Goal: Communication & Community: Answer question/provide support

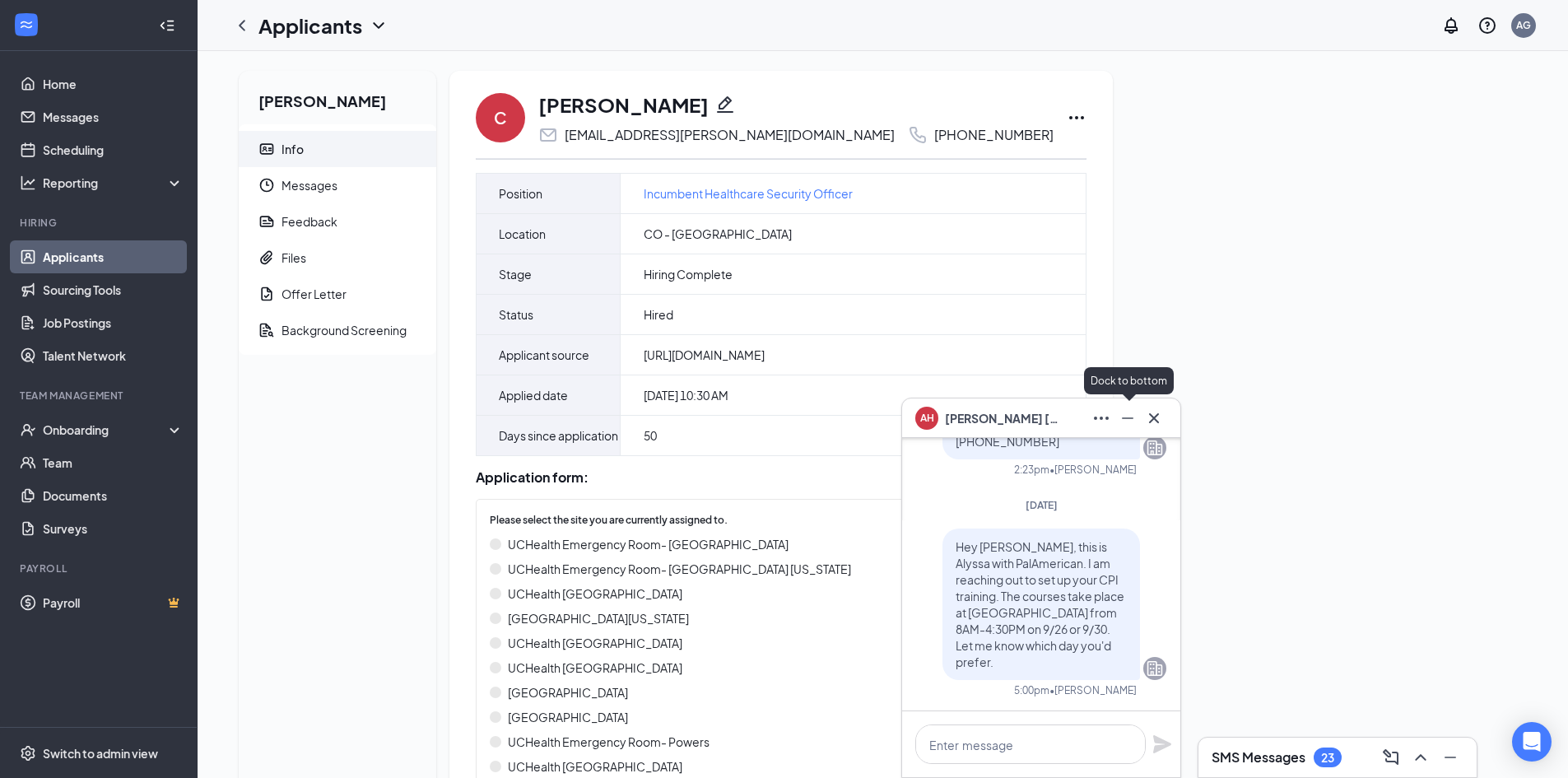
click at [1136, 424] on icon "Minimize" at bounding box center [1127, 418] width 20 height 20
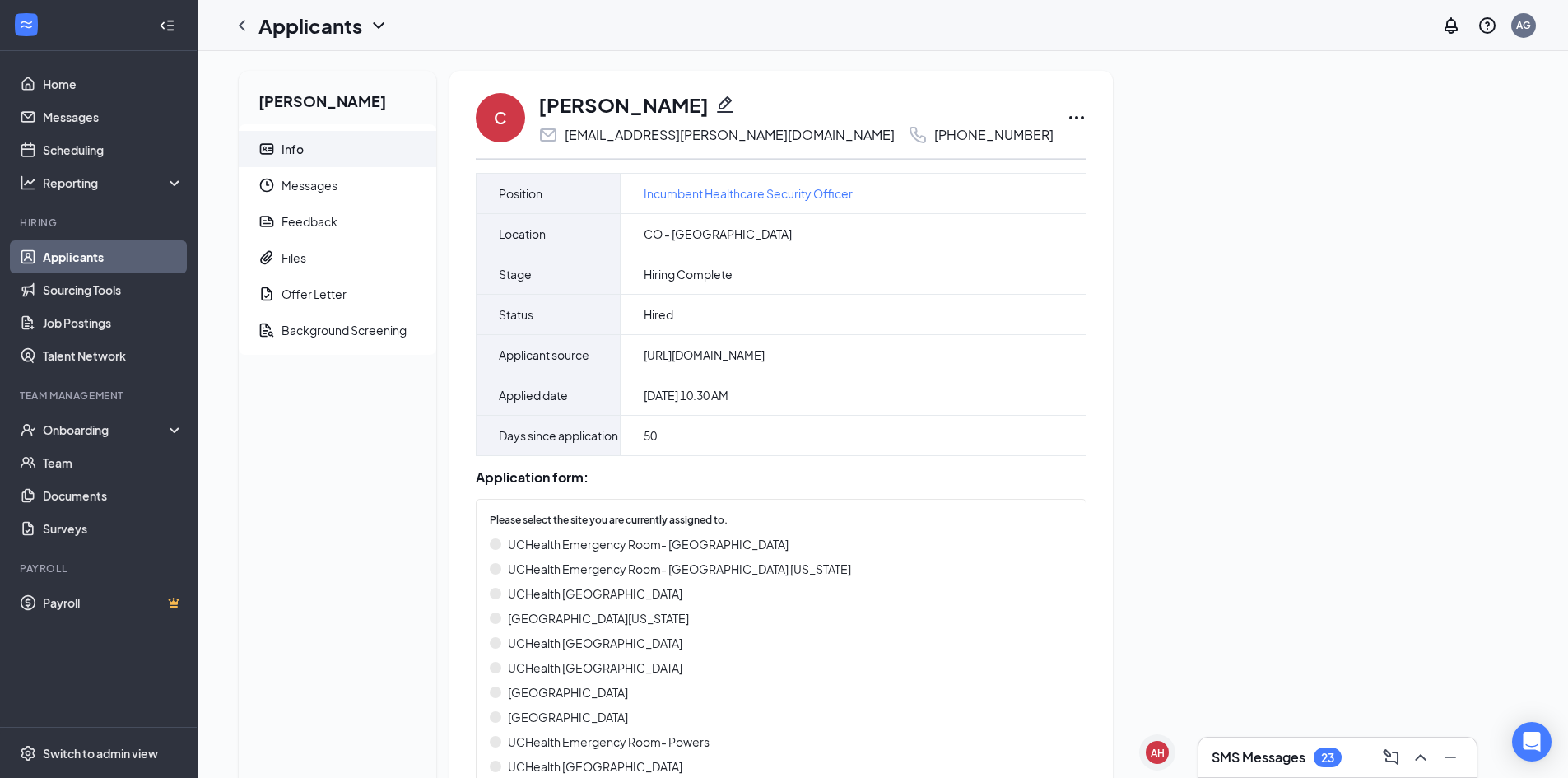
click at [72, 261] on link "Applicants" at bounding box center [113, 256] width 140 height 33
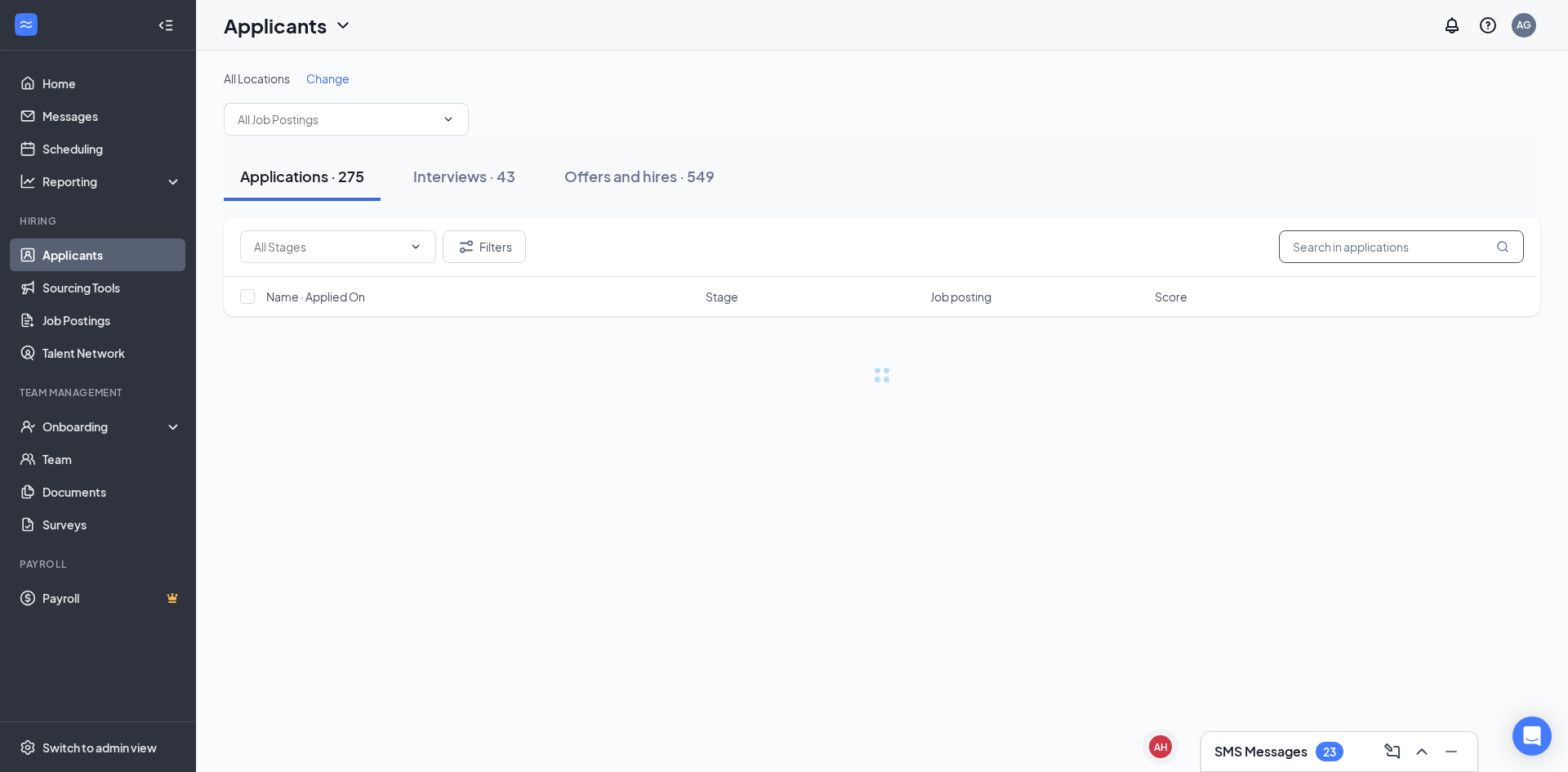
click at [1328, 251] on input "text" at bounding box center [1401, 246] width 245 height 33
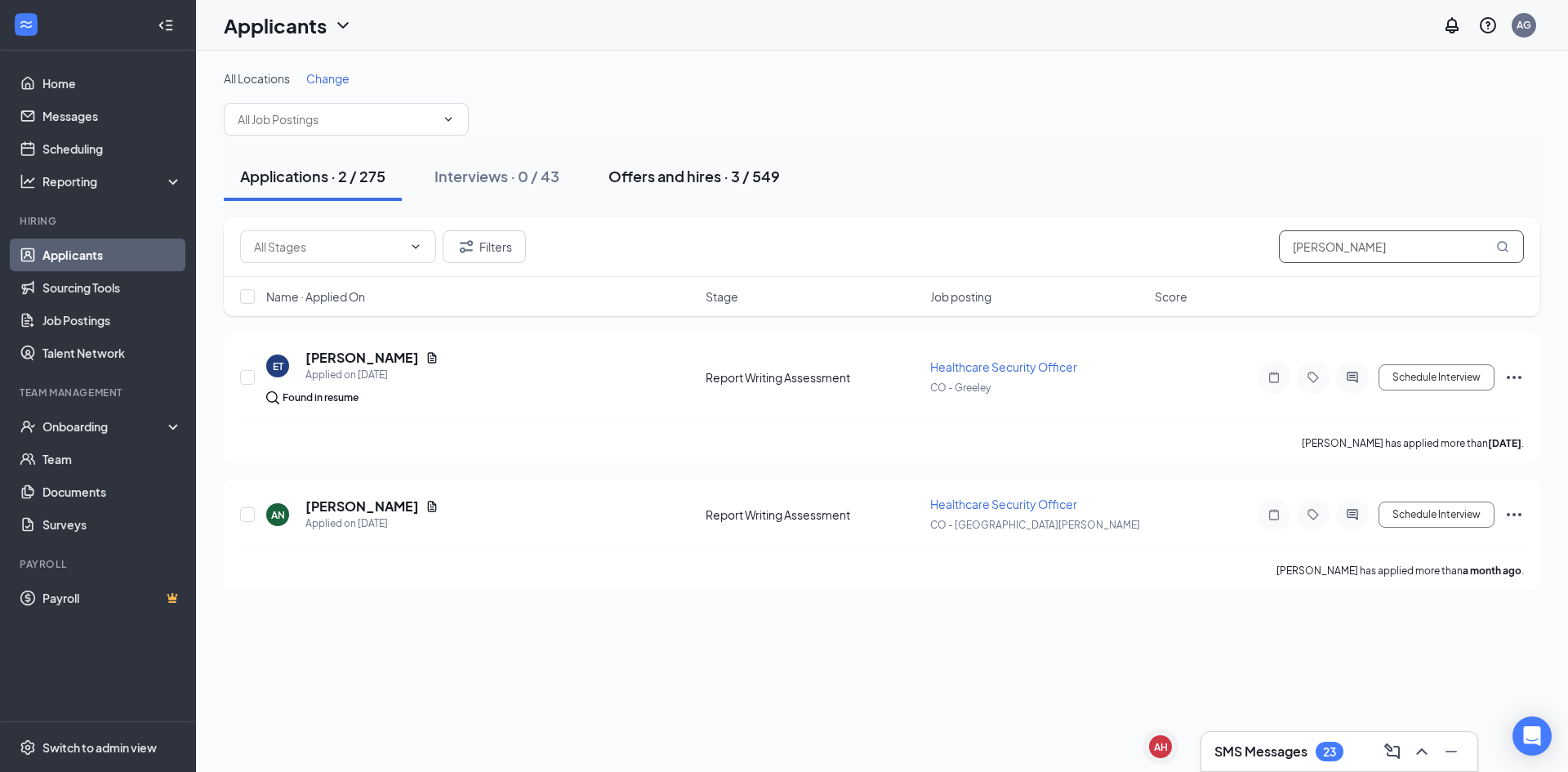
type input "[PERSON_NAME]"
click at [668, 167] on div "Offers and hires · 3 / 549" at bounding box center [694, 176] width 171 height 20
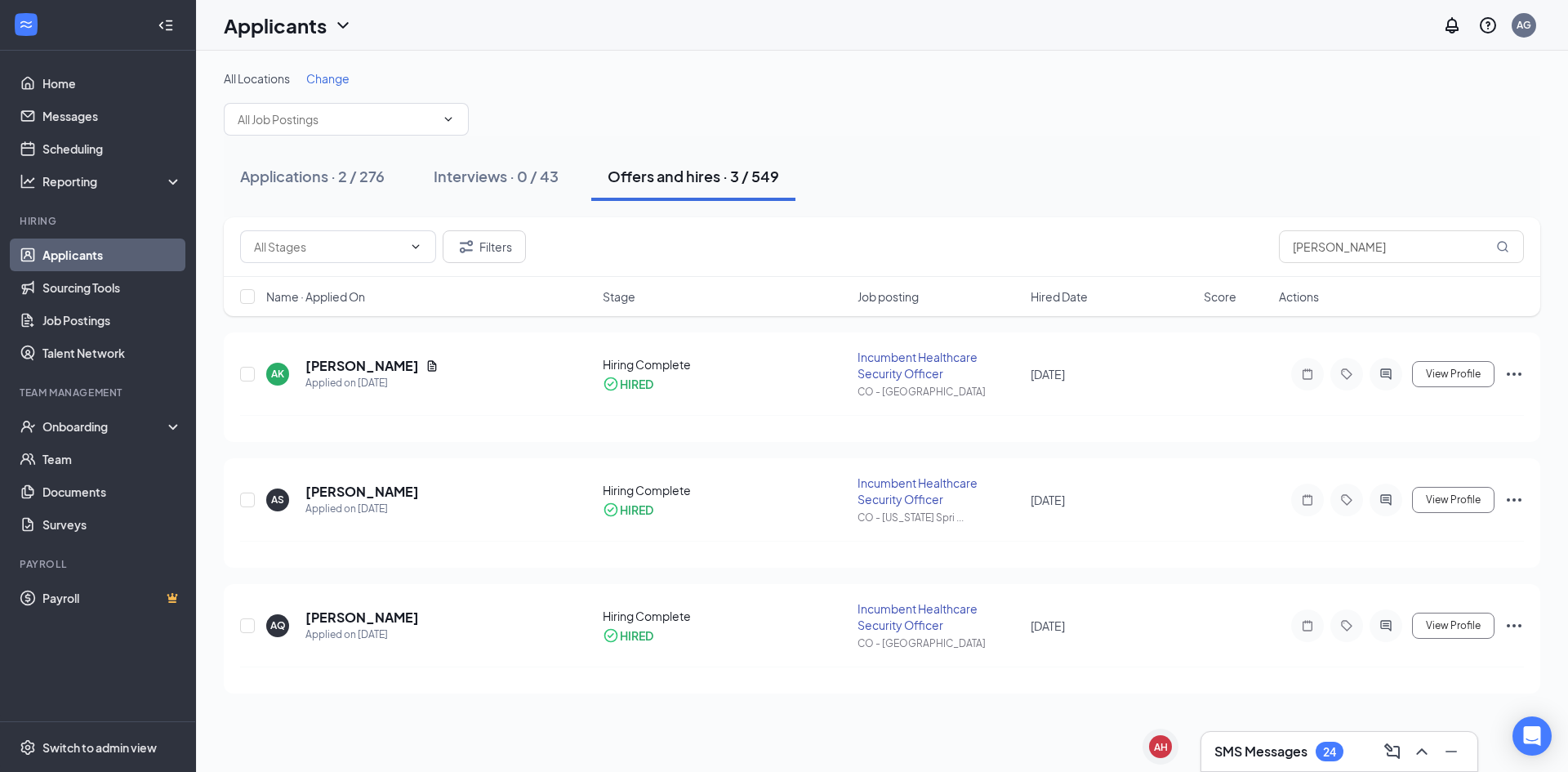
click at [1283, 755] on h3 "SMS Messages" at bounding box center [1261, 752] width 93 height 18
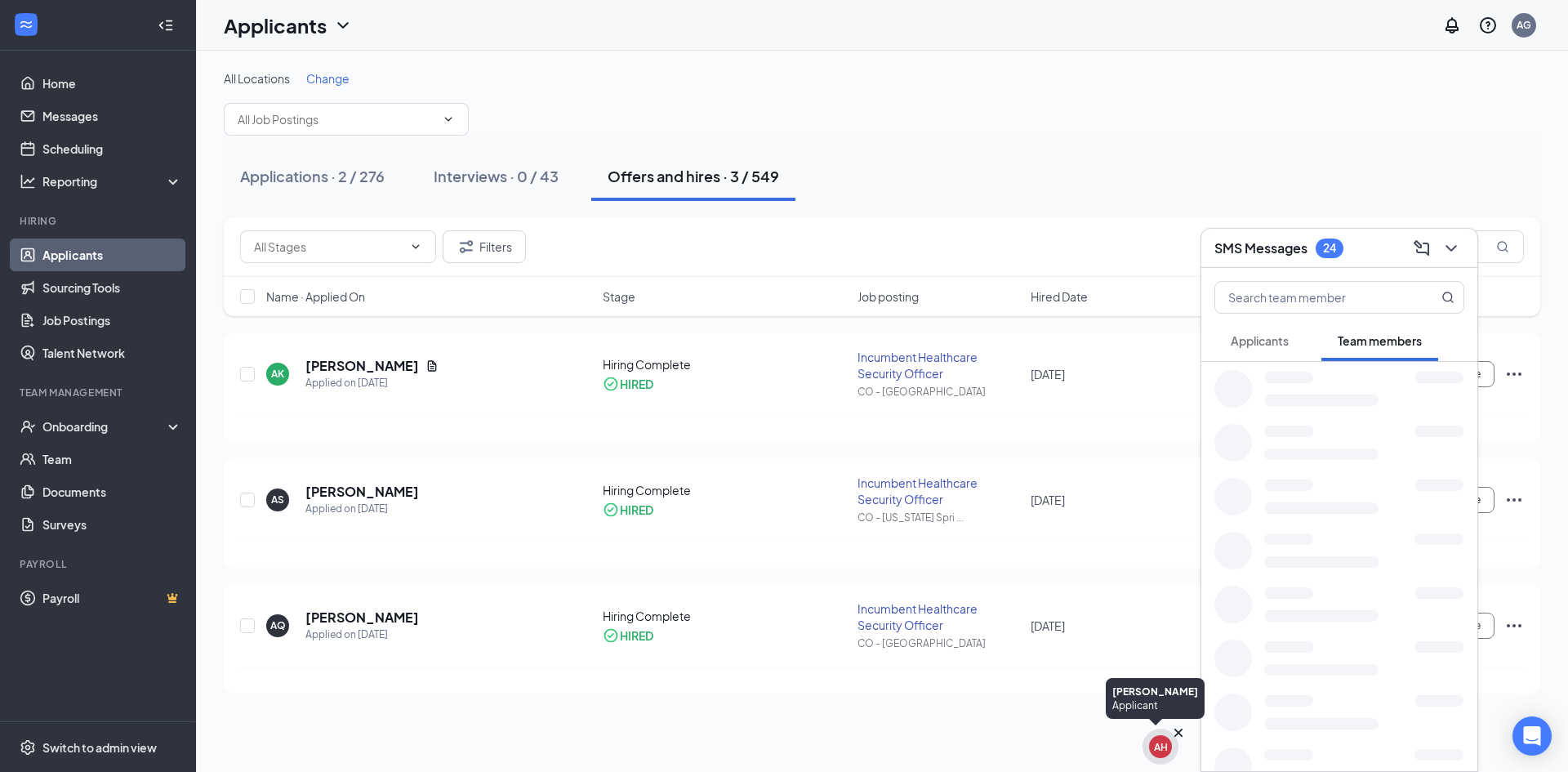
click at [1159, 754] on div "AH" at bounding box center [1161, 746] width 23 height 23
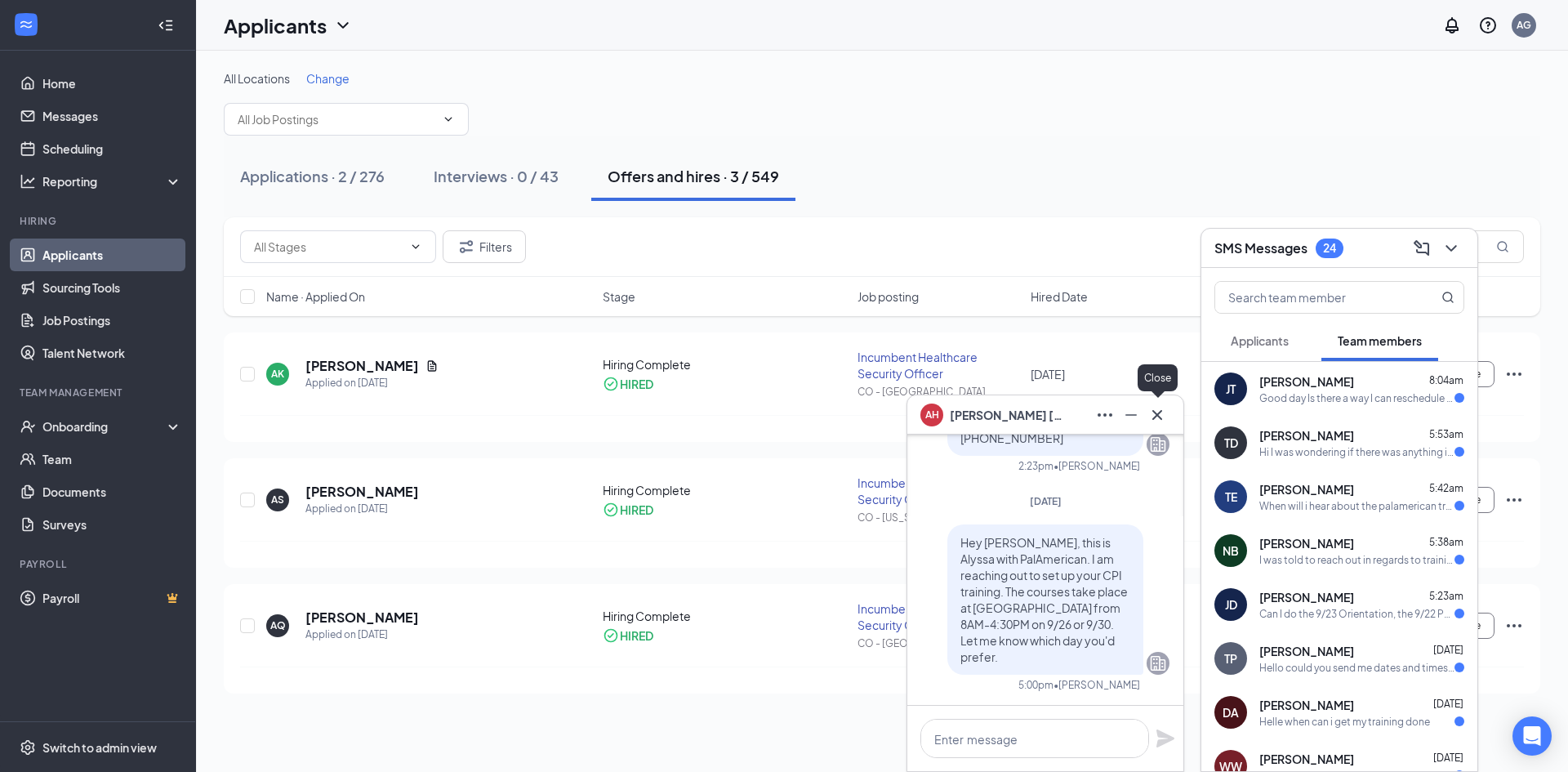
click at [1153, 423] on icon "Cross" at bounding box center [1157, 415] width 19 height 19
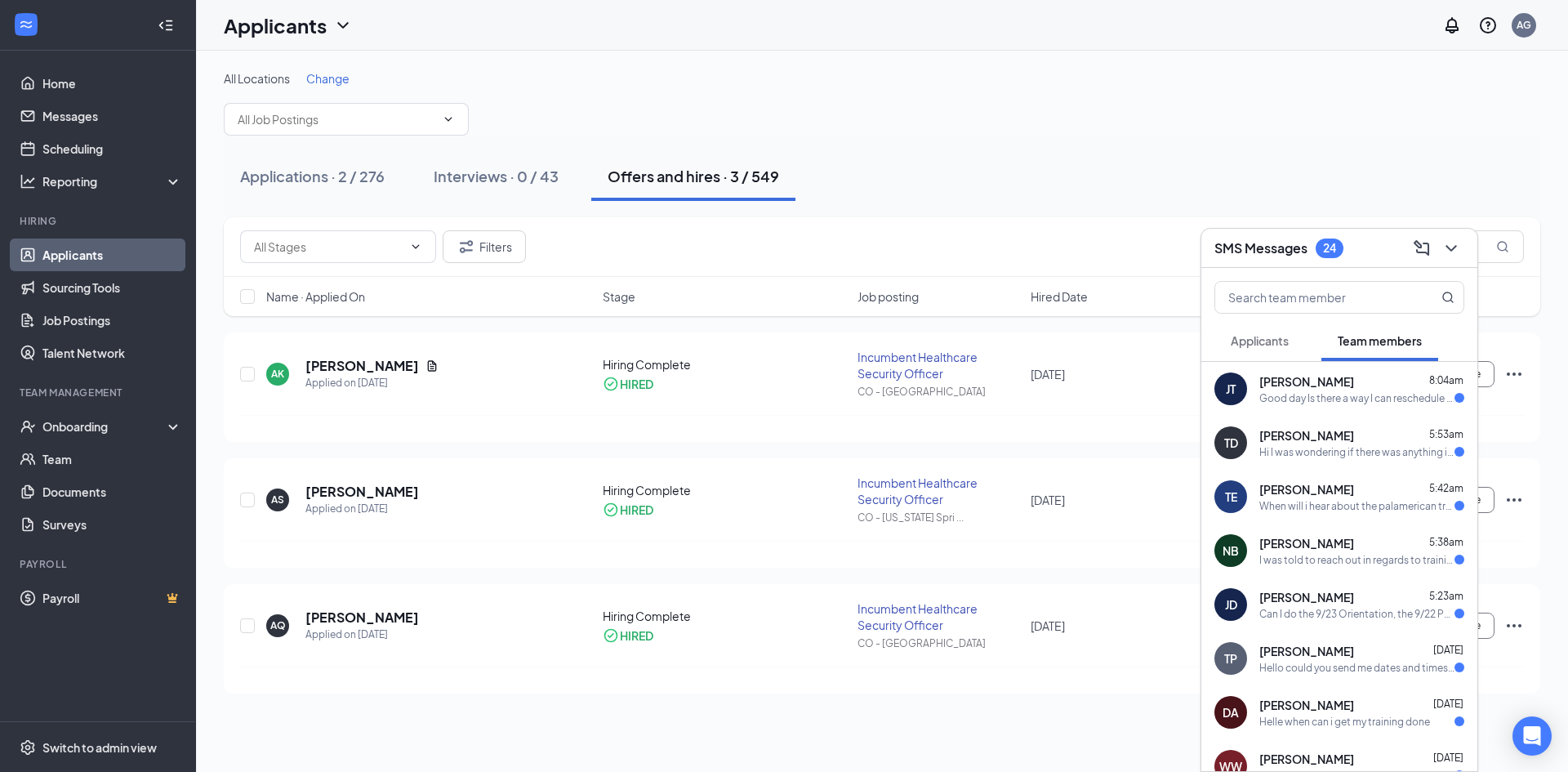
click at [1315, 400] on div "Good day Is there a way I can reschedule BTS Orientation for next week please a…" at bounding box center [1356, 399] width 195 height 14
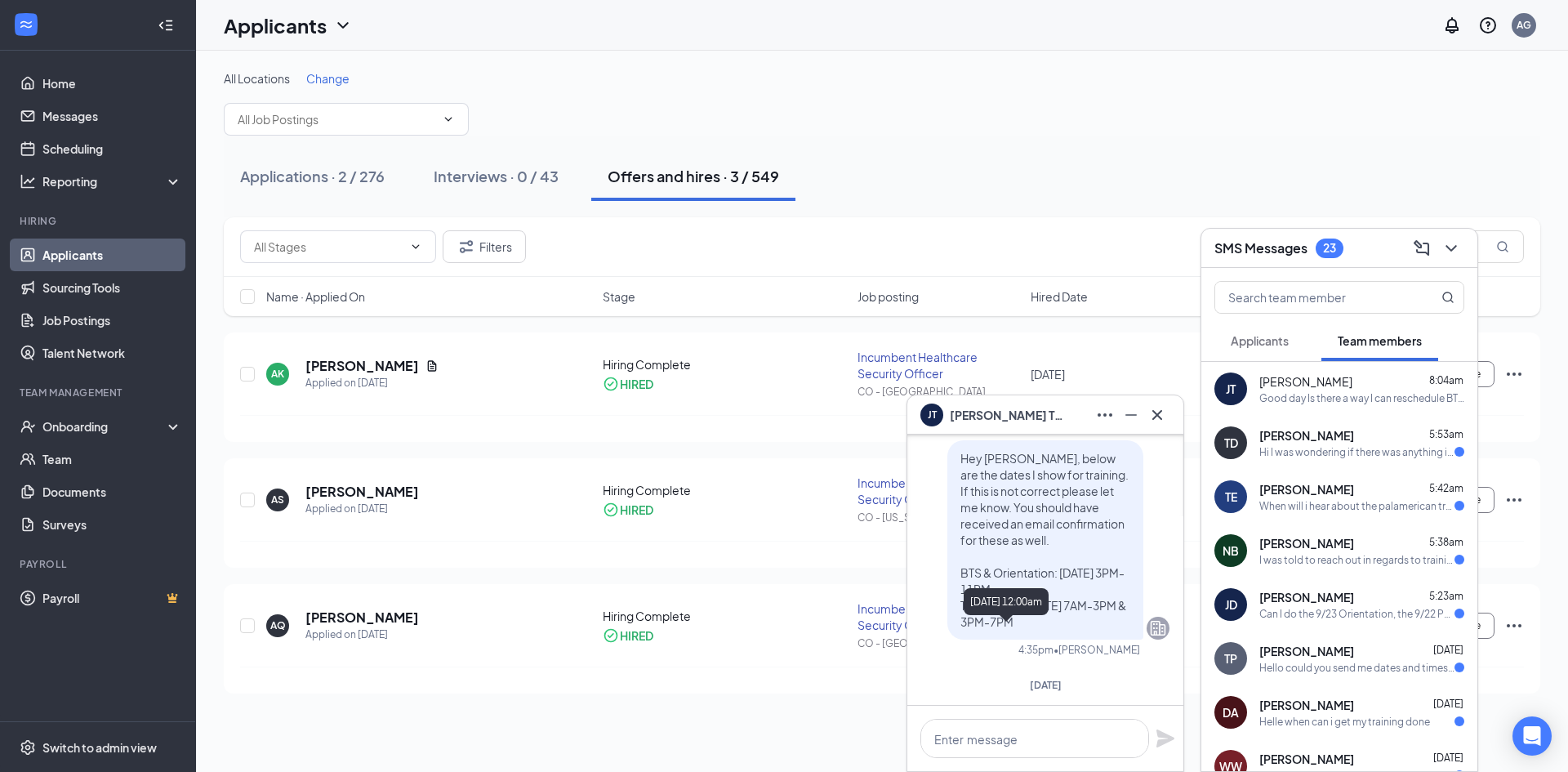
scroll to position [-163, 0]
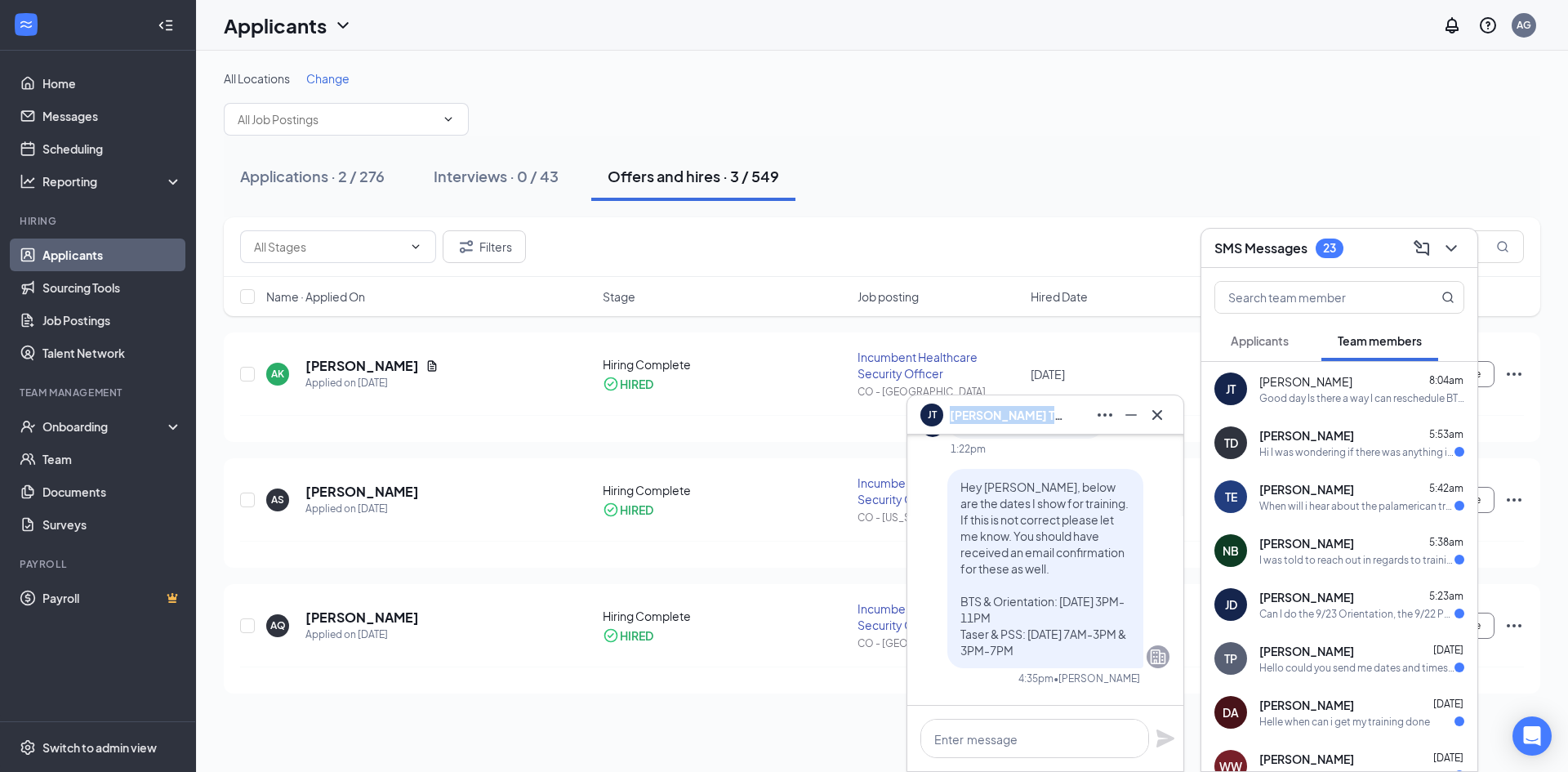
copy span "[PERSON_NAME]"
drag, startPoint x: 1047, startPoint y: 414, endPoint x: 952, endPoint y: 419, distance: 95.1
click at [952, 419] on div "[PERSON_NAME]" at bounding box center [1044, 416] width 250 height 26
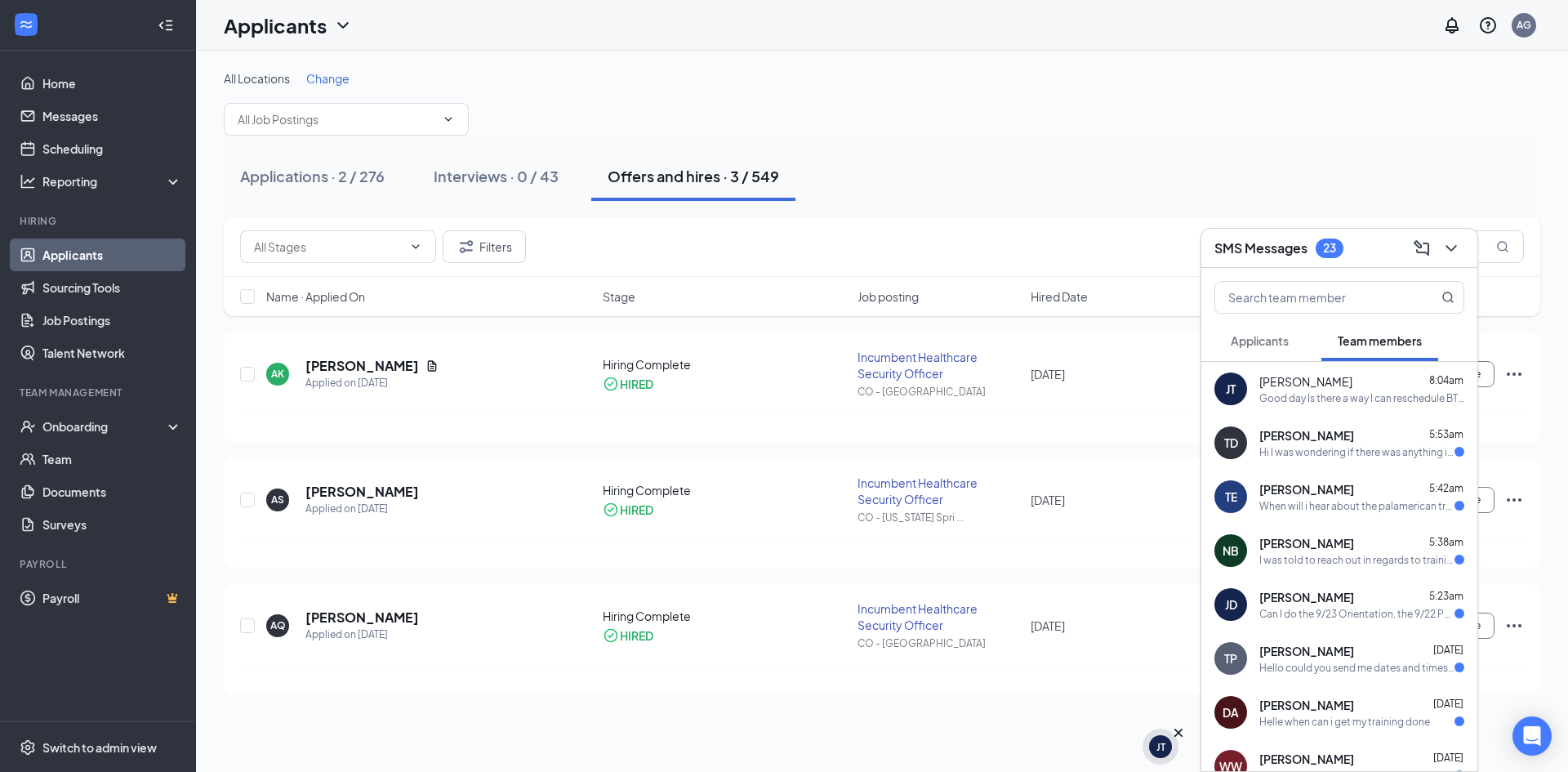
scroll to position [0, 0]
click at [1310, 382] on span "[PERSON_NAME]" at bounding box center [1306, 381] width 93 height 17
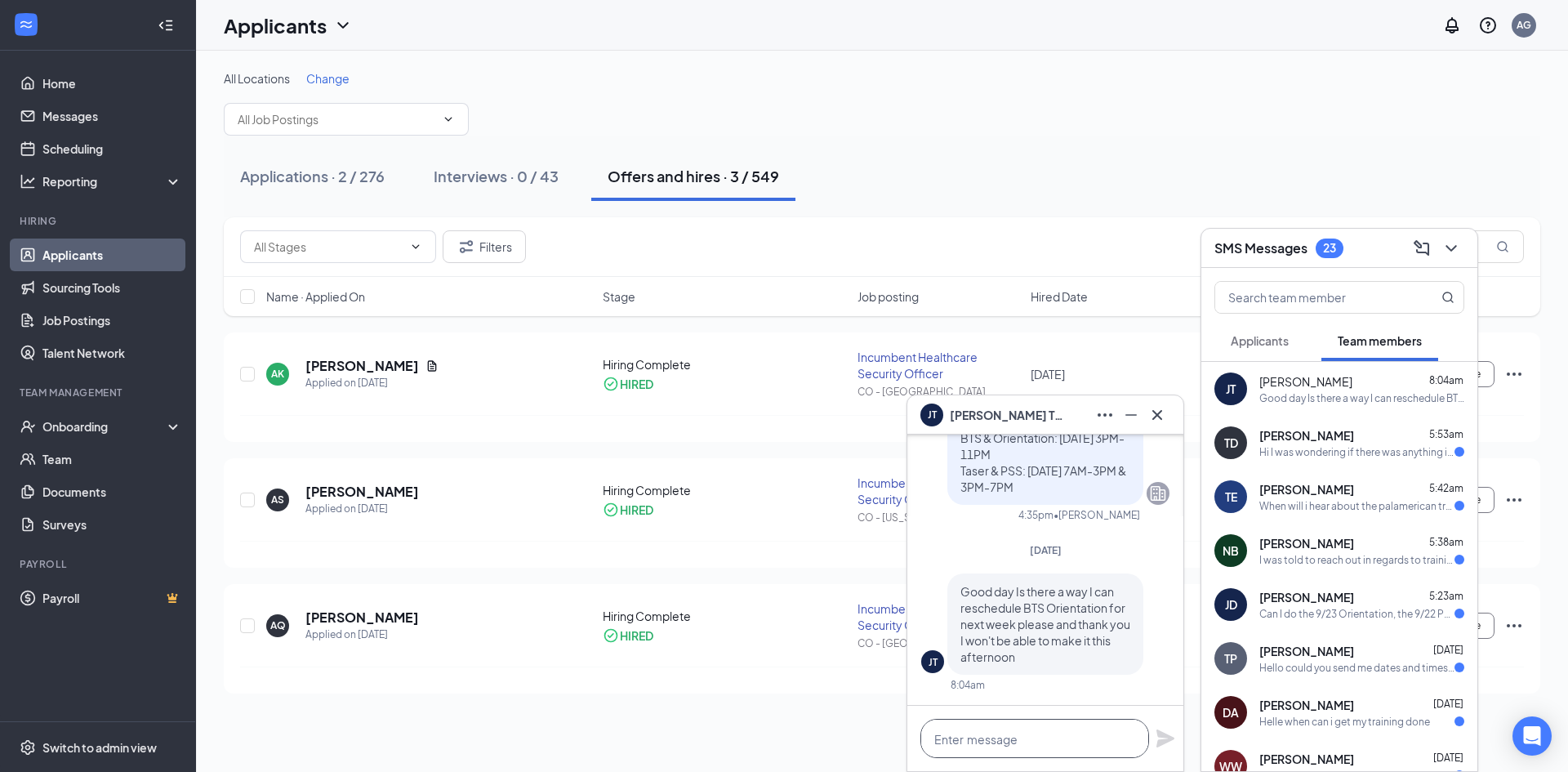
click at [1049, 745] on textarea at bounding box center [1034, 738] width 228 height 39
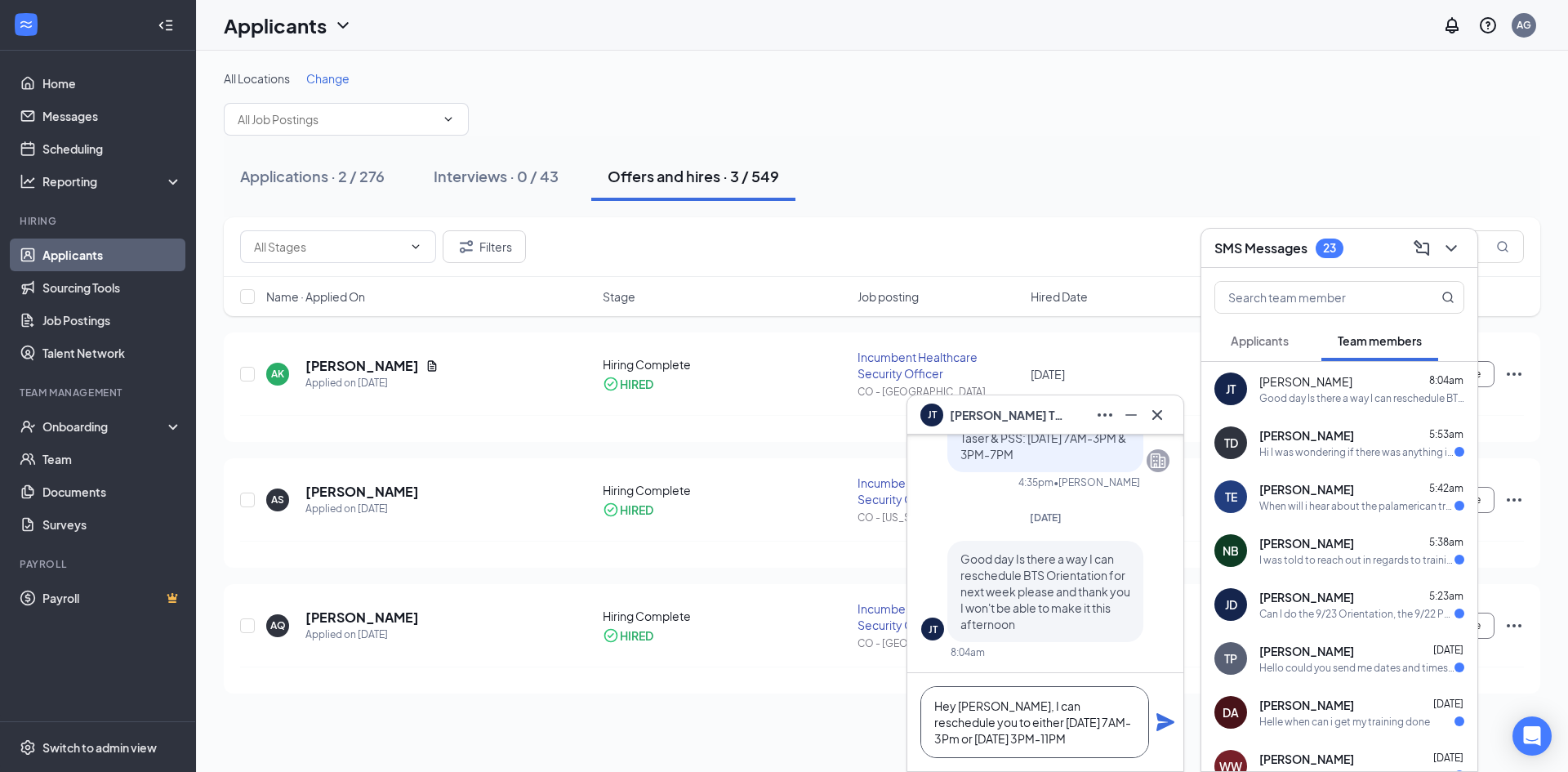
click at [1059, 724] on textarea "Hey [PERSON_NAME], I can reschedule you to either [DATE] 7AM-3Pm or [DATE] 3PM-…" at bounding box center [1034, 722] width 228 height 71
type textarea "Hey [PERSON_NAME], I can reschedule you to either [DATE] 7AM-3PM or [DATE] 3PM-…"
click at [1162, 723] on icon "Plane" at bounding box center [1165, 722] width 18 height 18
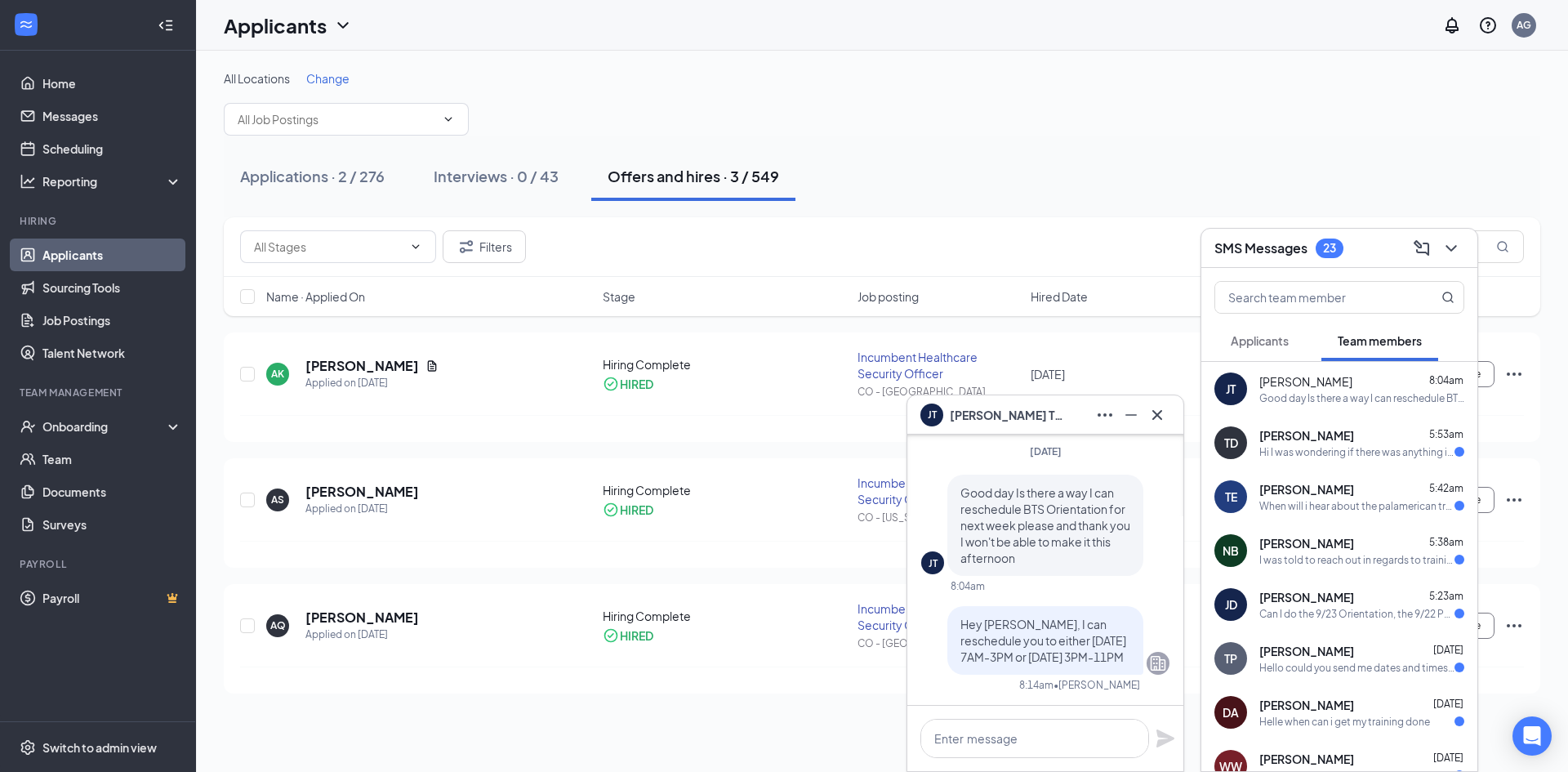
scroll to position [0, 0]
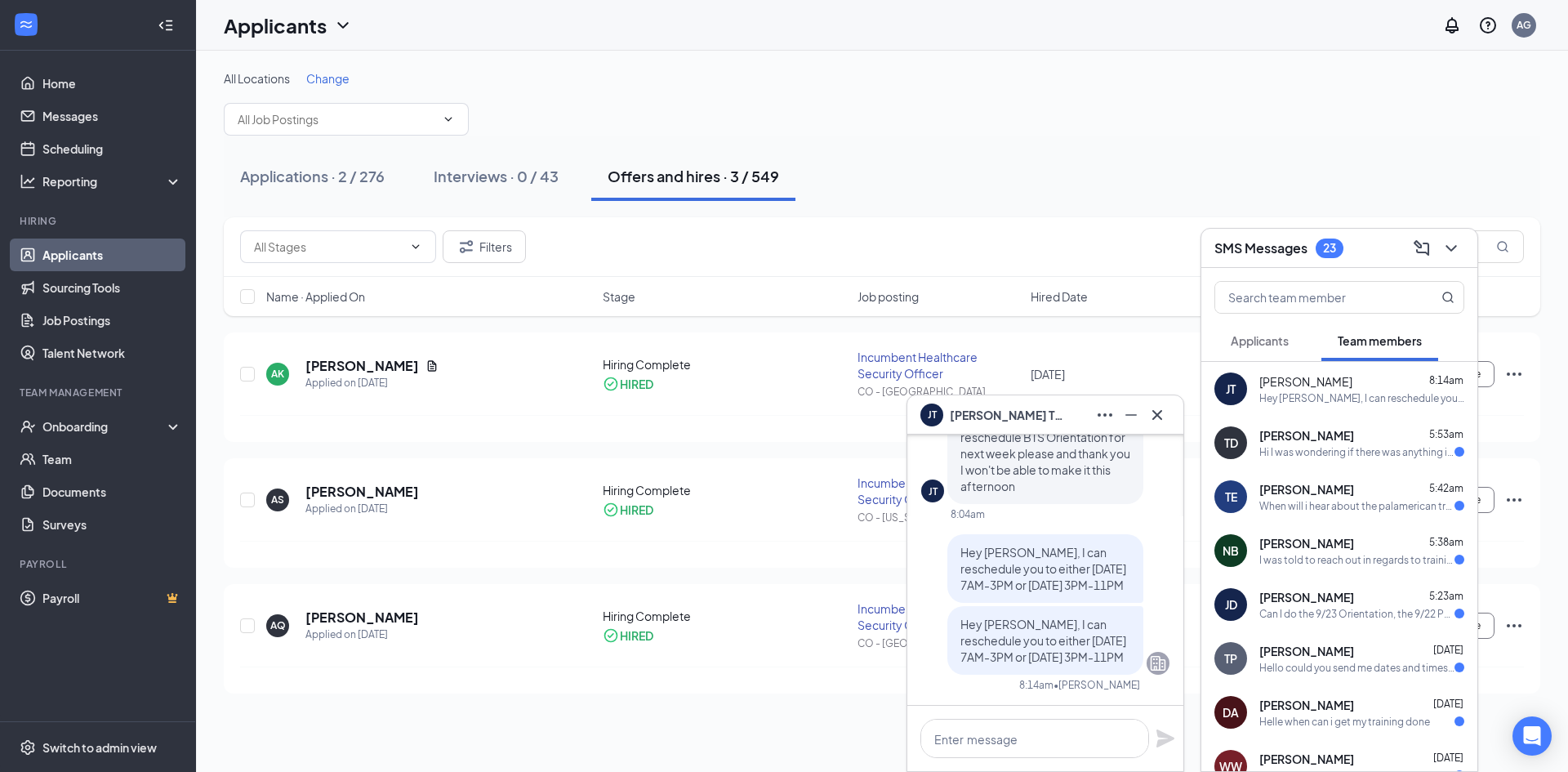
click at [1285, 440] on span "[PERSON_NAME]" at bounding box center [1306, 435] width 94 height 17
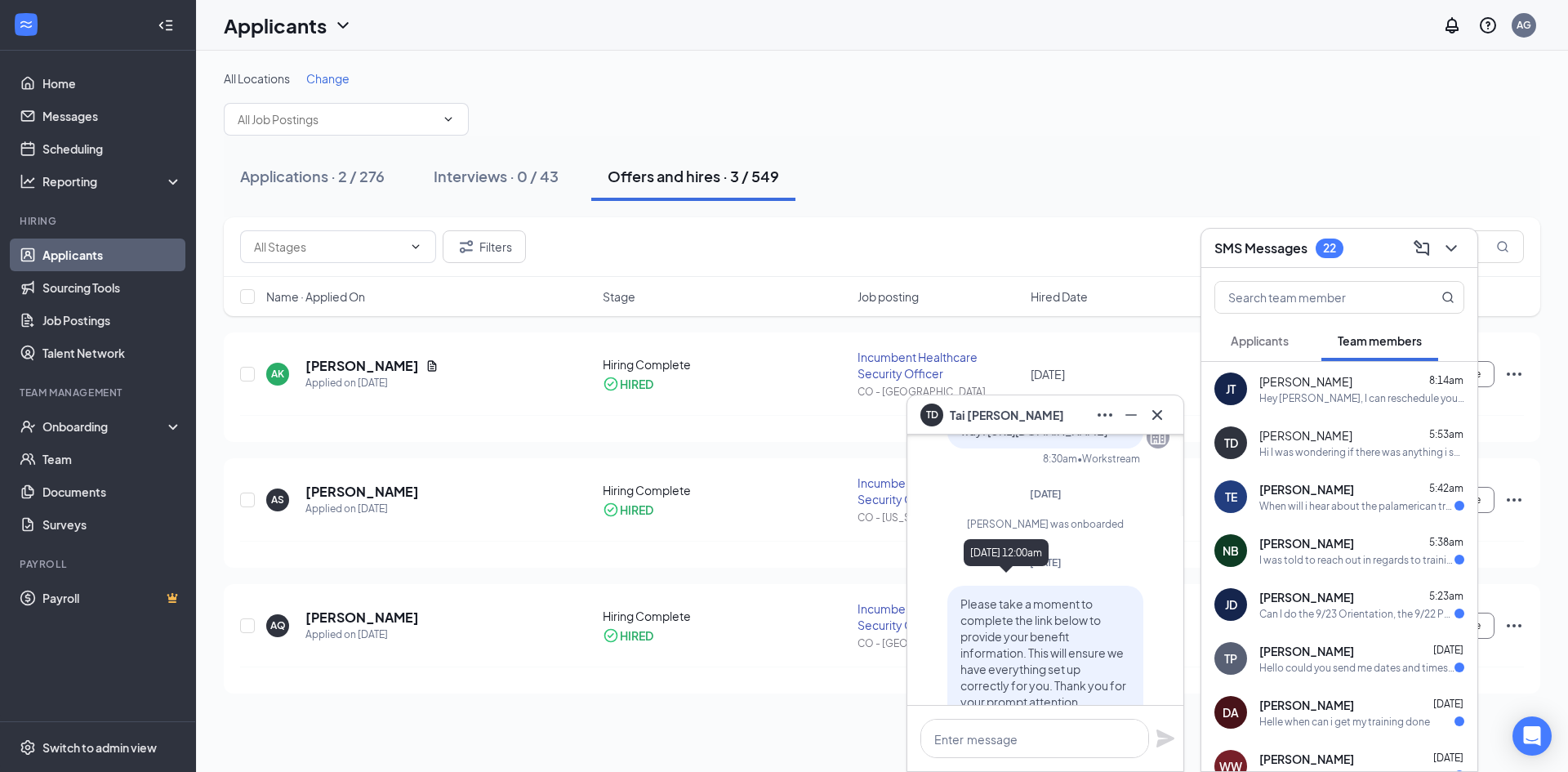
scroll to position [-245, 0]
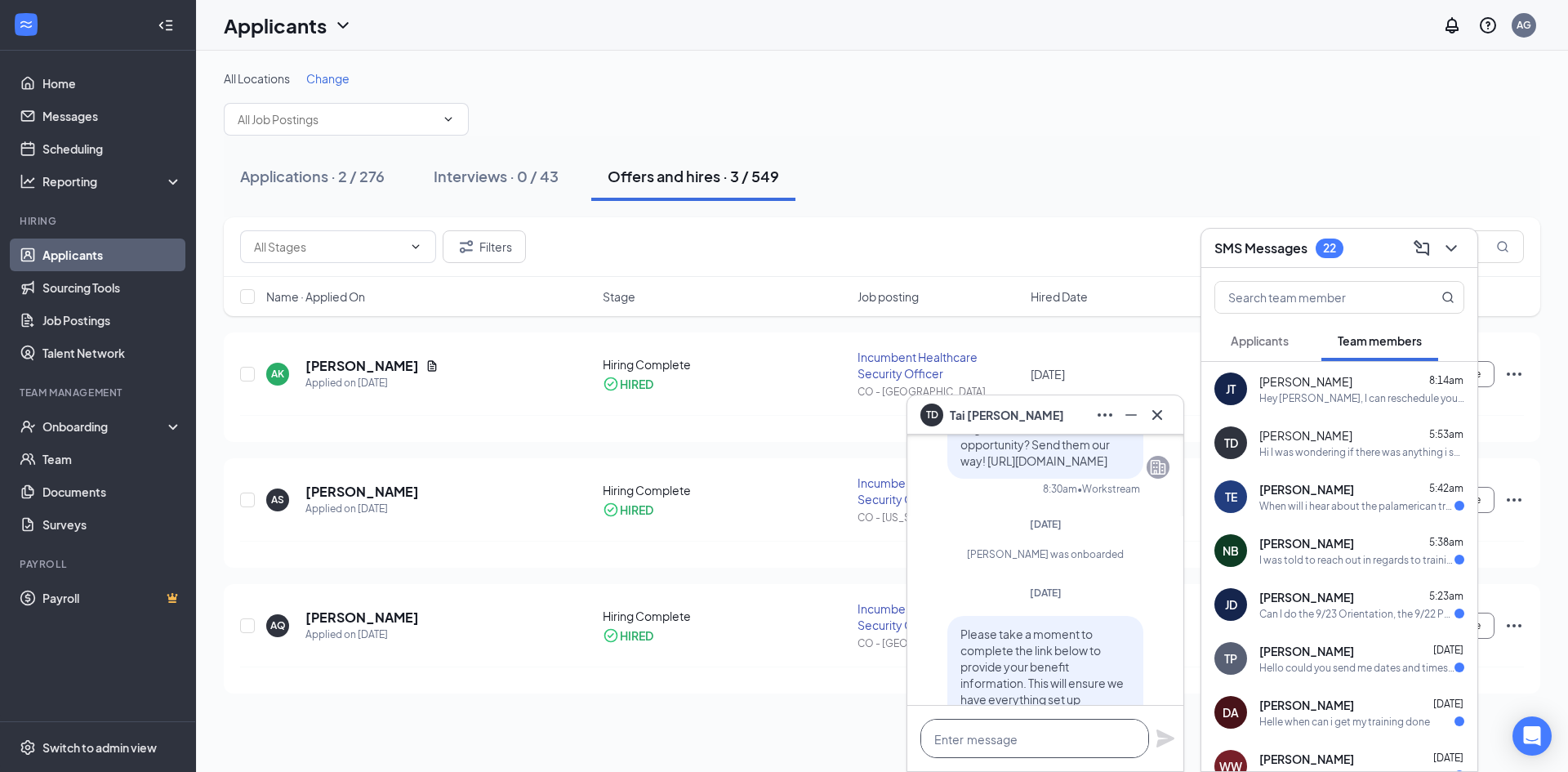
click at [1015, 746] on textarea at bounding box center [1034, 738] width 228 height 39
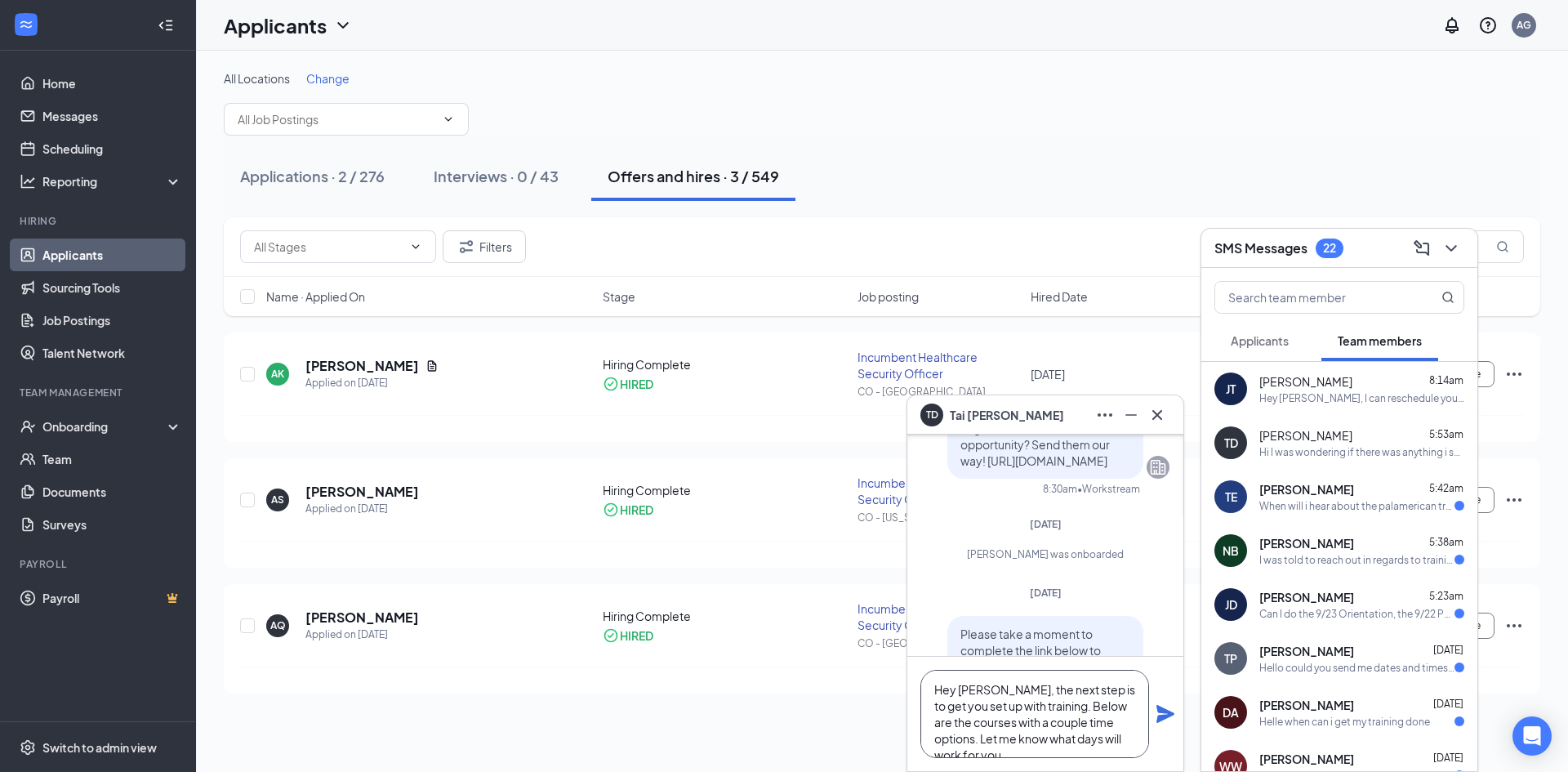
scroll to position [17, 0]
click at [994, 745] on textarea "Hey [PERSON_NAME], the next step is to get you set up with training. Below are …" at bounding box center [1034, 714] width 228 height 88
click at [1052, 742] on textarea "Hey [PERSON_NAME], the next step is to get you set up with training. Below are …" at bounding box center [1034, 714] width 228 height 88
click at [1079, 739] on textarea "Hey [PERSON_NAME], the next step is to get you set up with training. Below are …" at bounding box center [1034, 714] width 228 height 88
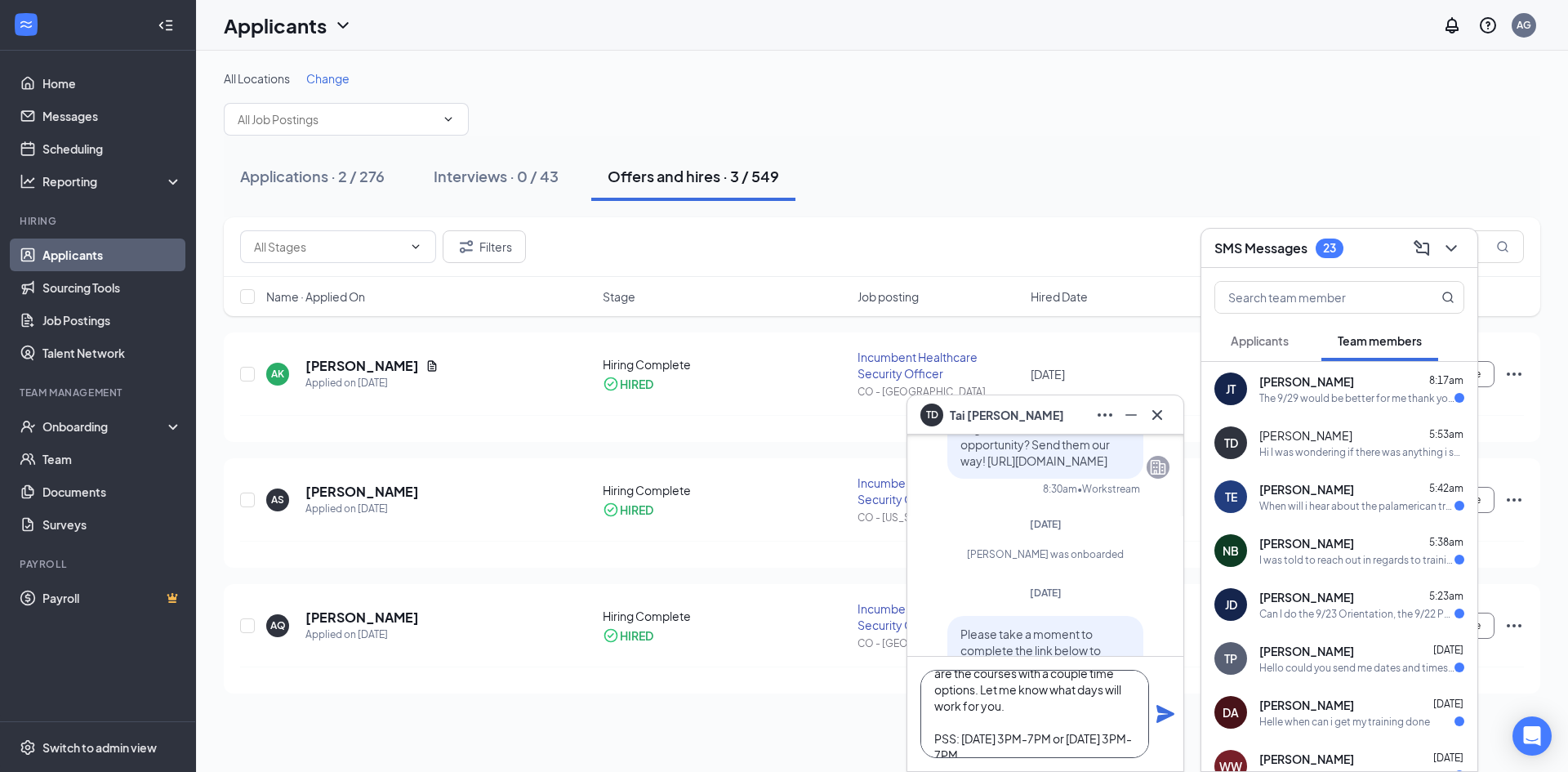
drag, startPoint x: 1133, startPoint y: 741, endPoint x: 1066, endPoint y: 739, distance: 67.0
click at [1066, 739] on textarea "Hey [PERSON_NAME], the next step is to get you set up with training. Below are …" at bounding box center [1034, 714] width 228 height 88
click at [1050, 744] on textarea "Hey [PERSON_NAME], the next step is to get you set up with training. Below are …" at bounding box center [1034, 714] width 228 height 88
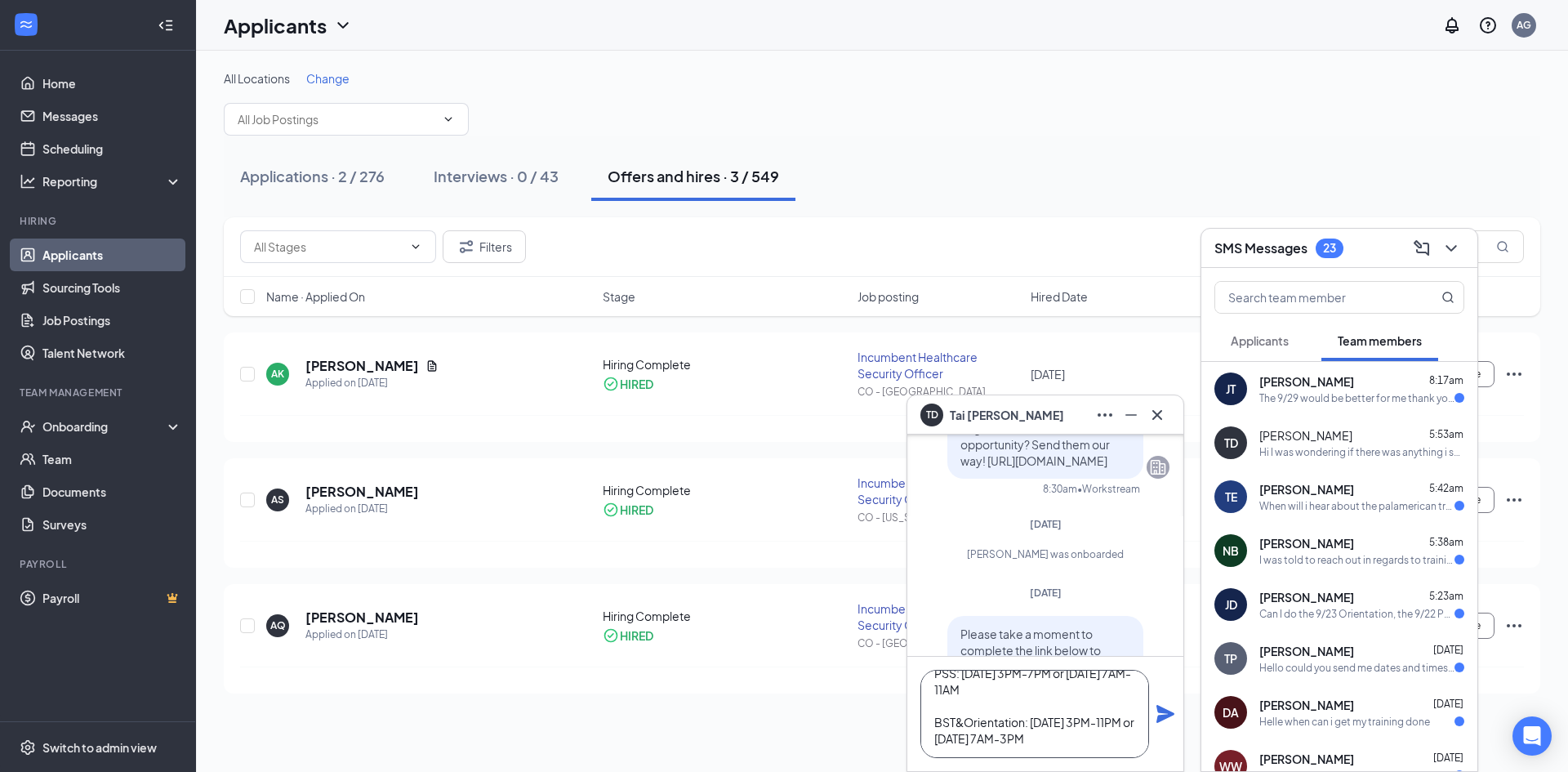
type textarea "Hey [PERSON_NAME], the next step is to get you set up with training. Below are …"
click at [1163, 721] on icon "Plane" at bounding box center [1165, 714] width 19 height 19
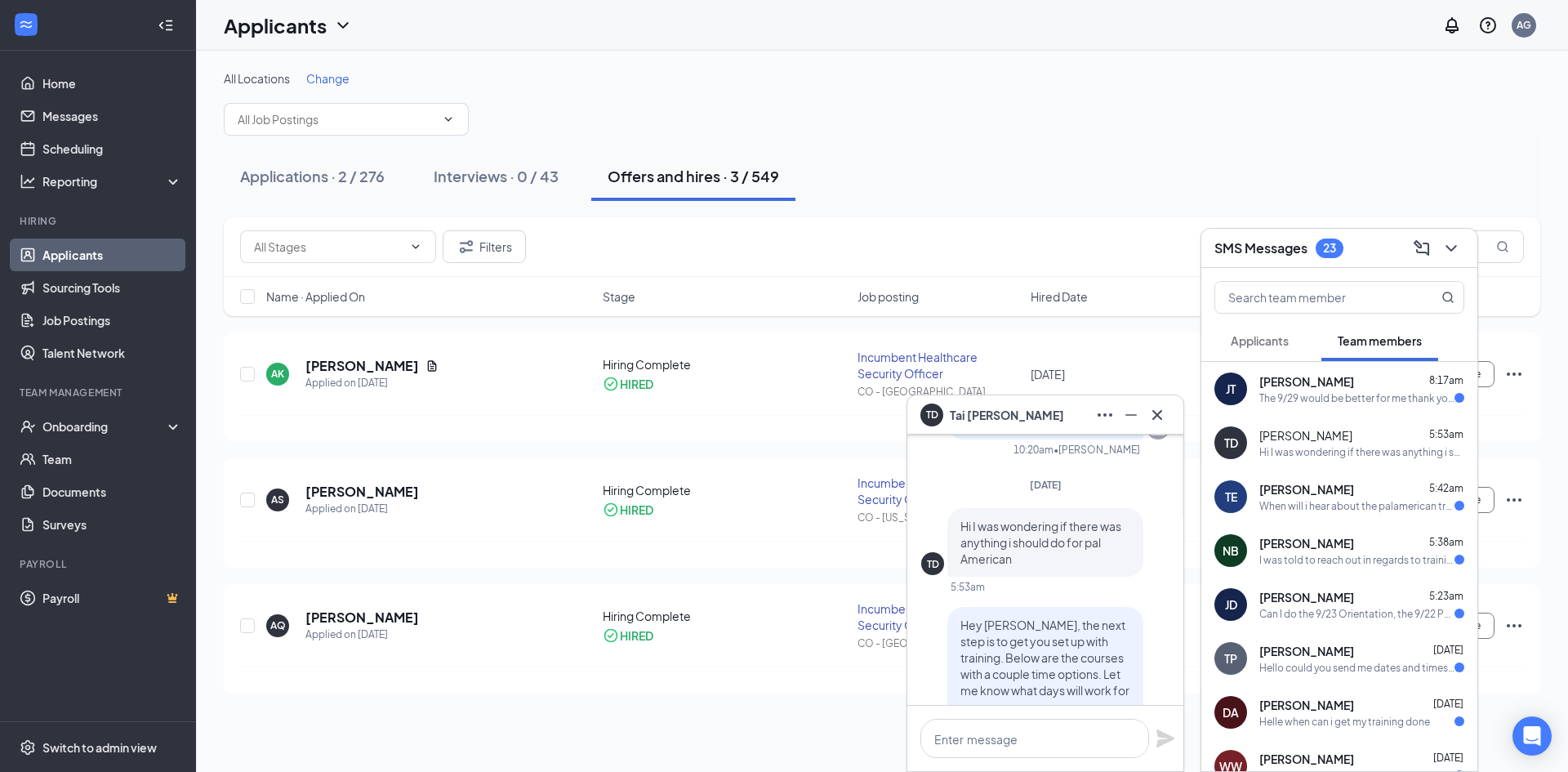
scroll to position [0, 0]
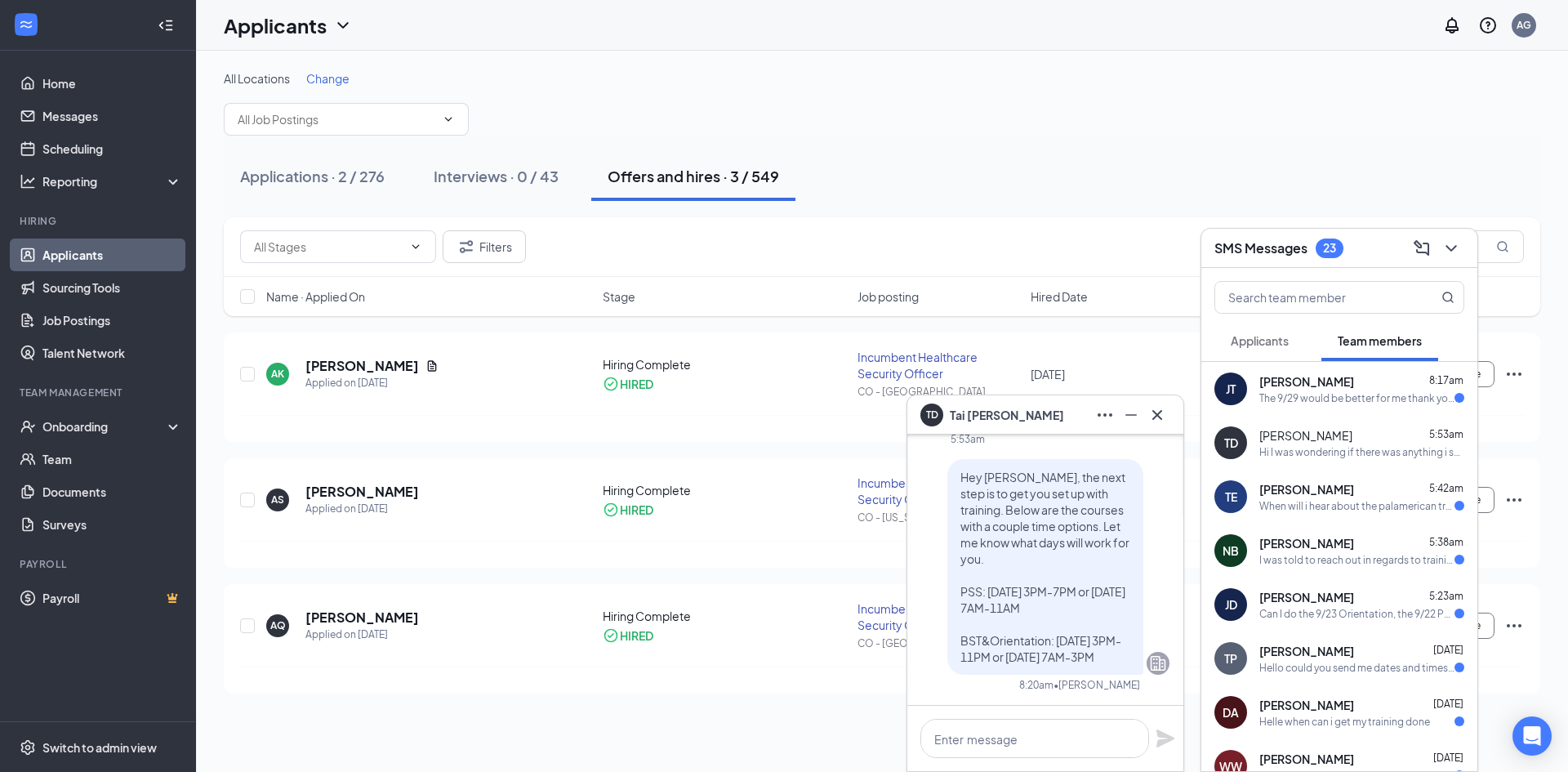
drag, startPoint x: 1325, startPoint y: 437, endPoint x: 1315, endPoint y: 438, distance: 10.0
click at [1315, 438] on div "[PERSON_NAME] 5:53am" at bounding box center [1362, 435] width 205 height 17
click at [1310, 399] on div "The 9/29 would be better for me thank you very much ." at bounding box center [1356, 399] width 195 height 14
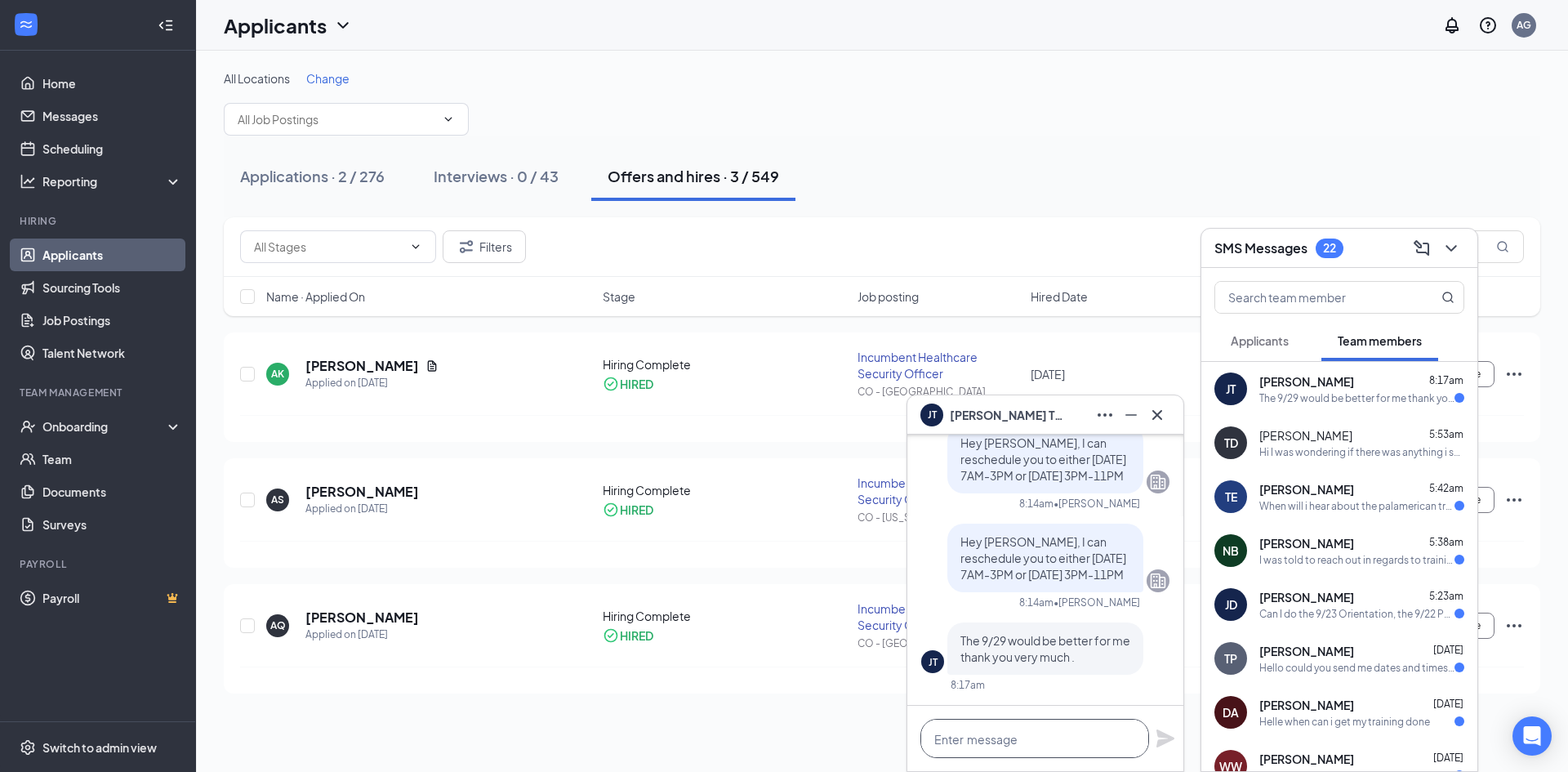
click at [1066, 738] on textarea at bounding box center [1034, 738] width 228 height 39
type textarea "Got it, I have you rescheduled."
drag, startPoint x: 1161, startPoint y: 733, endPoint x: 1161, endPoint y: 714, distance: 19.0
click at [1161, 722] on div "Got it, I have you rescheduled." at bounding box center [1045, 738] width 276 height 65
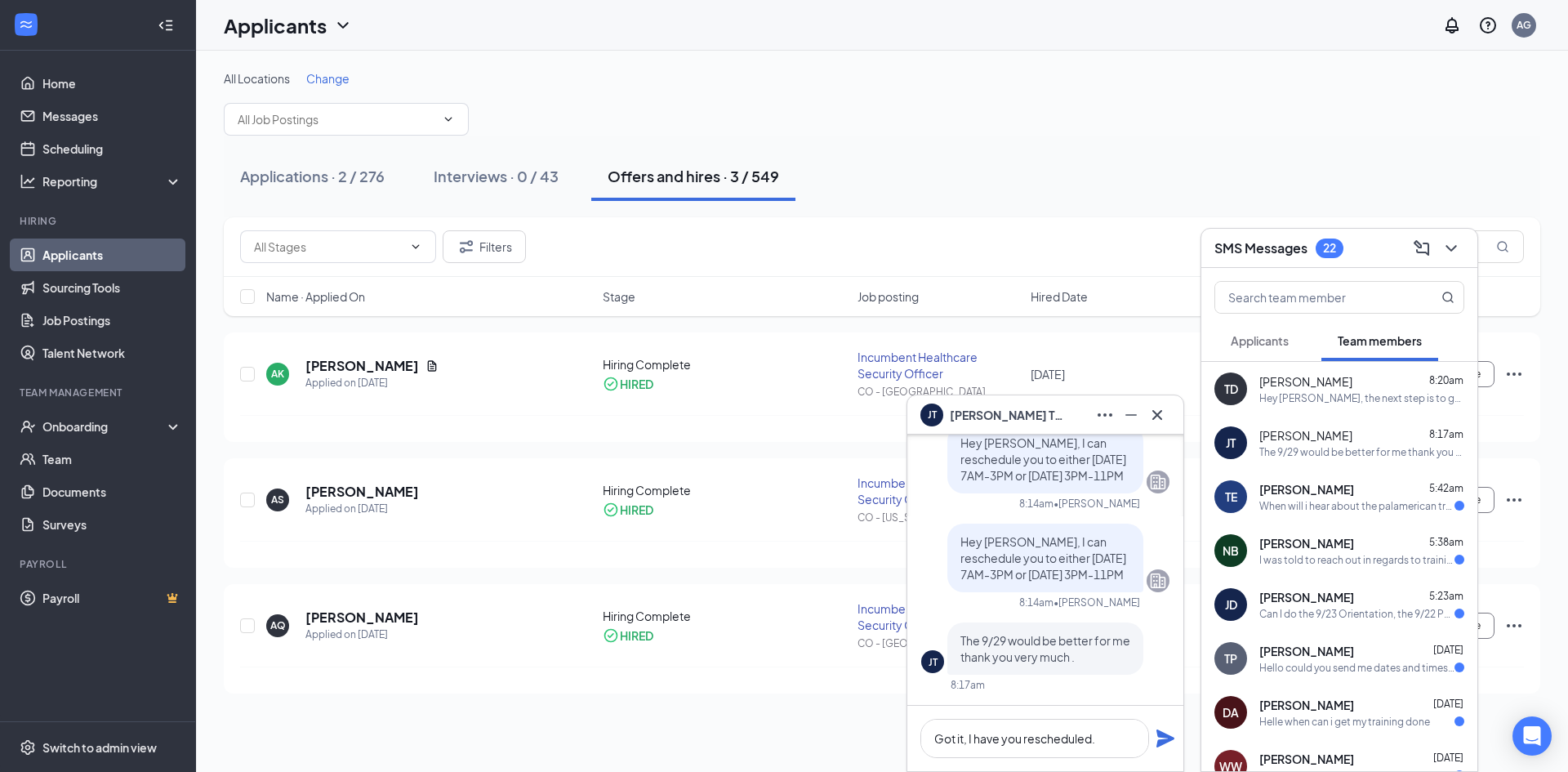
click at [1347, 496] on div "[PERSON_NAME] 5:42am" at bounding box center [1362, 489] width 205 height 17
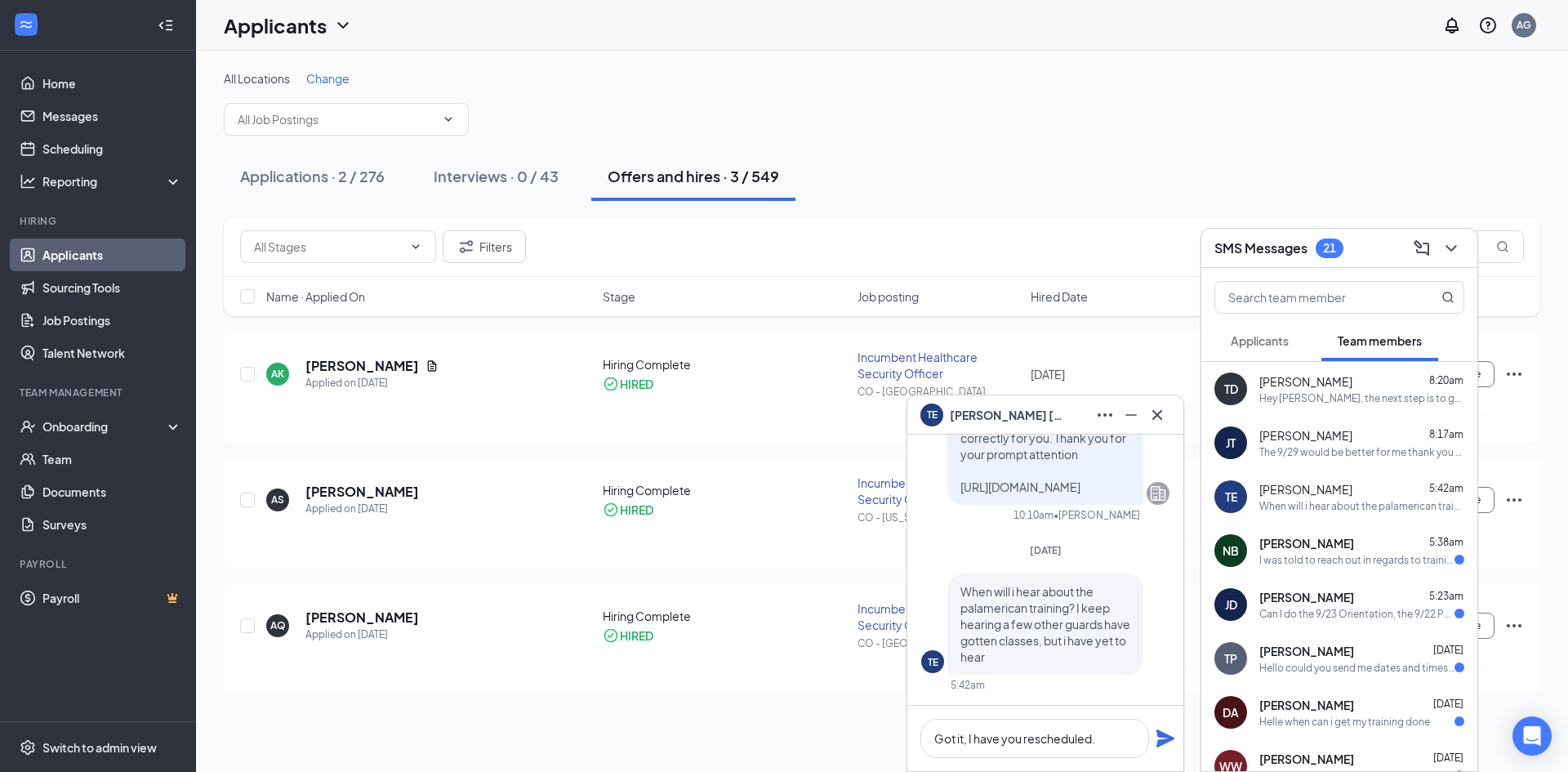
click at [1135, 685] on div "TE When will i hear about the palamerican training? I keep hearing a few other …" at bounding box center [1044, 633] width 248 height 118
click at [1096, 746] on textarea "Got it, I have you rescheduled." at bounding box center [1034, 738] width 228 height 39
drag, startPoint x: 1103, startPoint y: 740, endPoint x: 885, endPoint y: 745, distance: 218.1
click at [885, 745] on div "TE [PERSON_NAME] TE [PERSON_NAME] Team member Healthcare Security Officer • CO …" at bounding box center [881, 411] width 1371 height 722
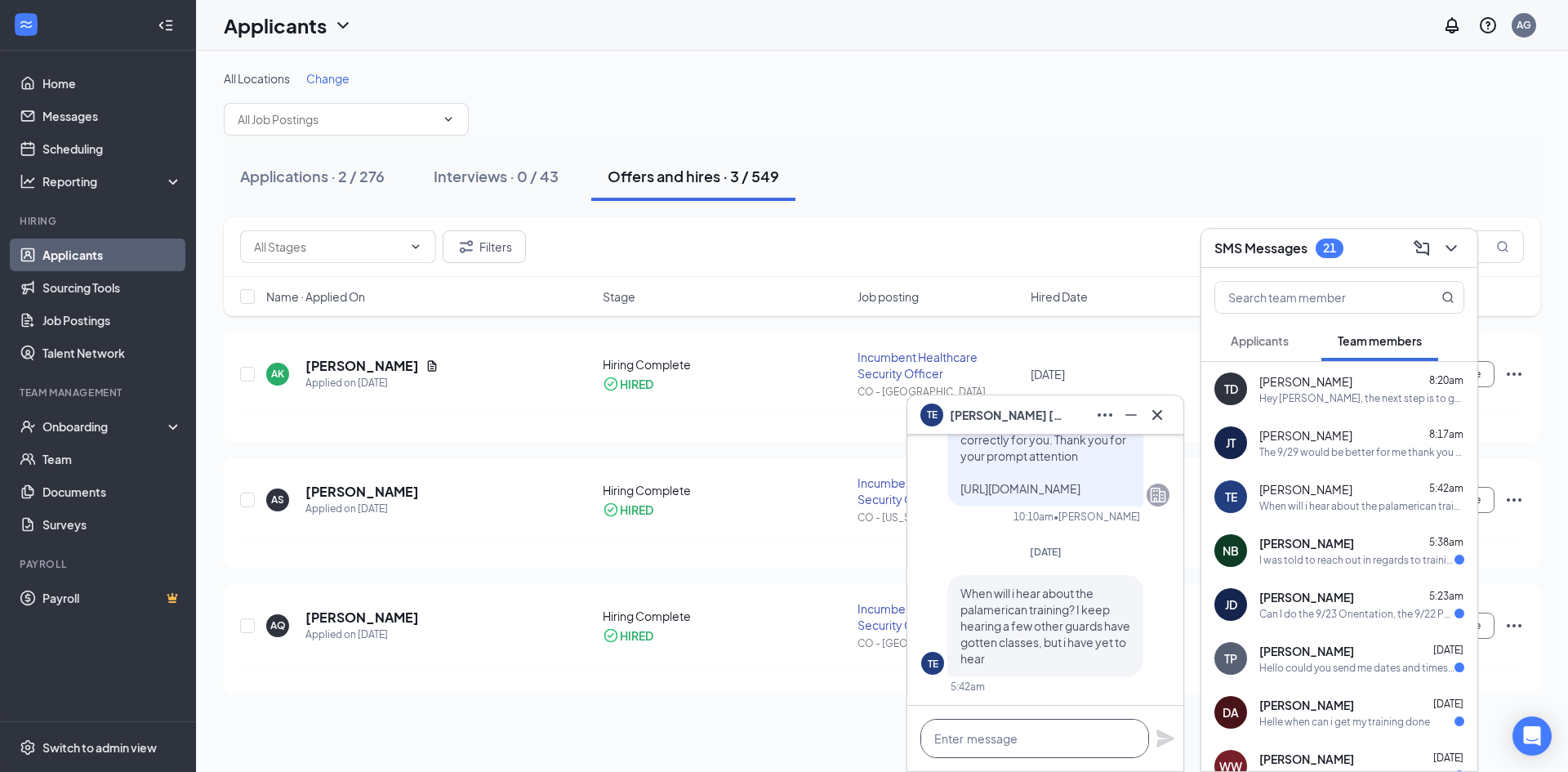
scroll to position [0, 0]
click at [1304, 539] on span "[PERSON_NAME]" at bounding box center [1306, 543] width 94 height 17
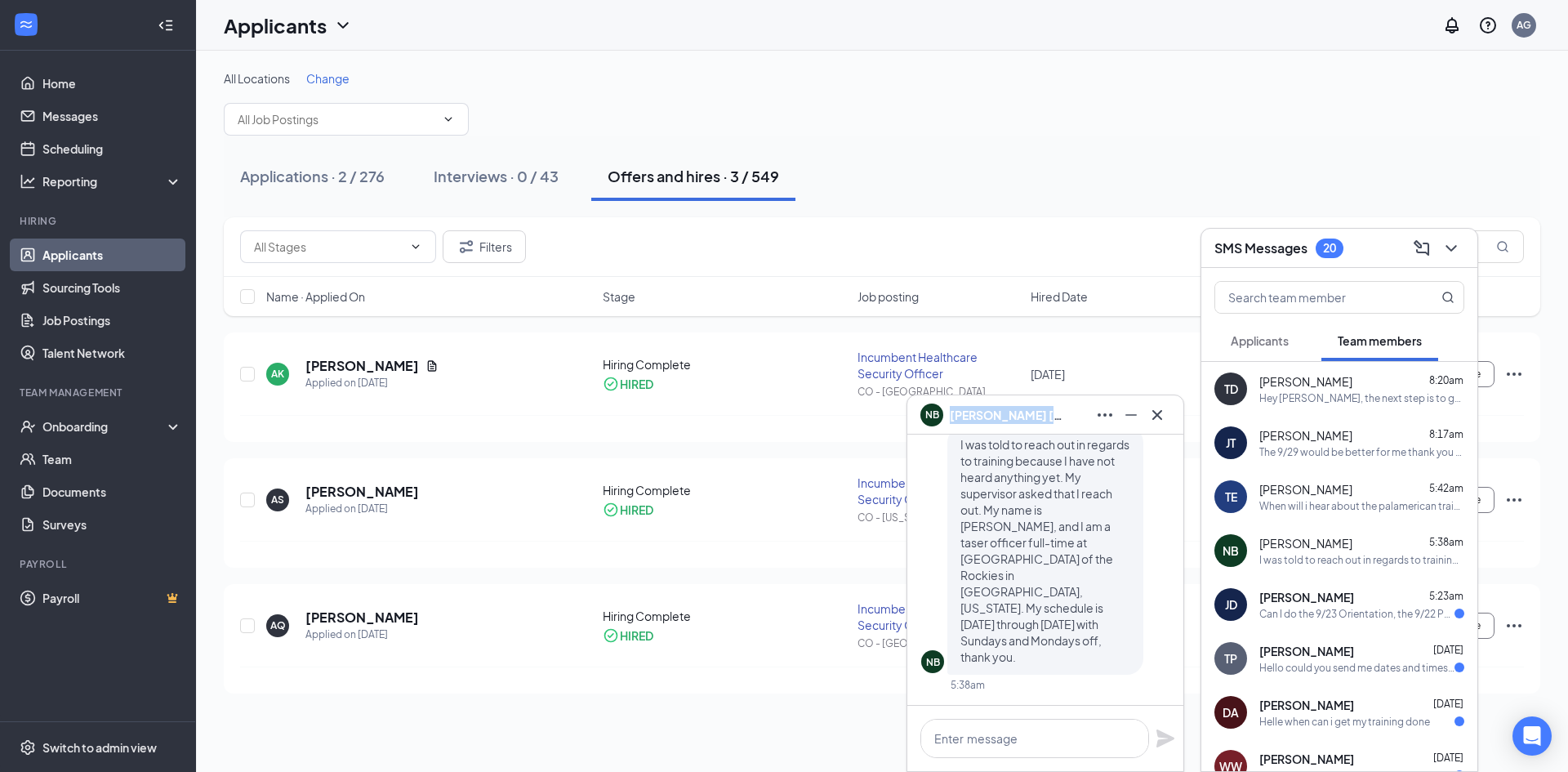
copy span "[PERSON_NAME]"
drag, startPoint x: 1066, startPoint y: 421, endPoint x: 959, endPoint y: 434, distance: 107.8
click at [953, 424] on div "NB [PERSON_NAME]" at bounding box center [1044, 416] width 250 height 26
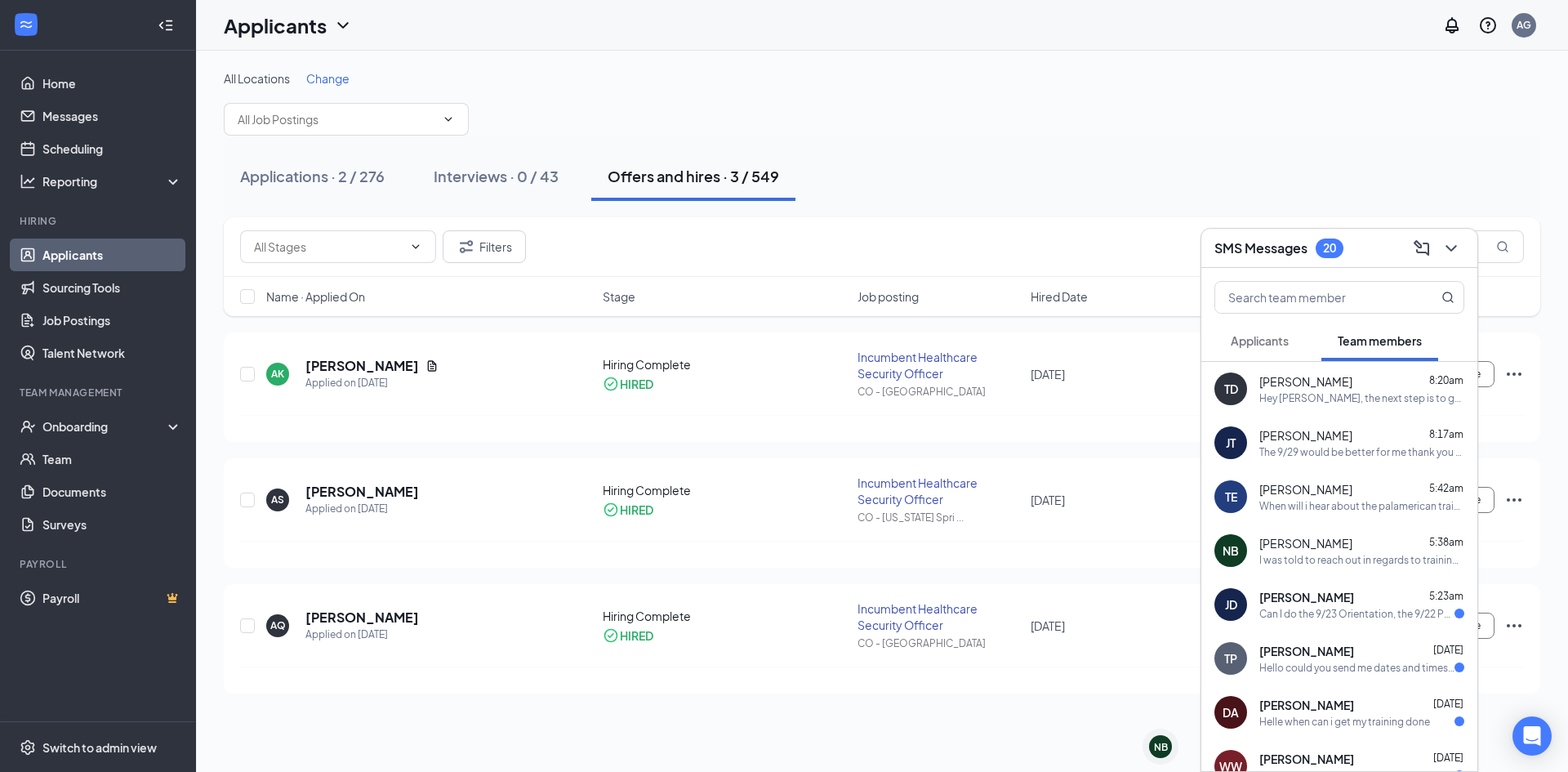
click at [1345, 551] on span "[PERSON_NAME]" at bounding box center [1306, 543] width 93 height 17
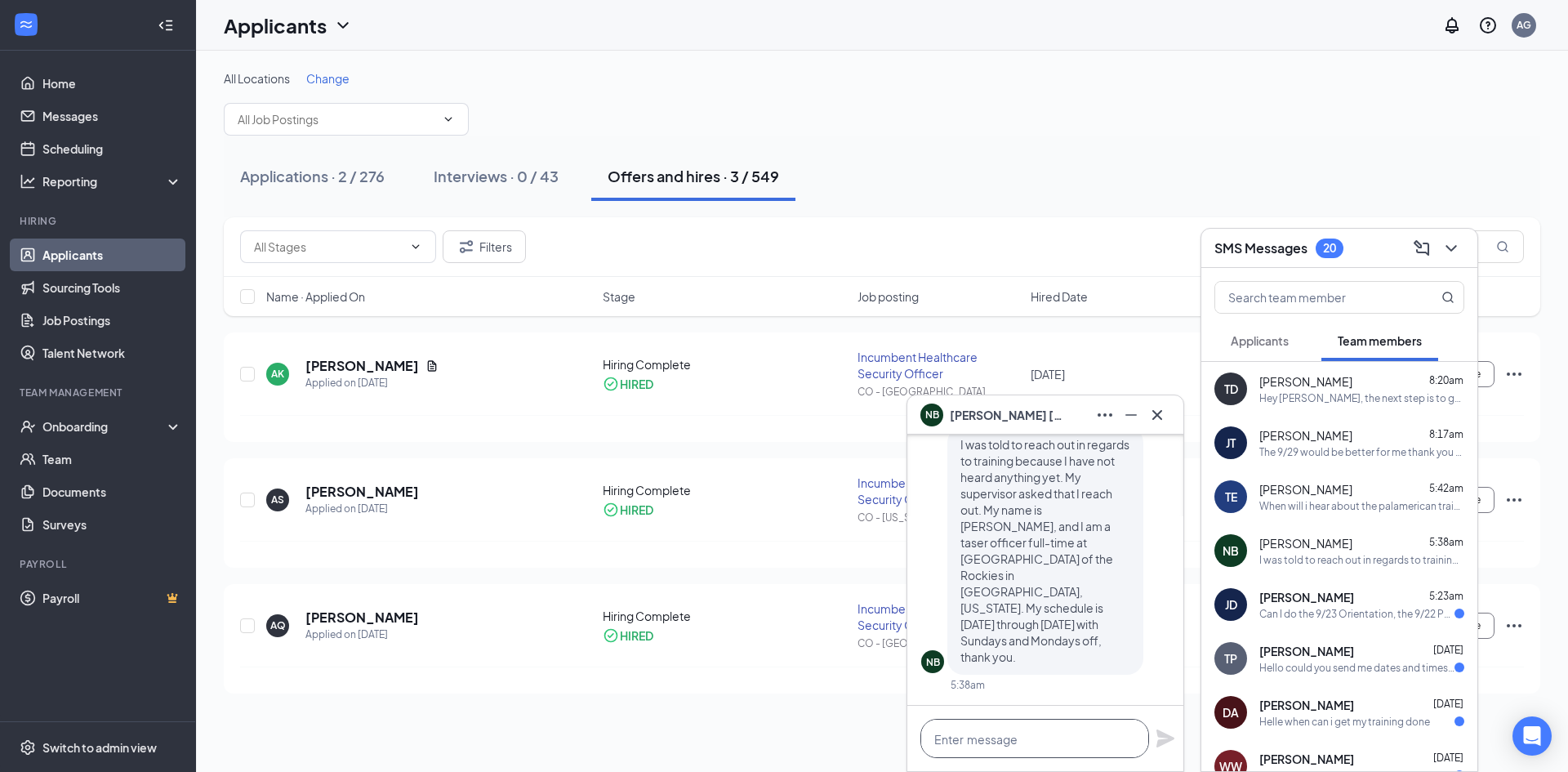
click at [1066, 739] on textarea at bounding box center [1034, 738] width 228 height 39
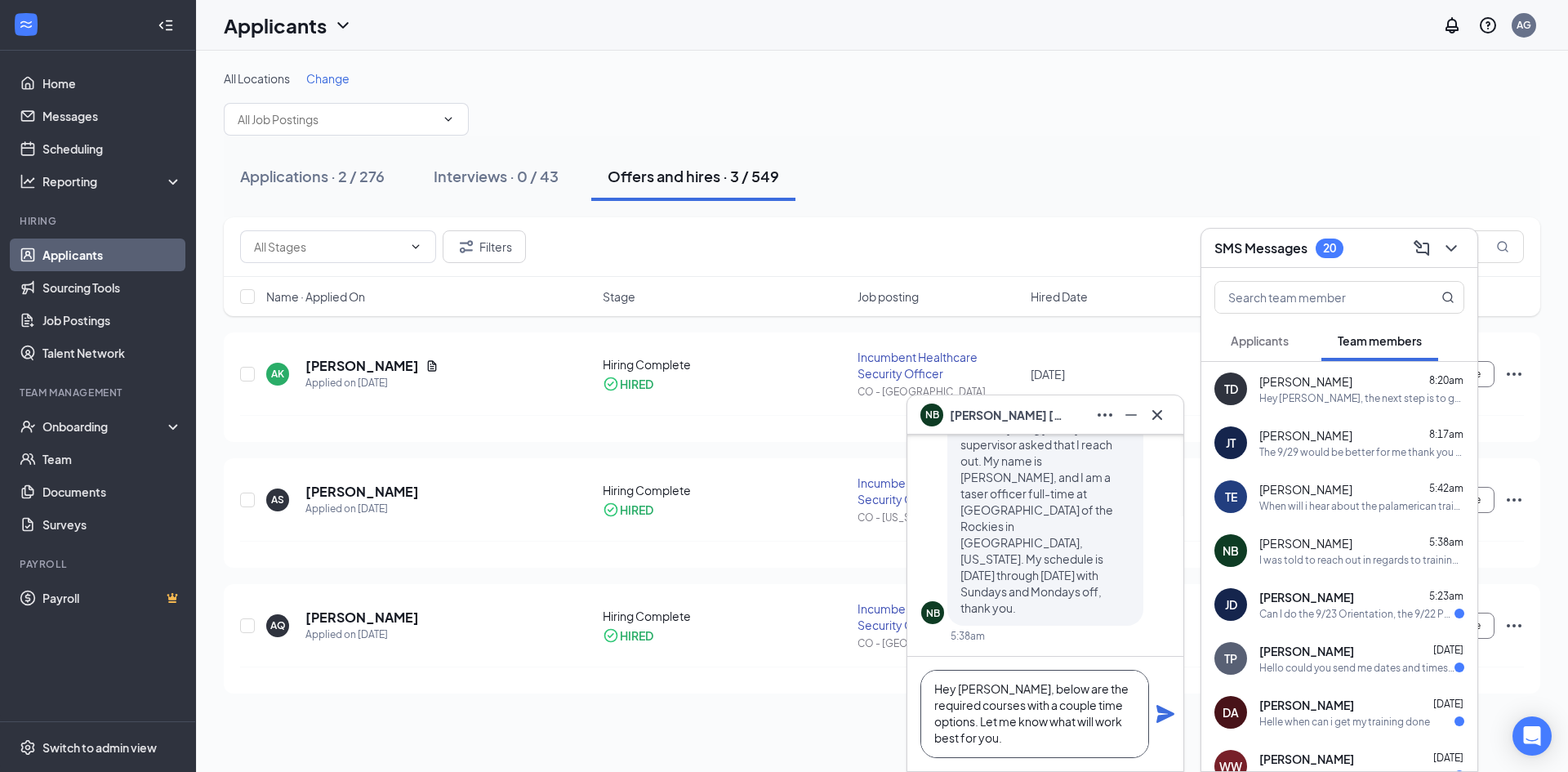
scroll to position [34, 0]
click at [1071, 739] on textarea "Hey [PERSON_NAME], below are the required courses with a couple time options. L…" at bounding box center [1034, 714] width 228 height 88
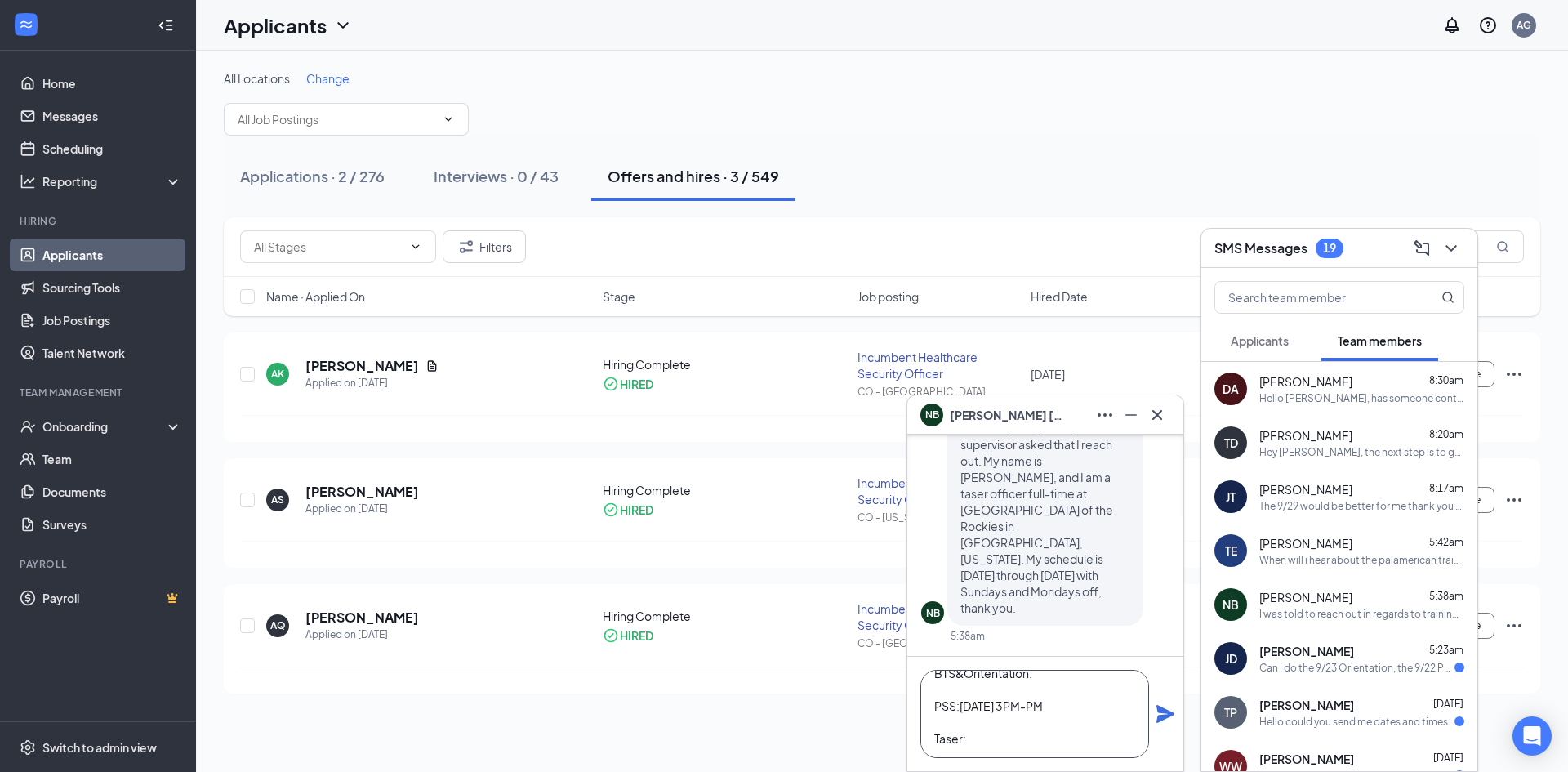
click at [1079, 701] on textarea "Hey [PERSON_NAME], below are the required courses with a couple time options. L…" at bounding box center [1034, 714] width 228 height 88
click at [1050, 671] on textarea "Hey [PERSON_NAME], below are the required courses with a couple time options. L…" at bounding box center [1034, 714] width 228 height 88
click at [1036, 686] on textarea "Hey [PERSON_NAME], below are the required courses with a couple time options. L…" at bounding box center [1034, 714] width 228 height 88
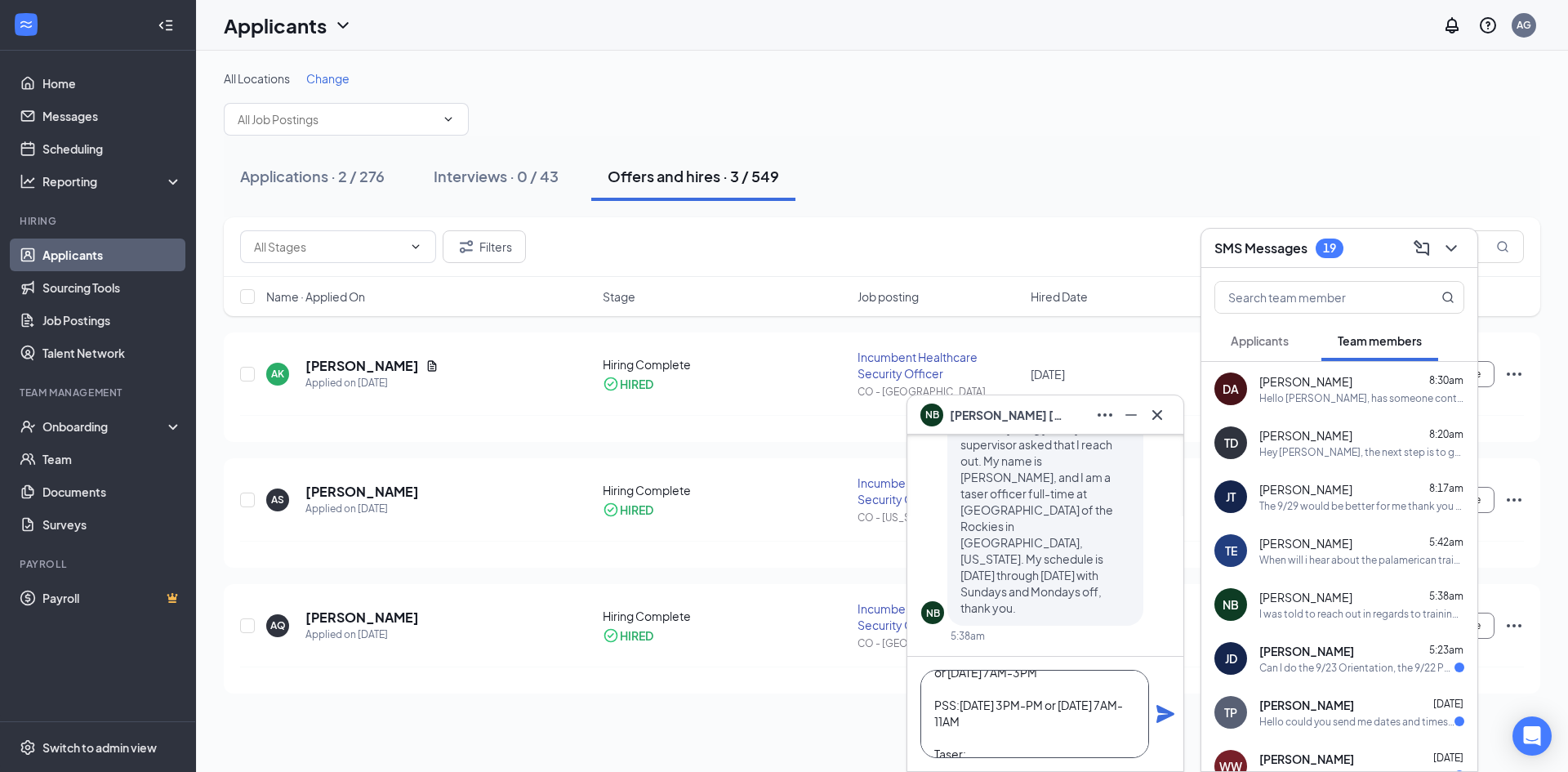
click at [1001, 744] on textarea "Hey [PERSON_NAME], below are the required courses with a couple time options. L…" at bounding box center [1034, 714] width 228 height 88
click at [967, 738] on textarea "Hey [PERSON_NAME], below are the required courses with a couple time options. L…" at bounding box center [1034, 714] width 228 height 88
click at [972, 736] on textarea "Hey [PERSON_NAME], below are the required courses with a couple time options. L…" at bounding box center [1034, 714] width 228 height 88
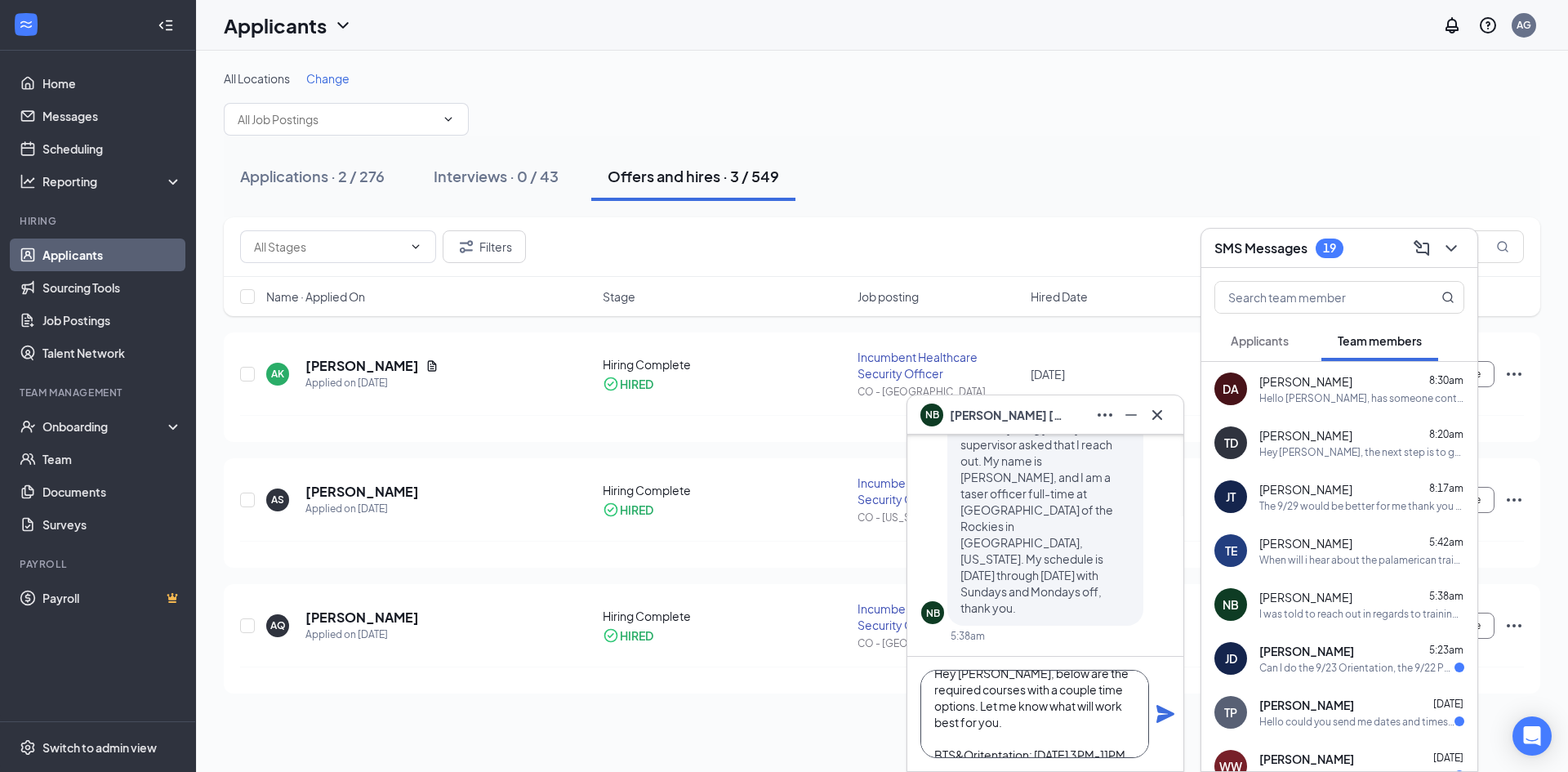
type textarea "Hey [PERSON_NAME], below are the required courses with a couple time options. L…"
click at [1172, 713] on icon "Plane" at bounding box center [1165, 714] width 18 height 18
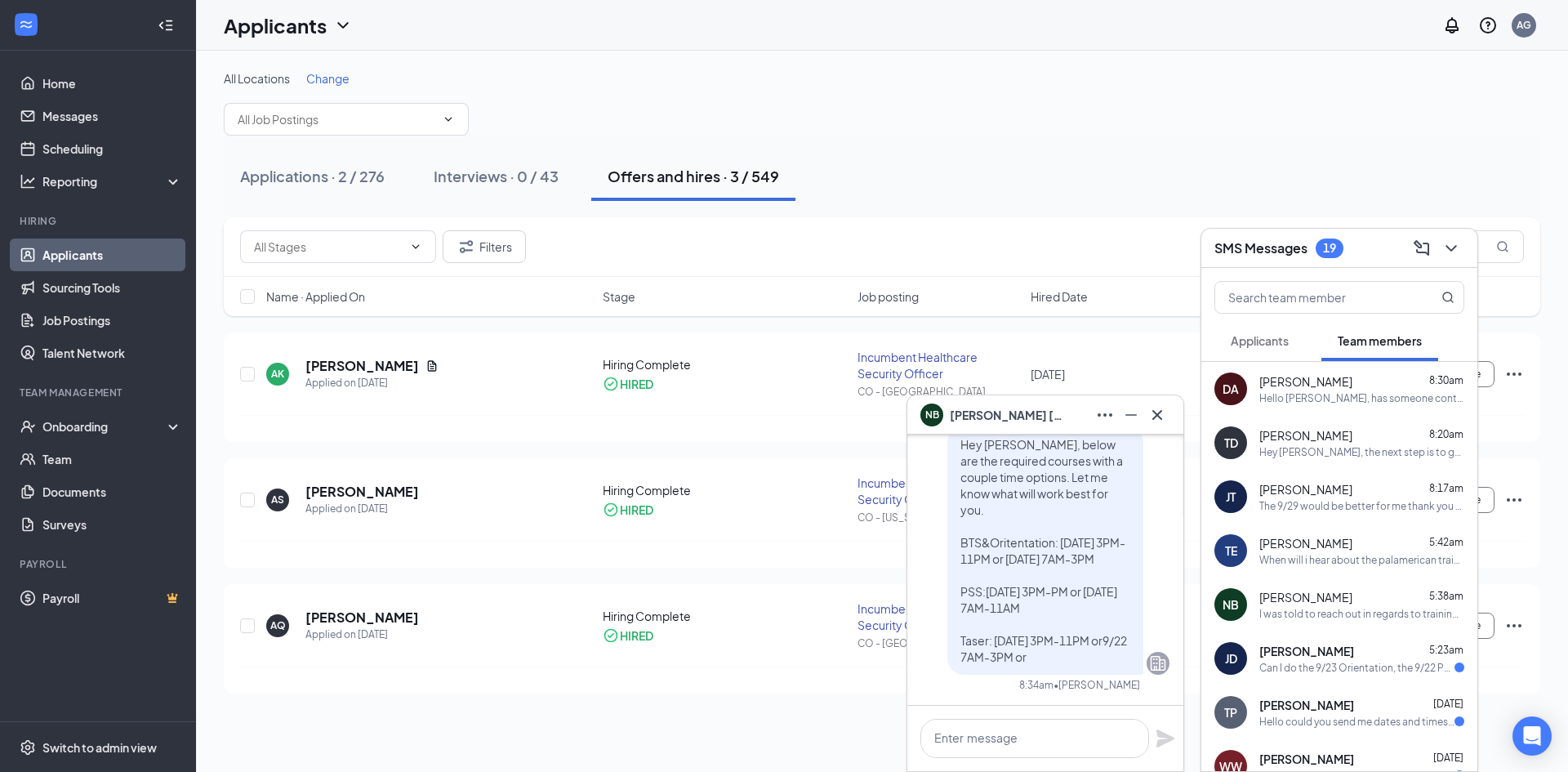
scroll to position [0, 0]
click at [1317, 664] on div "Can I do the 9/23 Orientation, the 9/22 PSS, the 9/24 TASER, and the 9/23 Super…" at bounding box center [1356, 668] width 195 height 14
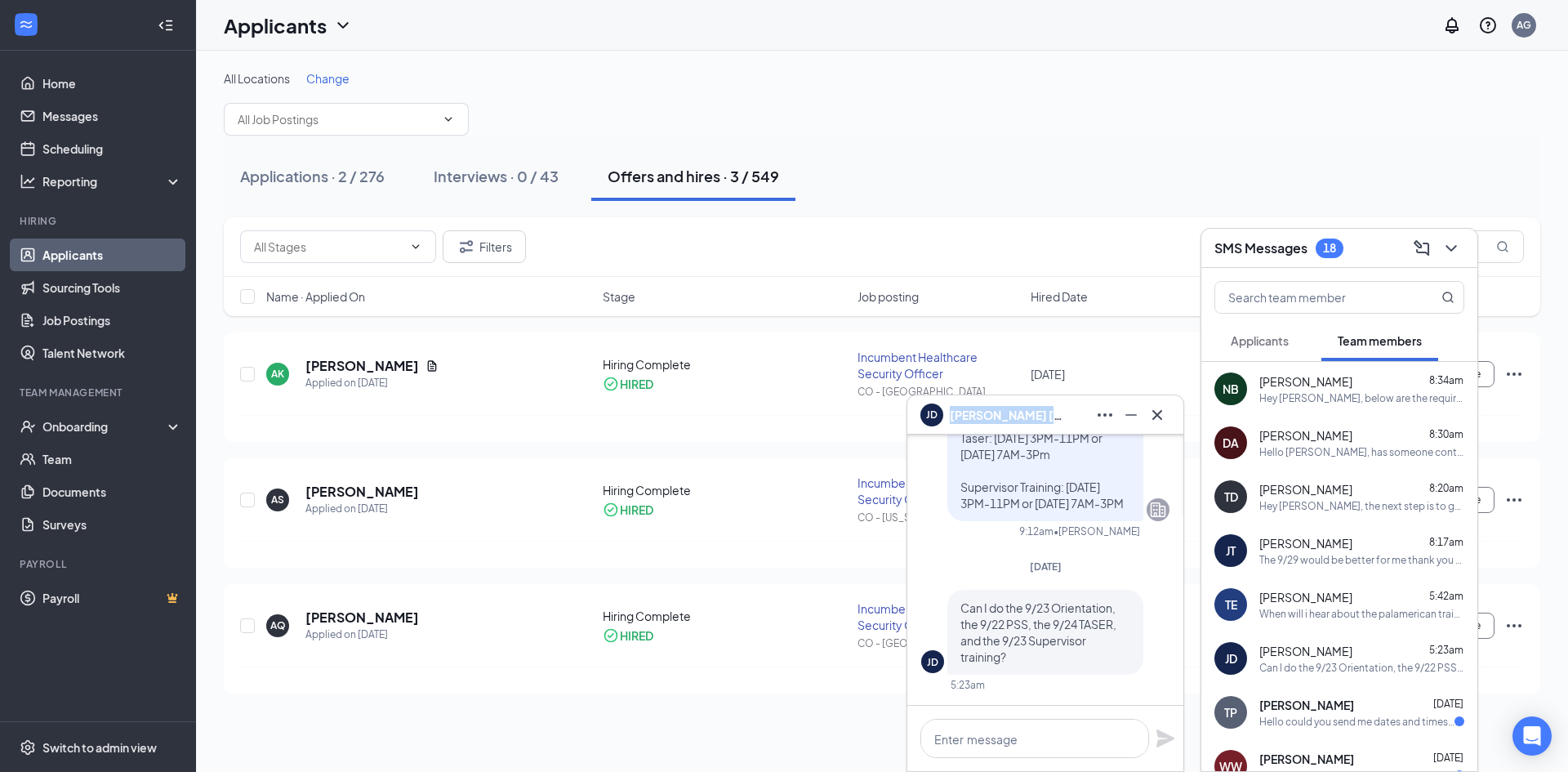
copy span "[PERSON_NAME]"
drag, startPoint x: 1053, startPoint y: 414, endPoint x: 949, endPoint y: 418, distance: 104.1
click at [949, 418] on div "[PERSON_NAME]" at bounding box center [1044, 416] width 250 height 26
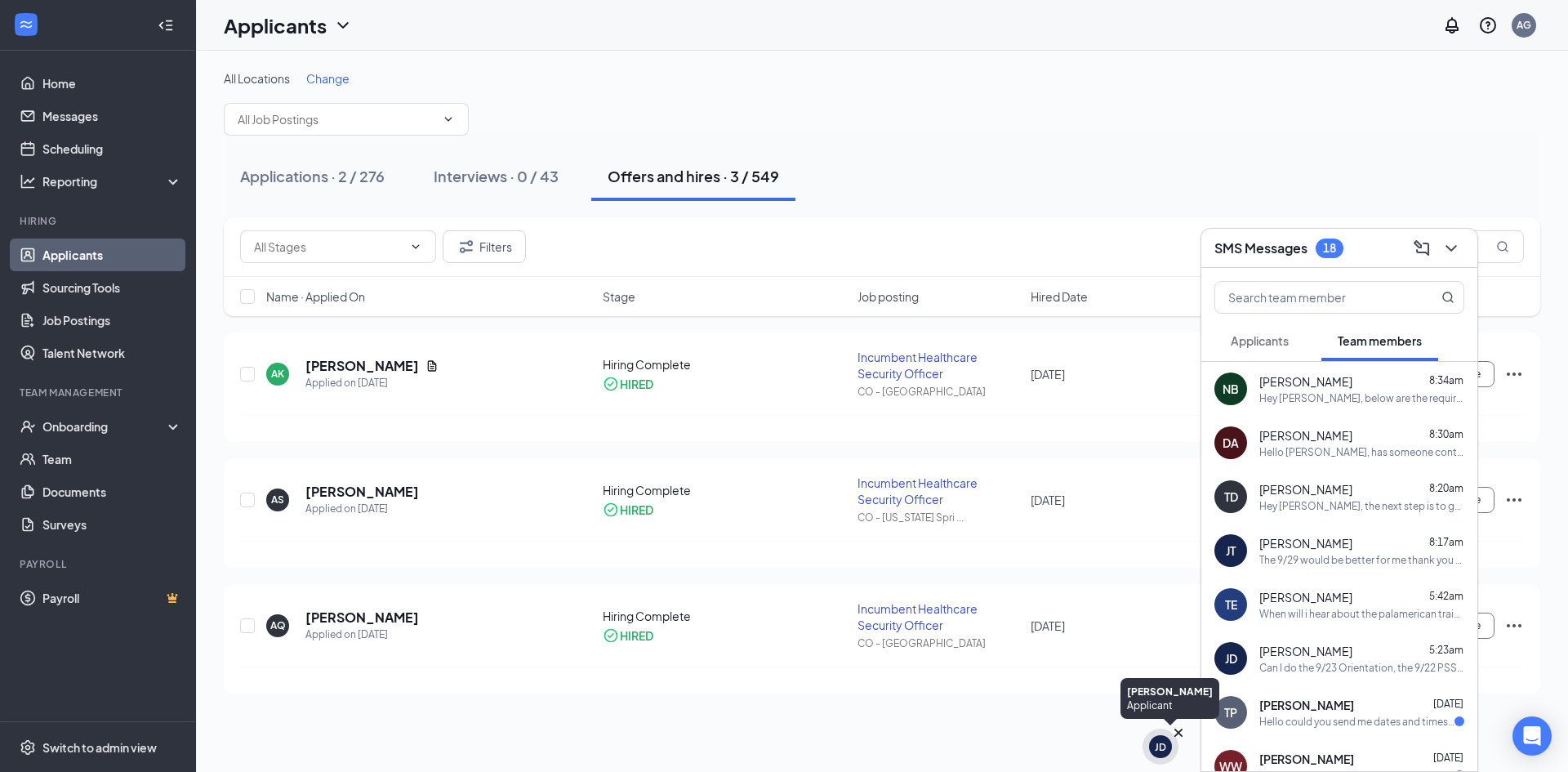
click at [1153, 744] on div "JD" at bounding box center [1161, 746] width 23 height 23
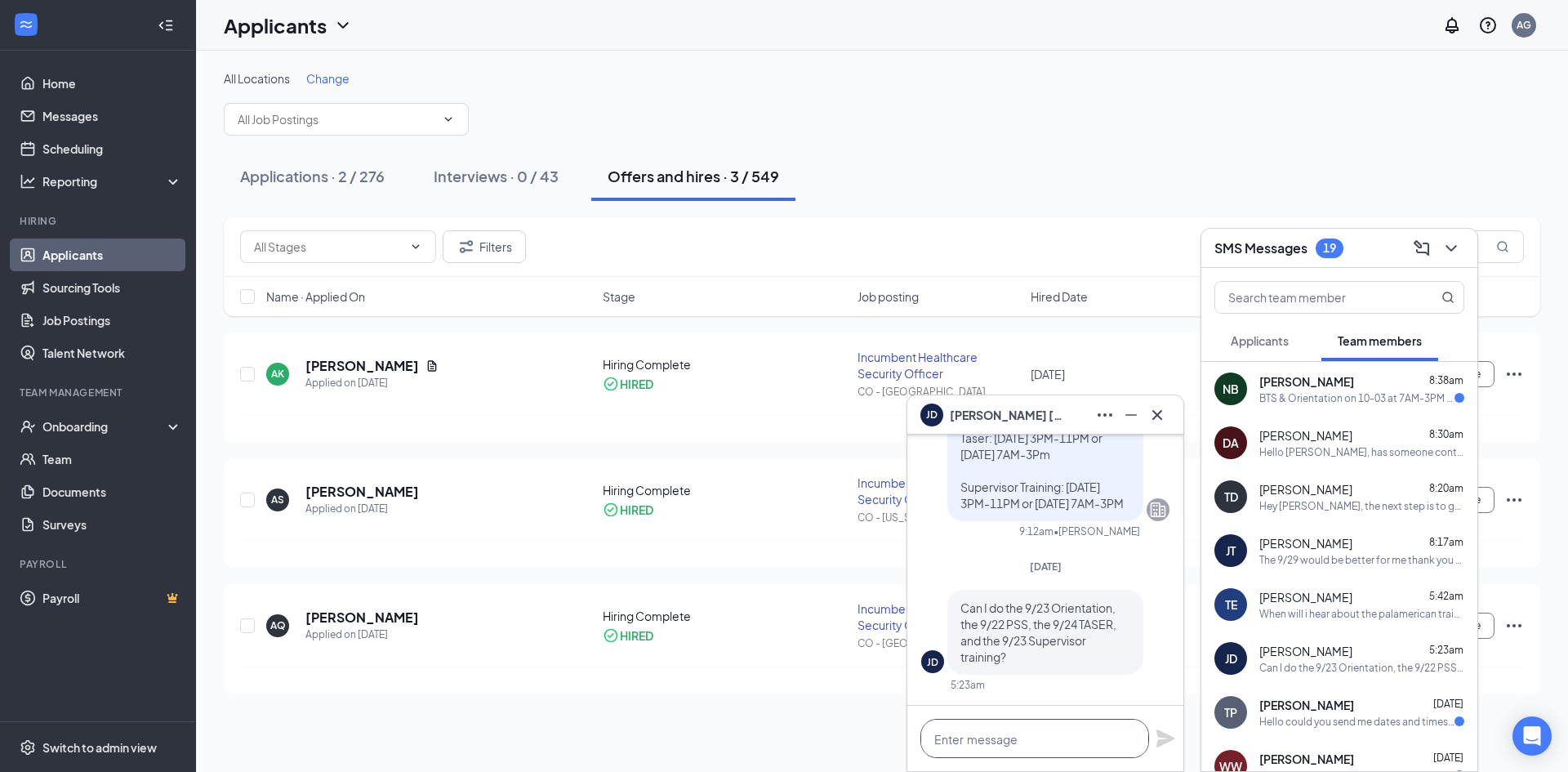
click at [986, 736] on textarea at bounding box center [1034, 738] width 228 height 39
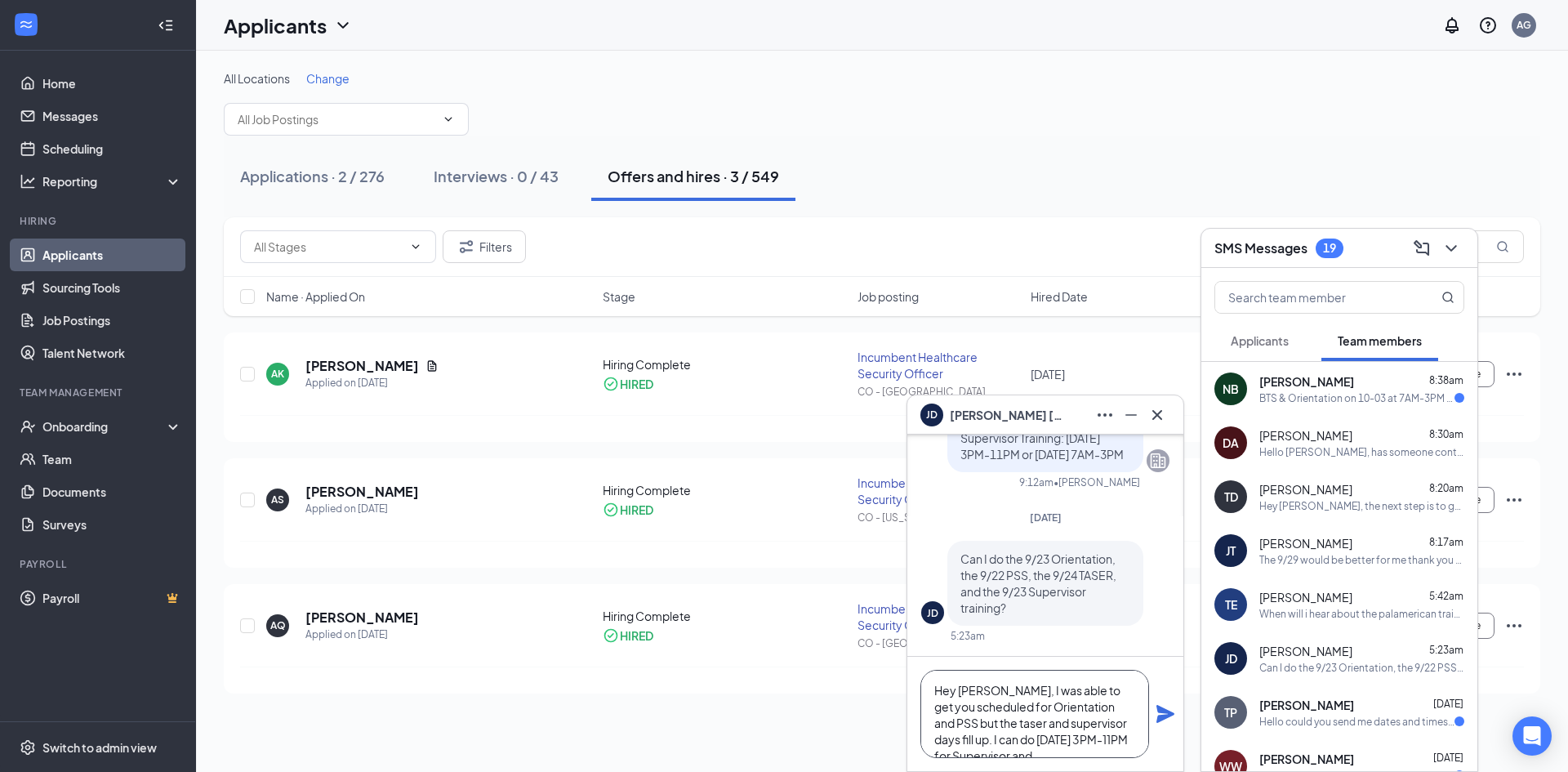
scroll to position [18, 0]
drag, startPoint x: 948, startPoint y: 723, endPoint x: 1110, endPoint y: 700, distance: 163.6
click at [1110, 700] on textarea "Hey [PERSON_NAME], I was able to get you scheduled for Orientation and PSS but …" at bounding box center [1034, 714] width 228 height 88
click at [1067, 737] on textarea "Hey [PERSON_NAME], I was able to get you scheduled for Orientation and PSS but …" at bounding box center [1034, 714] width 228 height 88
drag, startPoint x: 1019, startPoint y: 724, endPoint x: 982, endPoint y: 724, distance: 37.0
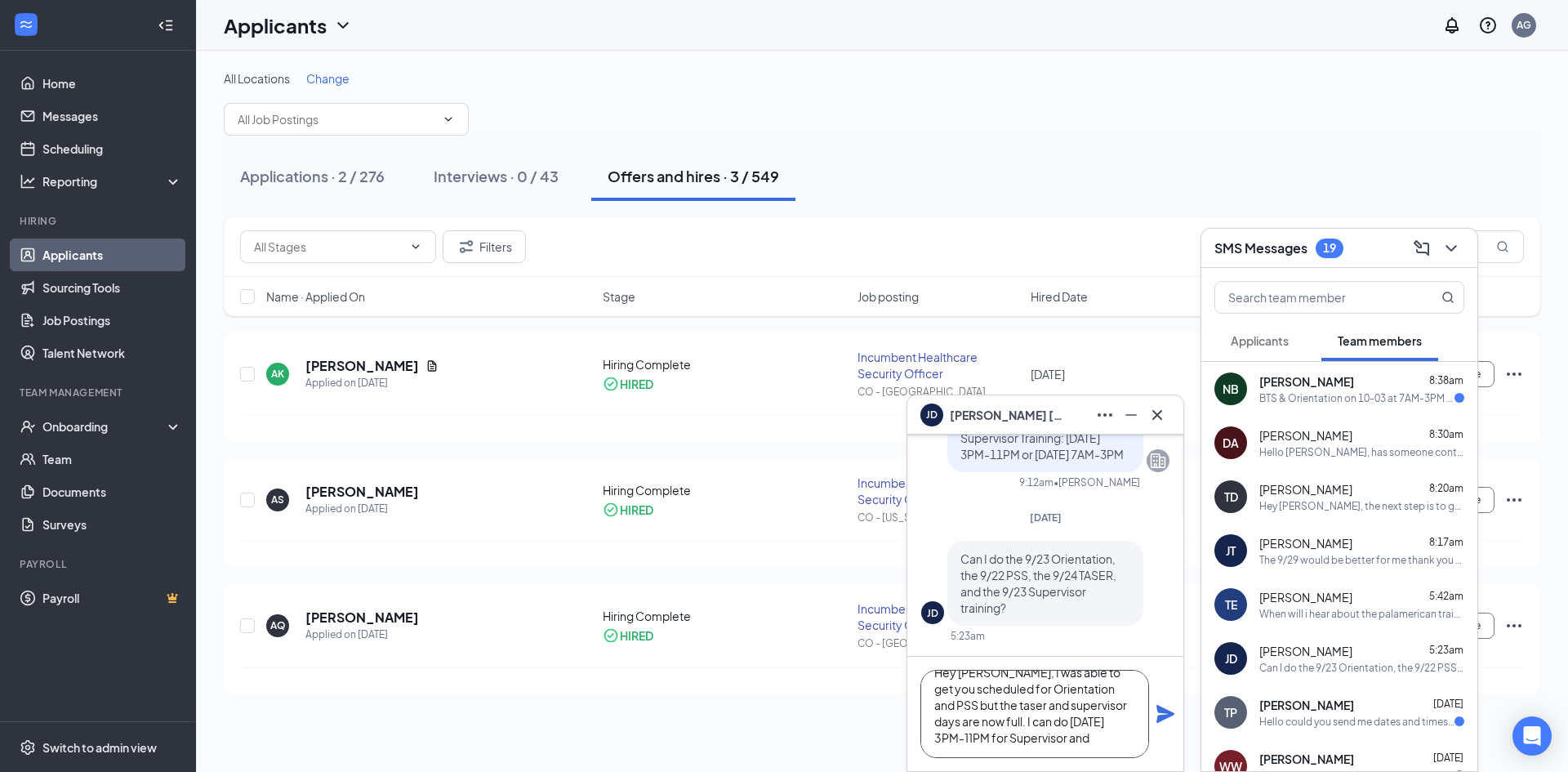
click at [982, 724] on textarea "Hey [PERSON_NAME], I was able to get you scheduled for Orientation and PSS but …" at bounding box center [1034, 714] width 228 height 88
click at [1045, 737] on textarea "Hey [PERSON_NAME], I was able to get you scheduled for Orientation and PSS but …" at bounding box center [1034, 714] width 228 height 88
click at [1117, 724] on textarea "Hey [PERSON_NAME], I was able to get you scheduled for Orientation and PSS but …" at bounding box center [1034, 714] width 228 height 88
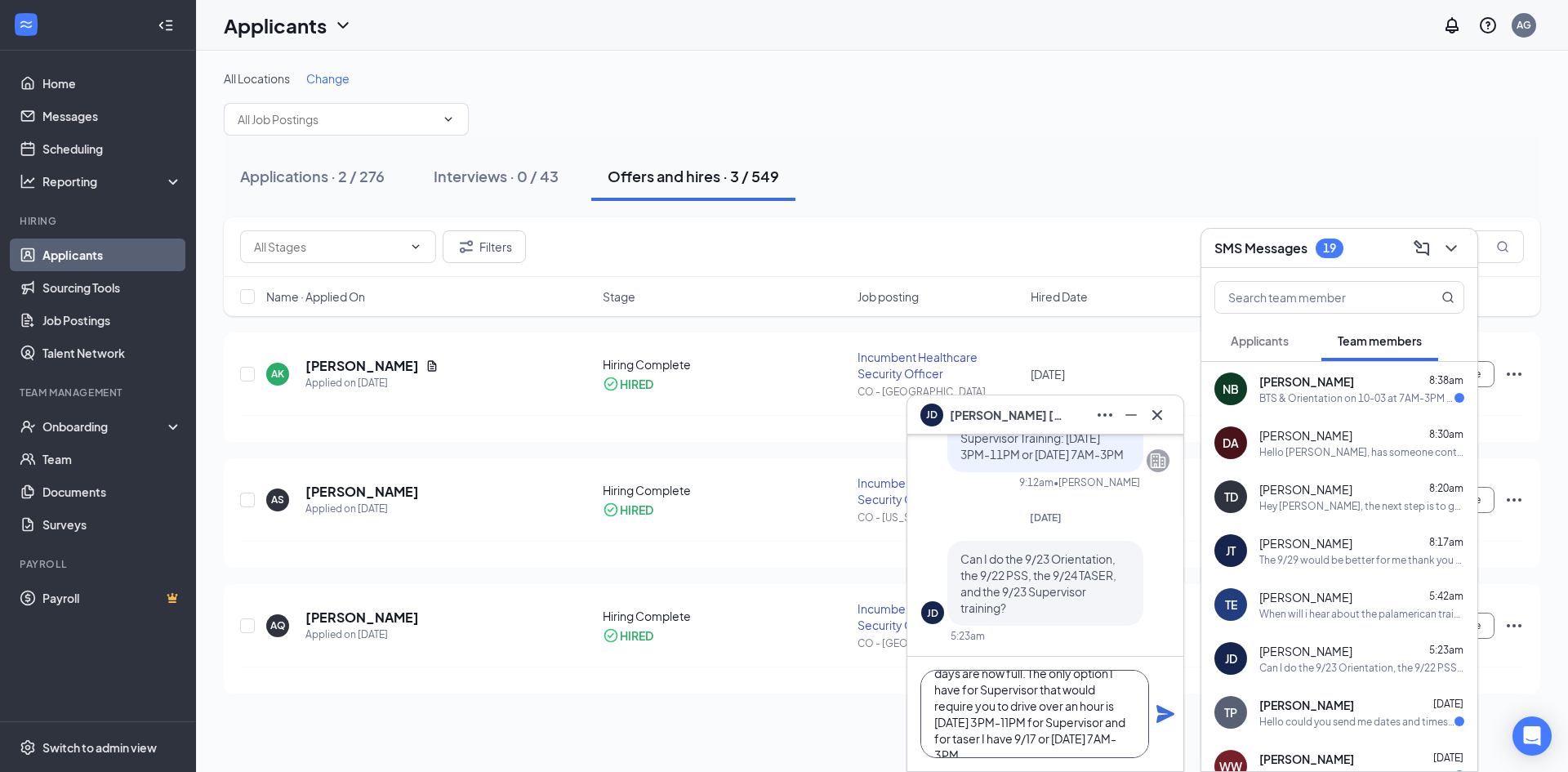
type textarea "Hey [PERSON_NAME], I was able to get you scheduled for Orientation and PSS but …"
click at [1163, 716] on icon "Plane" at bounding box center [1165, 714] width 18 height 18
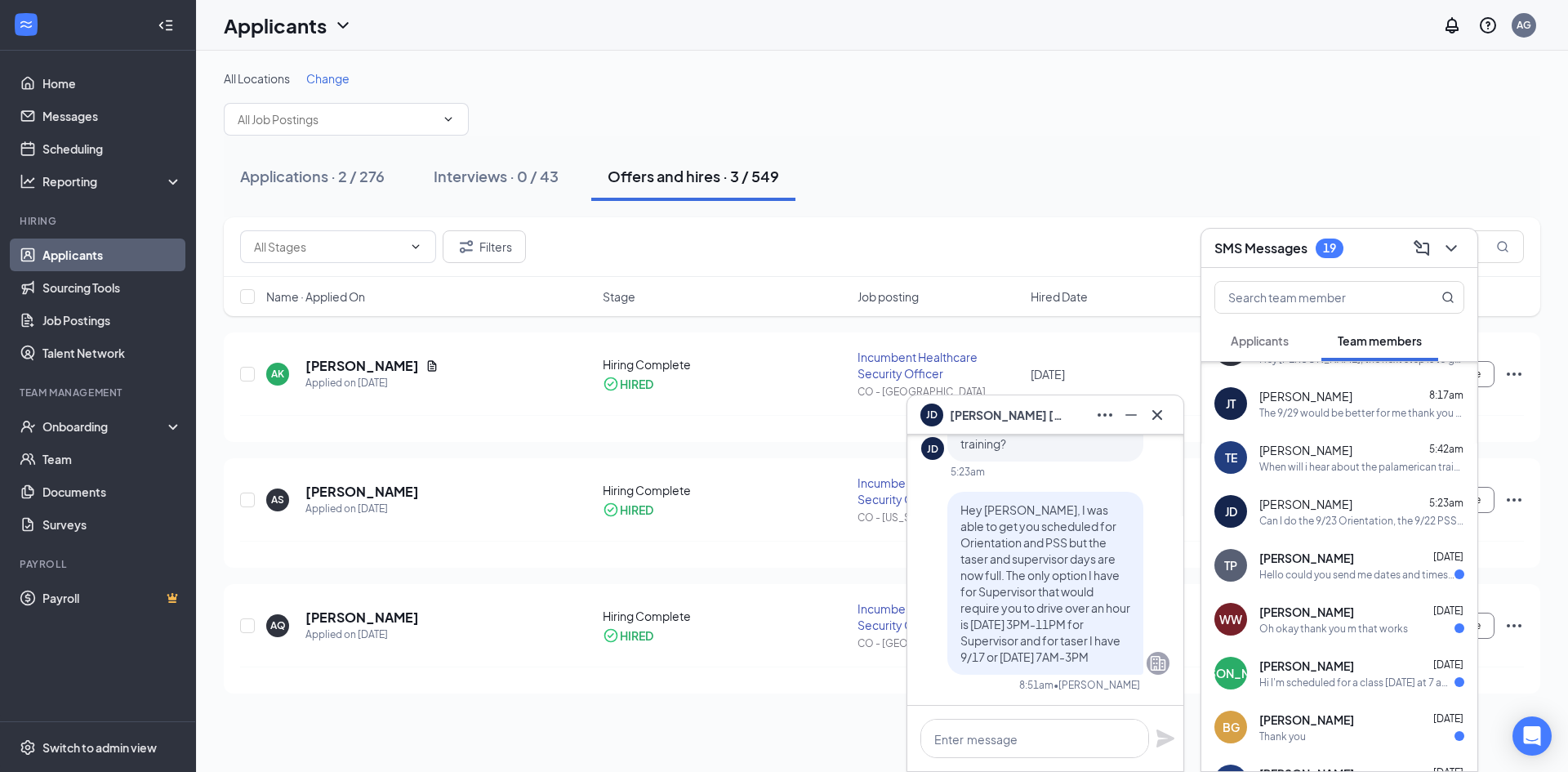
scroll to position [163, 0]
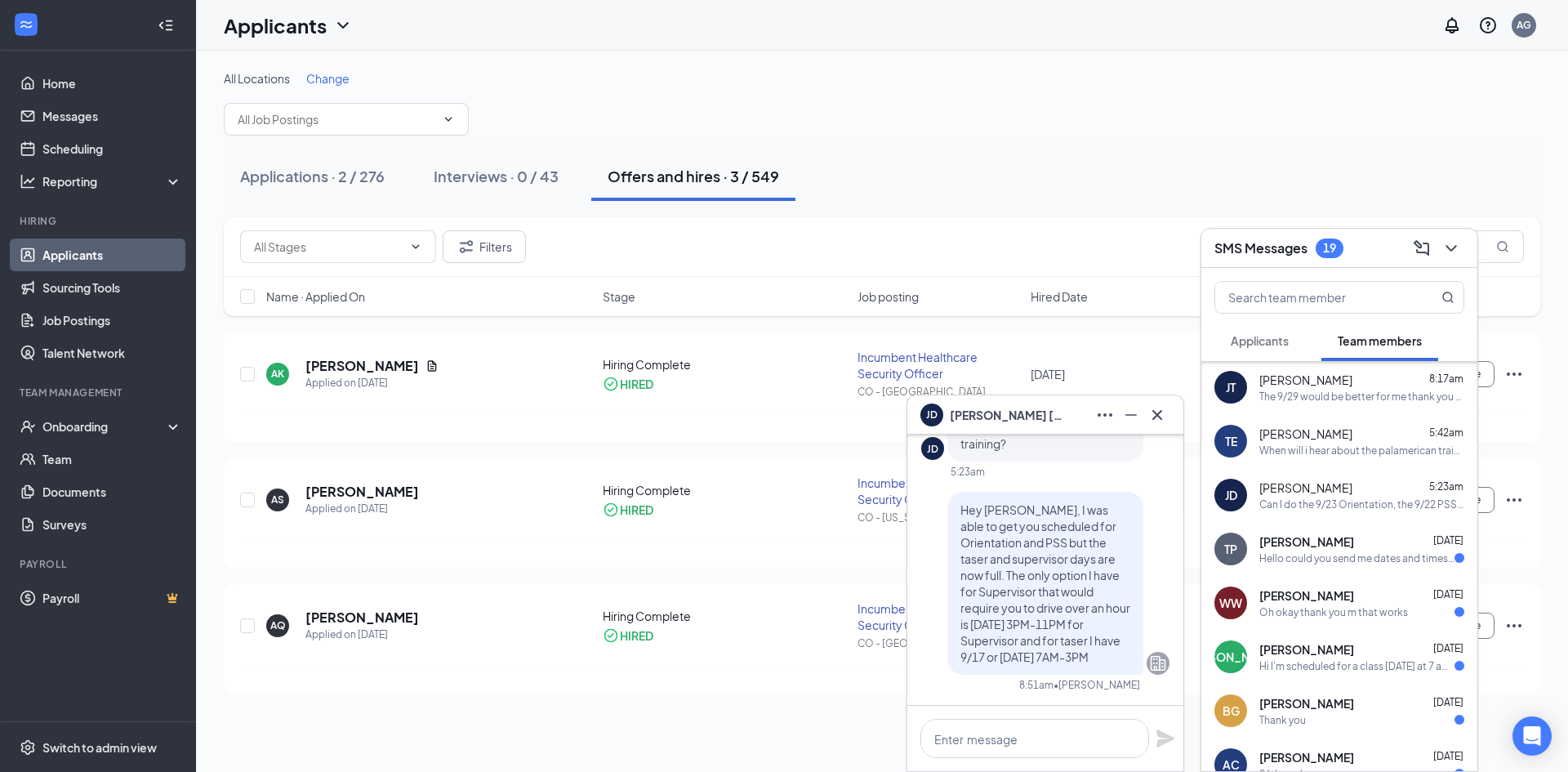
click at [1335, 567] on div "TP [PERSON_NAME] [DATE] Hello could you send me dates and times for training ?" at bounding box center [1339, 549] width 276 height 54
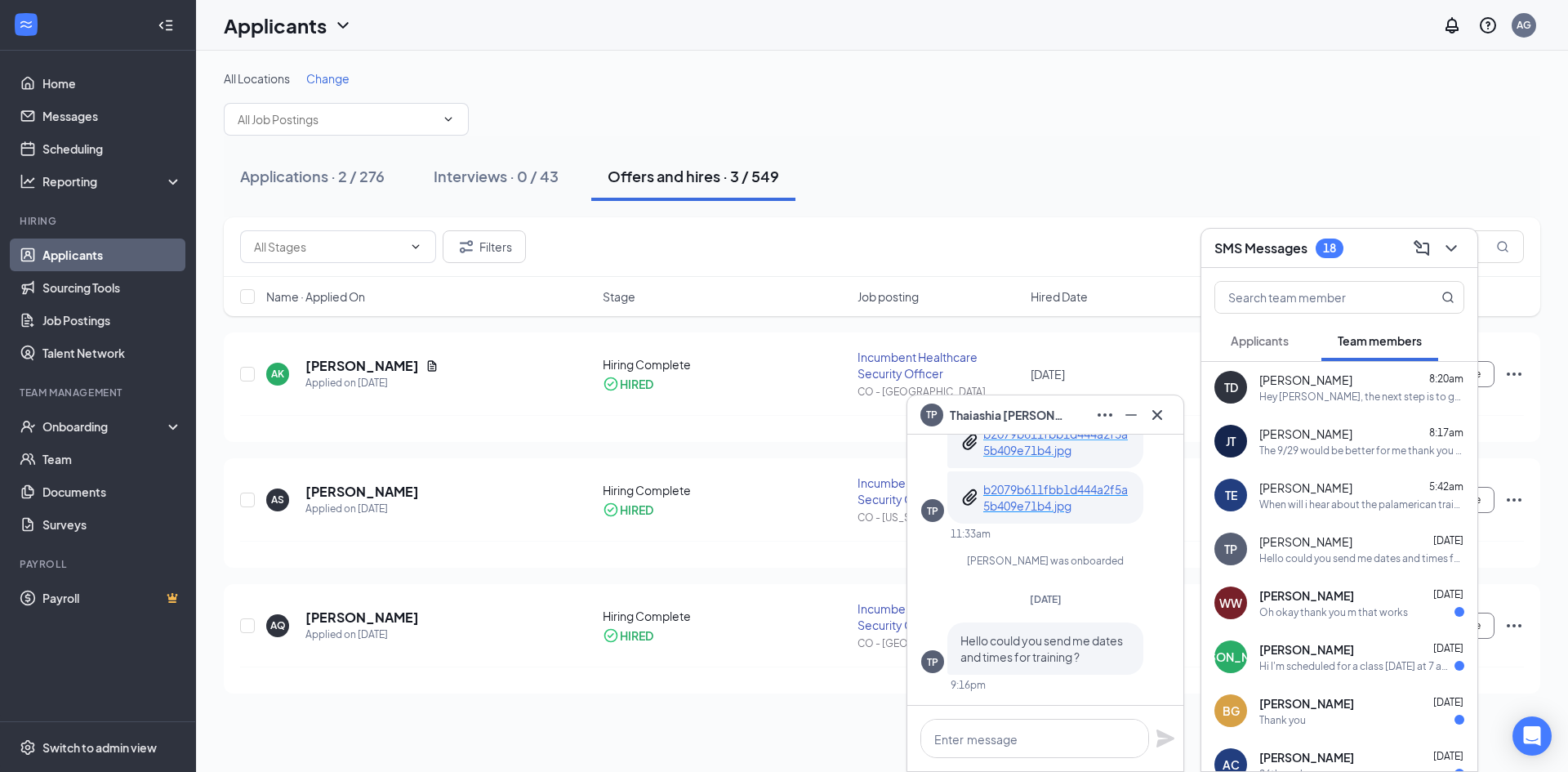
scroll to position [0, 0]
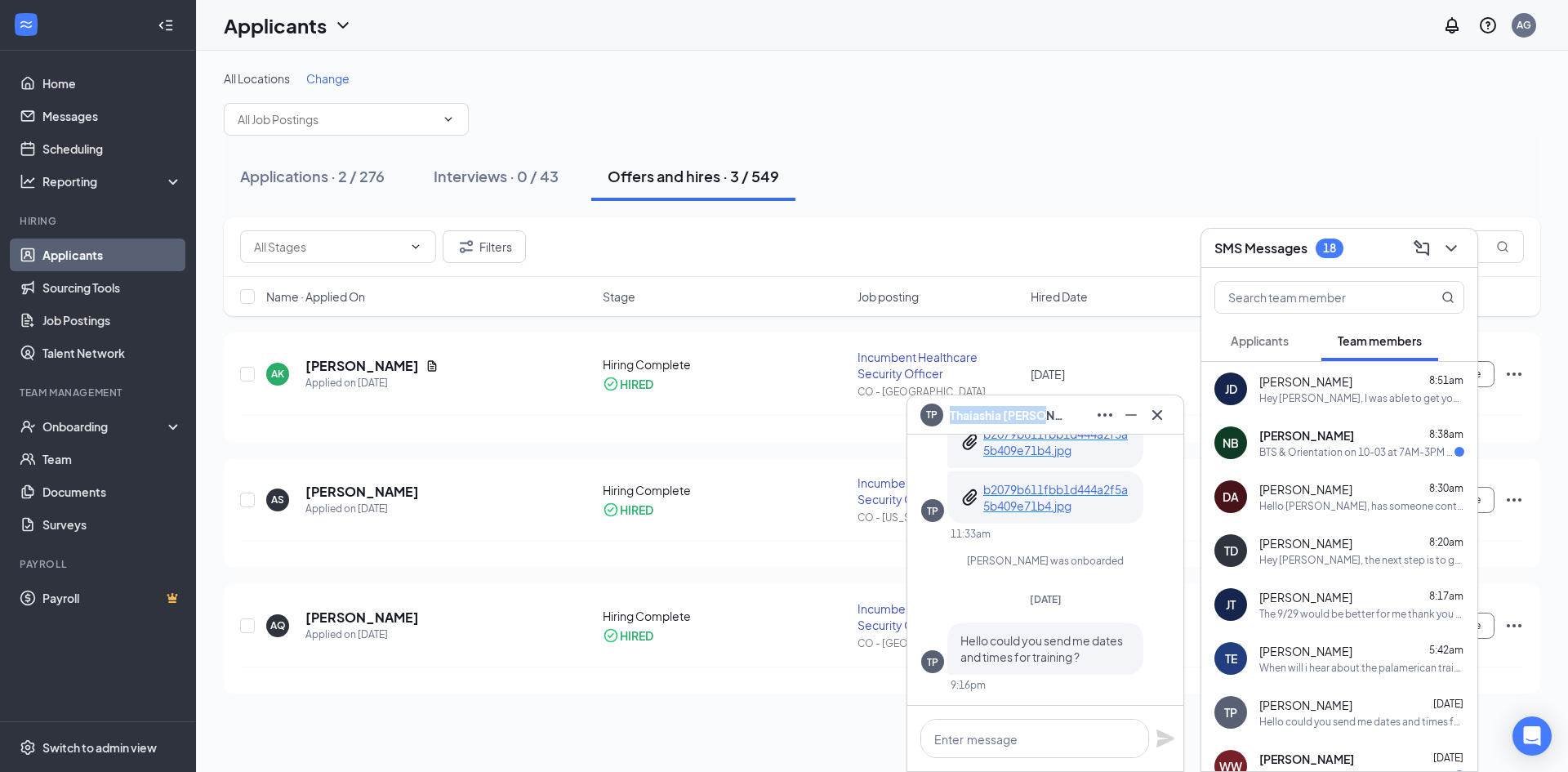
copy span "[PERSON_NAME]"
drag, startPoint x: 1047, startPoint y: 419, endPoint x: 952, endPoint y: 423, distance: 95.1
click at [952, 423] on div "TP [PERSON_NAME]" at bounding box center [1044, 416] width 250 height 26
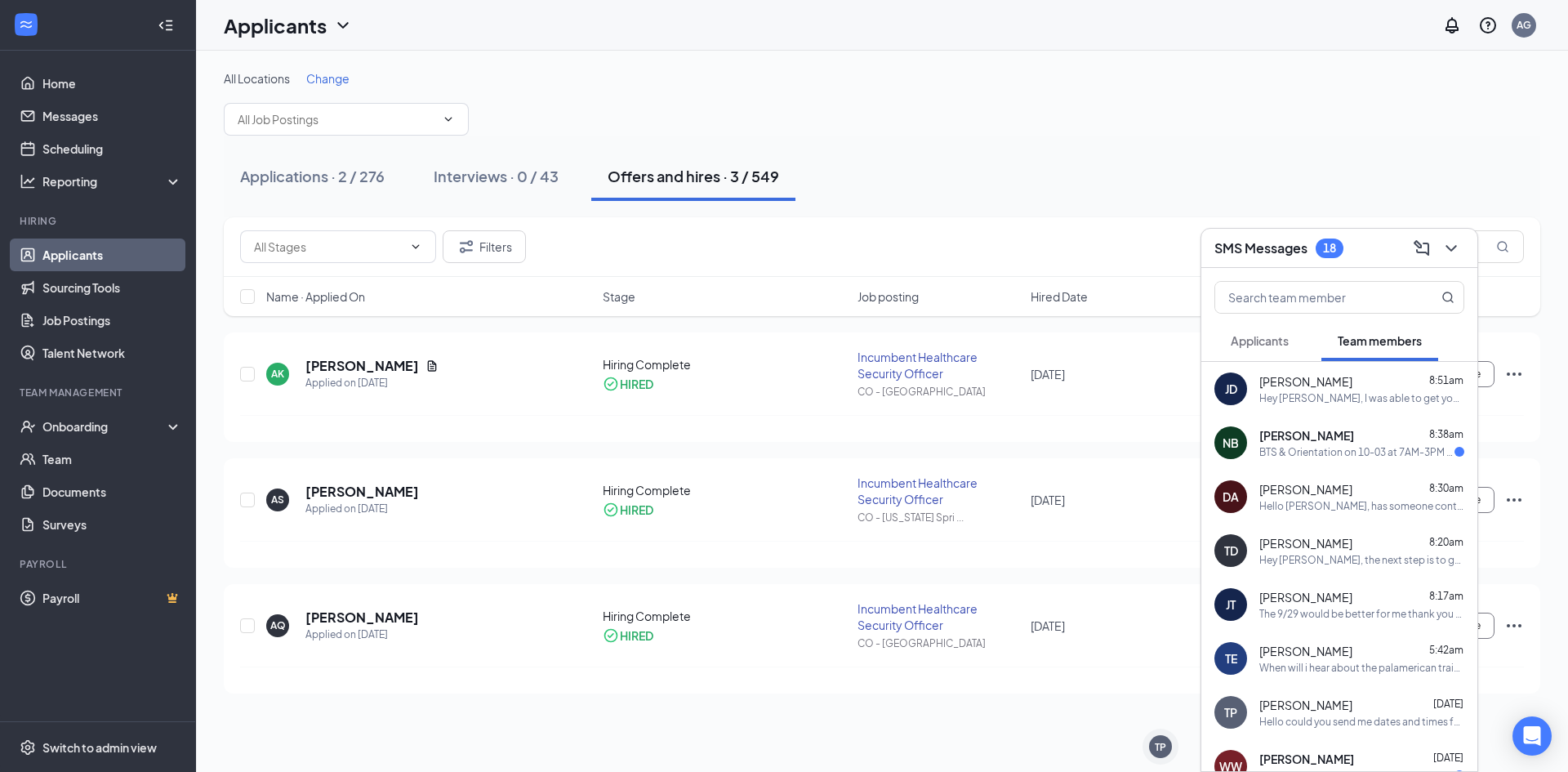
click at [1323, 705] on span "[PERSON_NAME]" at bounding box center [1306, 705] width 93 height 17
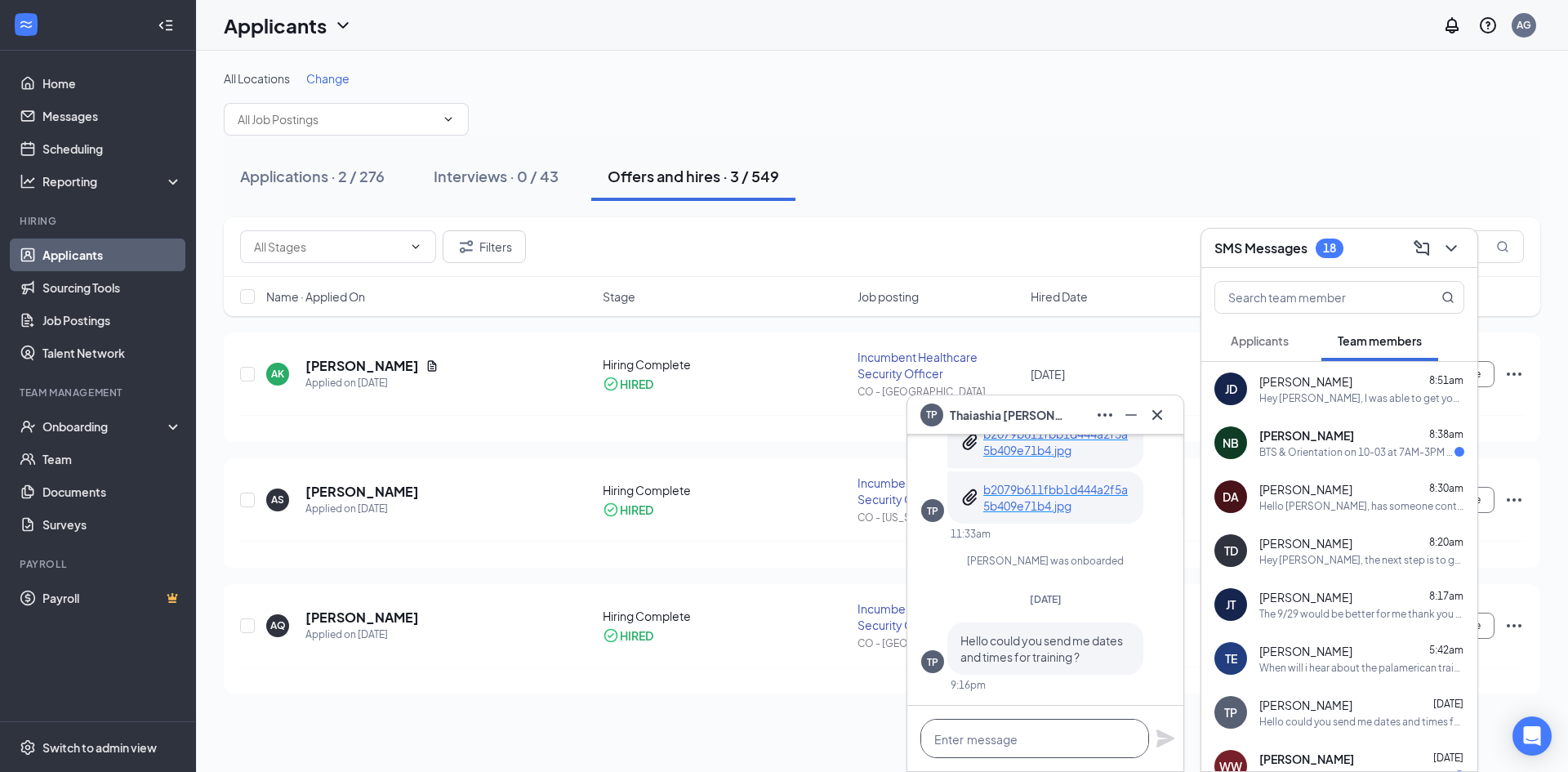
click at [1106, 738] on textarea at bounding box center [1034, 738] width 228 height 39
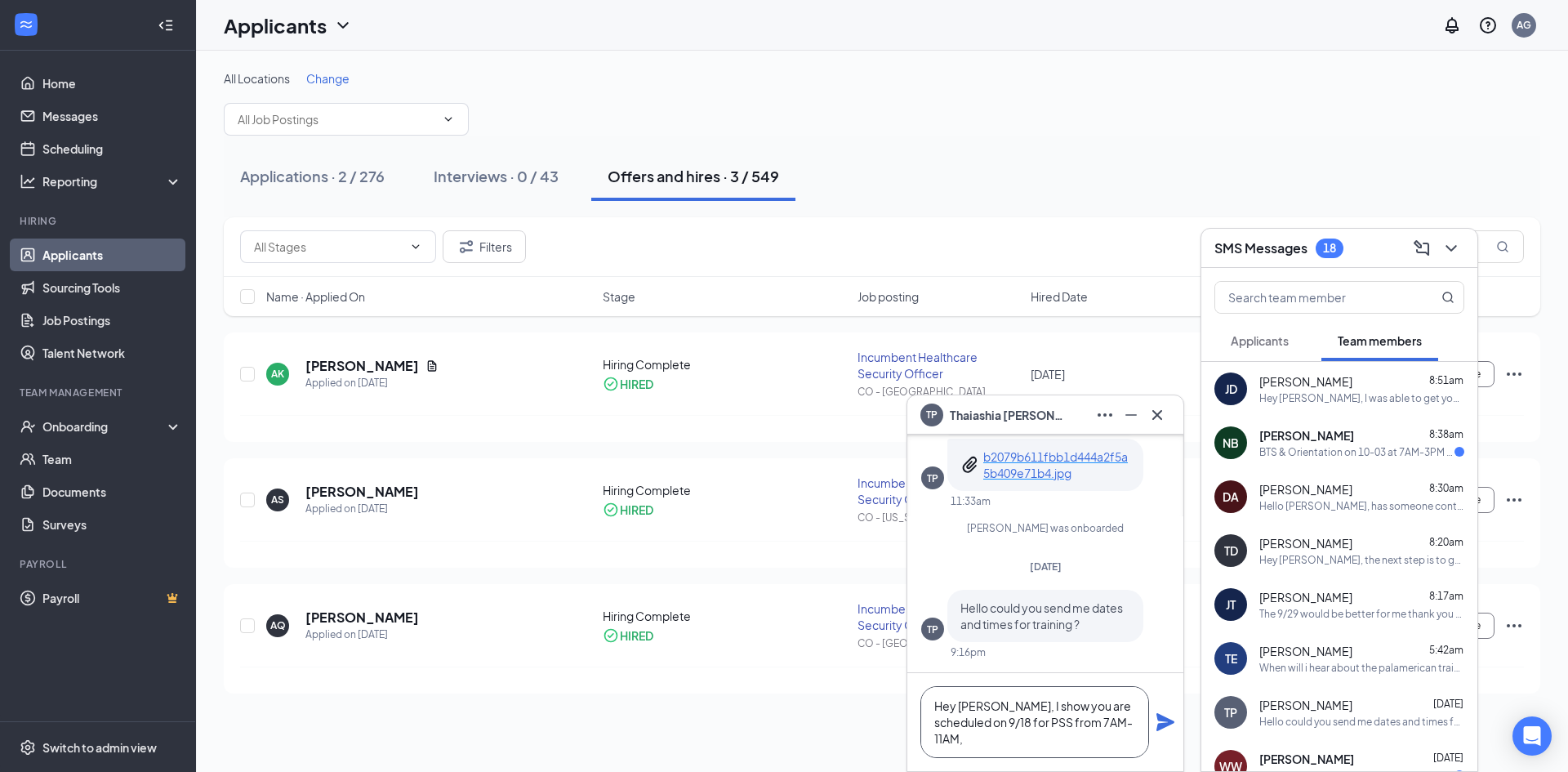
click at [1010, 722] on textarea "Hey [PERSON_NAME], I show you are scheduled on 9/18 for PSS from 7AM-11AM," at bounding box center [1034, 722] width 228 height 71
click at [1012, 722] on textarea "Hey [PERSON_NAME], I show you are scheduled on [DATE] 3pm-11pm for taser 9/18 f…" at bounding box center [1034, 722] width 228 height 71
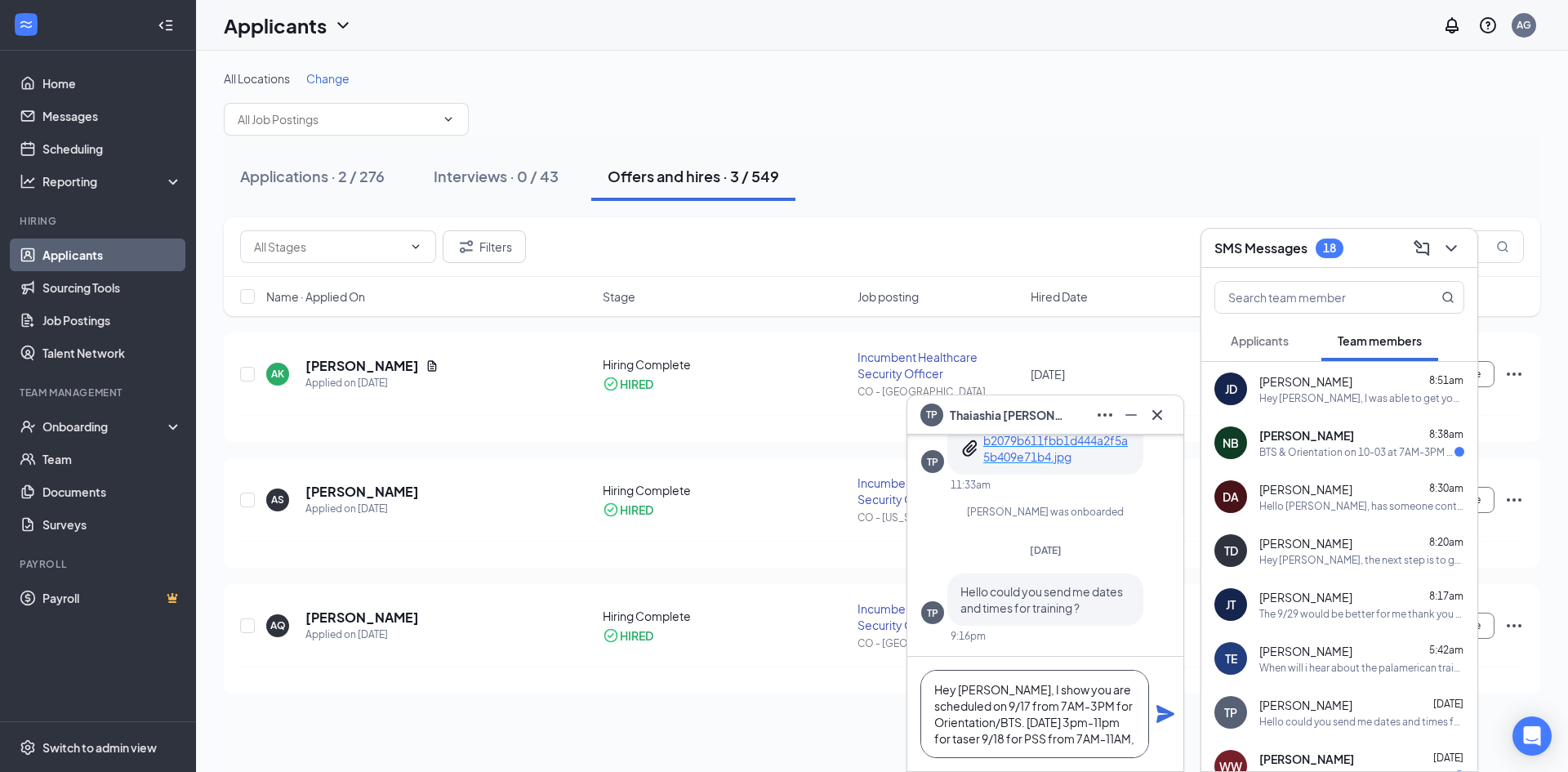
click at [964, 739] on textarea "Hey [PERSON_NAME], I show you are scheduled on 9/17 from 7AM-3PM for Orientatio…" at bounding box center [1034, 714] width 228 height 88
click at [975, 743] on textarea "Hey [PERSON_NAME], I show you are scheduled on 9/17 from 7AM-3PM for Orientatio…" at bounding box center [1034, 714] width 228 height 88
type textarea "Hey [PERSON_NAME], I show you are scheduled on 9/17 from 7AM-3PM for Orientatio…"
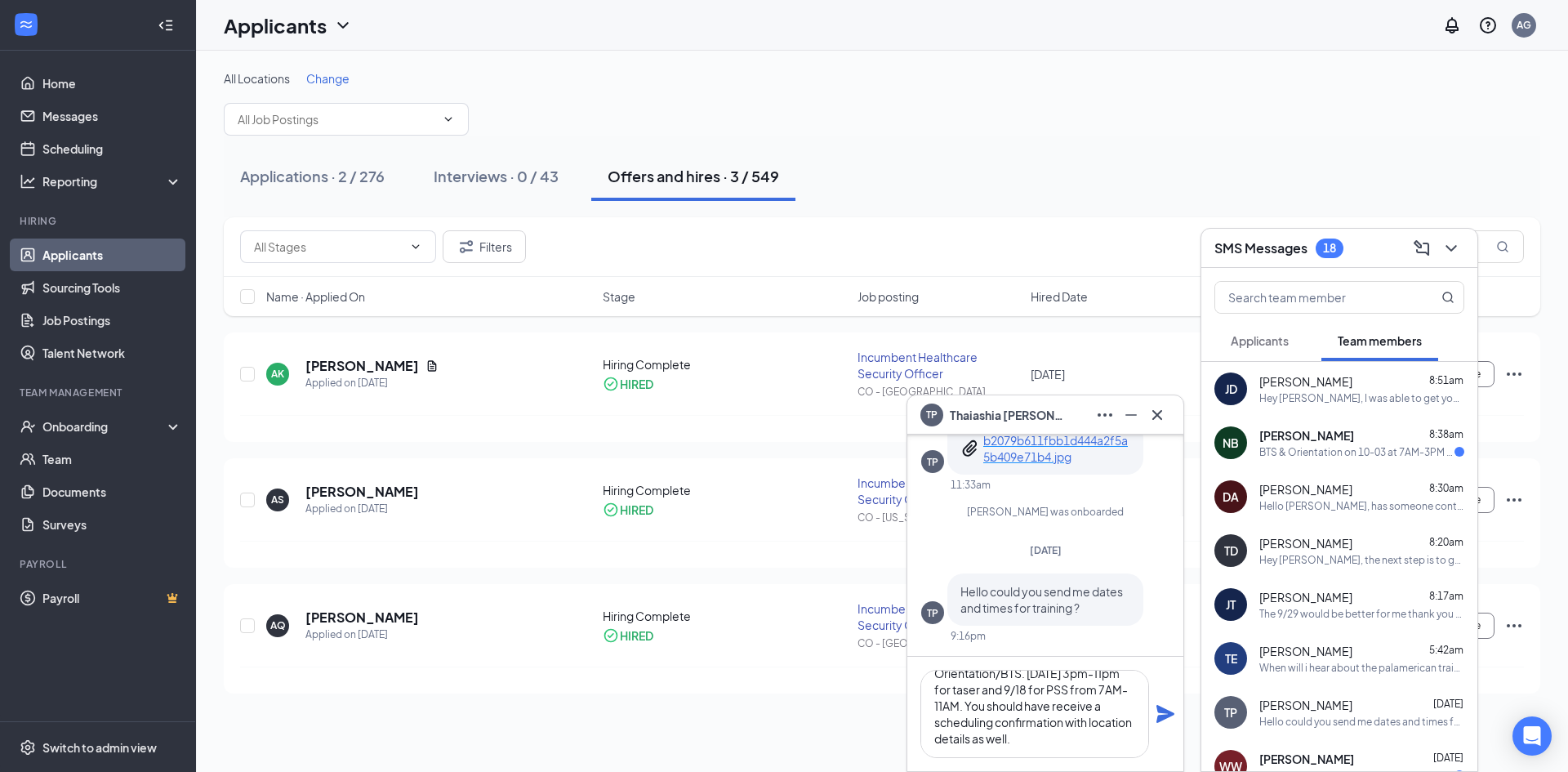
click at [1166, 716] on icon "Plane" at bounding box center [1165, 714] width 18 height 18
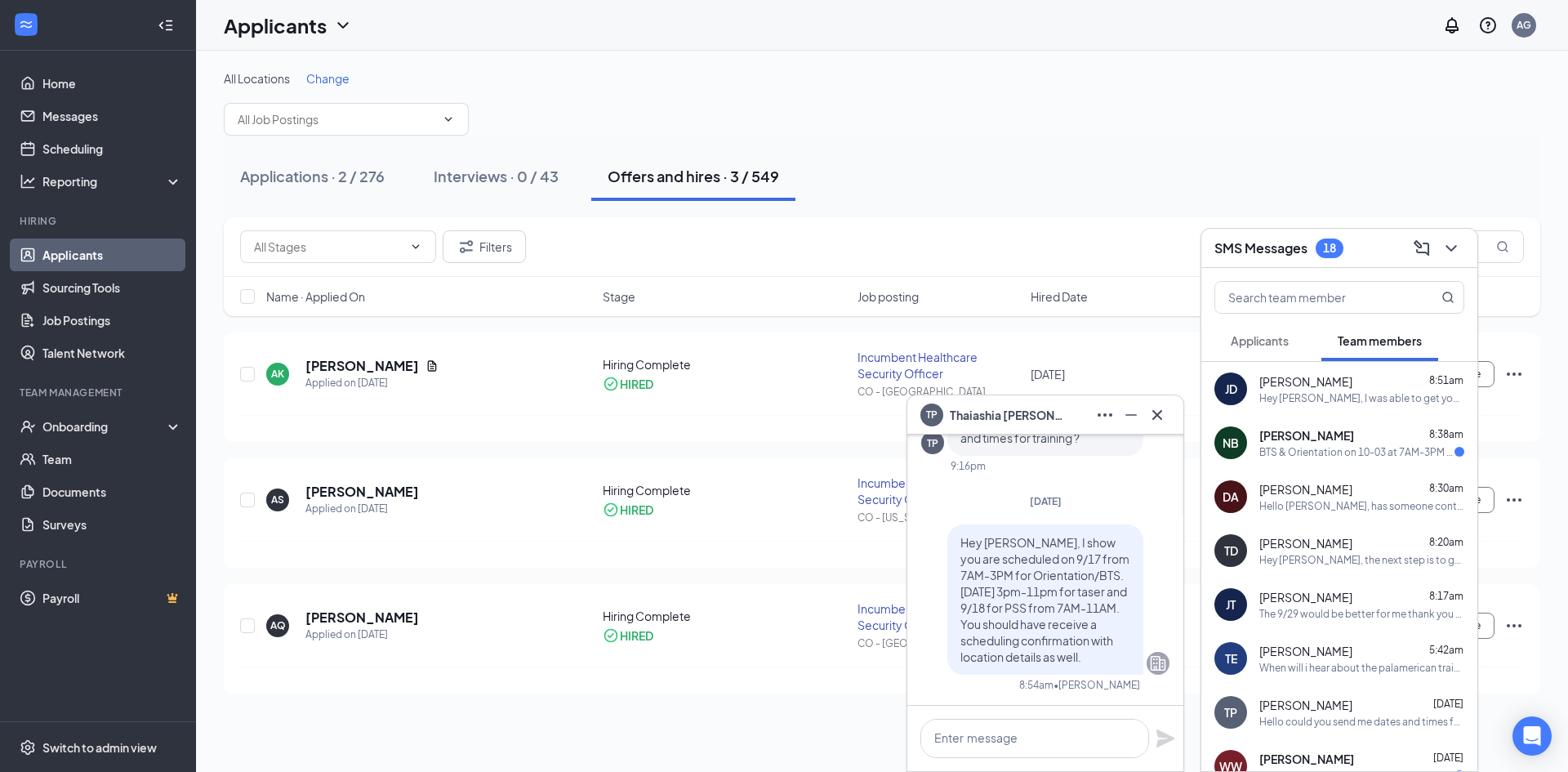
scroll to position [0, 0]
click at [1311, 448] on div "BTS & Orientation on 10-03 at 7AM-3PM PSS [DATE] 7AM-11AM Taser [DATE] 7AM-3PM …" at bounding box center [1356, 453] width 195 height 14
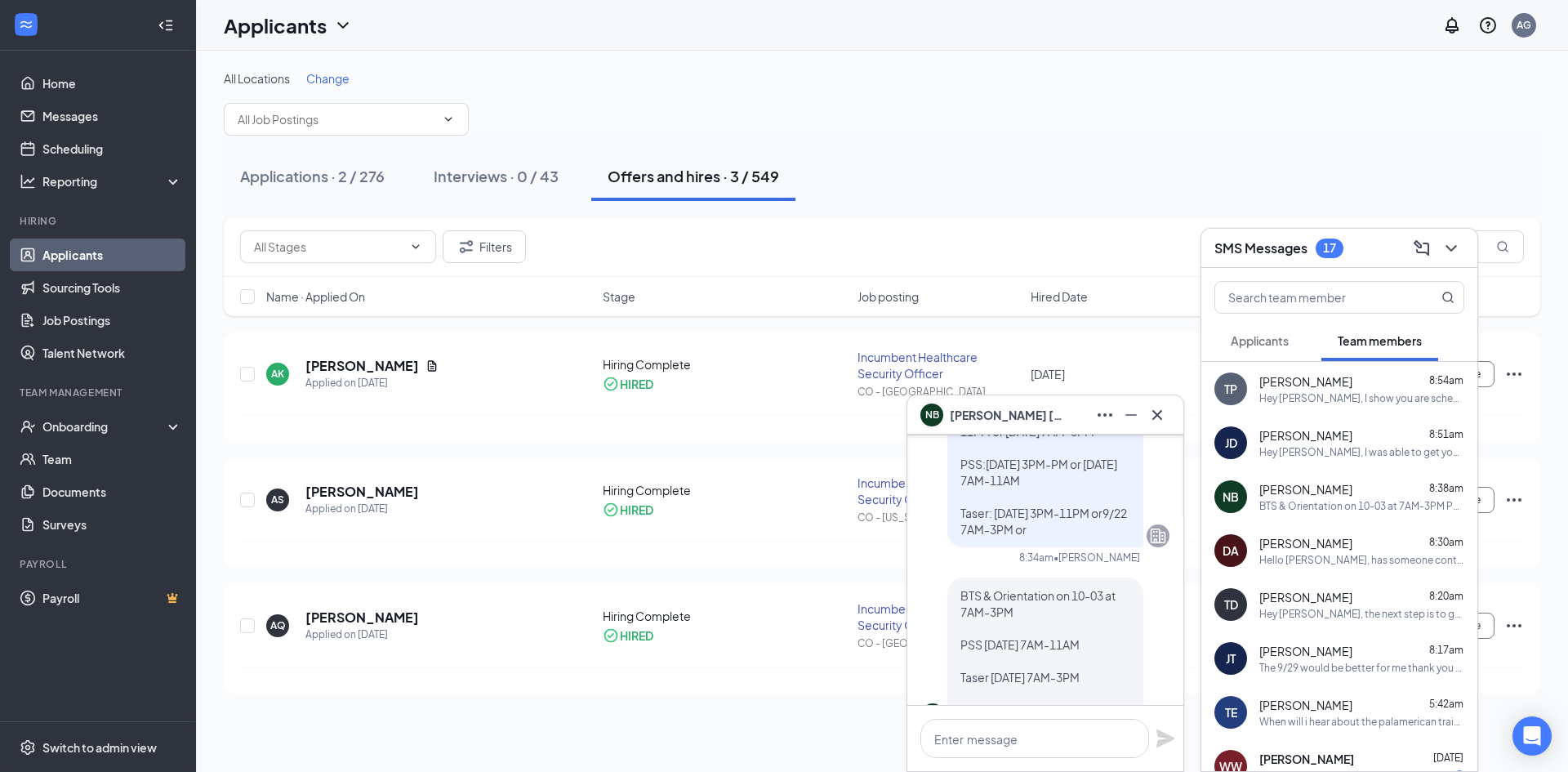
scroll to position [-82, 0]
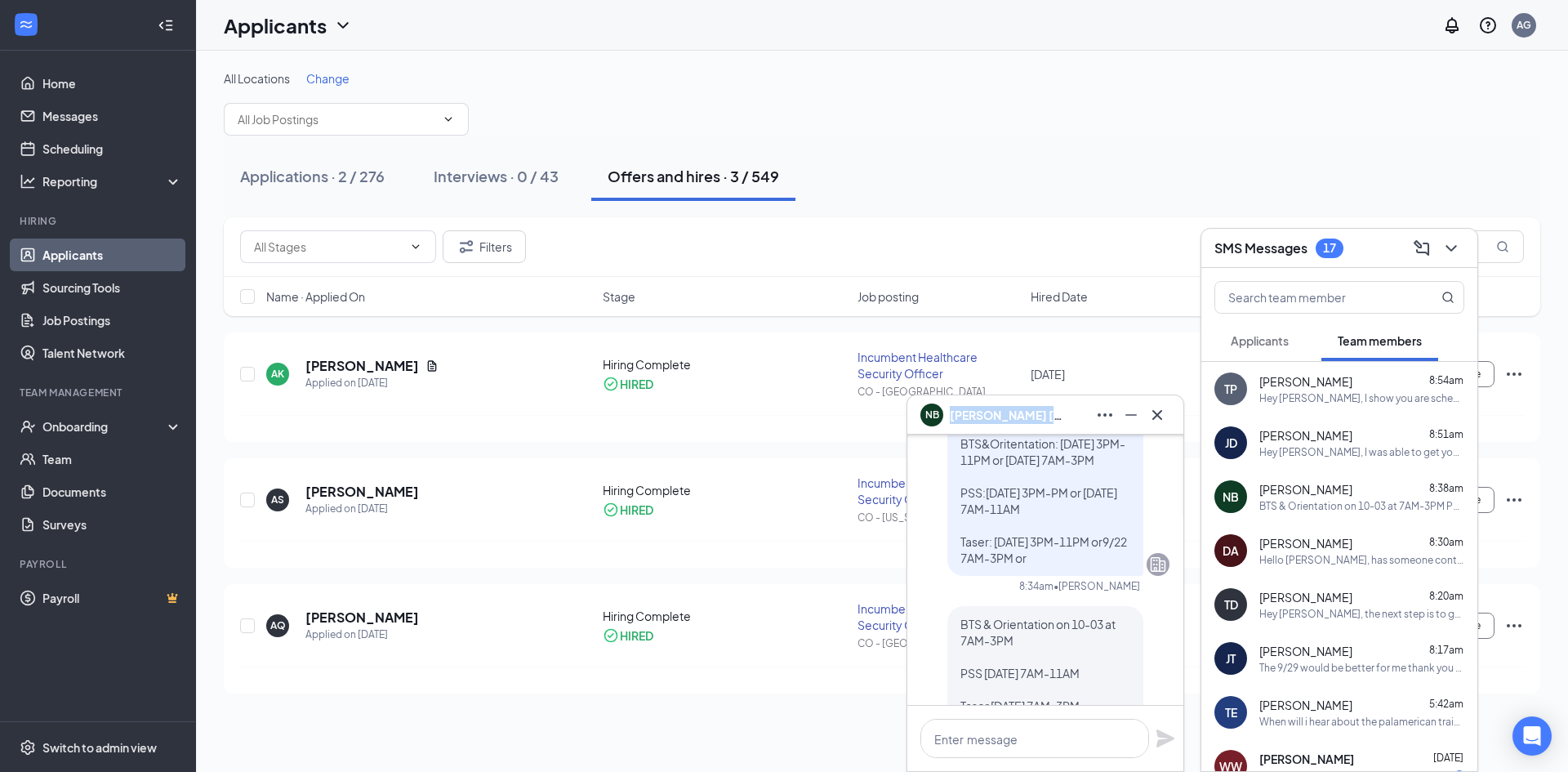
copy span "[PERSON_NAME]"
drag, startPoint x: 1062, startPoint y: 421, endPoint x: 952, endPoint y: 424, distance: 110.0
click at [952, 424] on div "NB [PERSON_NAME]" at bounding box center [1044, 416] width 250 height 26
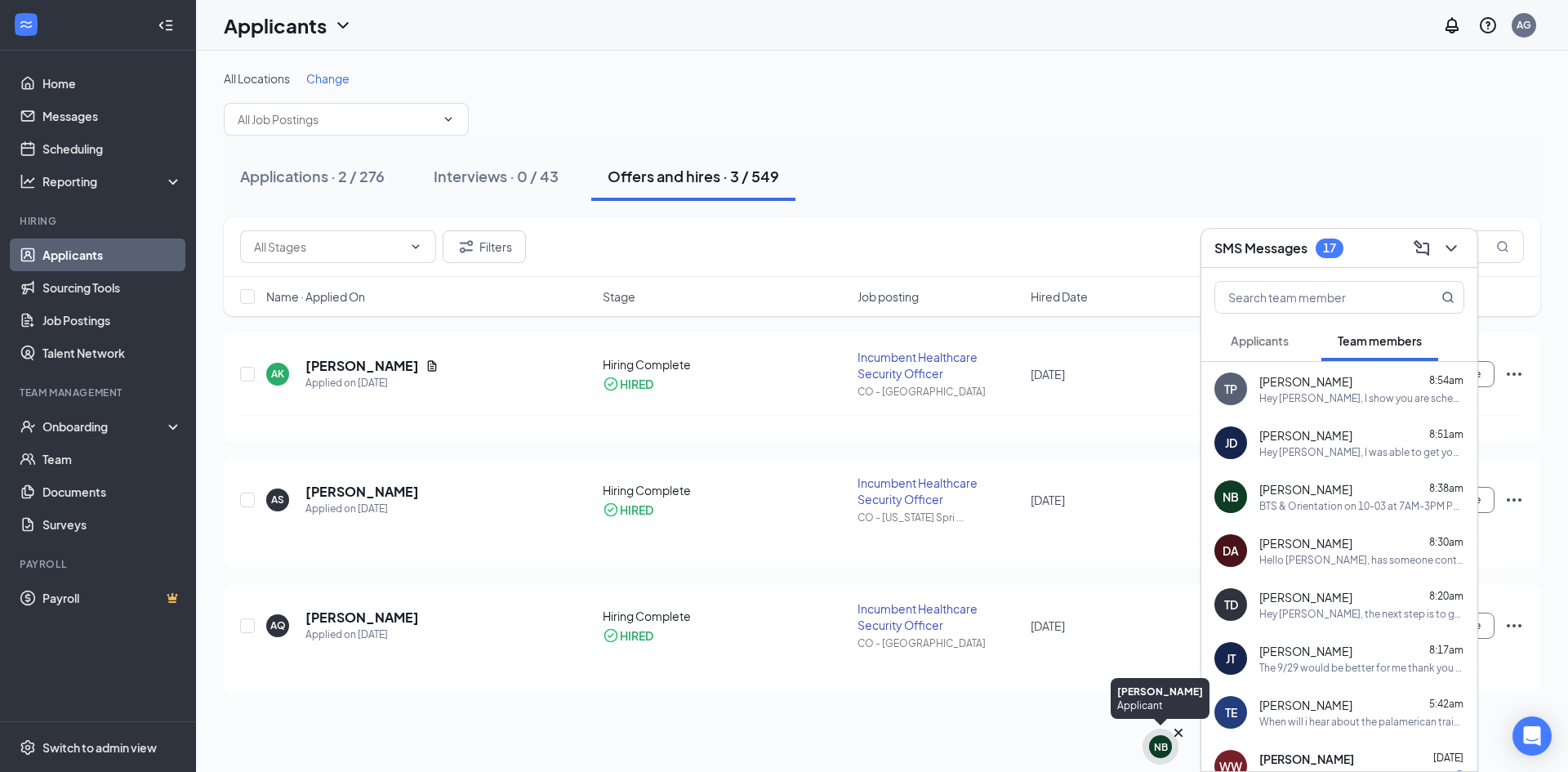
click at [1161, 742] on div "NB" at bounding box center [1161, 747] width 14 height 14
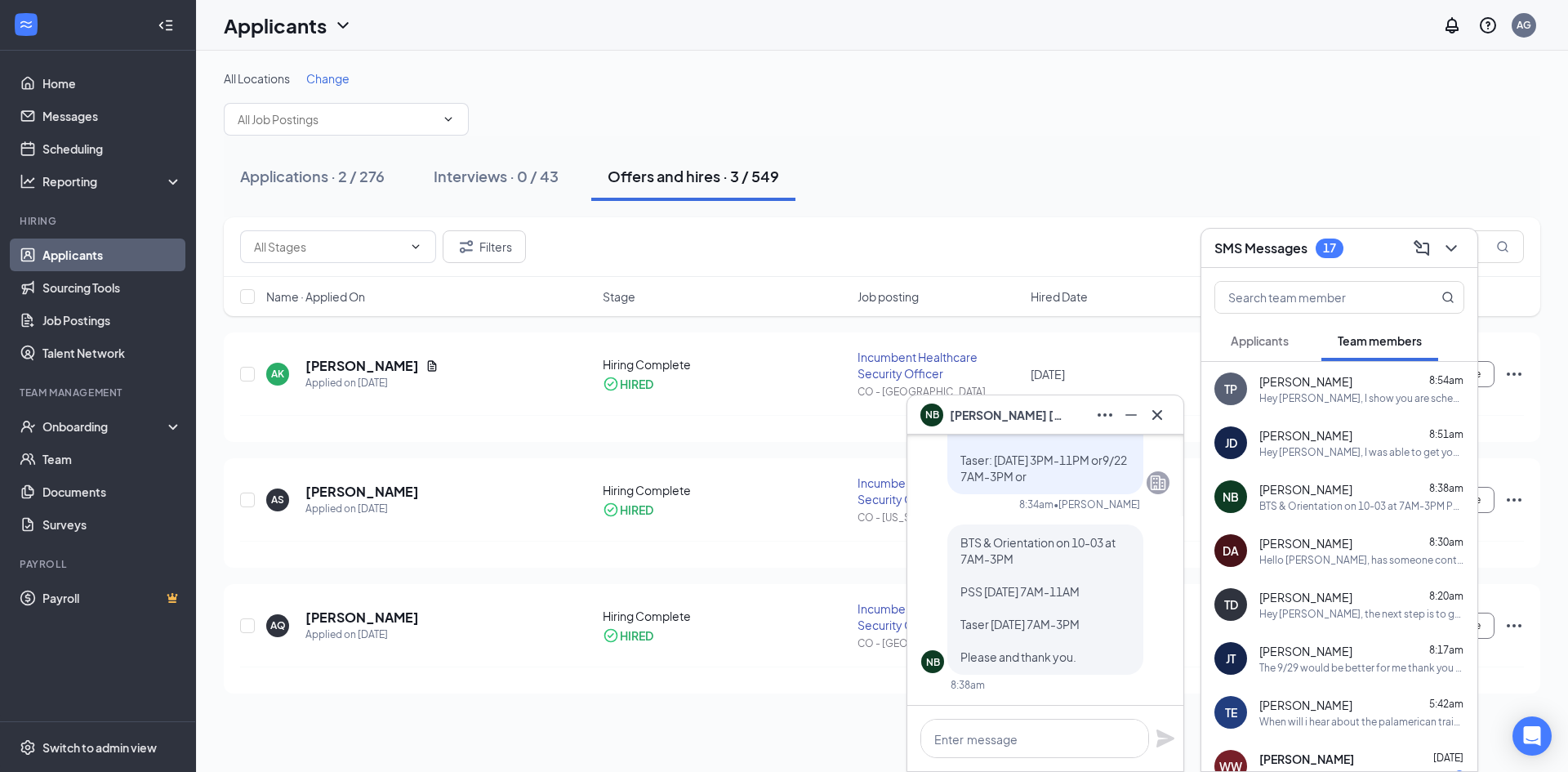
click at [1324, 446] on div "Hey [PERSON_NAME], I was able to get you scheduled for Orientation and PSS but …" at bounding box center [1362, 453] width 205 height 14
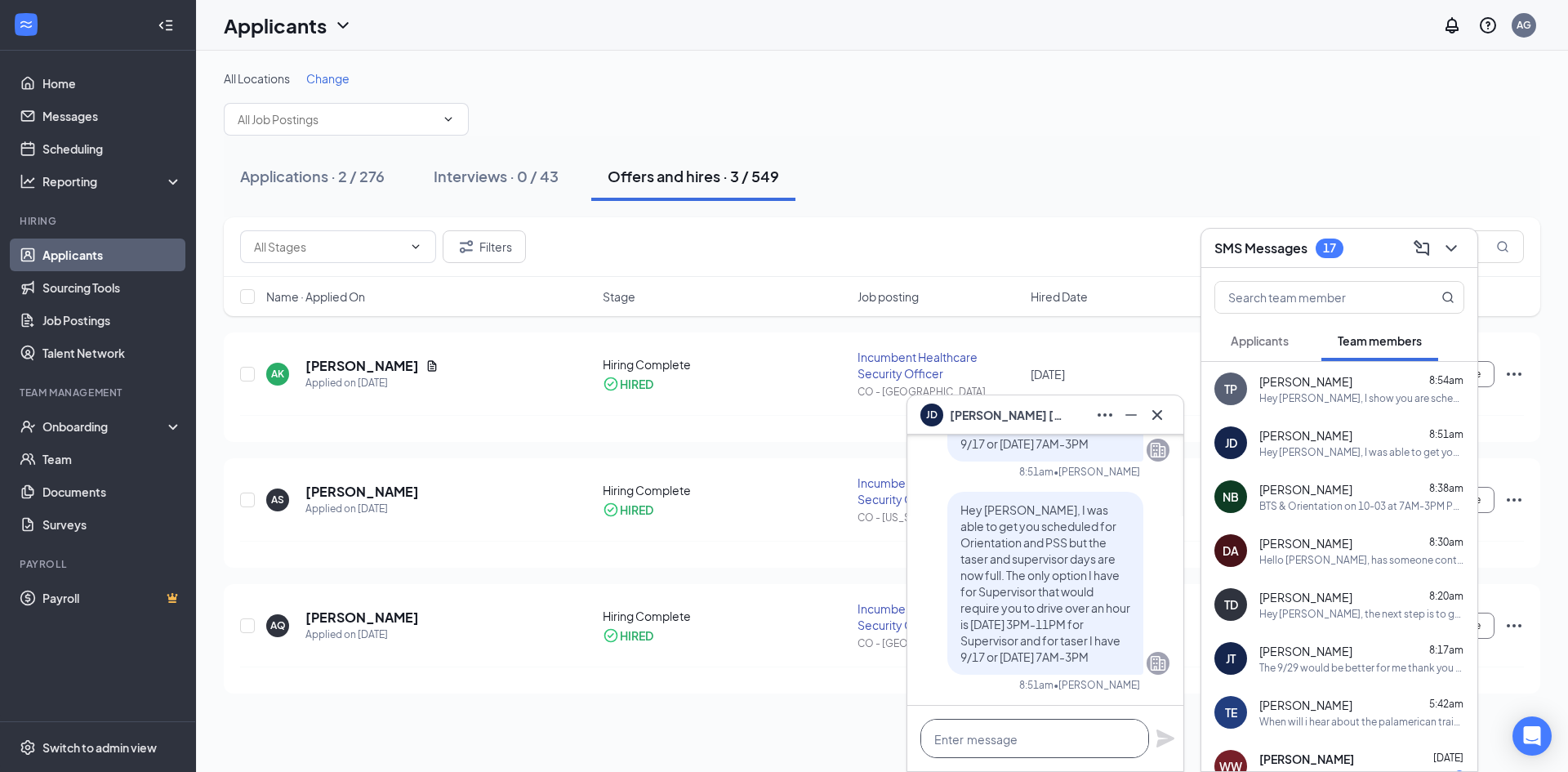
click at [1024, 740] on textarea at bounding box center [1034, 738] width 228 height 39
type textarea "A"
type textarea "W"
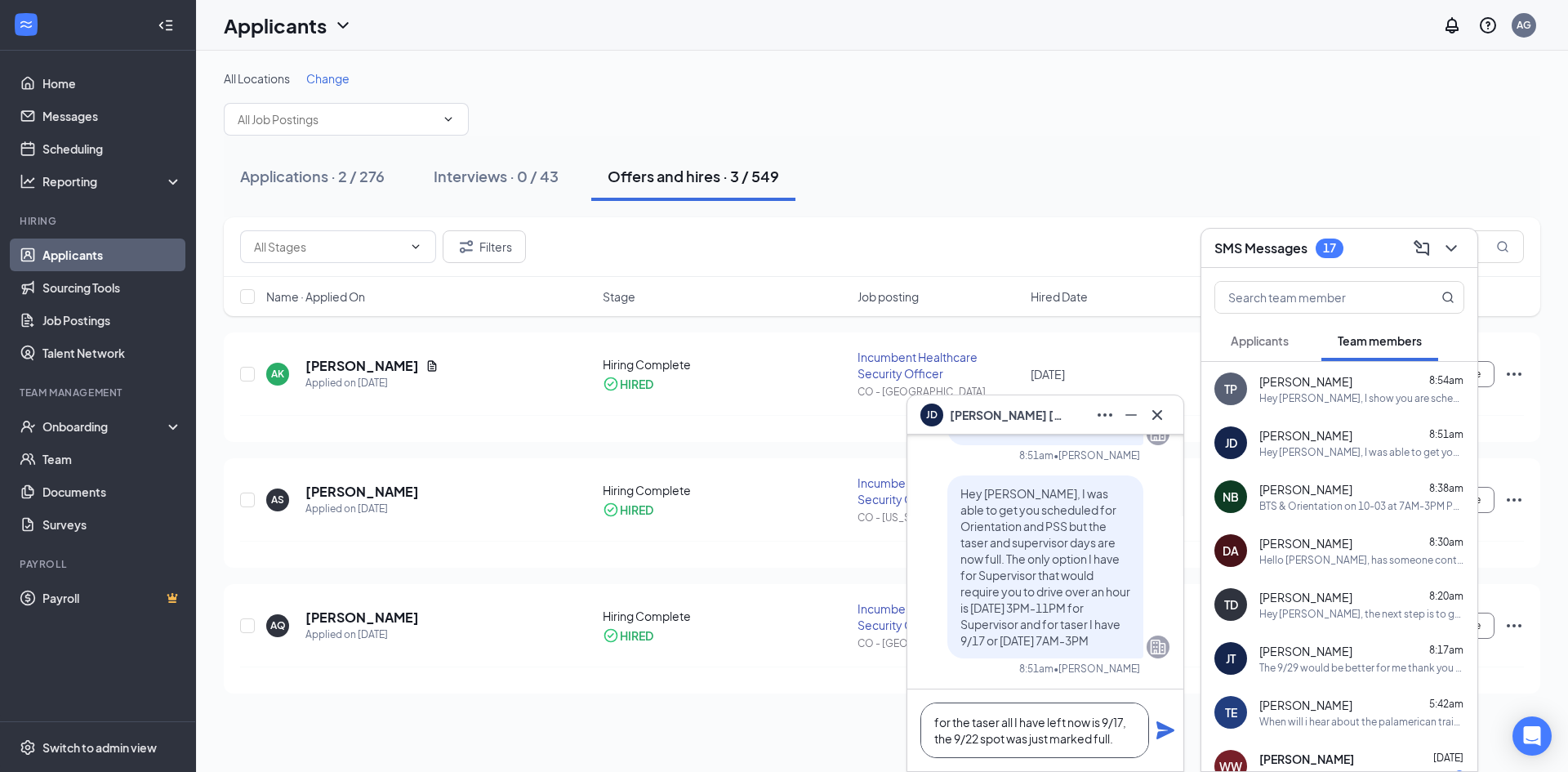
type textarea "for the taser all I have left now is 9/17, the 9/22 spot was just marked full."
click at [1168, 726] on icon "Plane" at bounding box center [1165, 731] width 19 height 19
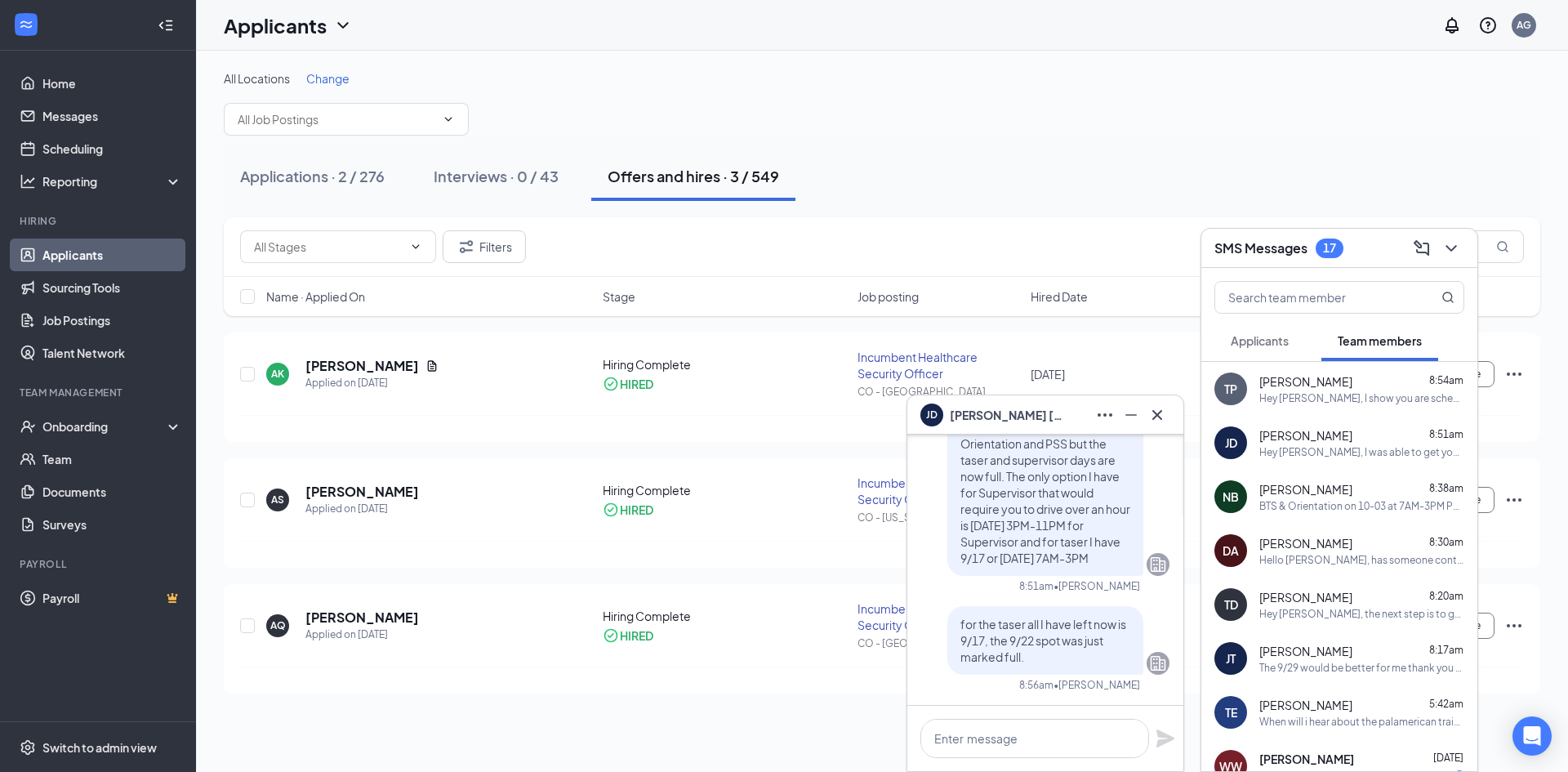
scroll to position [0, 0]
click at [1342, 499] on div "BTS & Orientation on 10-03 at 7AM-3PM PSS [DATE] 7AM-11AM Taser [DATE] 7AM-3PM …" at bounding box center [1362, 506] width 205 height 14
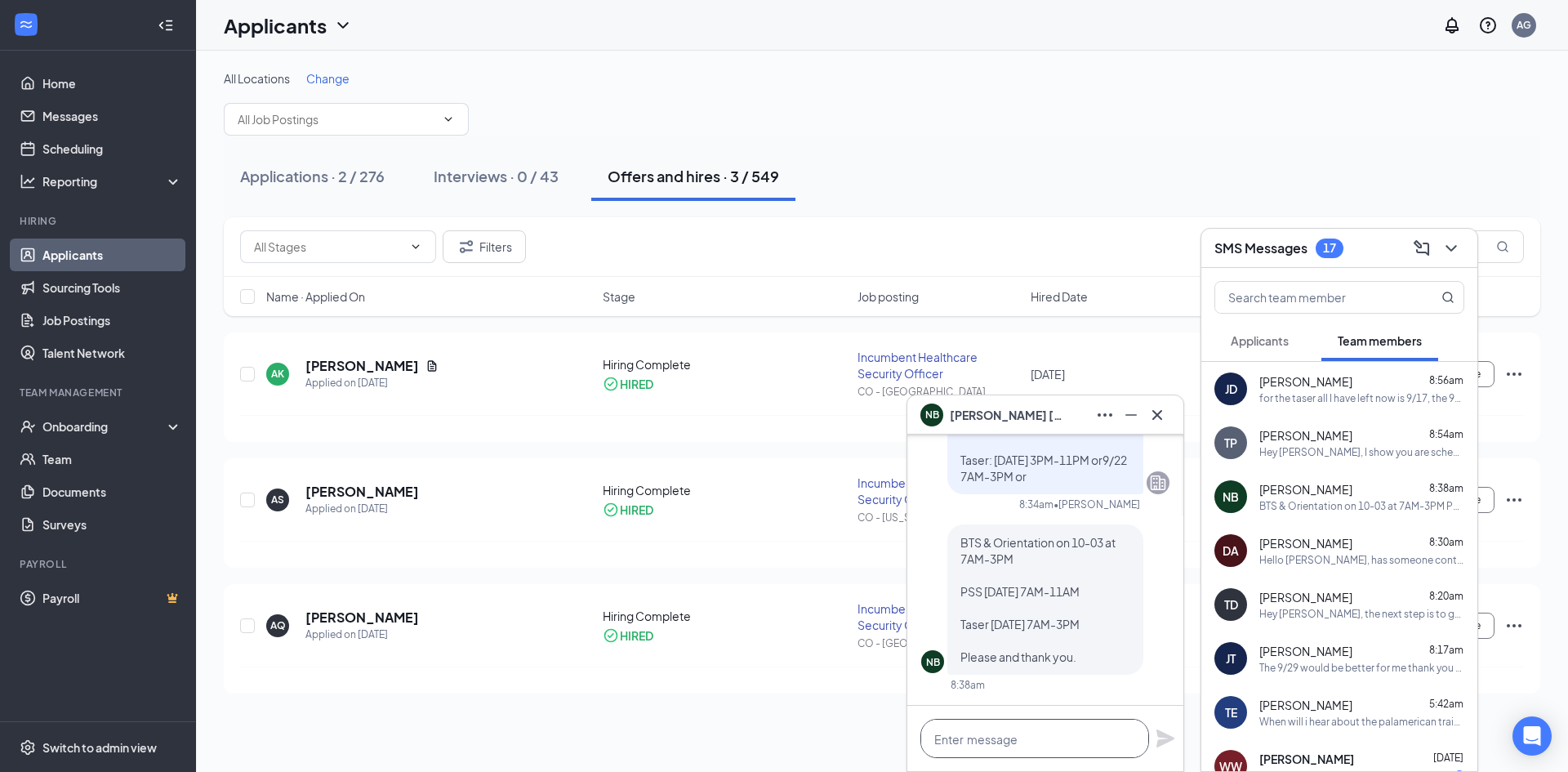
click at [981, 742] on textarea at bounding box center [1034, 738] width 228 height 39
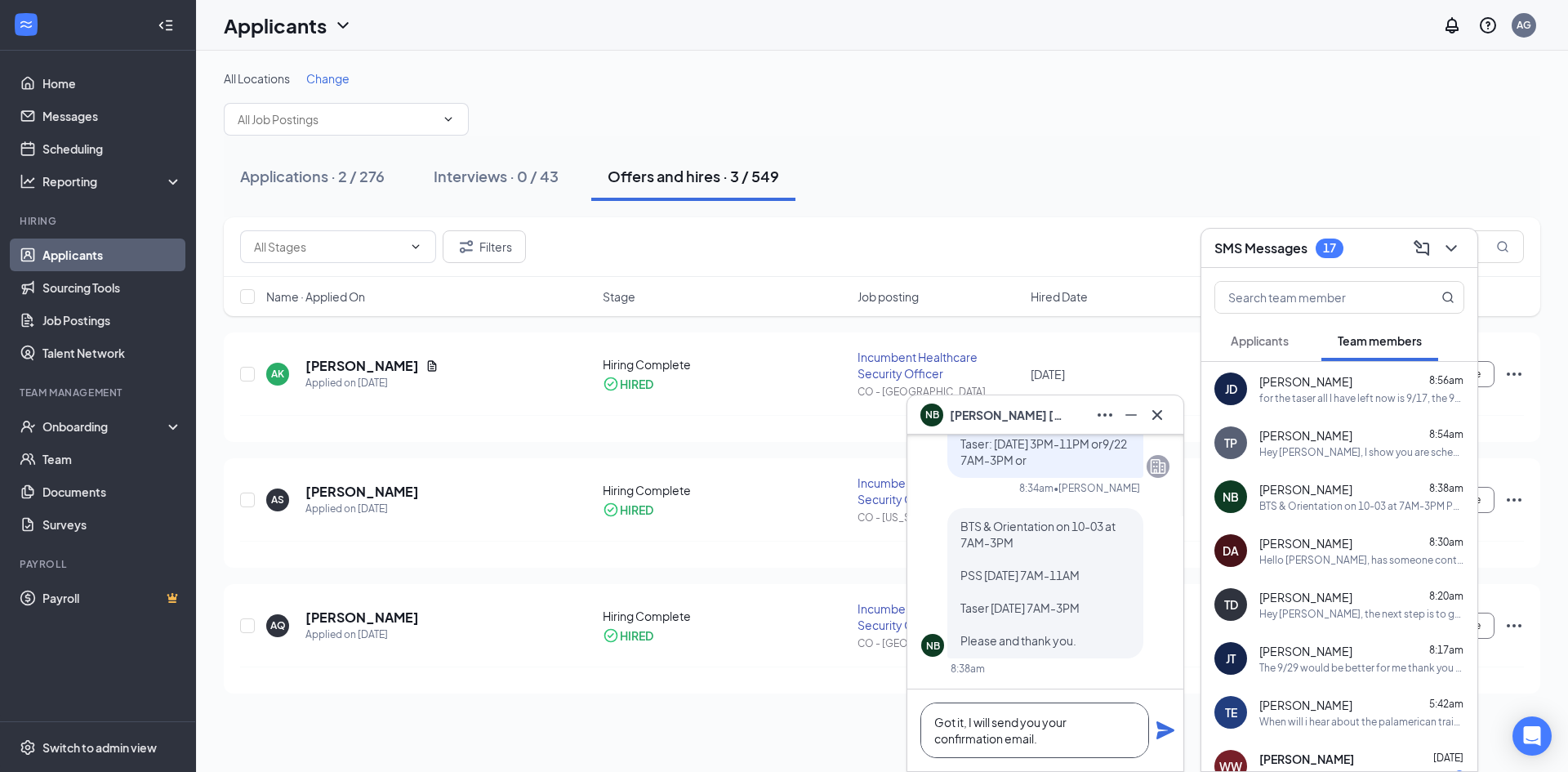
type textarea "Got it, I will send you your confirmation email."
click at [1169, 733] on icon "Plane" at bounding box center [1165, 731] width 18 height 18
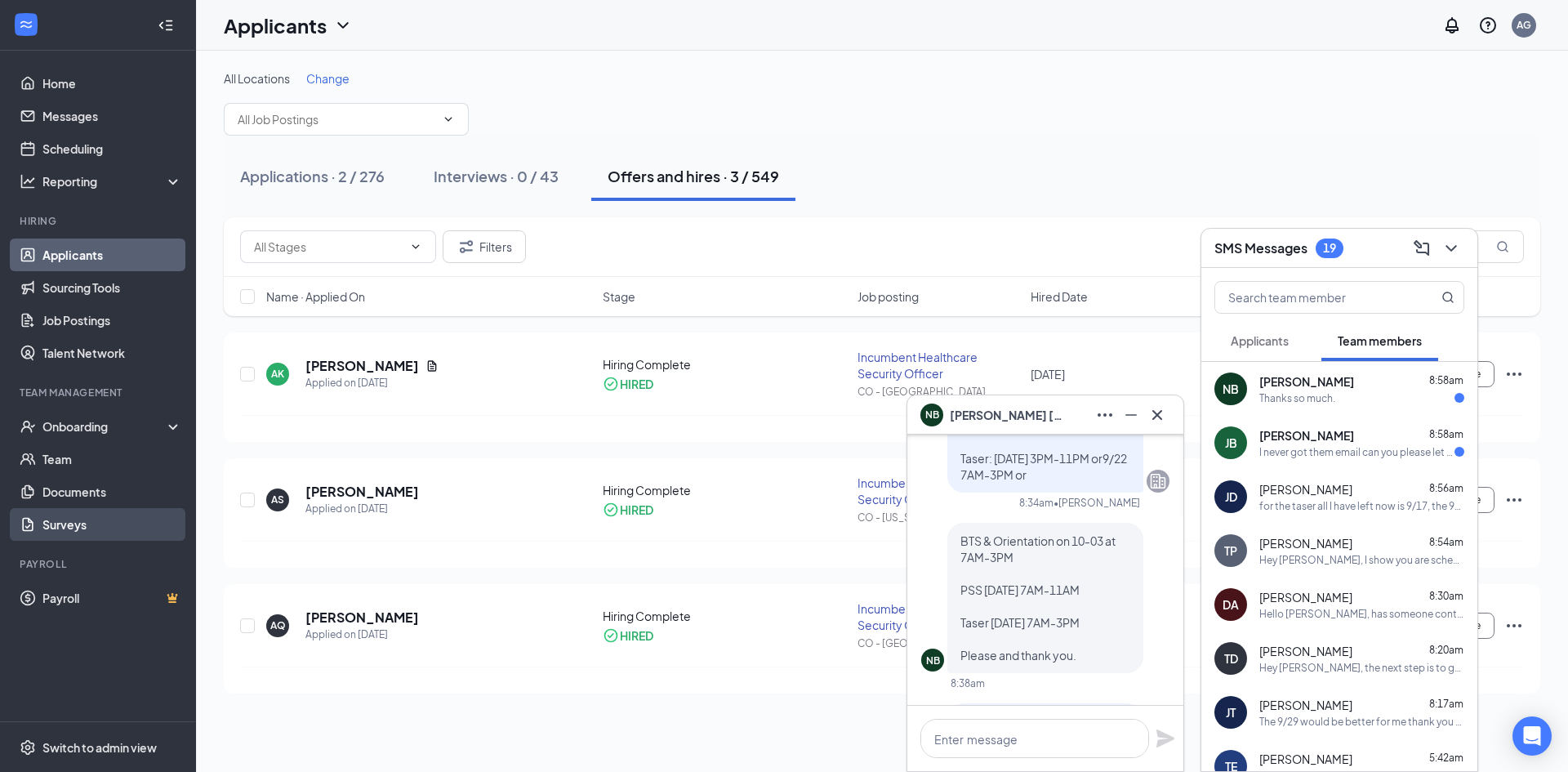
scroll to position [-229, 0]
click at [966, 735] on textarea at bounding box center [1034, 738] width 228 height 39
paste textarea "[EMAIL_ADDRESS][DOMAIN_NAME]"
type textarea "[EMAIL_ADDRESS][DOMAIN_NAME]"
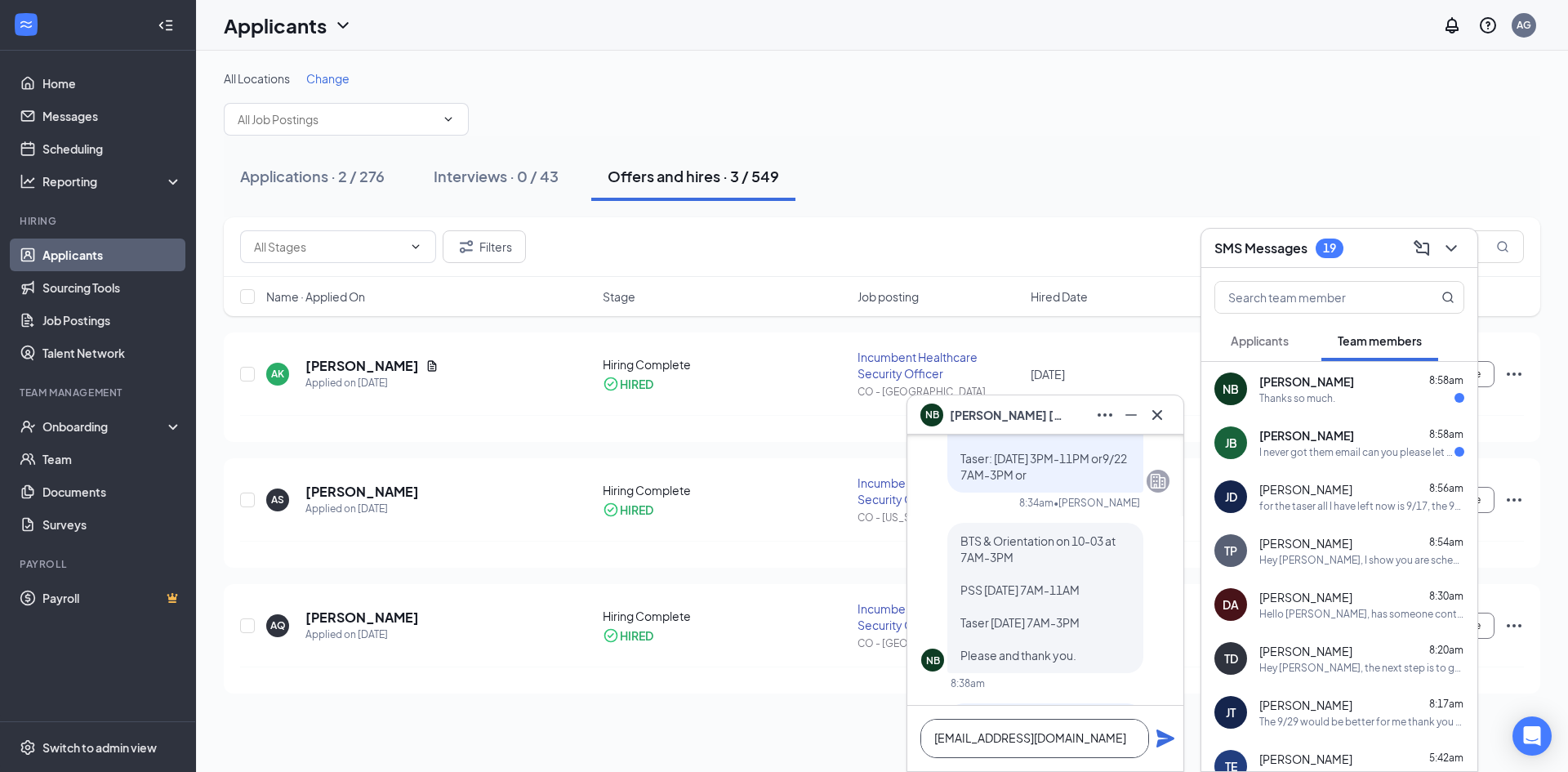
drag, startPoint x: 1101, startPoint y: 741, endPoint x: 913, endPoint y: 738, distance: 188.0
click at [913, 738] on div "[EMAIL_ADDRESS][DOMAIN_NAME]" at bounding box center [1045, 738] width 276 height 65
click at [1001, 737] on textarea at bounding box center [1034, 738] width 228 height 39
click at [1326, 460] on div "[PERSON_NAME] [PERSON_NAME] 8:58am I never got them email can you please let me…" at bounding box center [1339, 442] width 276 height 54
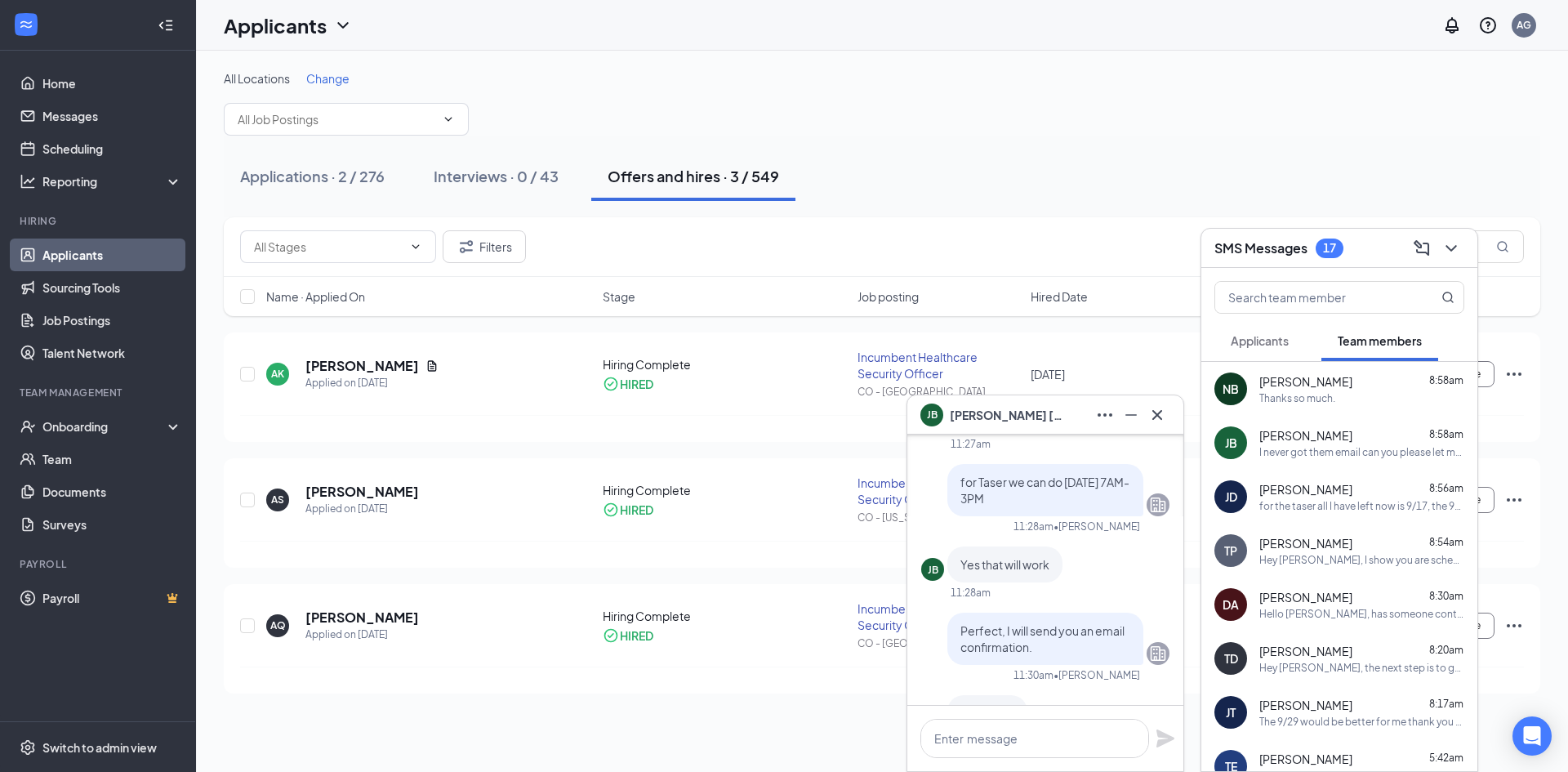
scroll to position [-245, 0]
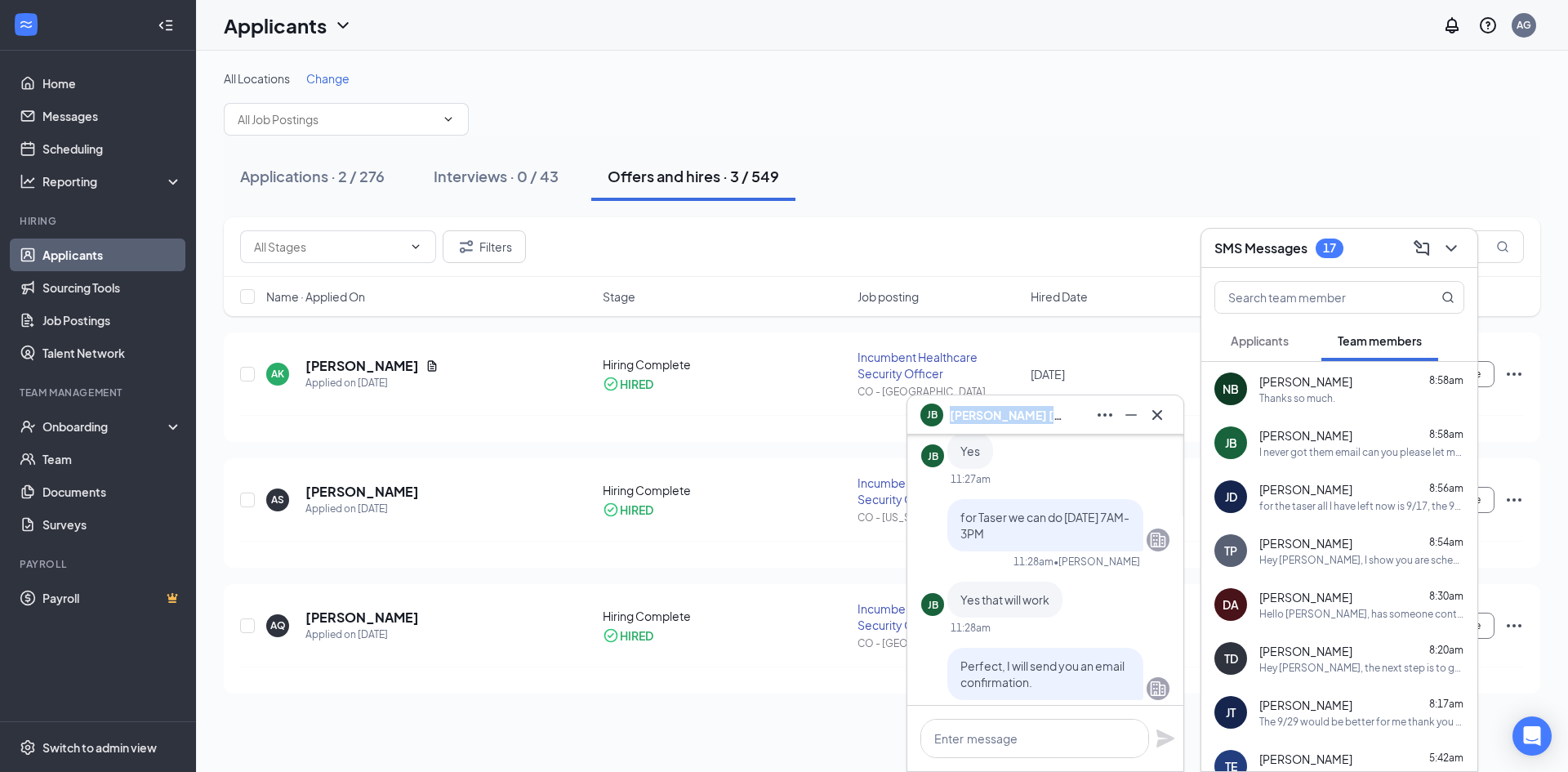
copy span "[PERSON_NAME]"
drag, startPoint x: 1031, startPoint y: 422, endPoint x: 950, endPoint y: 426, distance: 81.1
click at [950, 426] on div "[PERSON_NAME] [PERSON_NAME]" at bounding box center [1044, 416] width 250 height 26
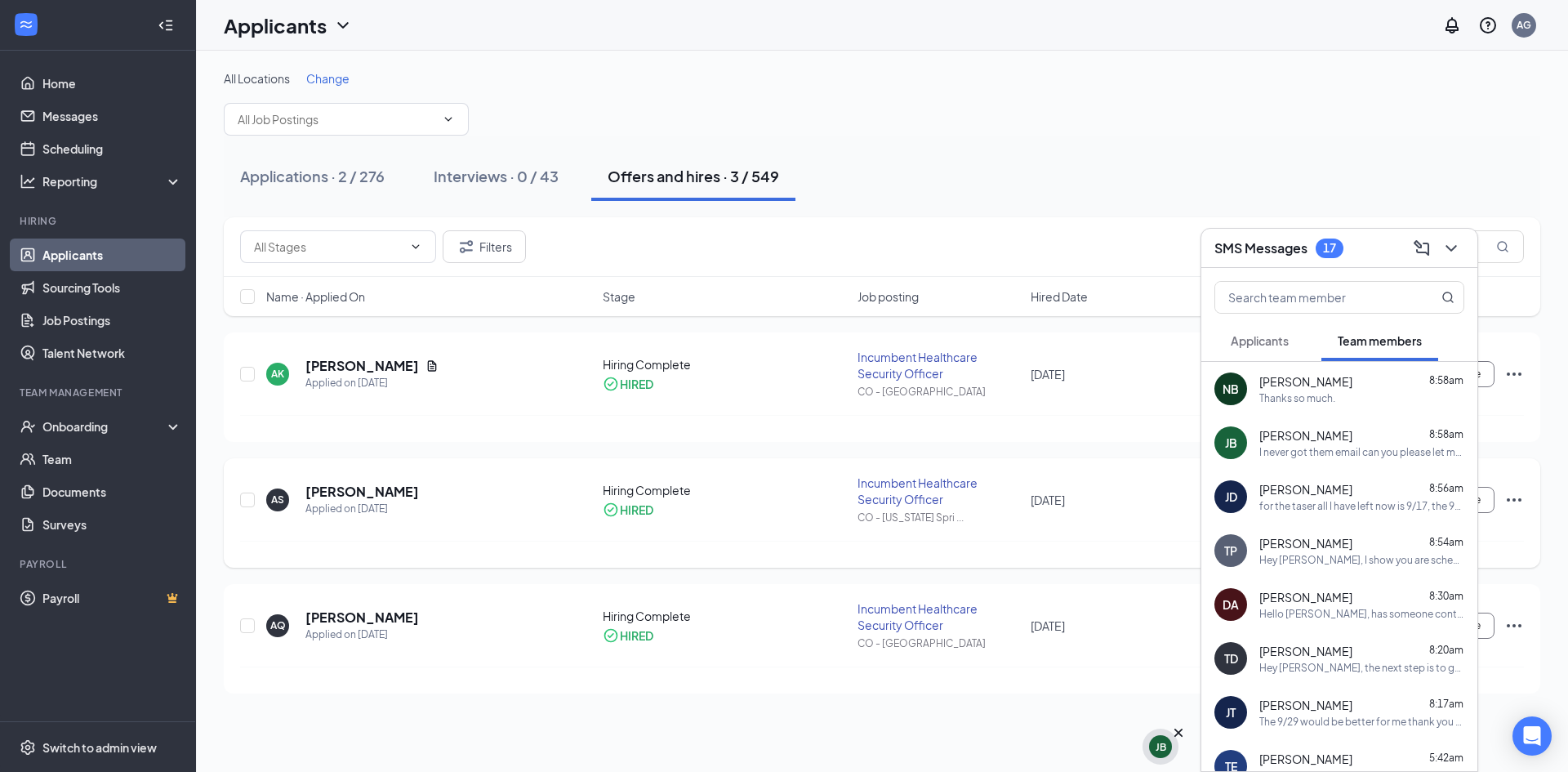
scroll to position [0, 0]
click at [1341, 442] on div "[PERSON_NAME] 8:58am" at bounding box center [1362, 435] width 205 height 17
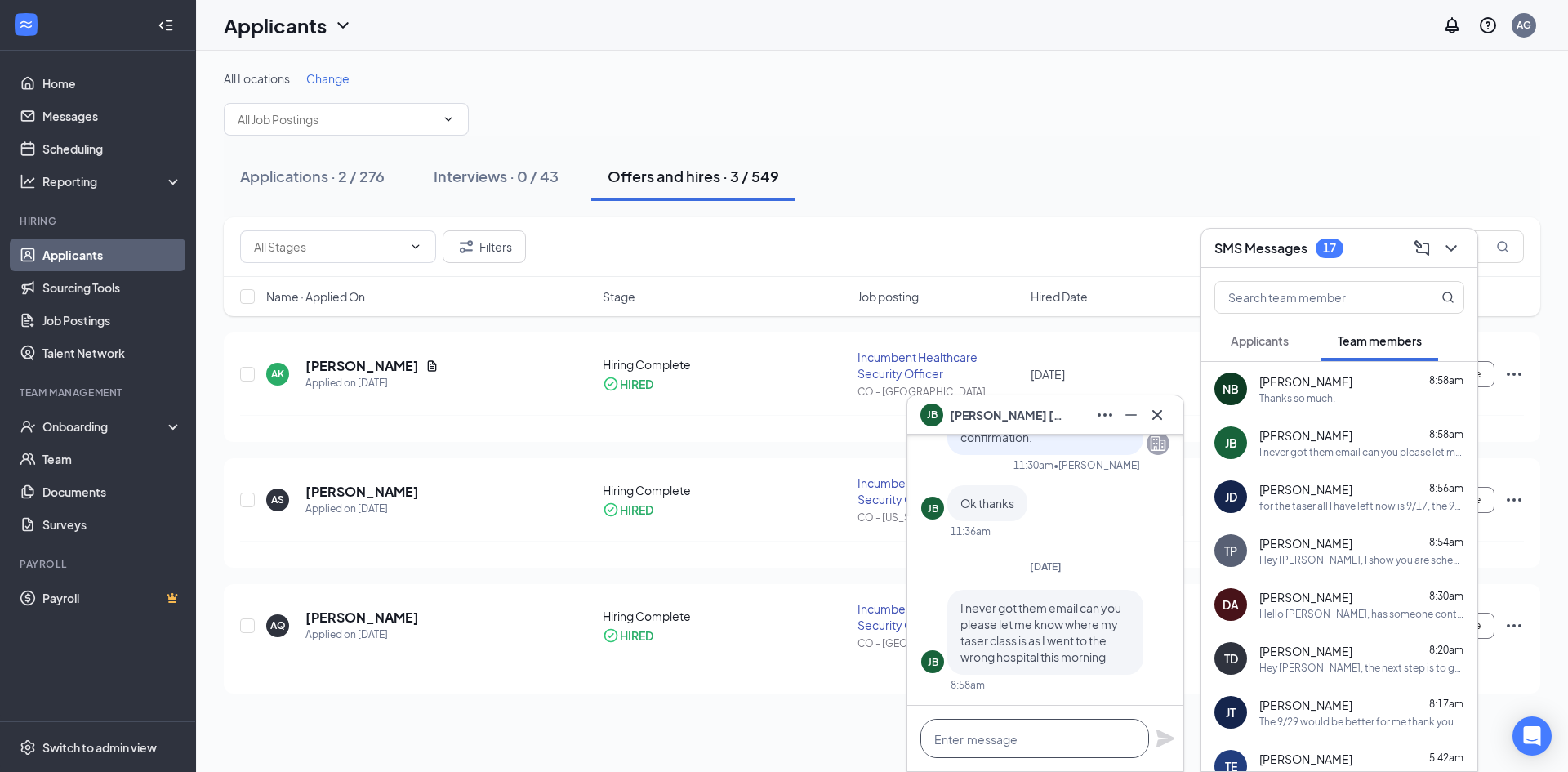
click at [1089, 735] on textarea at bounding box center [1034, 738] width 228 height 39
click at [994, 744] on textarea at bounding box center [1034, 738] width 228 height 39
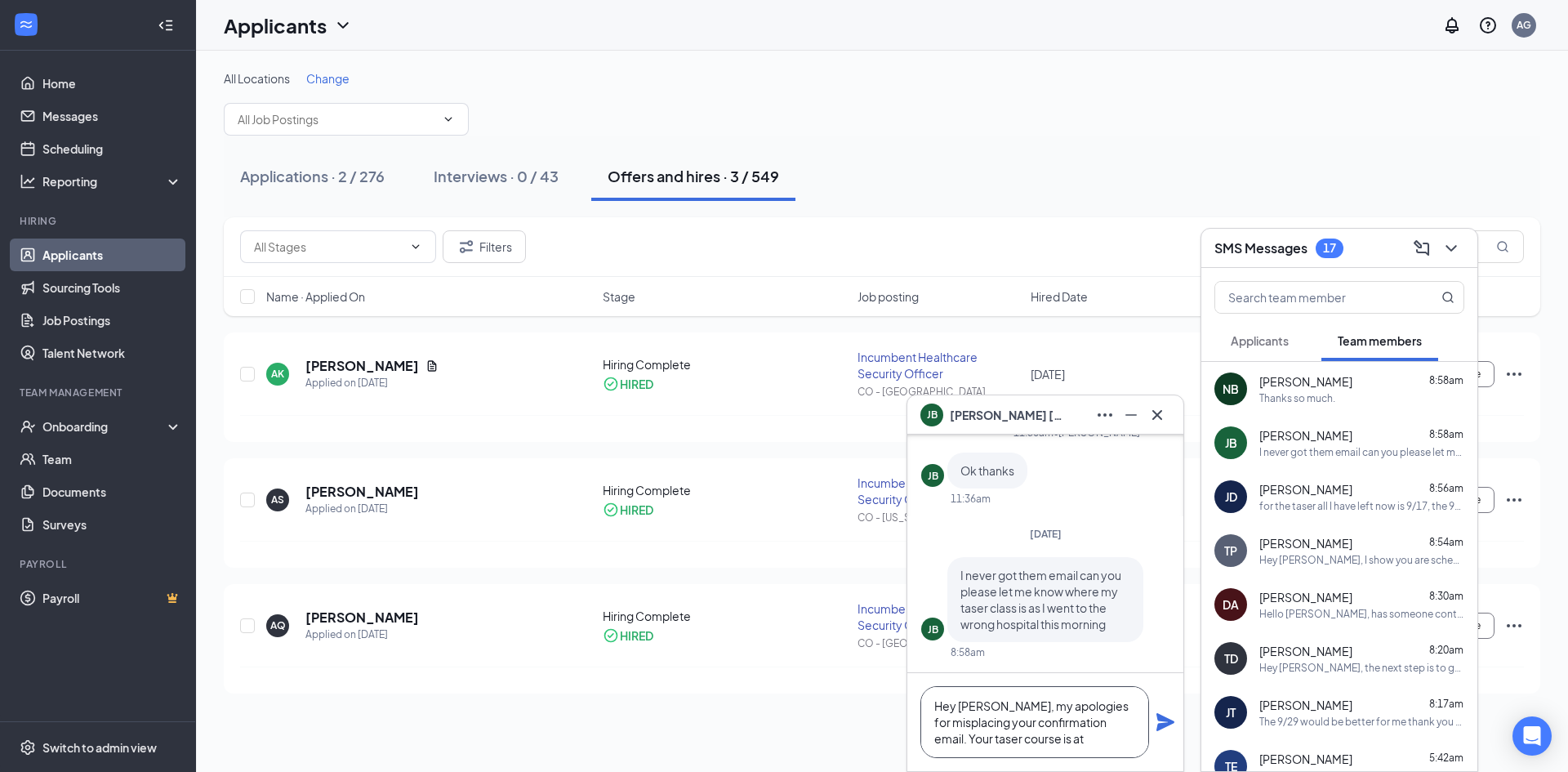
paste textarea ""[GEOGRAPHIC_DATA] [STREET_ADDRESS][PERSON_NAME][PERSON_NAME]""
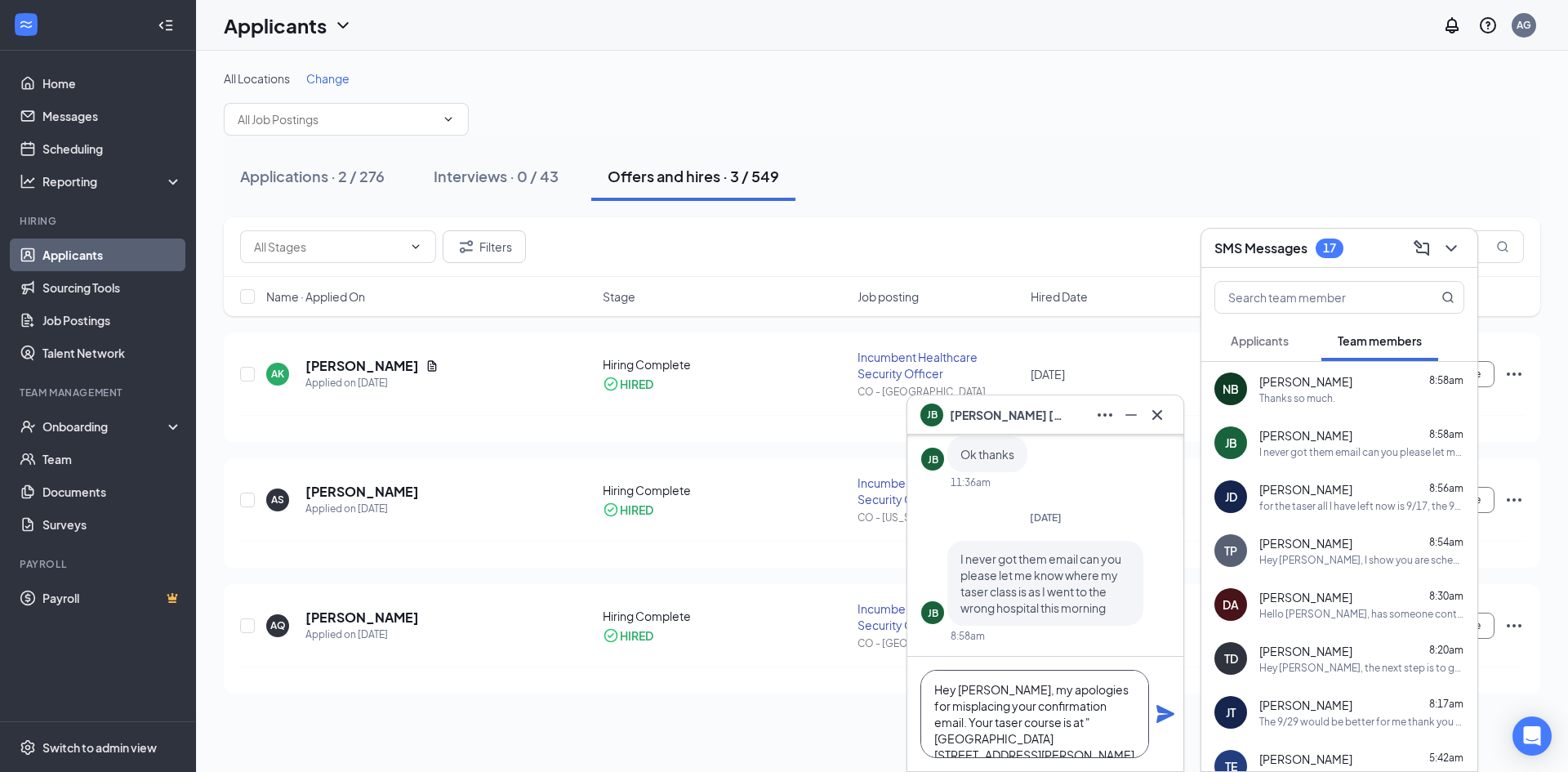
scroll to position [148, 0]
paste textarea ""[GEOGRAPHIC_DATA] [STREET_ADDRESS][PERSON_NAME][PERSON_NAME]""
click at [944, 701] on textarea "Hey [PERSON_NAME], my apologies for misplacing your confirmation email. Your ta…" at bounding box center [1034, 714] width 228 height 88
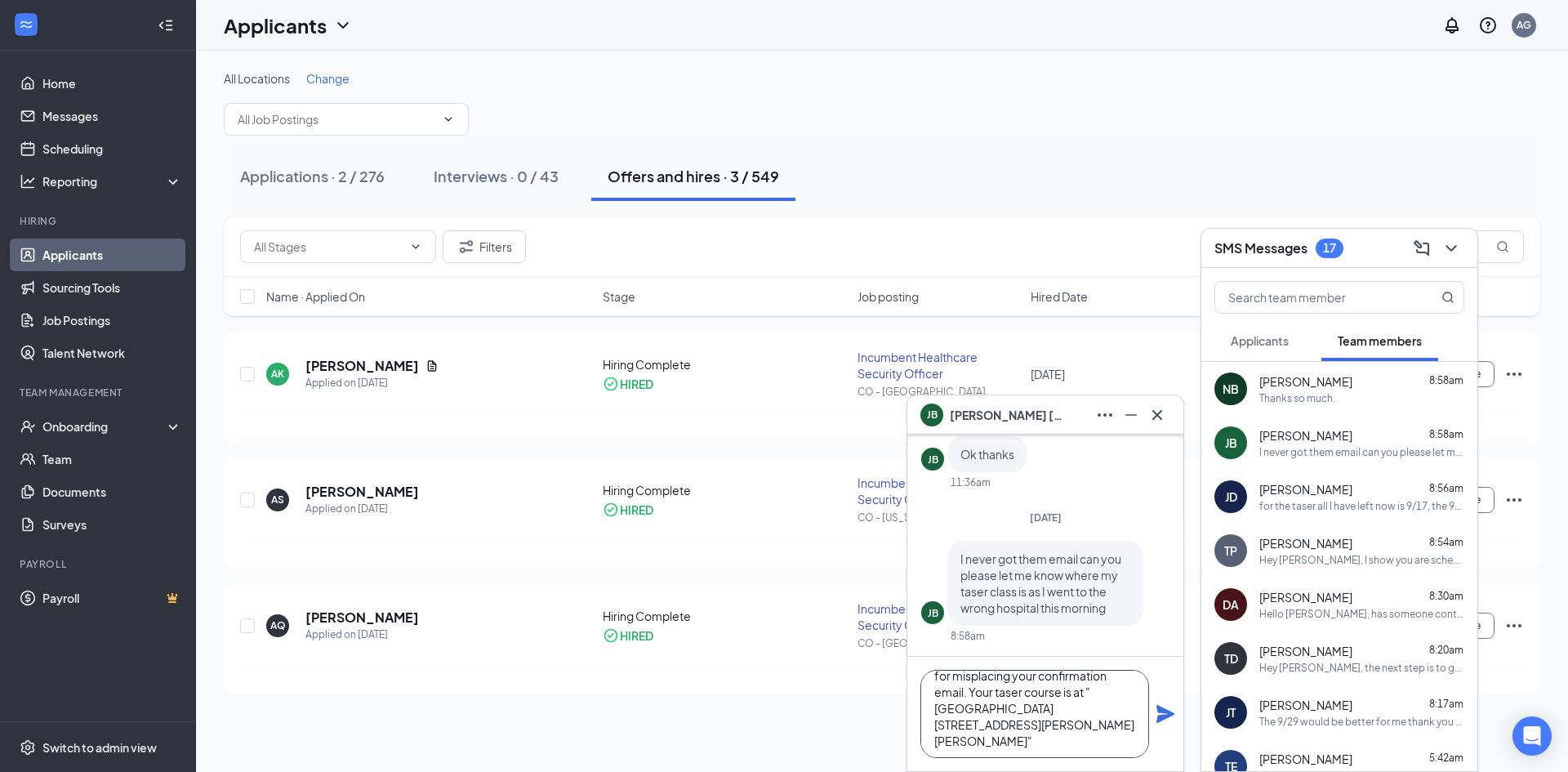
drag, startPoint x: 930, startPoint y: 675, endPoint x: 1008, endPoint y: 741, distance: 102.2
click at [1008, 741] on textarea "Hey [PERSON_NAME], my apologies for misplacing your confirmation email. Your ta…" at bounding box center [1034, 714] width 228 height 88
click at [1037, 741] on textarea "Hey [PERSON_NAME], my apologies for misplacing your confirmation email. Your ta…" at bounding box center [1034, 714] width 228 height 88
drag, startPoint x: 1064, startPoint y: 738, endPoint x: 920, endPoint y: 687, distance: 152.8
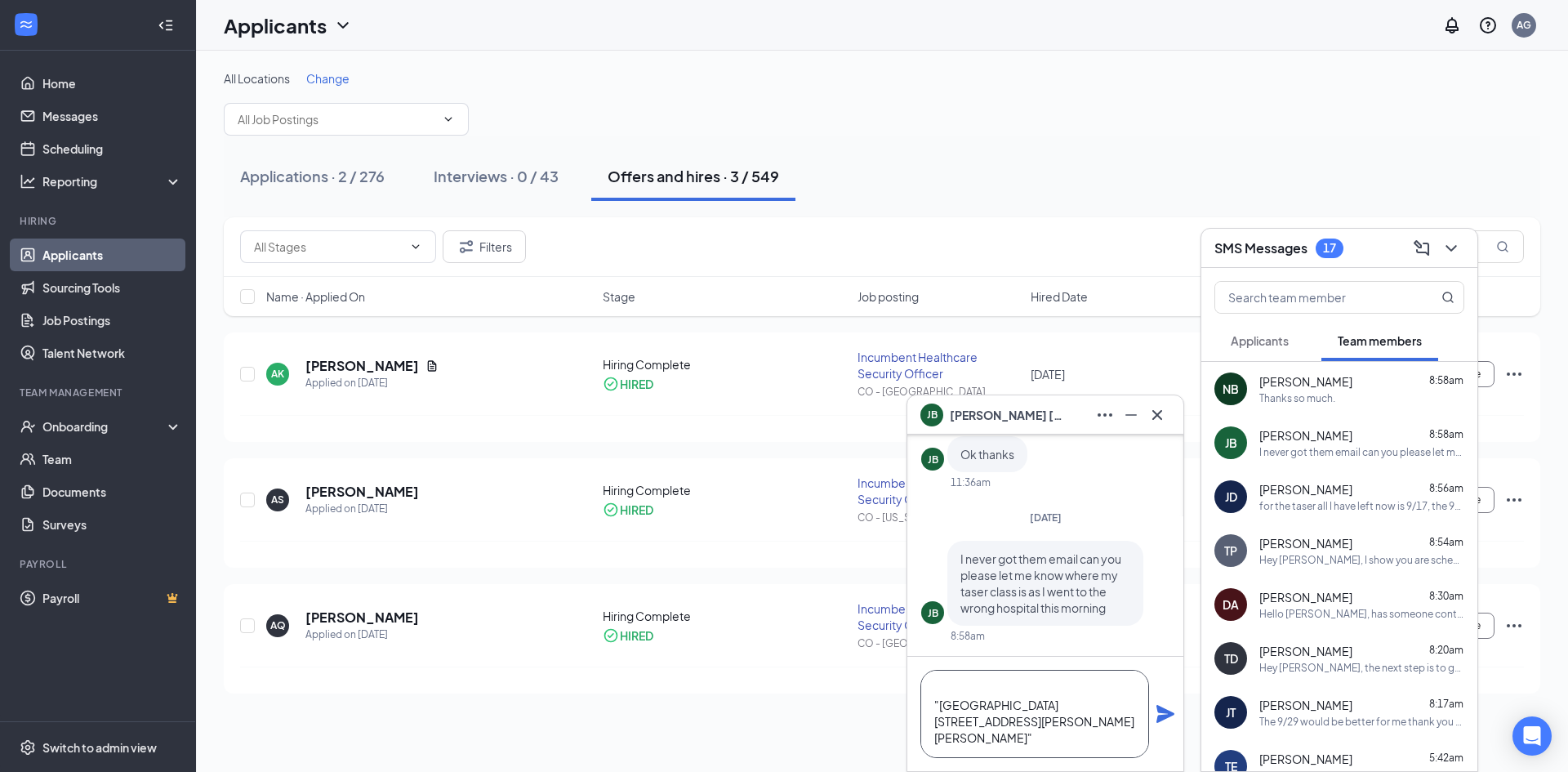
click at [920, 687] on div "Hey [PERSON_NAME], my apologies for misplacing your confirmation email. Your ta…" at bounding box center [1045, 714] width 276 height 115
click at [1053, 687] on textarea "Hey [PERSON_NAME], my apologies for misplacing your confirmation email. Your ta…" at bounding box center [1034, 714] width 228 height 88
click at [1072, 707] on textarea "Hey [PERSON_NAME], my apologies for misplacing your confirmation email. Your ta…" at bounding box center [1034, 714] width 228 height 88
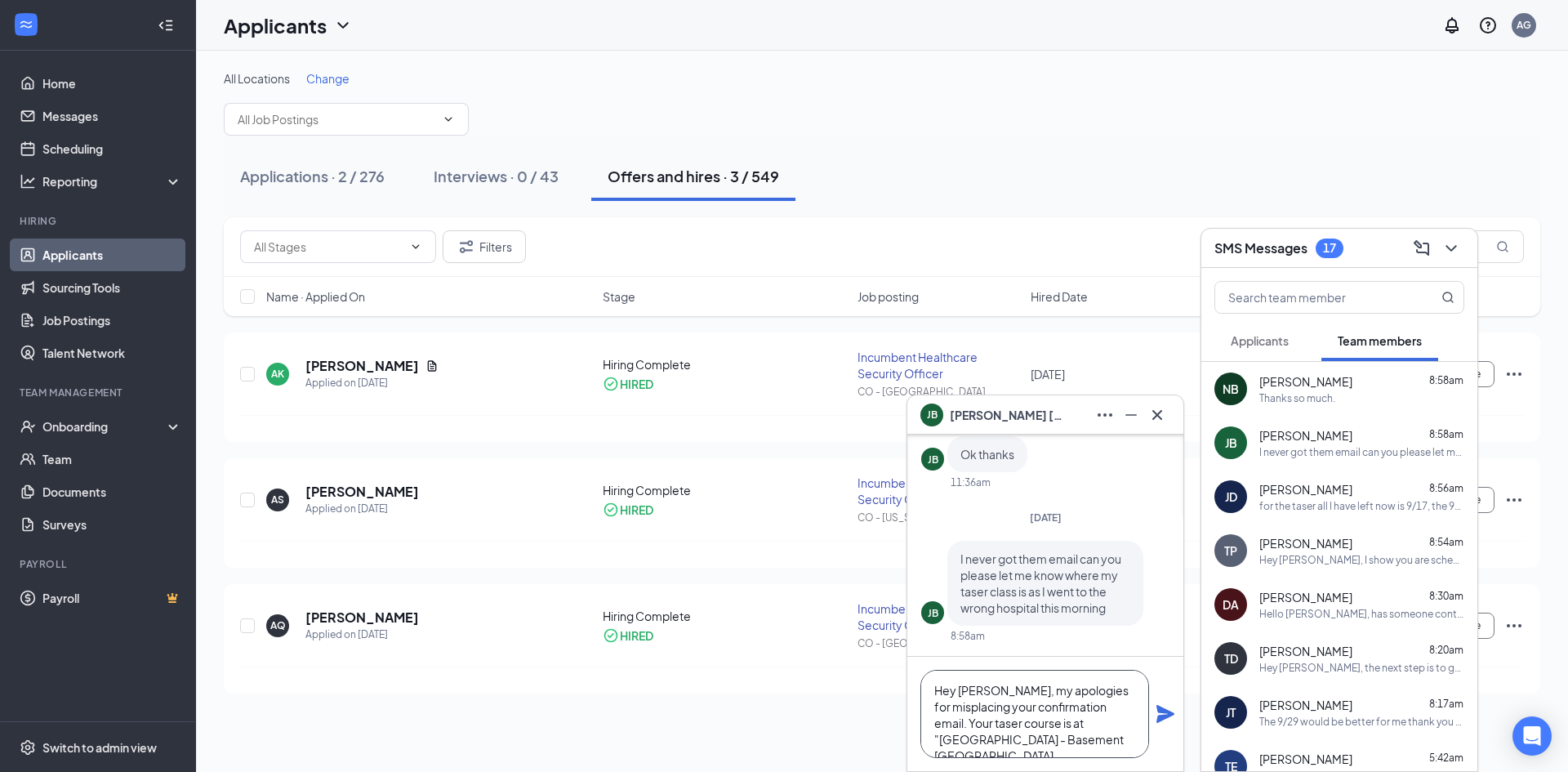
click at [1126, 710] on textarea "Hey [PERSON_NAME], my apologies for misplacing your confirmation email. Your ta…" at bounding box center [1034, 714] width 228 height 88
drag, startPoint x: 1120, startPoint y: 707, endPoint x: 1081, endPoint y: 690, distance: 42.5
click at [1081, 690] on textarea "Hey [PERSON_NAME], my apologies for misplacing your confirmation email. Your ta…" at bounding box center [1034, 714] width 228 height 88
type textarea "Hey [PERSON_NAME], my apologies regarding your confirmation email. Your taser c…"
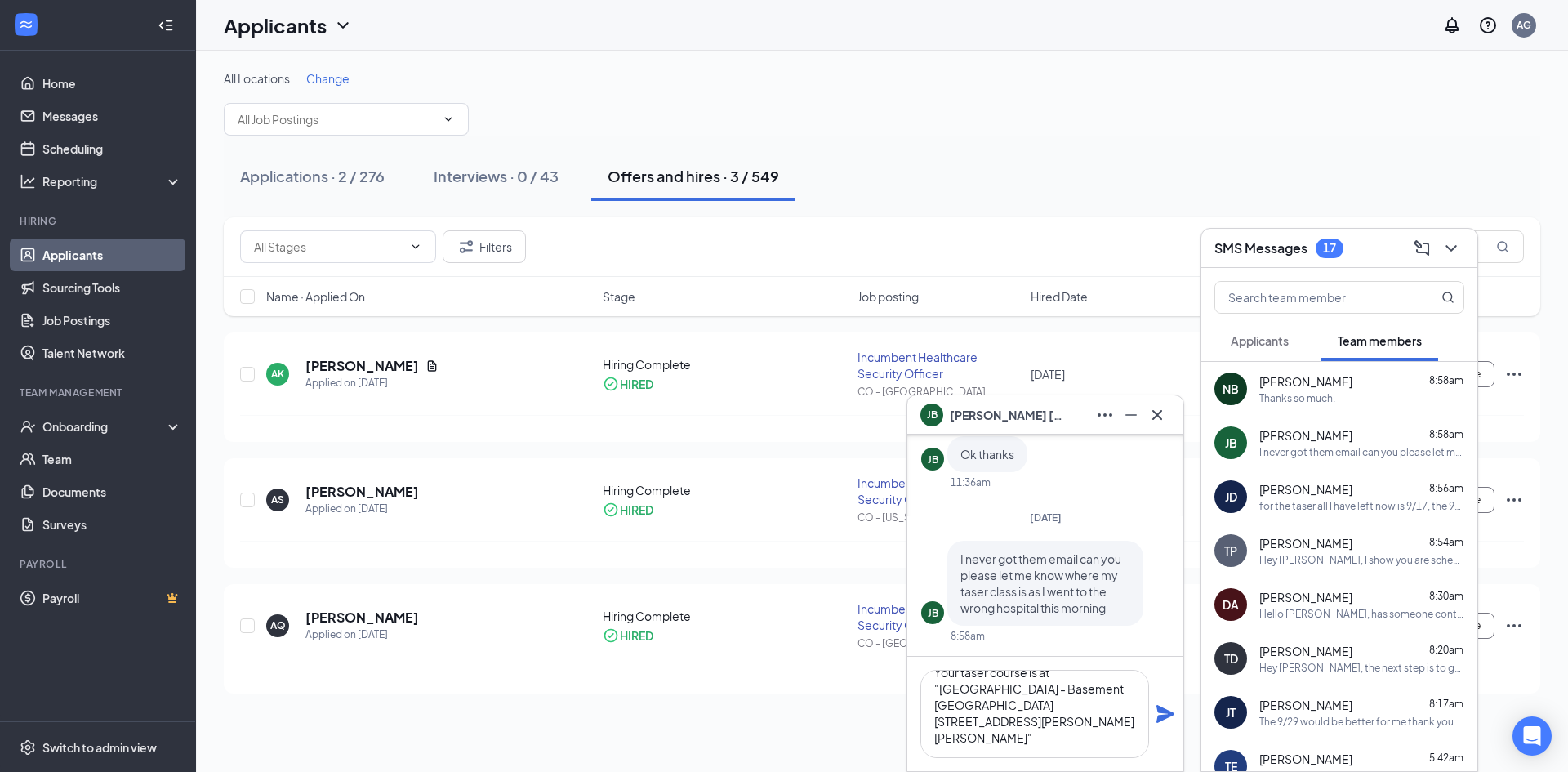
click at [1169, 712] on icon "Plane" at bounding box center [1165, 714] width 18 height 18
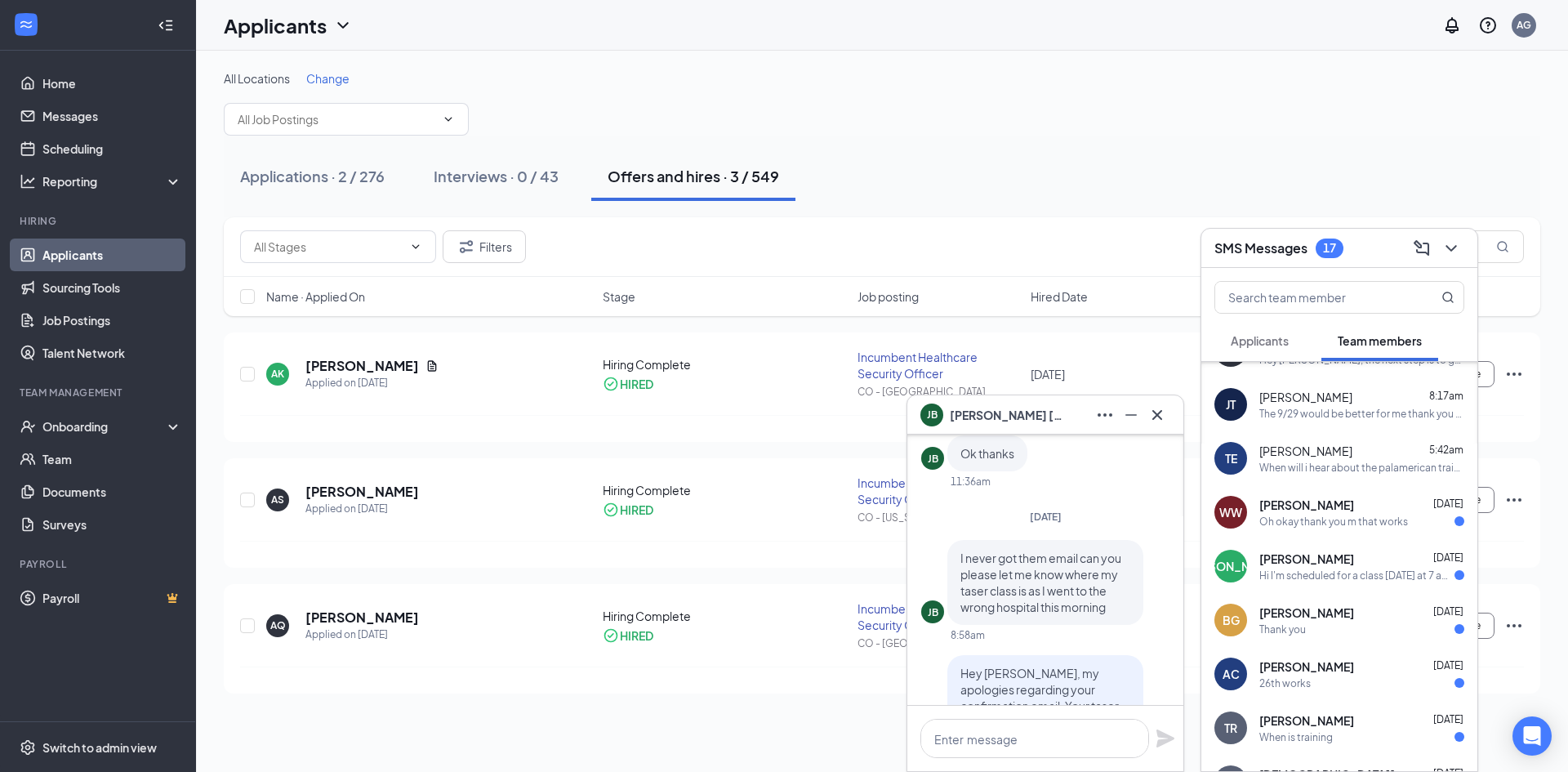
scroll to position [326, 0]
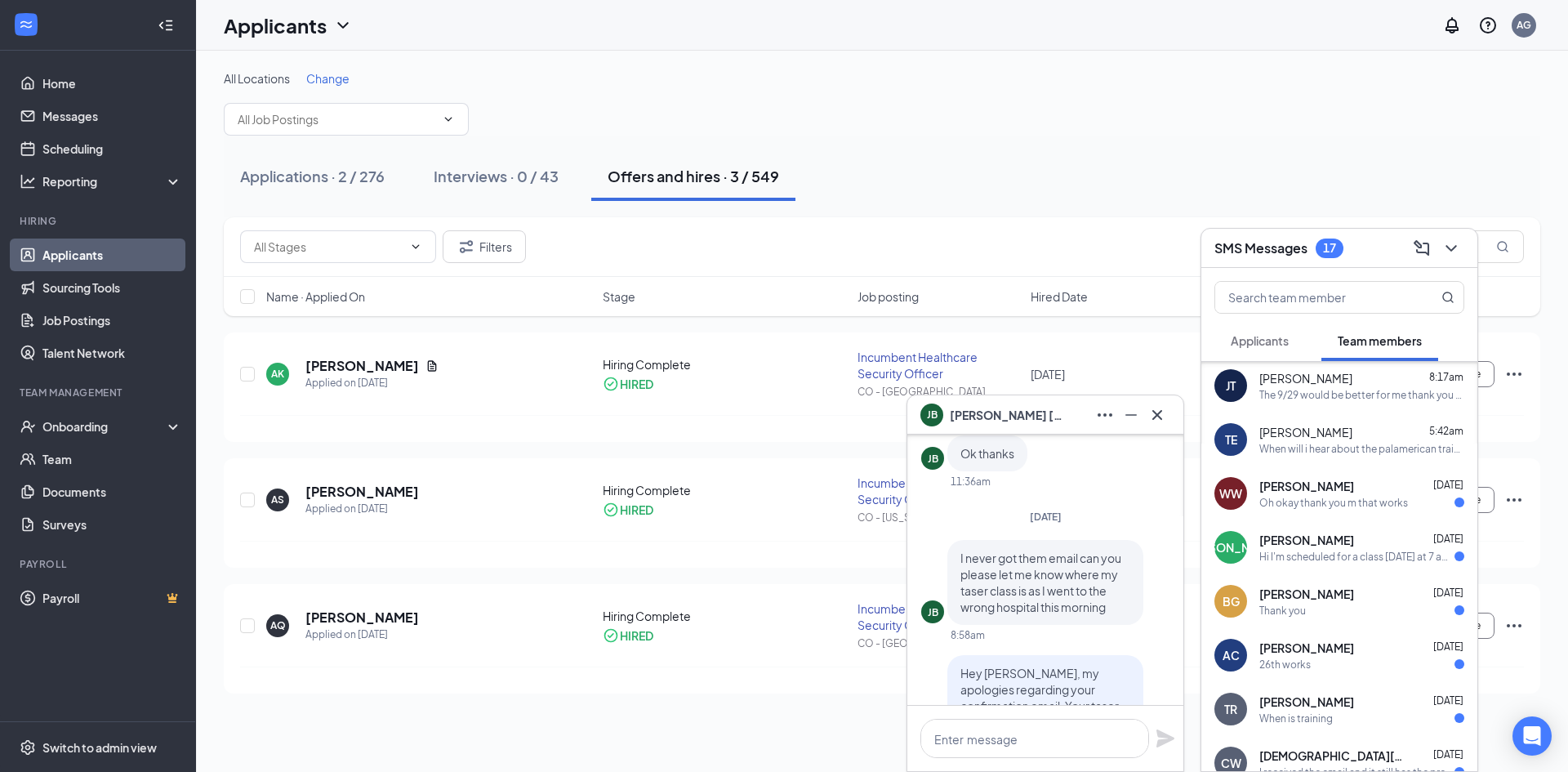
click at [1331, 506] on div "Oh okay thank you m that works" at bounding box center [1333, 503] width 149 height 14
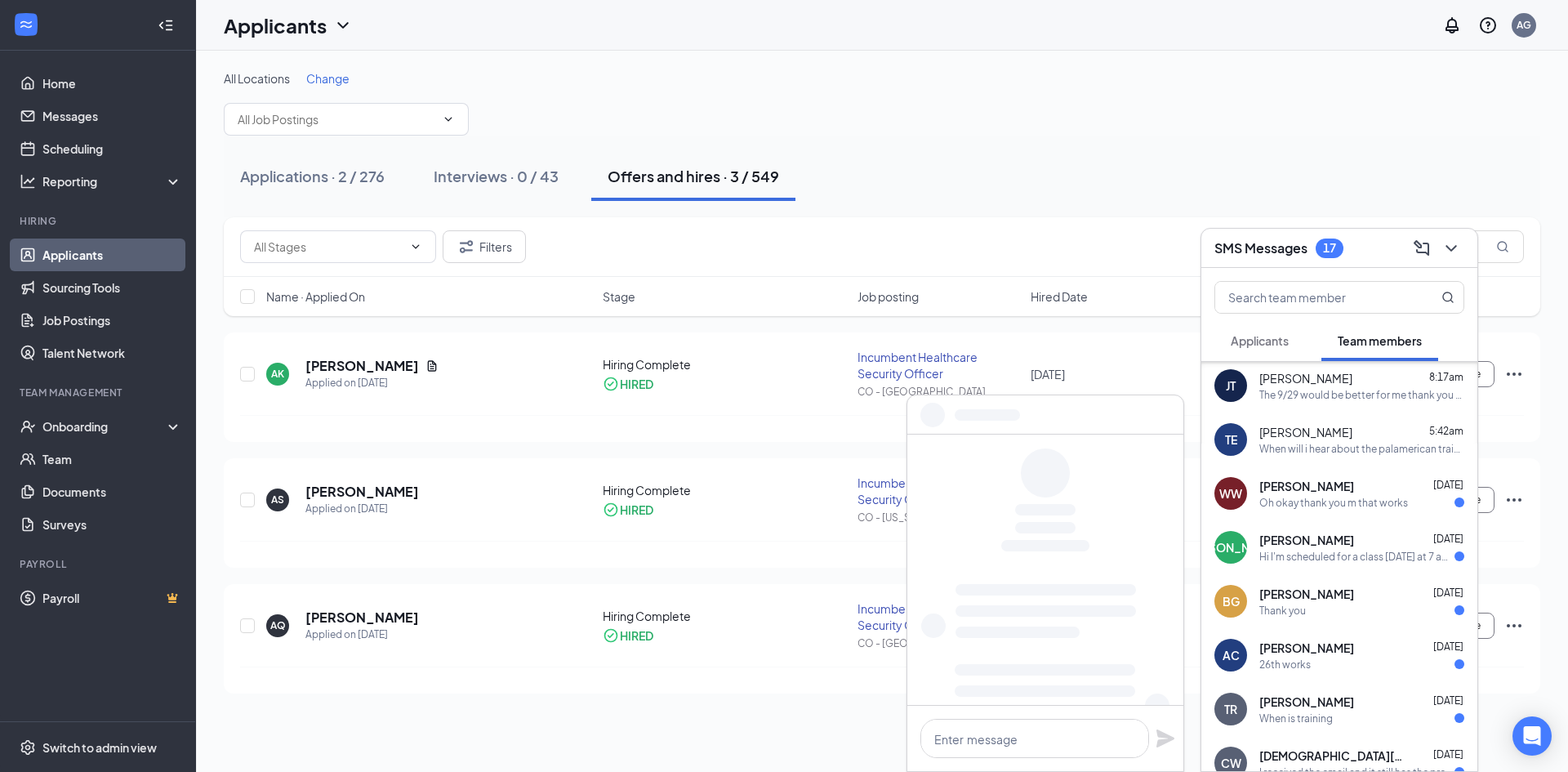
scroll to position [0, 0]
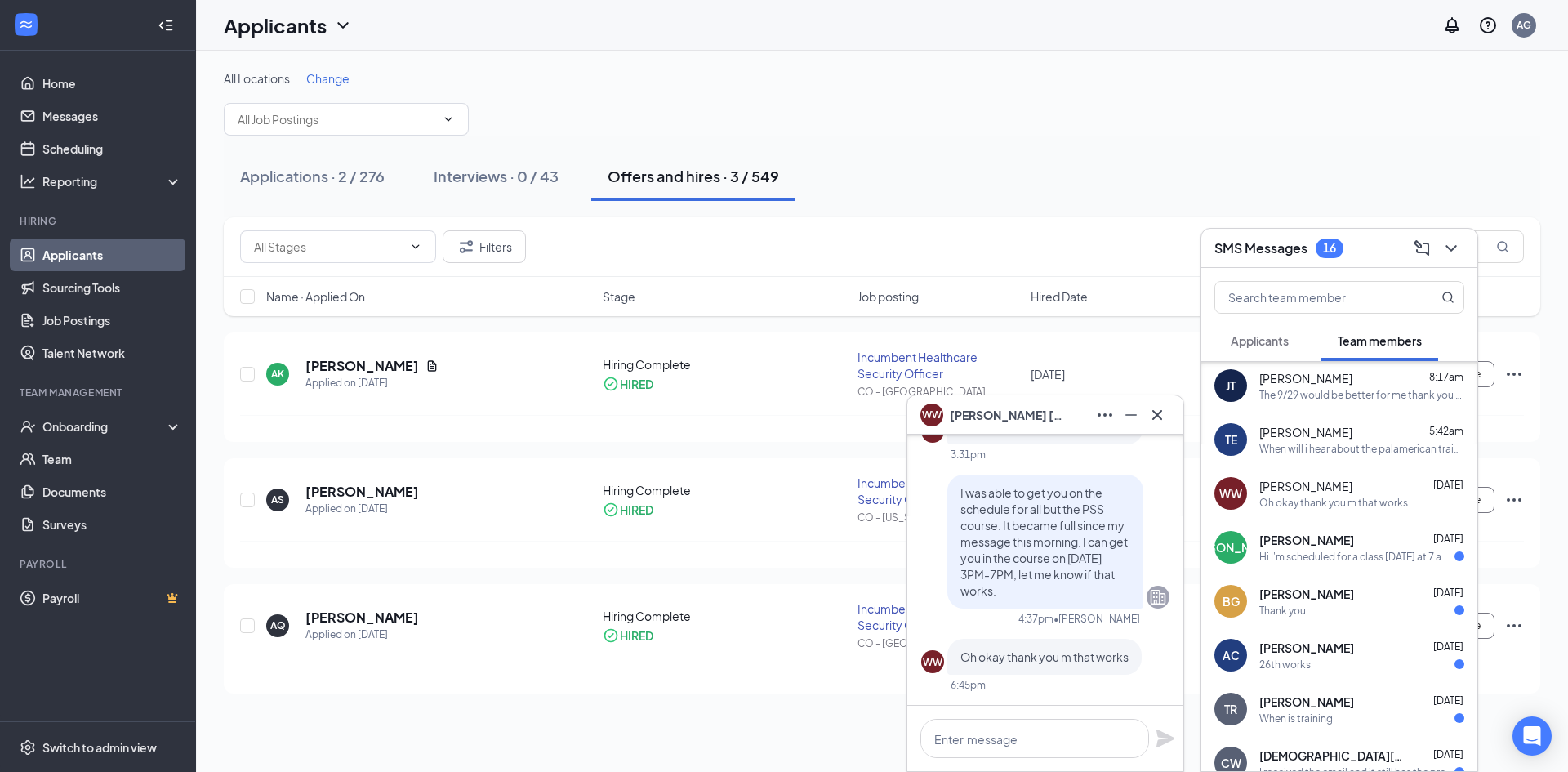
click at [1326, 566] on div "[PERSON_NAME] [DATE] Hi I'm scheduled for a class [DATE] at 7 am at pvh in the …" at bounding box center [1339, 547] width 276 height 54
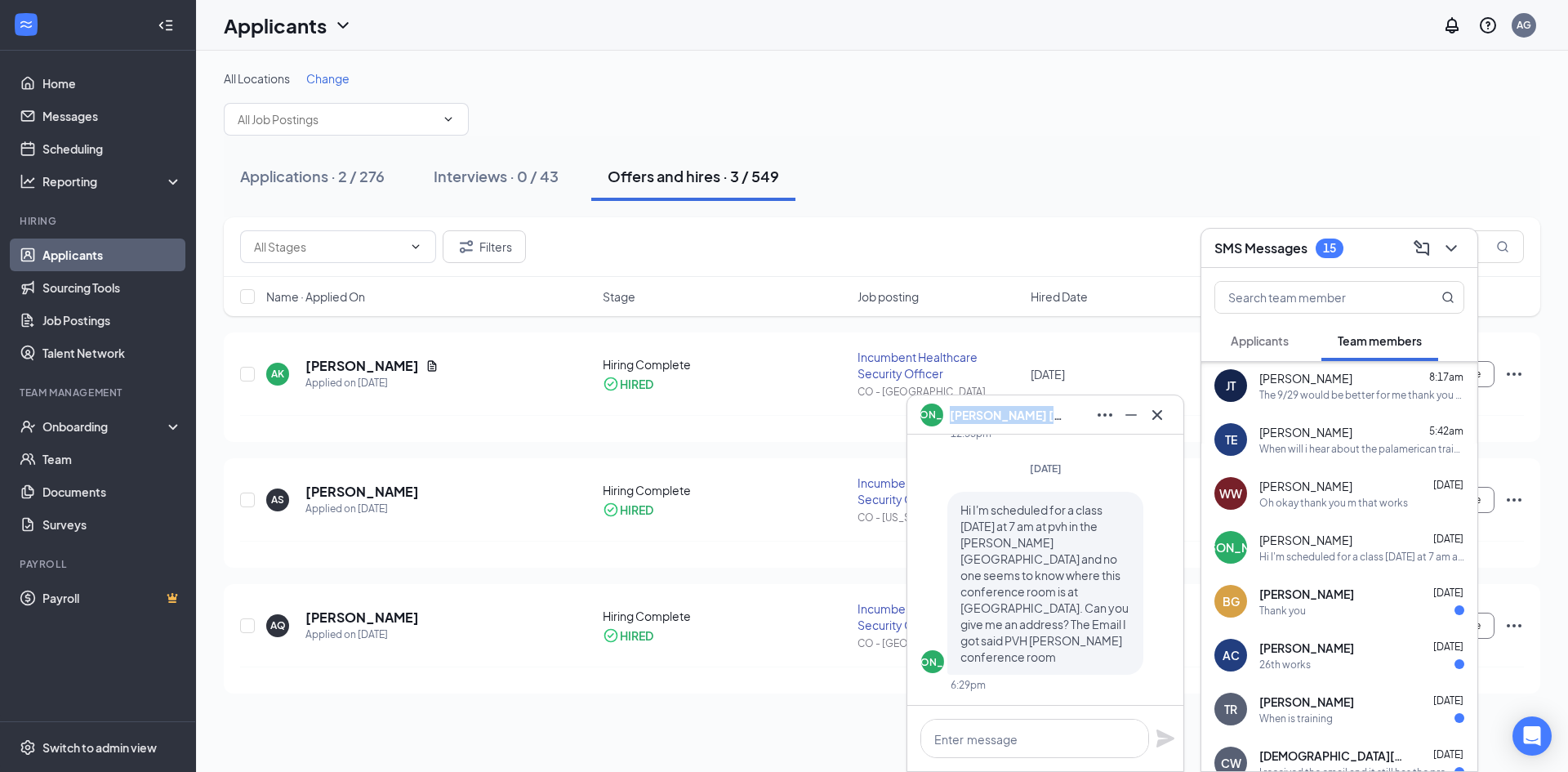
drag, startPoint x: 1038, startPoint y: 419, endPoint x: 951, endPoint y: 424, distance: 87.1
click at [951, 424] on div "[PERSON_NAME]" at bounding box center [1044, 416] width 250 height 26
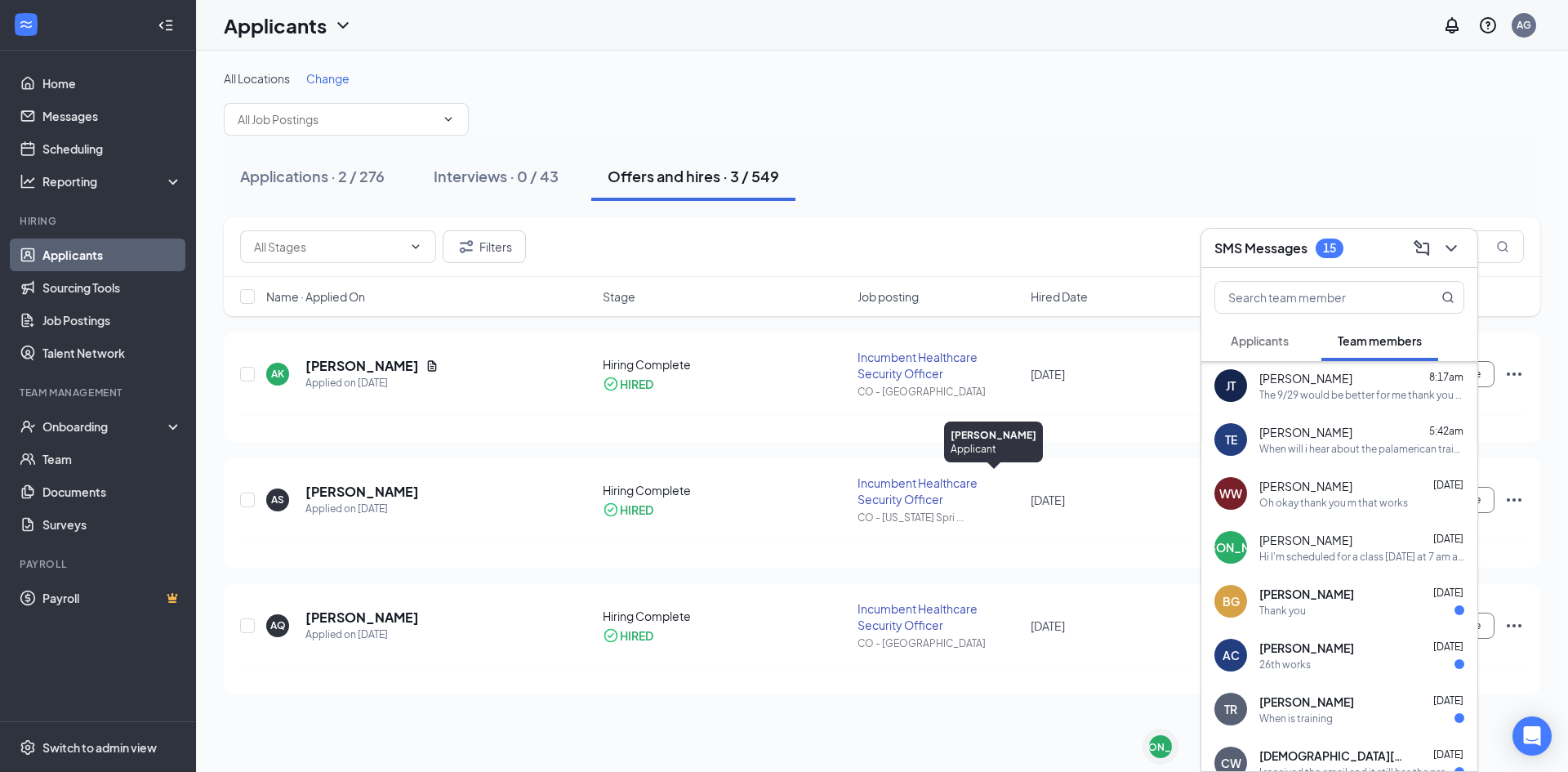
copy span "[PERSON_NAME]"
click at [1438, 410] on div "[PERSON_NAME] 8:17am The 9/29 would be better for me thank you very much ." at bounding box center [1339, 385] width 276 height 54
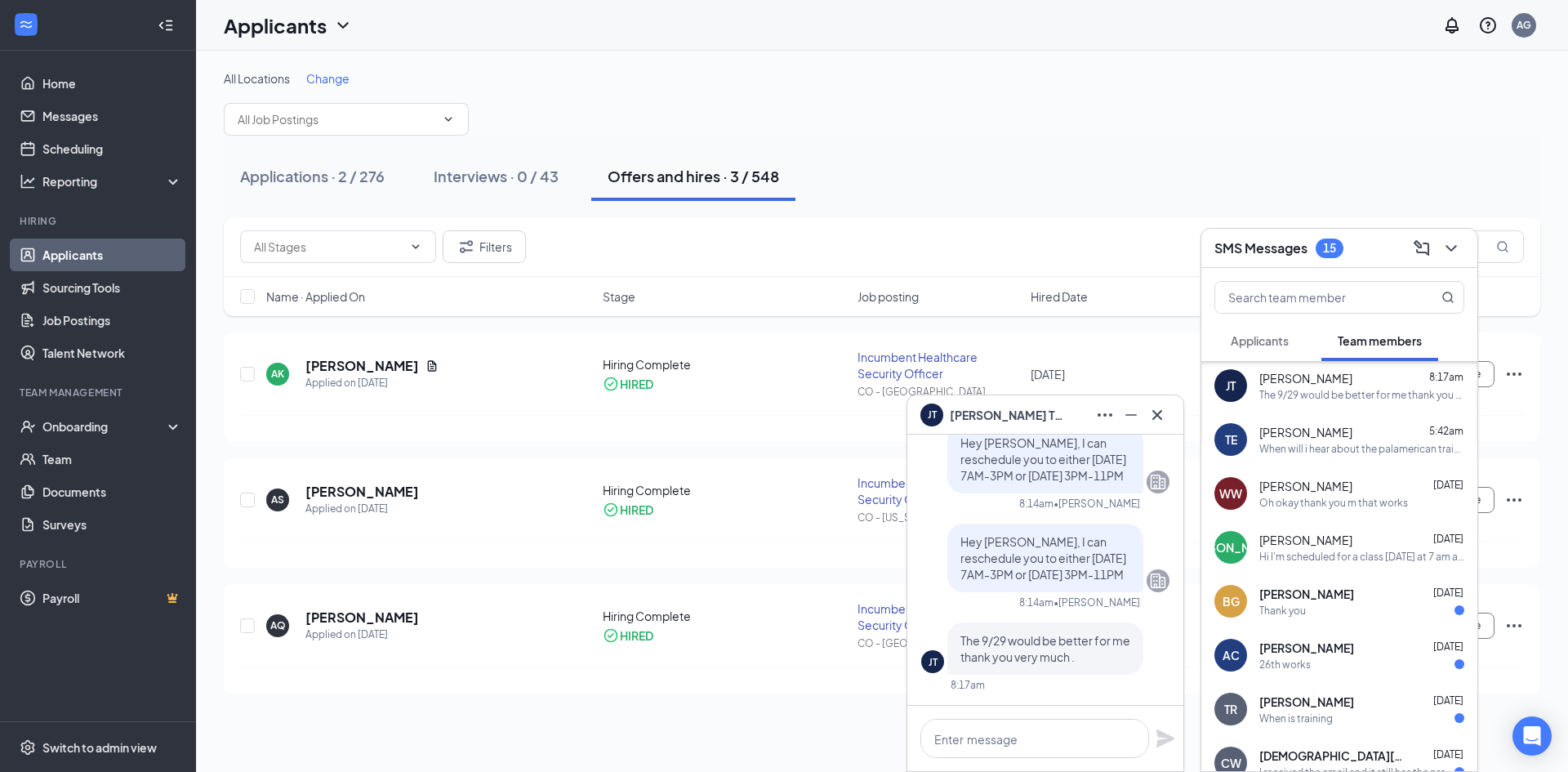
click at [1357, 543] on div "[PERSON_NAME] [DATE]" at bounding box center [1362, 540] width 205 height 17
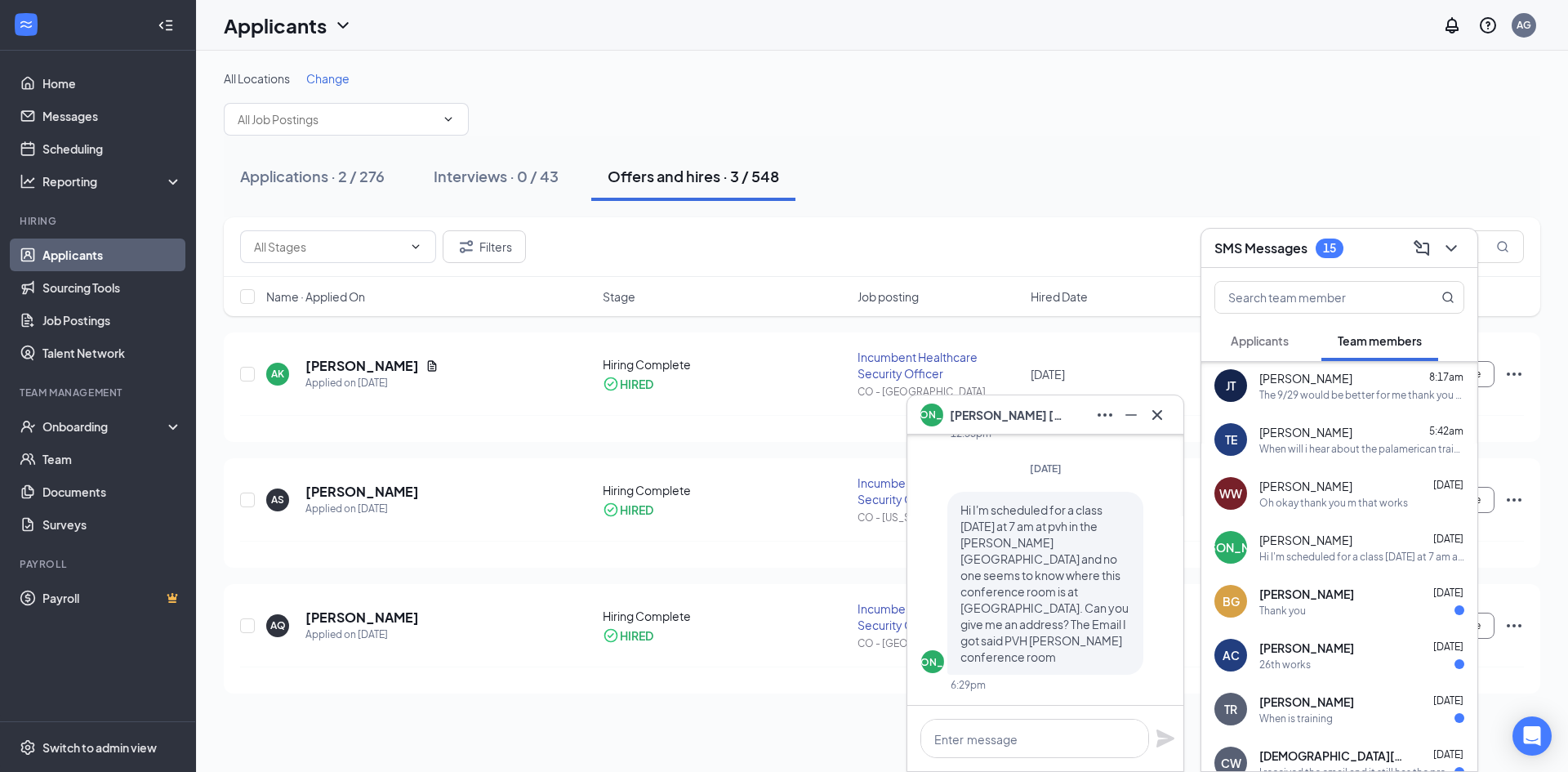
click at [1305, 596] on span "[PERSON_NAME]" at bounding box center [1306, 594] width 94 height 17
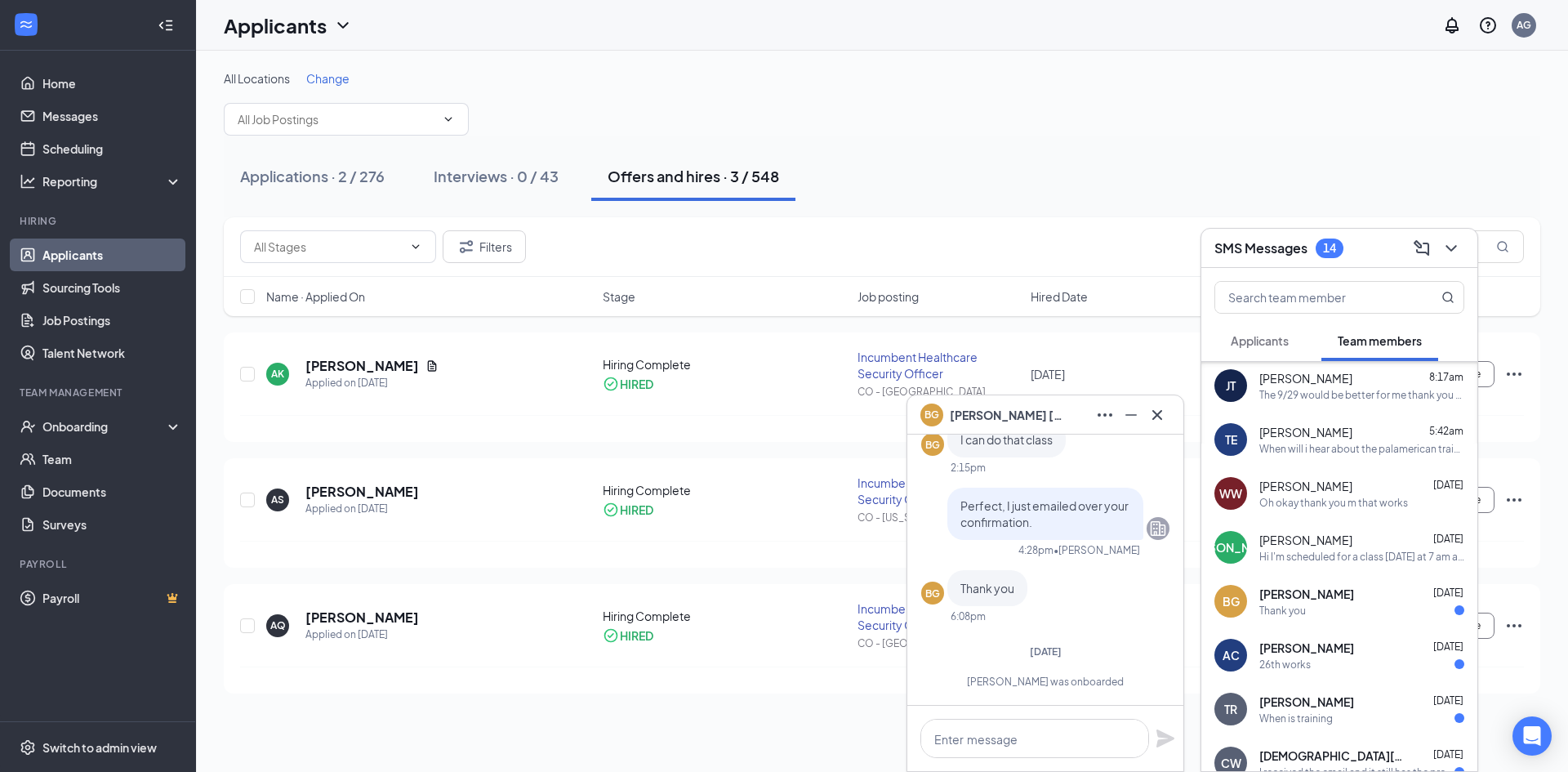
click at [1348, 656] on div "[PERSON_NAME] [DATE] 26th works" at bounding box center [1362, 656] width 205 height 32
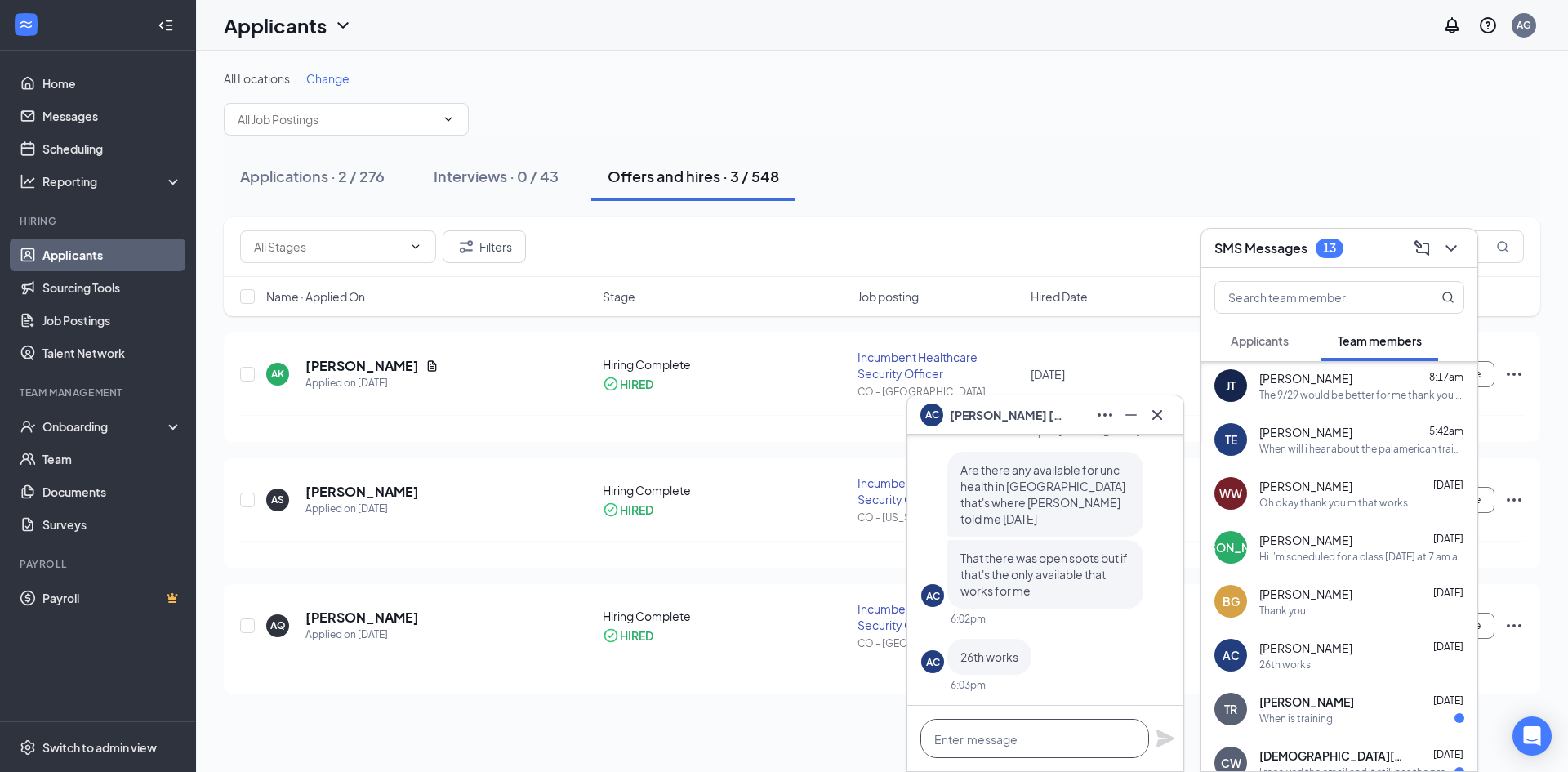
click at [1050, 735] on textarea at bounding box center [1034, 738] width 228 height 39
click at [1053, 735] on textarea at bounding box center [1034, 738] width 228 height 39
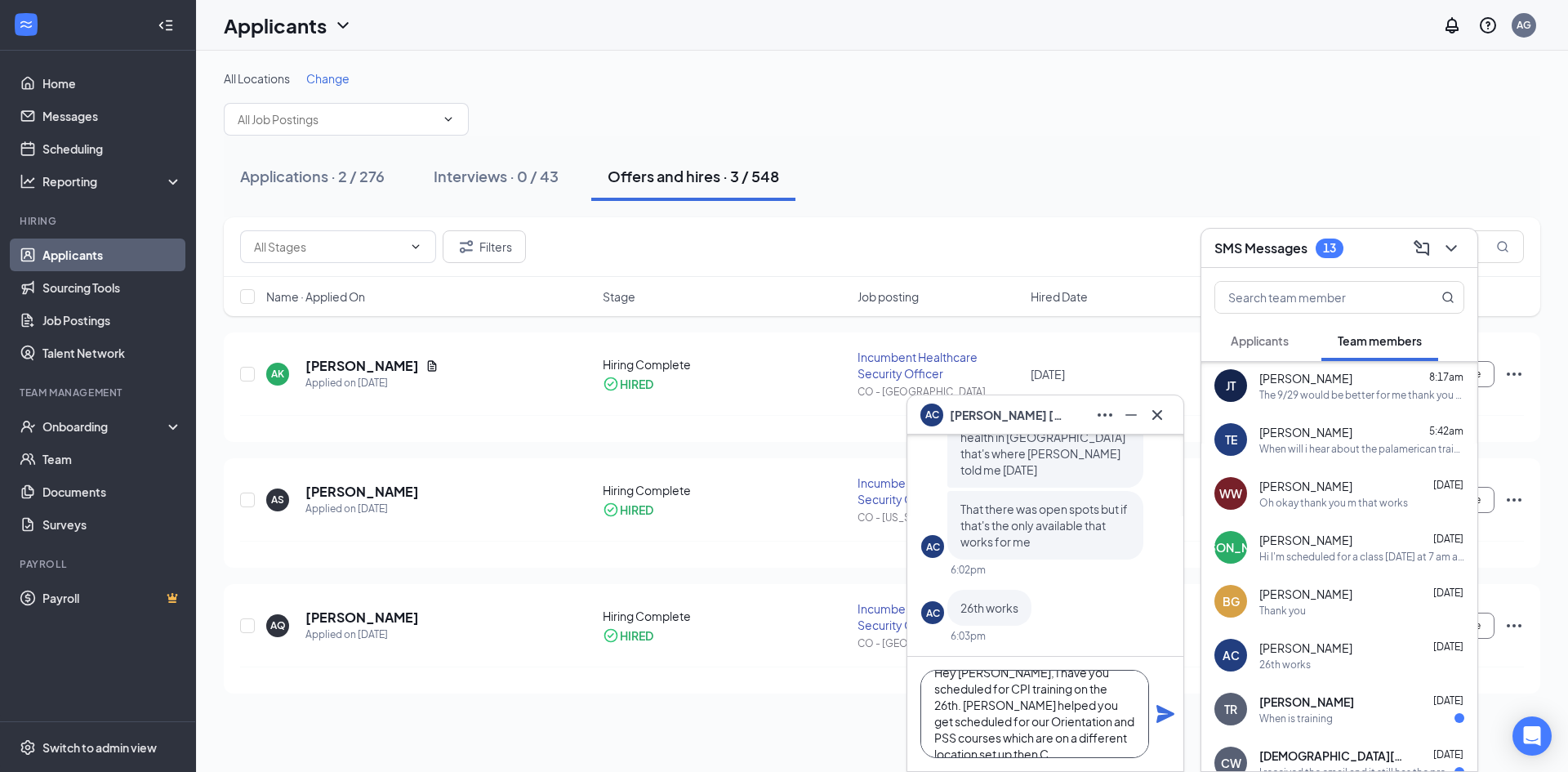
scroll to position [34, 0]
type textarea "Hey [PERSON_NAME], I have you scheduled for CPI training on the 26th. [PERSON_N…"
click at [1166, 714] on icon "Plane" at bounding box center [1165, 714] width 19 height 19
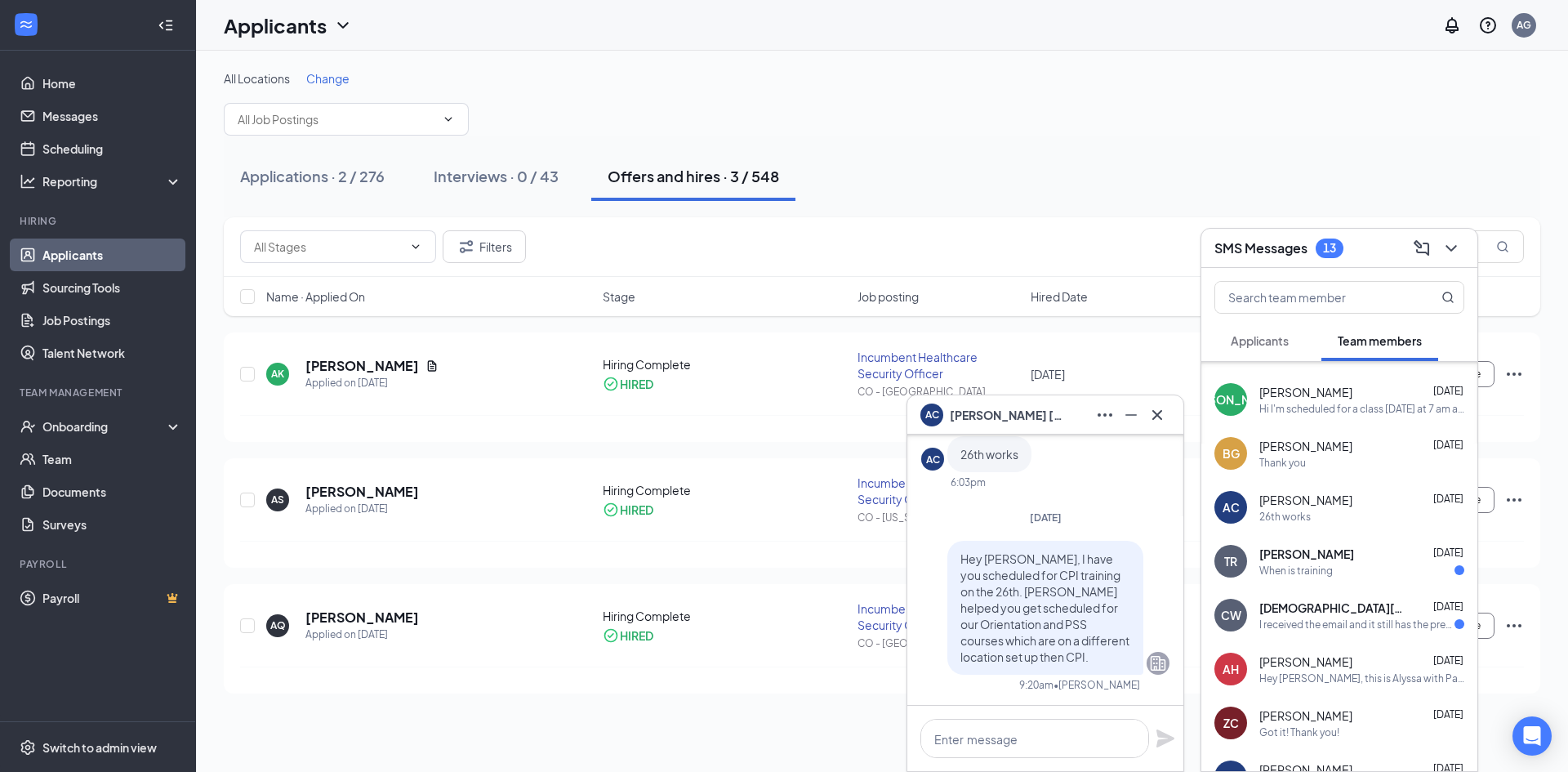
scroll to position [491, 0]
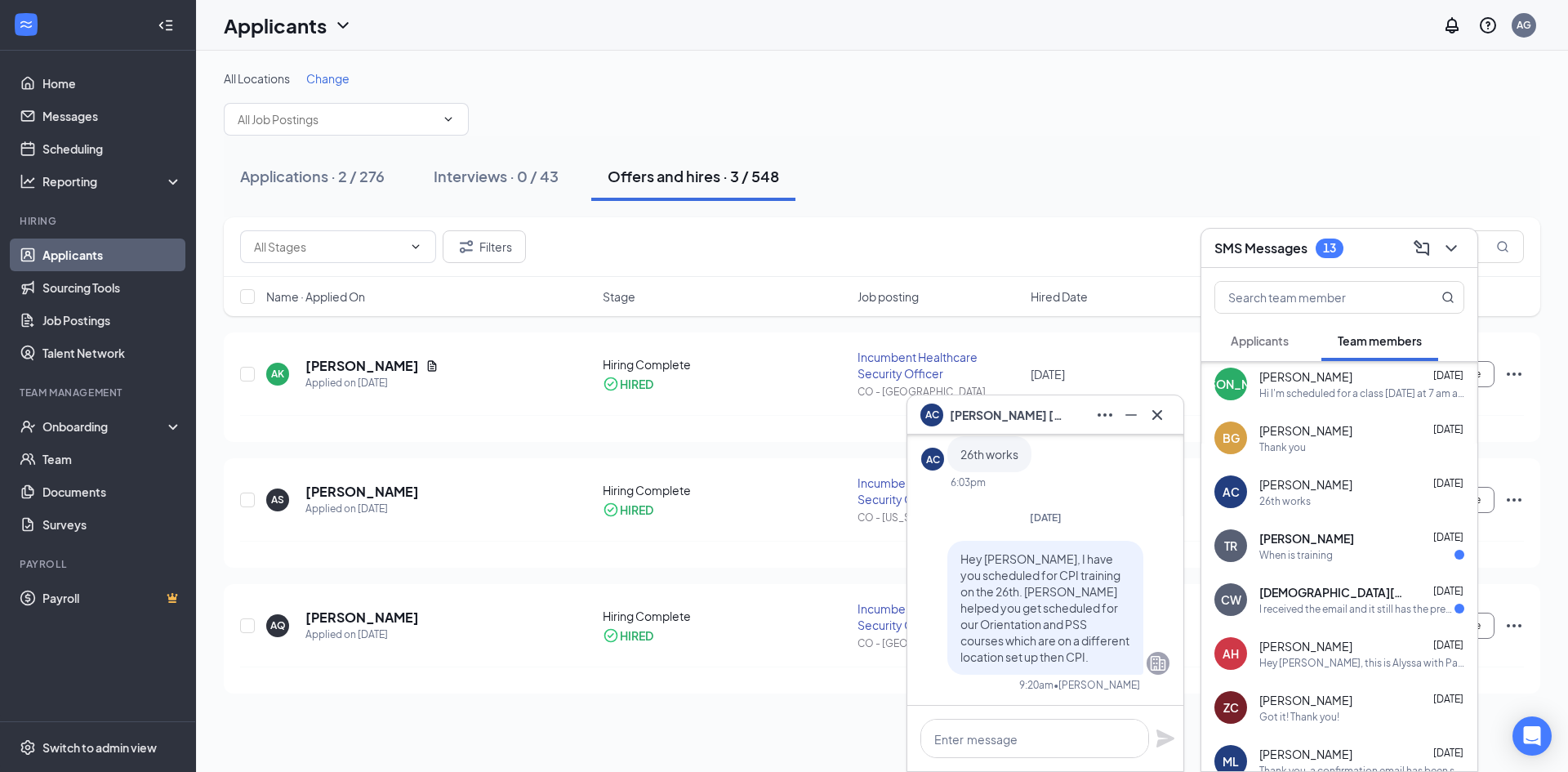
click at [1295, 611] on div "I received the email and it still has the previous supervisor training class on…" at bounding box center [1356, 609] width 195 height 14
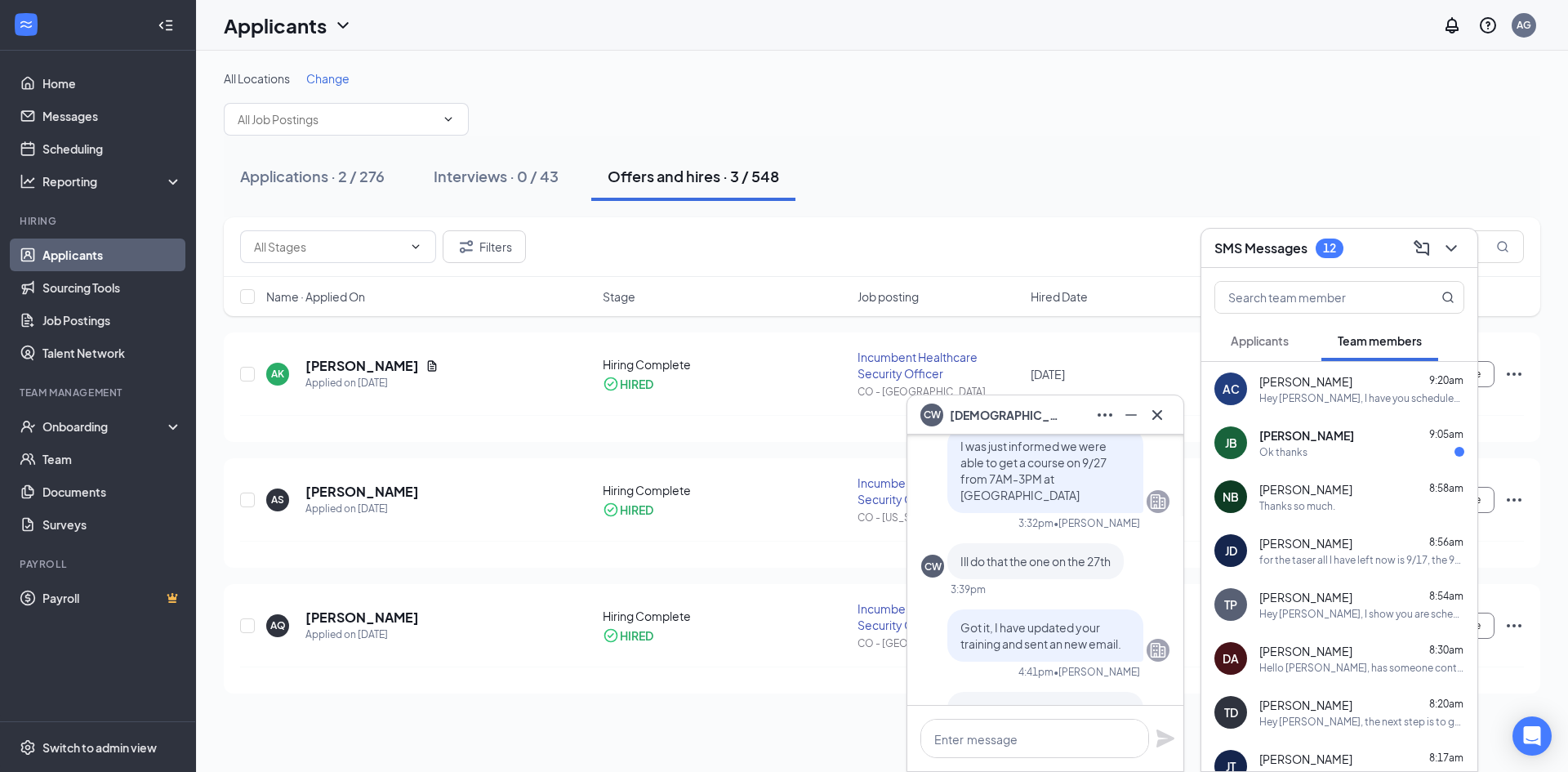
scroll to position [0, 0]
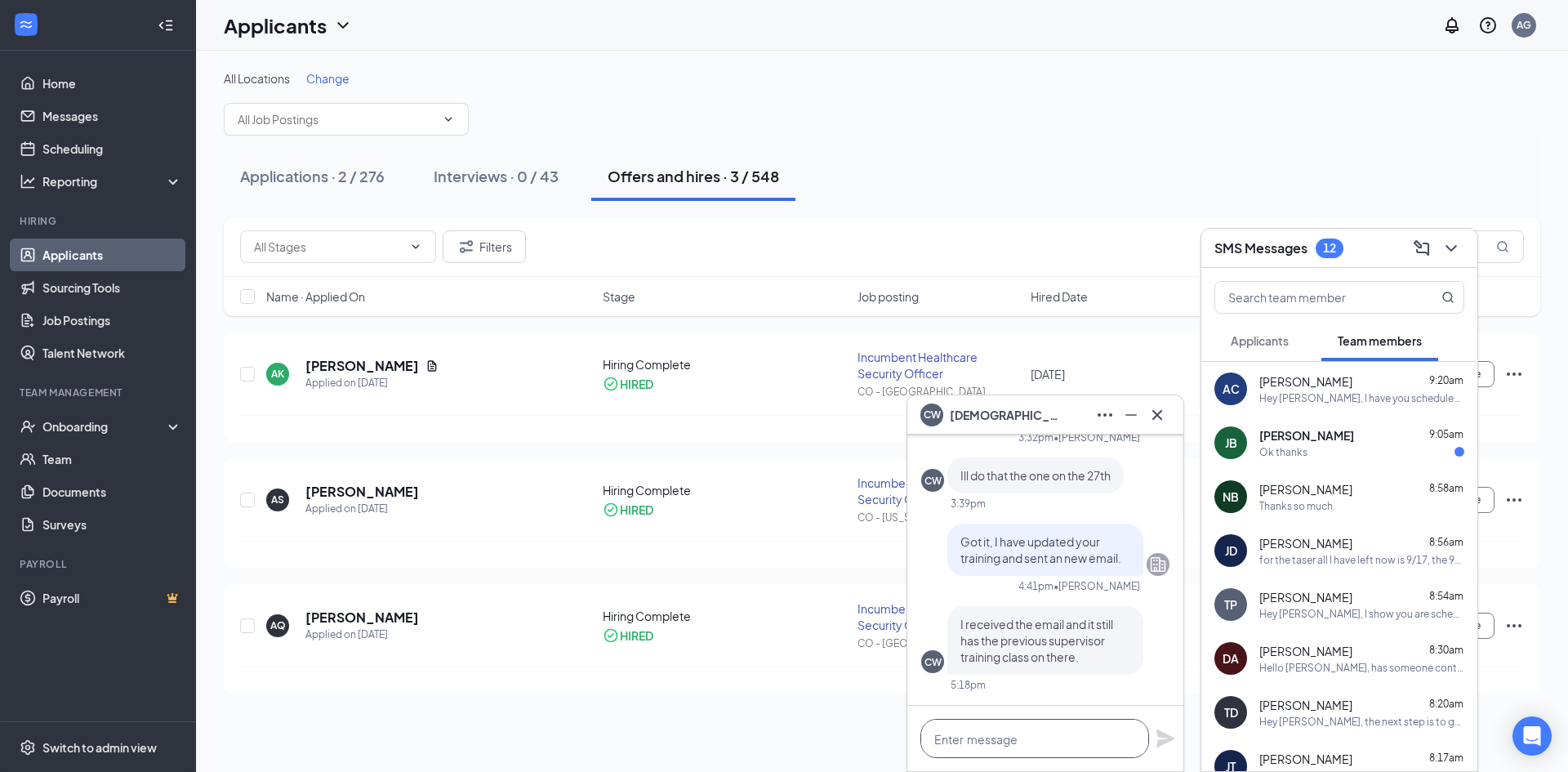
click at [961, 729] on textarea at bounding box center [1034, 738] width 228 height 39
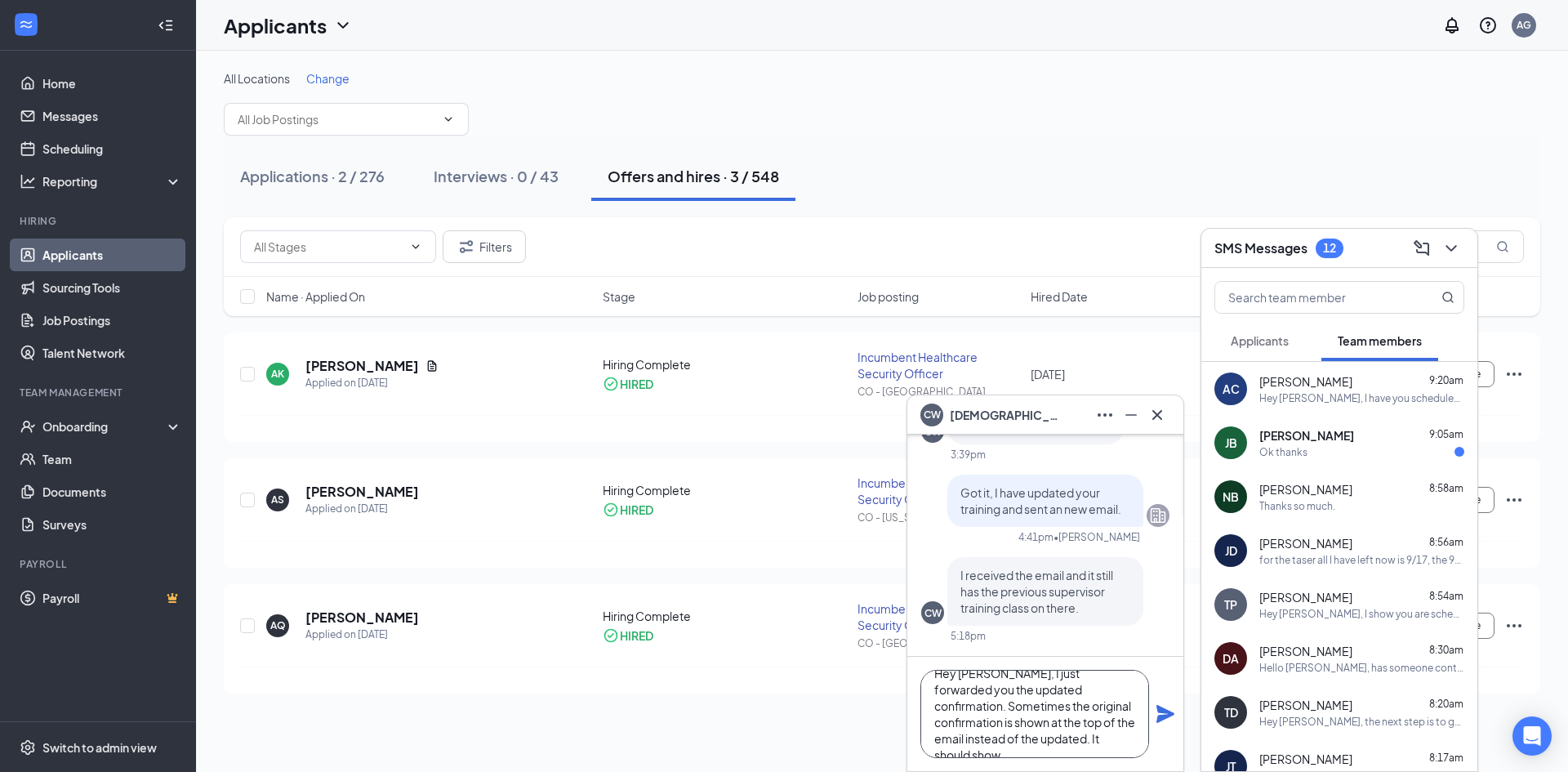
scroll to position [34, 0]
type textarea "Hey [PERSON_NAME], I just forwarded you the updated confirmation. Sometimes the…"
click at [1159, 709] on icon "Plane" at bounding box center [1165, 714] width 18 height 18
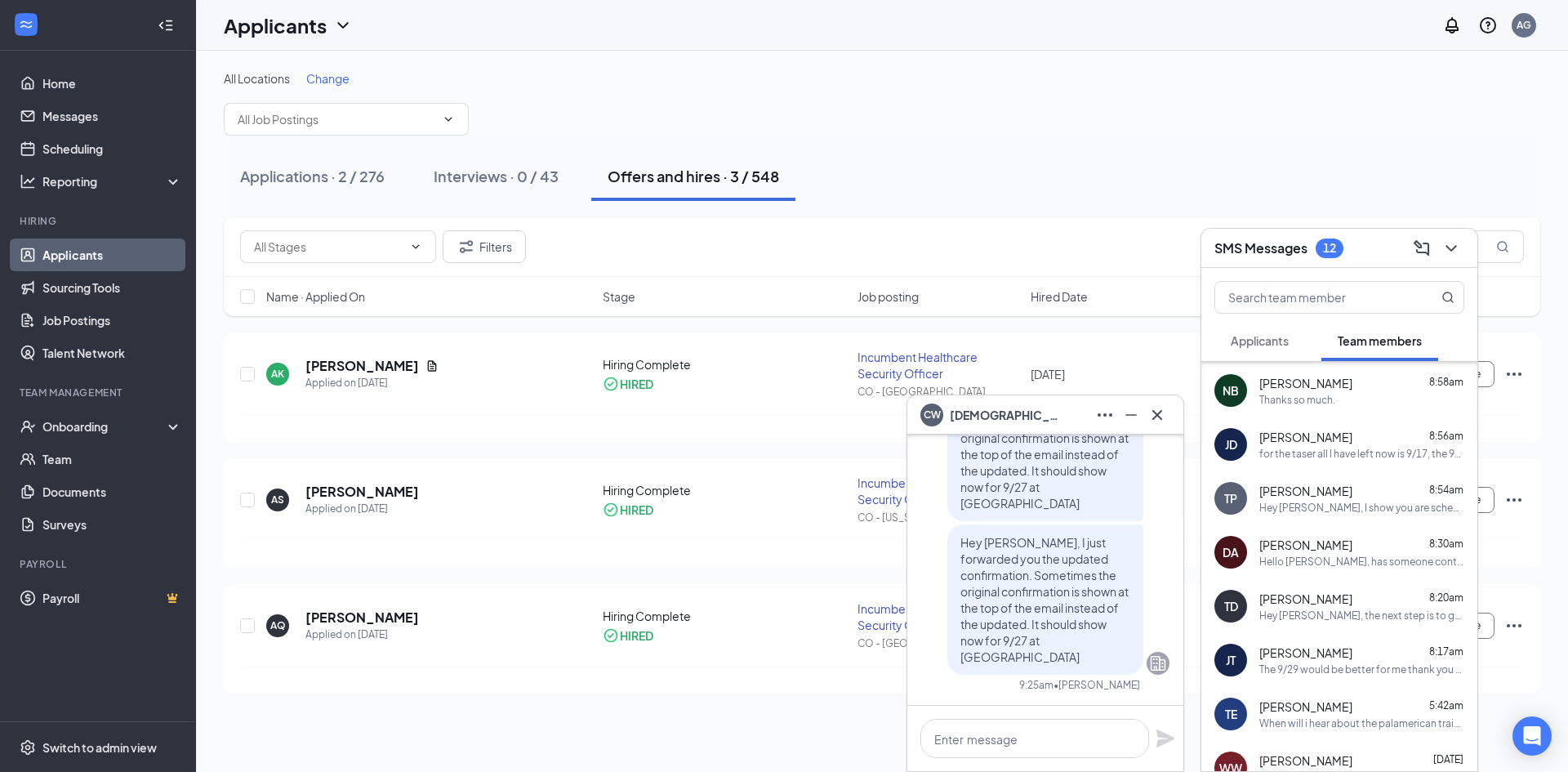
scroll to position [0, 0]
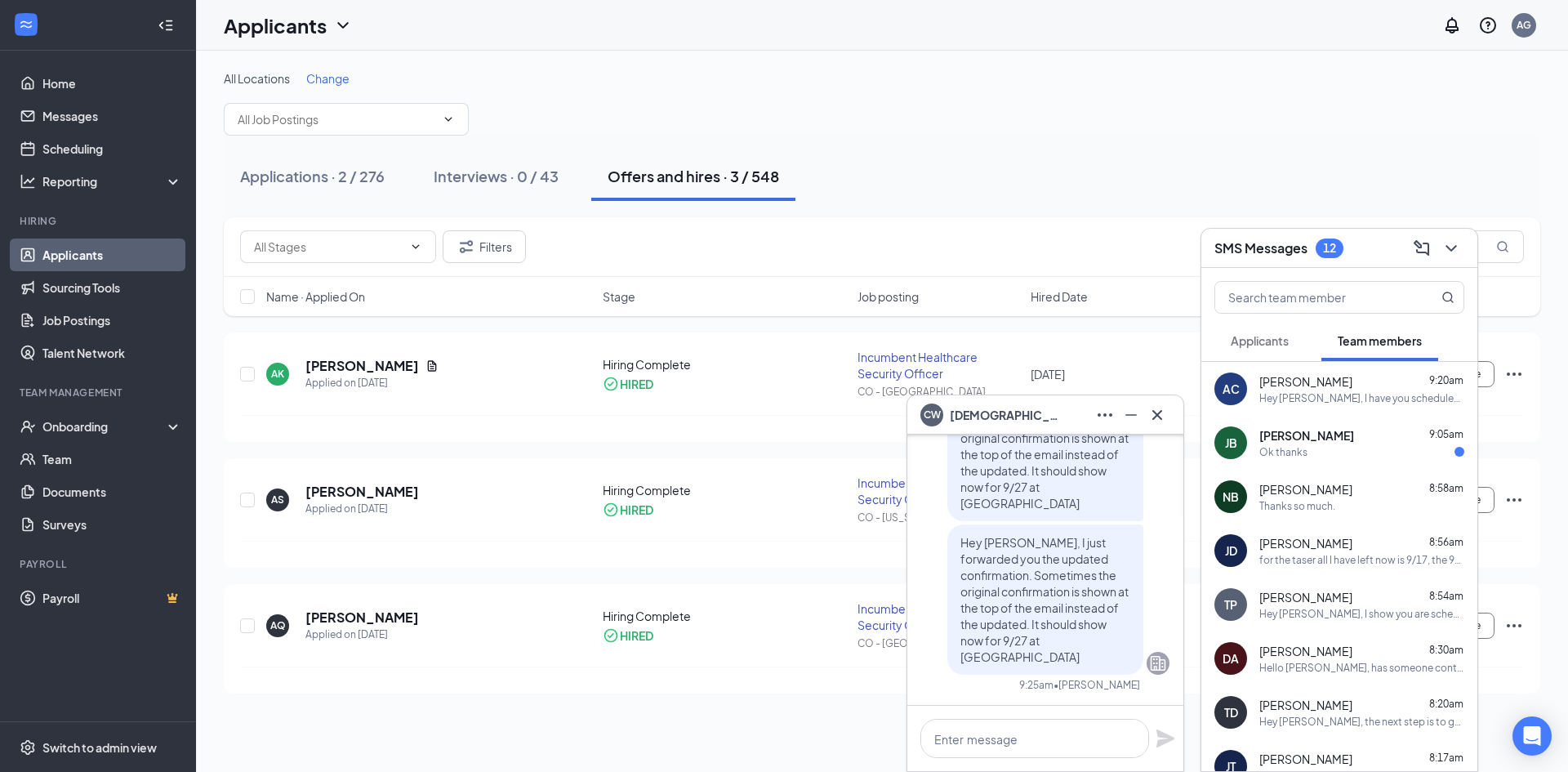
click at [1290, 446] on div "Ok thanks" at bounding box center [1283, 453] width 49 height 14
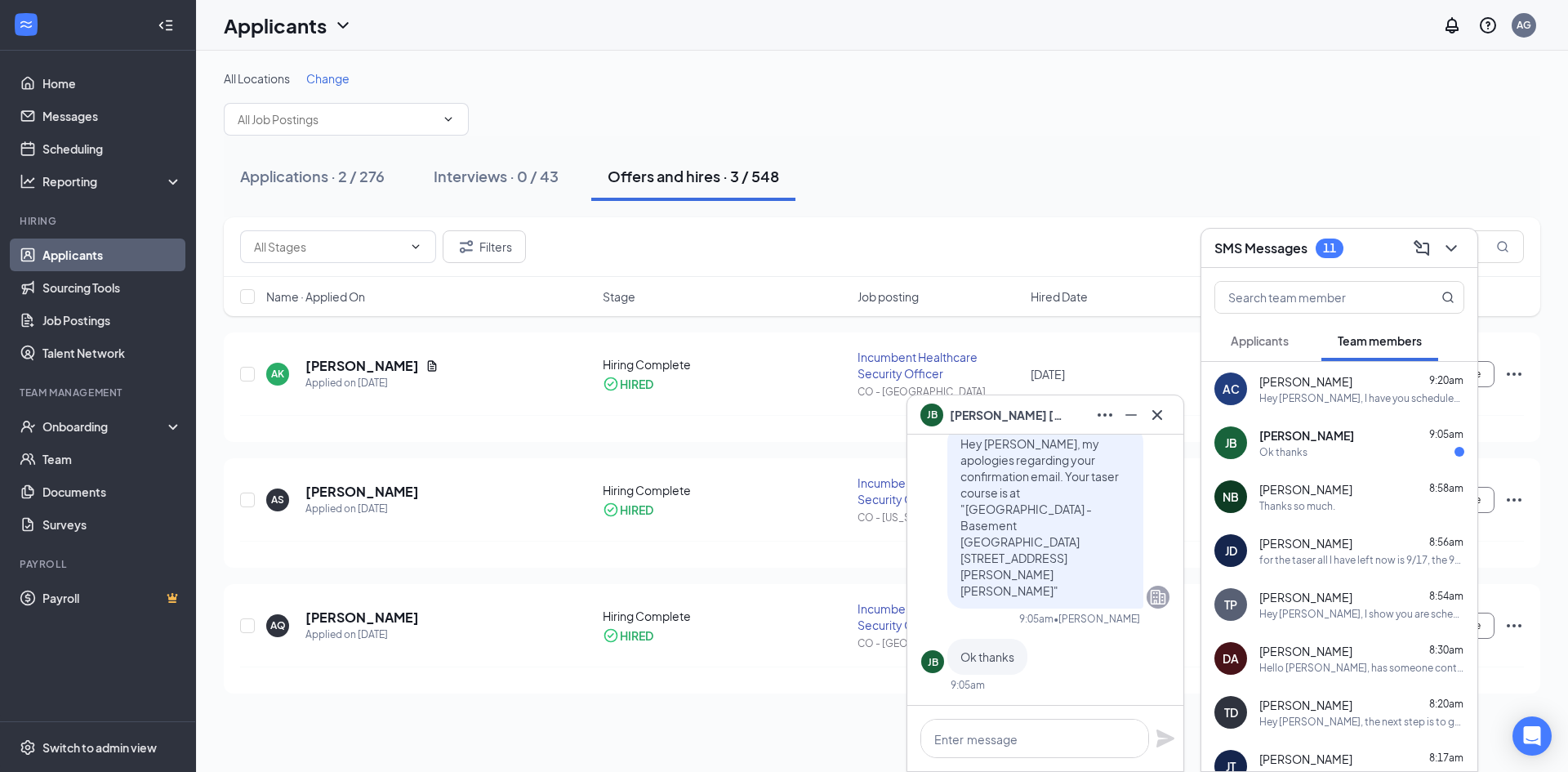
click at [1299, 402] on div "Hey [PERSON_NAME], I have you scheduled for CPI training on the 26th. [PERSON_N…" at bounding box center [1362, 399] width 205 height 14
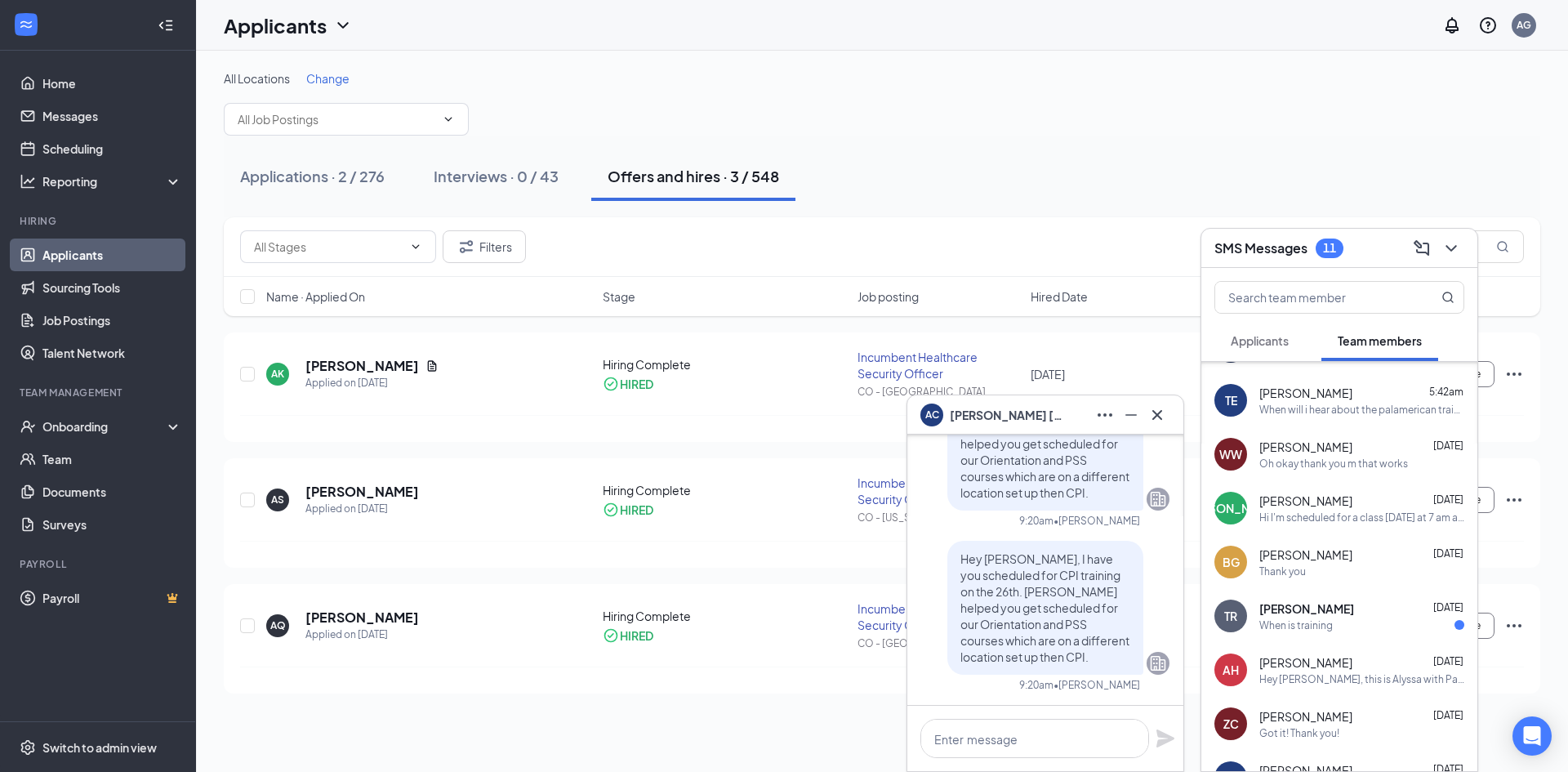
scroll to position [491, 0]
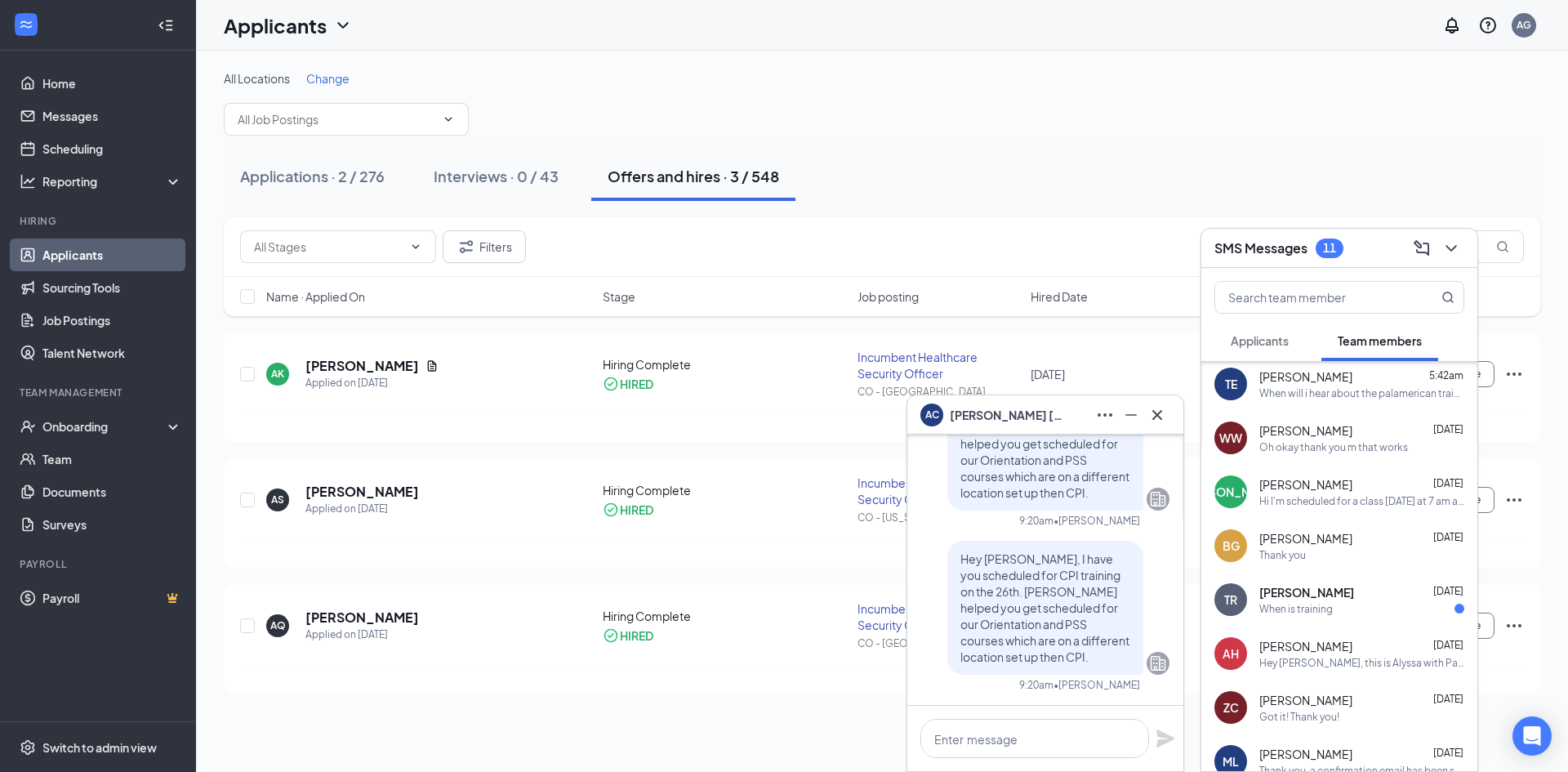
copy span "[PERSON_NAME]"
drag, startPoint x: 1364, startPoint y: 593, endPoint x: 1261, endPoint y: 595, distance: 103.0
click at [1261, 595] on div "[PERSON_NAME] [DATE]" at bounding box center [1362, 592] width 205 height 17
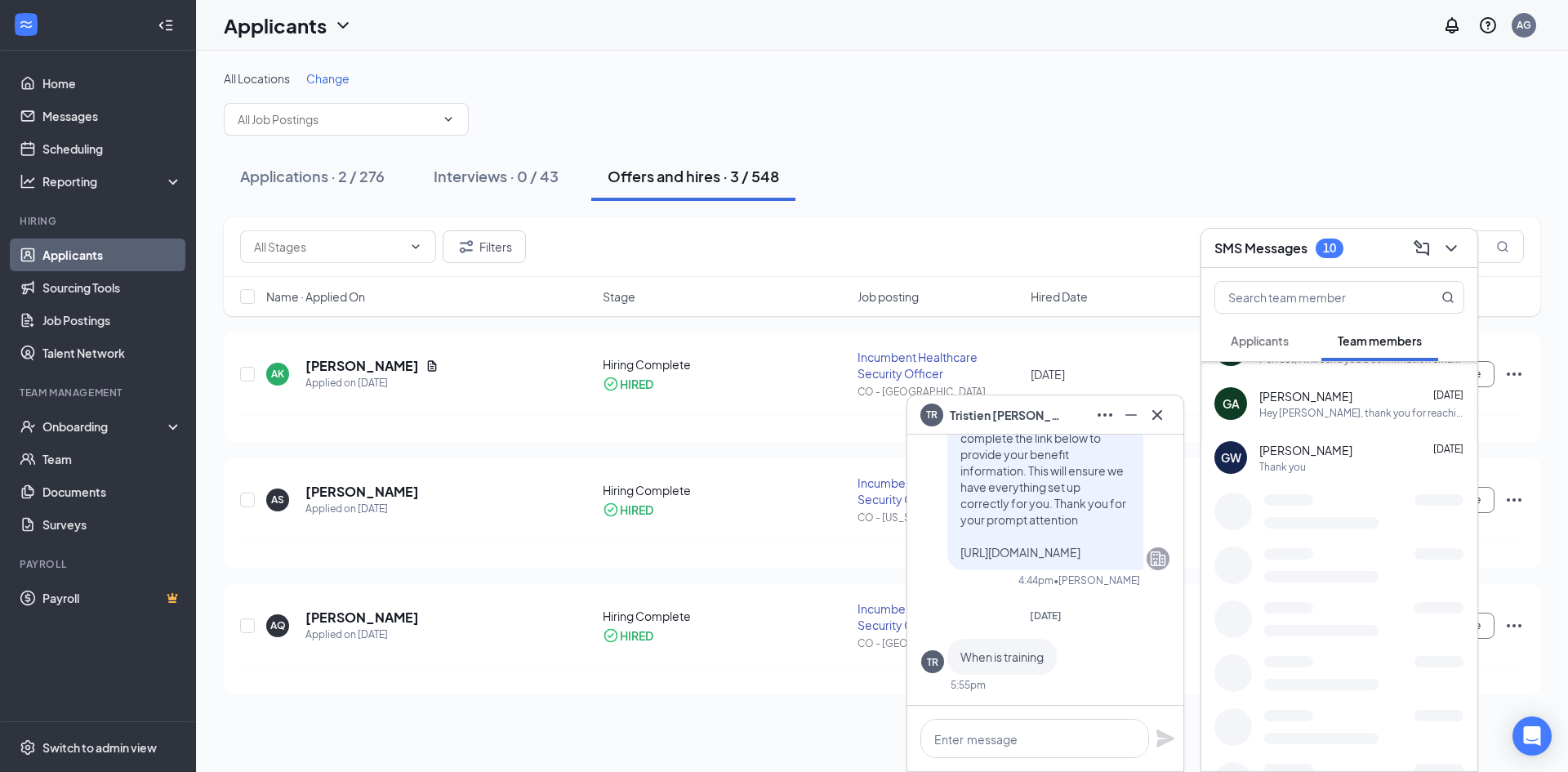
scroll to position [980, 0]
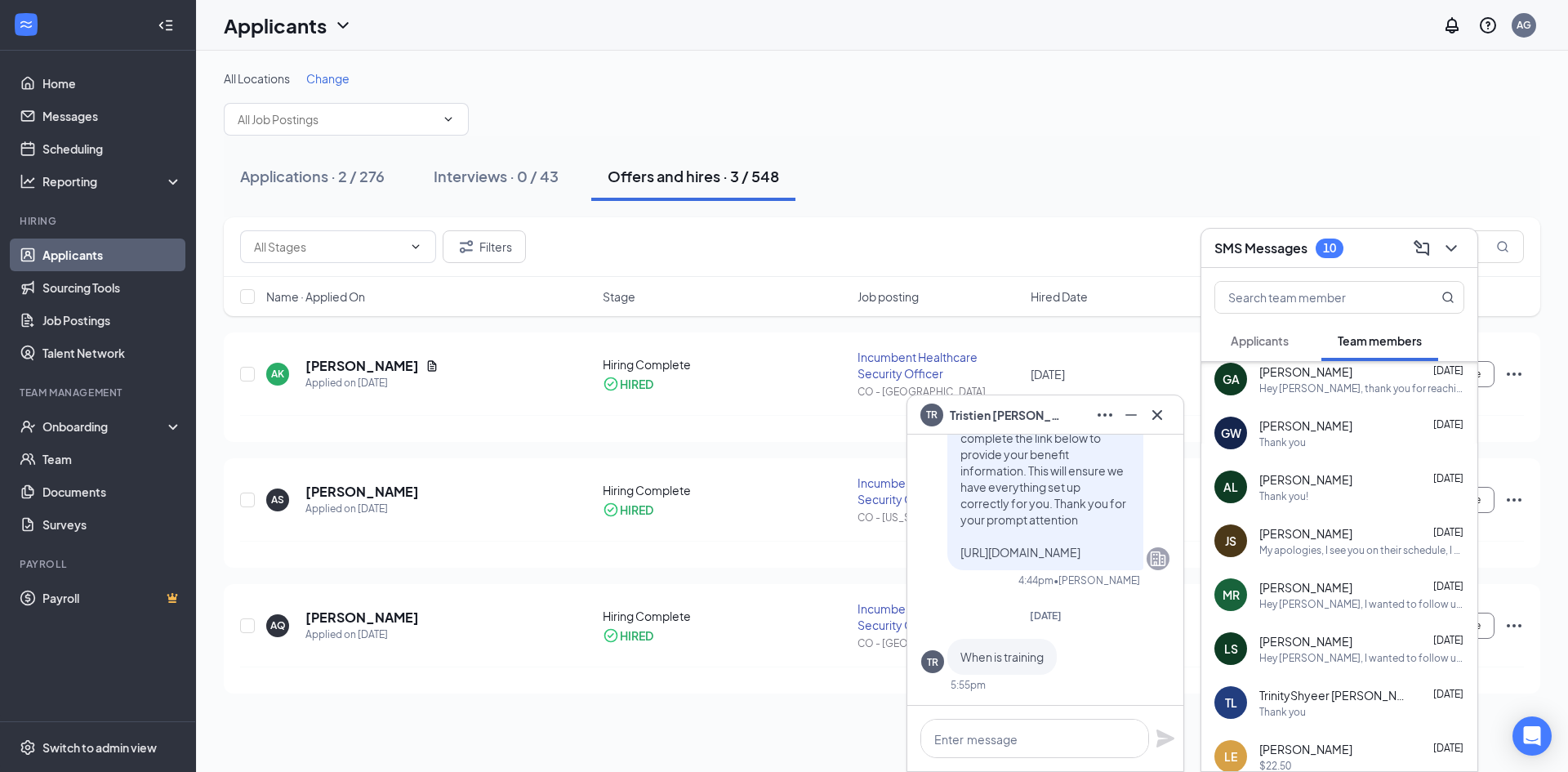
click at [1319, 543] on div "My apologies, I see you on their schedule, I will remove you from my list to fo…" at bounding box center [1362, 551] width 205 height 14
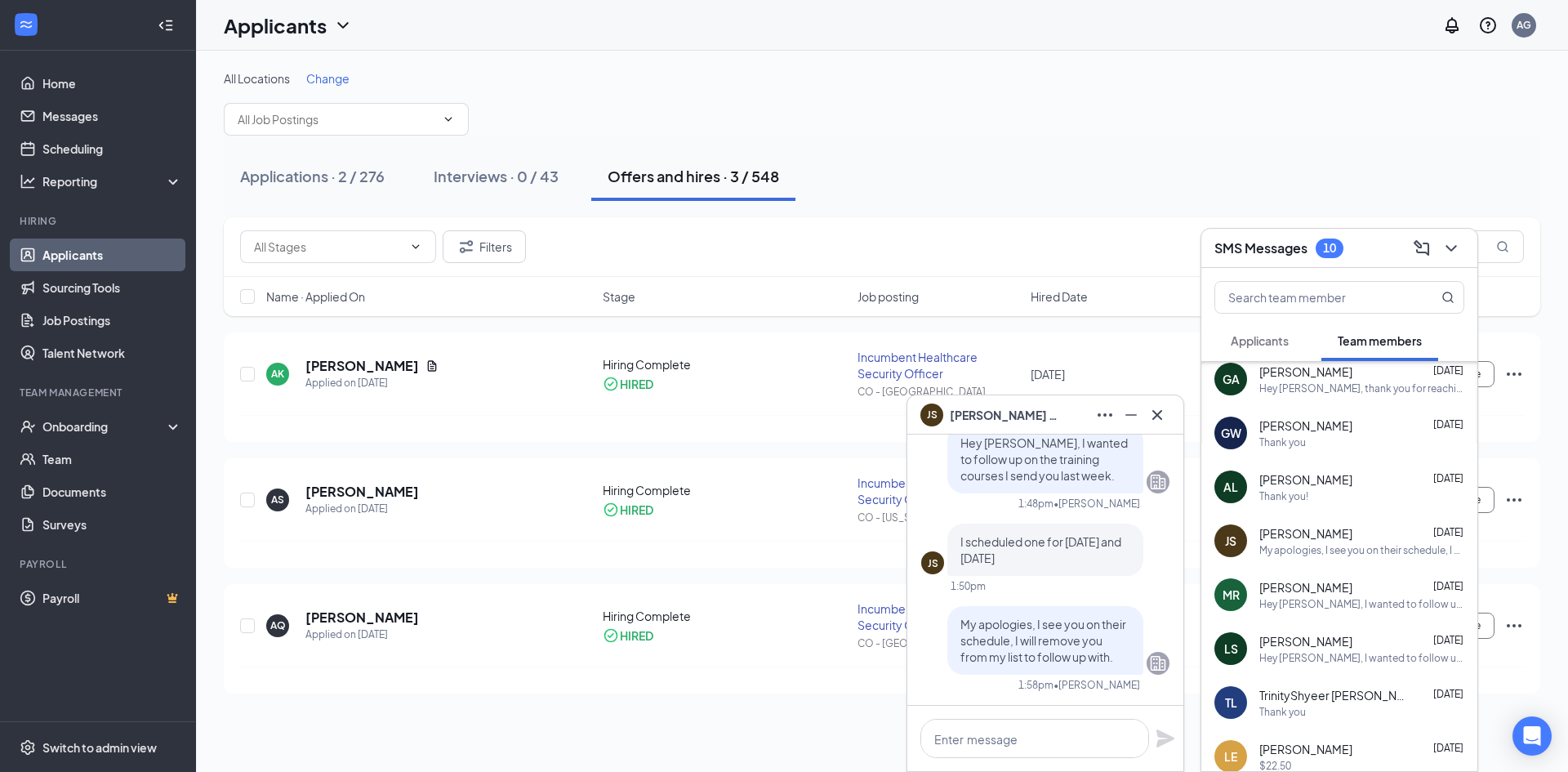
click at [1319, 588] on div "[PERSON_NAME] [DATE]" at bounding box center [1362, 587] width 205 height 17
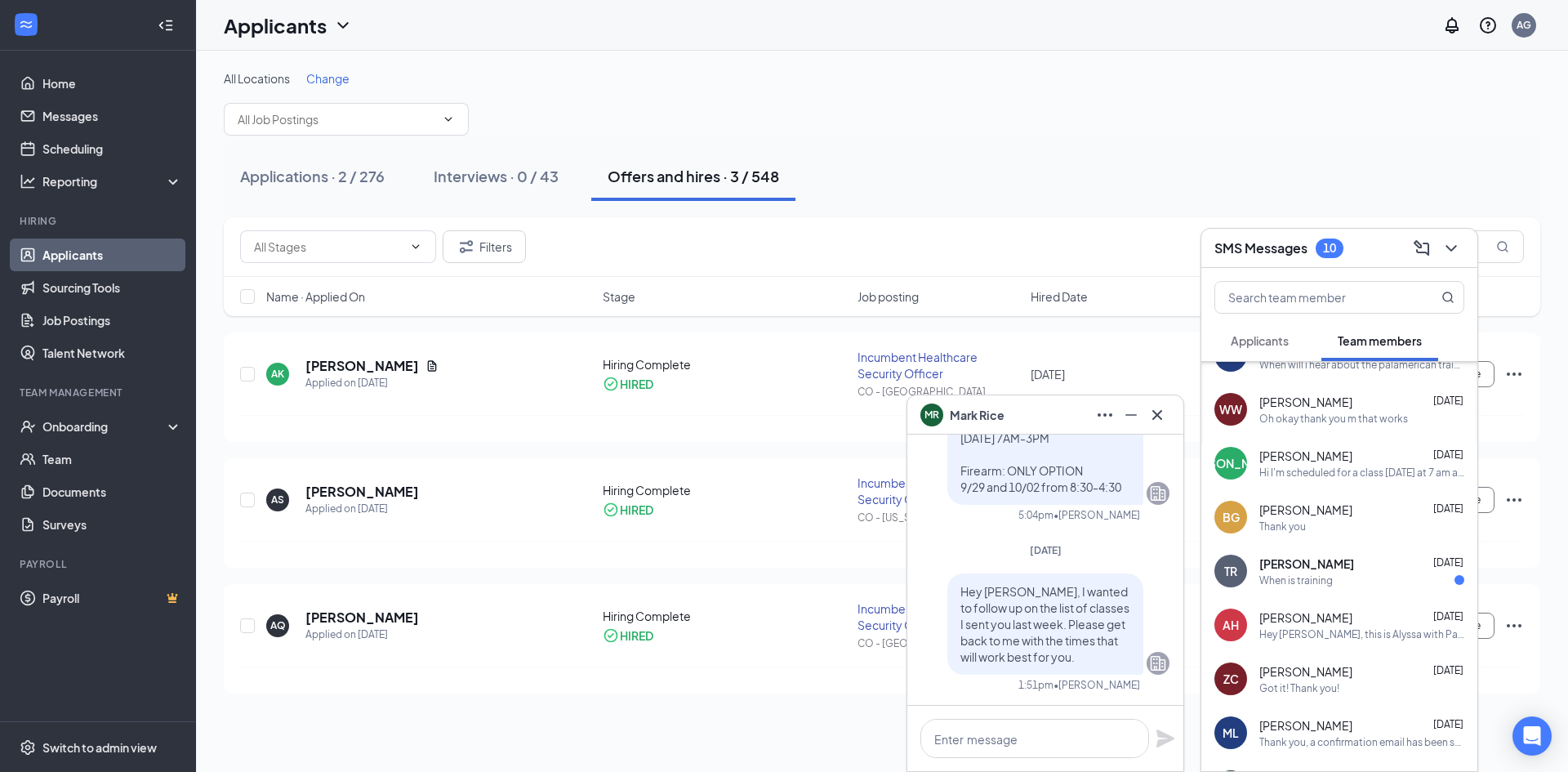
scroll to position [491, 0]
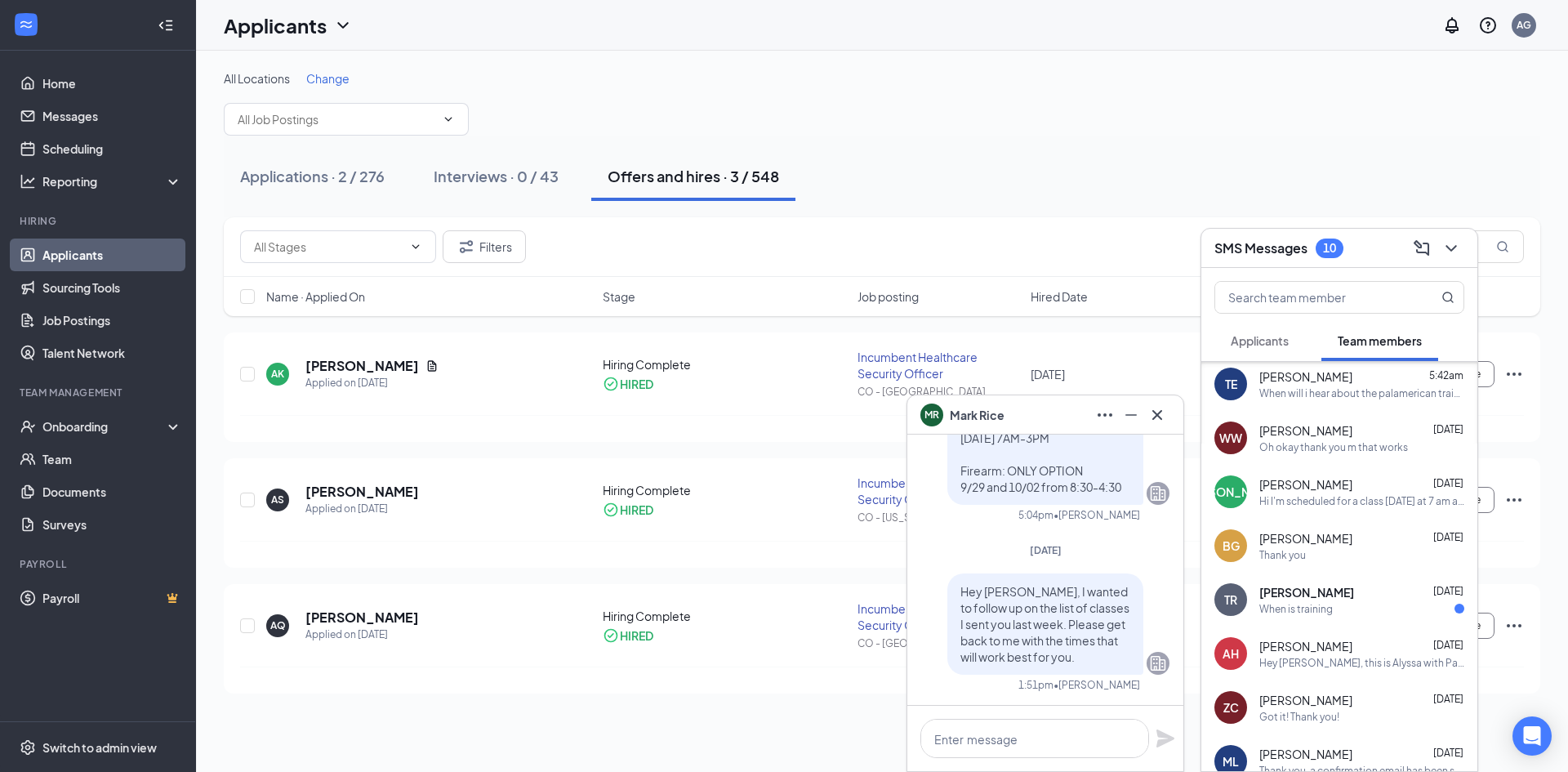
click at [1325, 593] on span "[PERSON_NAME]" at bounding box center [1306, 592] width 94 height 17
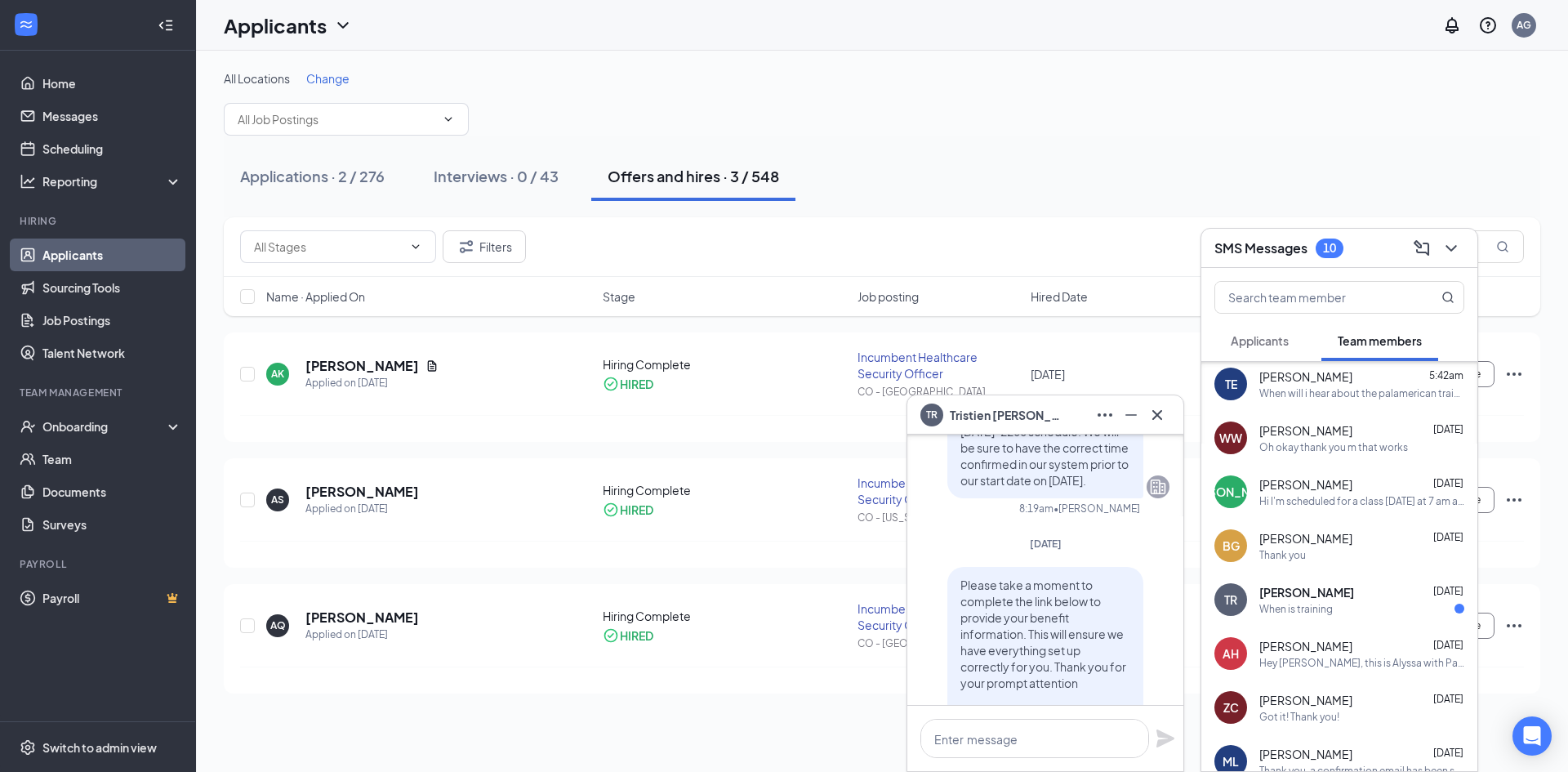
scroll to position [0, 0]
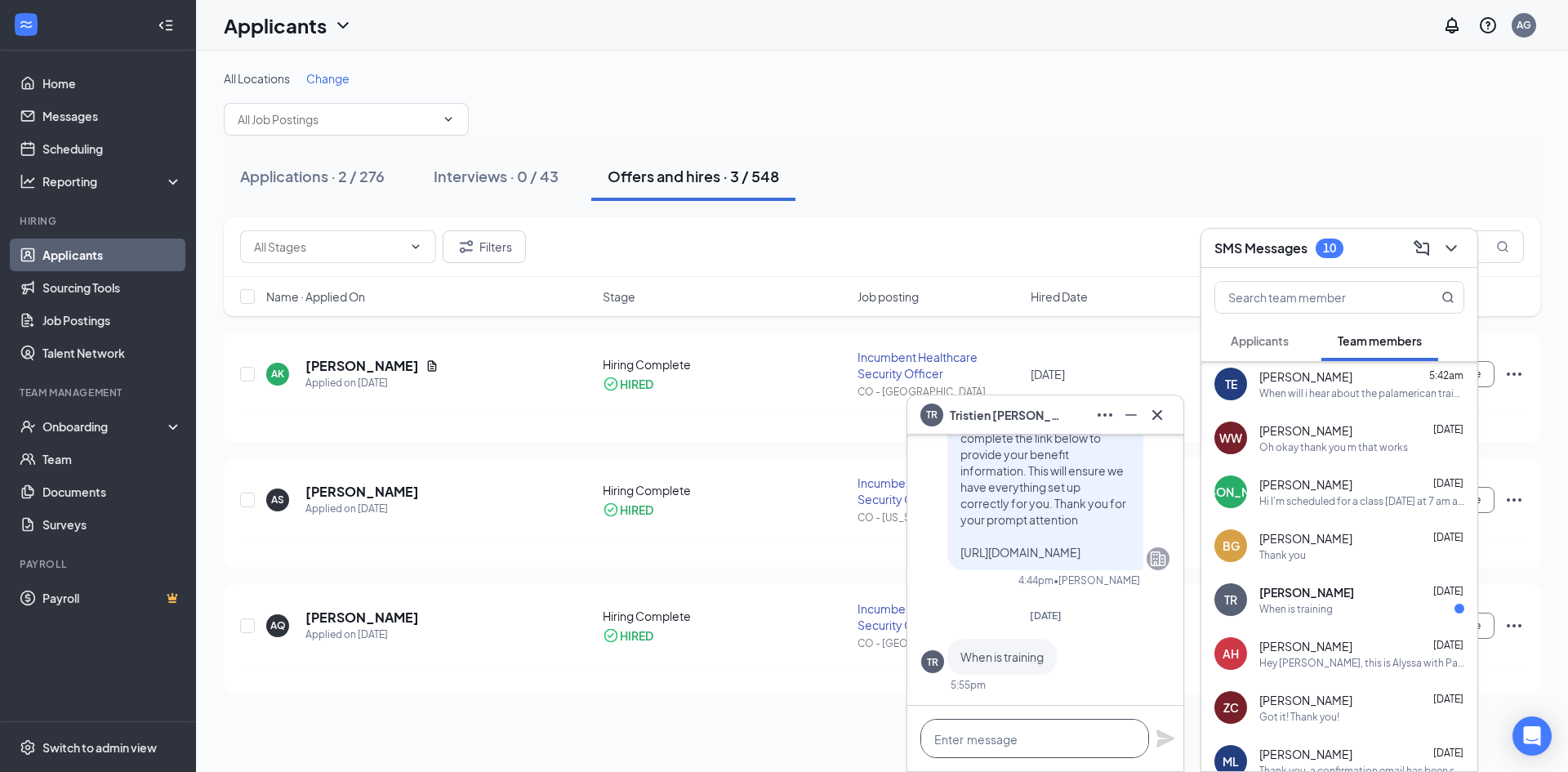
click at [1069, 735] on textarea at bounding box center [1034, 738] width 228 height 39
click at [74, 146] on link "Scheduling" at bounding box center [112, 148] width 139 height 33
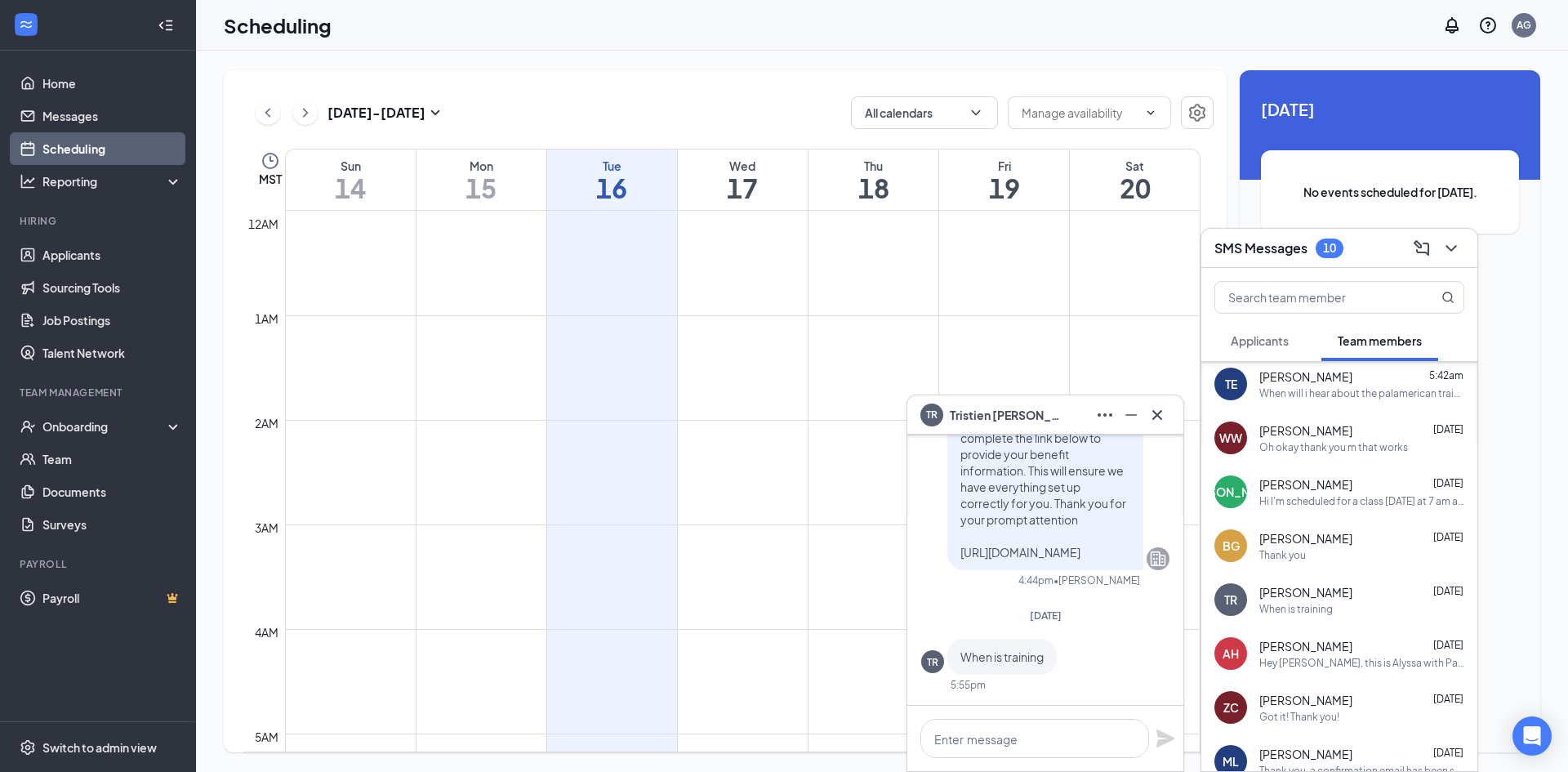
scroll to position [803, 0]
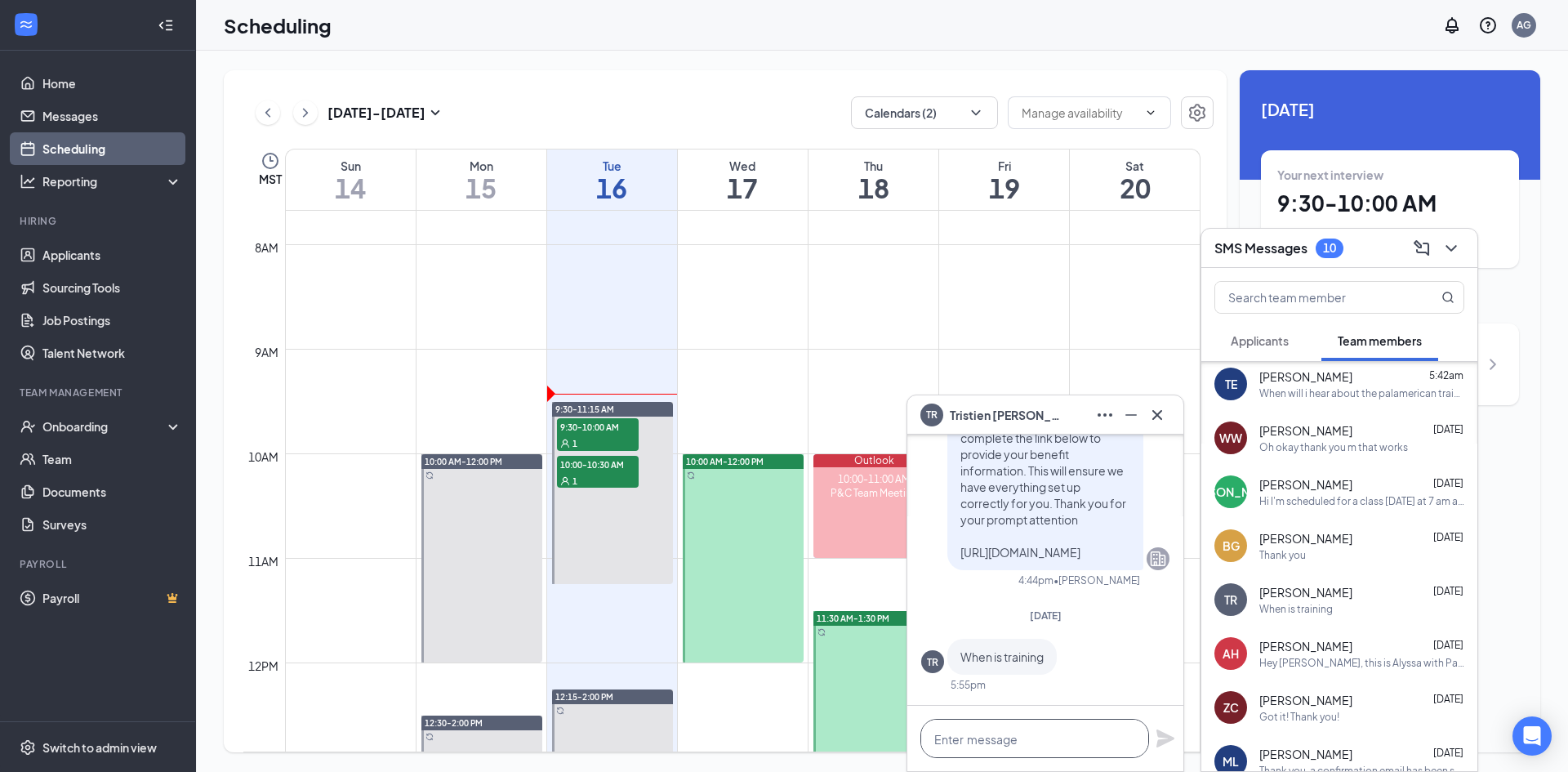
click at [1032, 733] on textarea at bounding box center [1034, 738] width 228 height 39
type textarea "Hey Tri"
copy span "[PERSON_NAME]"
drag, startPoint x: 1048, startPoint y: 413, endPoint x: 966, endPoint y: 448, distance: 89.2
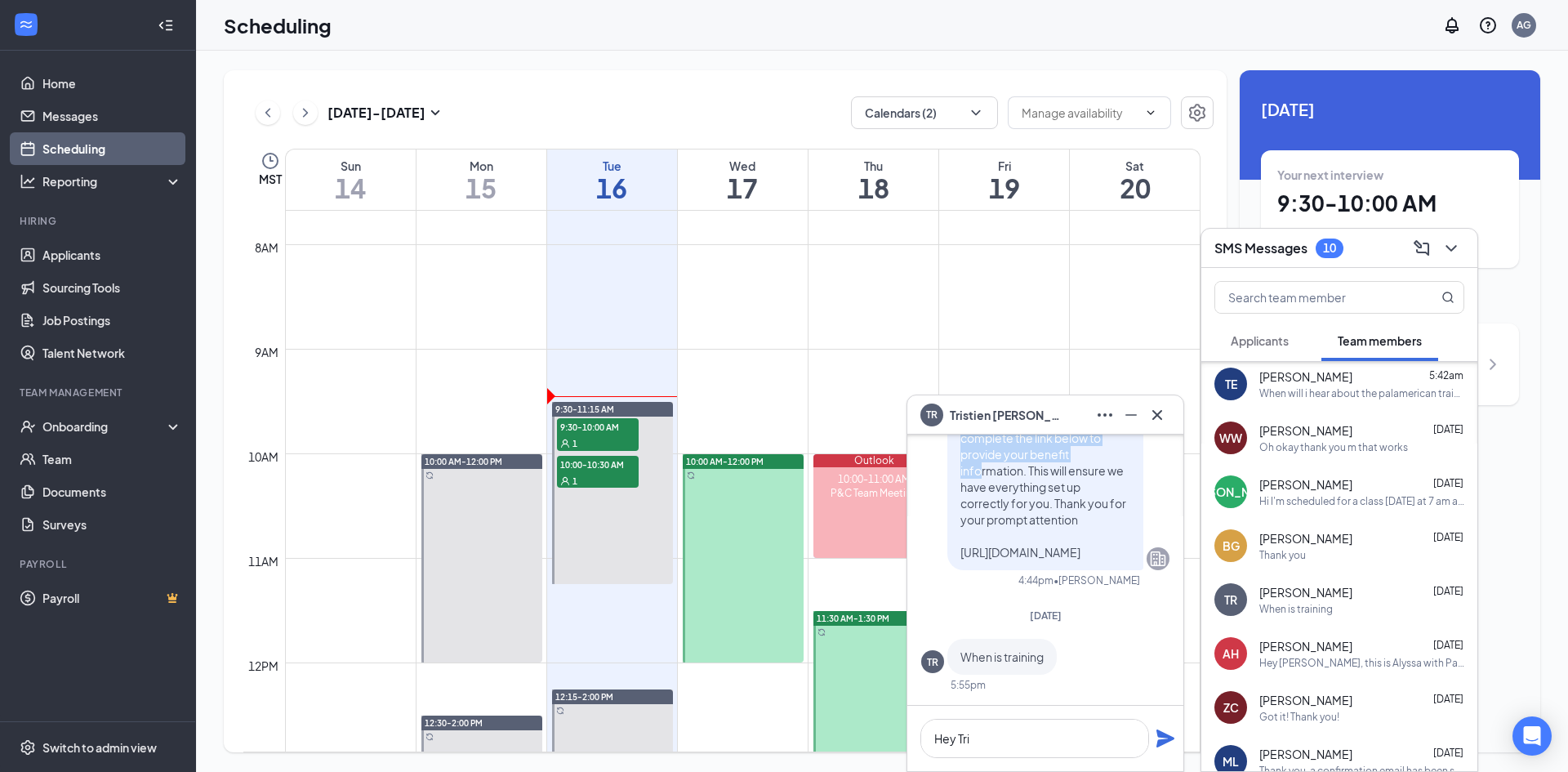
click at [966, 448] on div "TR [PERSON_NAME] [DATE] Hey Tristien, I received documentation and will start t…" at bounding box center [1045, 583] width 278 height 378
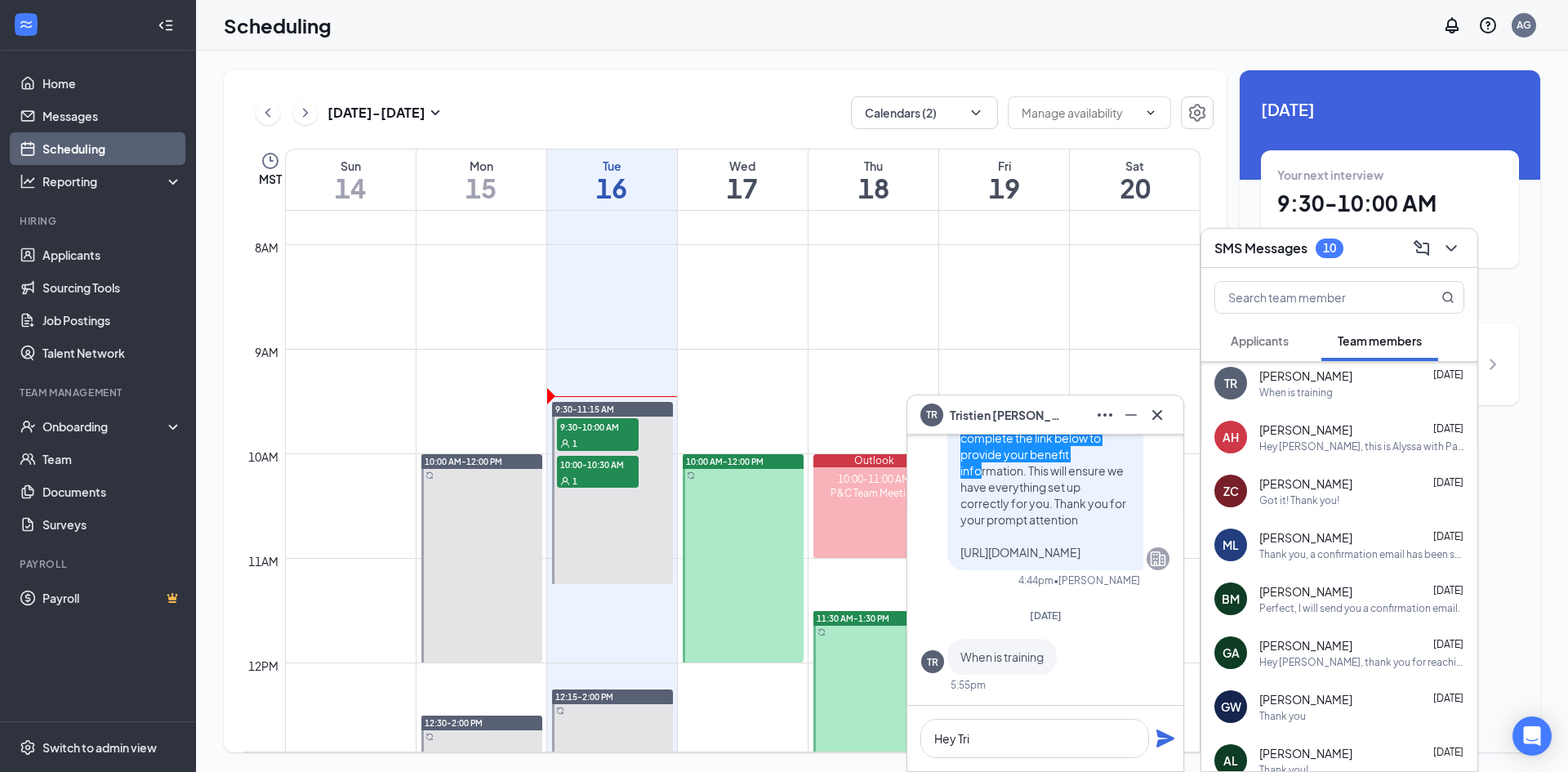
scroll to position [735, 0]
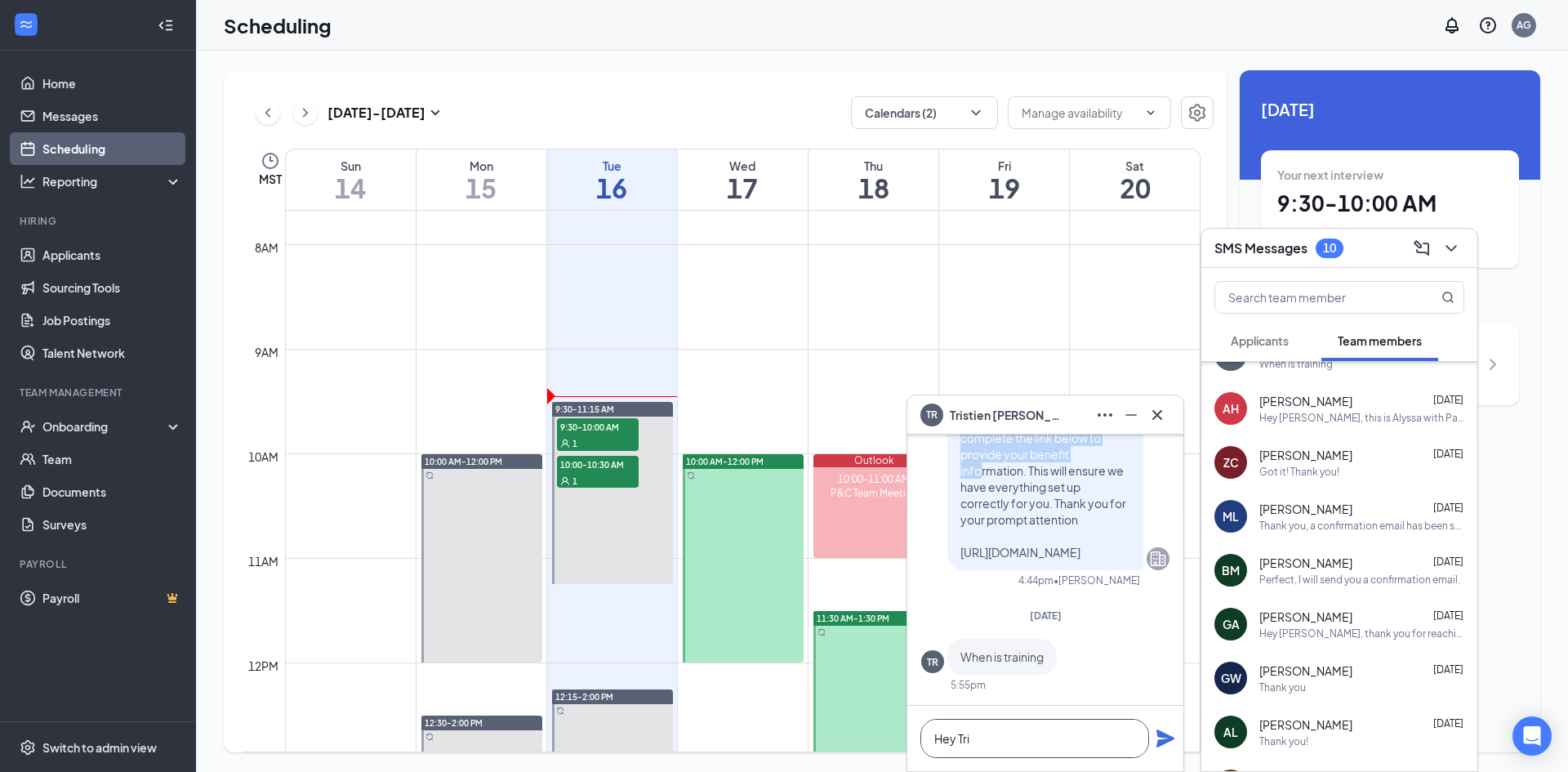
drag, startPoint x: 986, startPoint y: 738, endPoint x: 927, endPoint y: 747, distance: 59.7
click at [927, 747] on textarea "Hey Tri" at bounding box center [1034, 738] width 228 height 39
drag, startPoint x: 998, startPoint y: 741, endPoint x: 878, endPoint y: 723, distance: 121.3
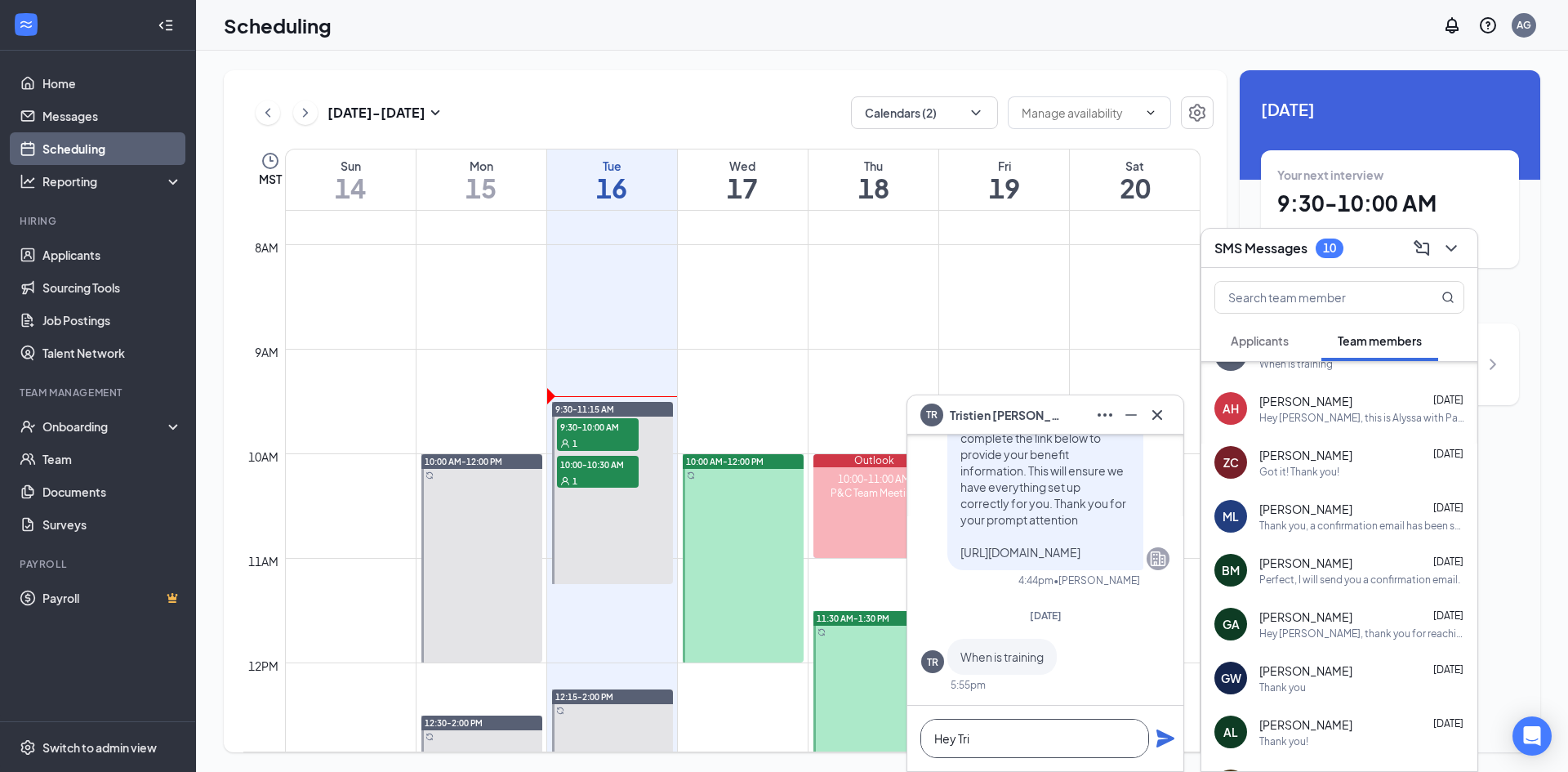
click at [891, 732] on div "TR [PERSON_NAME] [DATE] Hey Tristien, I received documentation and will start t…" at bounding box center [881, 411] width 1371 height 722
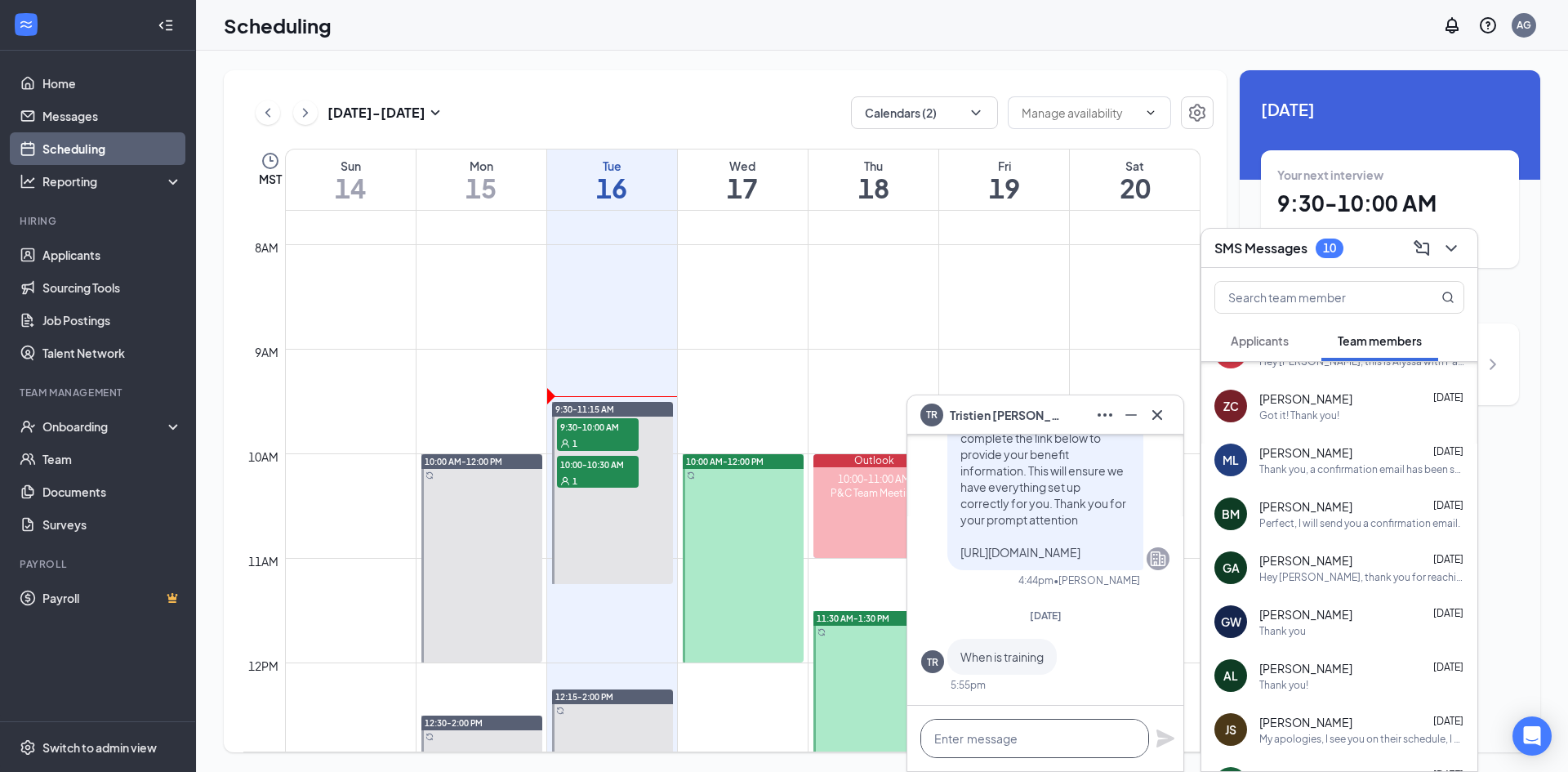
scroll to position [817, 0]
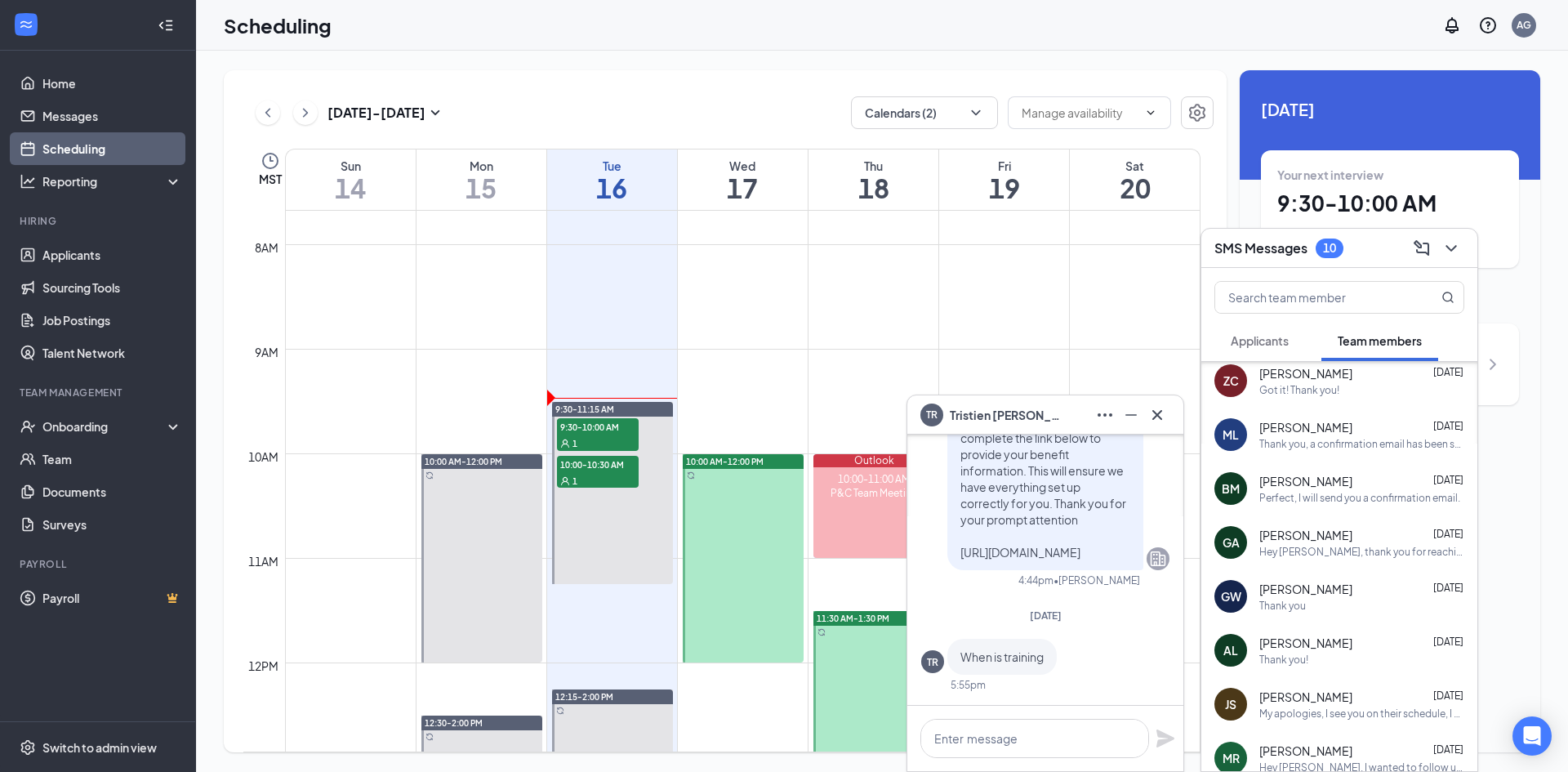
click at [1331, 563] on div "GA [PERSON_NAME] [DATE] Hey [PERSON_NAME], thank you for reaching out. I apolog…" at bounding box center [1339, 542] width 276 height 54
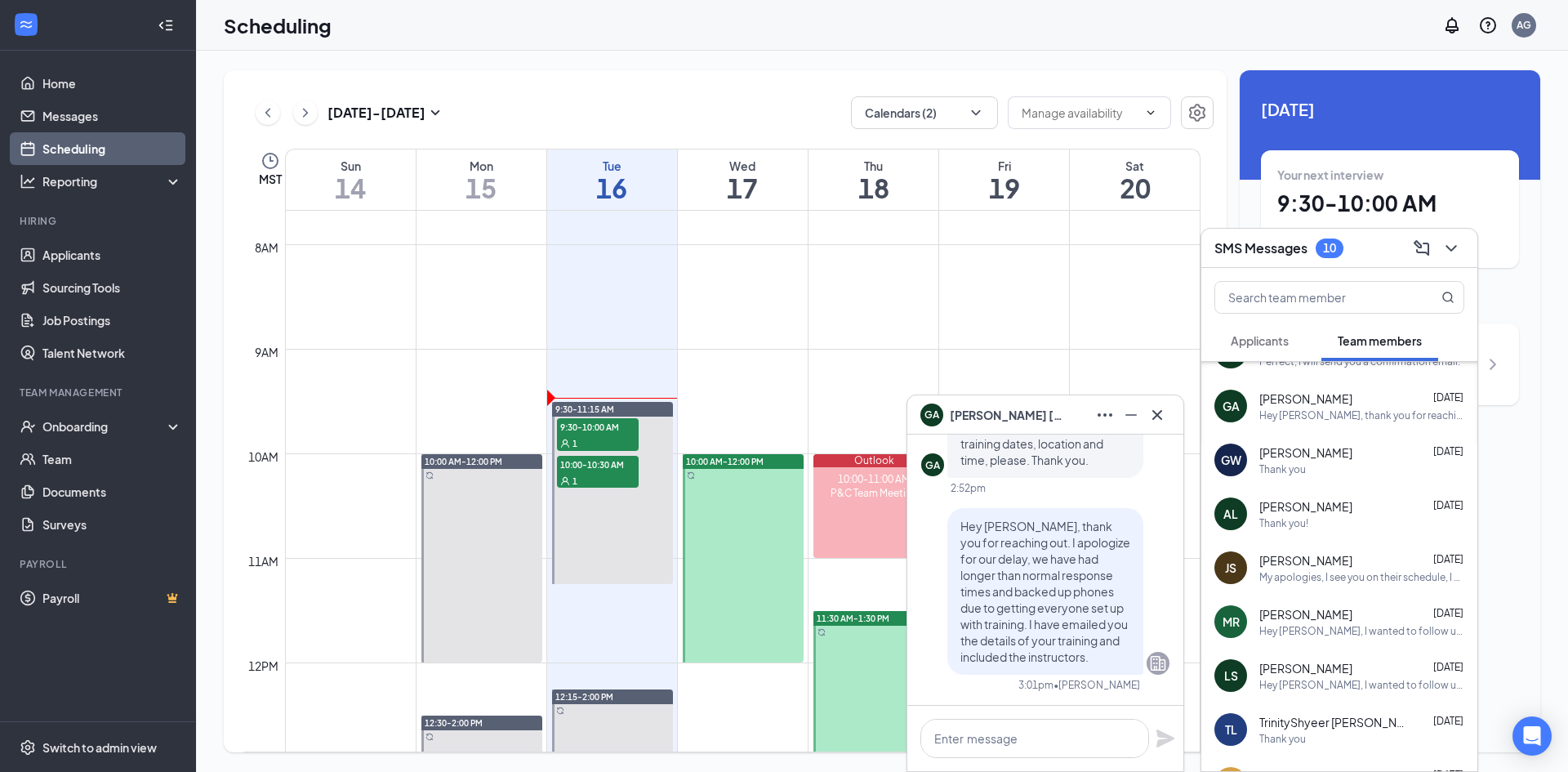
scroll to position [980, 0]
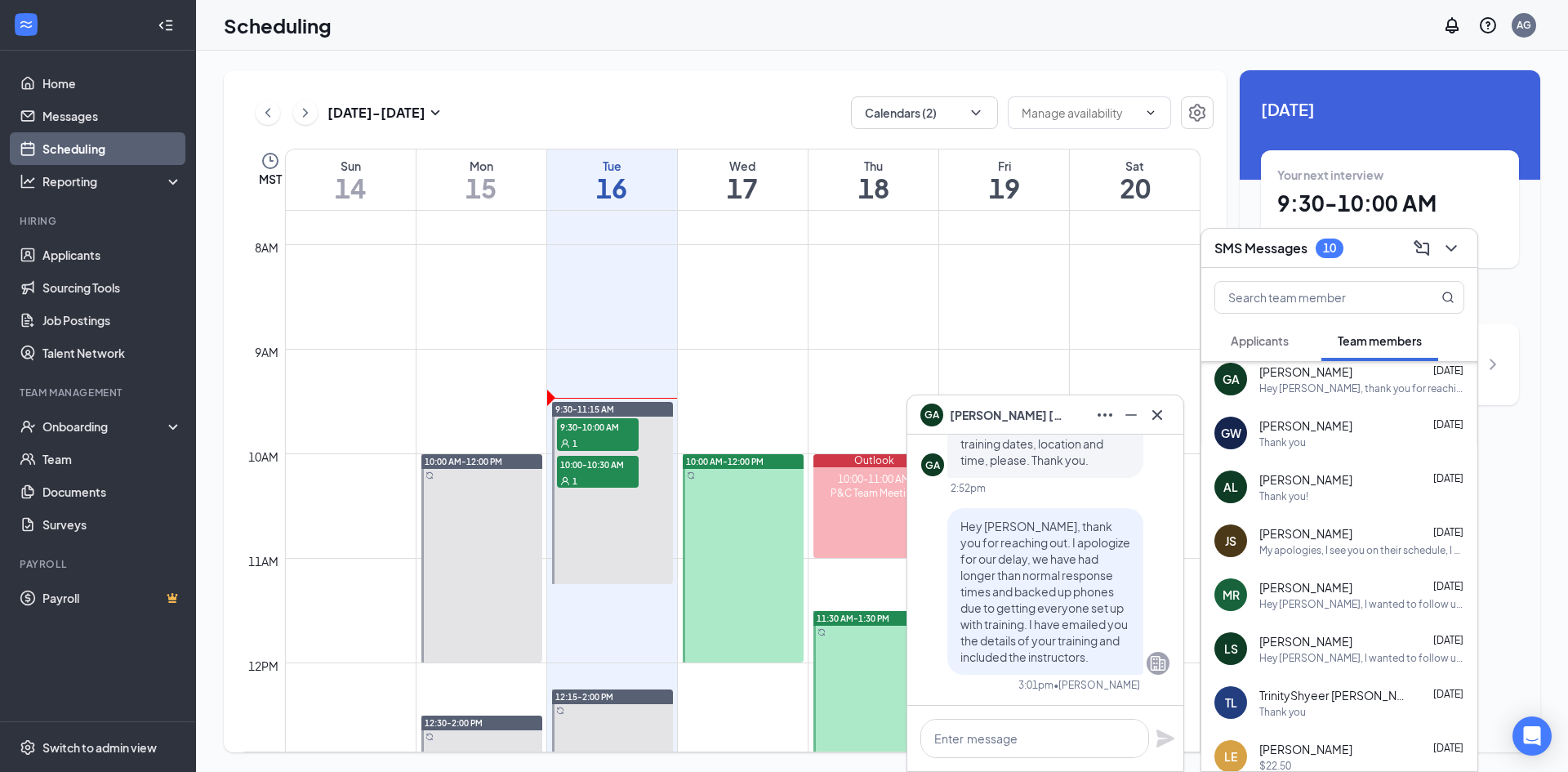
click at [1317, 605] on div "Hey [PERSON_NAME], I wanted to follow up on the list of classes I sent you last…" at bounding box center [1362, 604] width 205 height 14
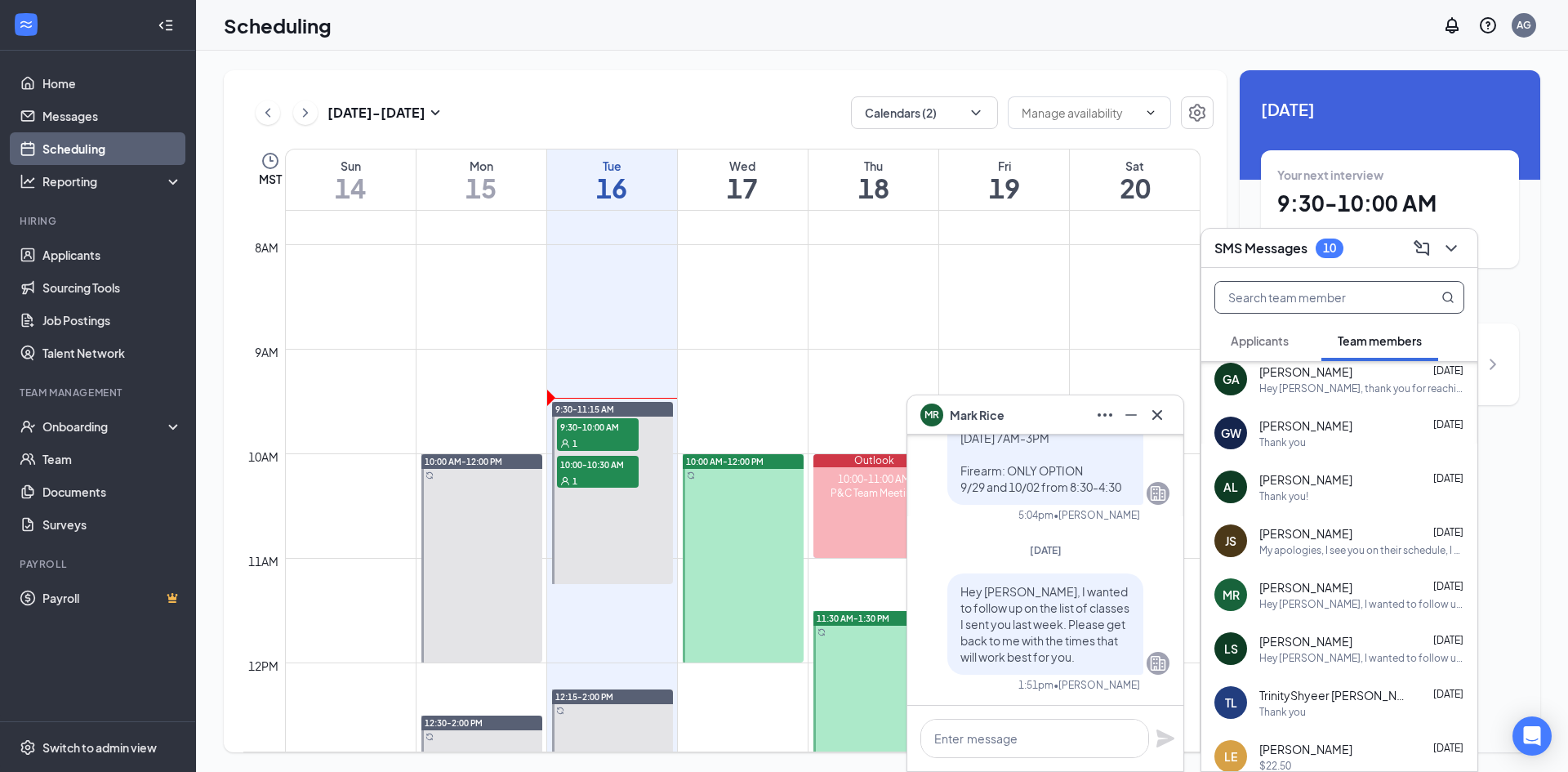
click at [1321, 292] on input "text" at bounding box center [1311, 296] width 193 height 31
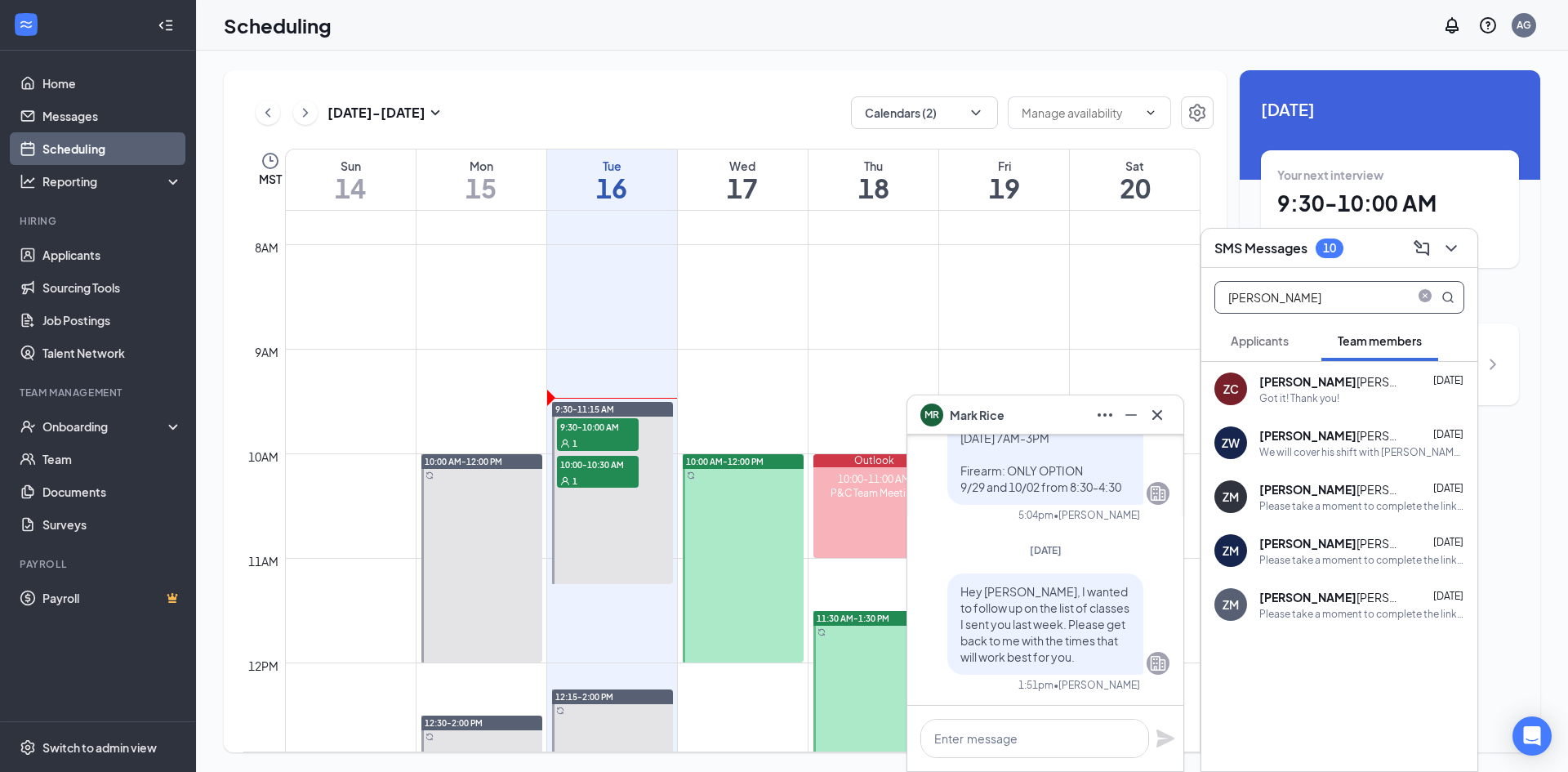
scroll to position [0, 0]
click at [1302, 397] on div "Got it! Thank you!" at bounding box center [1299, 399] width 80 height 14
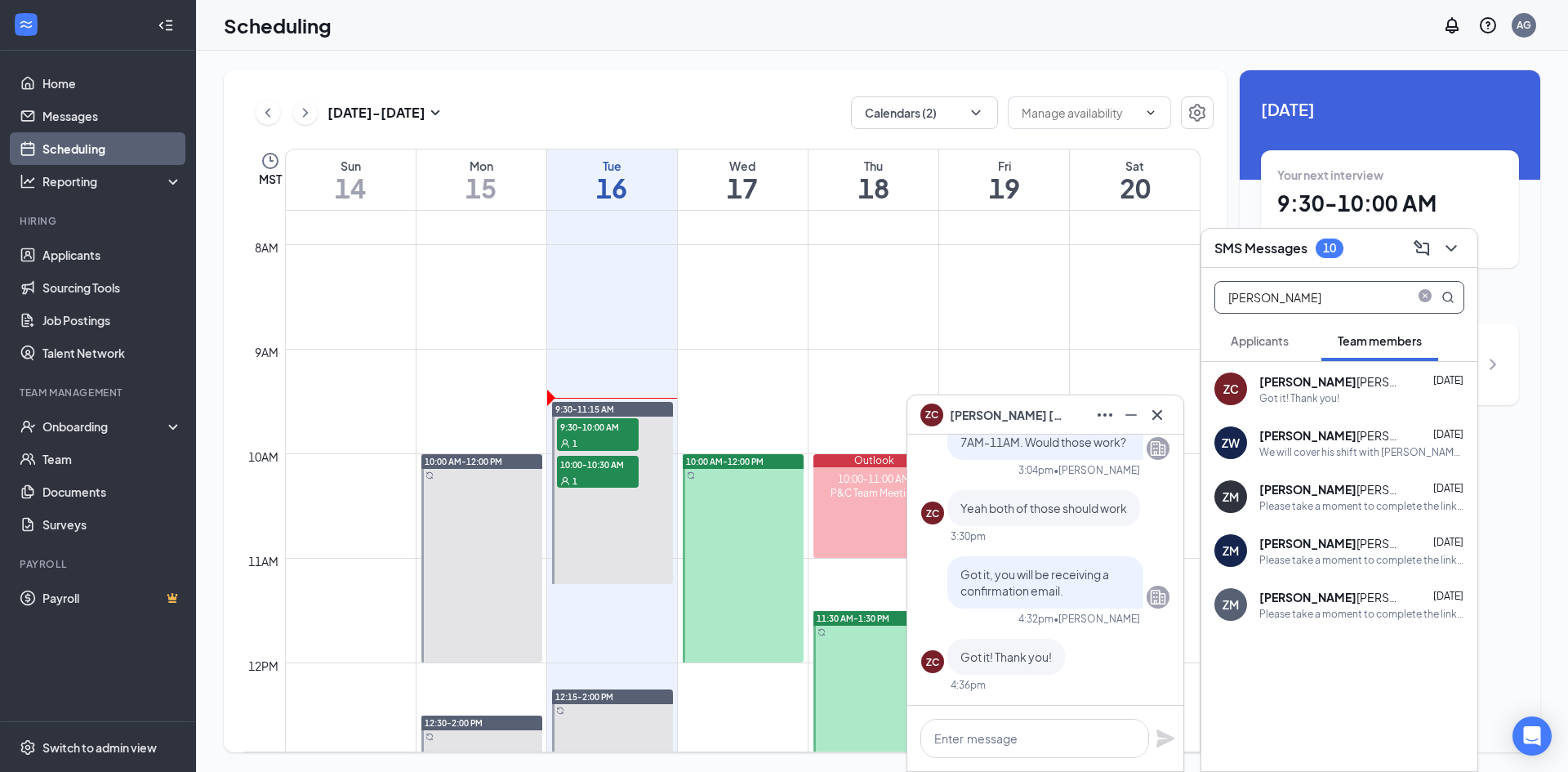
click at [1290, 302] on input "[PERSON_NAME]" at bounding box center [1311, 296] width 193 height 31
click at [1290, 303] on input "[PERSON_NAME]" at bounding box center [1311, 296] width 193 height 31
paste input "[PERSON_NAME]"
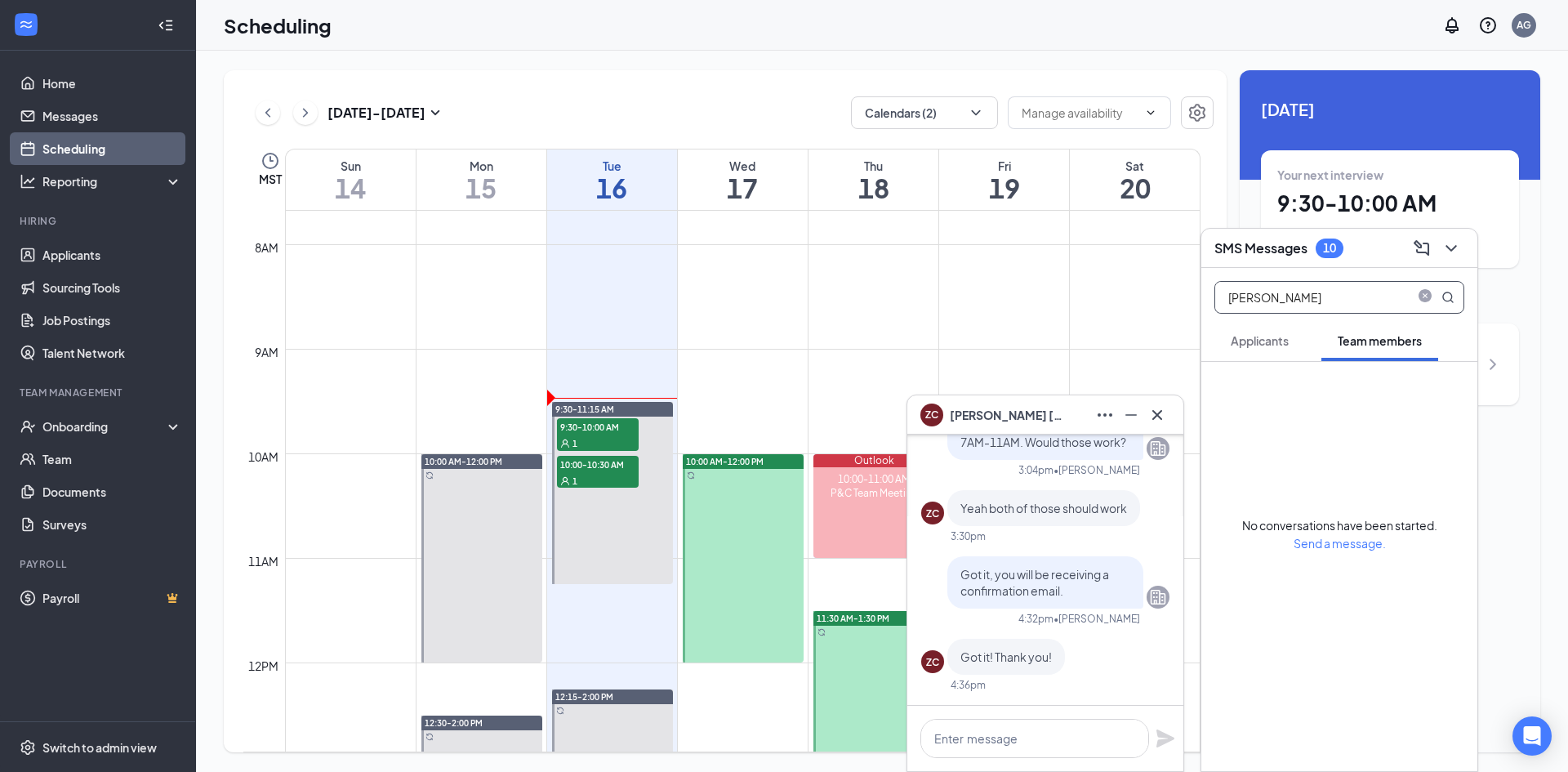
click at [1295, 304] on input "[PERSON_NAME]" at bounding box center [1311, 296] width 193 height 31
click at [1295, 304] on input "[PERSON_NAME]" at bounding box center [1311, 296] width 193 height 31
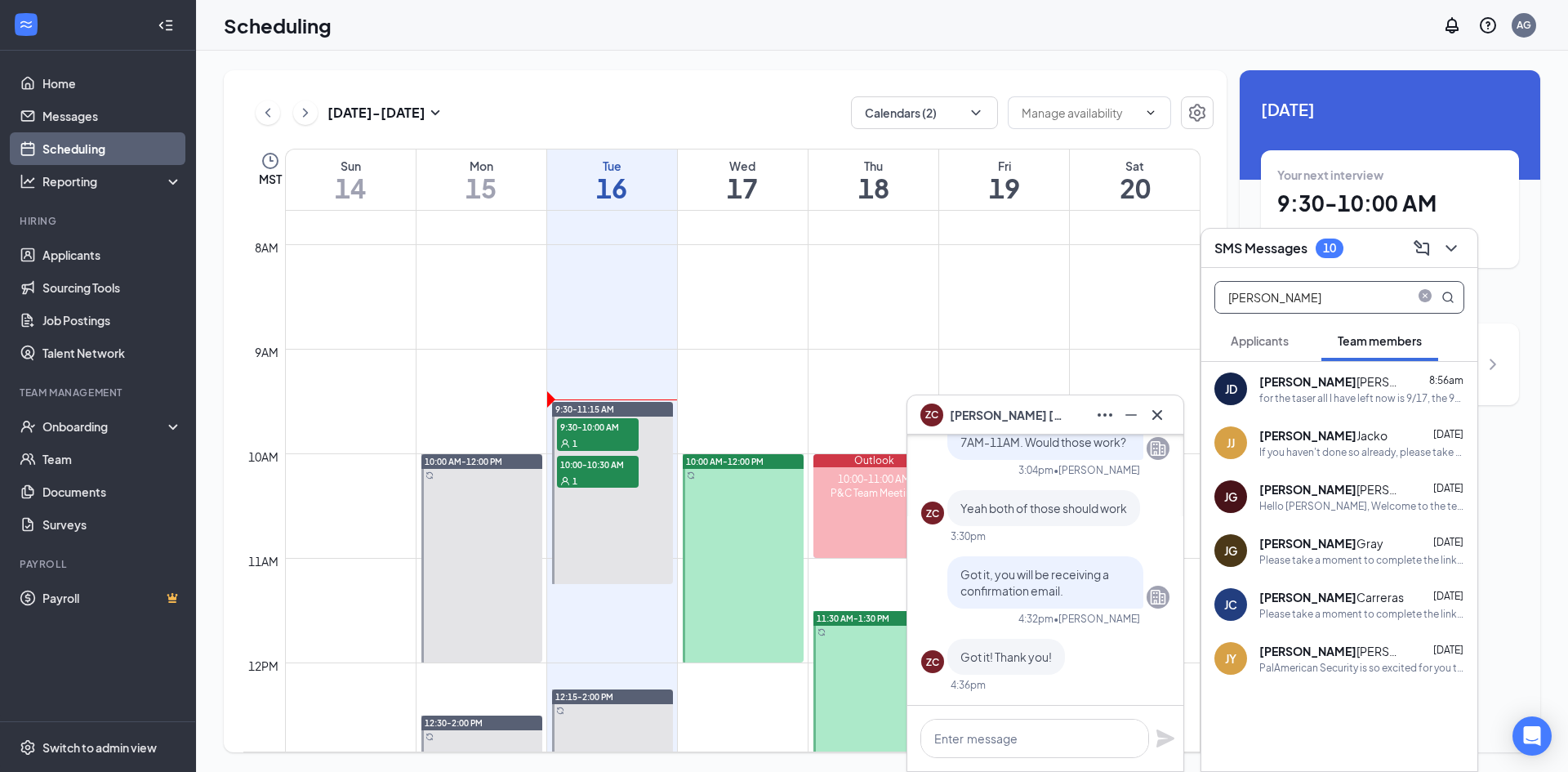
click at [1292, 296] on input "[PERSON_NAME]" at bounding box center [1311, 296] width 193 height 31
click at [1291, 296] on input "[PERSON_NAME]" at bounding box center [1311, 296] width 193 height 31
paste input "[PERSON_NAME]"
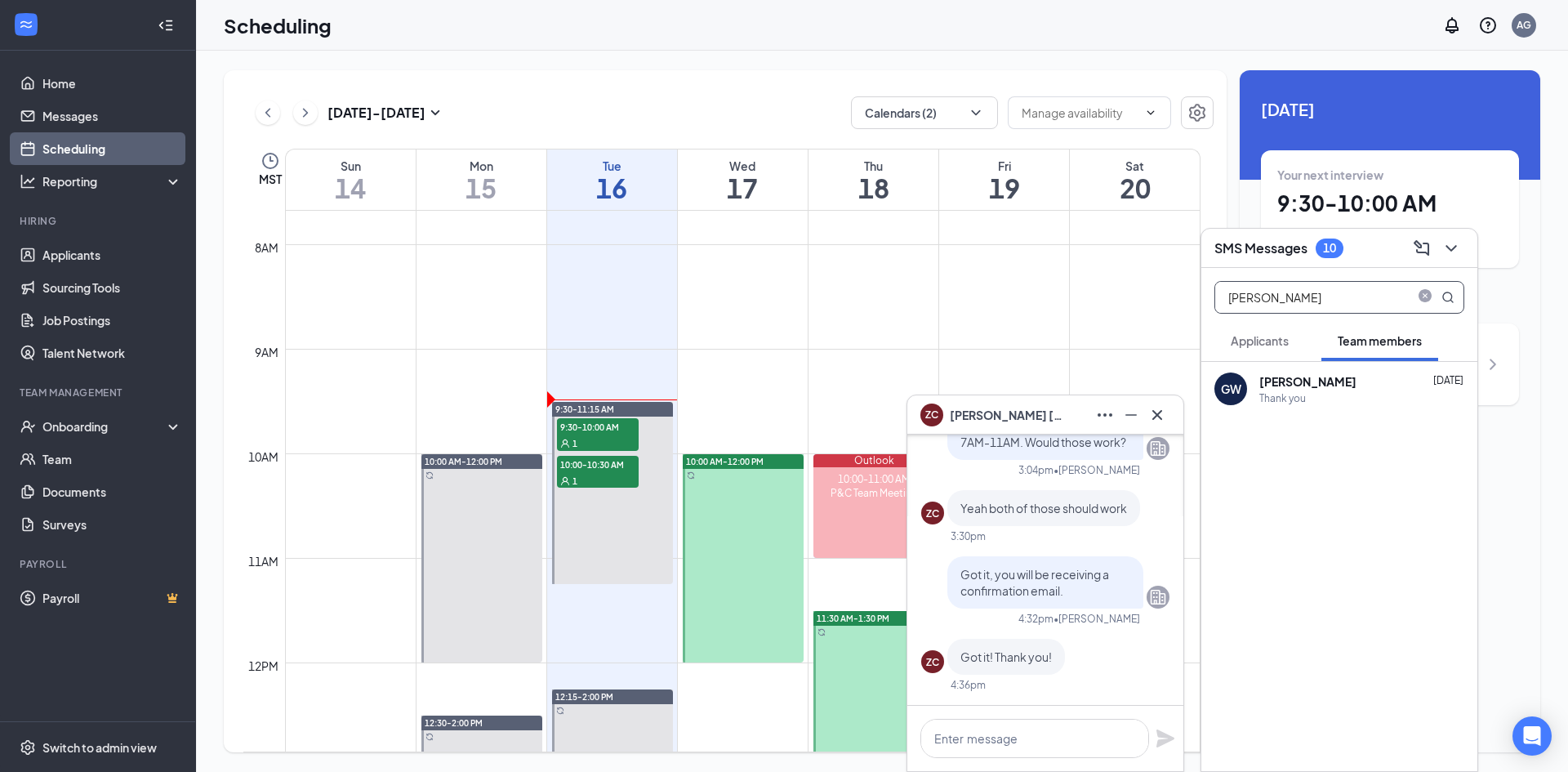
click at [1299, 390] on div "[PERSON_NAME] [DATE] Thank you" at bounding box center [1362, 389] width 205 height 32
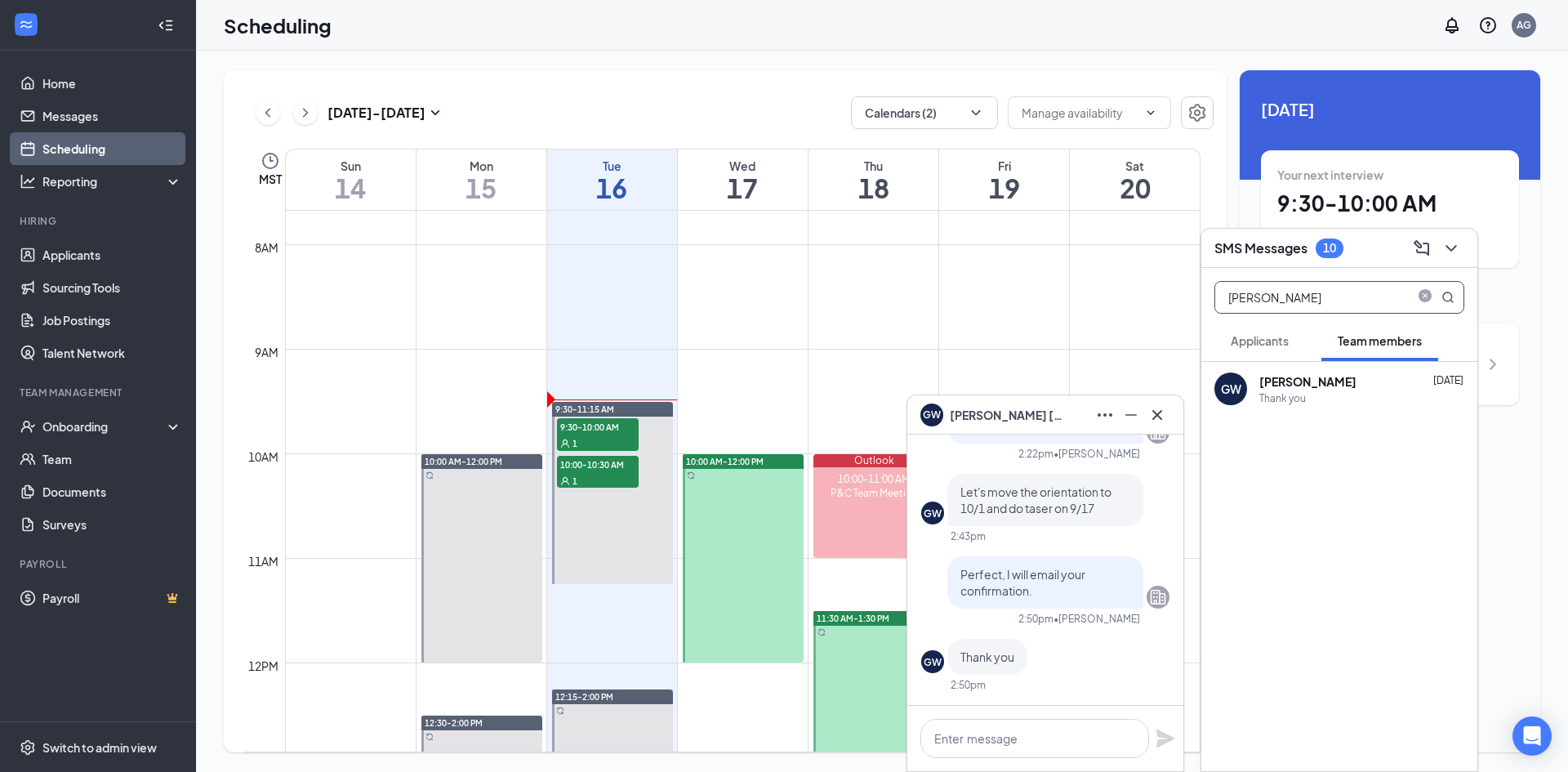
click at [1276, 289] on input "[PERSON_NAME]" at bounding box center [1311, 296] width 193 height 31
click at [1275, 289] on input "[PERSON_NAME]" at bounding box center [1311, 296] width 193 height 31
click at [1275, 291] on input "[PERSON_NAME]" at bounding box center [1311, 296] width 193 height 31
paste input "[PERSON_NAME]"
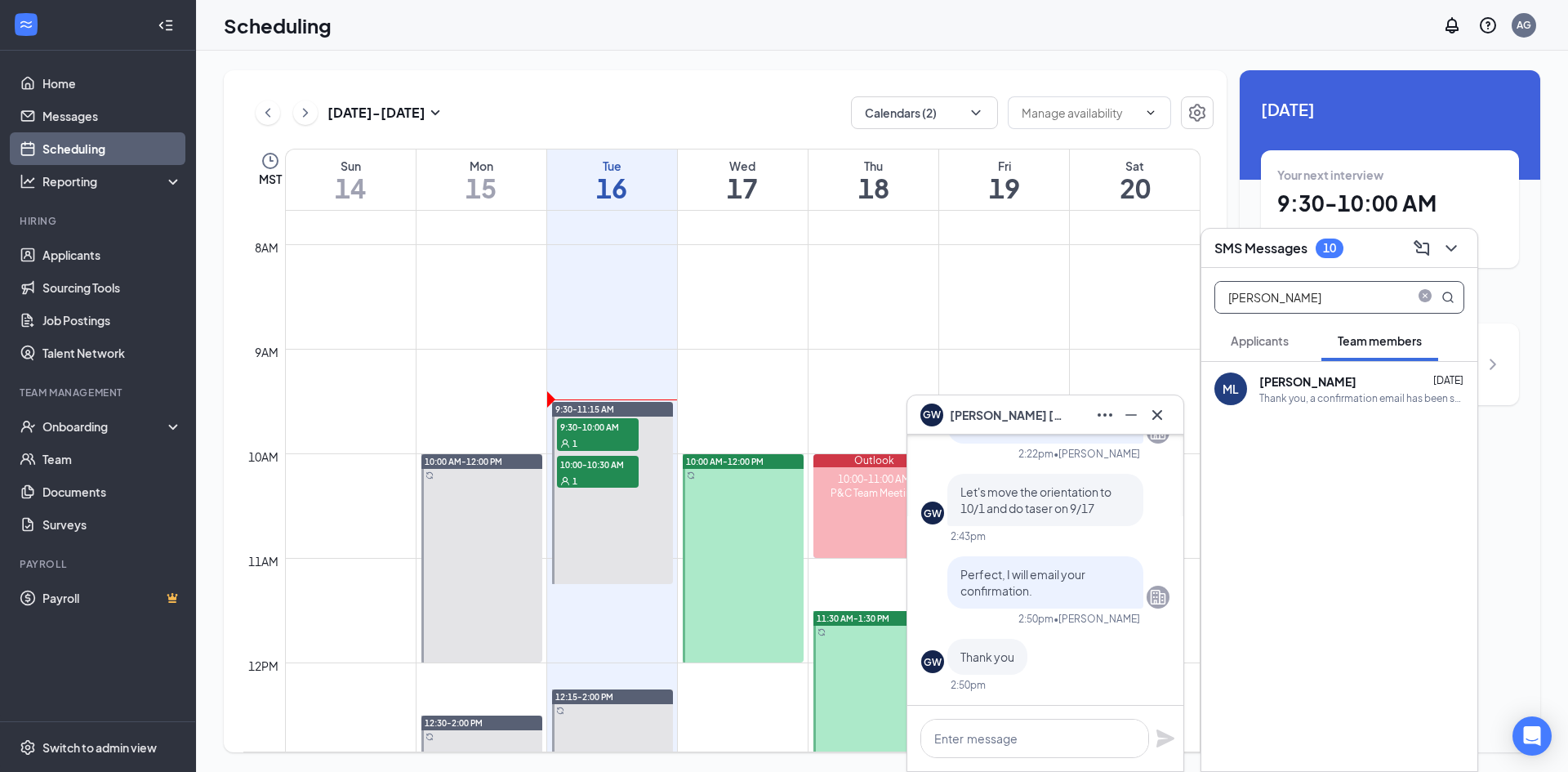
click at [1273, 303] on input "[PERSON_NAME]" at bounding box center [1311, 296] width 193 height 31
paste input "[PERSON_NAME]"
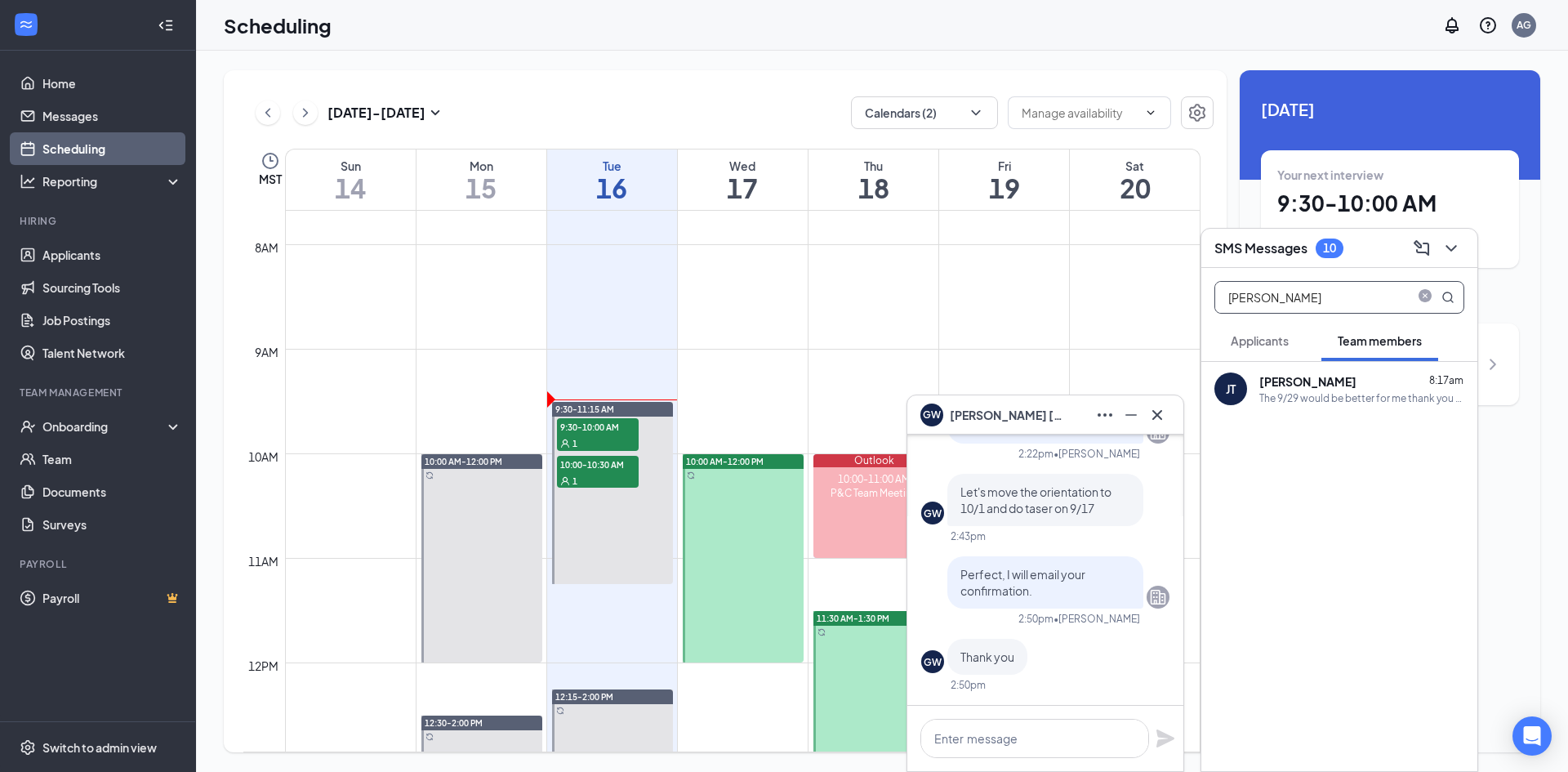
type input "[PERSON_NAME]"
click at [1288, 390] on div "[PERSON_NAME] 8:17am The 9/29 would be better for me thank you very much ." at bounding box center [1362, 389] width 205 height 32
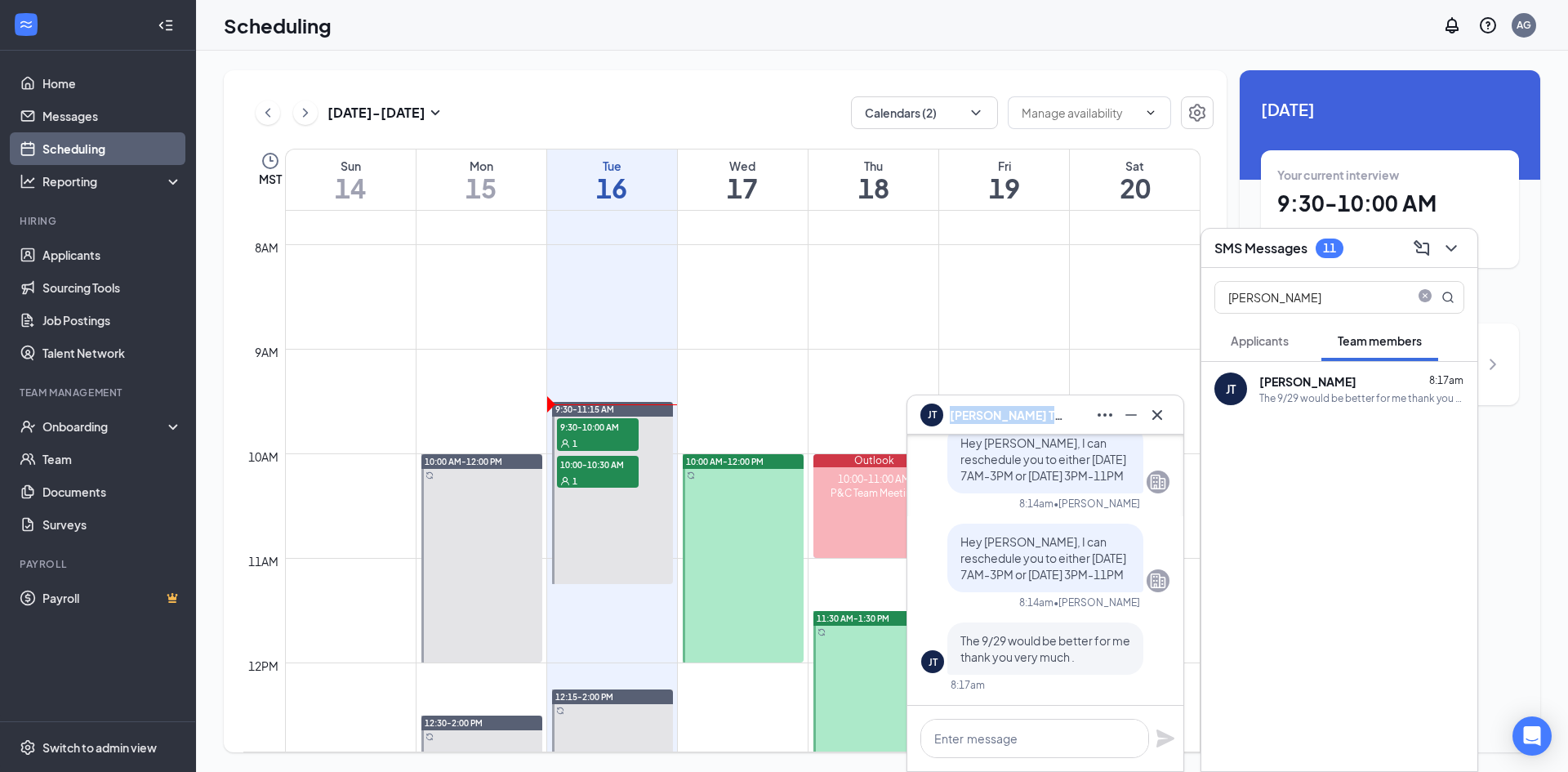
copy span "[PERSON_NAME]"
drag, startPoint x: 1050, startPoint y: 419, endPoint x: 952, endPoint y: 419, distance: 98.0
click at [952, 419] on div "[PERSON_NAME]" at bounding box center [1044, 416] width 250 height 26
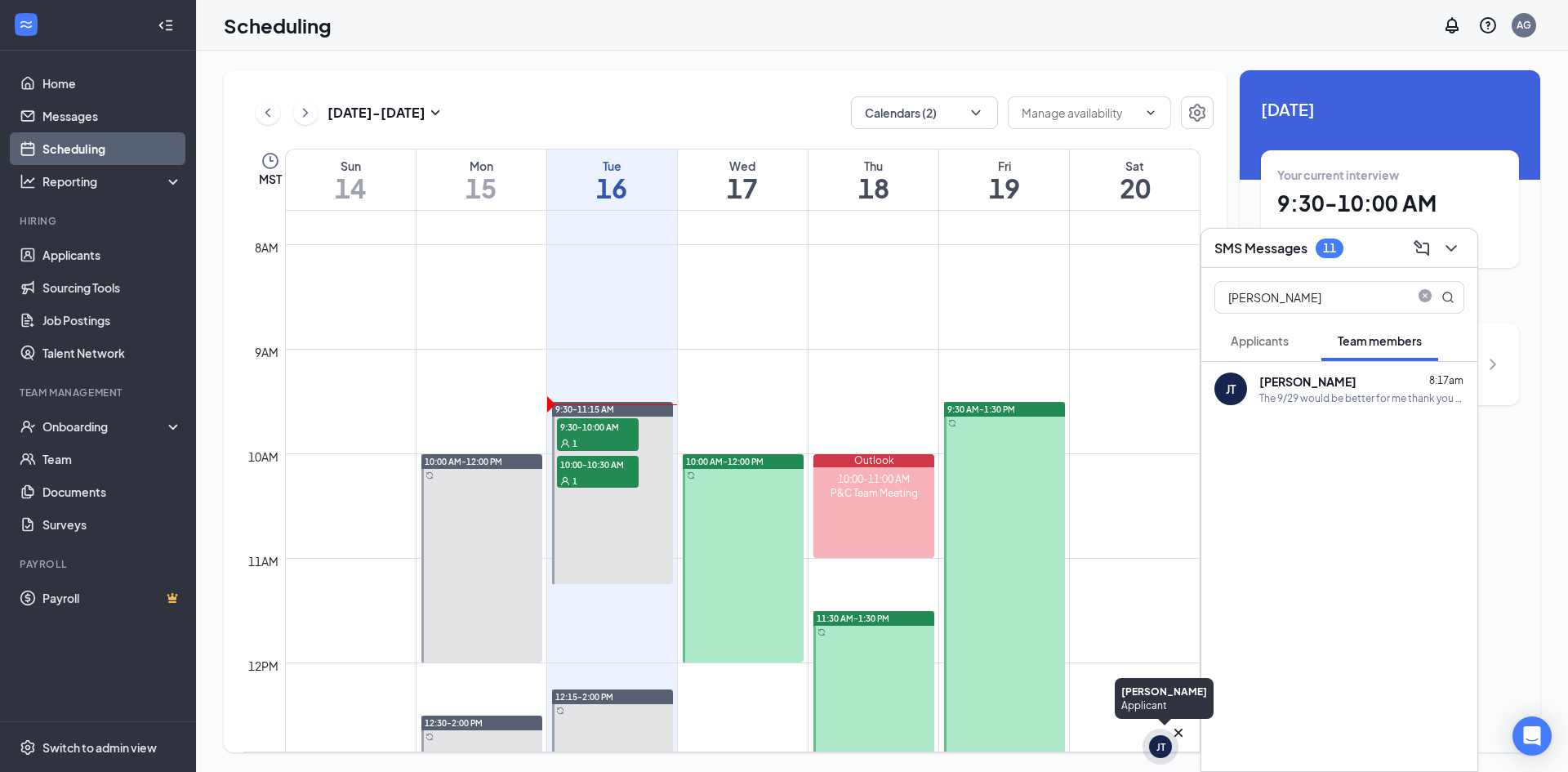
click at [1160, 741] on div "JT" at bounding box center [1161, 747] width 9 height 14
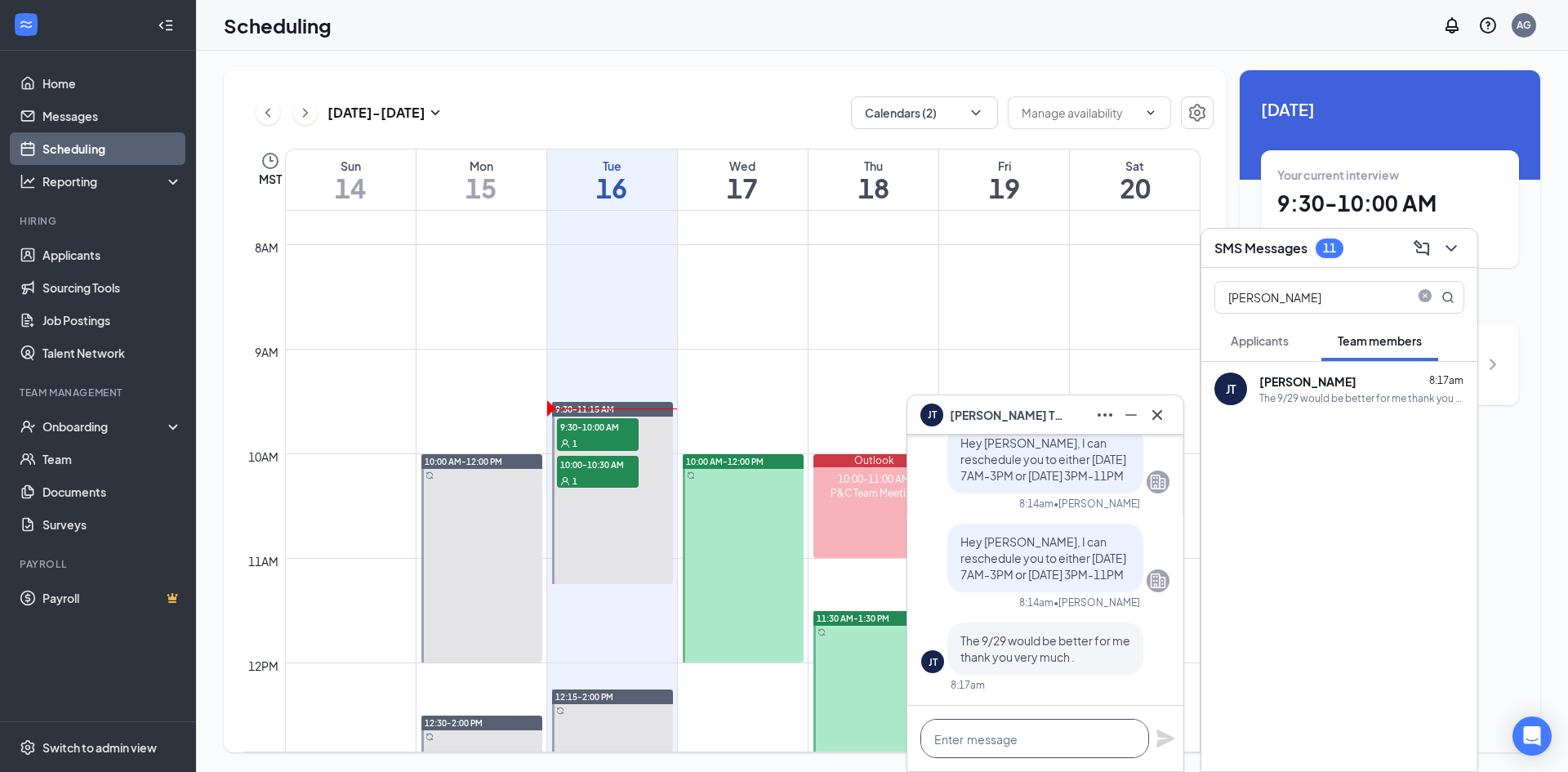
click at [1064, 741] on textarea at bounding box center [1034, 738] width 228 height 39
click at [1067, 749] on textarea "Got it, you are re" at bounding box center [1034, 738] width 228 height 39
drag, startPoint x: 1054, startPoint y: 738, endPoint x: 971, endPoint y: 744, distance: 83.2
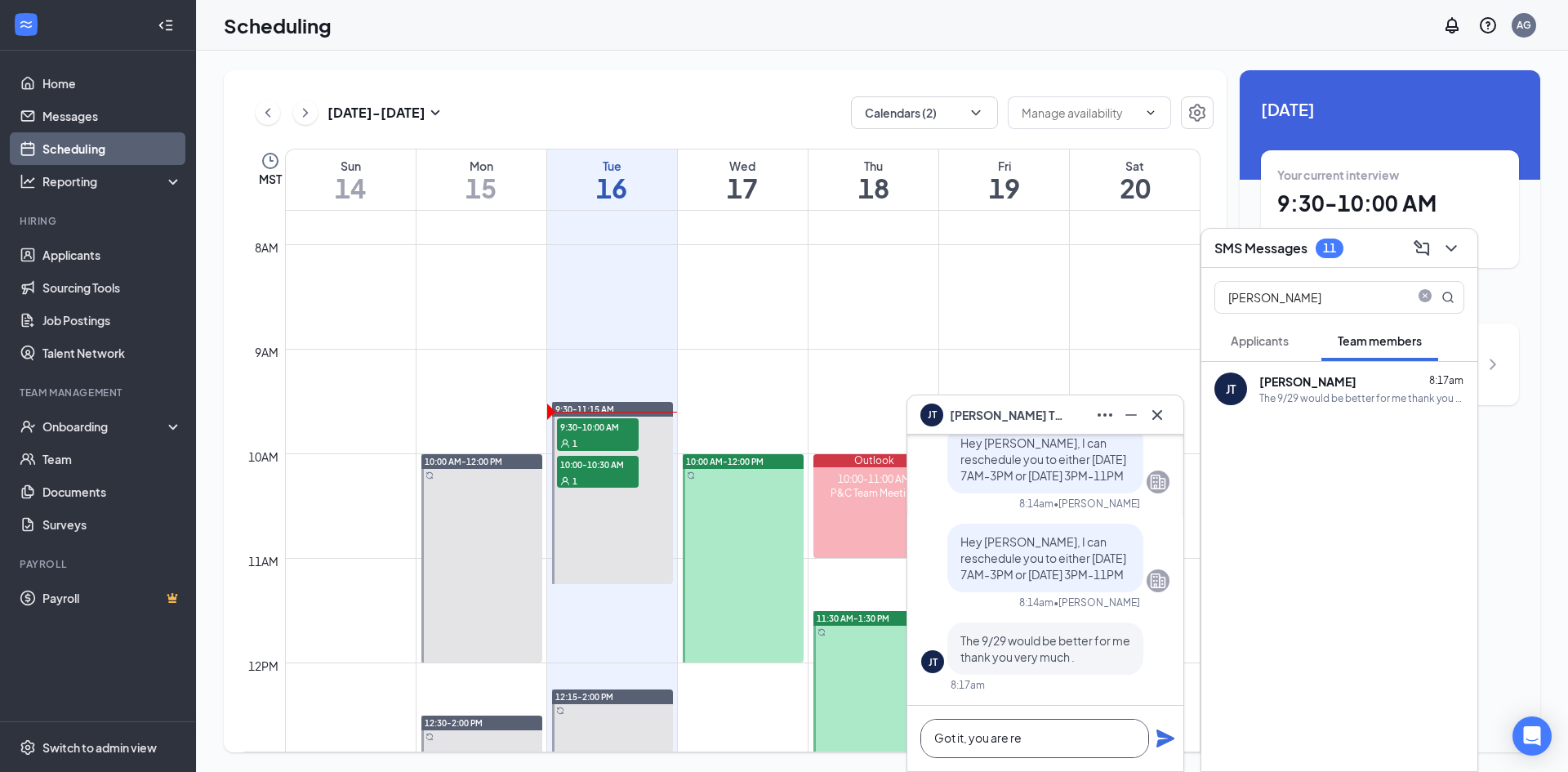
click at [971, 744] on textarea "Got it, you are re" at bounding box center [1034, 738] width 228 height 39
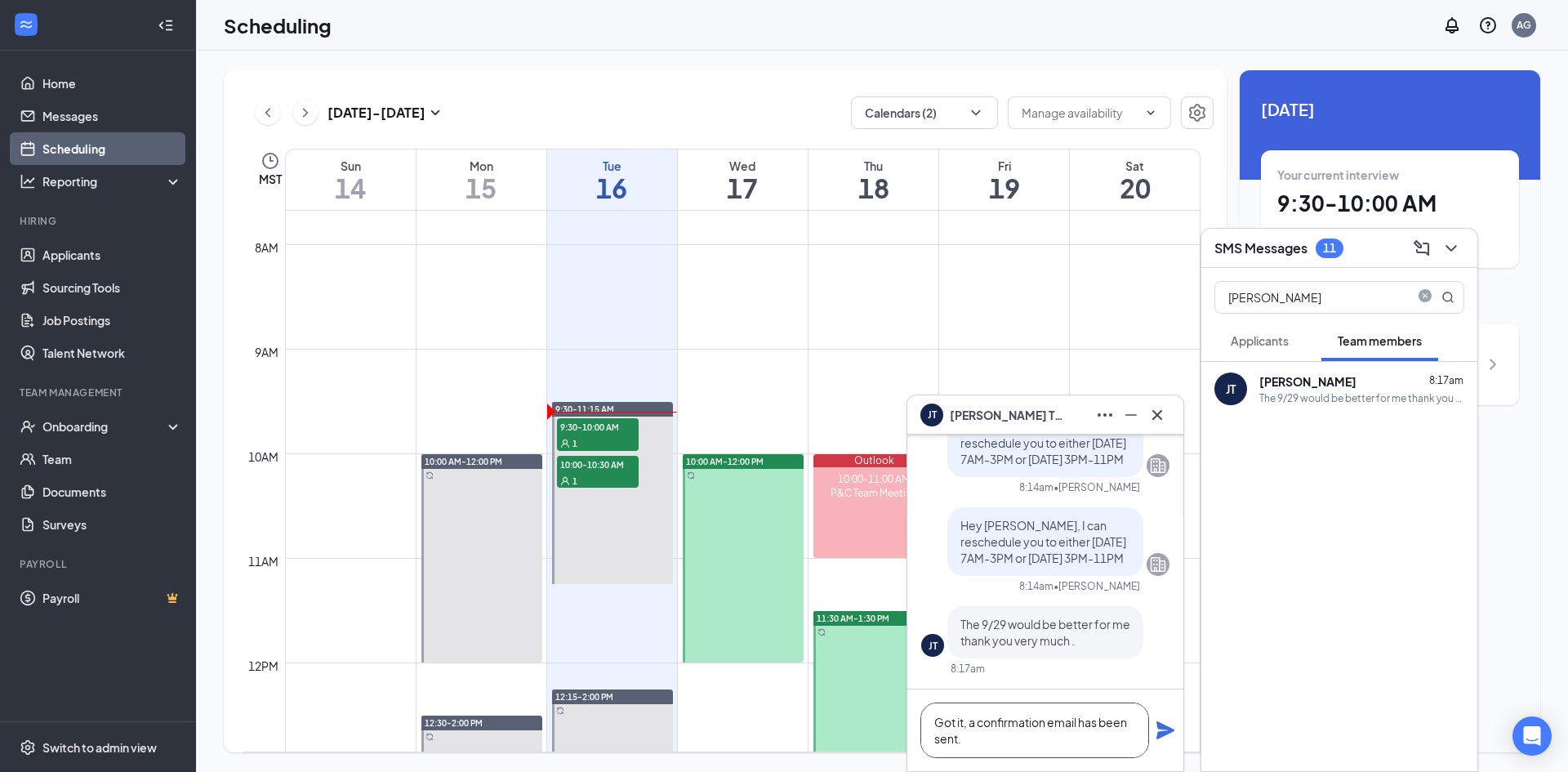
type textarea "Got it, a confirmation email has been sent."
click at [1164, 733] on icon "Plane" at bounding box center [1165, 731] width 18 height 18
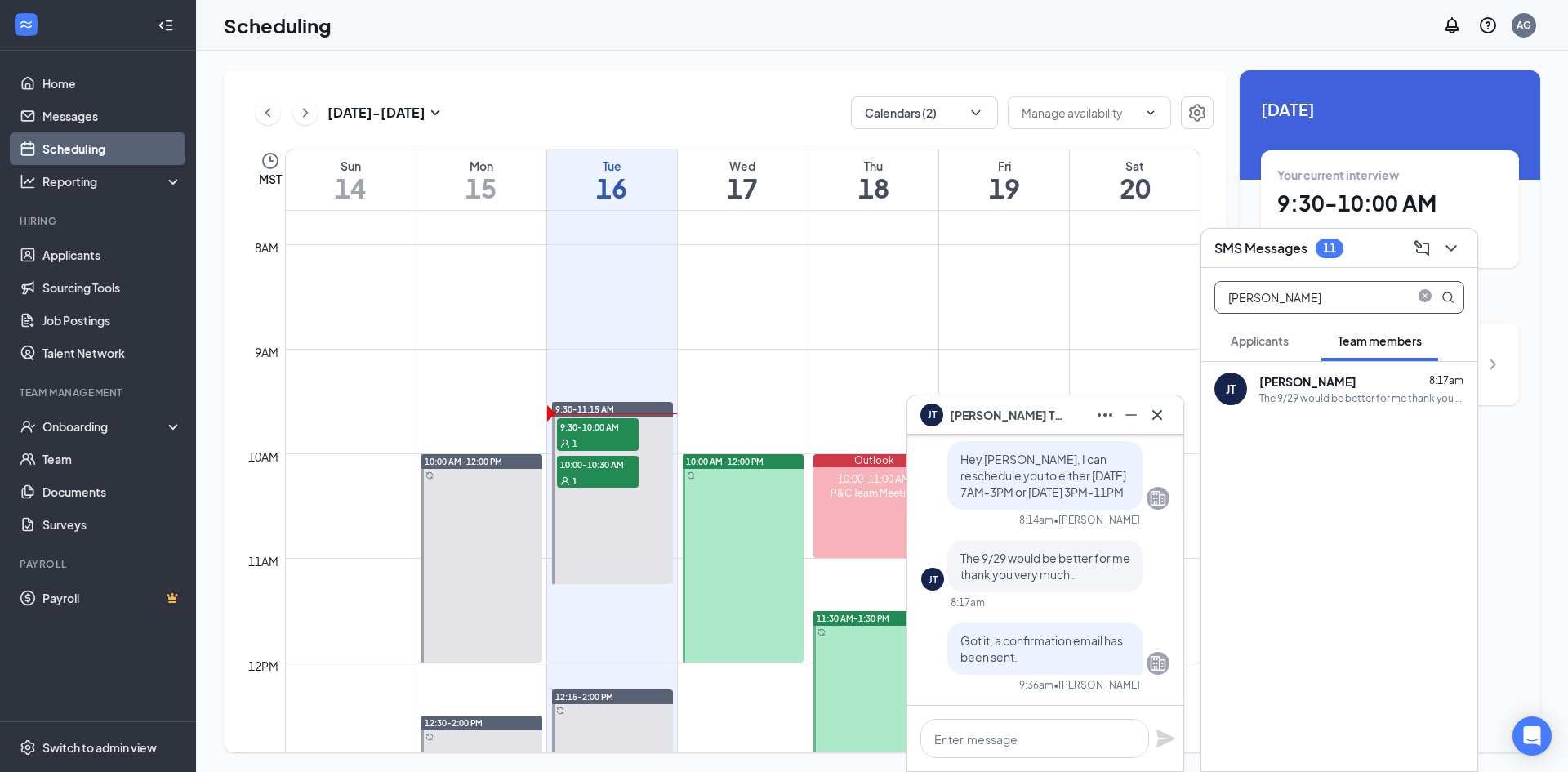
click at [1422, 295] on icon "close-circle" at bounding box center [1424, 296] width 13 height 13
click at [1340, 299] on input "text" at bounding box center [1311, 296] width 193 height 31
type input "[PERSON_NAME]"
click at [1352, 380] on b "[PERSON_NAME]" at bounding box center [1400, 381] width 97 height 15
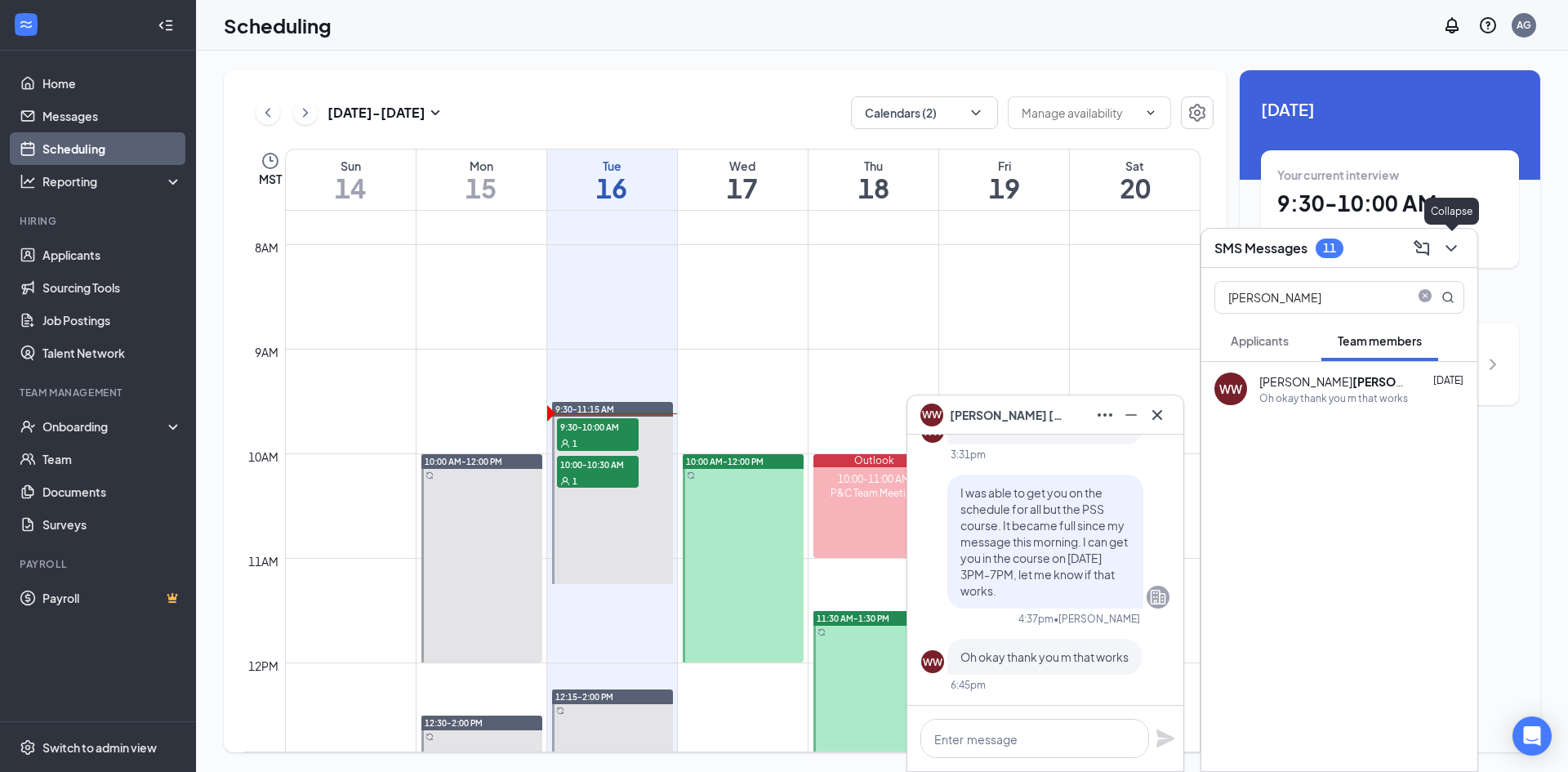
click at [1449, 252] on icon "ChevronDown" at bounding box center [1451, 248] width 19 height 19
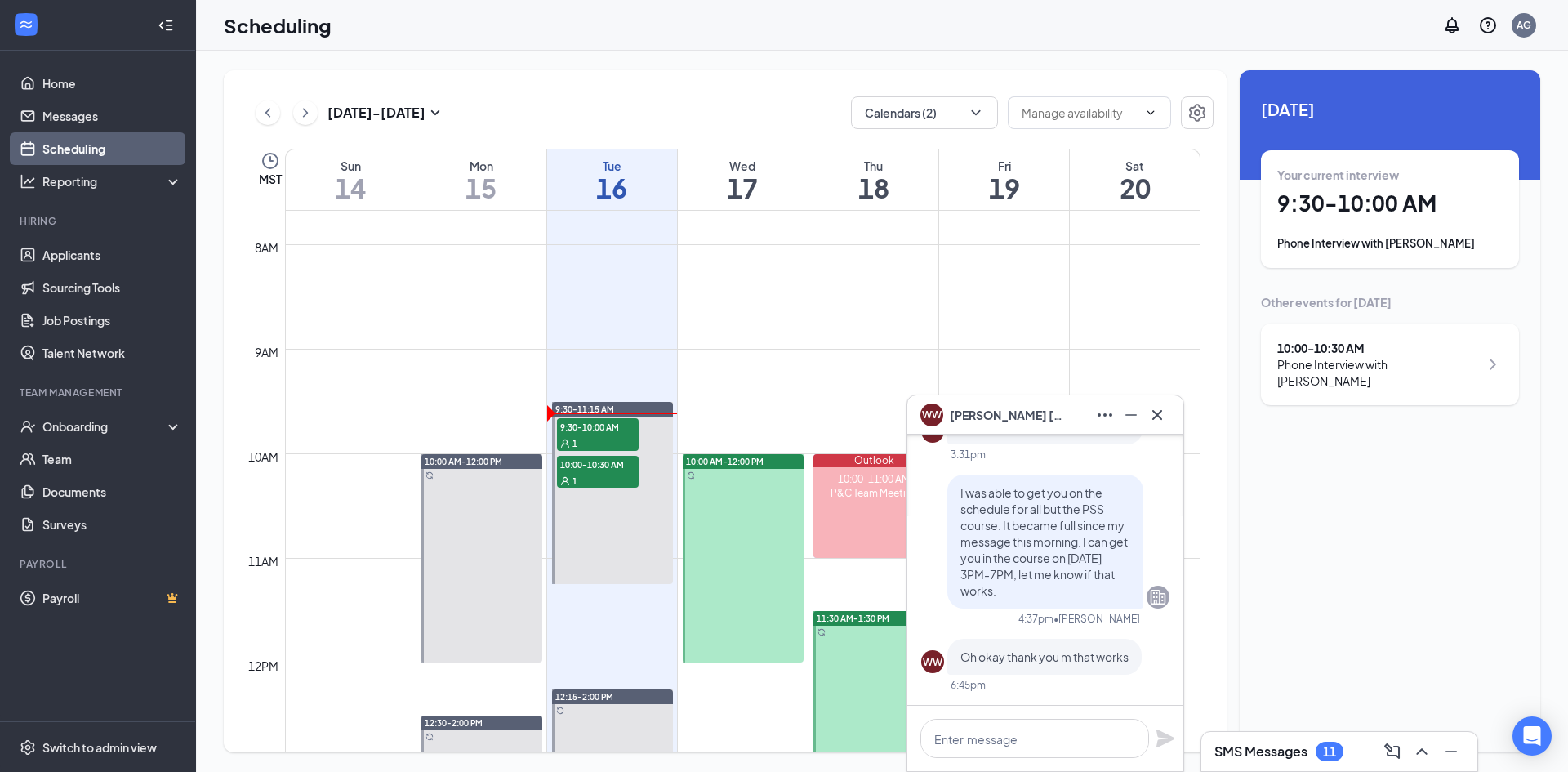
click at [1309, 215] on h1 "9:30 - 10:00 AM" at bounding box center [1390, 203] width 226 height 27
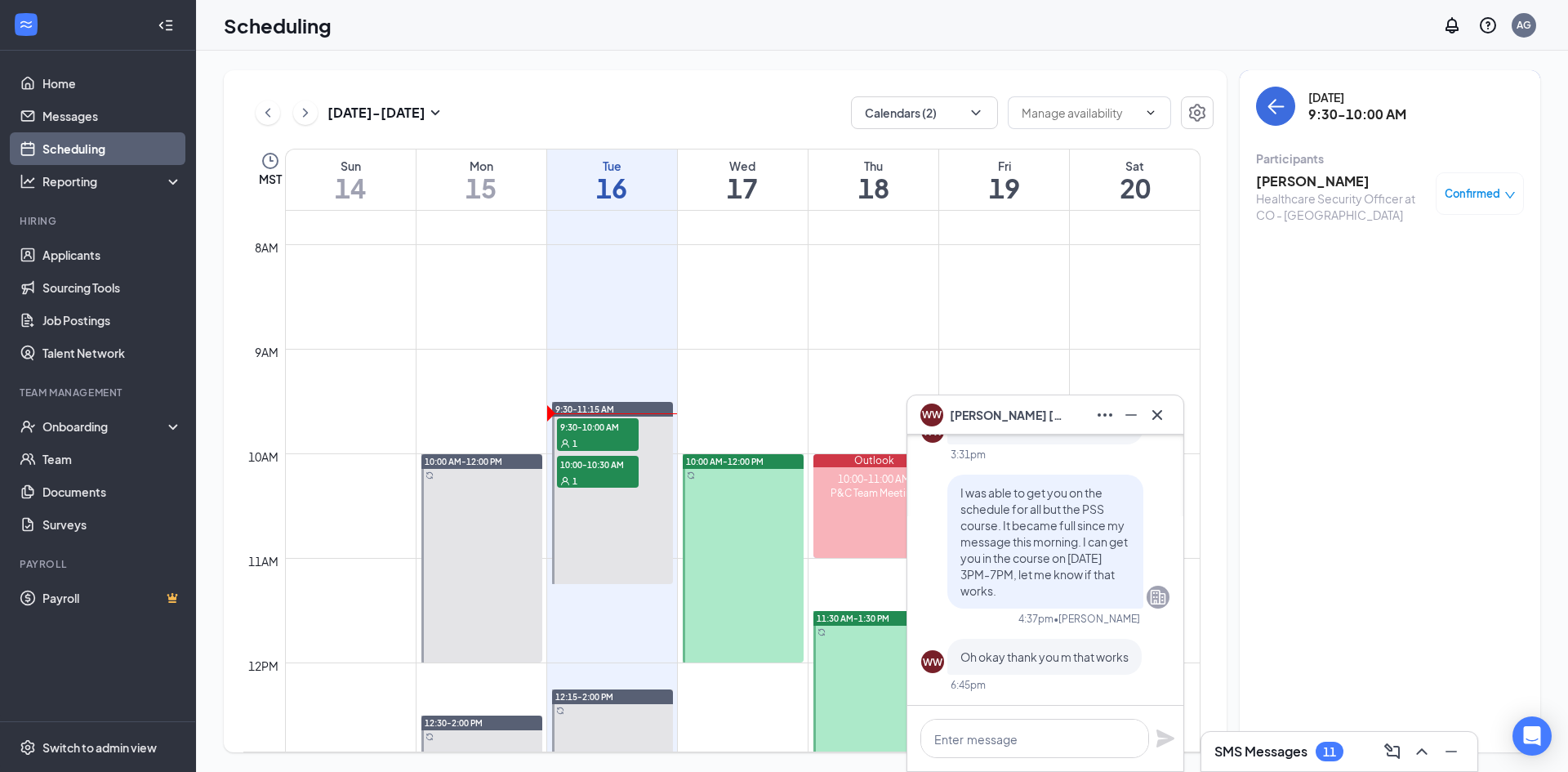
click at [1324, 183] on h3 "[PERSON_NAME]" at bounding box center [1341, 181] width 171 height 18
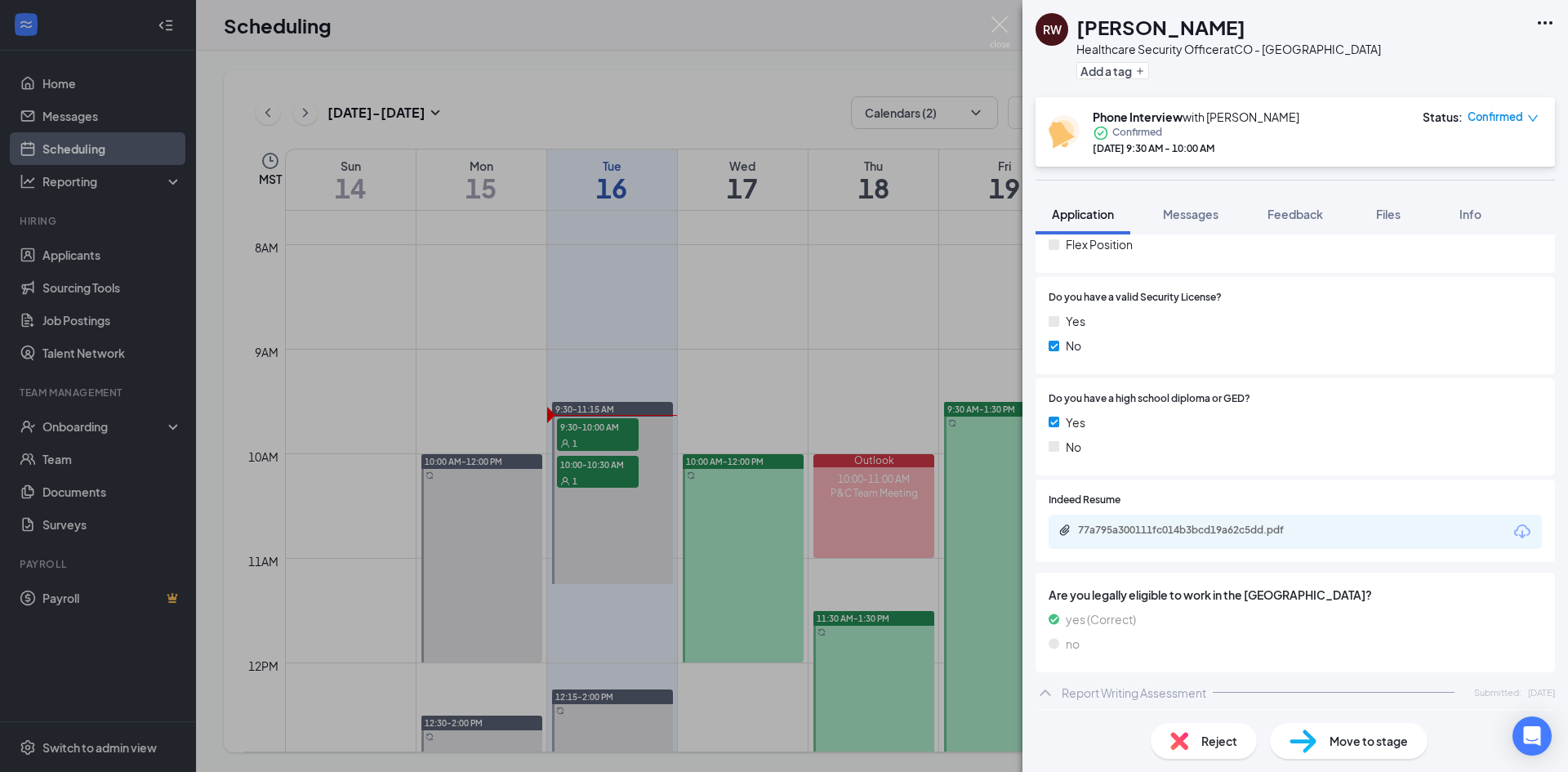
scroll to position [654, 0]
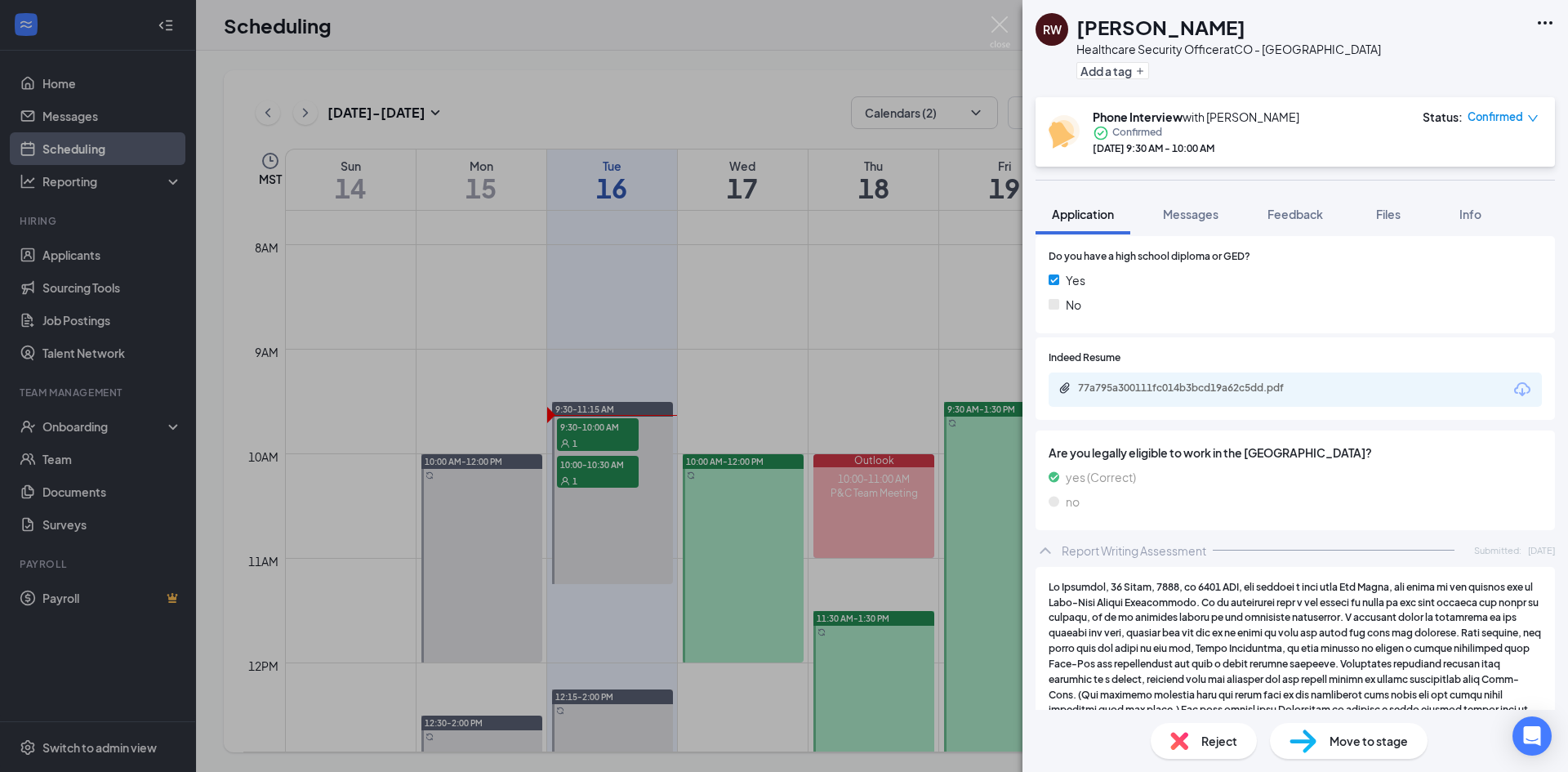
click at [1173, 381] on div "77a795a300111fc014b3bcd19a62c5dd.pdf" at bounding box center [1191, 387] width 228 height 13
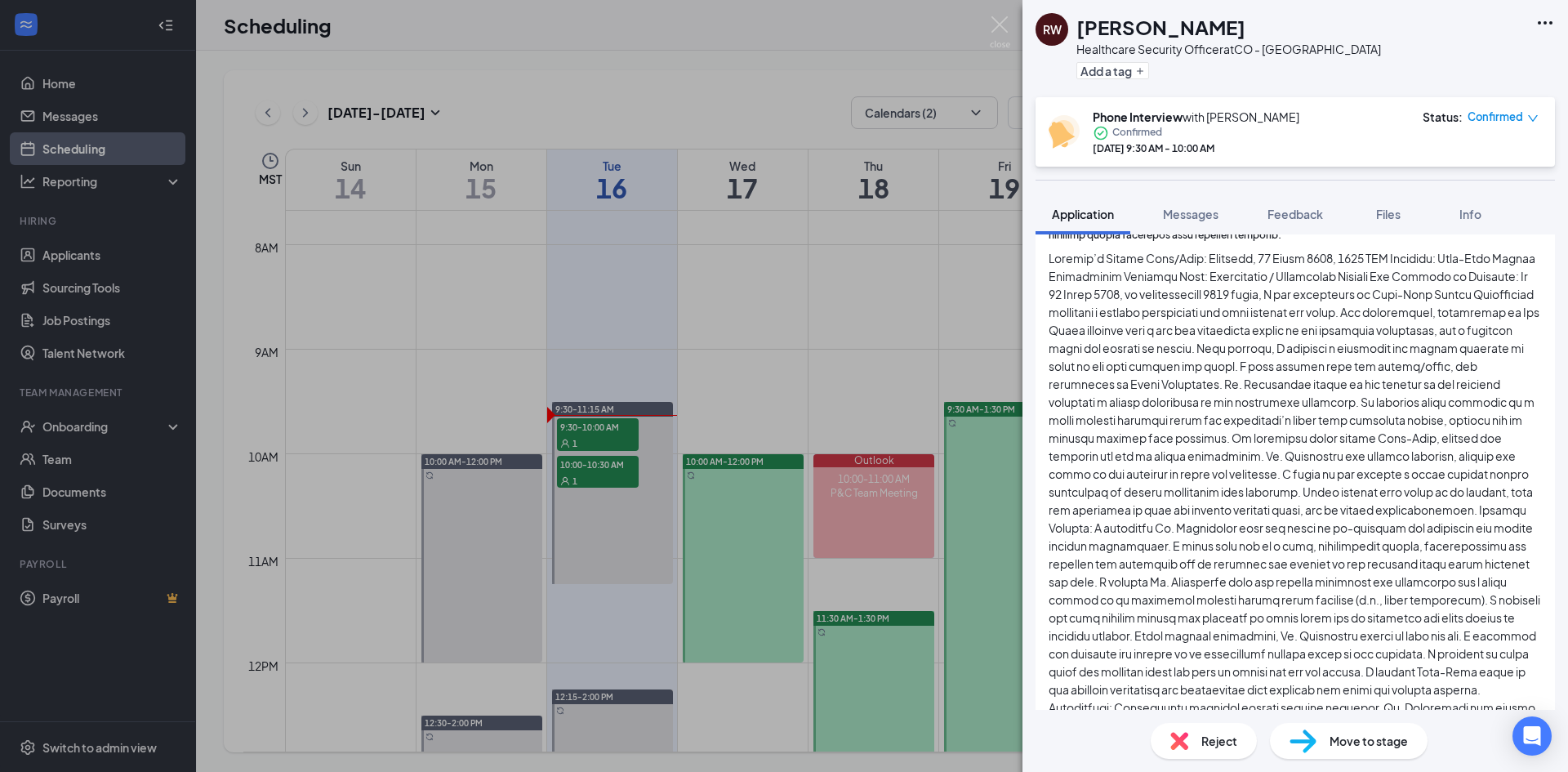
scroll to position [1307, 0]
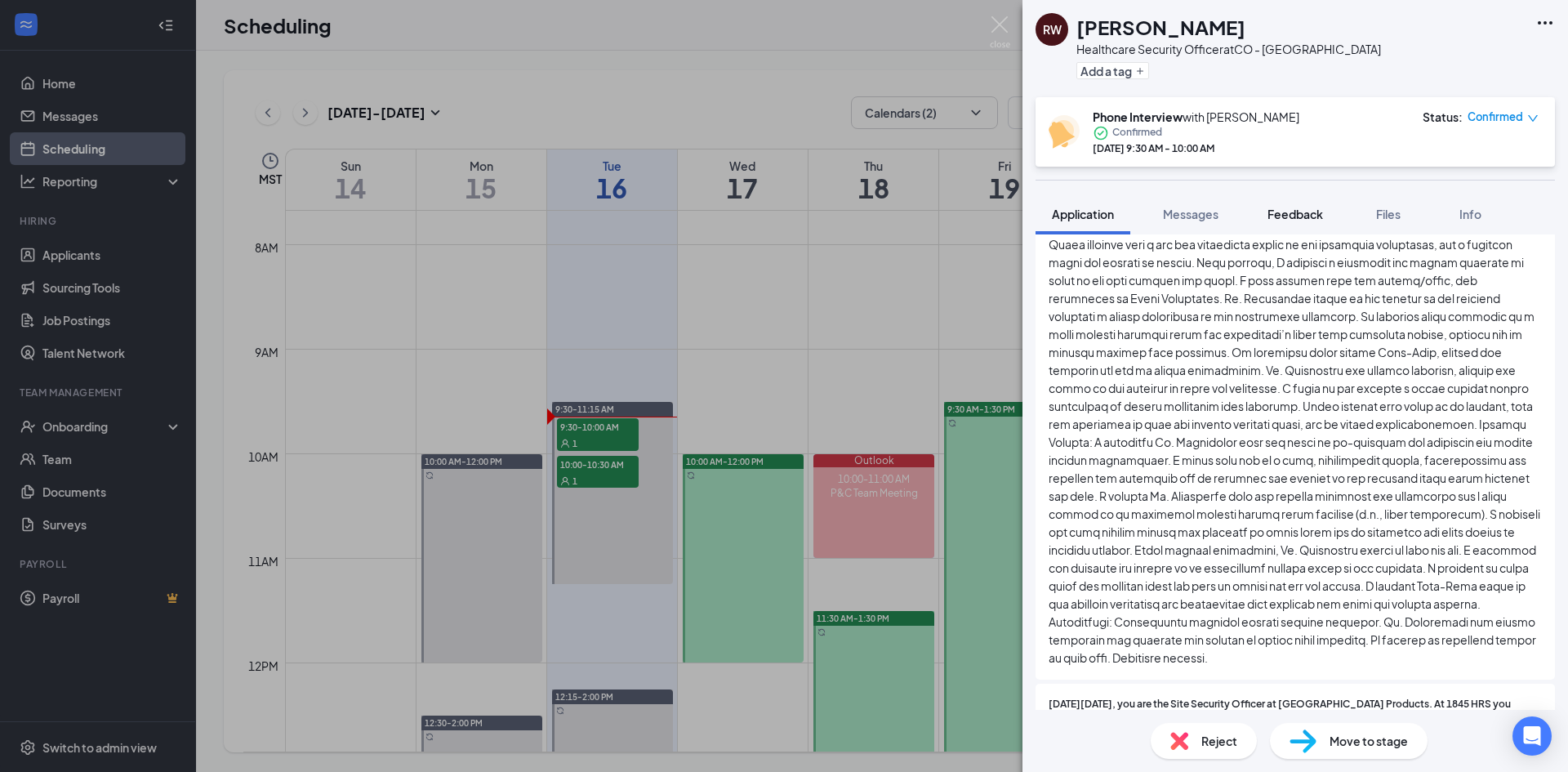
click at [1316, 212] on span "Feedback" at bounding box center [1295, 214] width 56 height 15
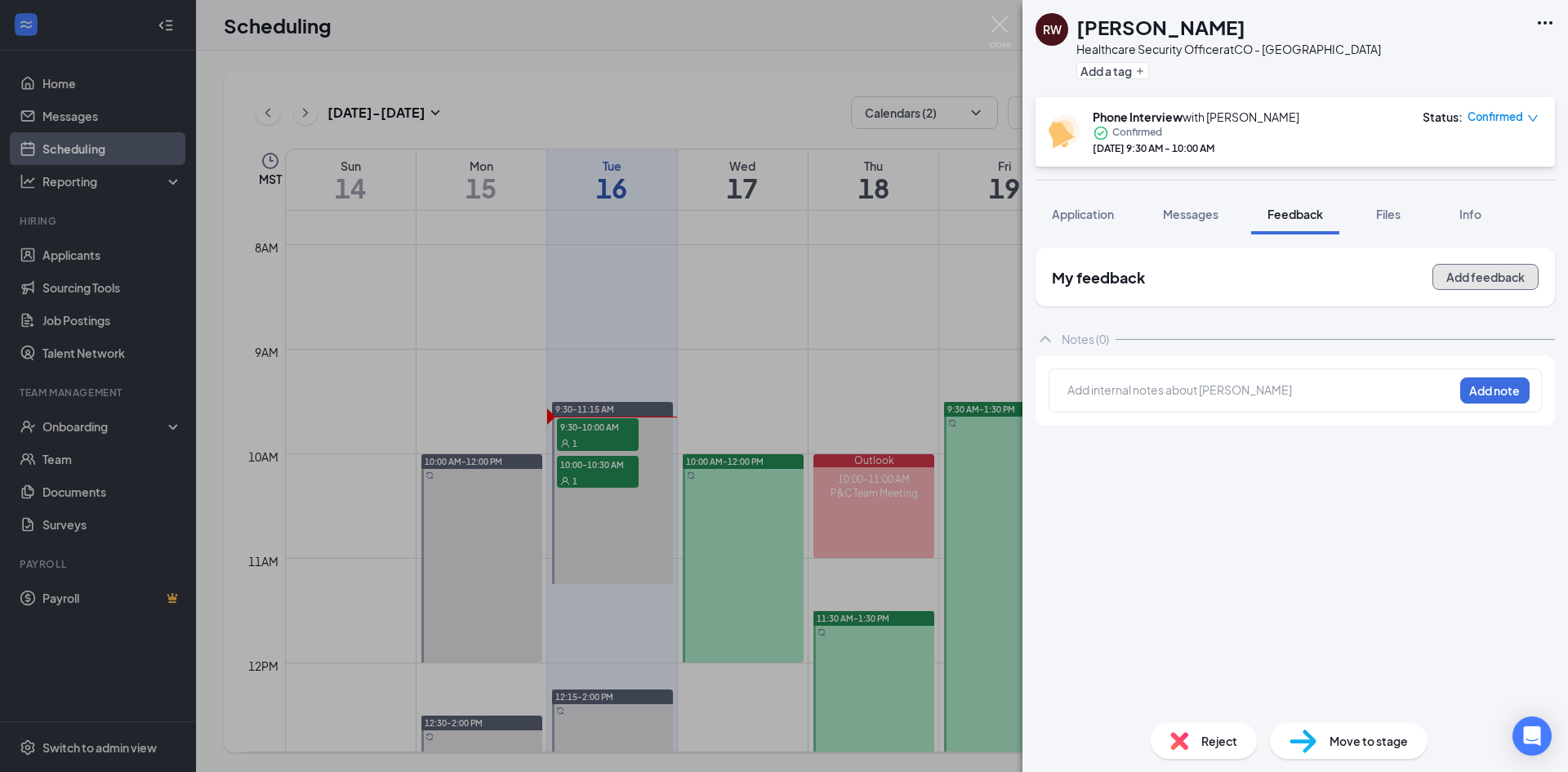
click at [1479, 280] on button "Add feedback" at bounding box center [1485, 277] width 106 height 26
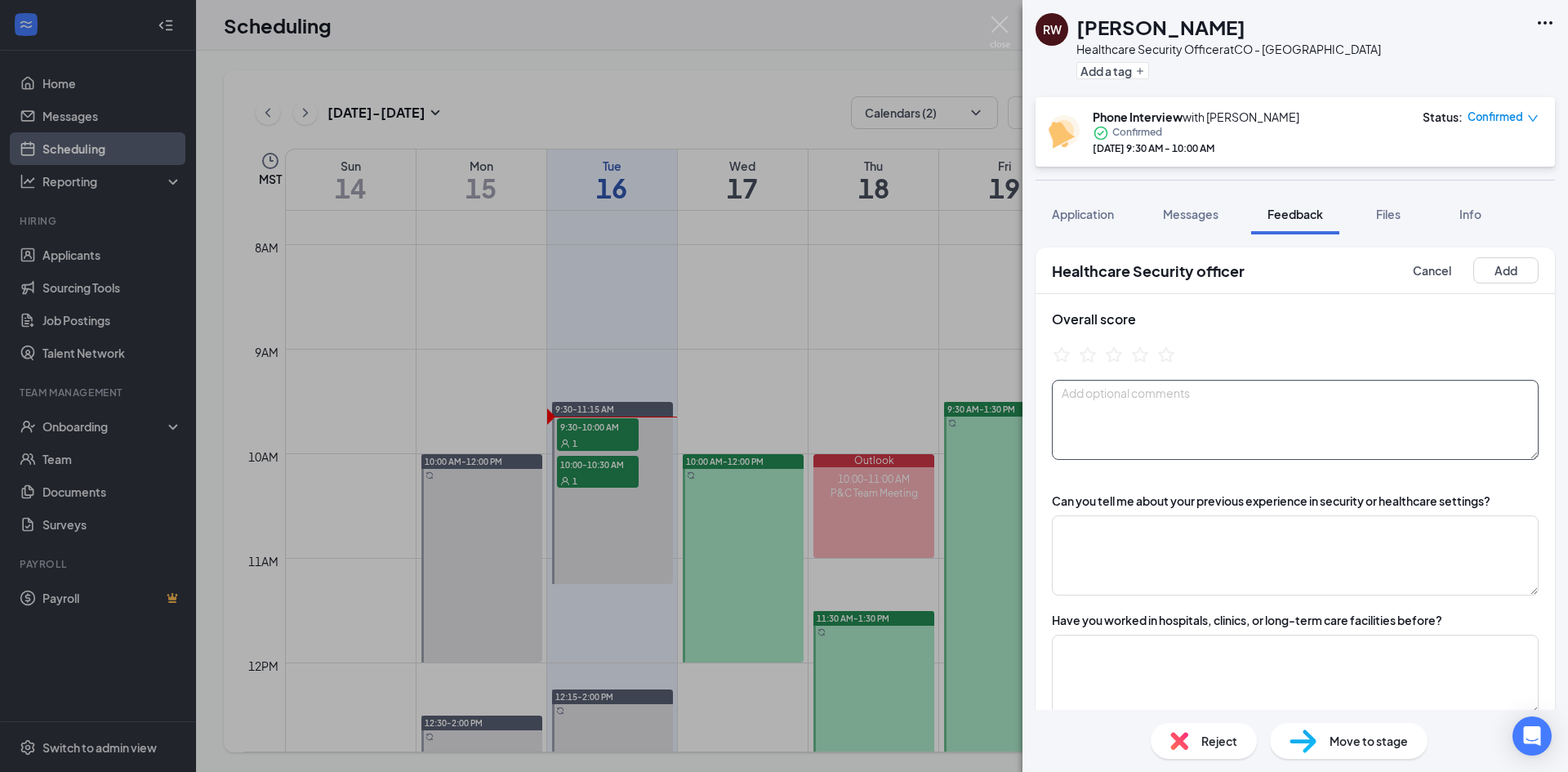
click at [1122, 400] on textarea at bounding box center [1295, 420] width 487 height 80
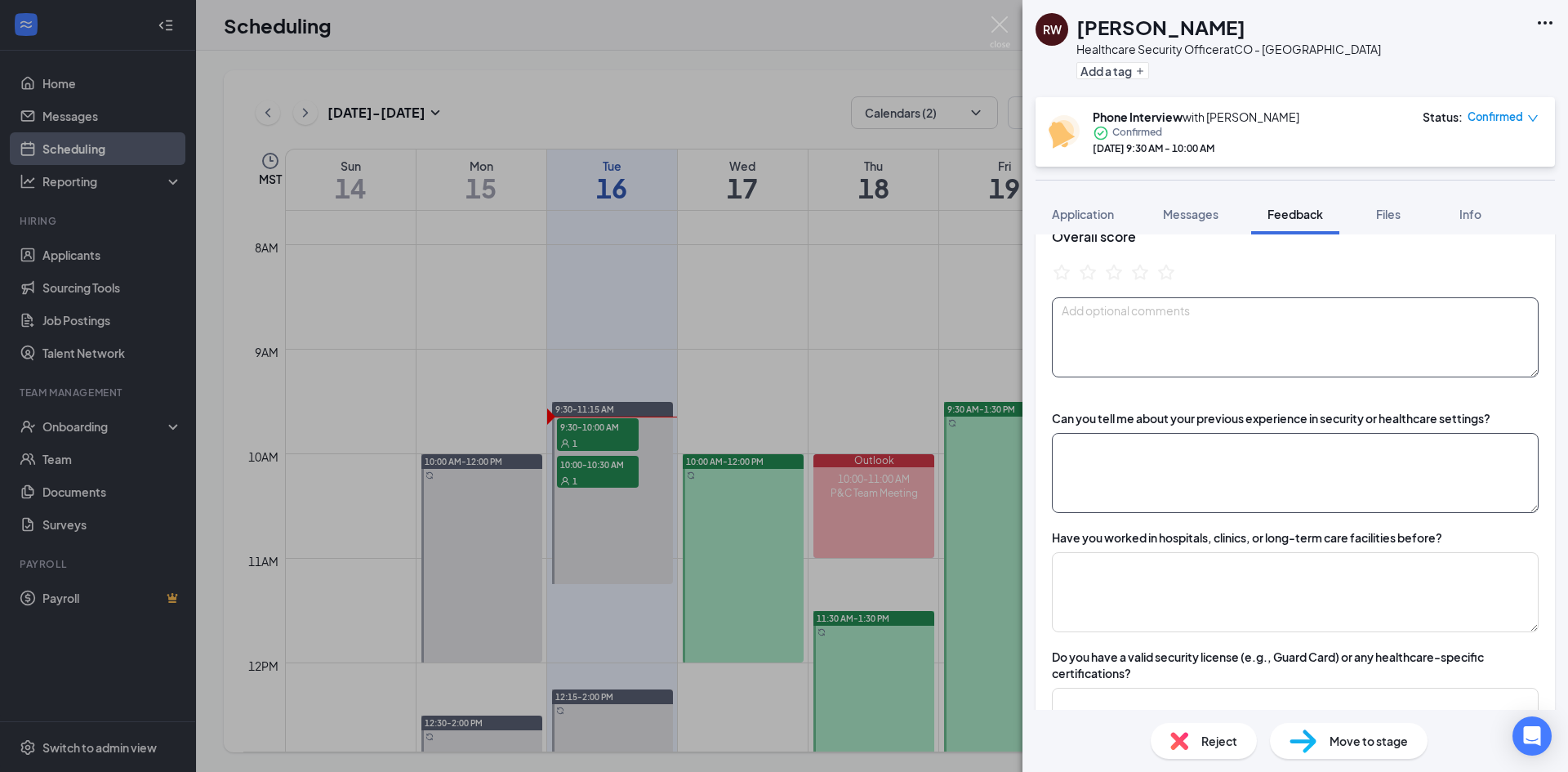
scroll to position [82, 0]
click at [1187, 325] on textarea "Worked at LA jsist" at bounding box center [1295, 338] width 487 height 80
drag, startPoint x: 1163, startPoint y: 319, endPoint x: 1134, endPoint y: 315, distance: 29.3
click at [1134, 315] on textarea "Worked at LA jsist" at bounding box center [1295, 338] width 487 height 80
type textarea "W"
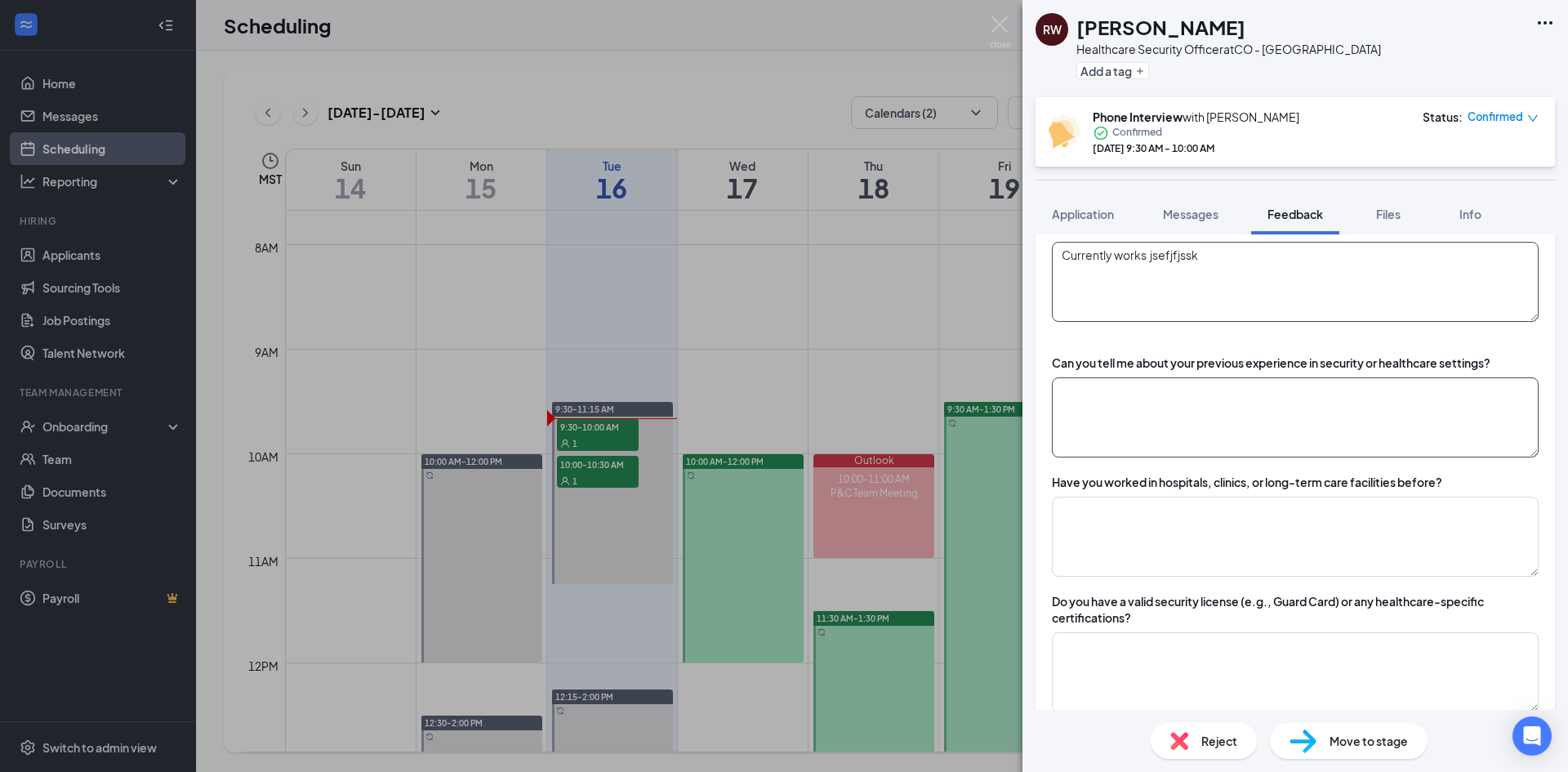
scroll to position [163, 0]
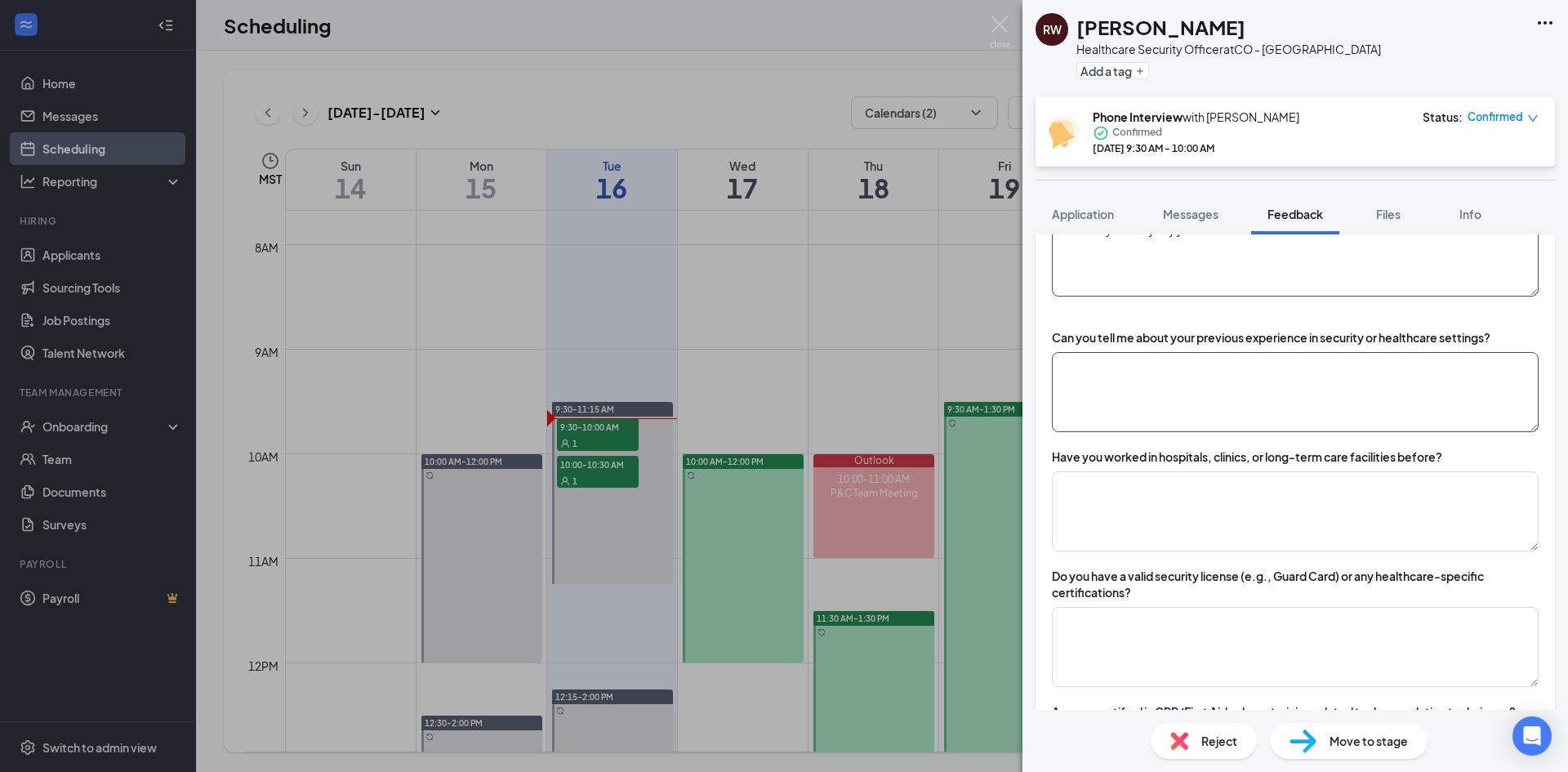
type textarea "Currently works jsefjfjssk"
click at [1143, 391] on textarea at bounding box center [1295, 392] width 487 height 80
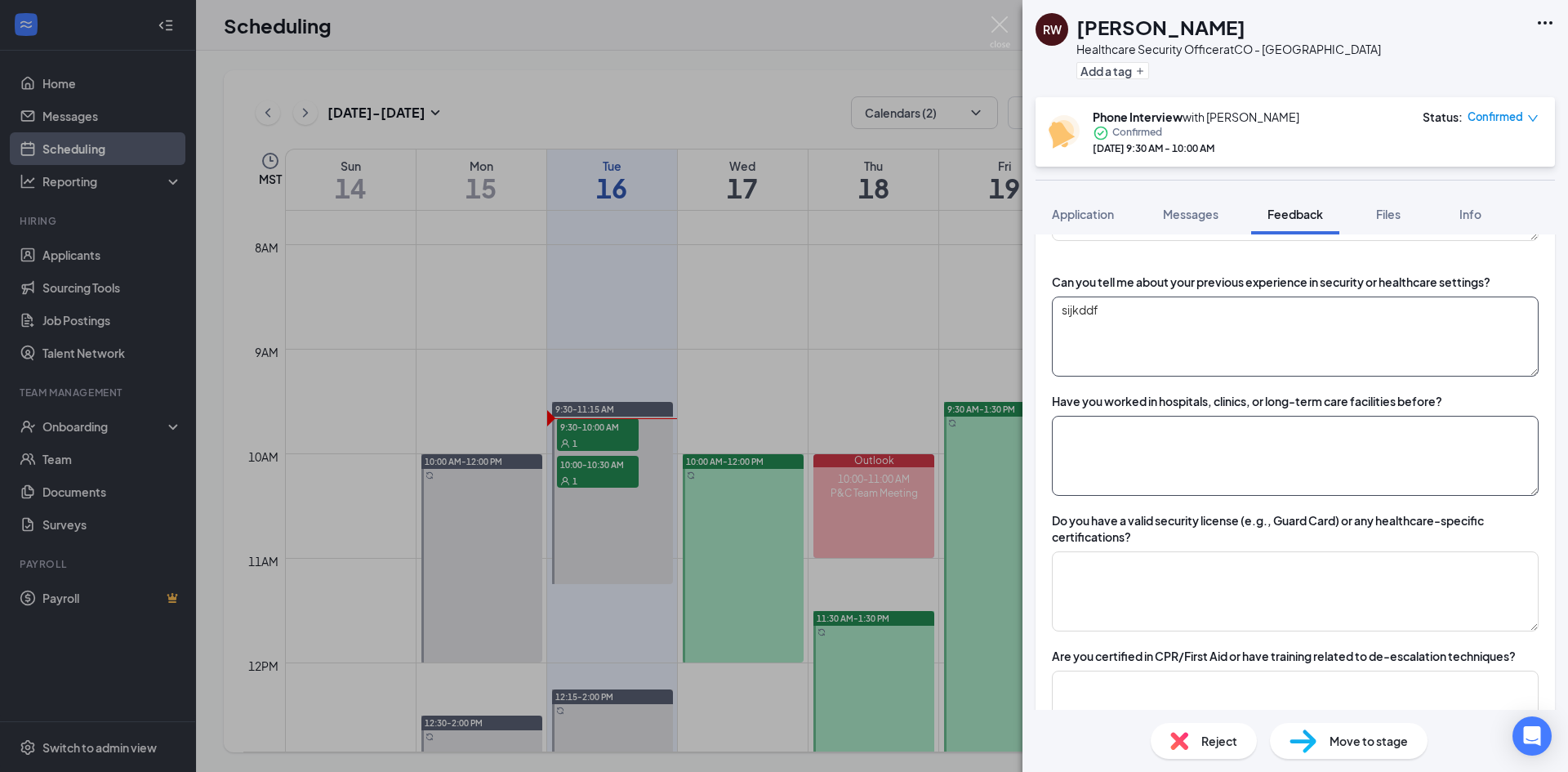
scroll to position [245, 0]
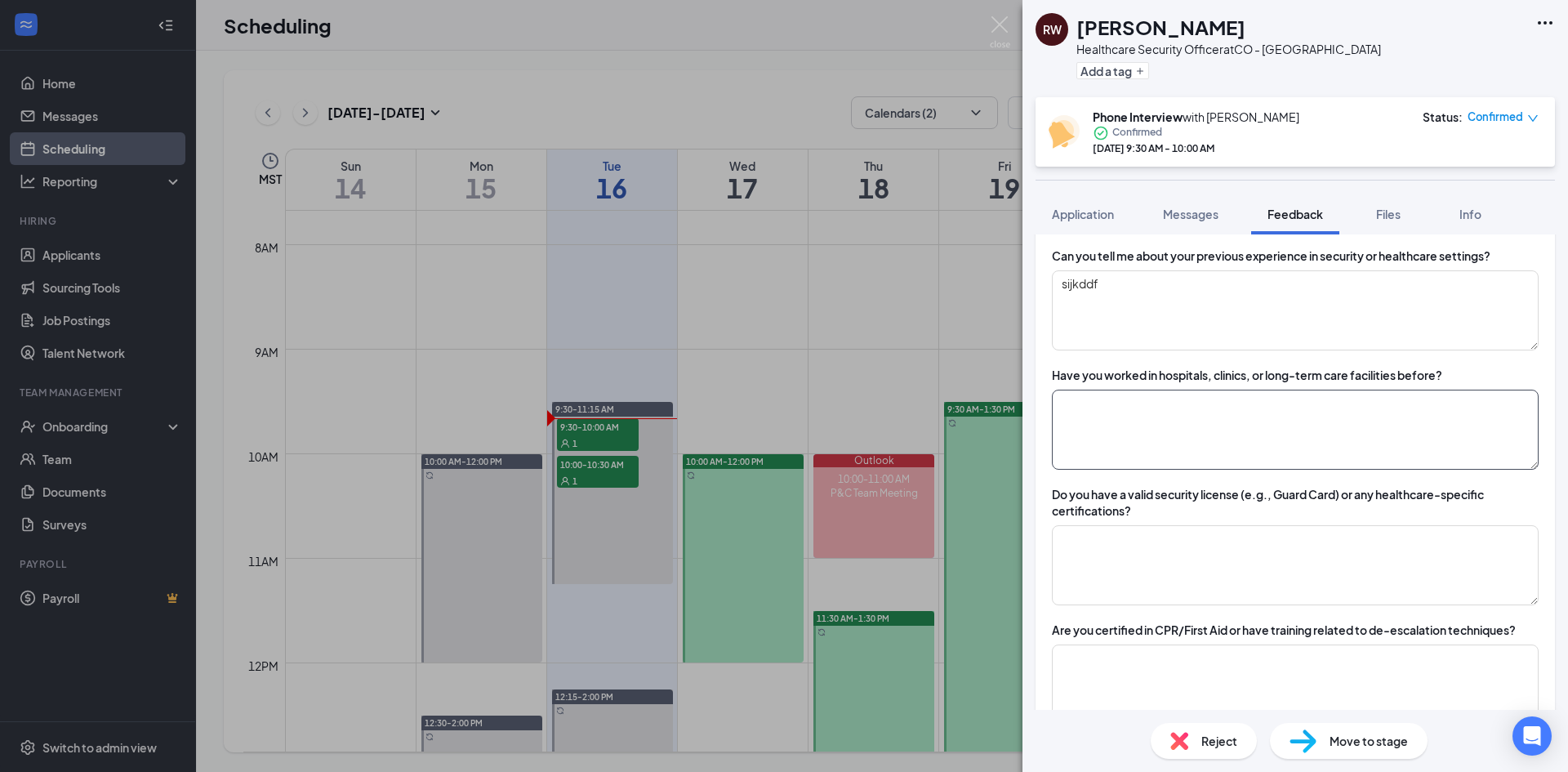
click at [1159, 406] on textarea at bounding box center [1295, 430] width 487 height 80
drag, startPoint x: 1195, startPoint y: 292, endPoint x: 1194, endPoint y: 280, distance: 12.0
click at [1194, 289] on textarea "sijkddf" at bounding box center [1295, 310] width 487 height 80
type textarea "sijkddf sfsjf"
click at [1200, 422] on textarea at bounding box center [1295, 430] width 487 height 80
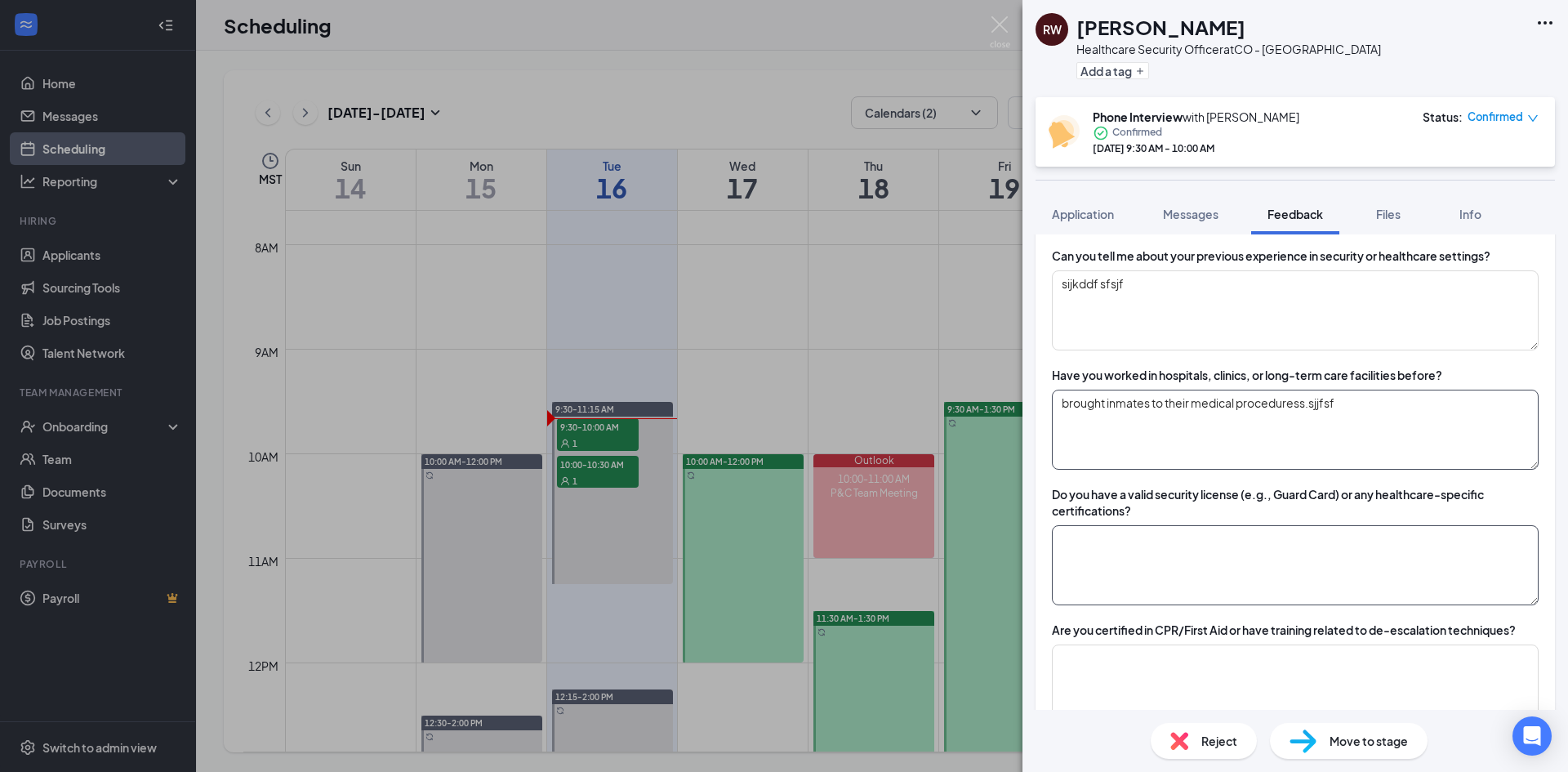
type textarea "brought inmates to their medical proceduress.sjjfsf"
drag, startPoint x: 1299, startPoint y: 531, endPoint x: 1290, endPoint y: 525, distance: 10.8
click at [1300, 531] on textarea at bounding box center [1295, 565] width 487 height 80
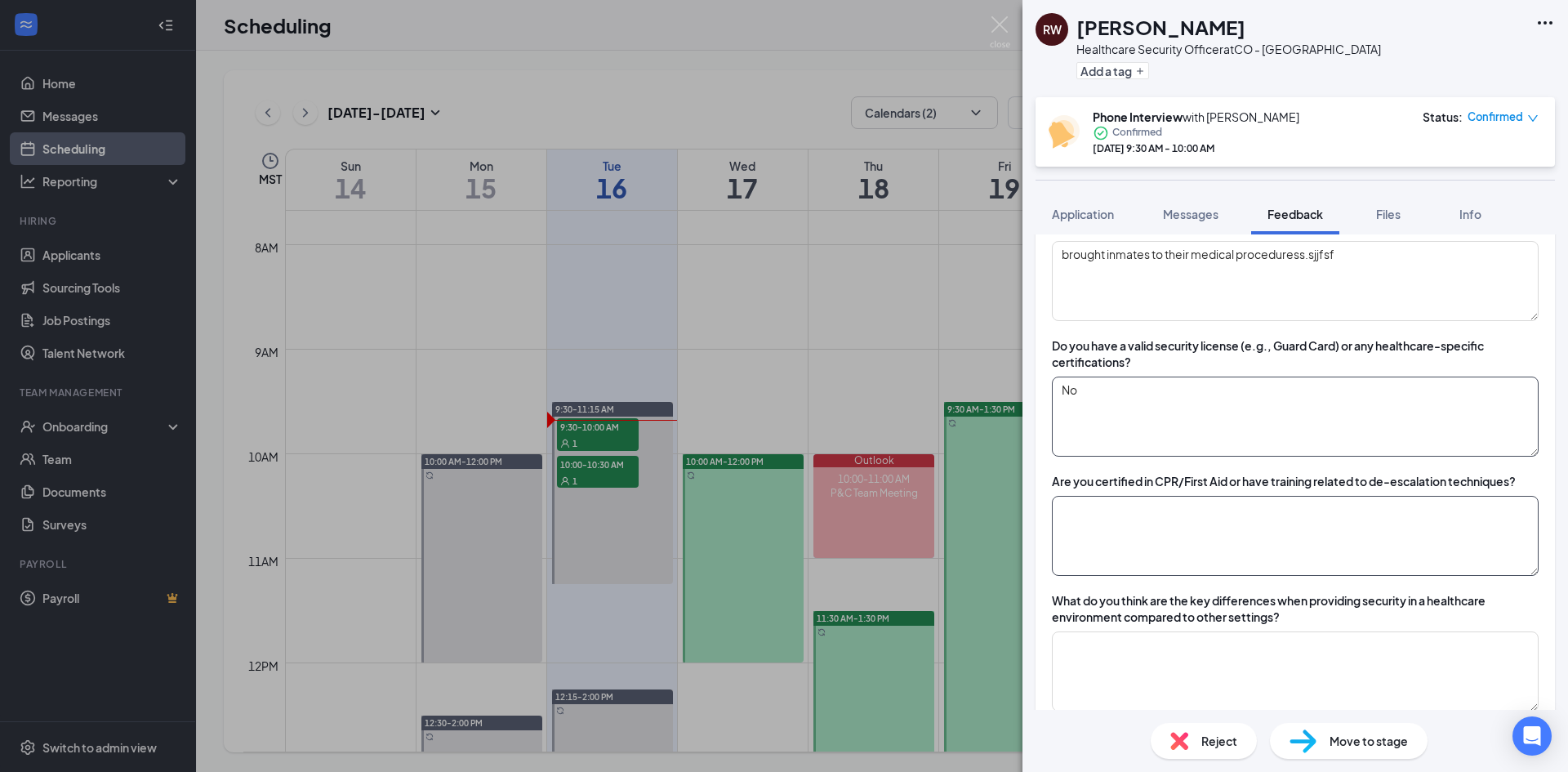
scroll to position [408, 0]
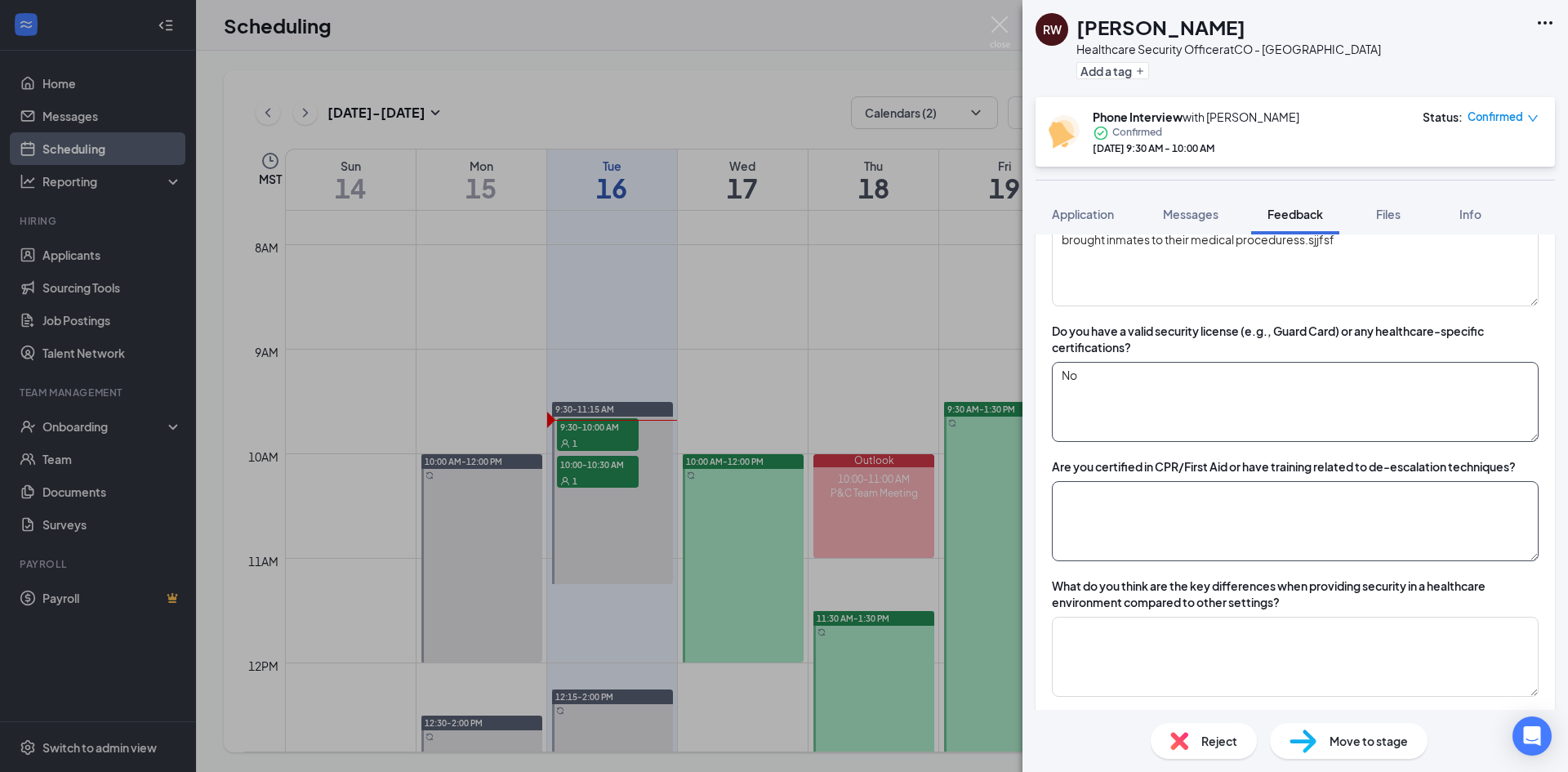
type textarea "No"
click at [1198, 521] on textarea at bounding box center [1295, 521] width 487 height 80
click at [1273, 531] on textarea "fjwifn" at bounding box center [1295, 521] width 487 height 80
type textarea "f"
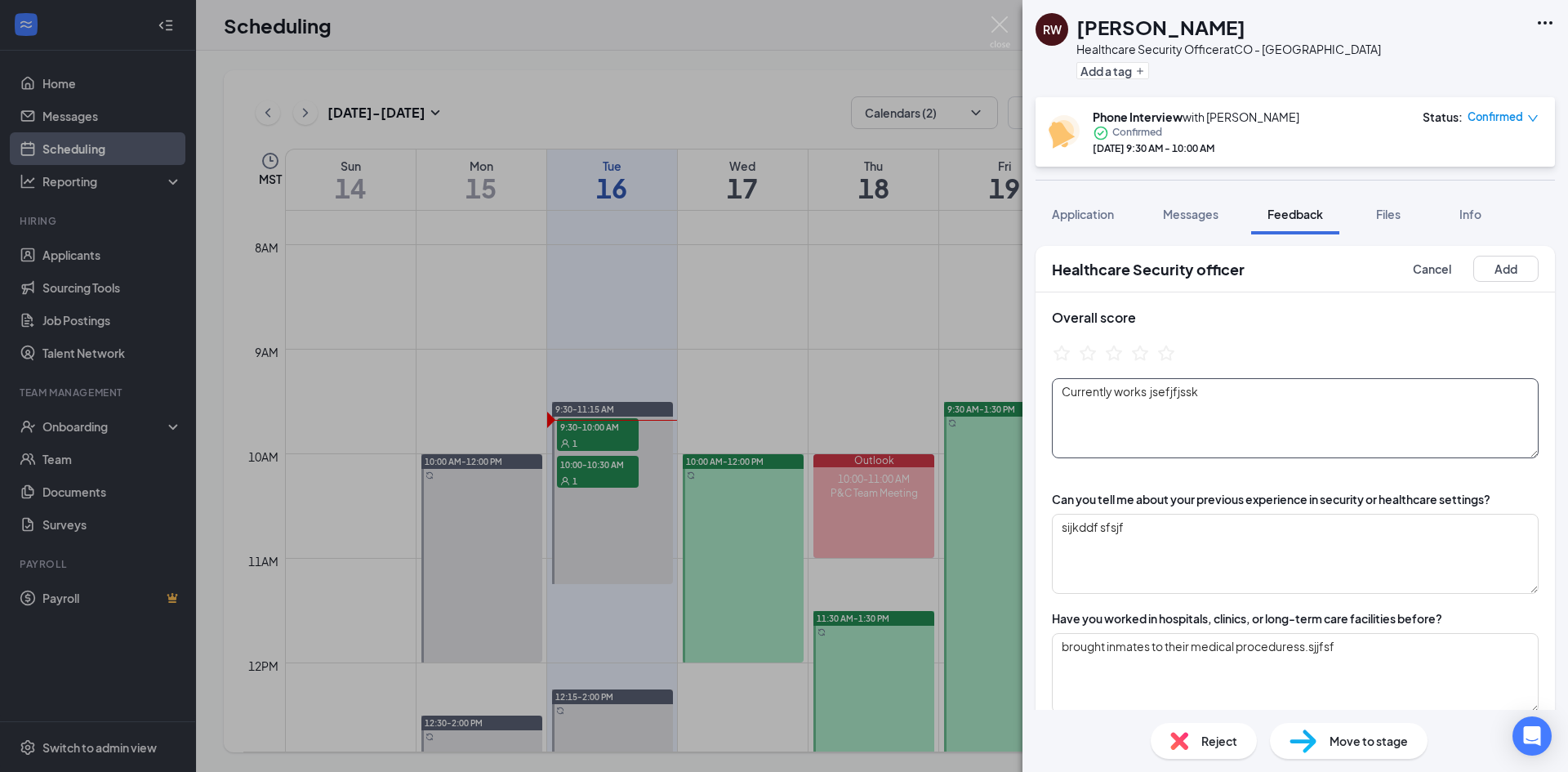
scroll to position [0, 0]
click at [1221, 405] on textarea "Currently works jsefjfjssk" at bounding box center [1295, 420] width 487 height 80
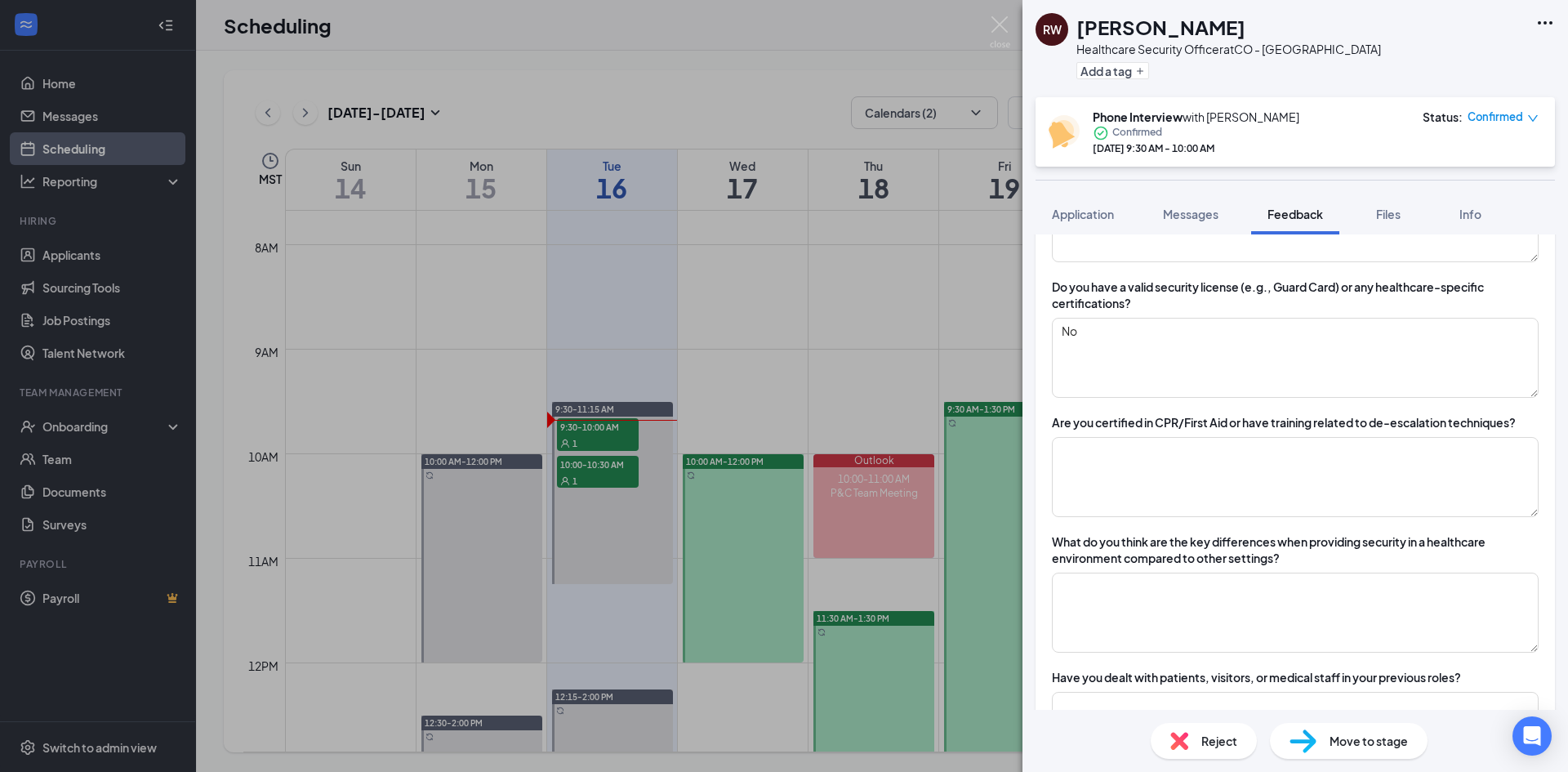
scroll to position [491, 0]
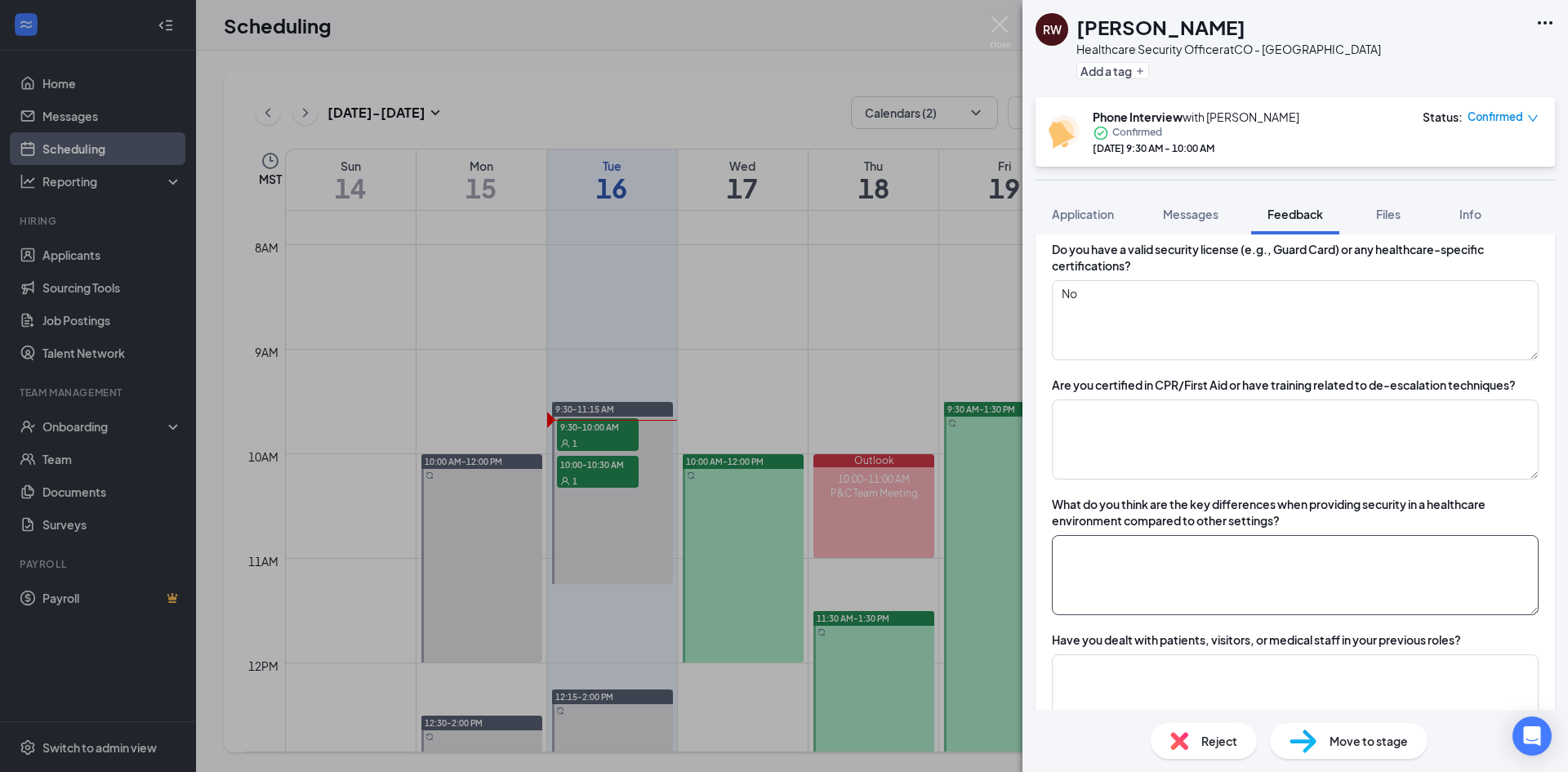
type textarea "Currently works jsefjfjssk graduated from EMT school"
click at [1211, 545] on textarea at bounding box center [1295, 574] width 487 height 80
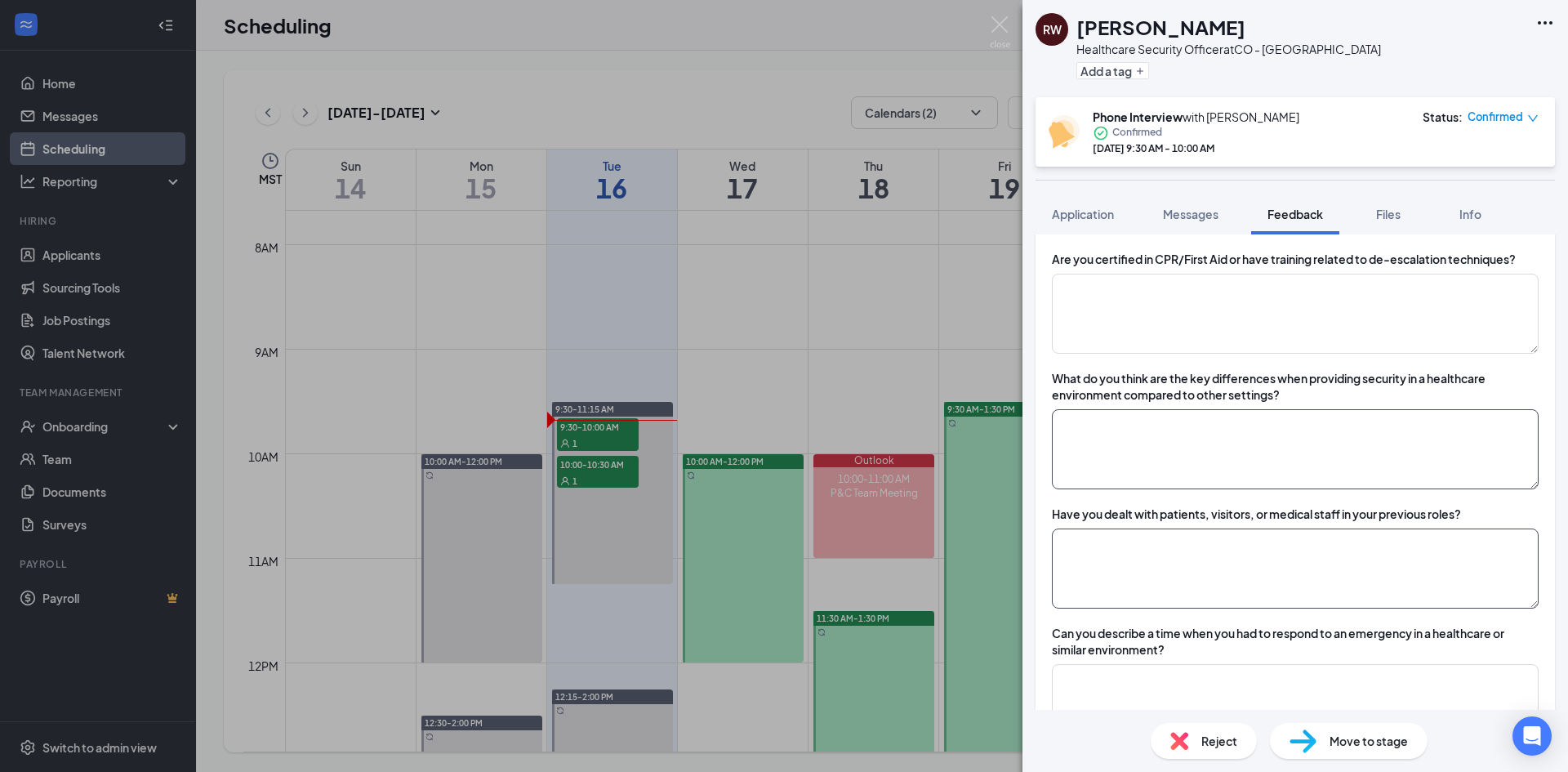
scroll to position [654, 0]
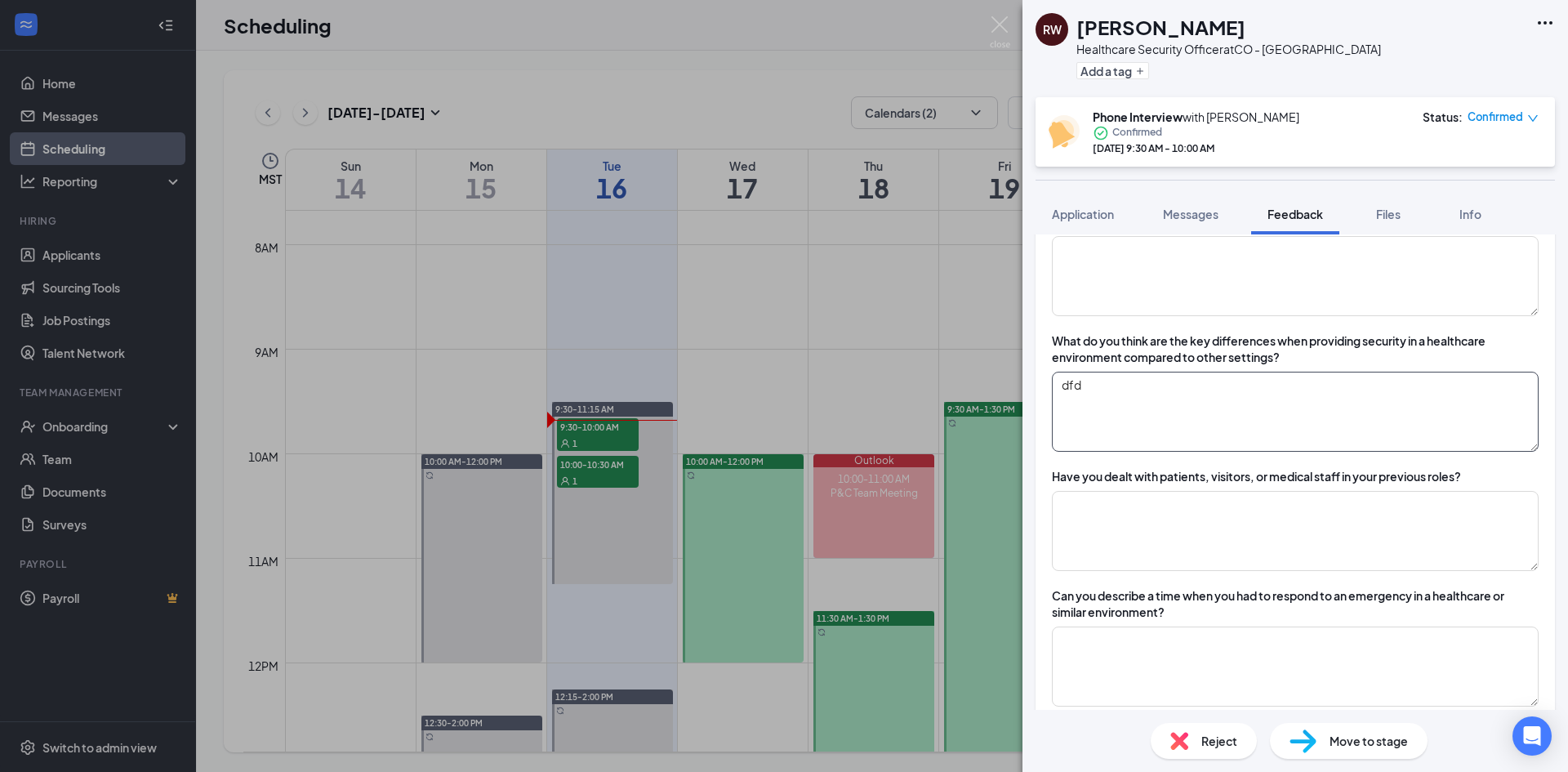
click at [1065, 398] on textarea "dfd" at bounding box center [1295, 411] width 487 height 80
type textarea "d"
click at [1205, 532] on textarea at bounding box center [1295, 530] width 487 height 80
type textarea "sdf"
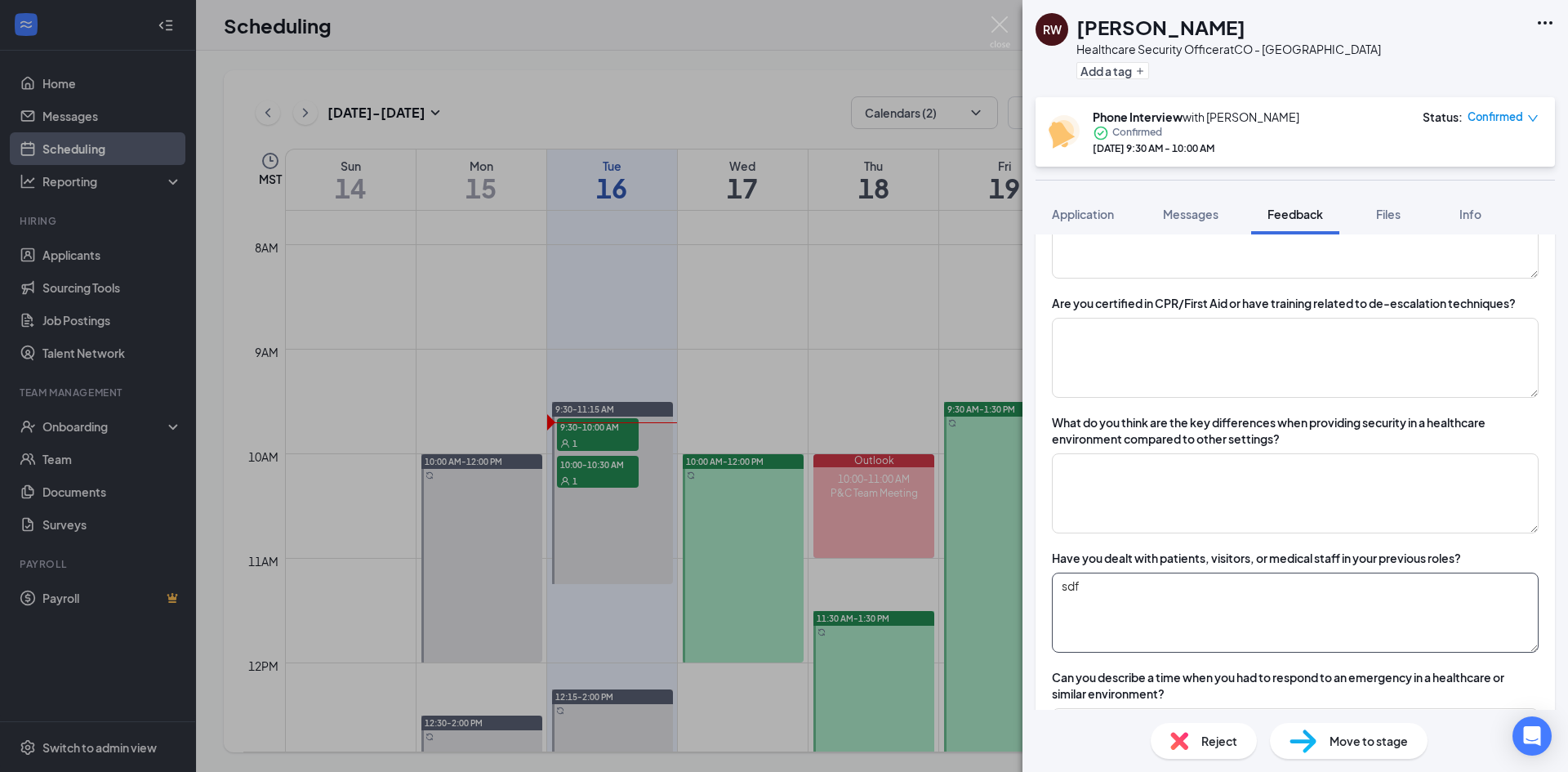
drag, startPoint x: 1121, startPoint y: 617, endPoint x: 1125, endPoint y: 605, distance: 12.6
click at [1123, 611] on textarea "sdf" at bounding box center [1295, 612] width 487 height 80
click at [1104, 596] on textarea "sdf" at bounding box center [1295, 612] width 487 height 80
drag, startPoint x: 1080, startPoint y: 588, endPoint x: 1042, endPoint y: 581, distance: 38.6
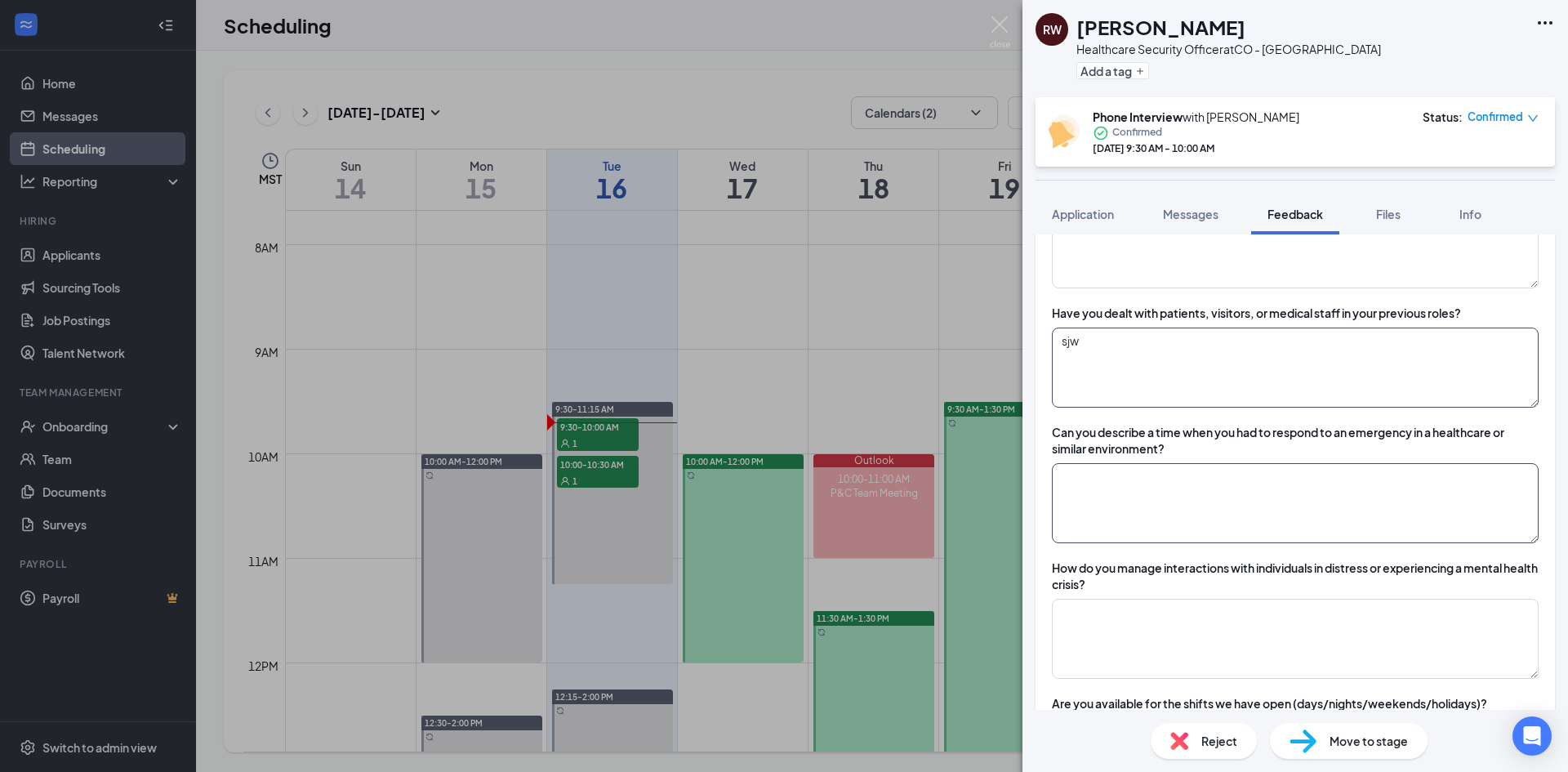
type textarea "sjw"
click at [1136, 536] on textarea at bounding box center [1295, 503] width 487 height 80
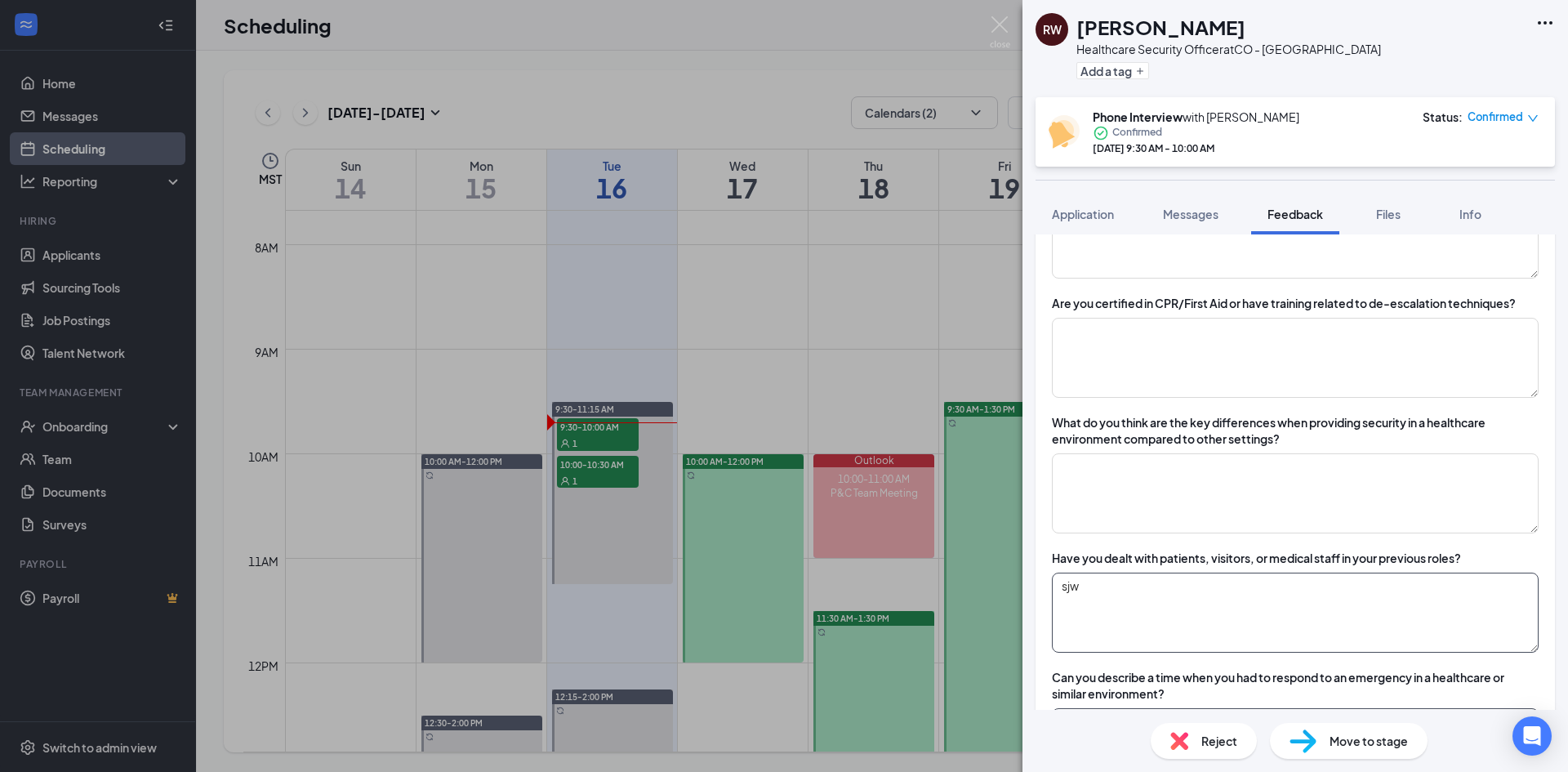
type textarea "f"
click at [1150, 600] on textarea "sjw" at bounding box center [1295, 612] width 487 height 80
type textarea "sjws"
drag, startPoint x: 1101, startPoint y: 588, endPoint x: 1032, endPoint y: 593, distance: 69.2
click at [1032, 593] on div "Healthcare Security officer Cancel Add Overall score Currently works jsefjfjssk…" at bounding box center [1295, 472] width 545 height 476
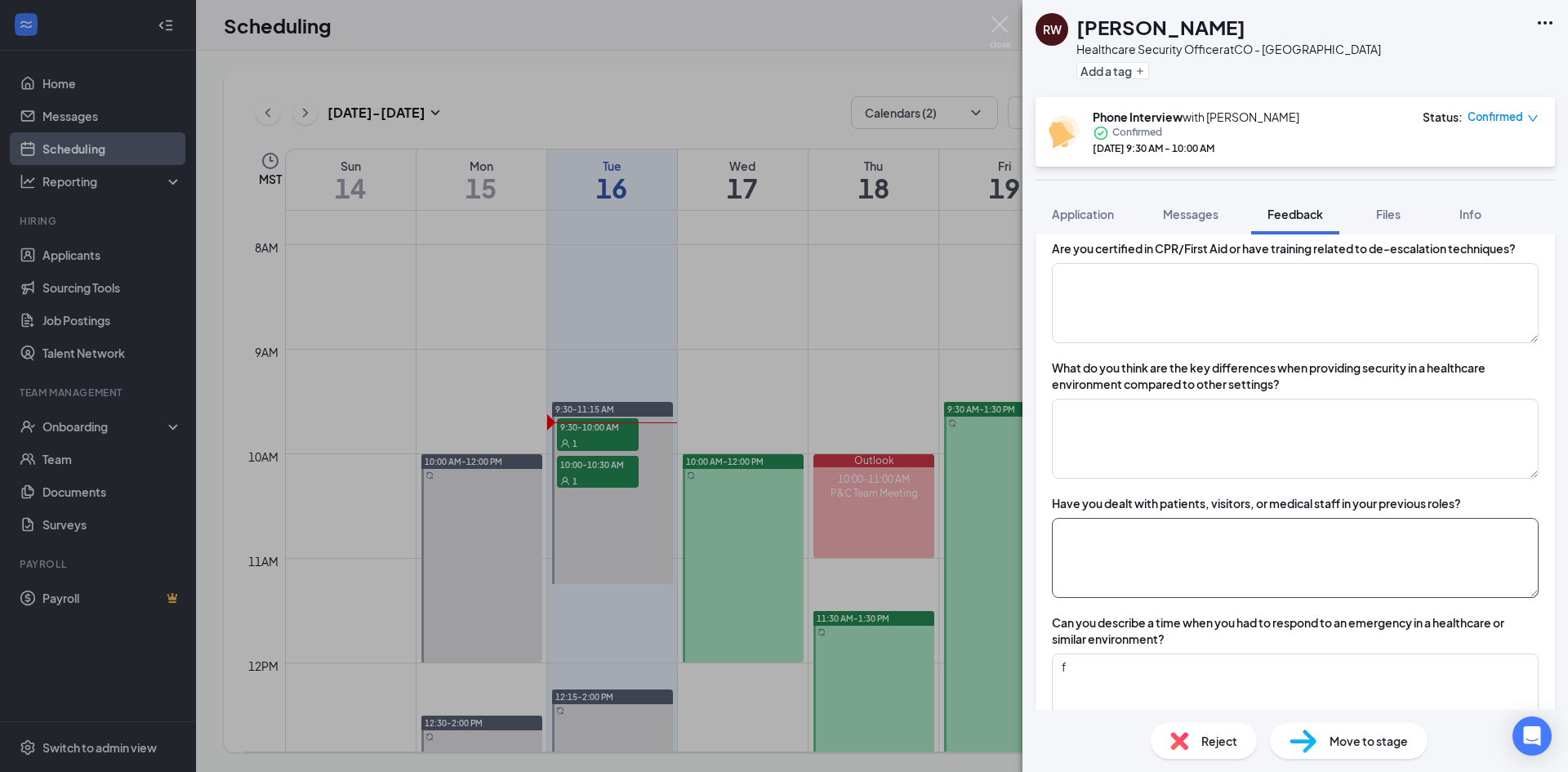
scroll to position [654, 0]
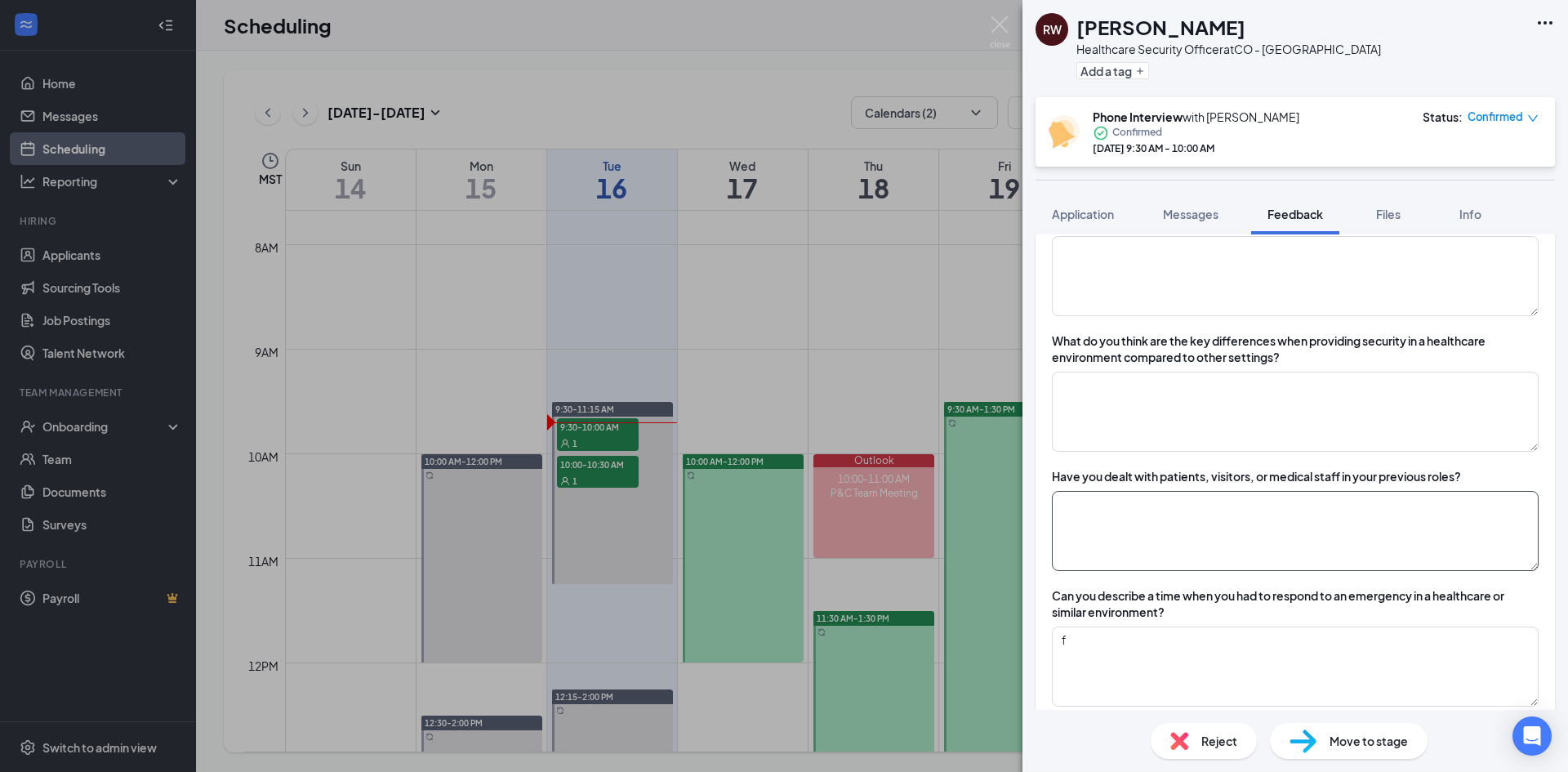
click at [1156, 558] on textarea at bounding box center [1295, 530] width 487 height 80
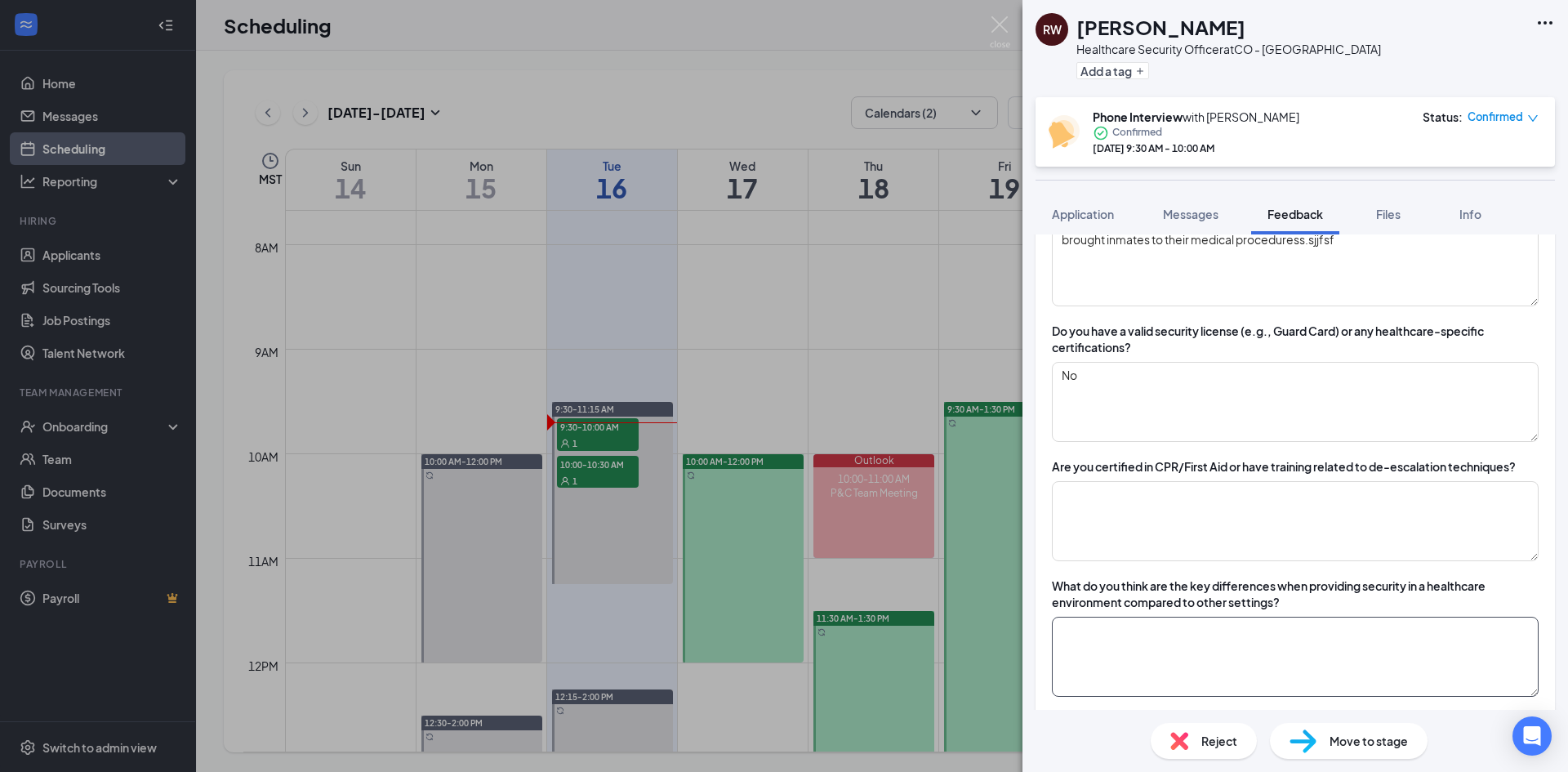
scroll to position [456, 0]
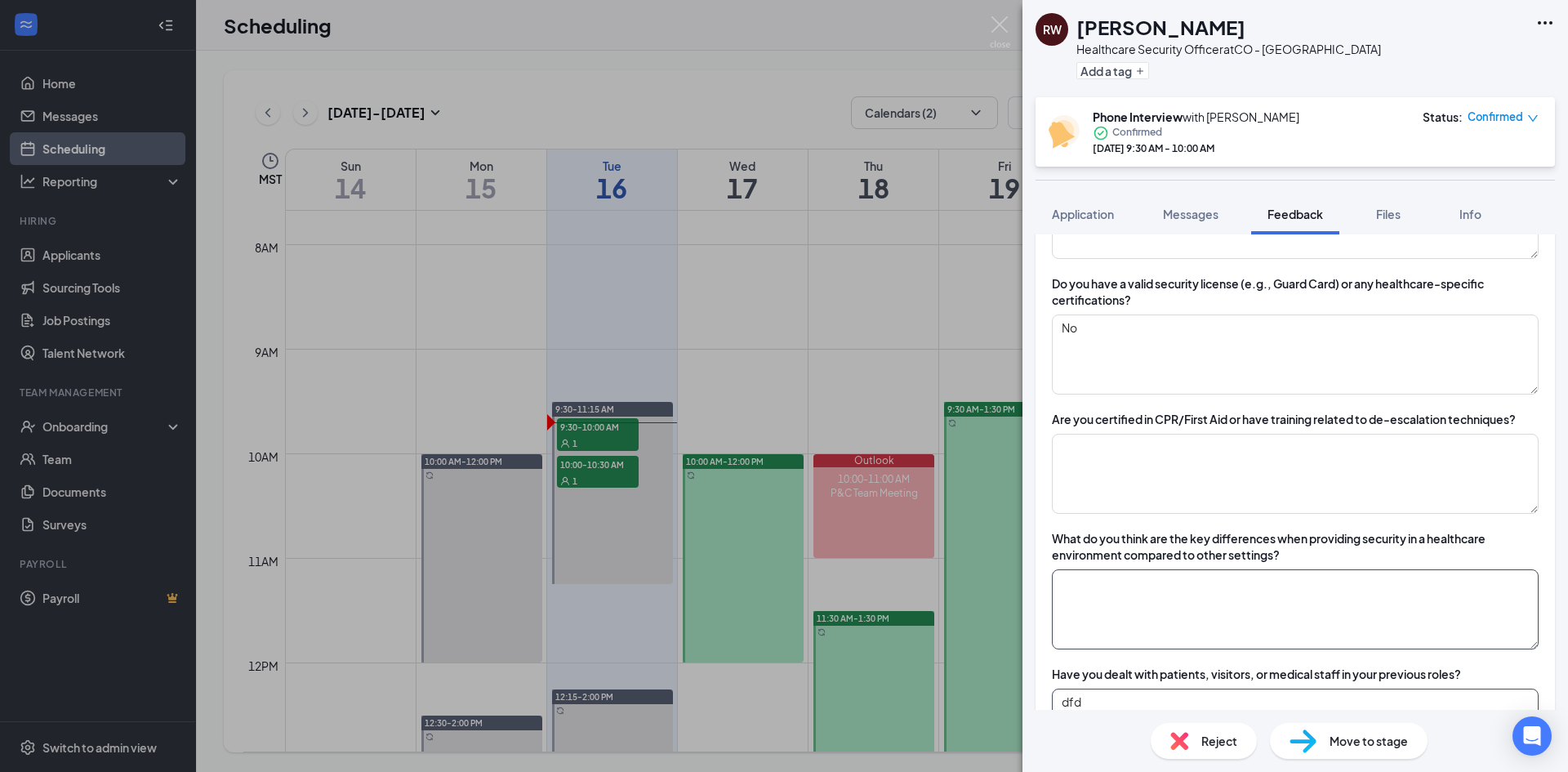
type textarea "dfd"
click at [1156, 641] on textarea at bounding box center [1295, 609] width 487 height 80
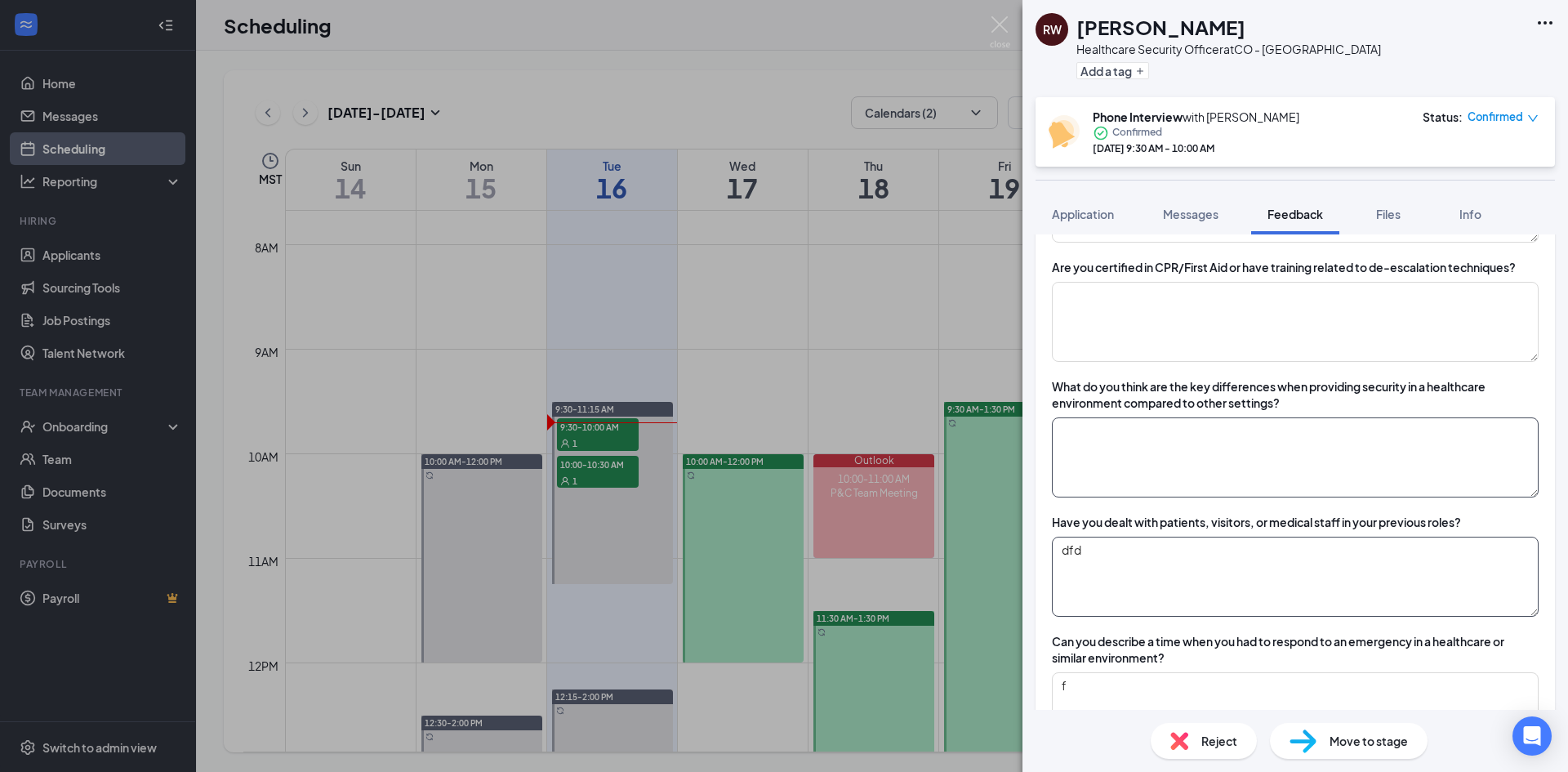
scroll to position [619, 0]
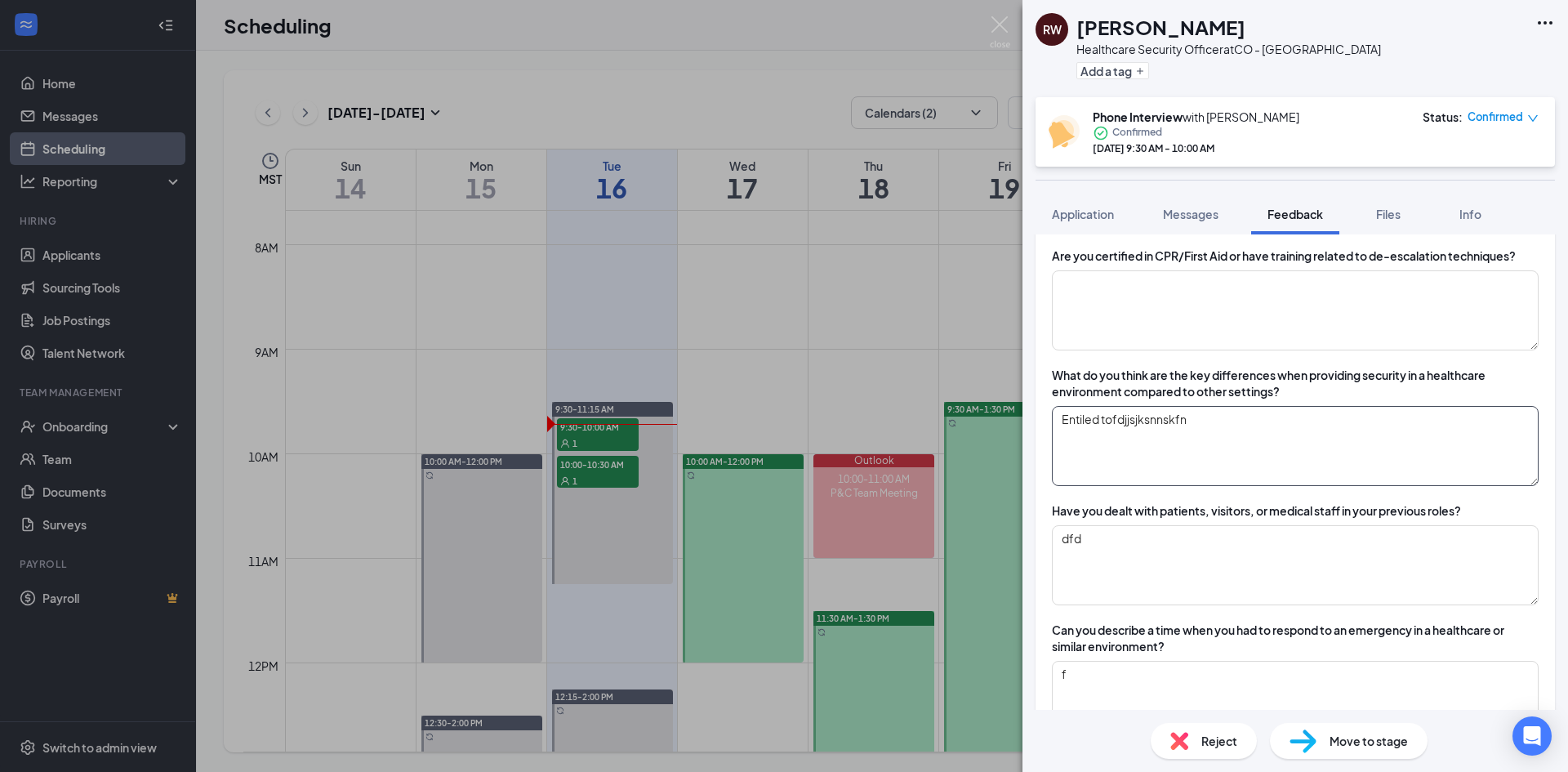
drag, startPoint x: 1213, startPoint y: 438, endPoint x: 1203, endPoint y: 423, distance: 18.0
click at [1204, 431] on textarea "Entiled tofdjjsjksnnskfn" at bounding box center [1295, 446] width 487 height 80
type textarea "Entiled tofdjjsjksnnskfn"
drag, startPoint x: 1203, startPoint y: 528, endPoint x: 1156, endPoint y: 535, distance: 47.5
click at [1200, 528] on textarea "dfd" at bounding box center [1295, 565] width 487 height 80
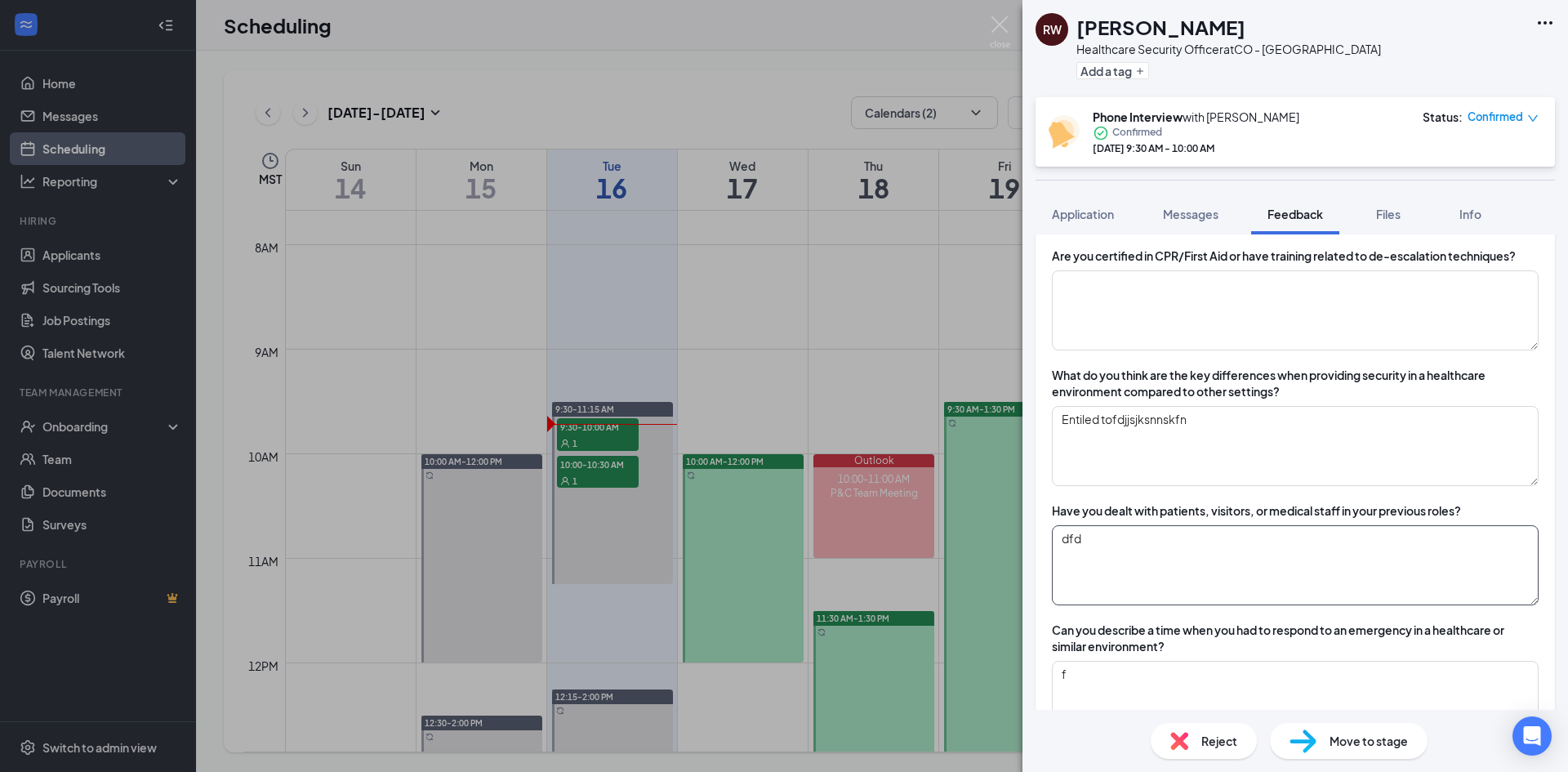
drag, startPoint x: 1101, startPoint y: 535, endPoint x: 963, endPoint y: 531, distance: 138.1
click at [963, 535] on div "RW [PERSON_NAME] Healthcare Security Officer at CO - [GEOGRAPHIC_DATA] Add a ta…" at bounding box center [784, 386] width 1568 height 772
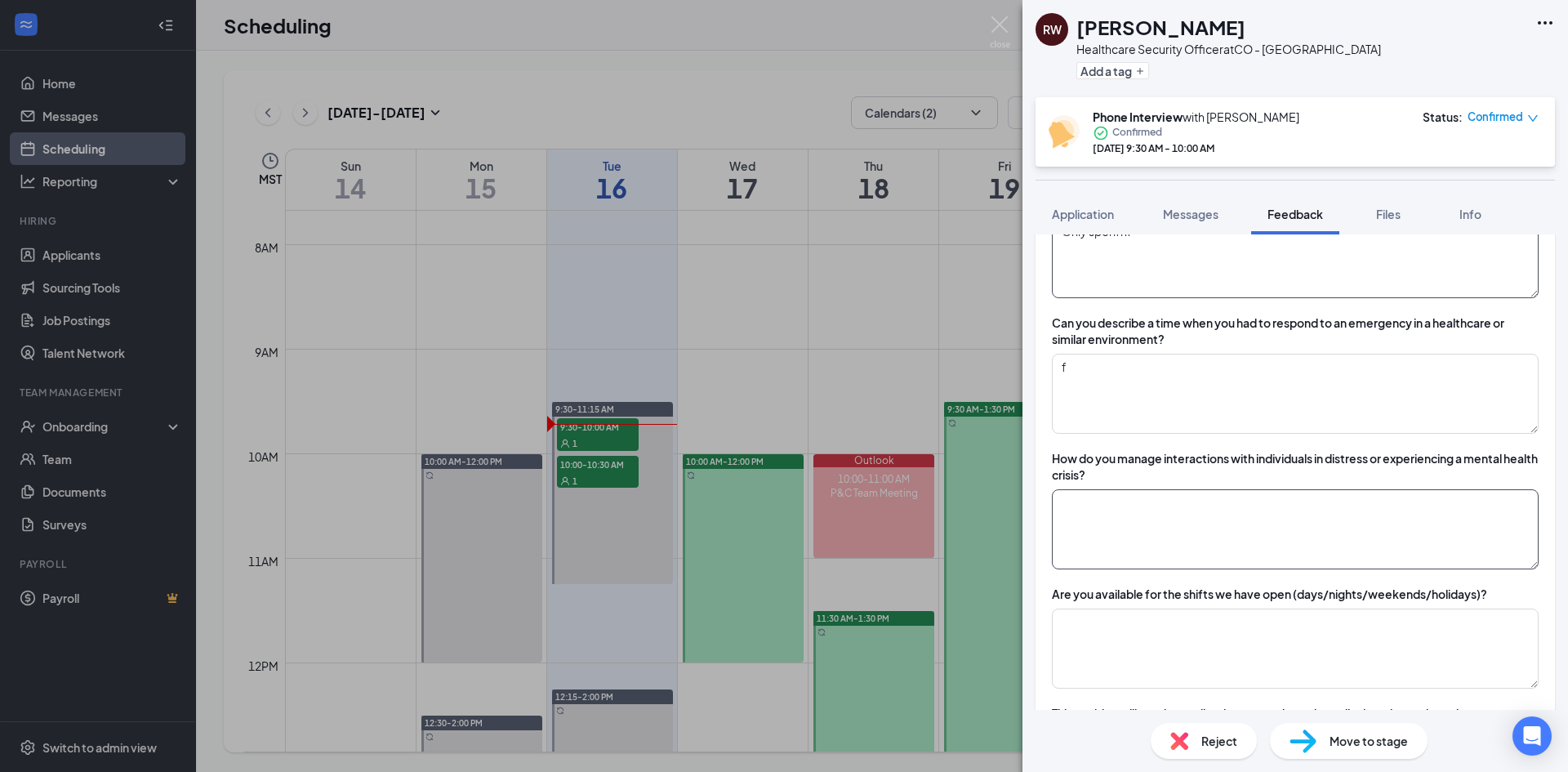
scroll to position [946, 0]
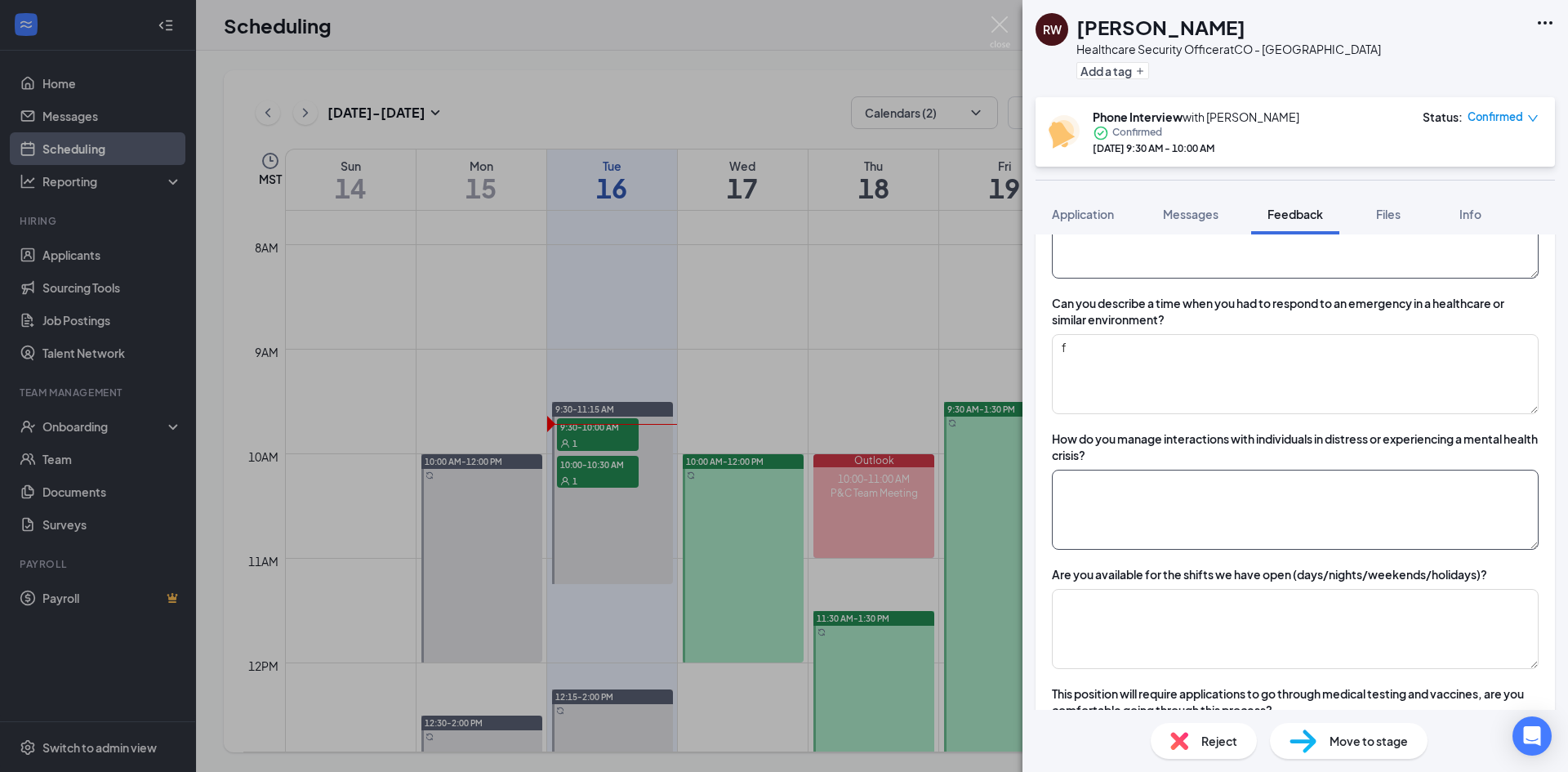
type textarea "Only spenfnf"
click at [1148, 501] on textarea at bounding box center [1295, 509] width 487 height 80
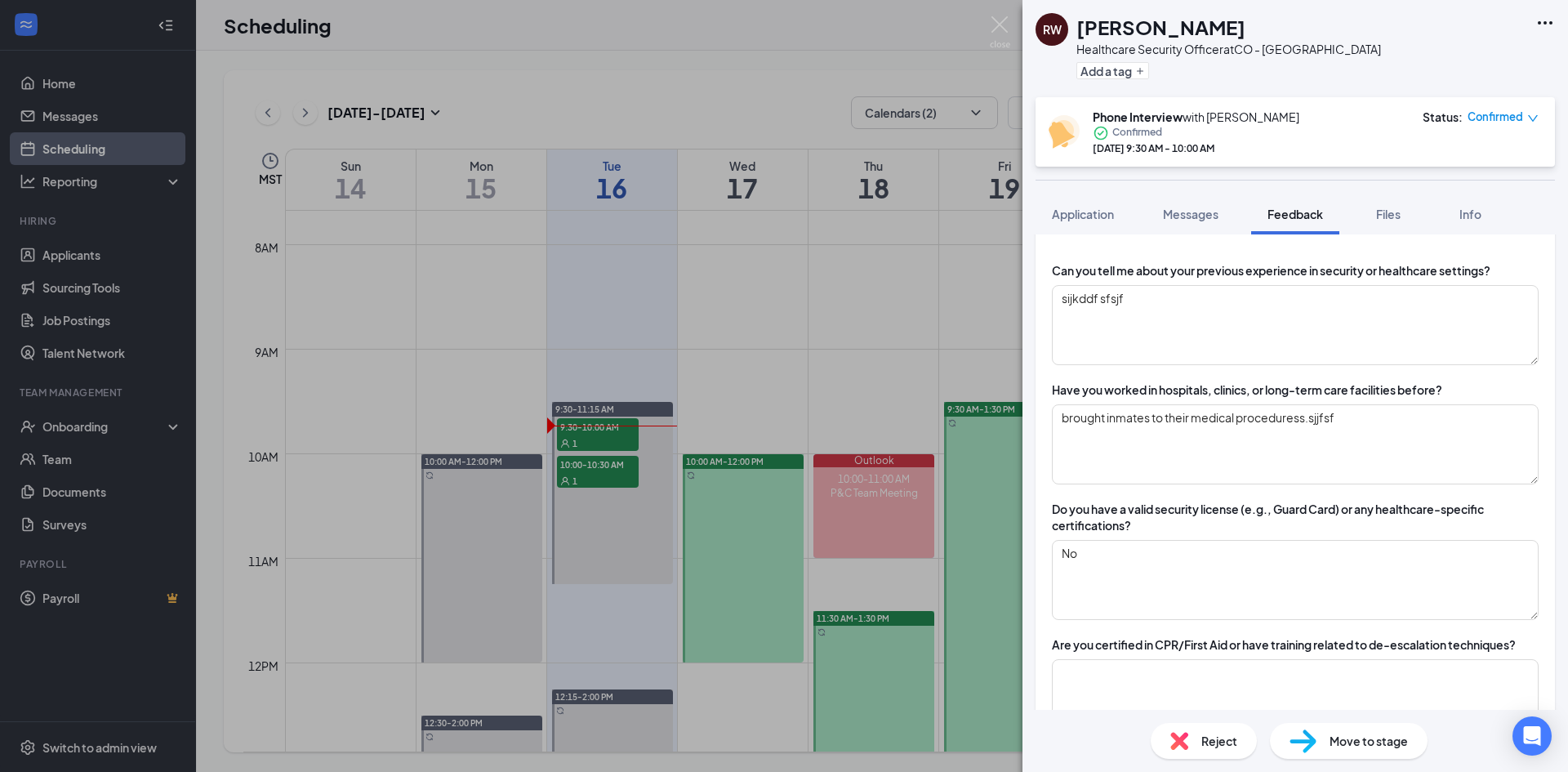
scroll to position [0, 0]
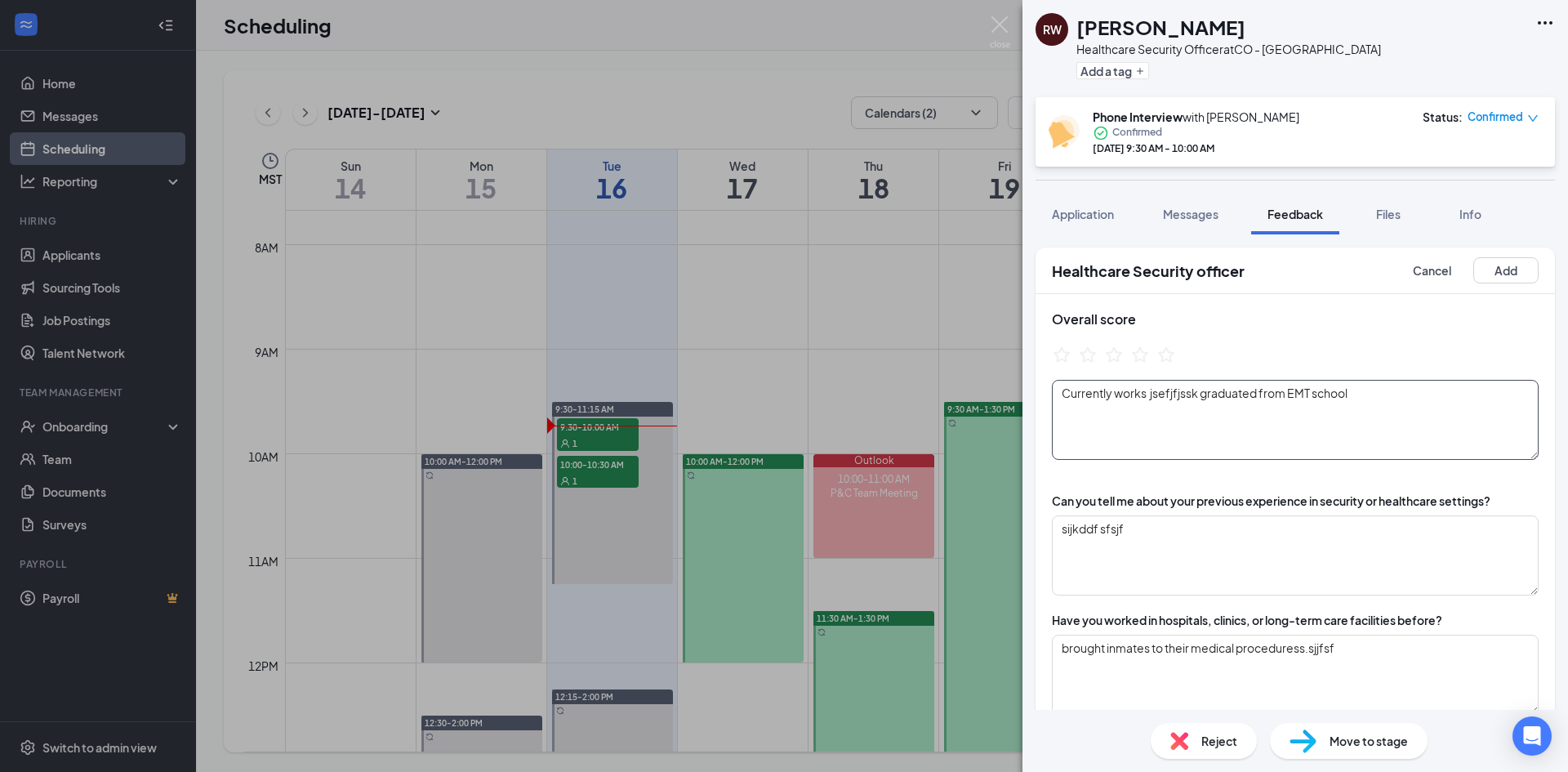
type textarea "talk to them and descalte. find a common ground. Sooth them get out of their me…"
drag, startPoint x: 1430, startPoint y: 394, endPoint x: 804, endPoint y: 334, distance: 628.9
click at [803, 340] on div "RW [PERSON_NAME] Healthcare Security Officer at CO - [GEOGRAPHIC_DATA] Add a ta…" at bounding box center [784, 386] width 1568 height 772
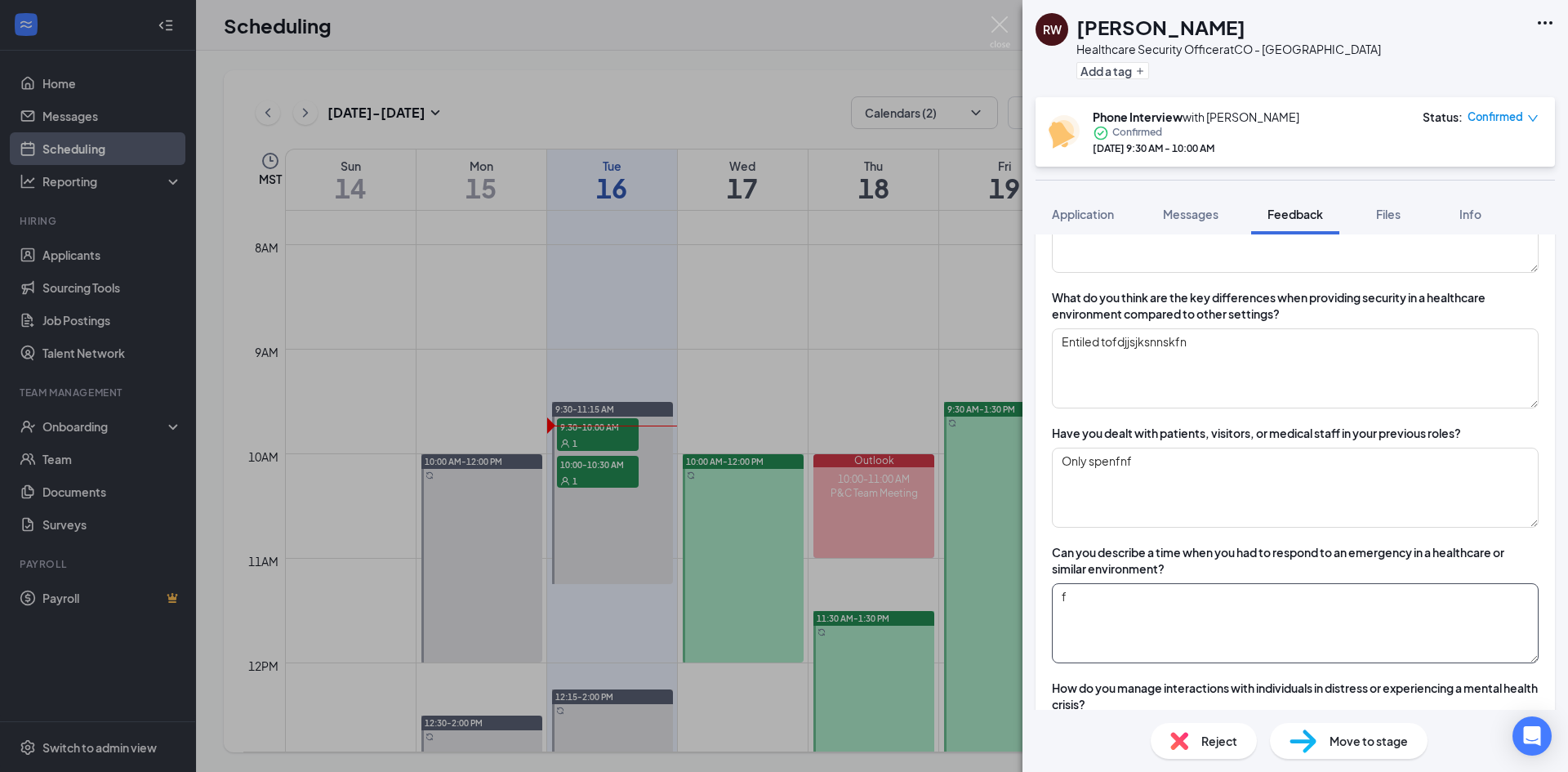
scroll to position [735, 0]
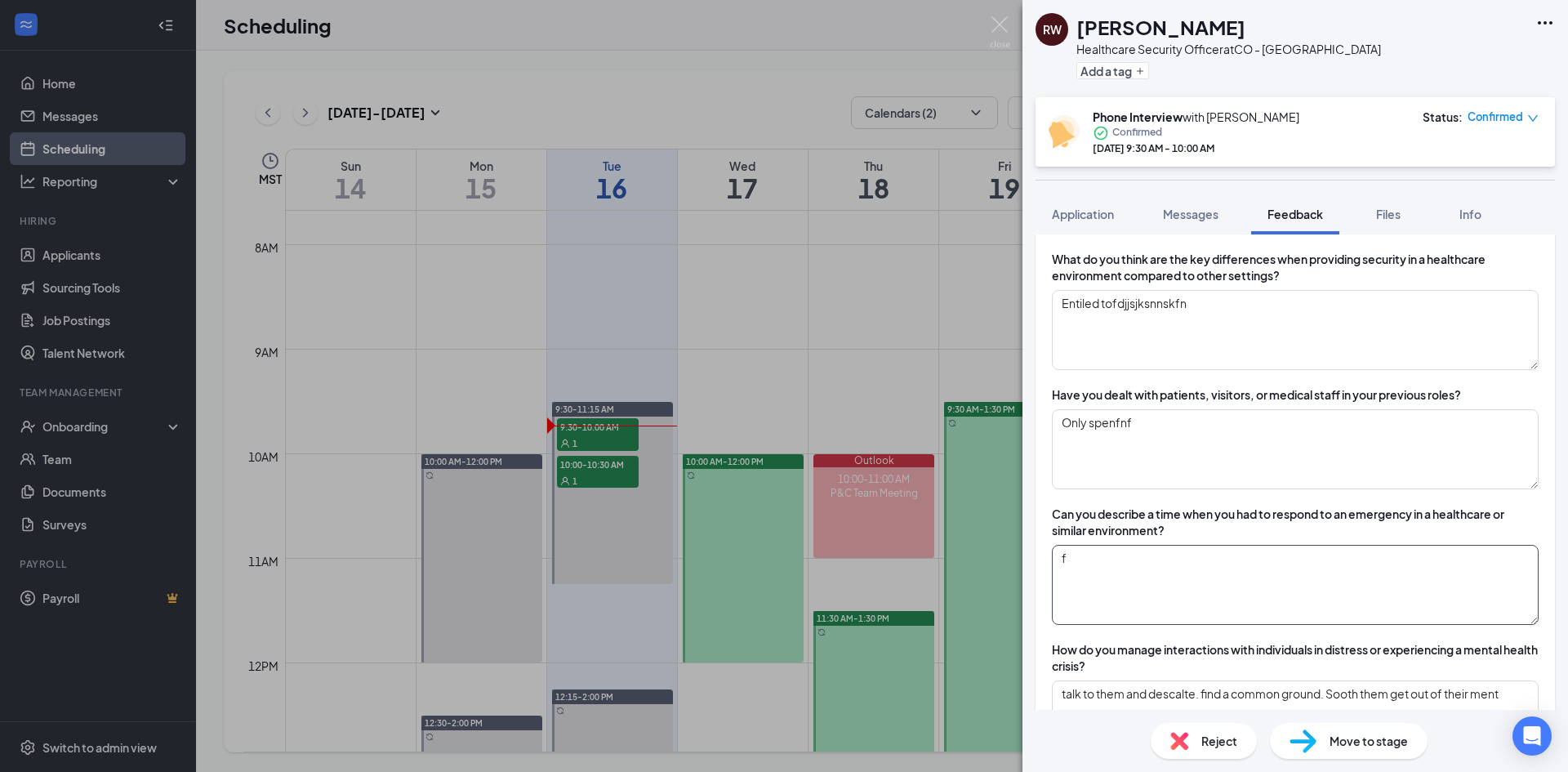
type textarea "Currently a ploi"
click at [1152, 577] on textarea "f" at bounding box center [1295, 585] width 487 height 80
drag, startPoint x: 1111, startPoint y: 560, endPoint x: 1052, endPoint y: 555, distance: 59.2
click at [1049, 559] on div "Can you tell me about your previous experience in security or healthcare settin…" at bounding box center [1295, 657] width 519 height 1833
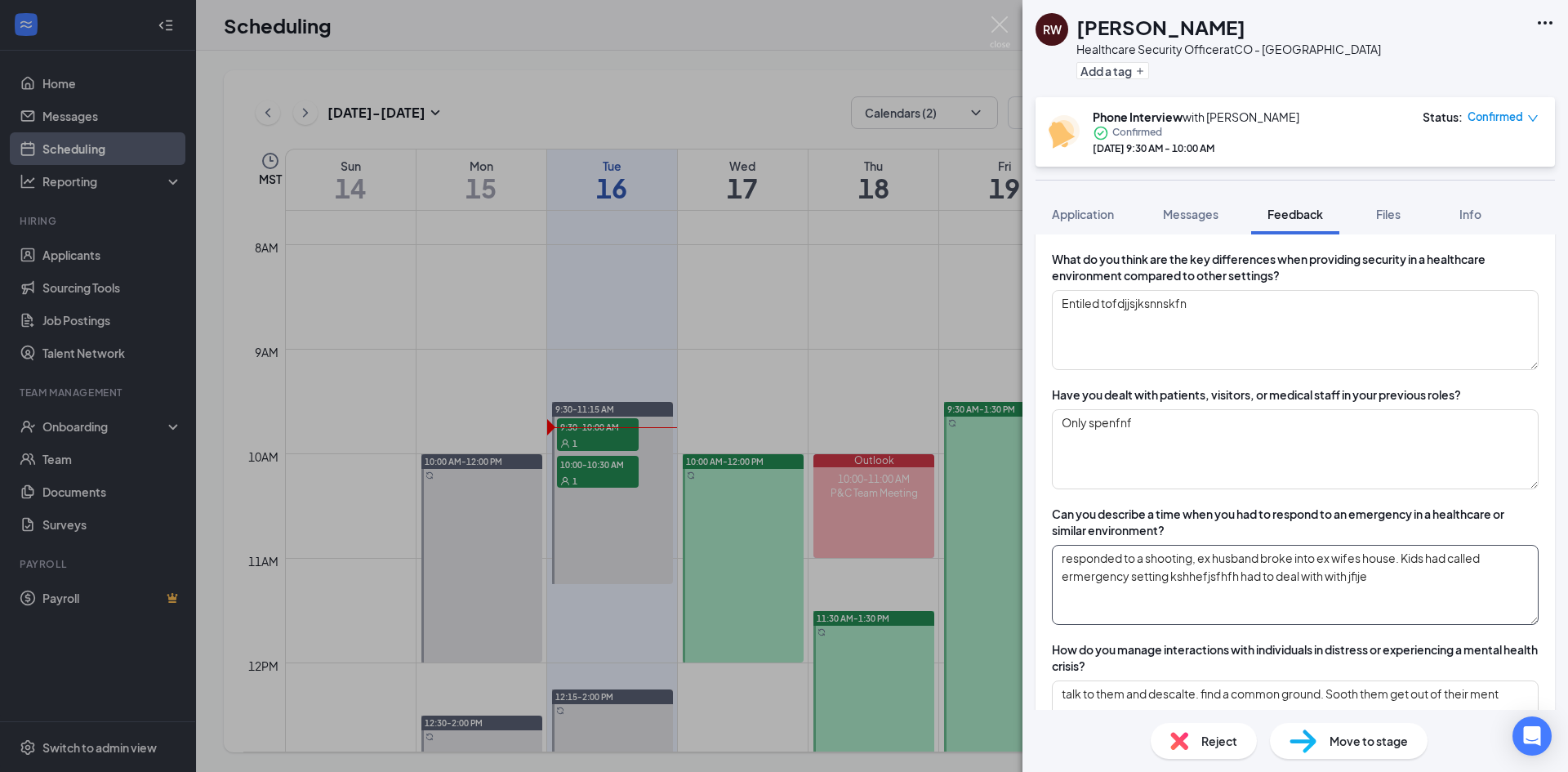
drag, startPoint x: 1375, startPoint y: 589, endPoint x: 1032, endPoint y: 554, distance: 344.8
click at [1033, 555] on div "Healthcare Security officer Cancel Add Overall score Currently a ploi Can you t…" at bounding box center [1295, 472] width 545 height 476
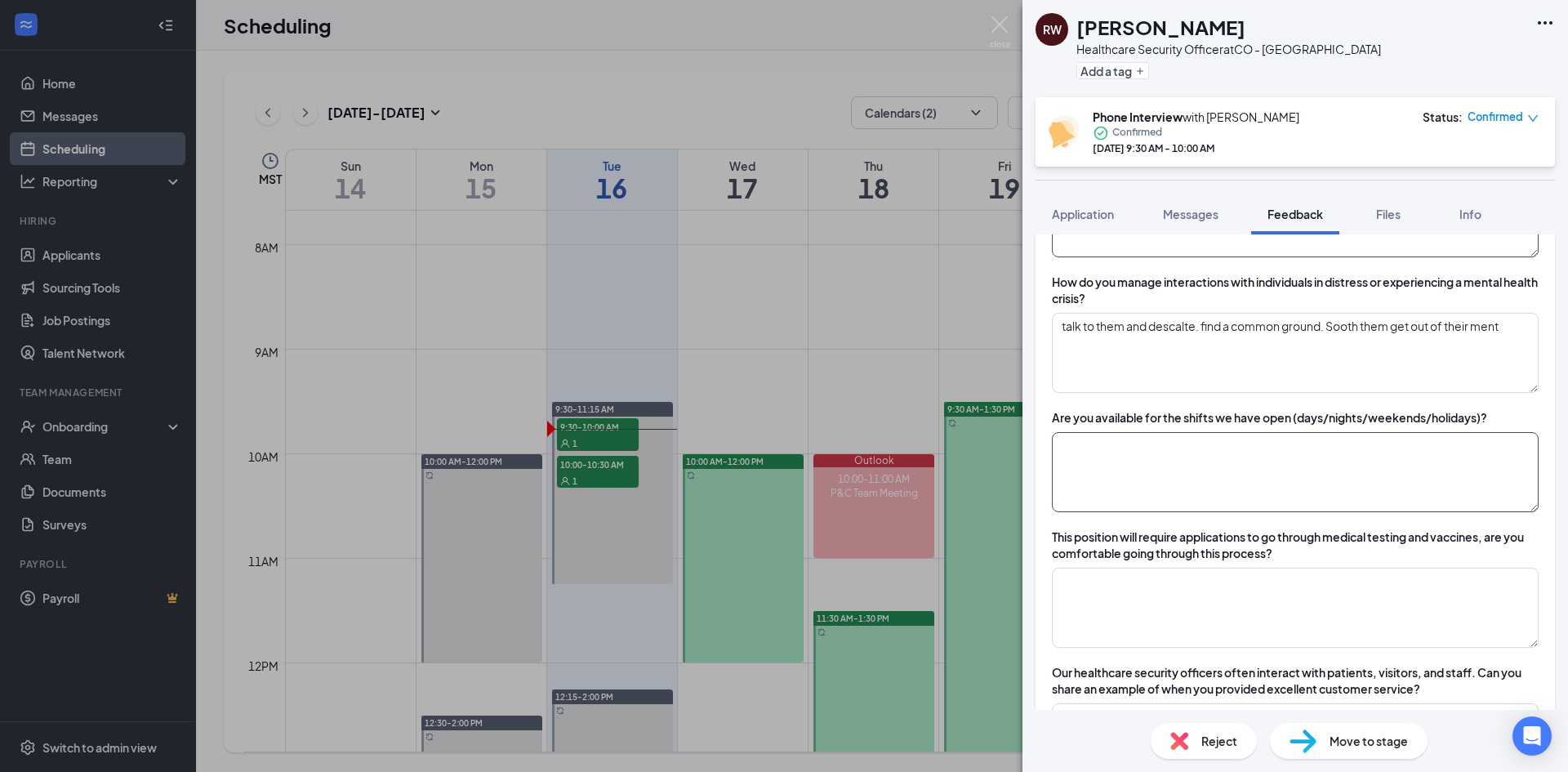
scroll to position [1143, 0]
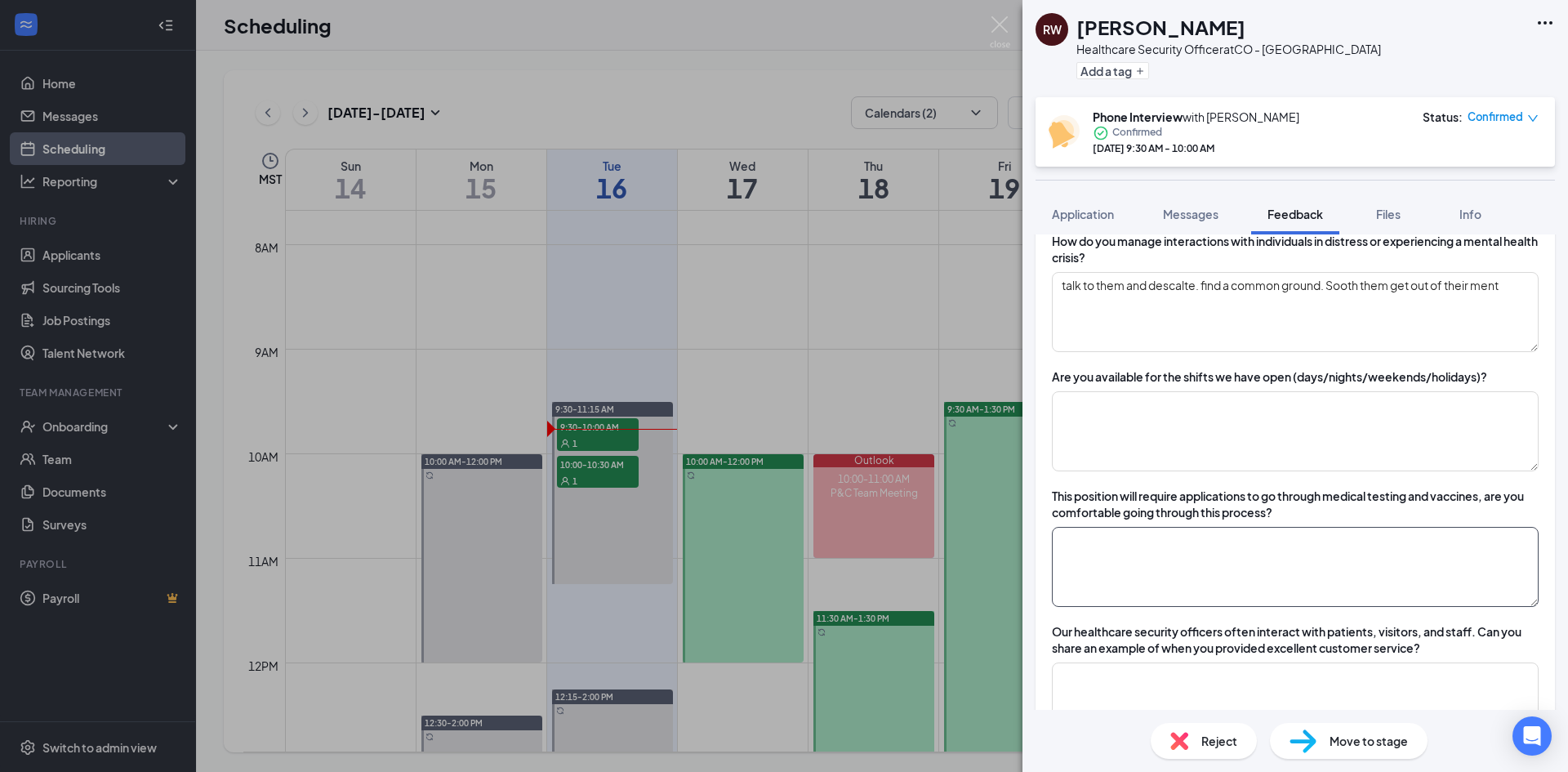
type textarea "Responded to shooting to ths jjf prison the ut"
click at [1222, 537] on textarea at bounding box center [1295, 566] width 487 height 80
click at [1243, 554] on textarea at bounding box center [1295, 566] width 487 height 80
click at [1132, 358] on div "Can you tell me about your previous experience in security or healthcare settin…" at bounding box center [1295, 250] width 519 height 1833
click at [1123, 318] on textarea "talk to them and descalte. find a common ground. Sooth them get out of their me…" at bounding box center [1295, 311] width 487 height 80
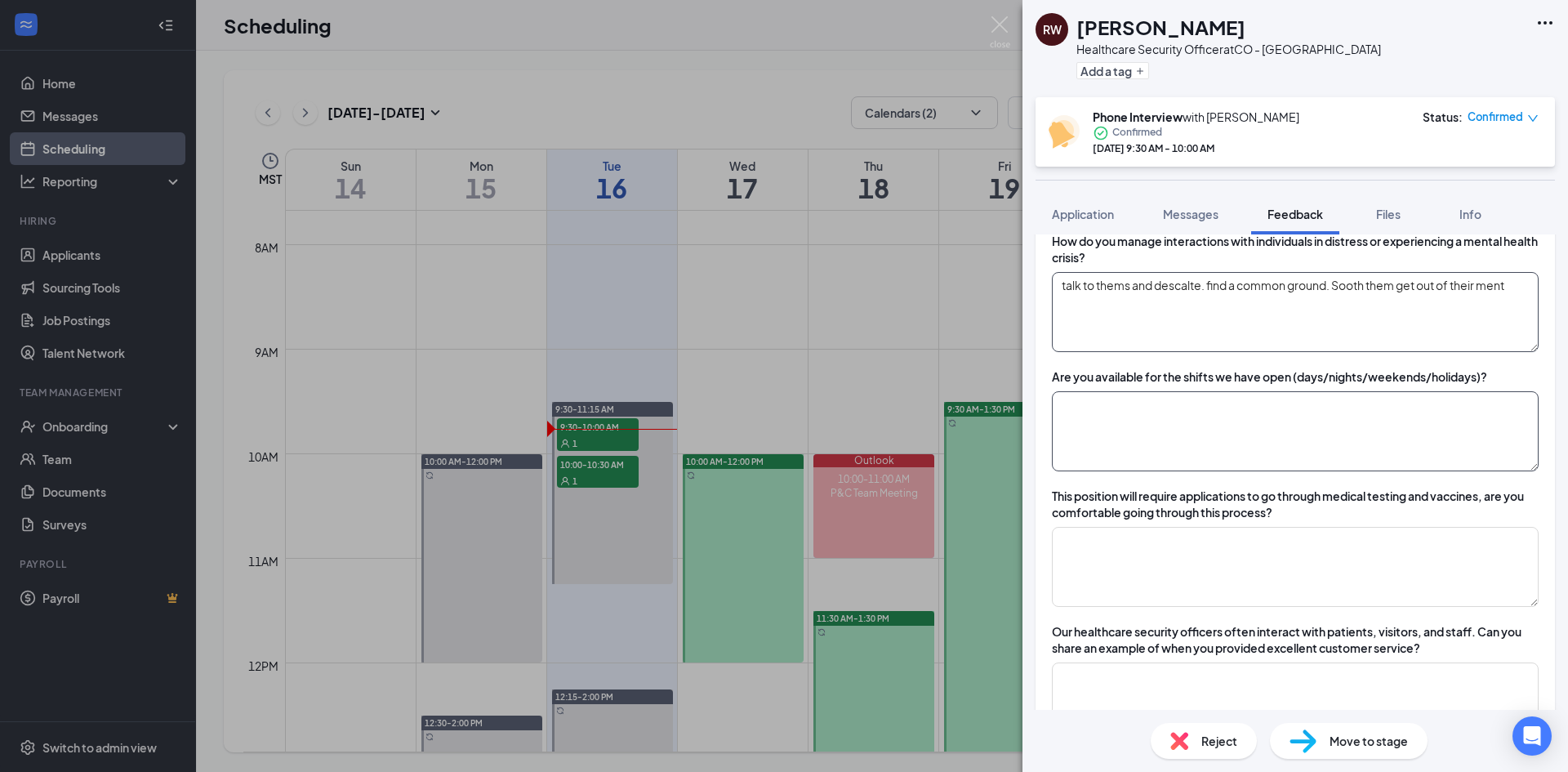
type textarea "talk to thems and descalte. find a common ground. Sooth them get out of their m…"
click at [1177, 431] on textarea at bounding box center [1295, 431] width 487 height 80
type textarea "s"
type textarea "f"
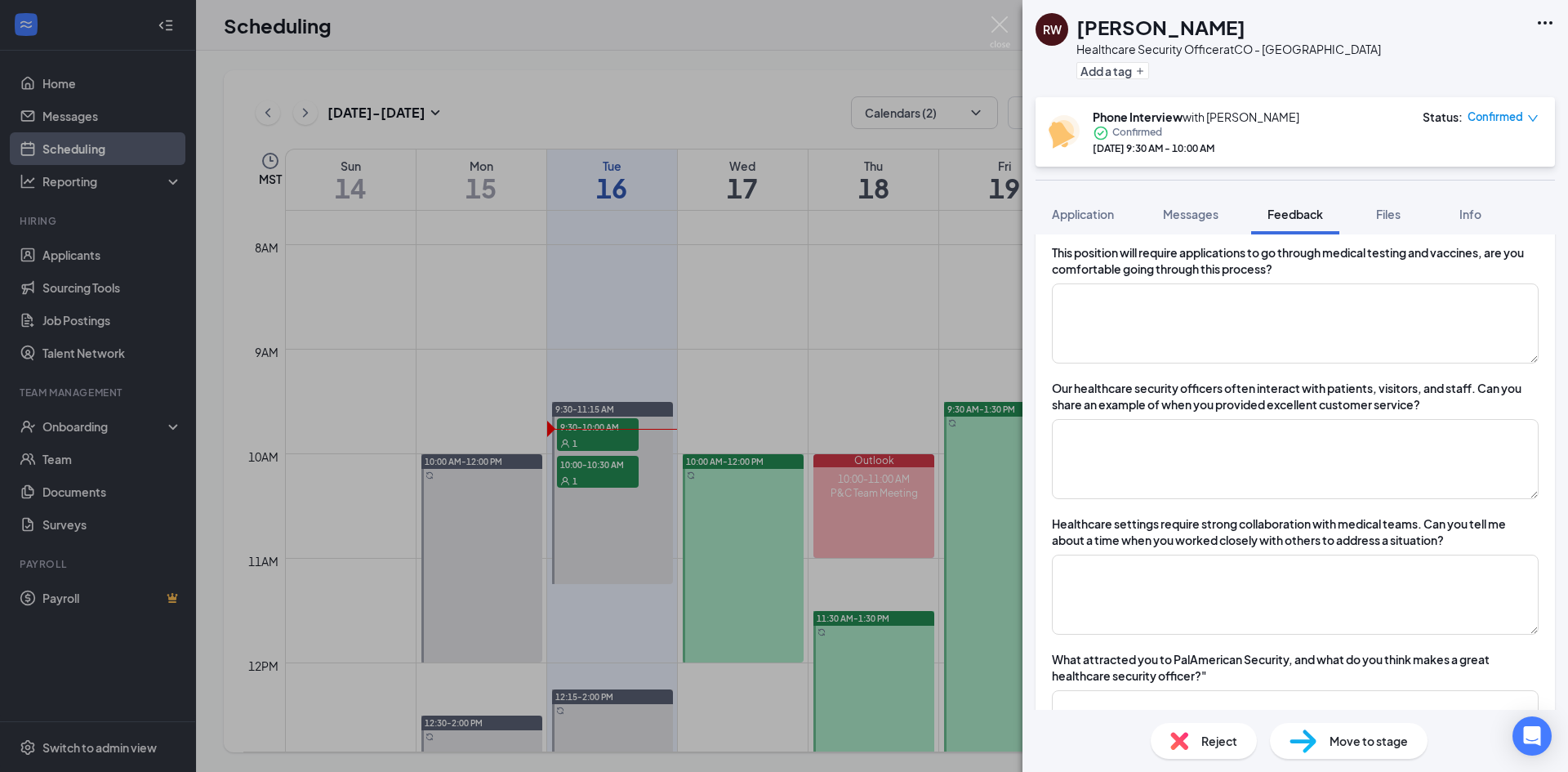
scroll to position [1389, 0]
click at [1152, 434] on textarea at bounding box center [1295, 457] width 487 height 80
click at [1149, 434] on textarea at bounding box center [1295, 457] width 487 height 80
drag, startPoint x: 1391, startPoint y: 421, endPoint x: 1435, endPoint y: 424, distance: 44.1
click at [1438, 442] on textarea "Dealing with a murder situation, I had to be a voice of reason of absolutely s" at bounding box center [1295, 457] width 487 height 80
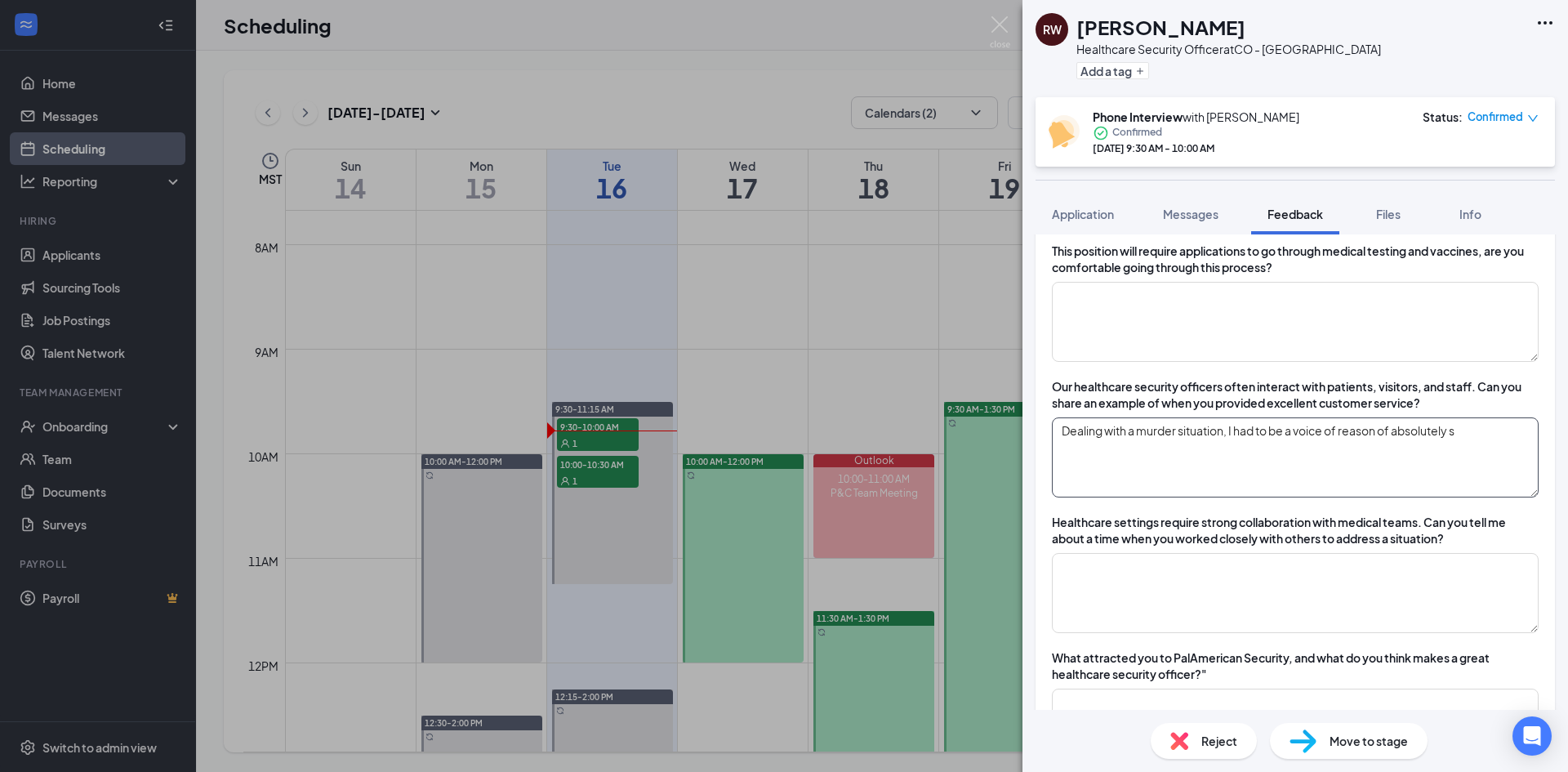
click at [1467, 433] on textarea "Dealing with a murder situation, I had to be a voice of reason of absolutely s" at bounding box center [1295, 457] width 487 height 80
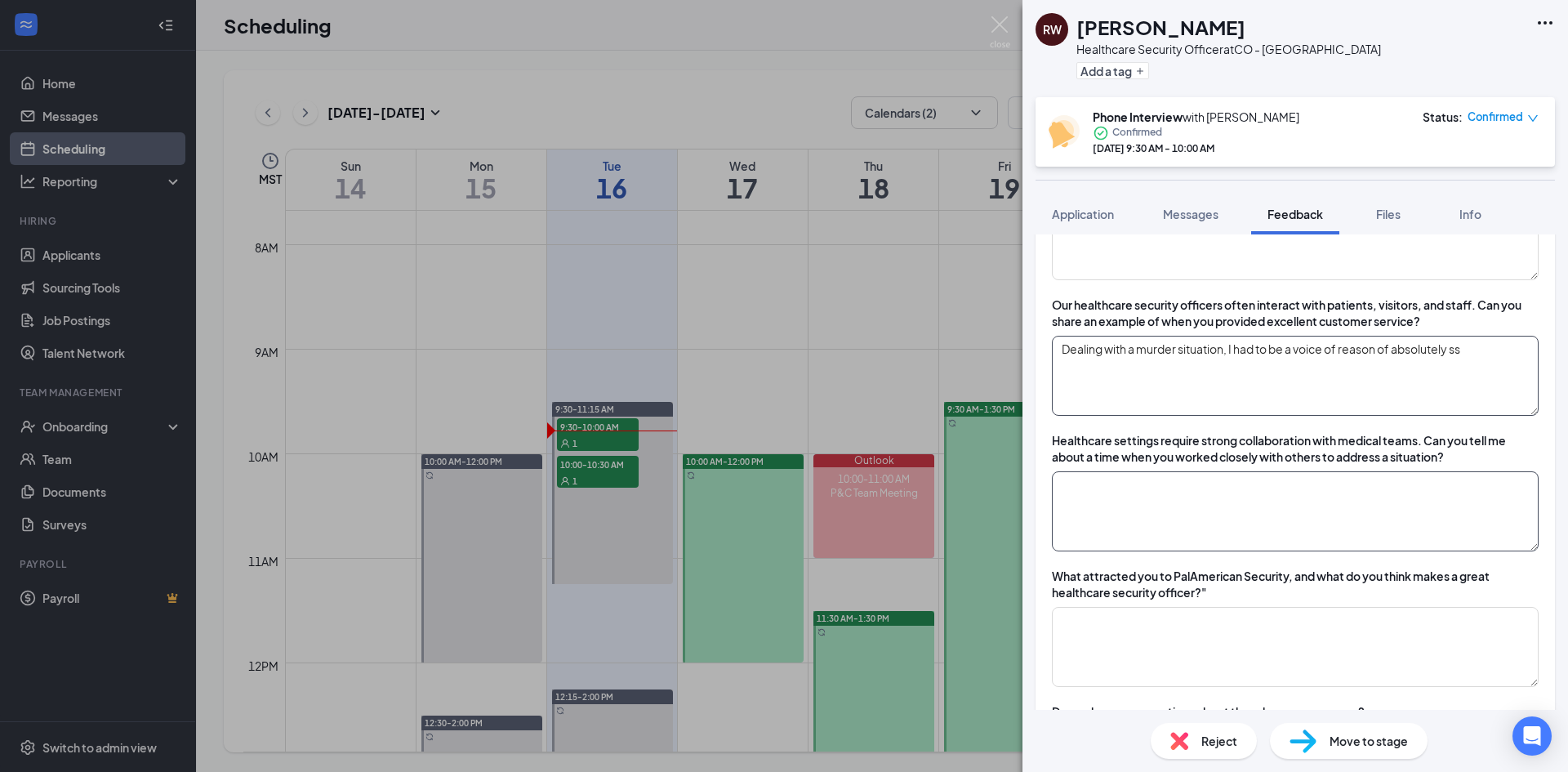
type textarea "Dealing with a murder situation, I had to be a voice of reason of absolutely ss"
click at [1225, 498] on textarea at bounding box center [1295, 511] width 487 height 80
type textarea "f"
click at [1187, 413] on textarea "Dealing with a murder situation, I had to be a voice of reason of absolutely ss" at bounding box center [1295, 376] width 487 height 80
click at [1477, 354] on textarea "Dealing with a murder situation, I had to be a voice of reason of absolutely ss" at bounding box center [1295, 376] width 487 height 80
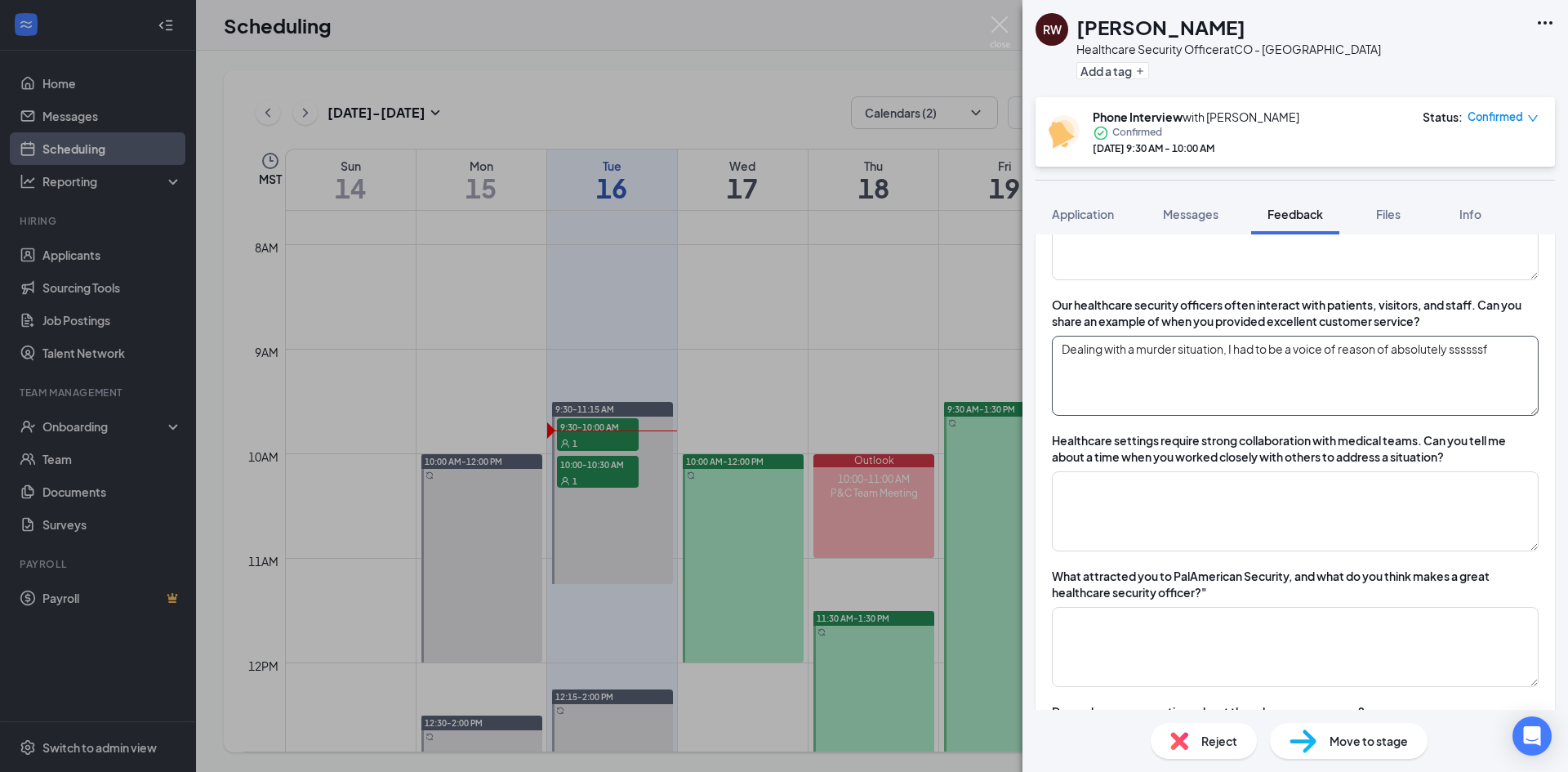
click at [1406, 370] on textarea "Dealing with a murder situation, I had to be a voice of reason of absolutely ss…" at bounding box center [1295, 376] width 487 height 80
click at [1497, 348] on textarea "Dealing with a murder situation, I had to be a voice of reason of abssolutely s…" at bounding box center [1295, 376] width 487 height 80
click at [1446, 350] on textarea "Dealing with a murder situation, I had to be a voice of reason of abssolutely s…" at bounding box center [1295, 376] width 487 height 80
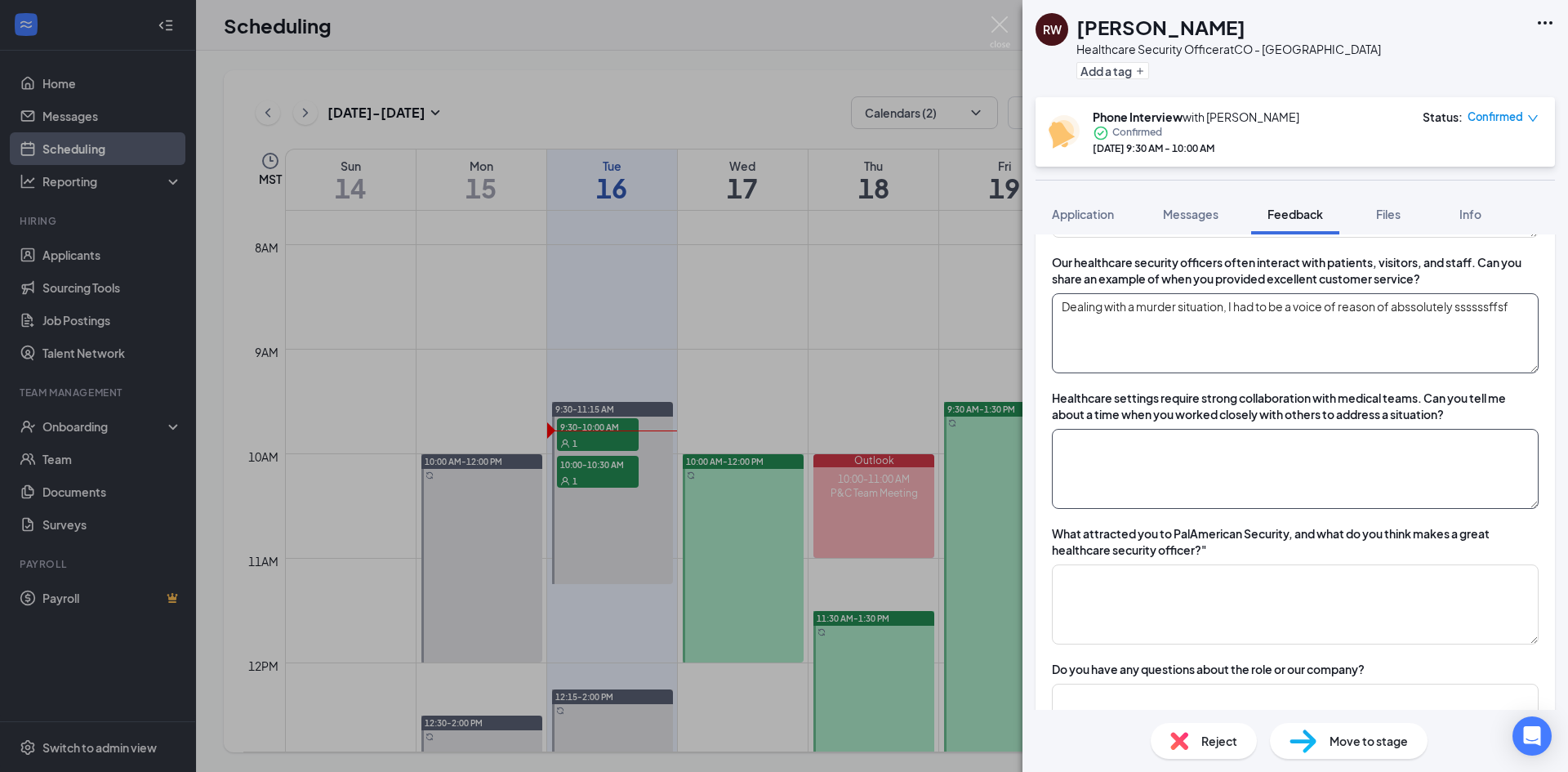
scroll to position [1552, 0]
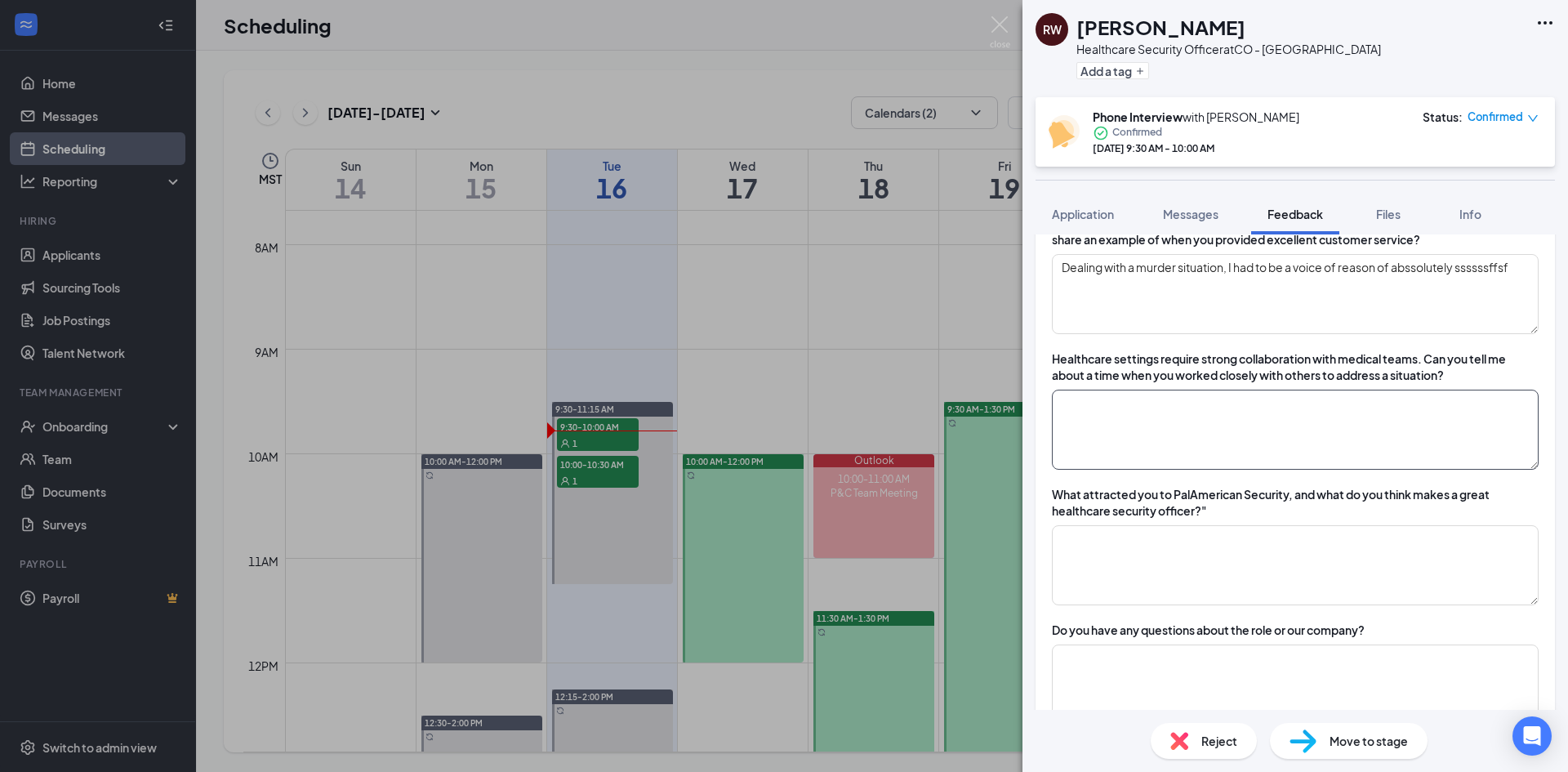
click at [1162, 408] on textarea at bounding box center [1295, 430] width 487 height 80
drag, startPoint x: 1460, startPoint y: 382, endPoint x: 1371, endPoint y: 425, distance: 98.8
click at [1460, 378] on div "Healthcare settings require strong collaboration with medical teams. Can you te…" at bounding box center [1295, 366] width 487 height 33
click at [1294, 435] on textarea at bounding box center [1295, 430] width 487 height 80
click at [1174, 387] on div "Healthcare settings require strong collaboration with medical teams. Can you te…" at bounding box center [1295, 409] width 487 height 119
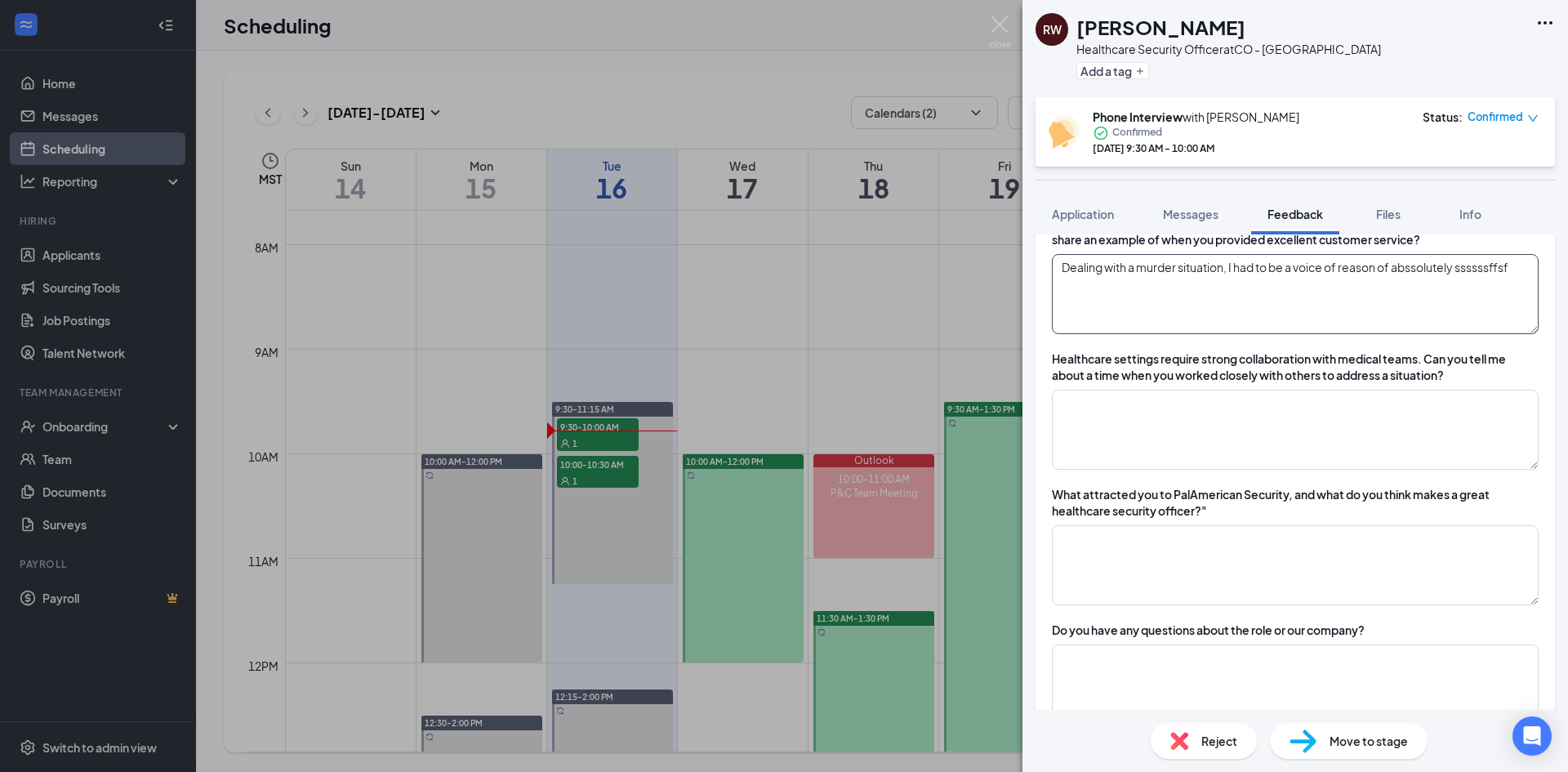
click at [1363, 264] on textarea "Dealing with a murder situation, I had to be a voice of reason of abssolutely s…" at bounding box center [1295, 294] width 487 height 80
click at [1504, 282] on textarea "Dealing with a murder situation, I had to be a voice of reason of abssolutely s…" at bounding box center [1295, 294] width 487 height 80
drag, startPoint x: 1525, startPoint y: 267, endPoint x: 1387, endPoint y: 278, distance: 138.4
click at [1388, 278] on textarea "Dealing with a murder situation, I had to be a voice of reason of abssolutely s…" at bounding box center [1295, 294] width 487 height 80
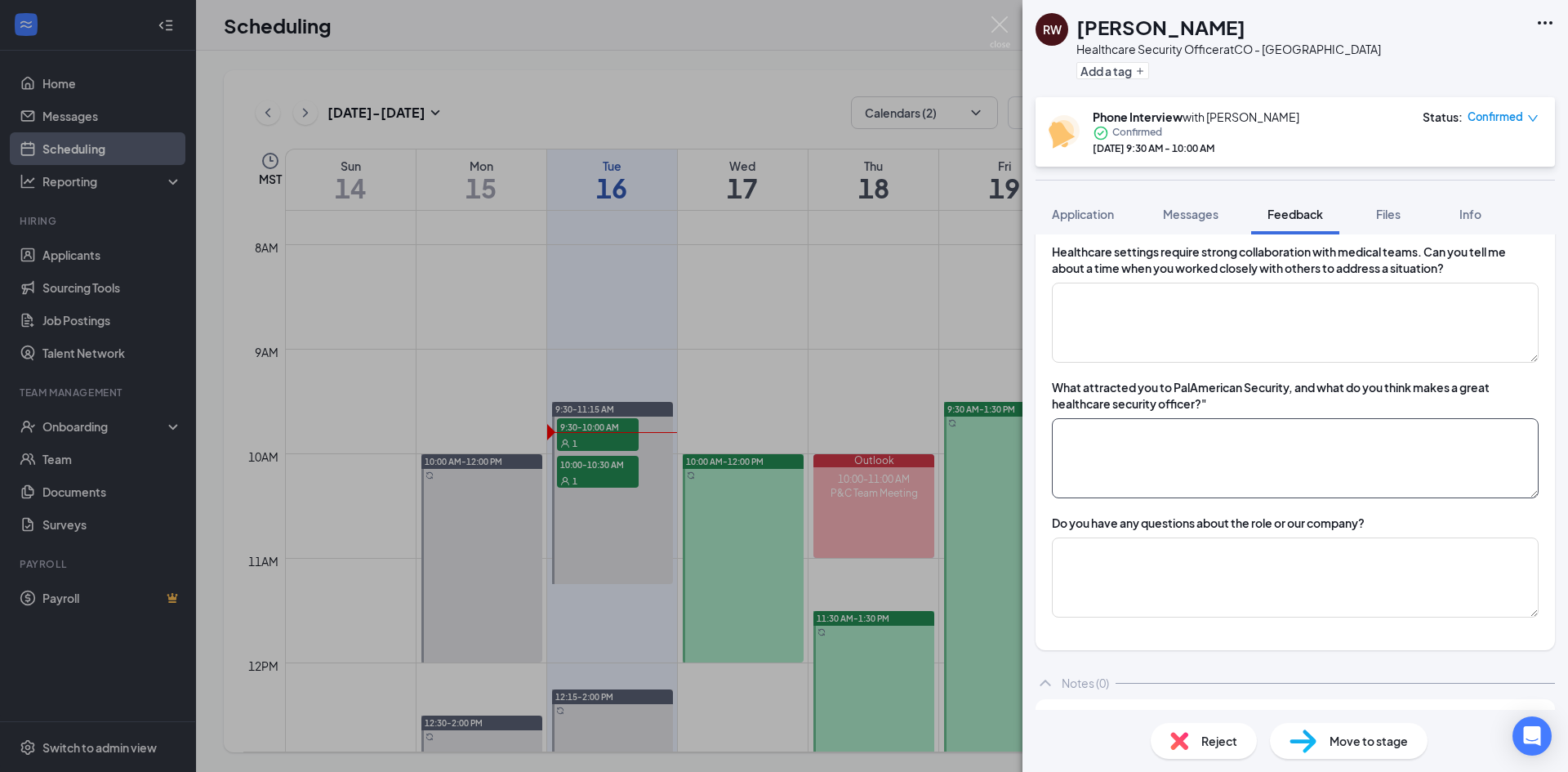
scroll to position [1634, 0]
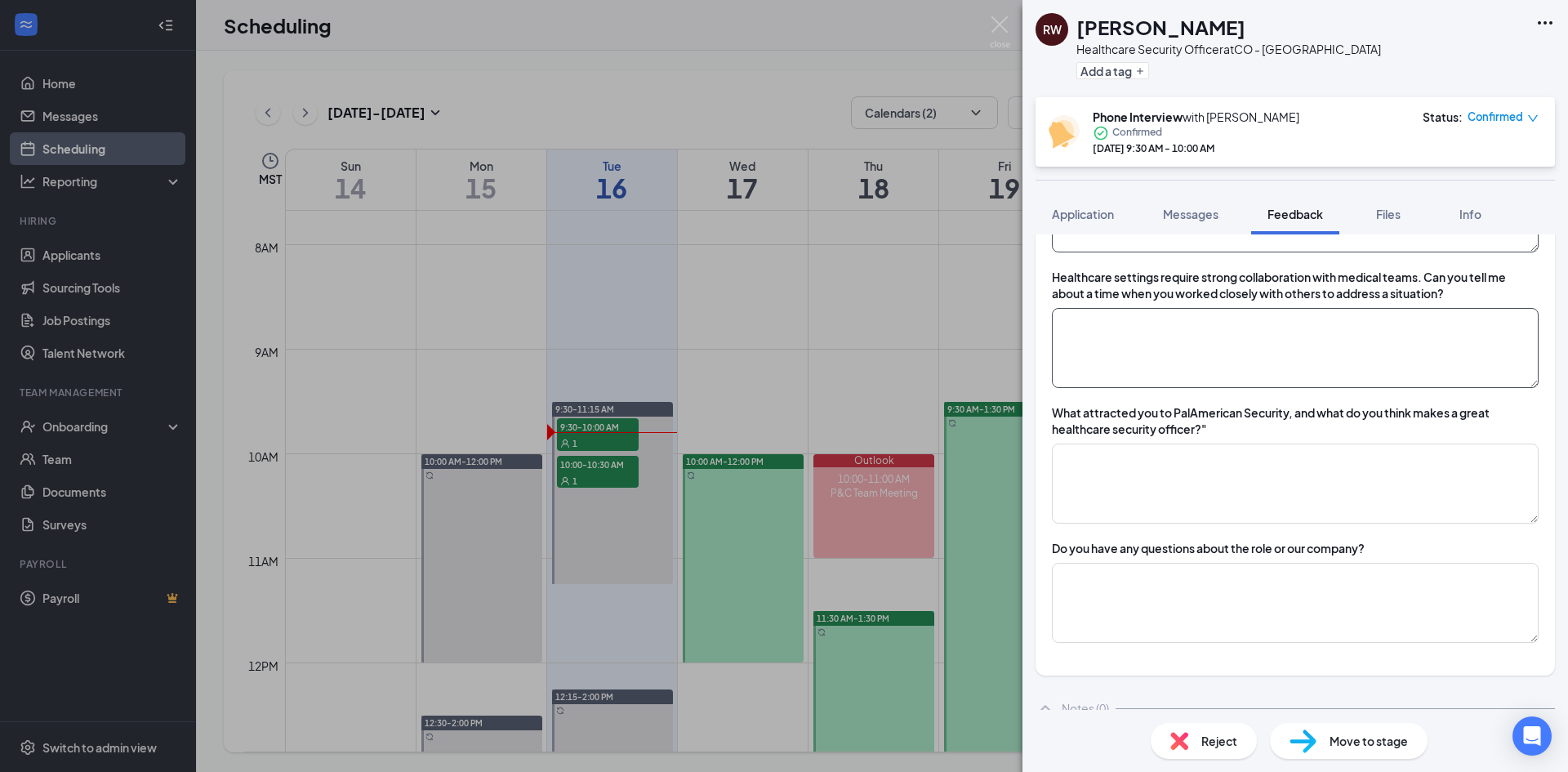
type textarea "Dealing with a murder situation, I had to be a voice of reason of working s"
click at [1130, 362] on textarea at bounding box center [1295, 348] width 487 height 80
click at [1106, 333] on textarea at bounding box center [1295, 348] width 487 height 80
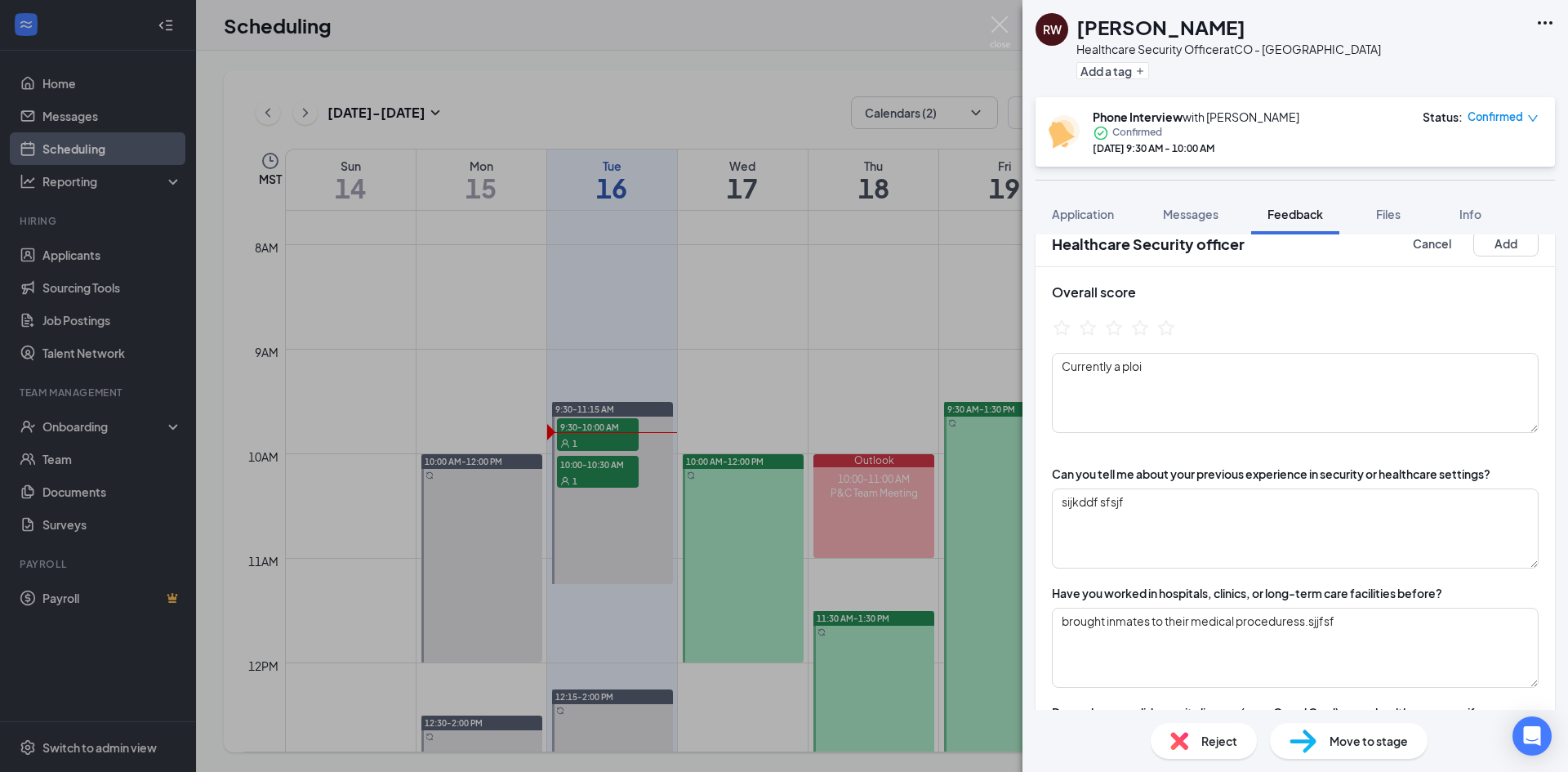
scroll to position [0, 0]
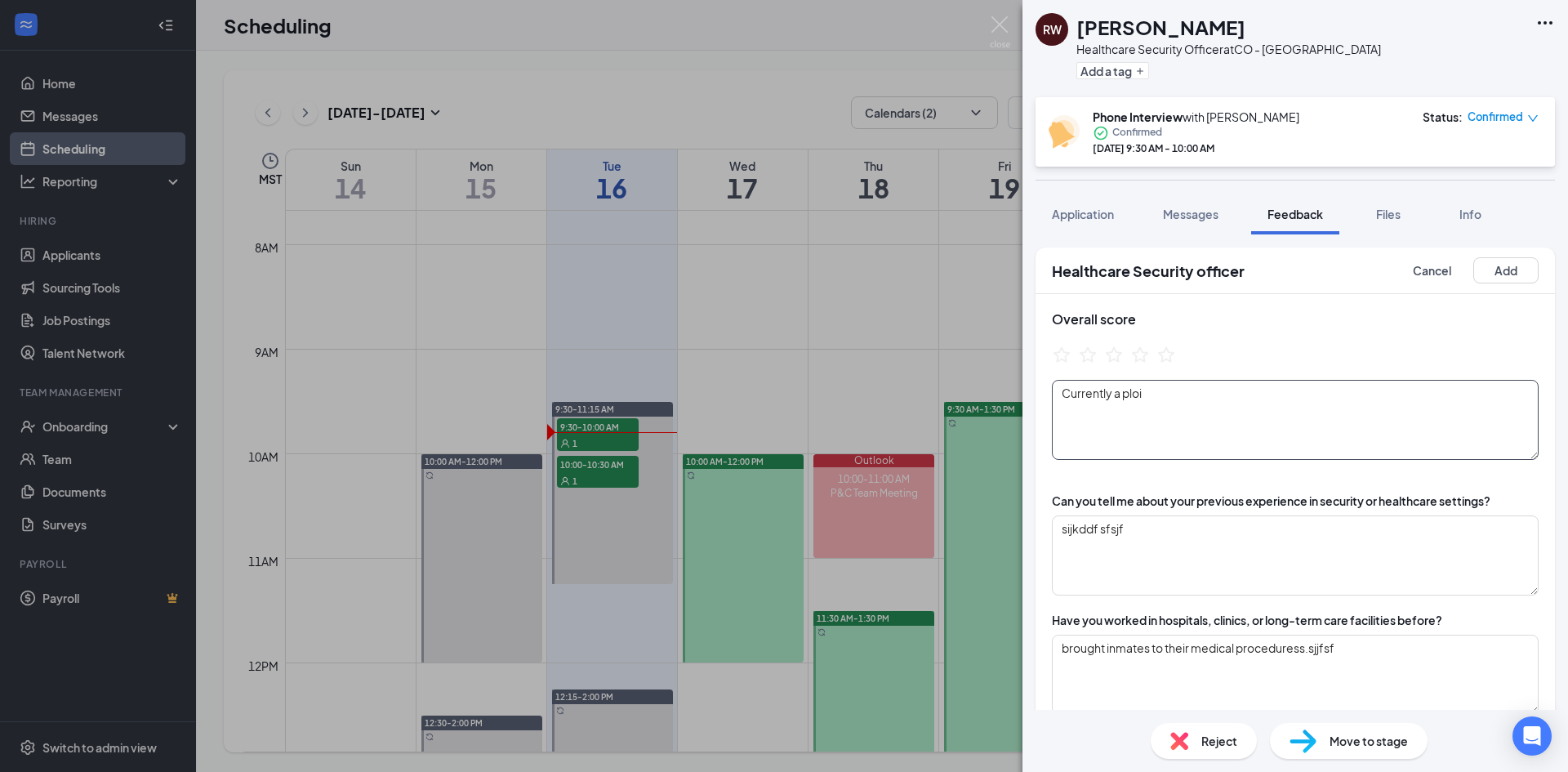
click at [1167, 397] on textarea "Currently a ploi" at bounding box center [1295, 420] width 487 height 80
drag, startPoint x: 1167, startPoint y: 397, endPoint x: 964, endPoint y: 386, distance: 203.3
click at [964, 386] on div "RW [PERSON_NAME] Healthcare Security Officer at CO - [GEOGRAPHIC_DATA] Add a ta…" at bounding box center [784, 386] width 1568 height 772
click at [1245, 392] on textarea "Currently working as a police office in [GEOGRAPHIC_DATA]. Looking to relocate" at bounding box center [1295, 420] width 487 height 80
click at [1247, 392] on textarea "Currently working as a police office in [GEOGRAPHIC_DATA]. Looking to relocate" at bounding box center [1295, 420] width 487 height 80
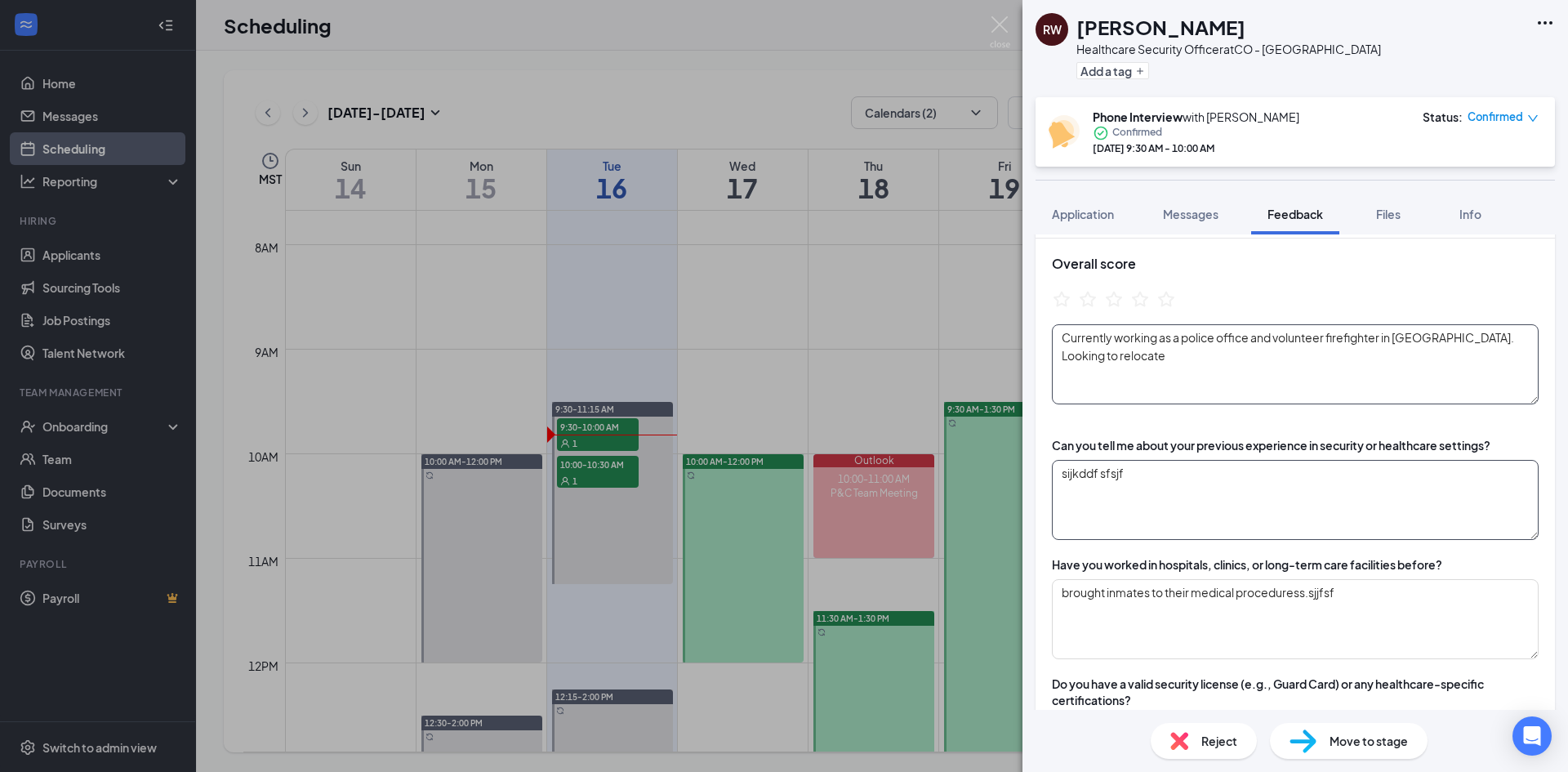
scroll to position [82, 0]
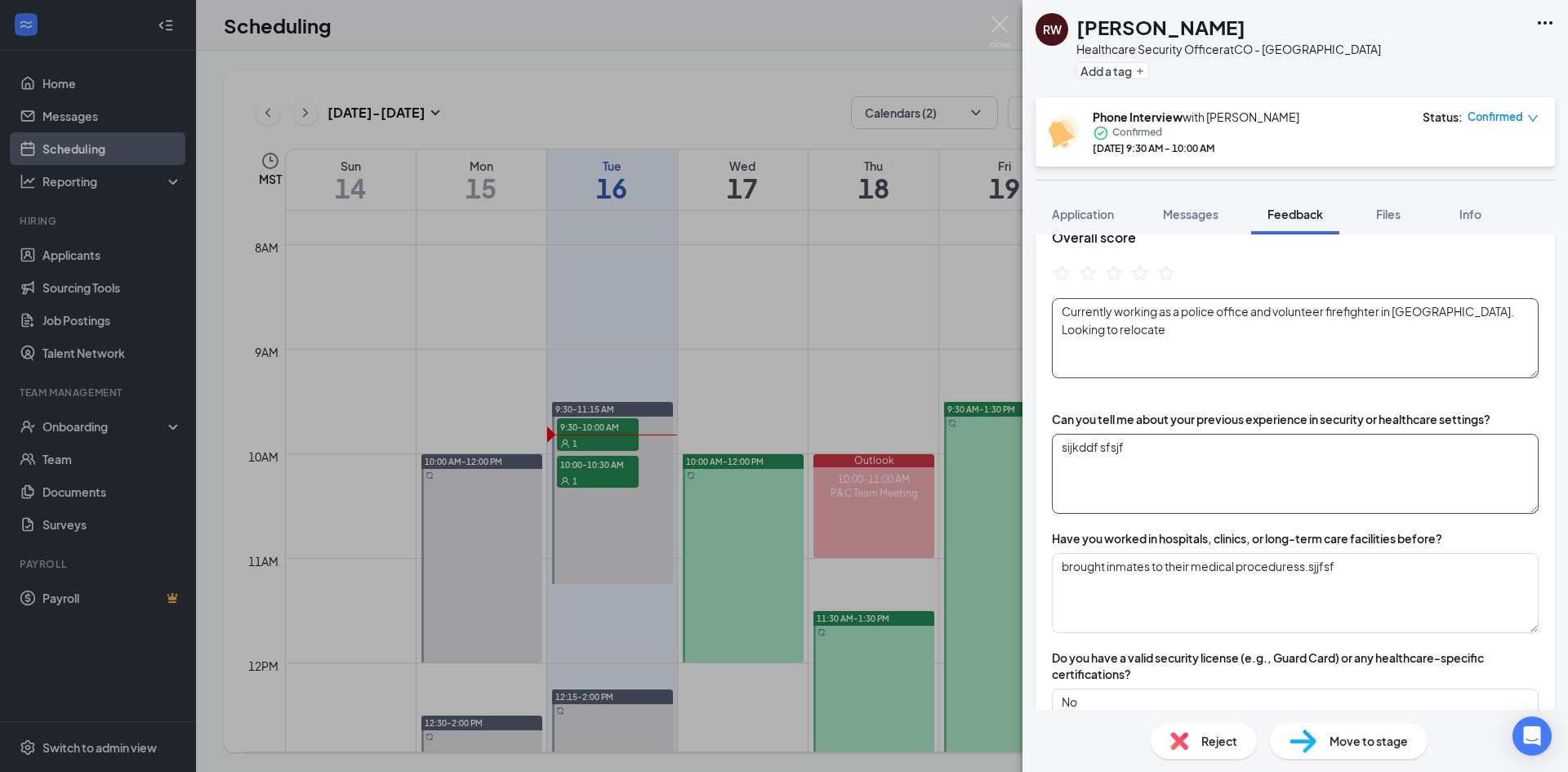
type textarea "Currently working as a police office and volunteer firefighter in [GEOGRAPHIC_D…"
drag, startPoint x: 1140, startPoint y: 459, endPoint x: 1017, endPoint y: 464, distance: 123.1
click at [1017, 464] on div "RW [PERSON_NAME] Healthcare Security Officer at CO - [GEOGRAPHIC_DATA] Add a ta…" at bounding box center [784, 386] width 1568 height 772
click at [1088, 465] on textarea "sijkddf sfsjf" at bounding box center [1295, 474] width 487 height 80
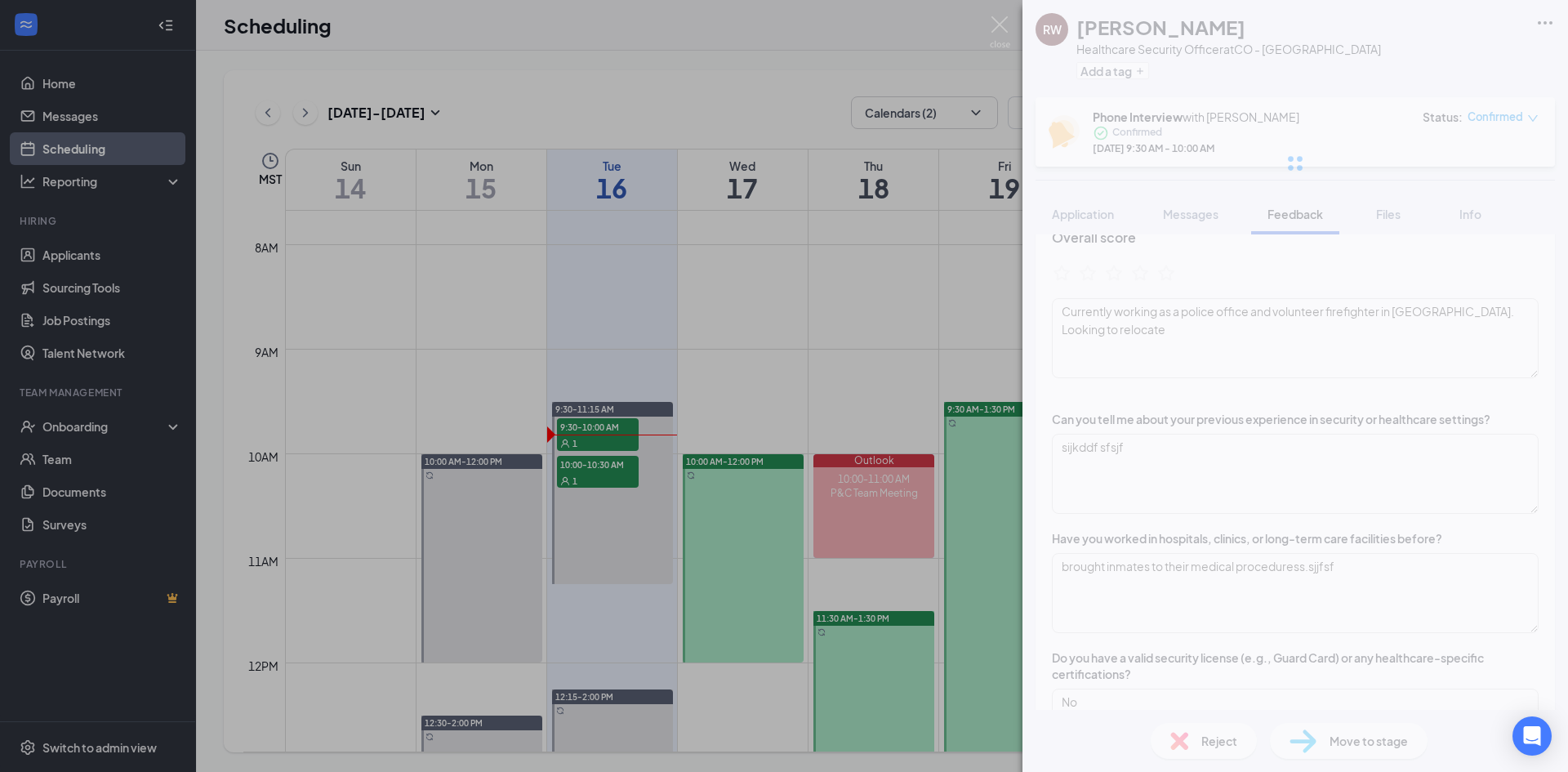
click at [1142, 461] on div "RW [PERSON_NAME] Healthcare Security Officer at CO - [GEOGRAPHIC_DATA] Add a ta…" at bounding box center [1295, 386] width 545 height 772
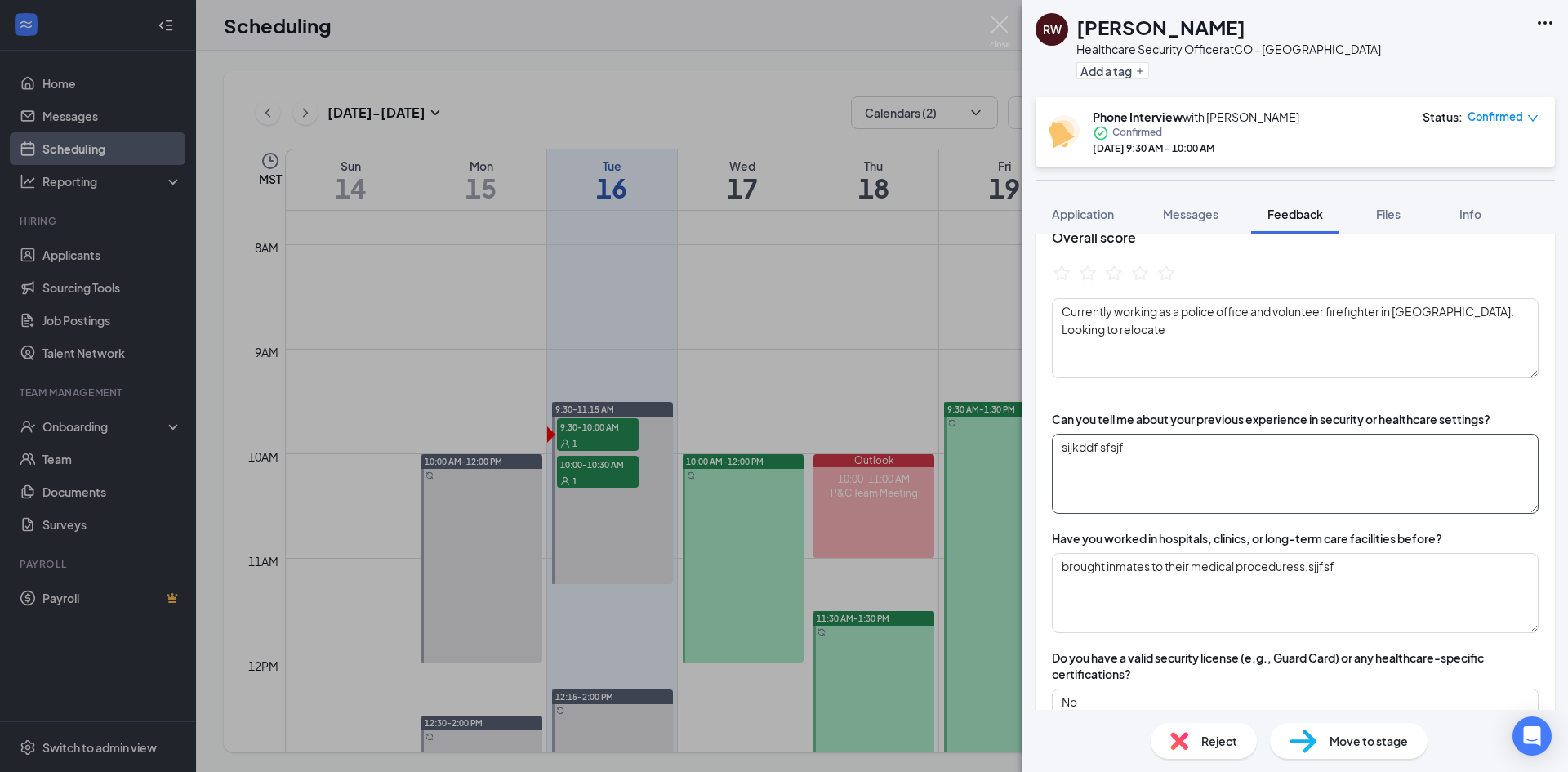
drag, startPoint x: 1125, startPoint y: 455, endPoint x: 1042, endPoint y: 457, distance: 83.0
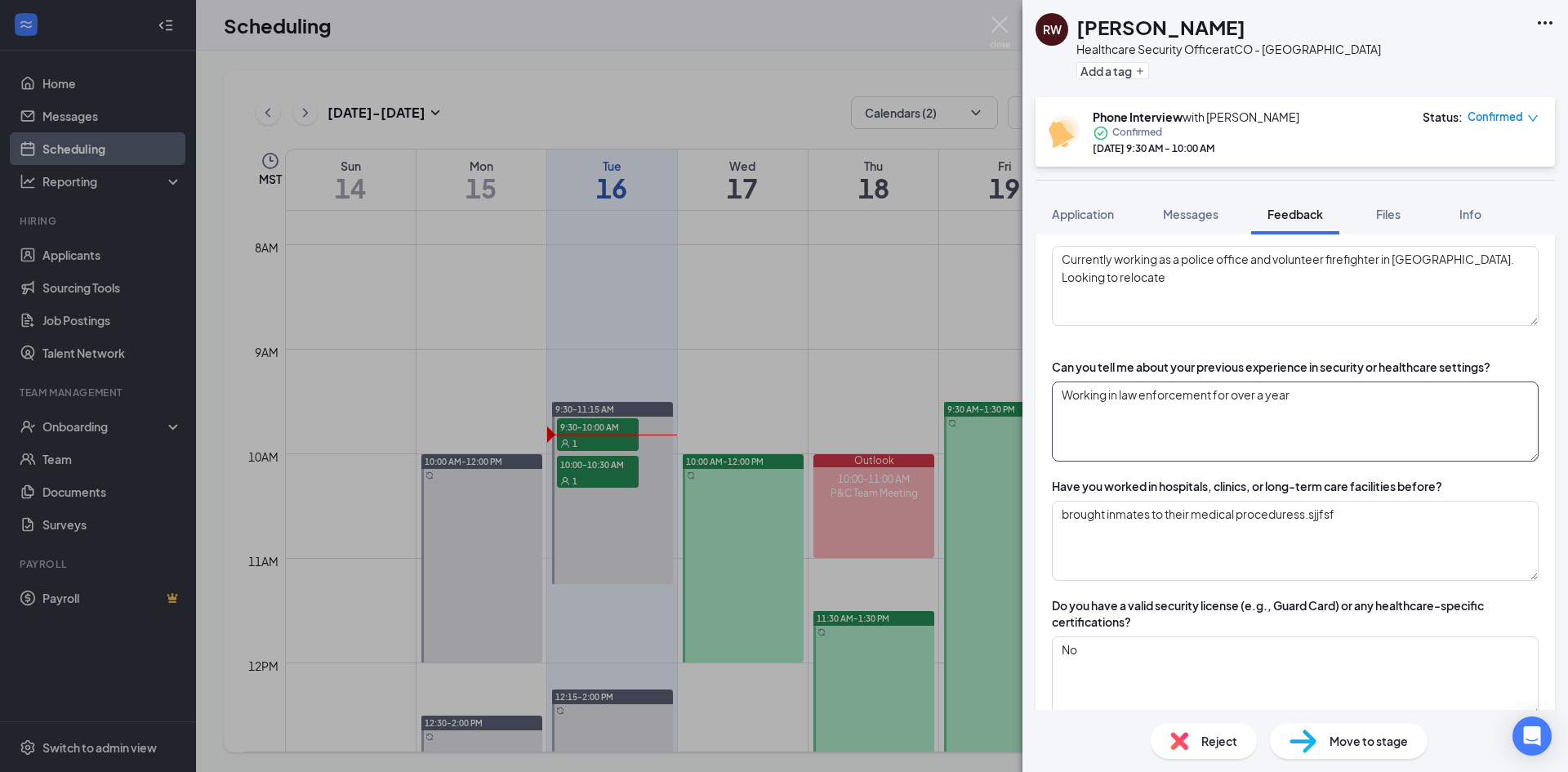
scroll to position [163, 0]
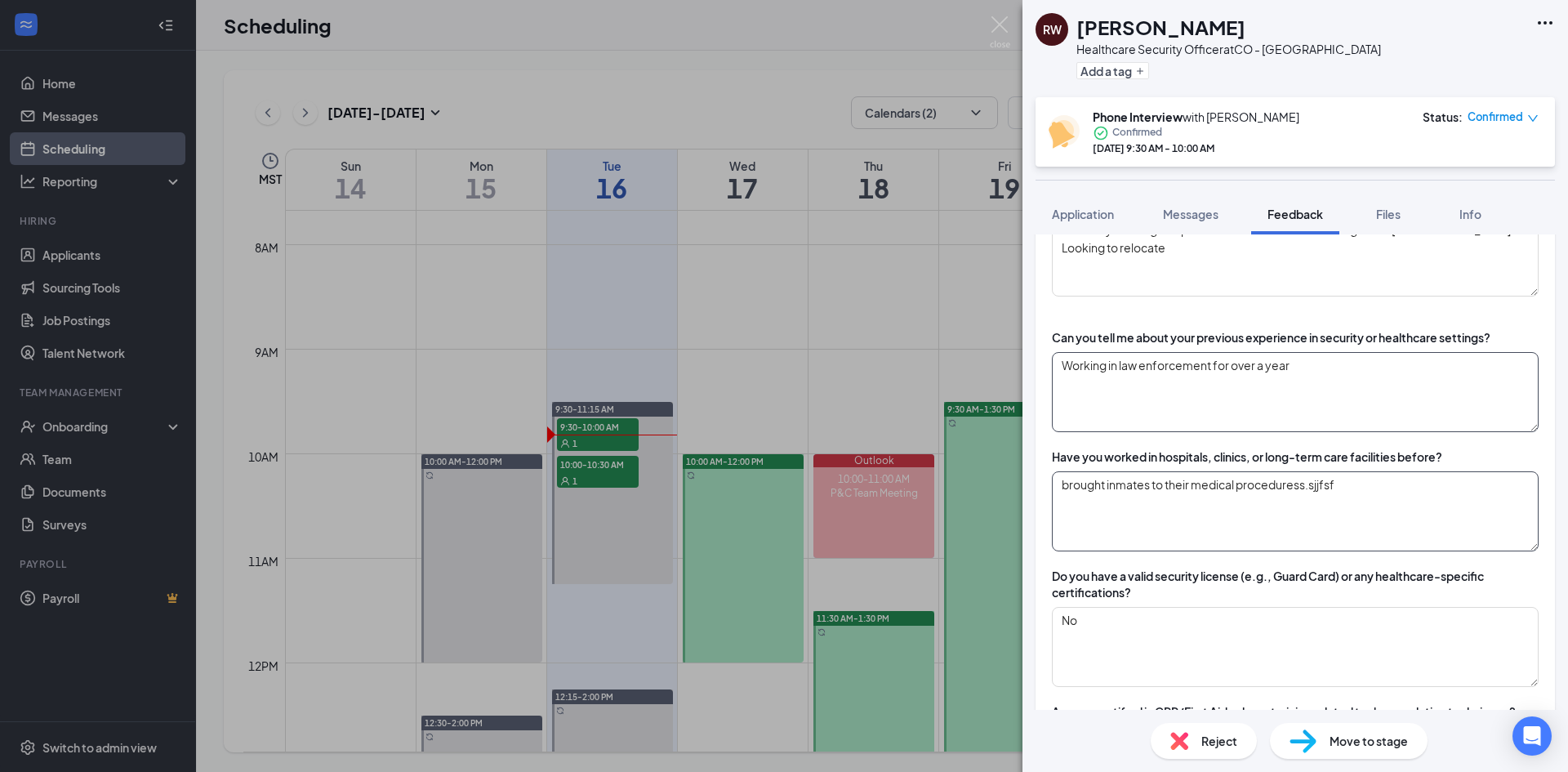
type textarea "Working in law enforcement for over a year"
click at [1197, 491] on textarea "brought inmates to their medical proceduress.sjjfsf" at bounding box center [1295, 511] width 487 height 80
click at [1374, 483] on textarea "brought inmates to their medical proceduress.sjjfsf" at bounding box center [1295, 511] width 487 height 80
drag, startPoint x: 1363, startPoint y: 488, endPoint x: 994, endPoint y: 485, distance: 369.0
click at [994, 485] on div "RW [PERSON_NAME] Healthcare Security Officer at CO - [GEOGRAPHIC_DATA] Add a ta…" at bounding box center [784, 386] width 1568 height 772
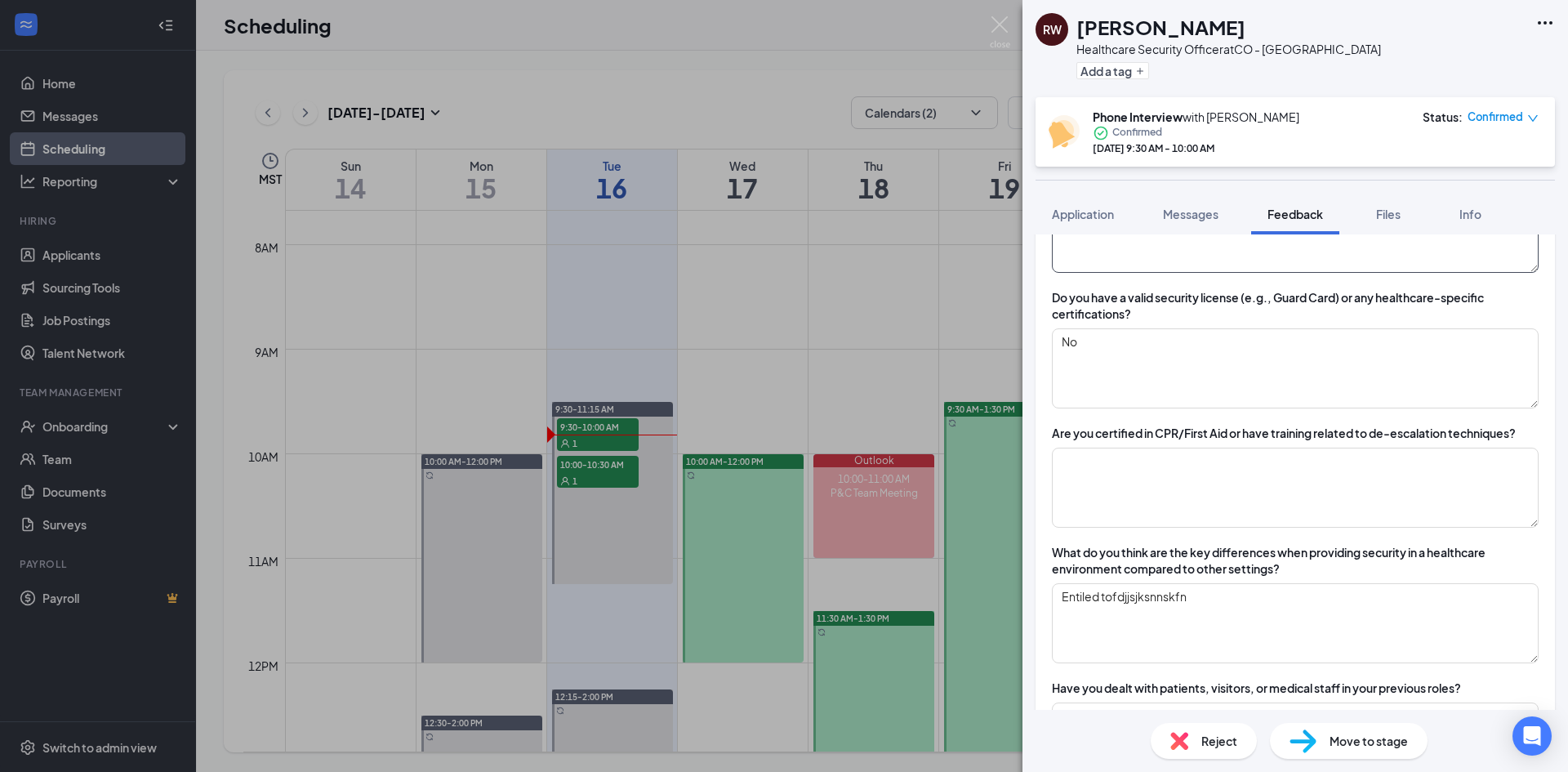
scroll to position [491, 0]
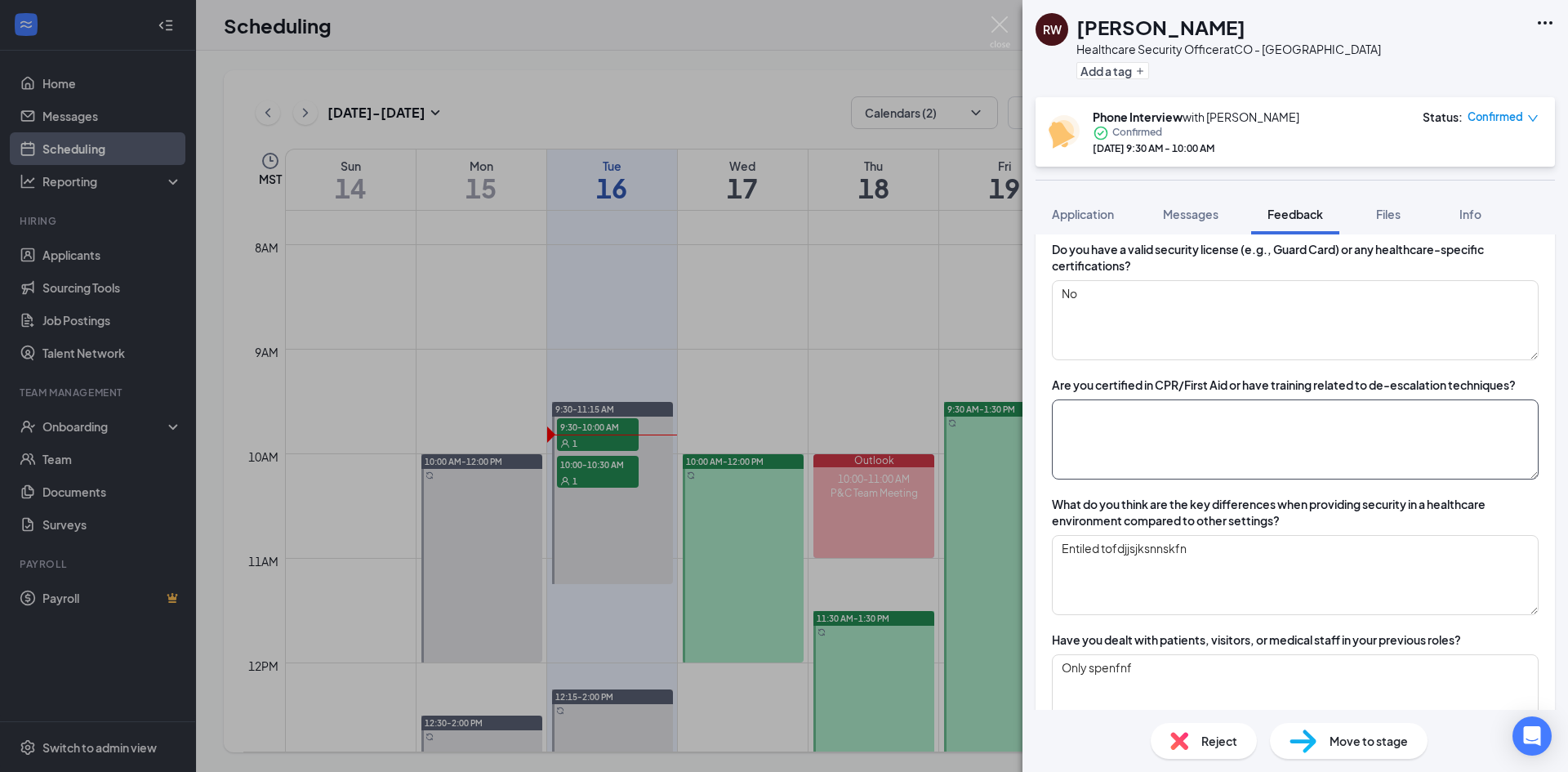
type textarea "brought inmates to their medical appointments"
click at [1121, 423] on textarea at bounding box center [1295, 439] width 487 height 80
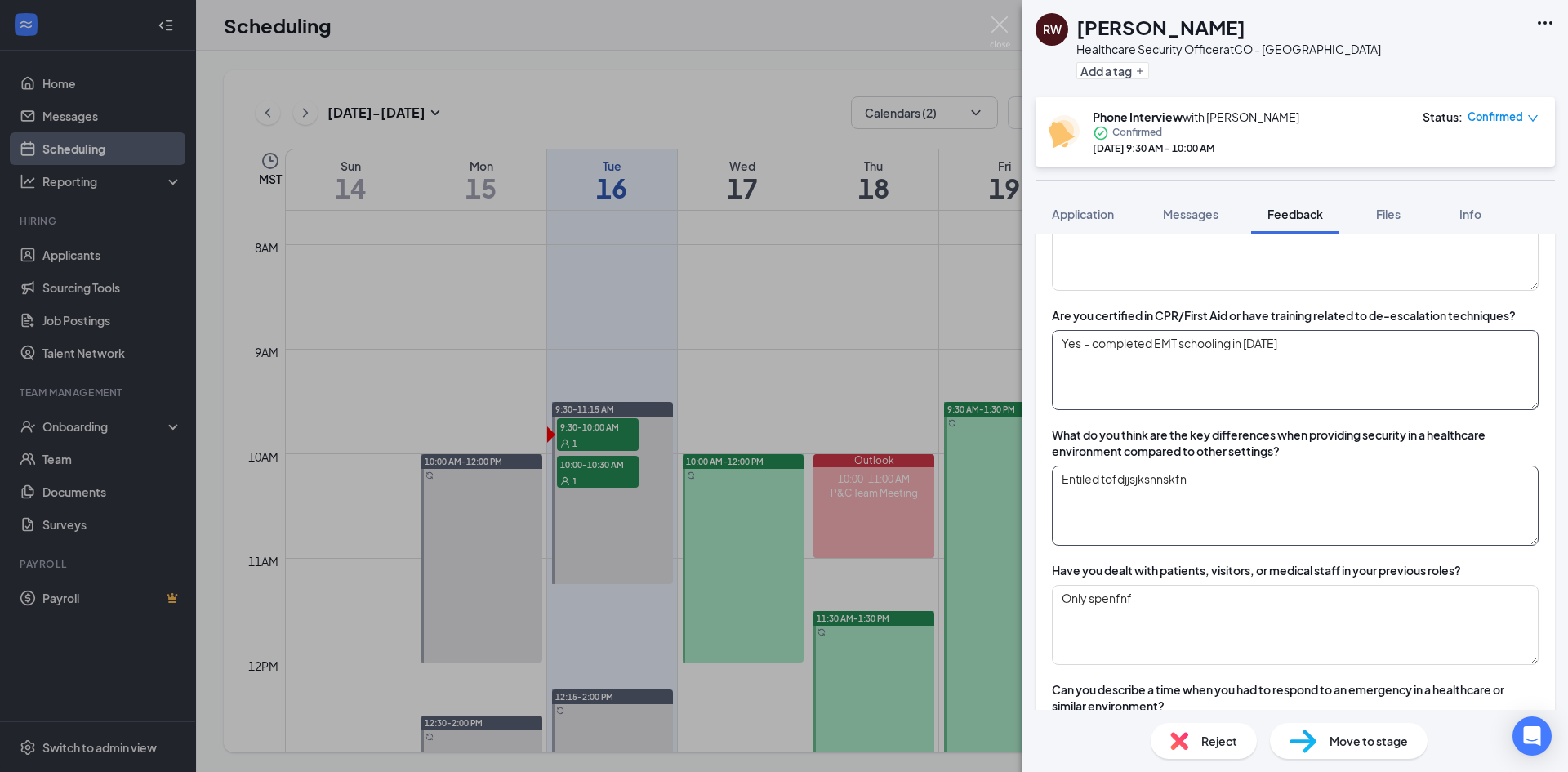
scroll to position [654, 0]
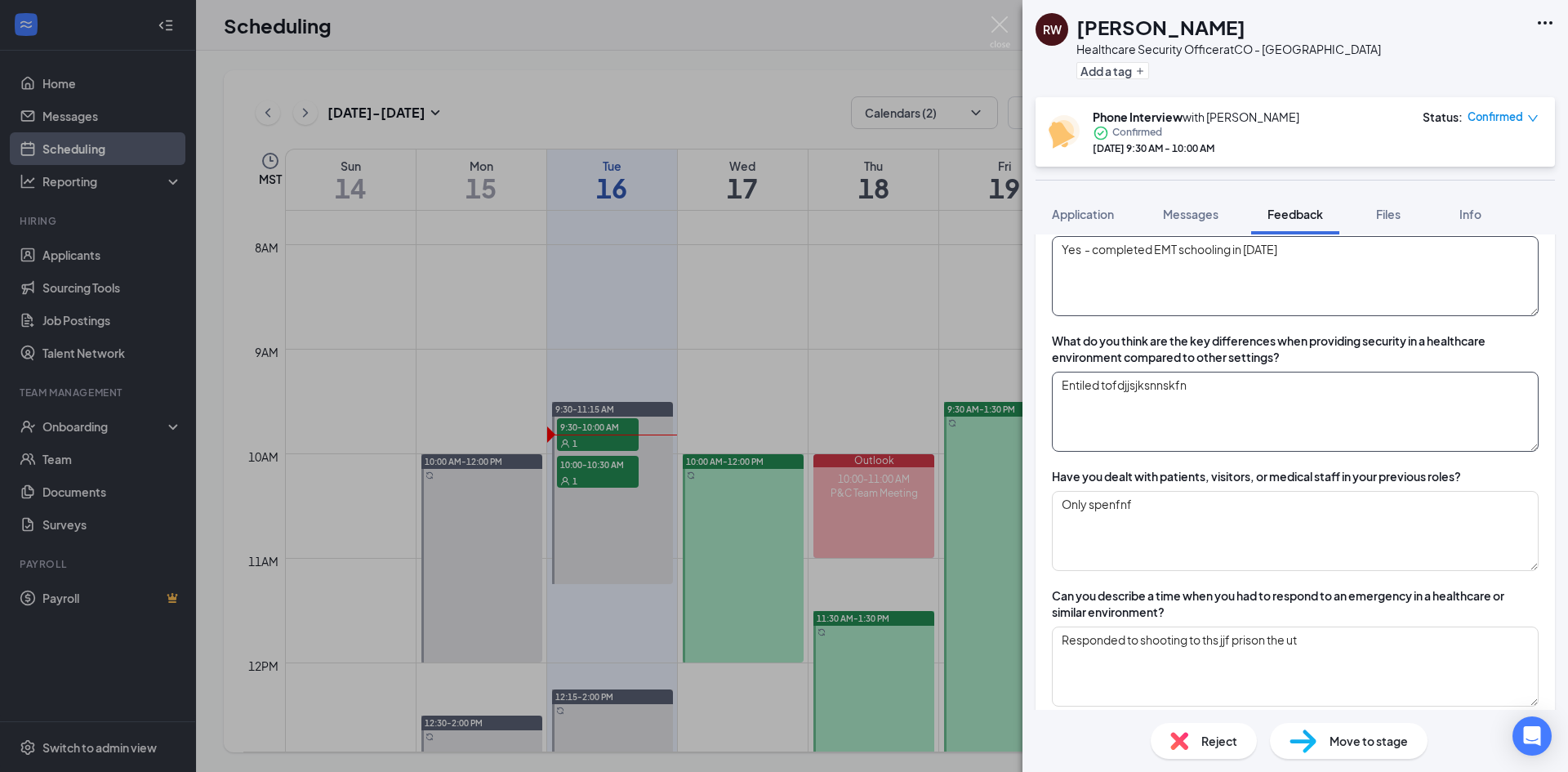
type textarea "Yes - completed EMT schooling in [DATE]"
drag, startPoint x: 1252, startPoint y: 384, endPoint x: 1009, endPoint y: 379, distance: 243.1
click at [1009, 379] on div "RW [PERSON_NAME] Healthcare Security Officer at CO - [GEOGRAPHIC_DATA] Add a ta…" at bounding box center [784, 386] width 1568 height 772
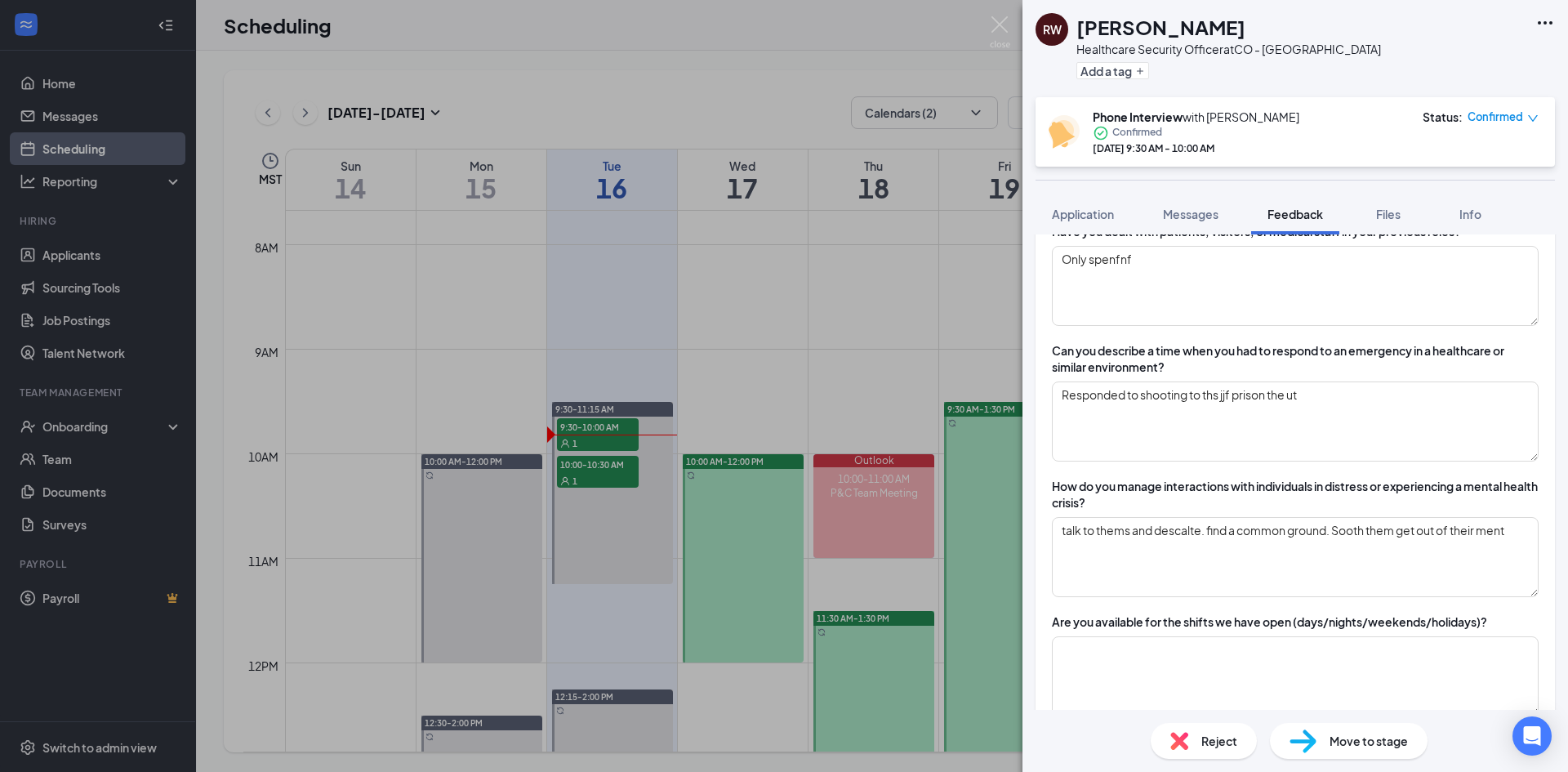
type textarea "s"
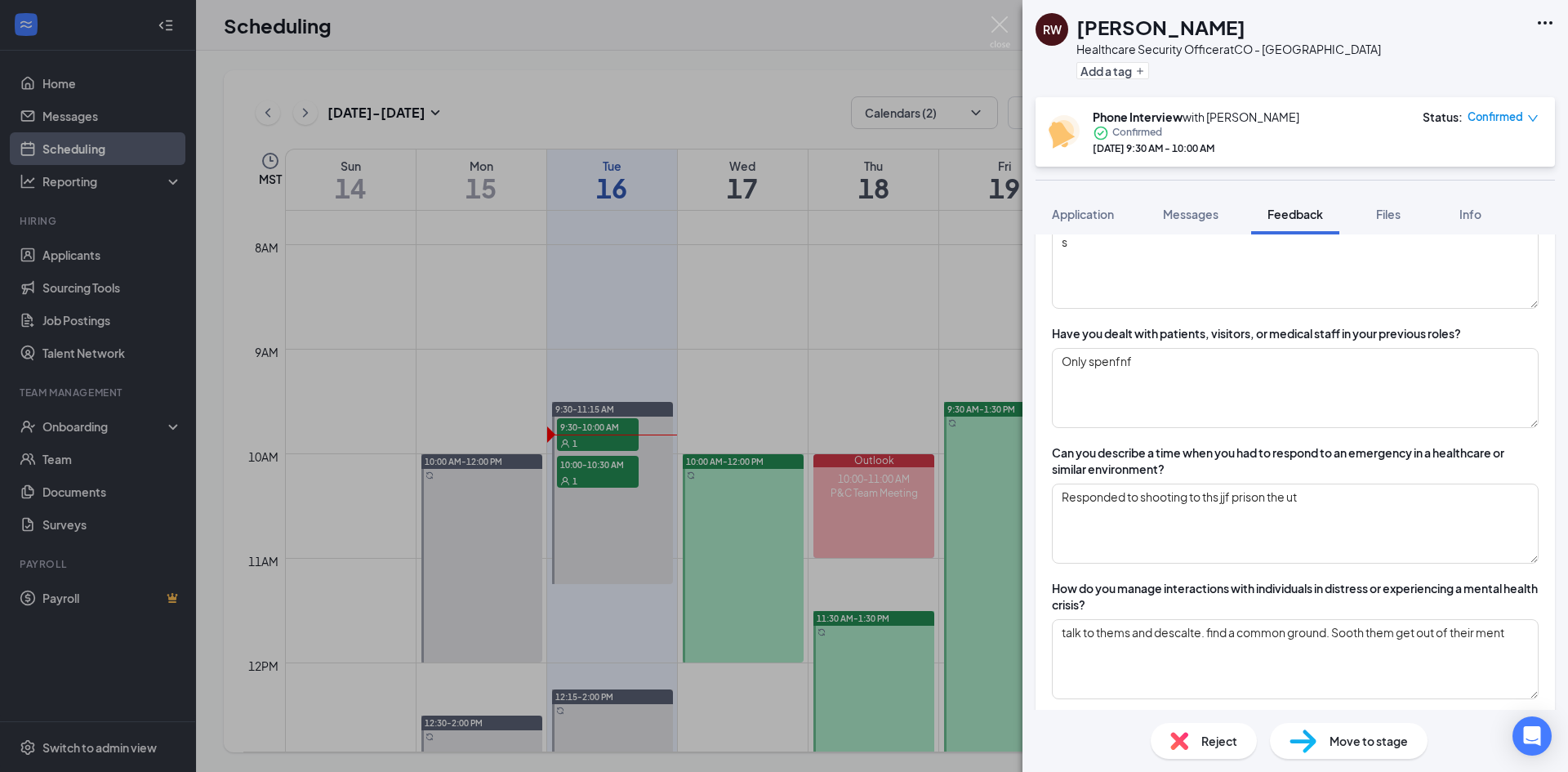
drag, startPoint x: 1171, startPoint y: 566, endPoint x: 1183, endPoint y: 577, distance: 16.3
click at [1172, 565] on div "Can you tell me about your previous experience in security or healthcare settin…" at bounding box center [1295, 596] width 519 height 1833
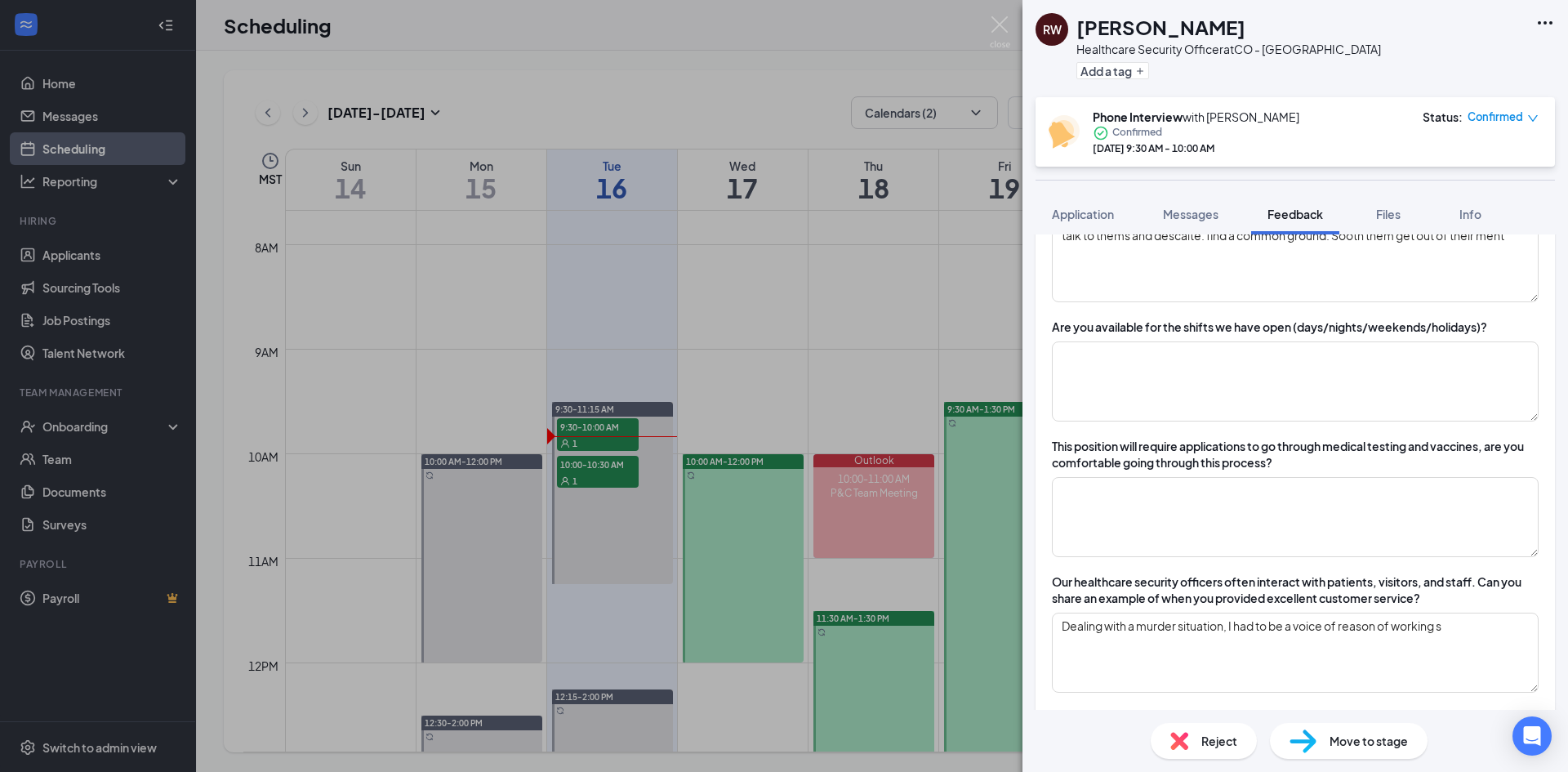
scroll to position [1286, 0]
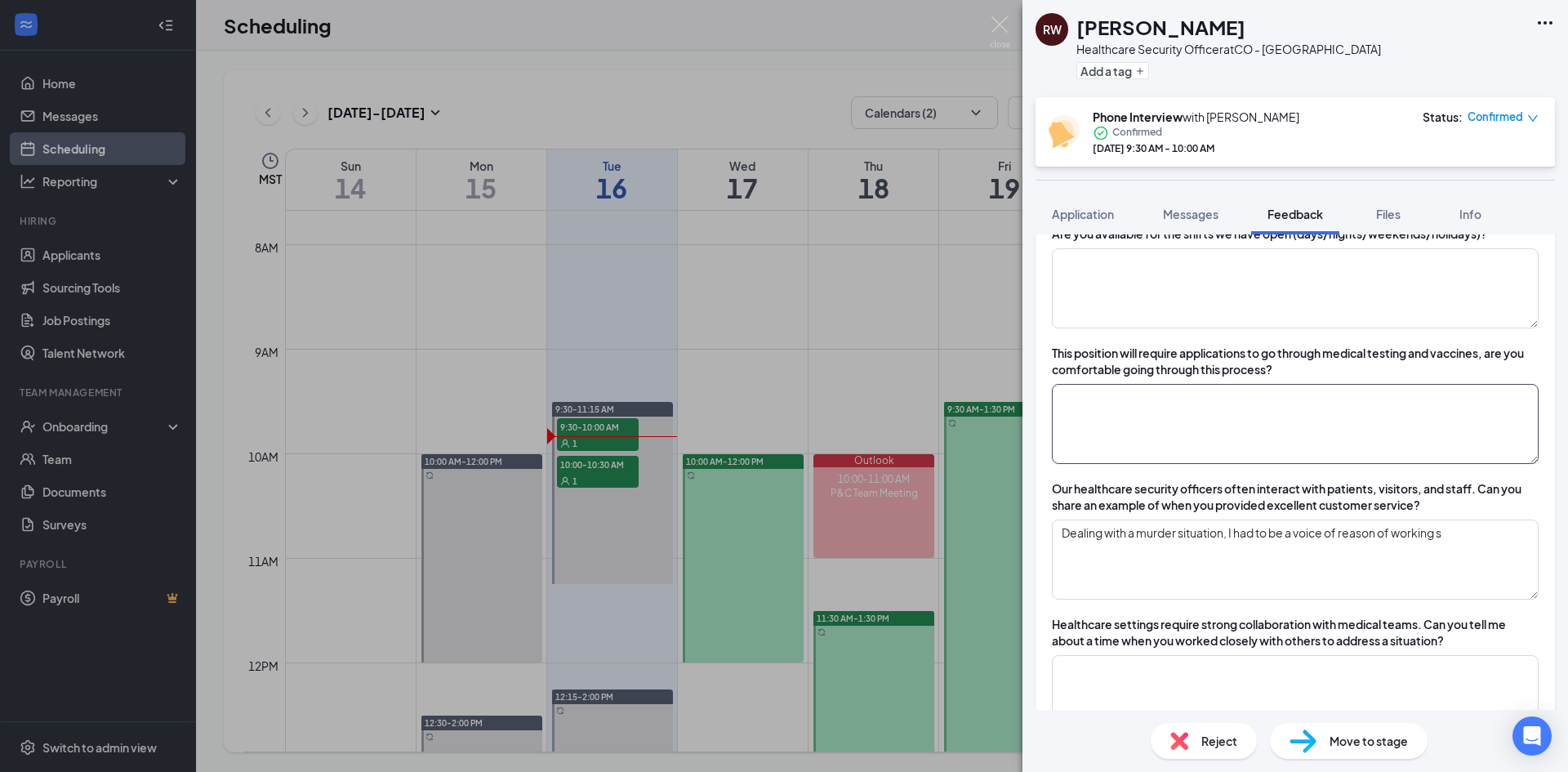
click at [1151, 438] on textarea at bounding box center [1295, 423] width 487 height 80
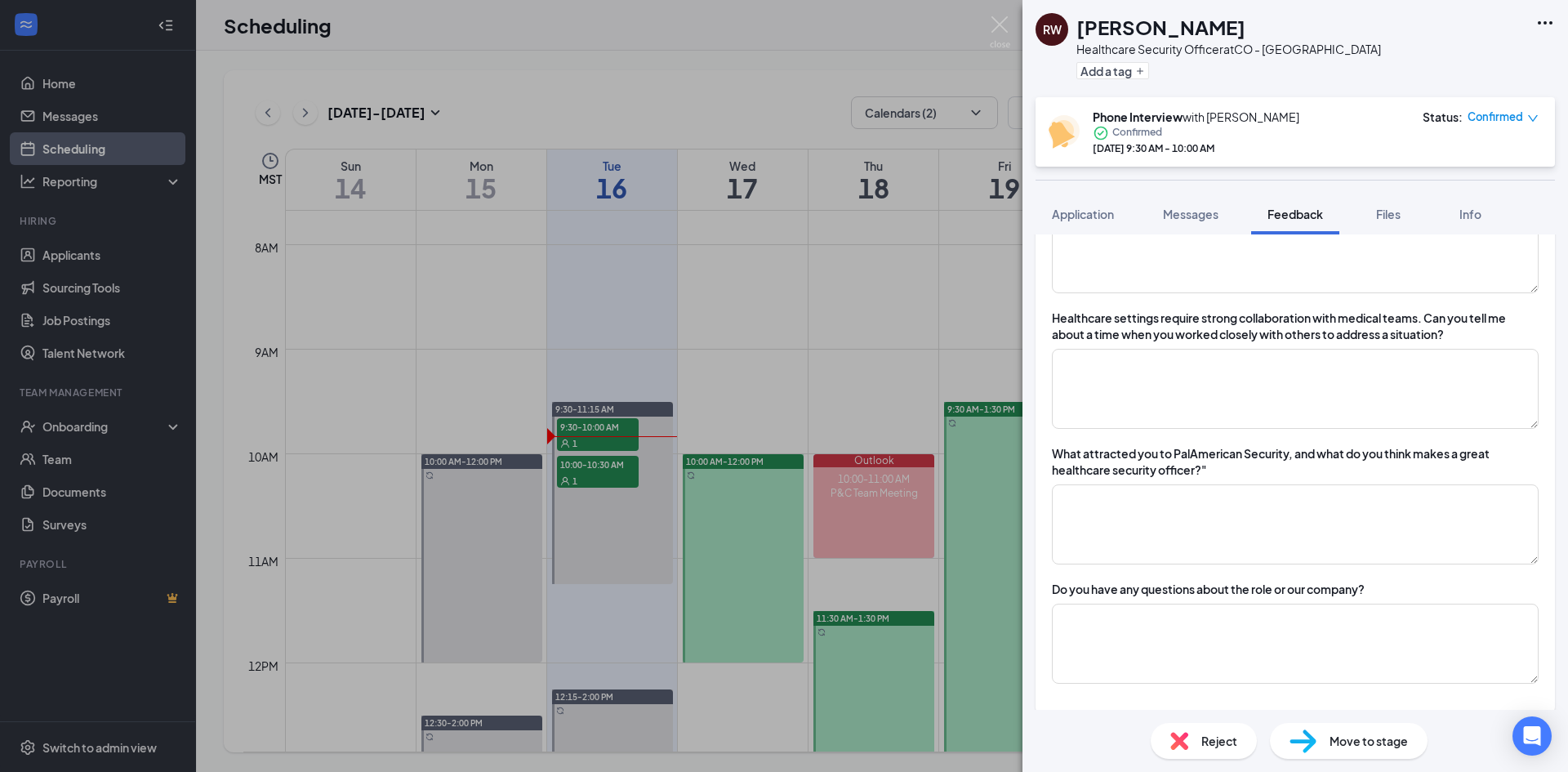
scroll to position [1695, 0]
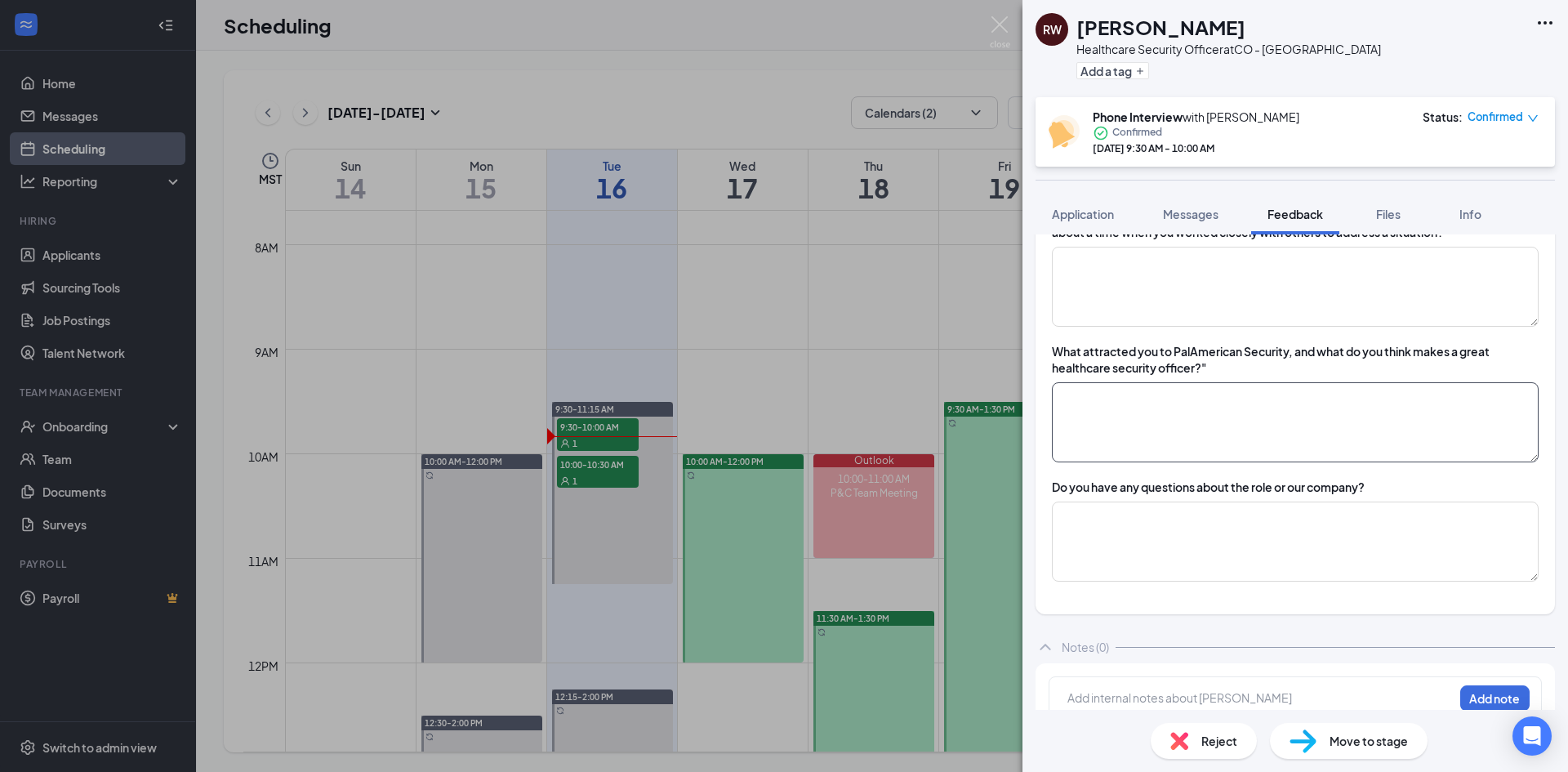
click at [1177, 428] on textarea at bounding box center [1295, 422] width 487 height 80
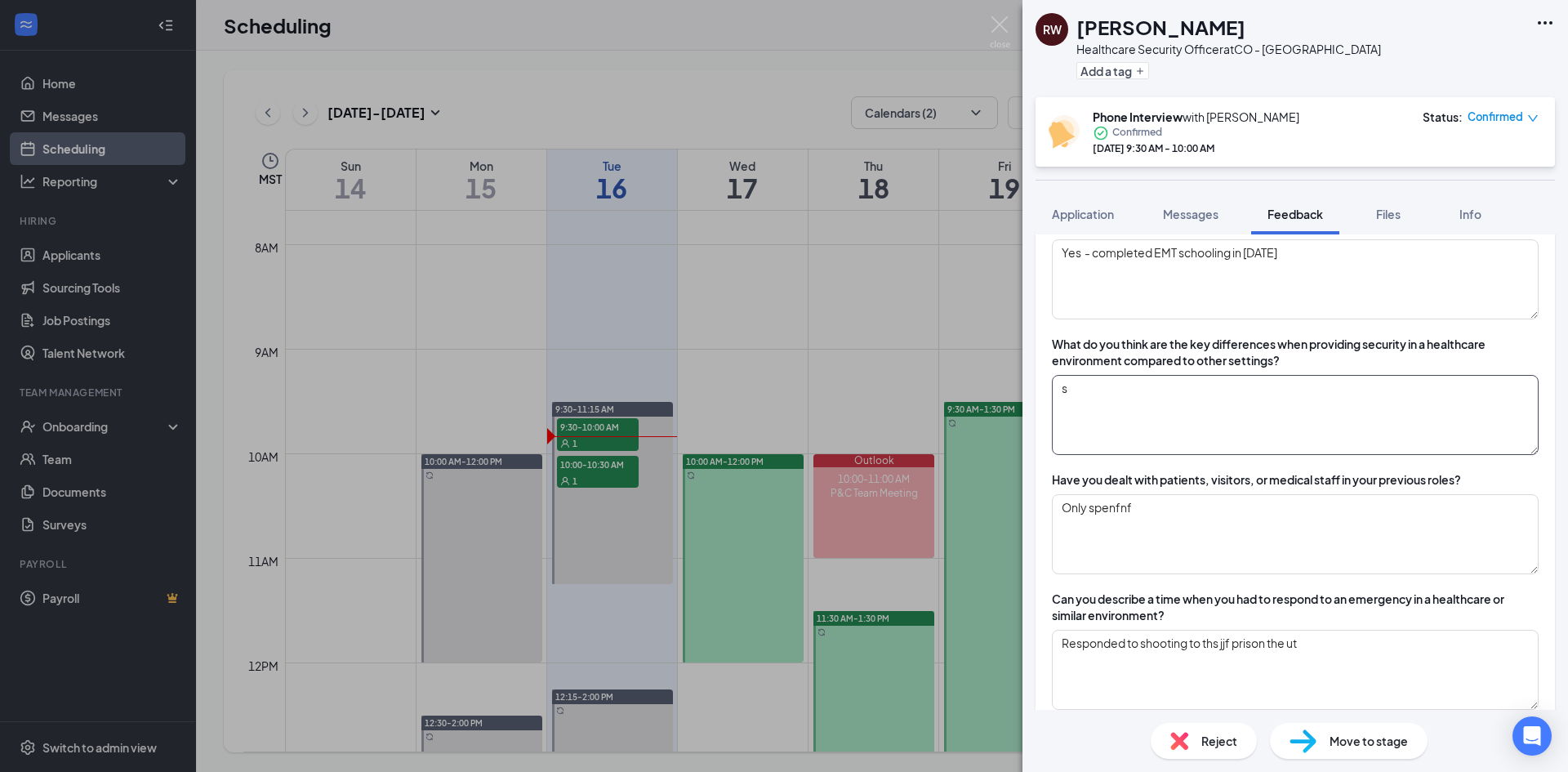
scroll to position [551, 0]
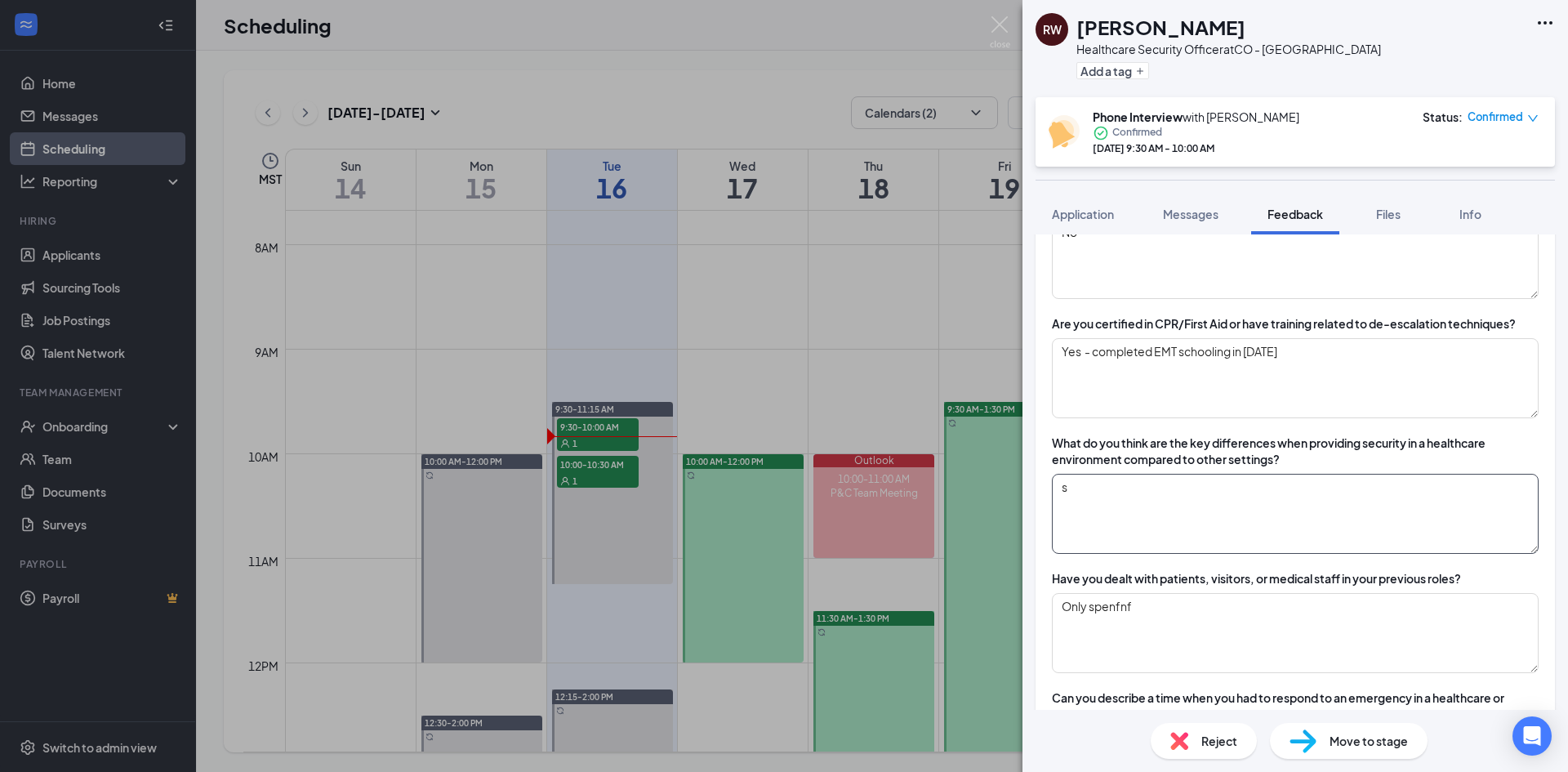
drag, startPoint x: 1169, startPoint y: 490, endPoint x: 1228, endPoint y: 479, distance: 60.0
click at [1192, 485] on textarea "s" at bounding box center [1295, 513] width 487 height 80
type textarea "J"
type textarea "D"
type textarea "Hospital settings you have to worksf hh"
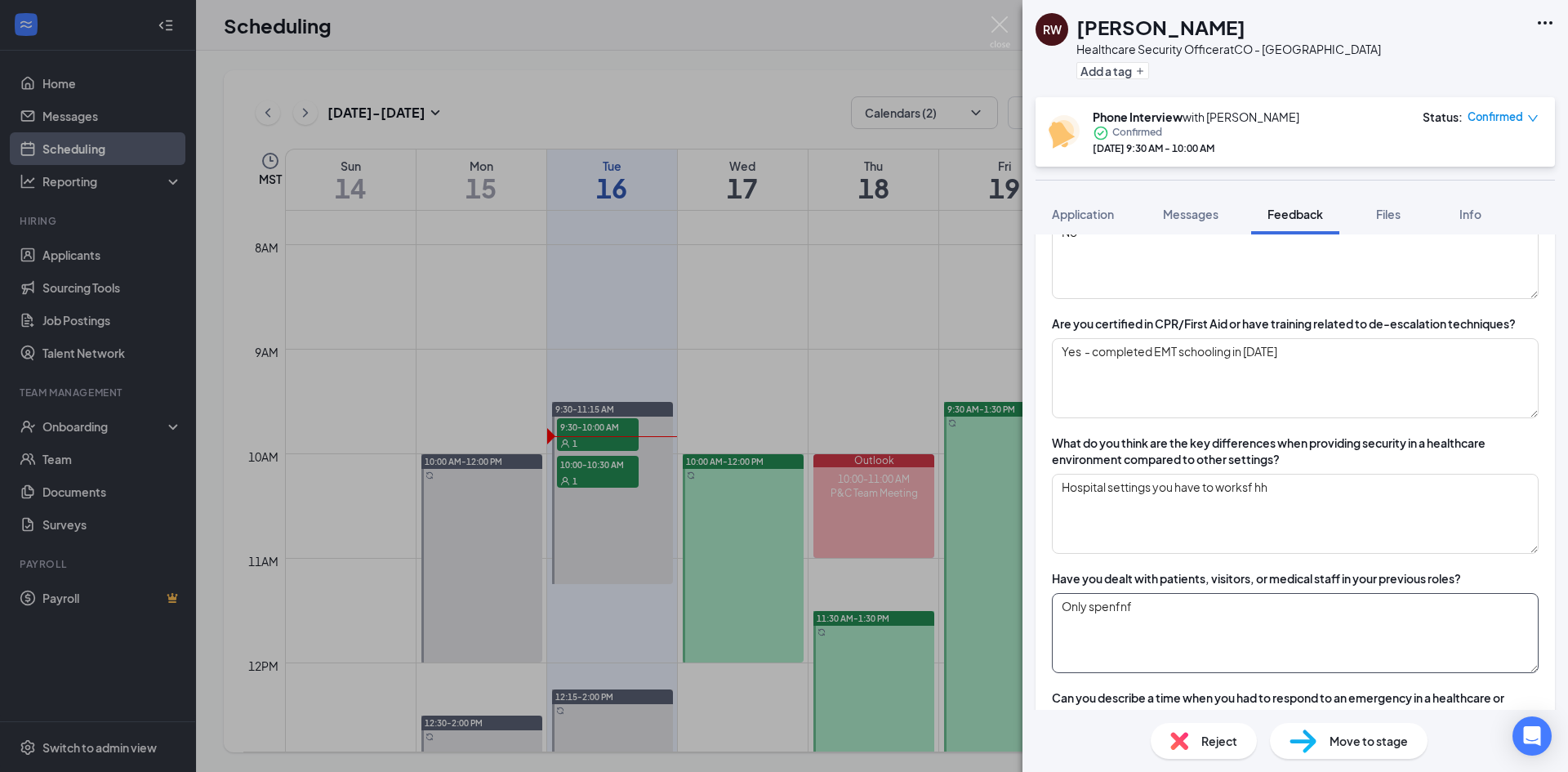
drag, startPoint x: 1211, startPoint y: 609, endPoint x: 1206, endPoint y: 601, distance: 9.4
click at [1208, 601] on textarea "Only spenfnf" at bounding box center [1295, 633] width 487 height 80
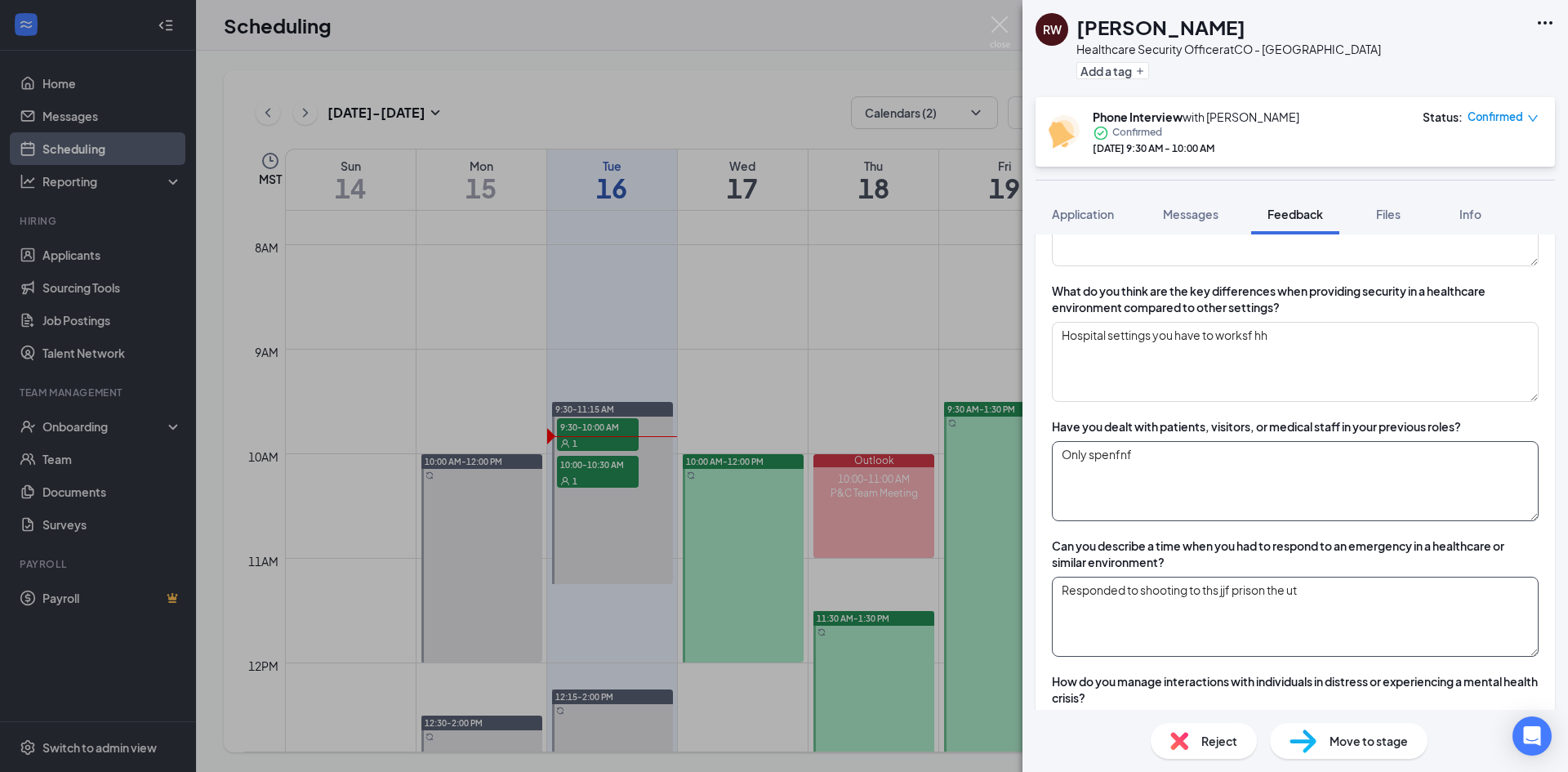
scroll to position [715, 0]
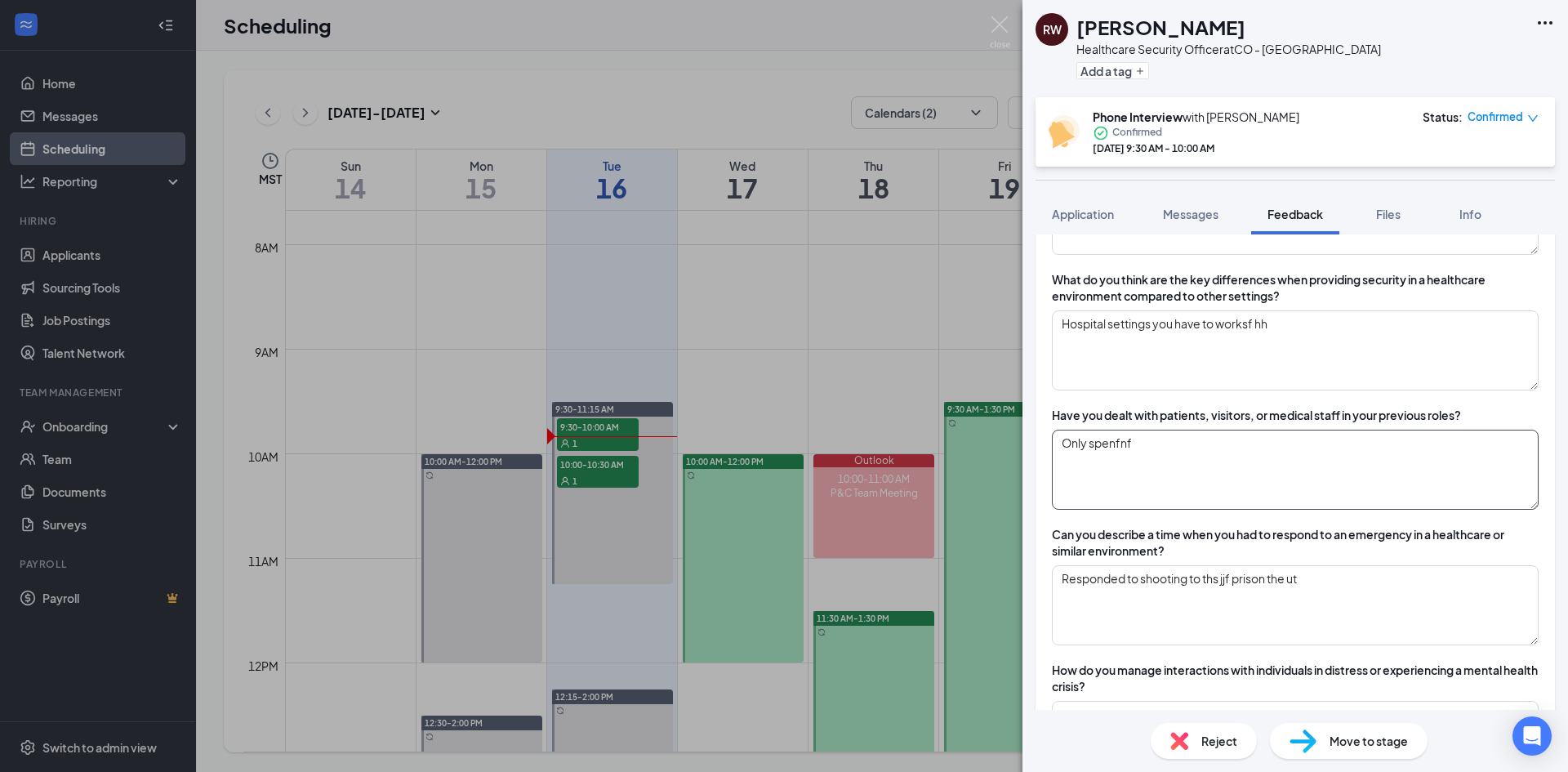
drag, startPoint x: 1169, startPoint y: 450, endPoint x: 1053, endPoint y: 453, distance: 116.0
click at [1053, 453] on textarea "Only spenfnf" at bounding box center [1295, 469] width 487 height 80
type textarea "f"
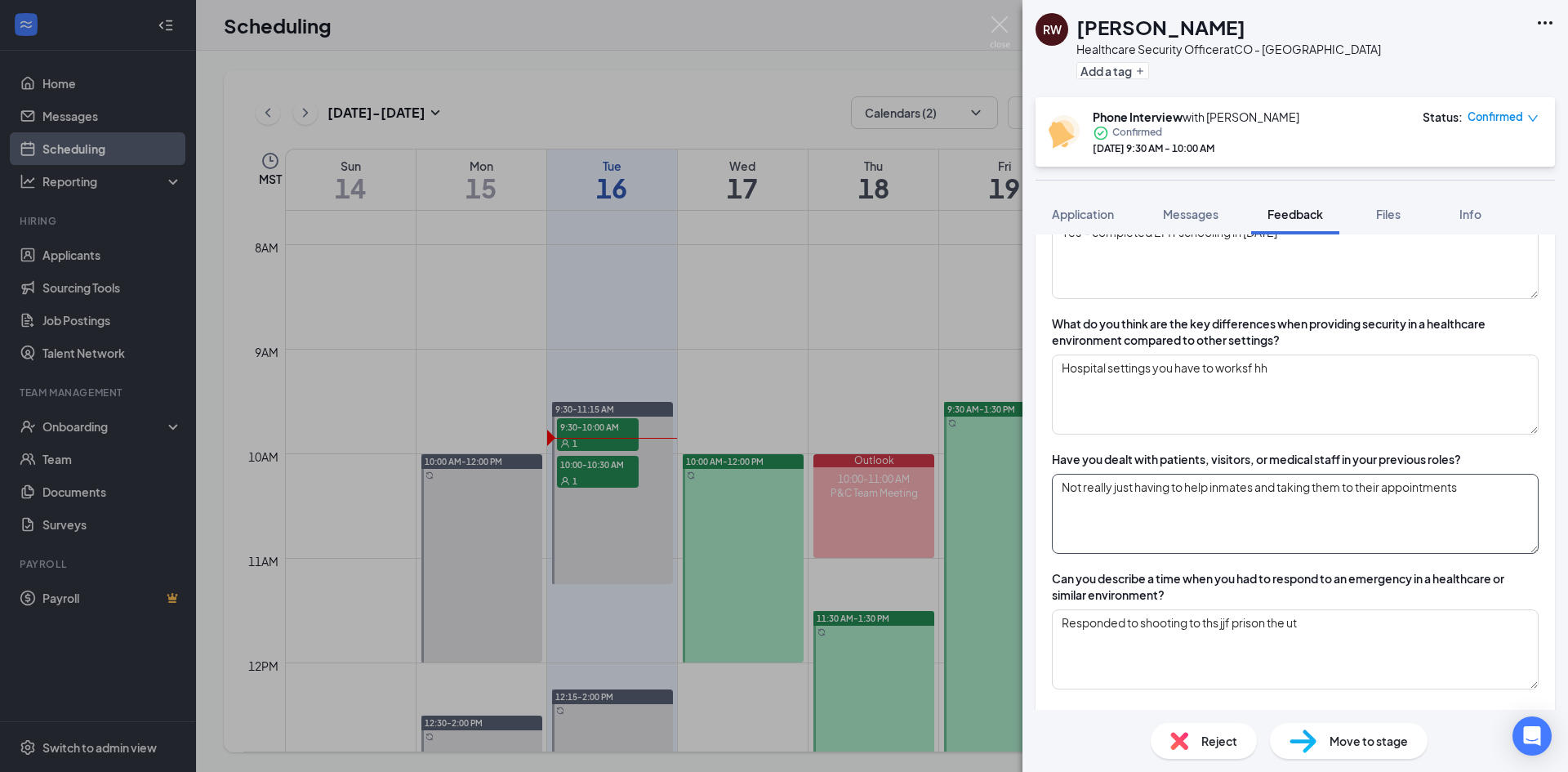
scroll to position [633, 0]
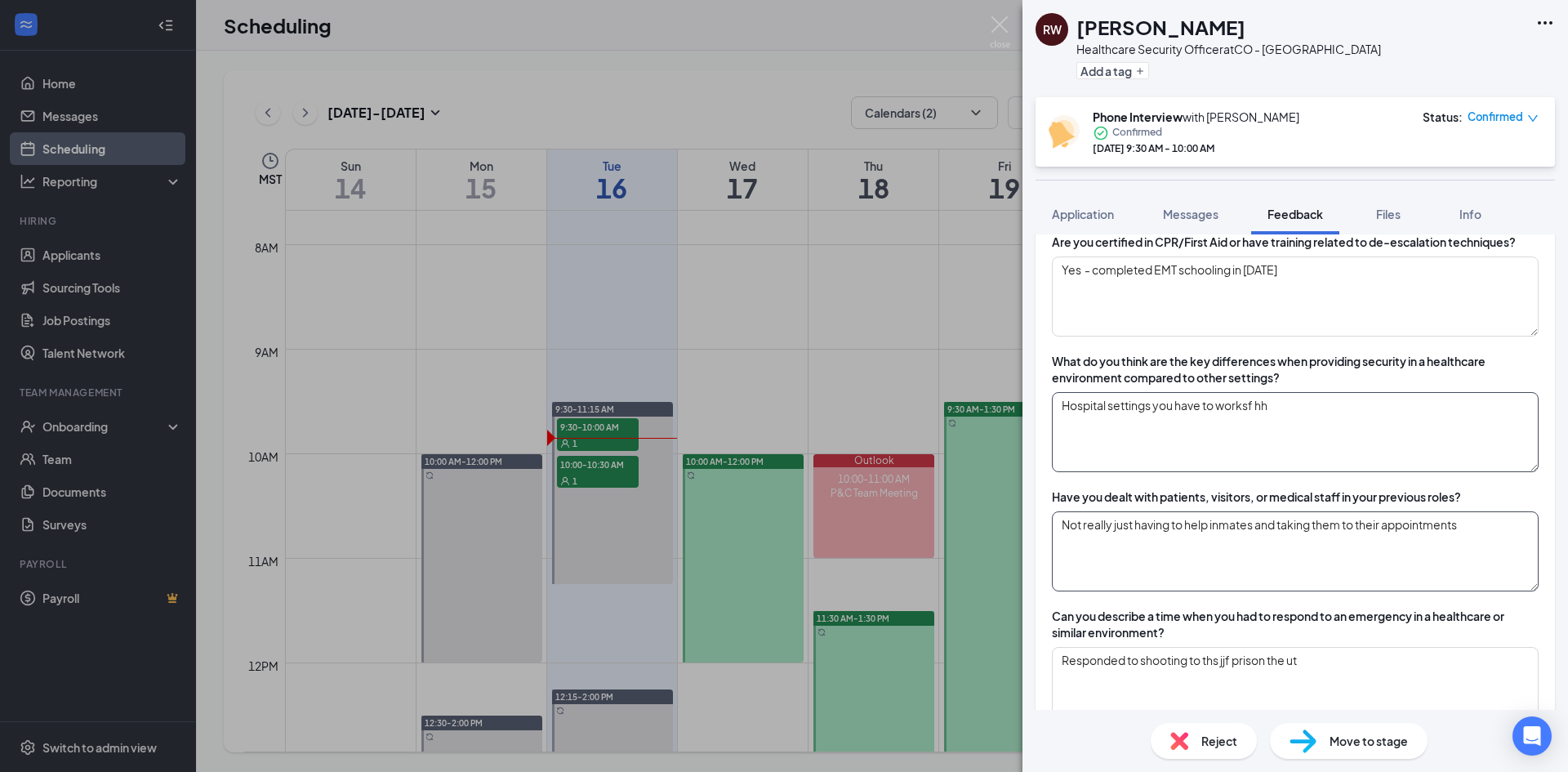
type textarea "Not really just having to help inmates and taking them to their appointments"
click at [1320, 404] on textarea "Hospital settings you have to worksf hh" at bounding box center [1295, 431] width 487 height 80
click at [1306, 409] on textarea "Hospital settings you have to worksf hh" at bounding box center [1295, 431] width 487 height 80
drag, startPoint x: 1258, startPoint y: 409, endPoint x: 1241, endPoint y: 410, distance: 17.0
click at [1241, 410] on textarea "Hospital settings you have to worksf hh" at bounding box center [1295, 431] width 487 height 80
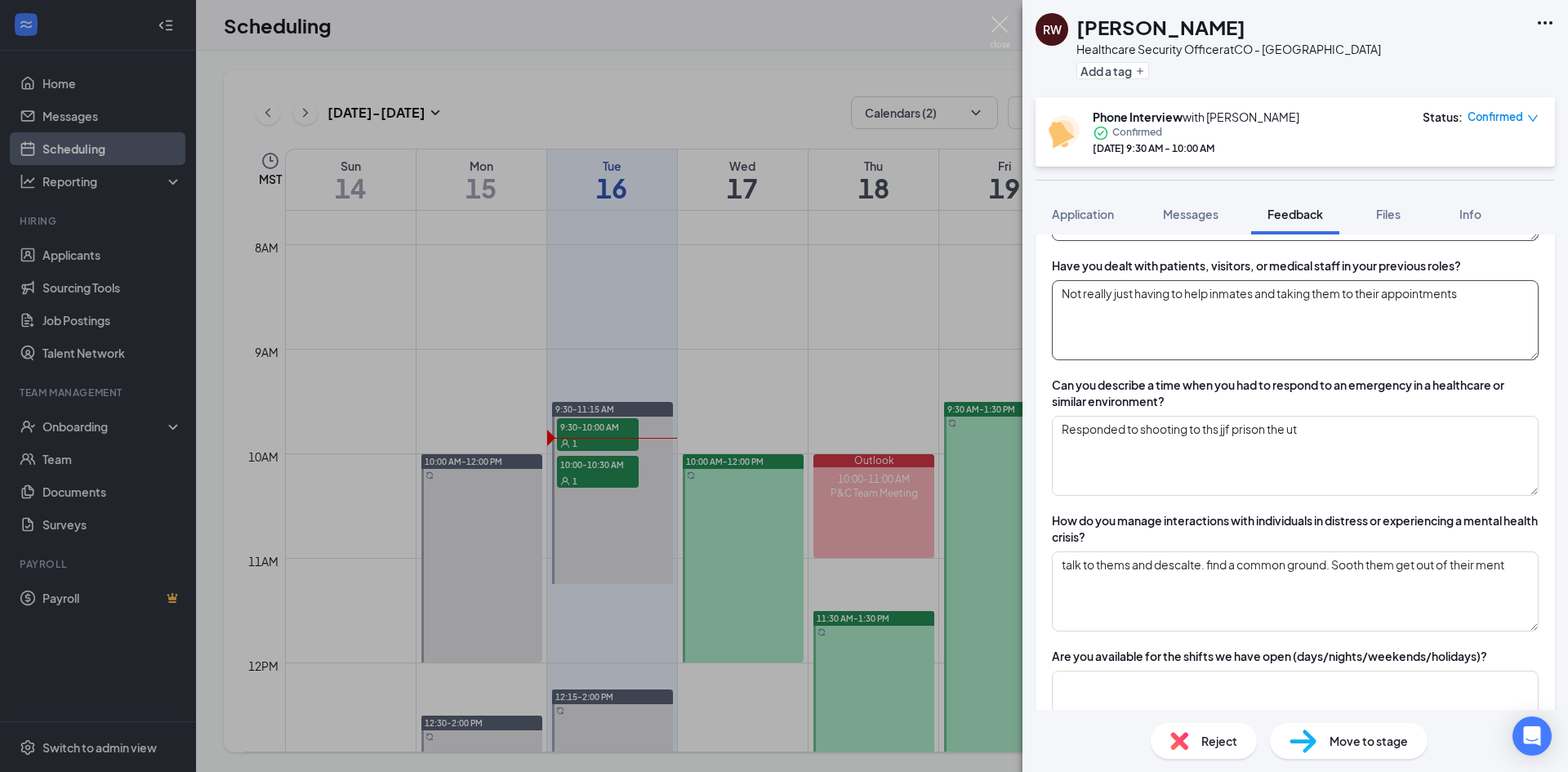
scroll to position [878, 0]
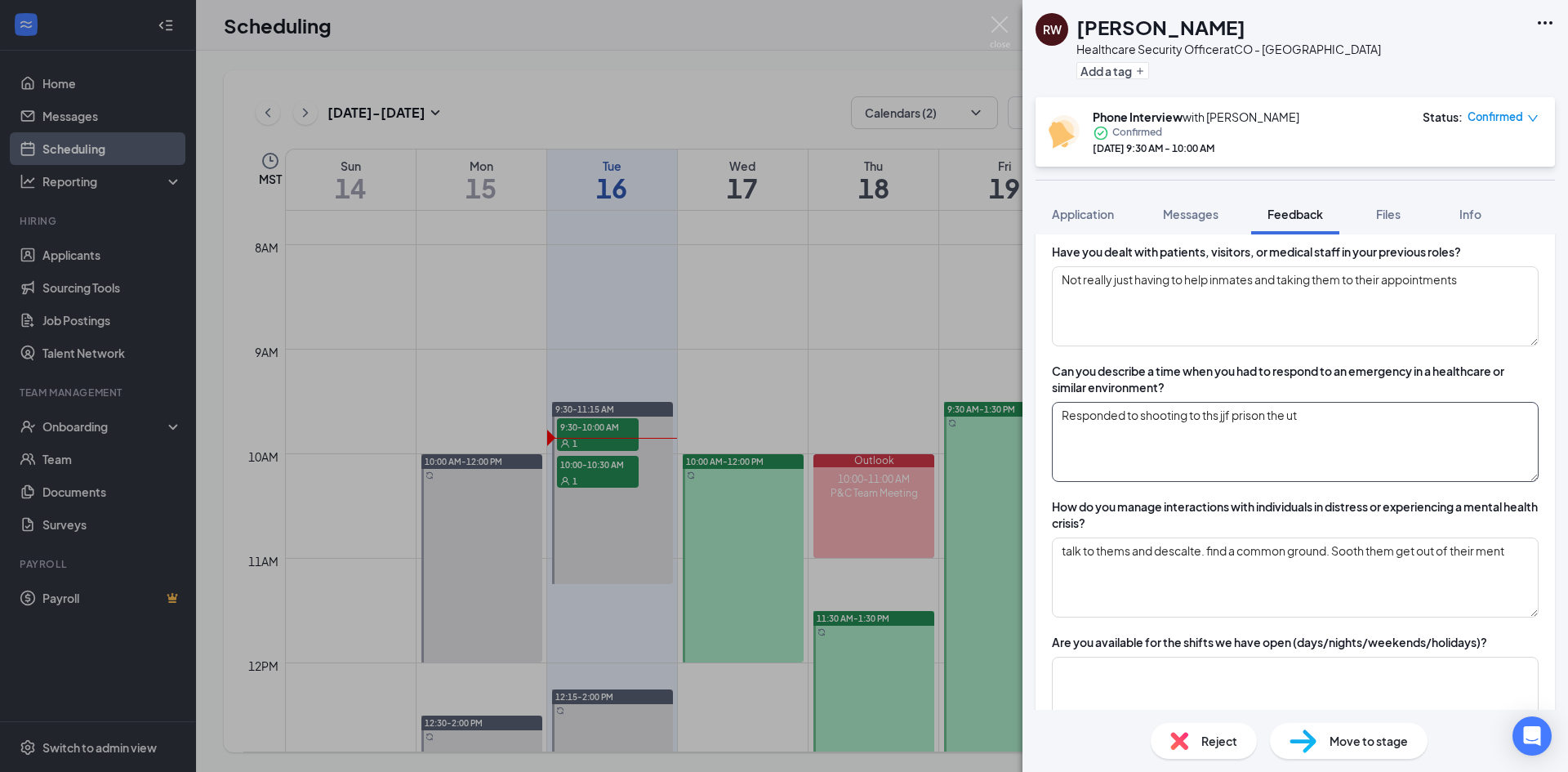
type textarea "Hospital settings you have to work in a different aspect because people are the…"
click at [1312, 415] on textarea "Responded to shooting to ths jjf prison the ut" at bounding box center [1295, 442] width 487 height 80
drag, startPoint x: 1347, startPoint y: 416, endPoint x: 1193, endPoint y: 418, distance: 154.0
click at [1193, 418] on textarea "Responded to shooting to ths jjf prison the ut" at bounding box center [1295, 442] width 487 height 80
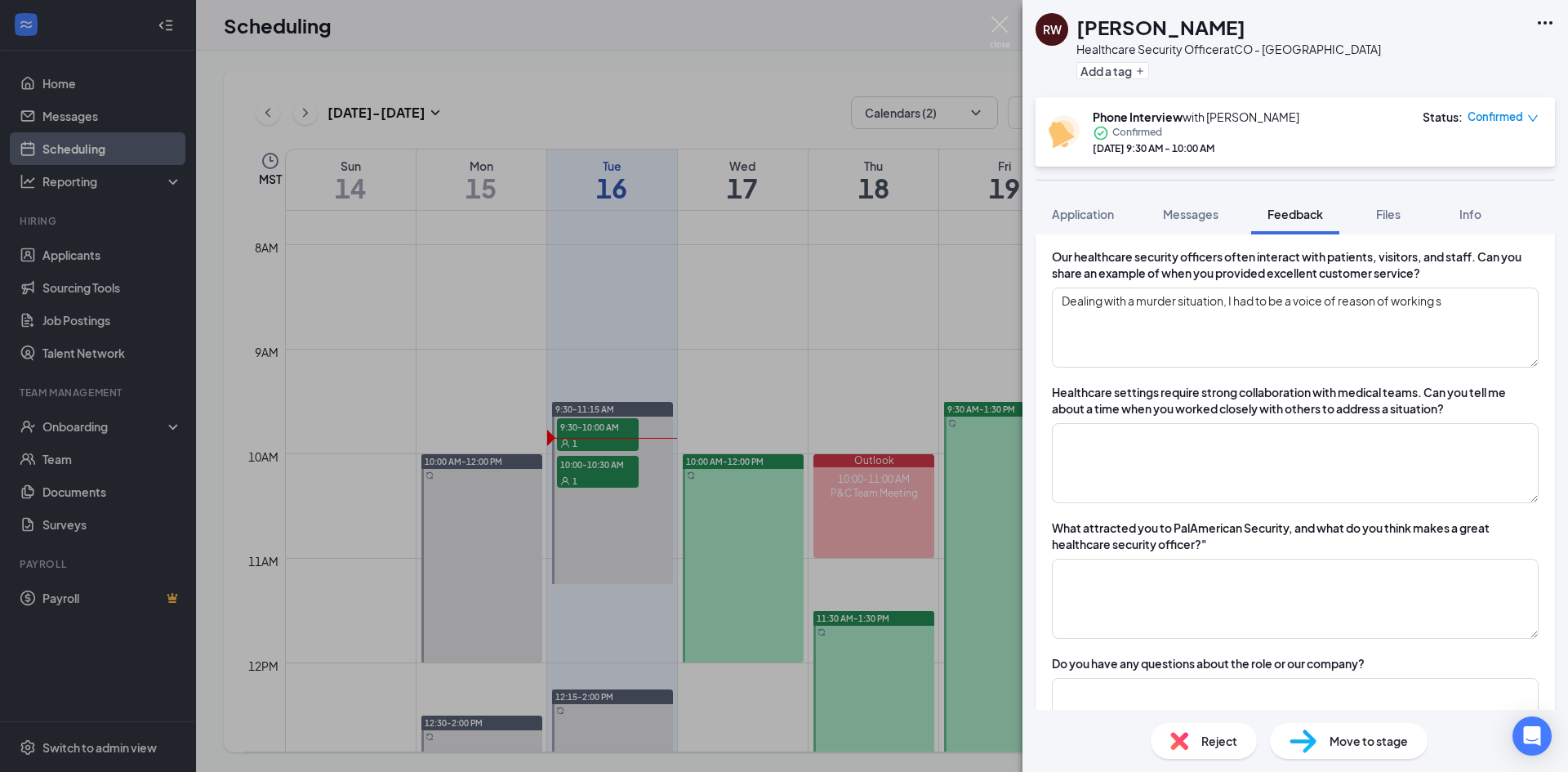
scroll to position [1614, 0]
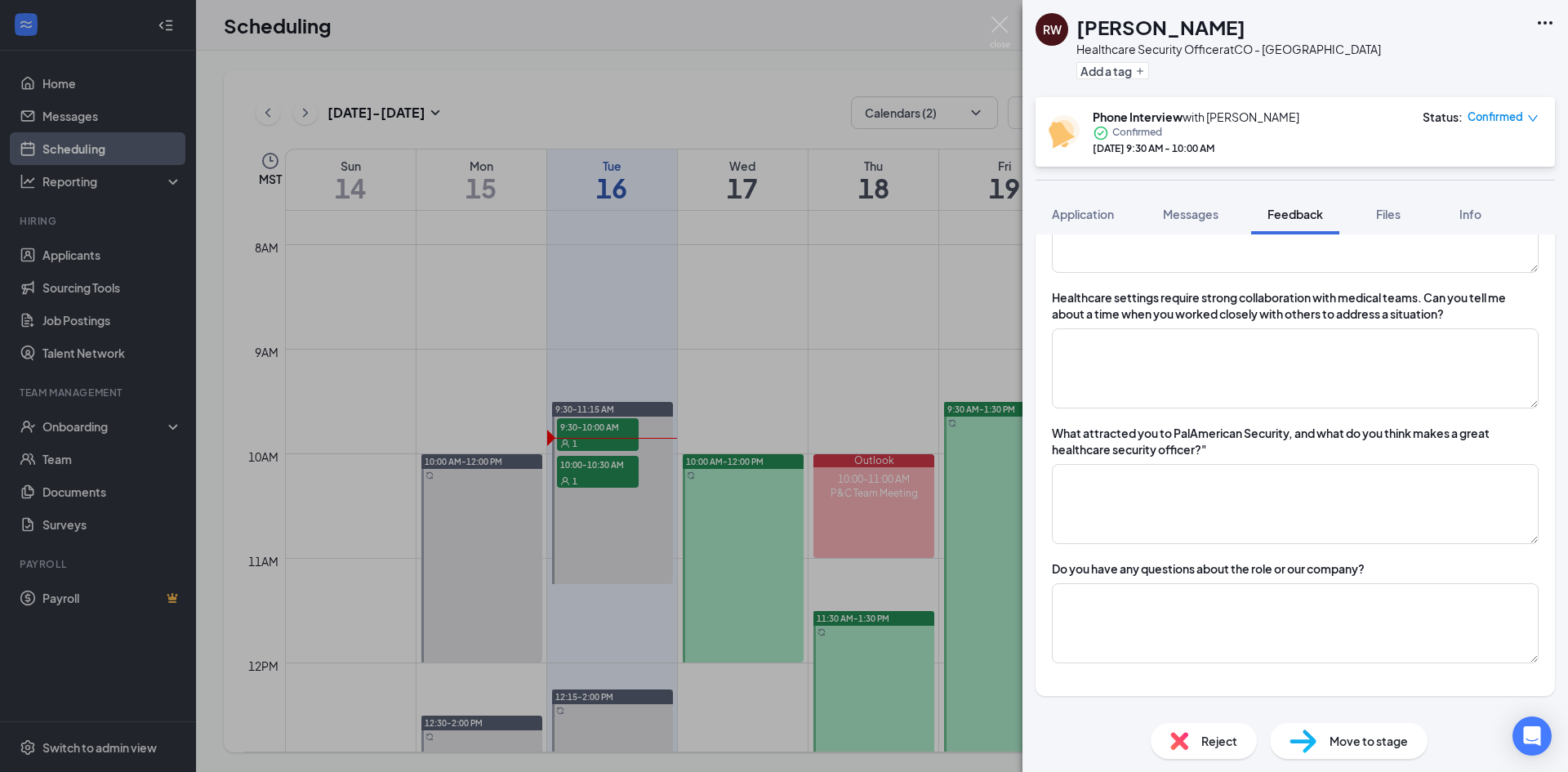
type textarea "Responded to shooting where"
click at [1241, 435] on div "What attracted you to PalAmerican Security, and what do you think makes a great…" at bounding box center [1295, 440] width 487 height 33
click at [1266, 499] on textarea at bounding box center [1295, 504] width 487 height 80
type textarea "s"
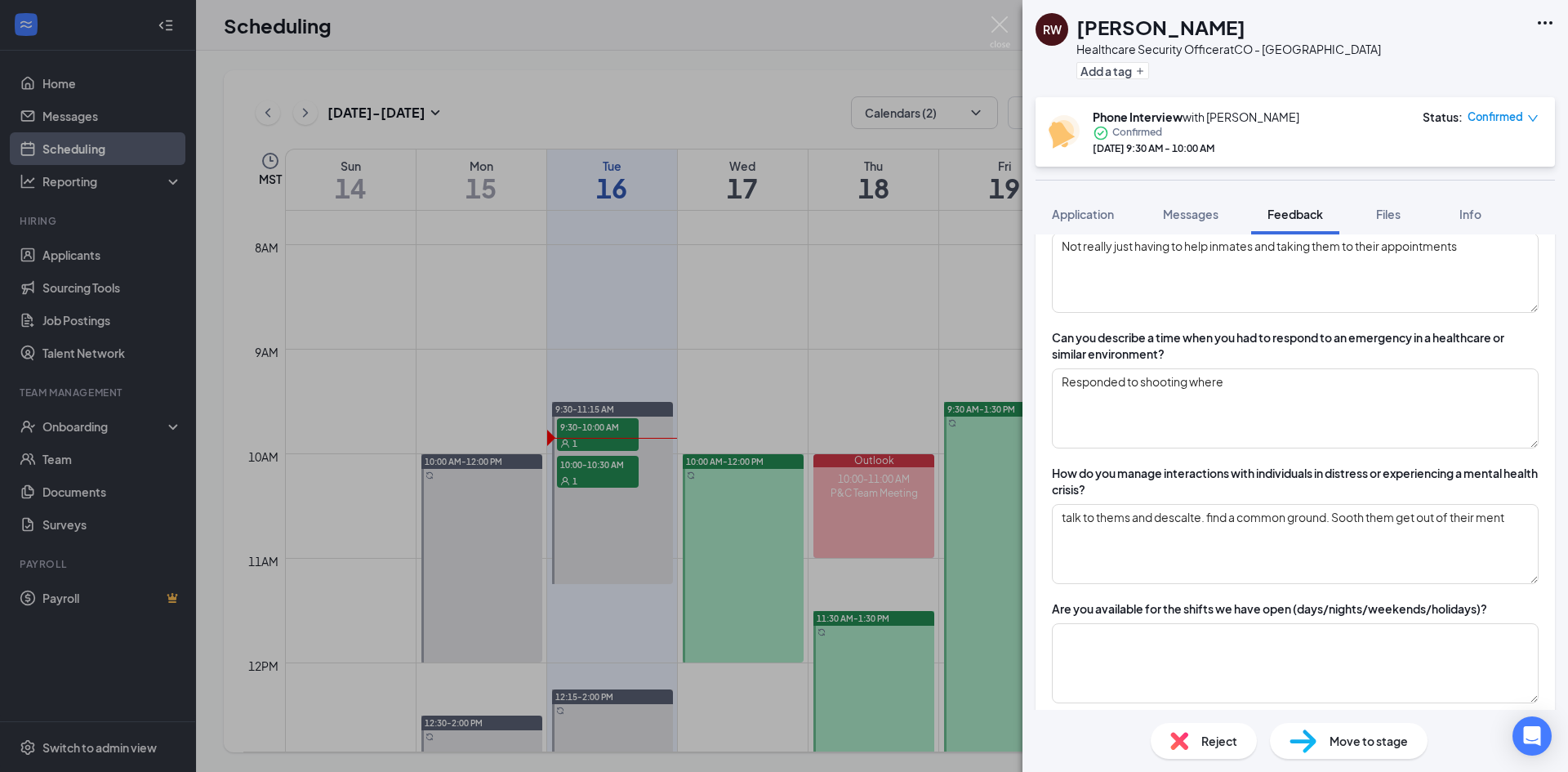
scroll to position [797, 0]
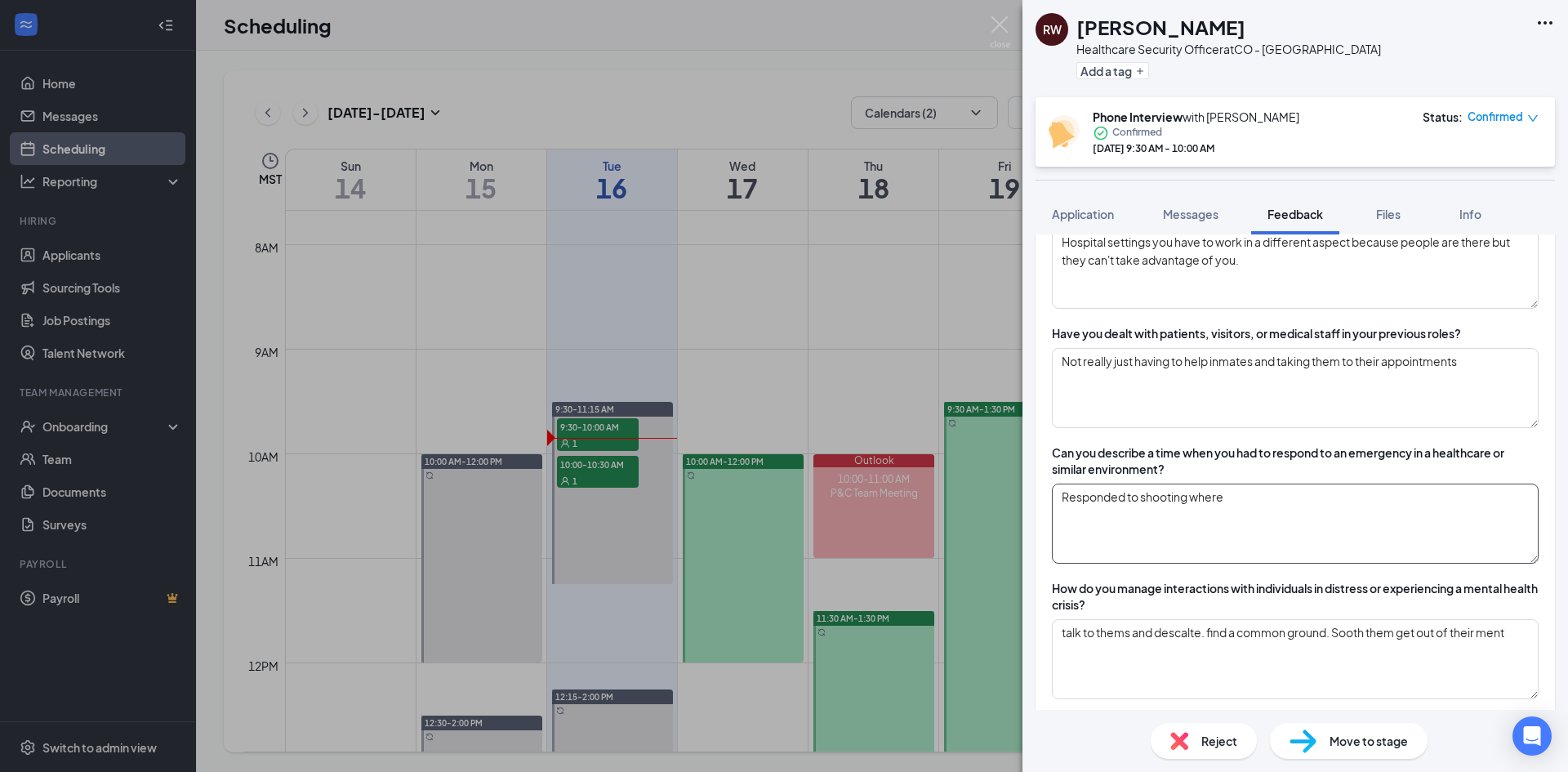
click at [1153, 498] on textarea "Responded to shooting where" at bounding box center [1295, 523] width 487 height 80
click at [1226, 494] on textarea "Responded to shooting where" at bounding box center [1295, 523] width 487 height 80
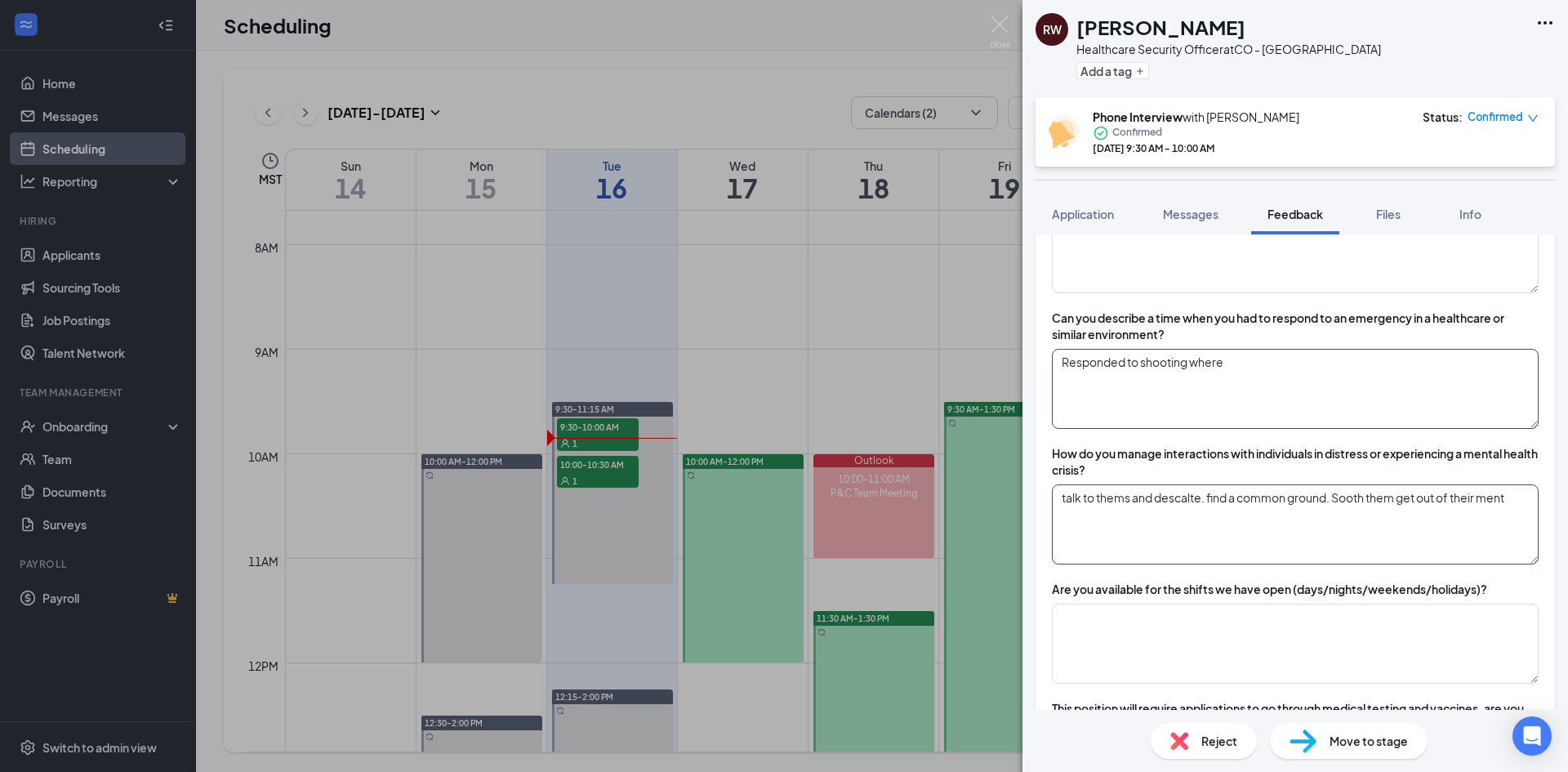
scroll to position [960, 0]
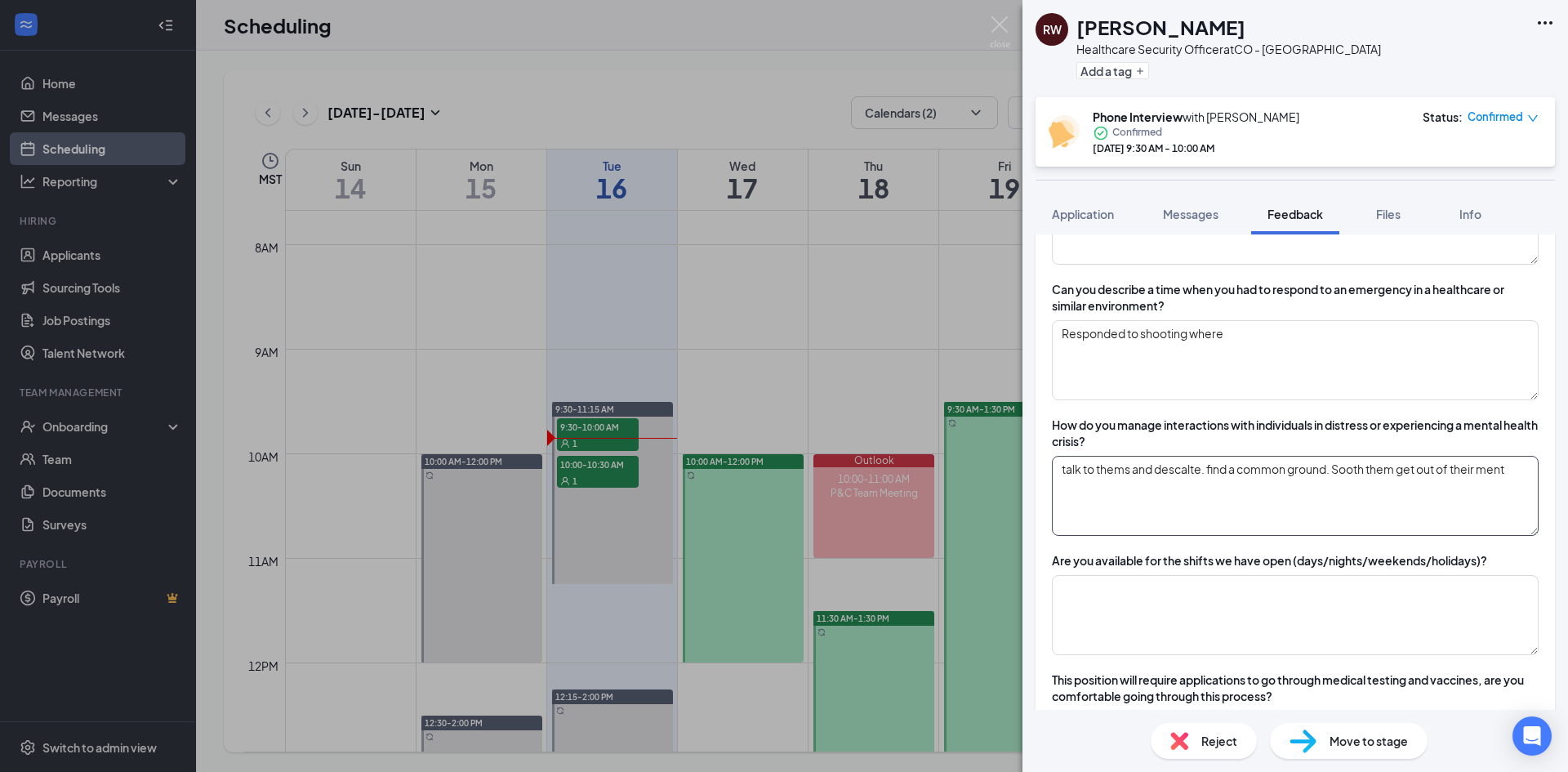
click at [1053, 473] on textarea "talk to thems and descalte. find a common ground. Sooth them get out of their m…" at bounding box center [1295, 496] width 487 height 80
drag, startPoint x: 1510, startPoint y: 474, endPoint x: 1048, endPoint y: 469, distance: 462.0
click at [1049, 469] on div "Can you tell me about your previous experience in security or healthcare settin…" at bounding box center [1295, 433] width 519 height 1833
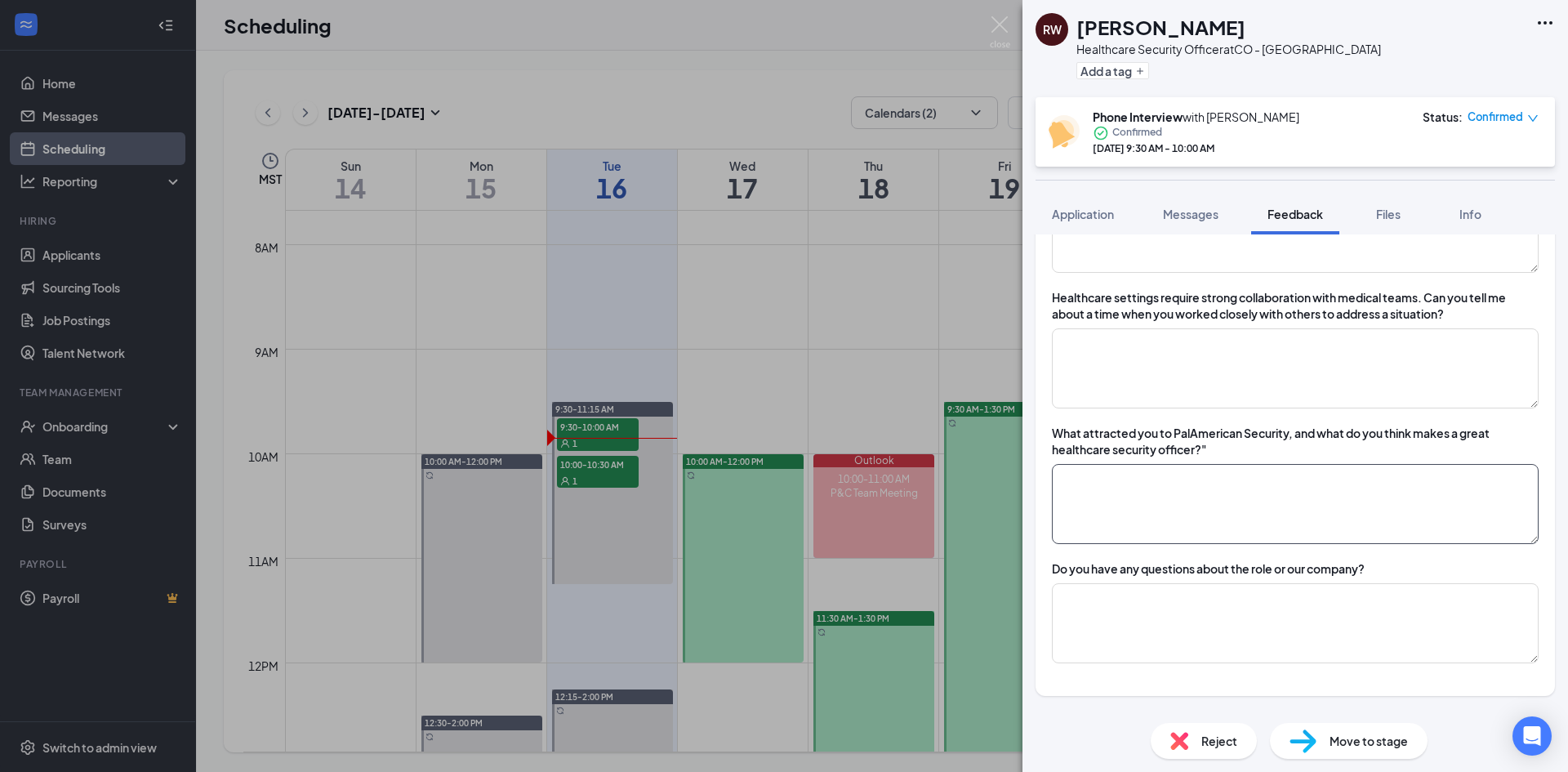
scroll to position [1695, 0]
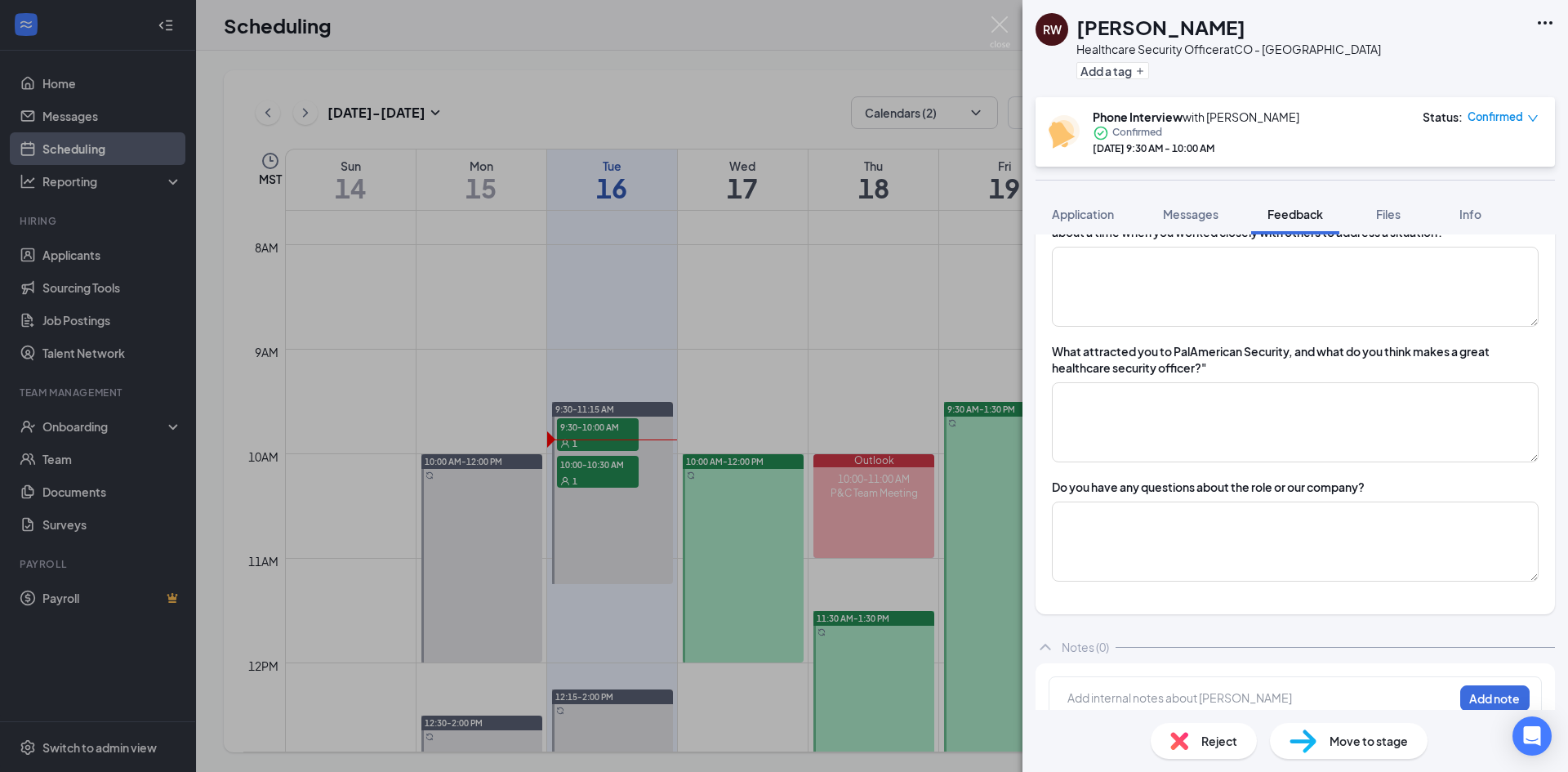
type textarea "d"
click at [1213, 544] on textarea at bounding box center [1295, 541] width 487 height 80
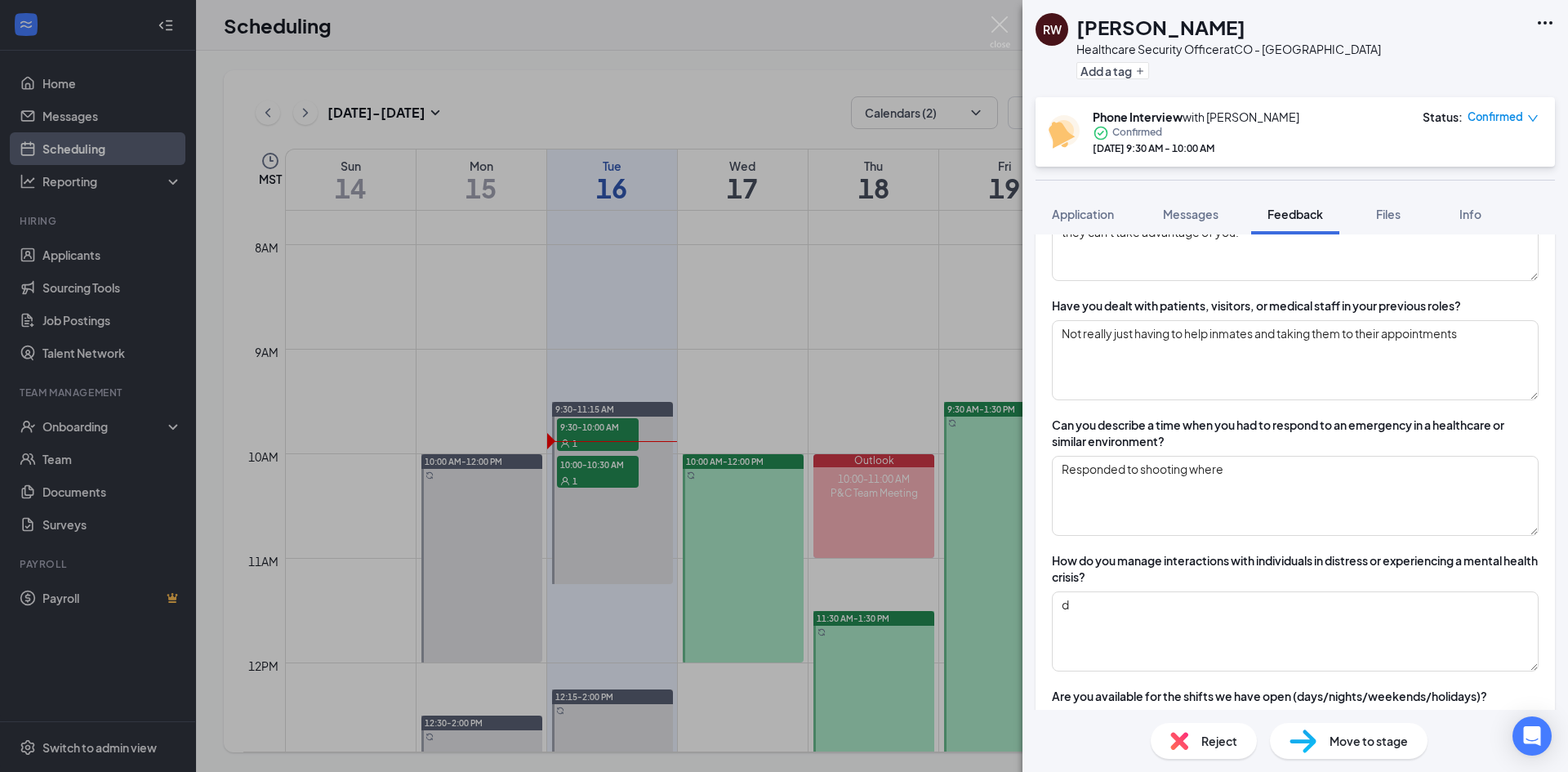
scroll to position [797, 0]
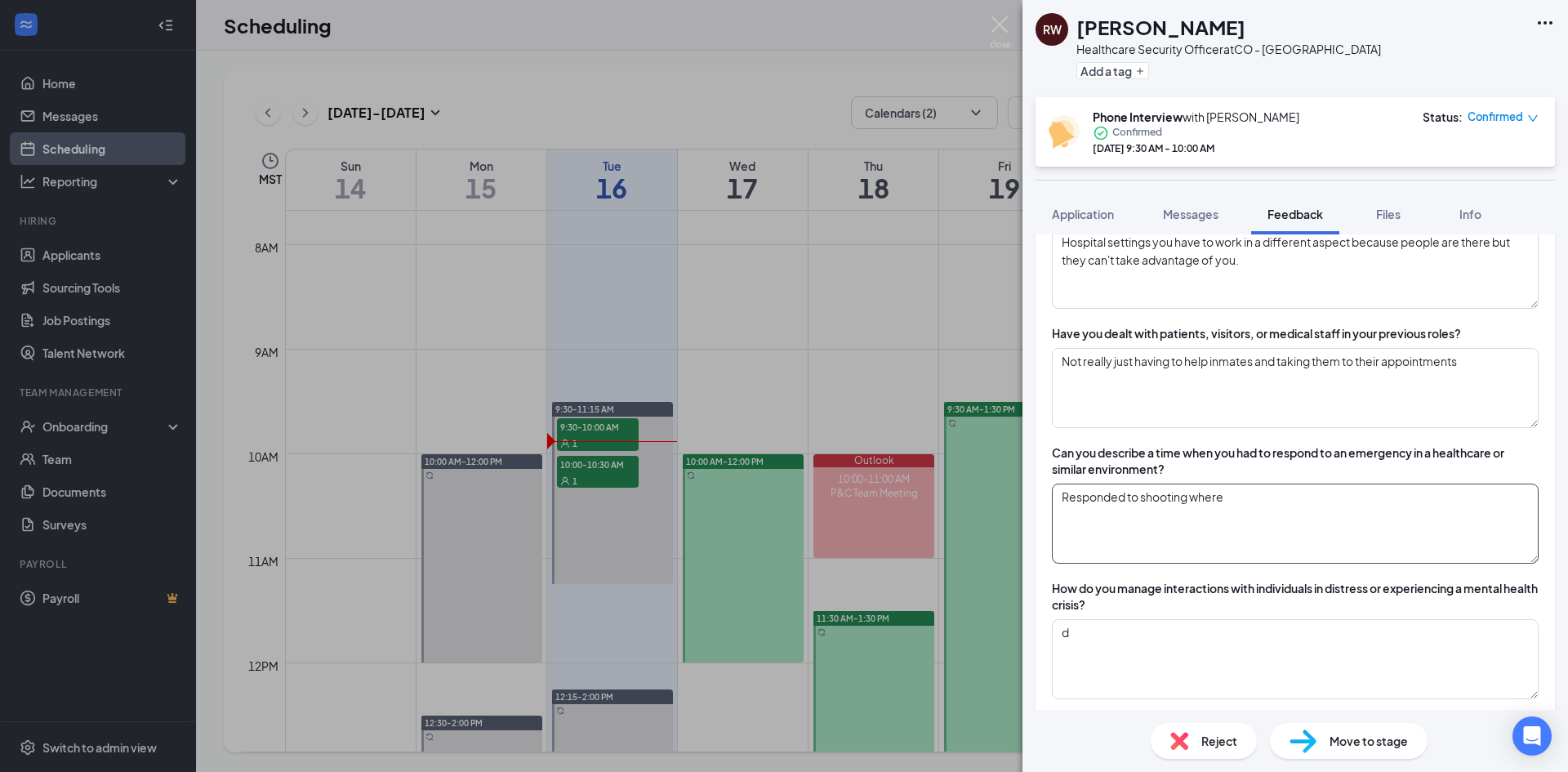
type textarea "fjsiwfwi"
click at [1264, 487] on textarea "Responded to shooting where" at bounding box center [1295, 523] width 487 height 80
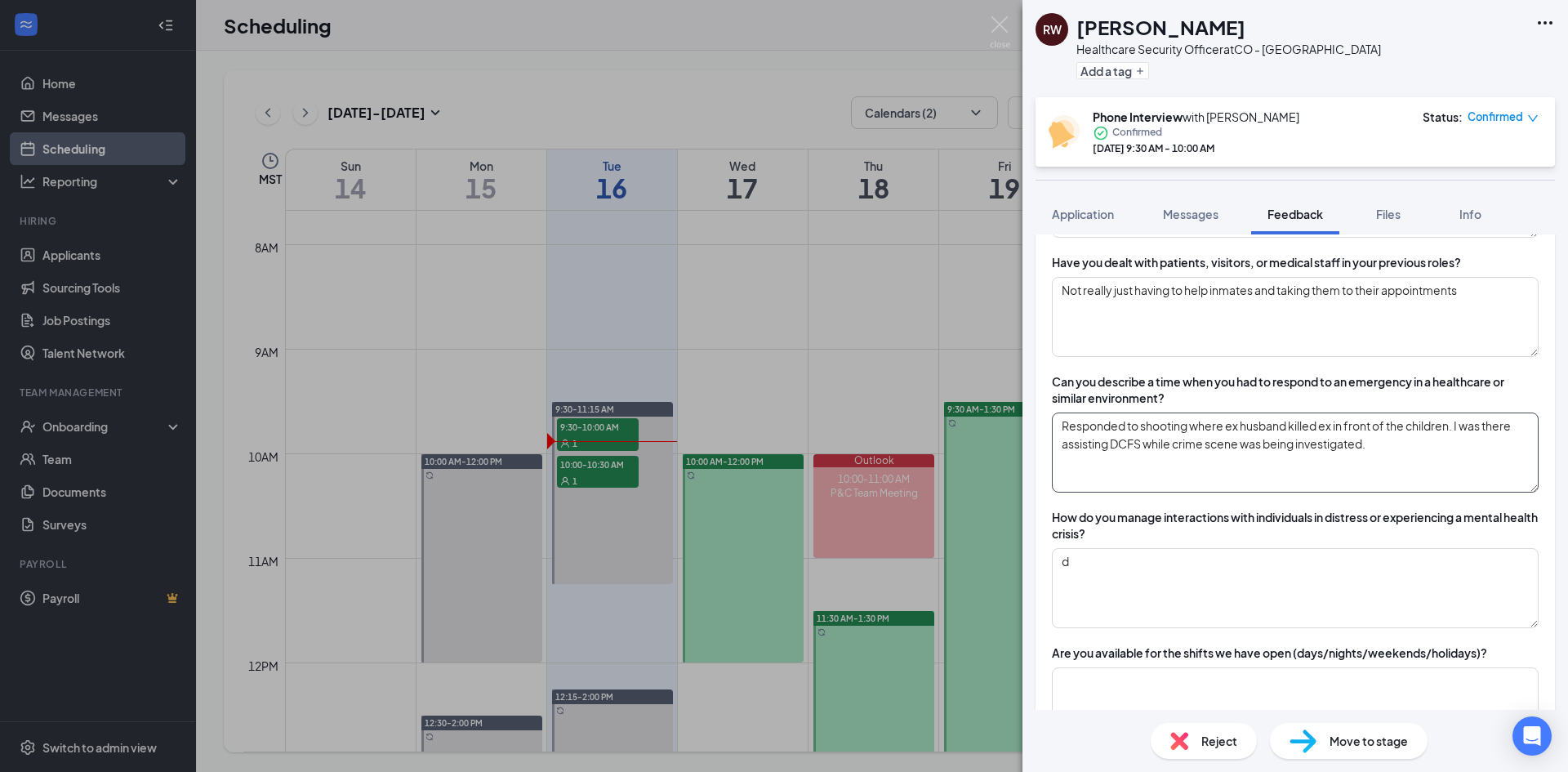
scroll to position [960, 0]
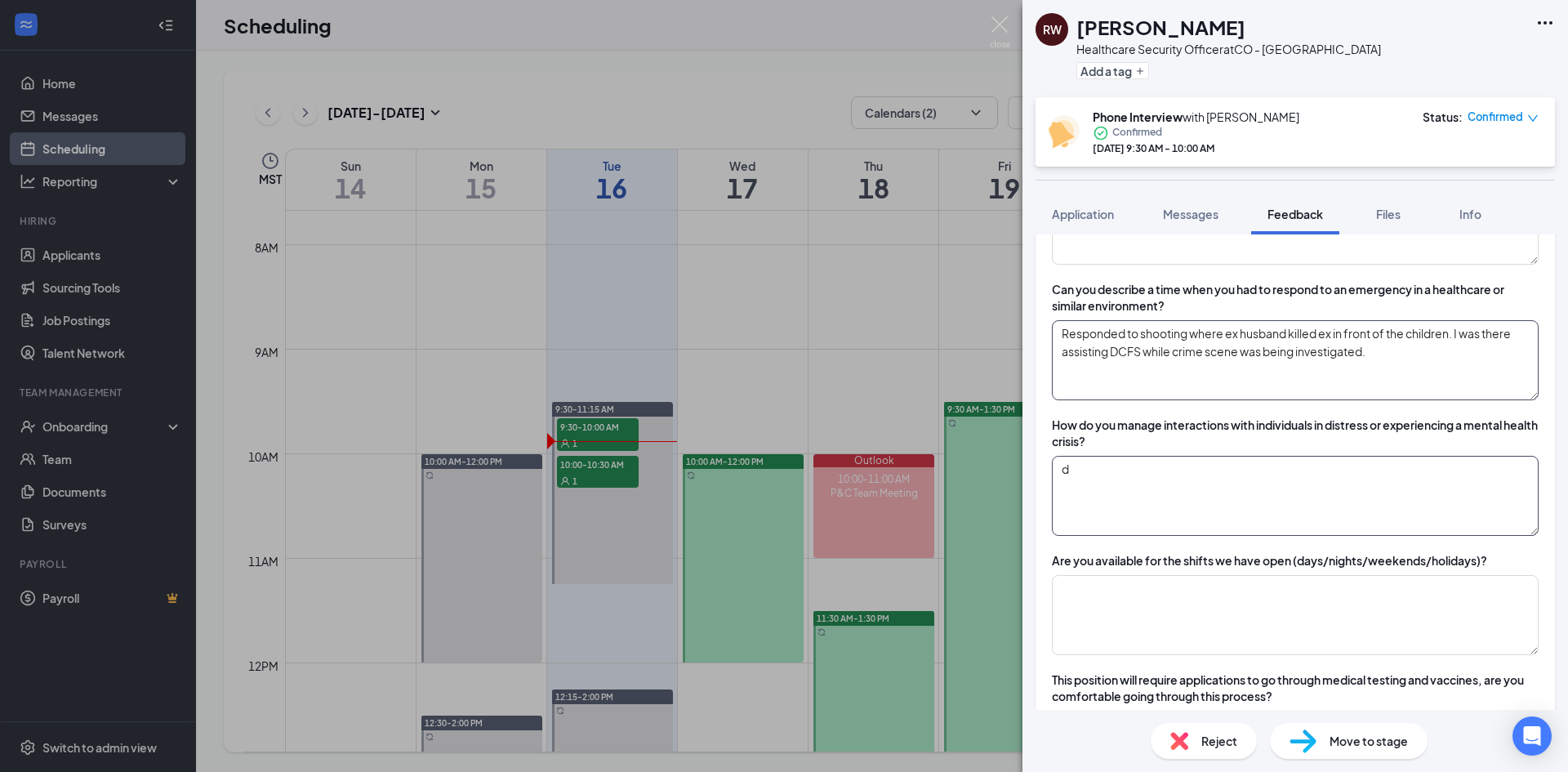
type textarea "Responded to shooting where ex husband killed ex in front of the children. I wa…"
click at [1191, 465] on textarea "d" at bounding box center [1295, 496] width 487 height 80
drag, startPoint x: 1133, startPoint y: 468, endPoint x: 1024, endPoint y: 476, distance: 109.3
click at [1024, 476] on div "Healthcare Security officer Cancel Add Overall score Currently working as a pol…" at bounding box center [1295, 472] width 545 height 476
type textarea "Talk to them on their level and help them get out of their head."
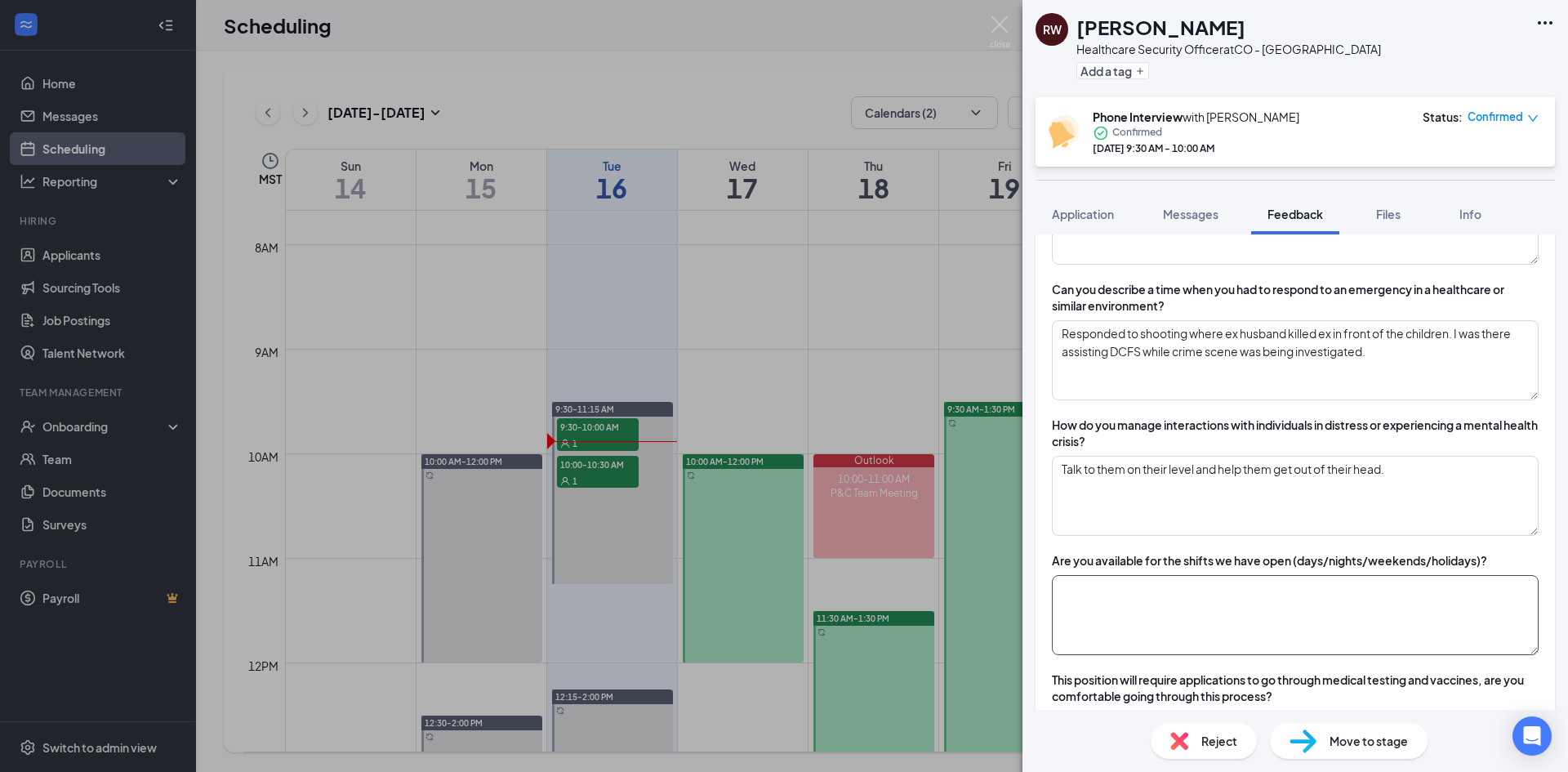
drag, startPoint x: 1146, startPoint y: 588, endPoint x: 1154, endPoint y: 574, distance: 16.1
click at [1152, 577] on textarea at bounding box center [1295, 615] width 487 height 80
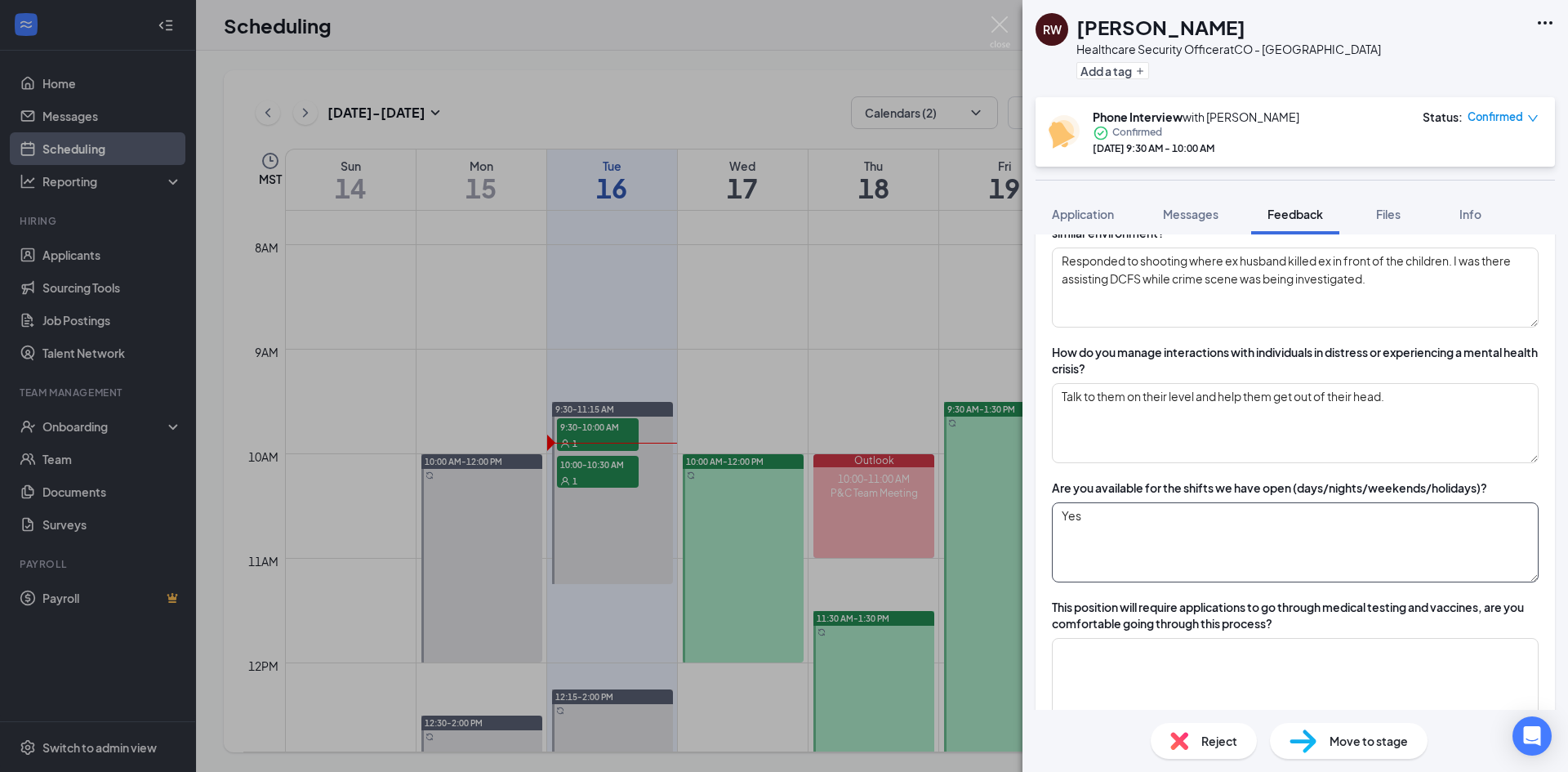
scroll to position [1123, 0]
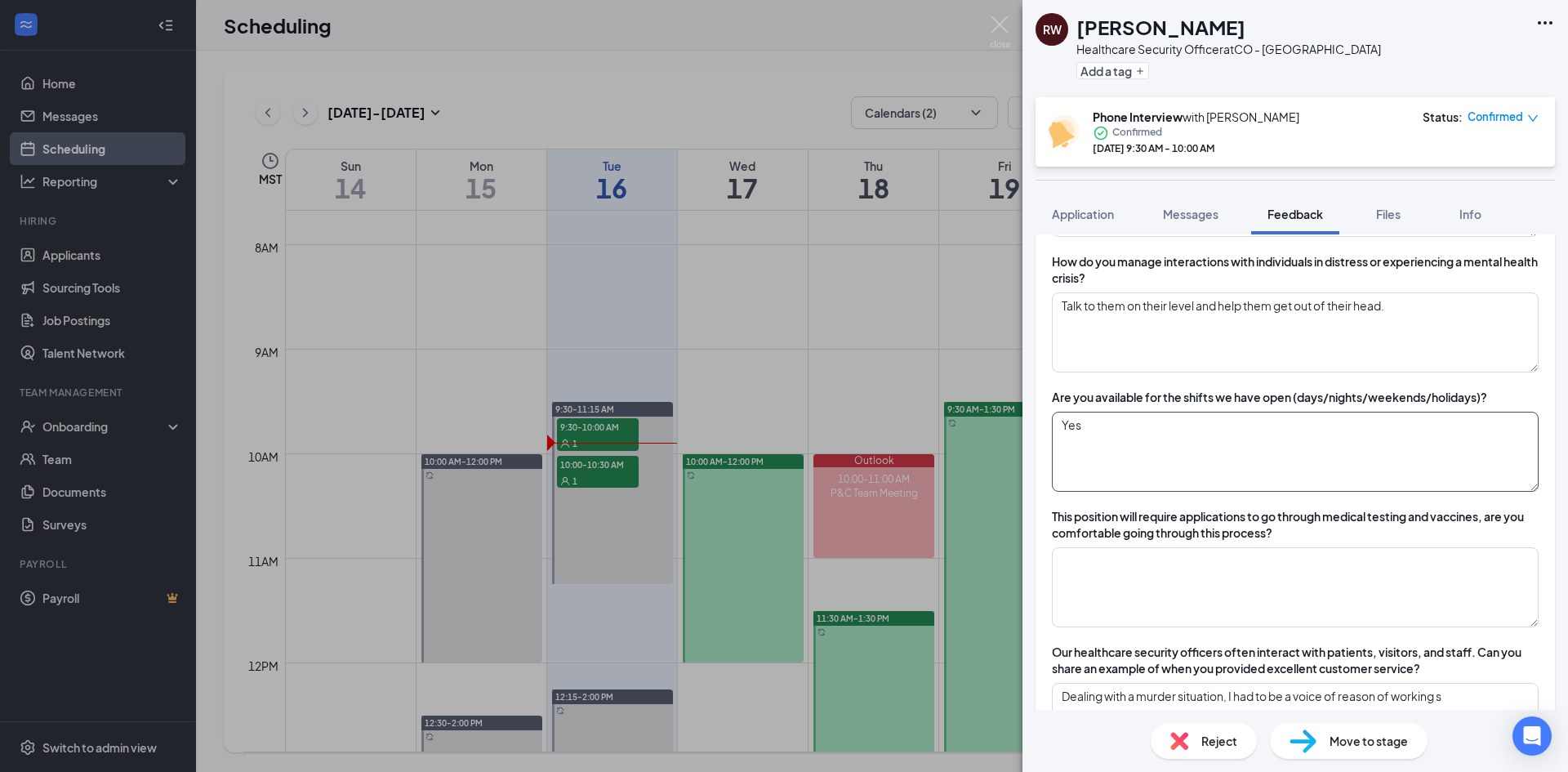
type textarea "Yes"
click at [1158, 568] on textarea at bounding box center [1295, 587] width 487 height 80
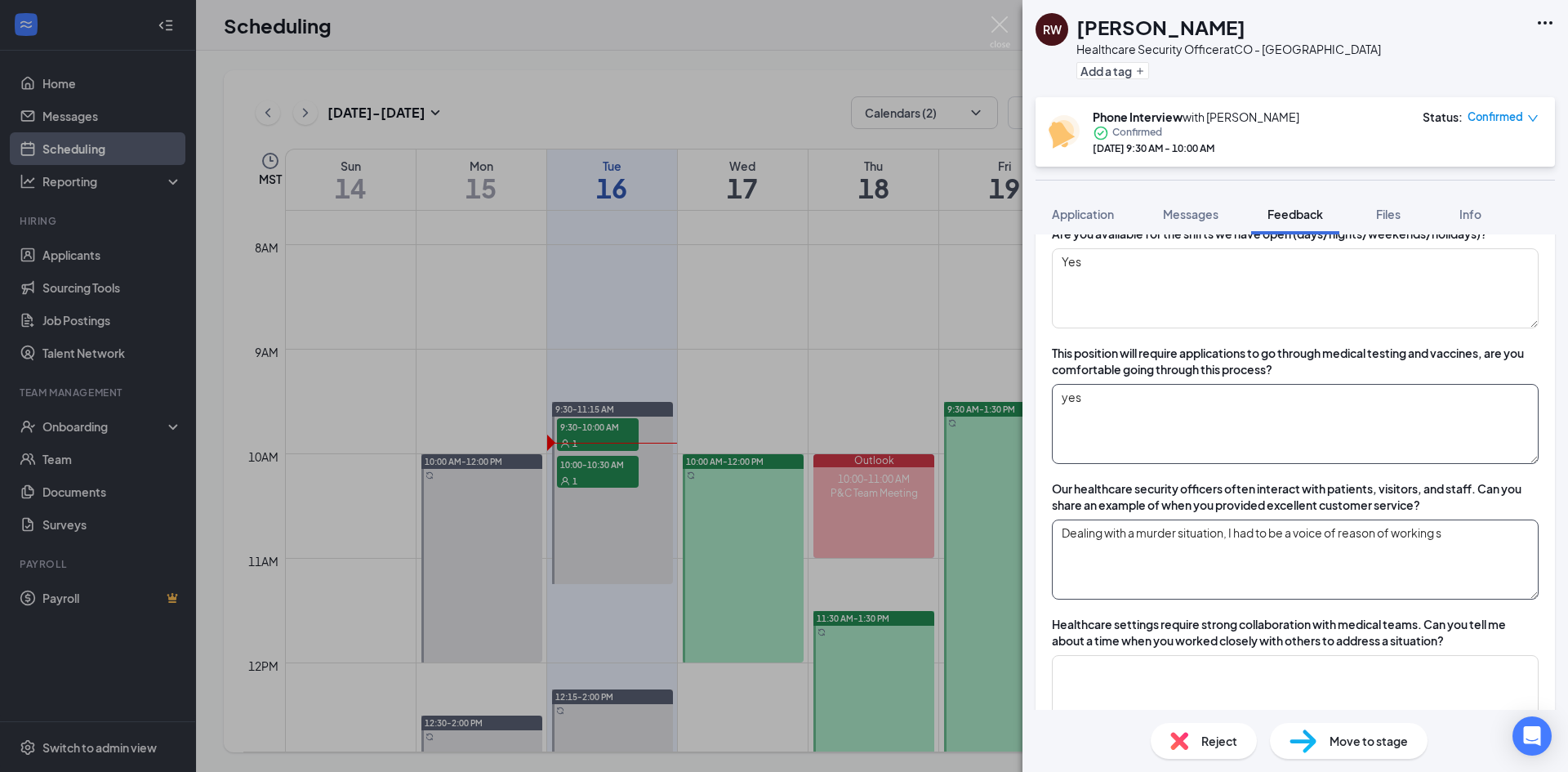
type textarea "yes"
click at [1416, 549] on textarea "Dealing with a murder situation, I had to be a voice of reason of working s" at bounding box center [1295, 559] width 487 height 80
click at [1466, 546] on textarea "Dealing with a murder situation, I had to be a voice of reason of working s" at bounding box center [1295, 559] width 487 height 80
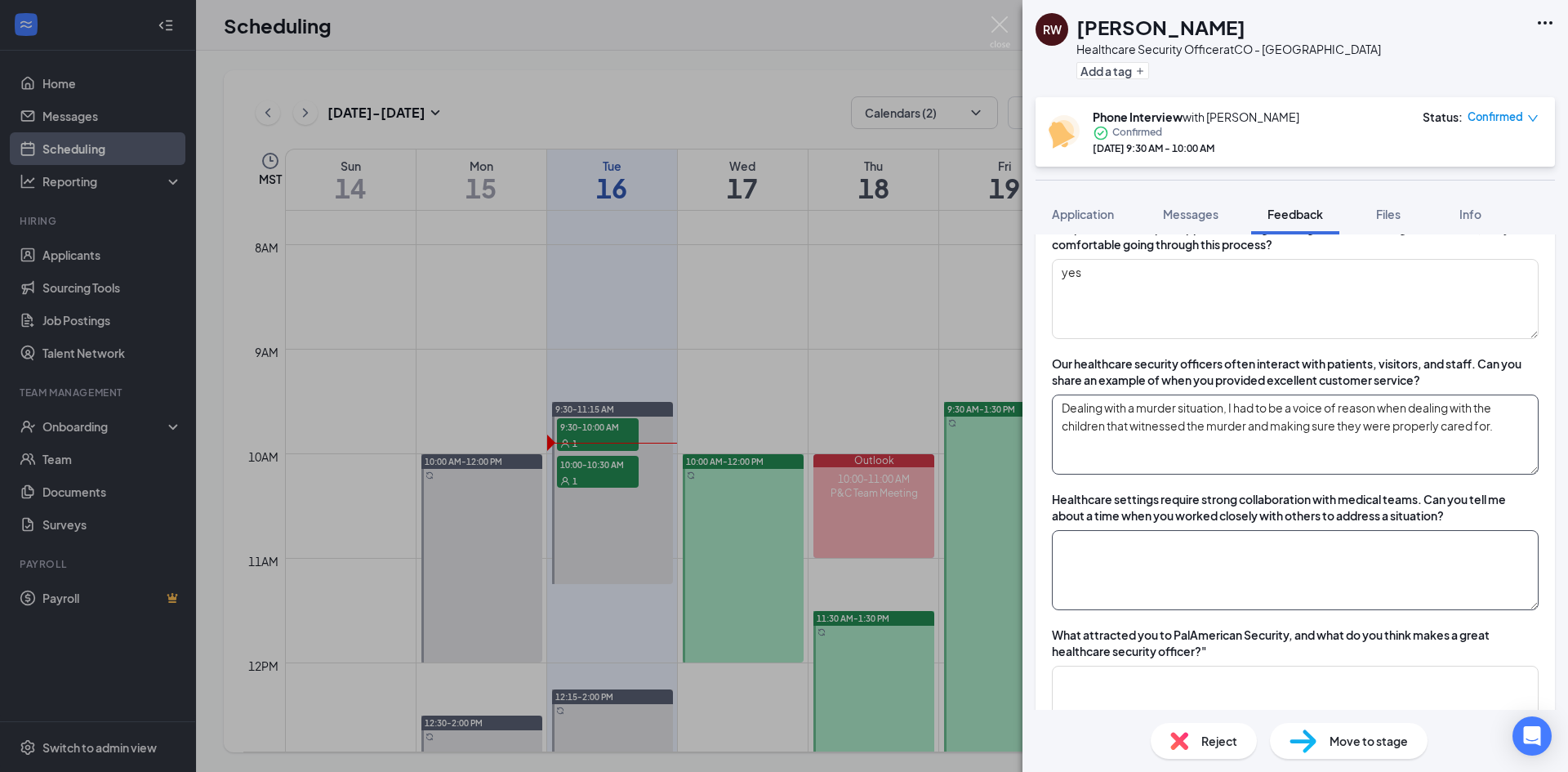
scroll to position [1614, 0]
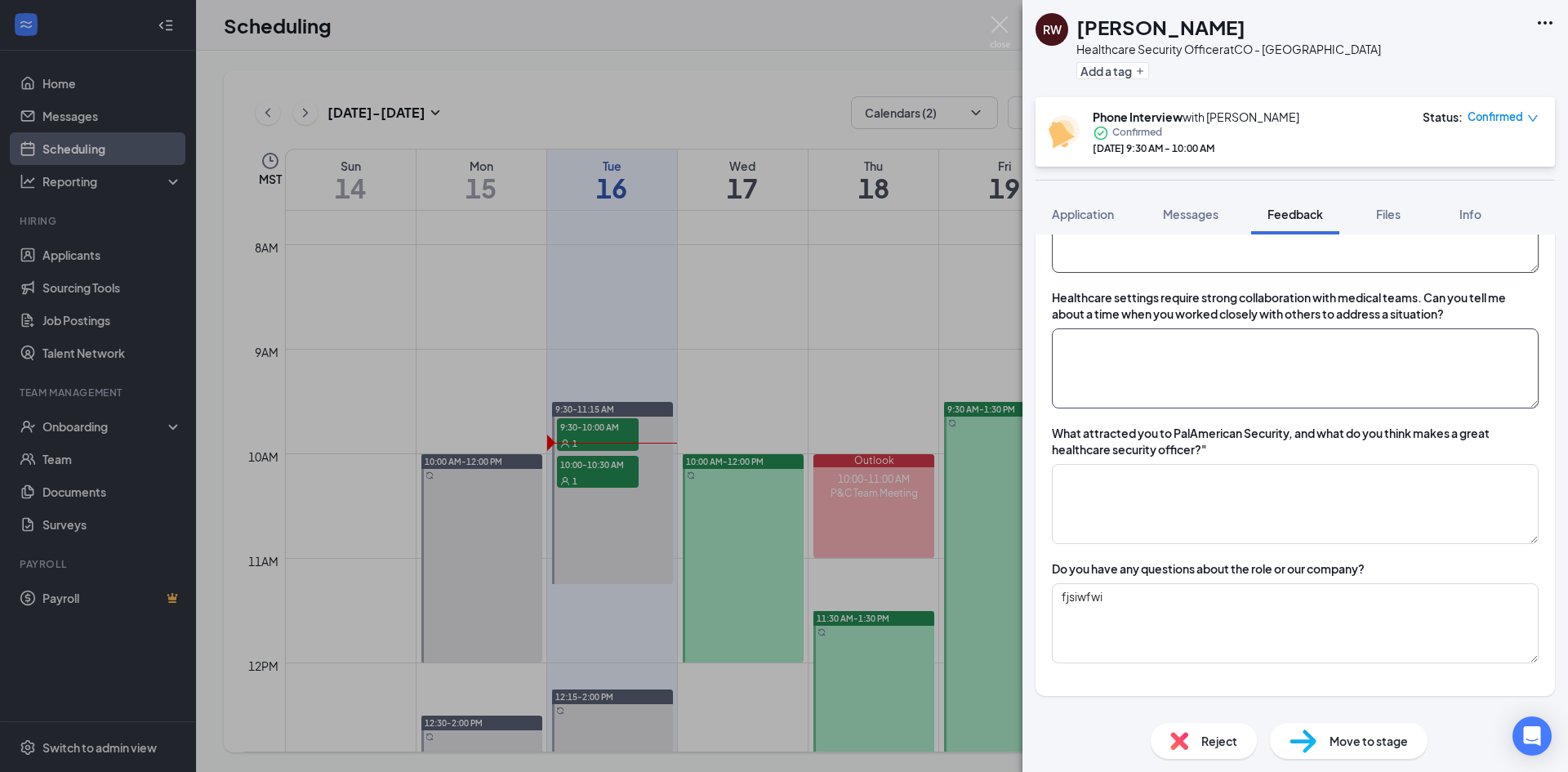
type textarea "Dealing with a murder situation, I had to be a voice of reason when dealing wit…"
click at [1197, 378] on textarea at bounding box center [1295, 368] width 487 height 80
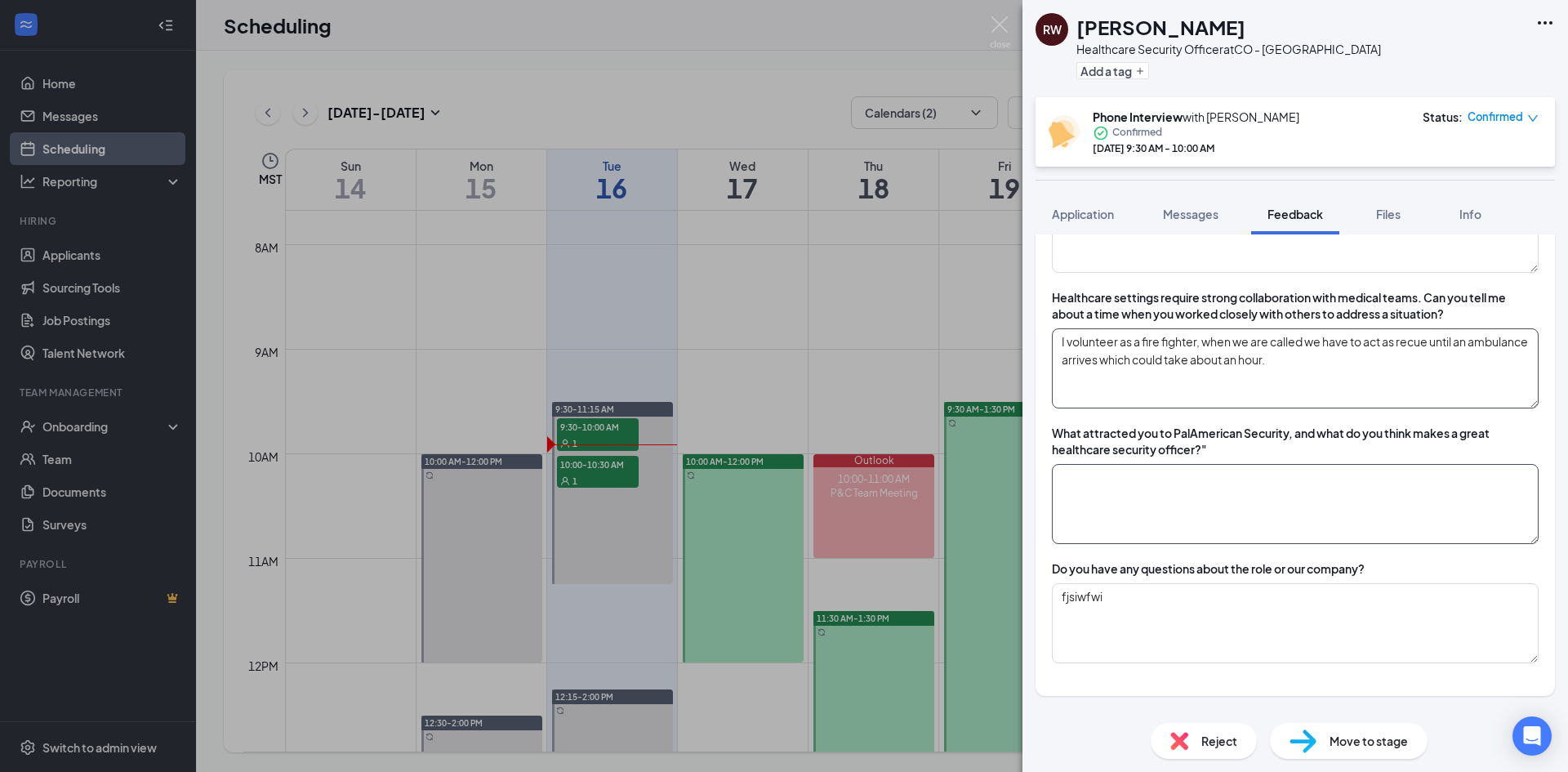
type textarea "I volunteer as a fire fighter, when we are called we have to act as recue until…"
click at [1148, 489] on textarea at bounding box center [1295, 504] width 487 height 80
type textarea "I am wanting to move to Steamboat and am interested in hospital security"
drag, startPoint x: 1134, startPoint y: 593, endPoint x: 986, endPoint y: 589, distance: 148.1
click at [986, 589] on div "RW [PERSON_NAME] Healthcare Security Officer at CO - [GEOGRAPHIC_DATA] Add a ta…" at bounding box center [784, 386] width 1568 height 772
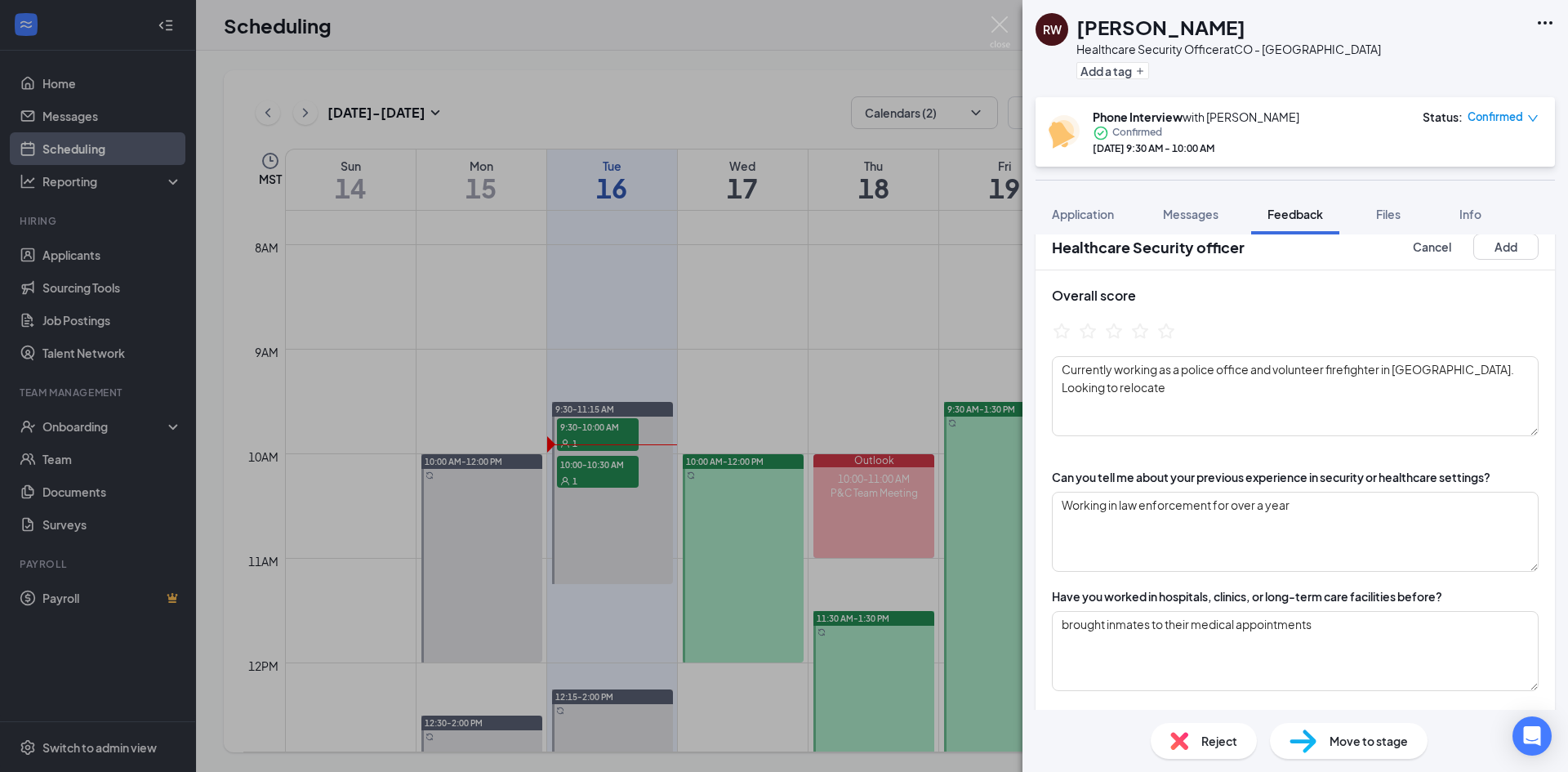
scroll to position [0, 0]
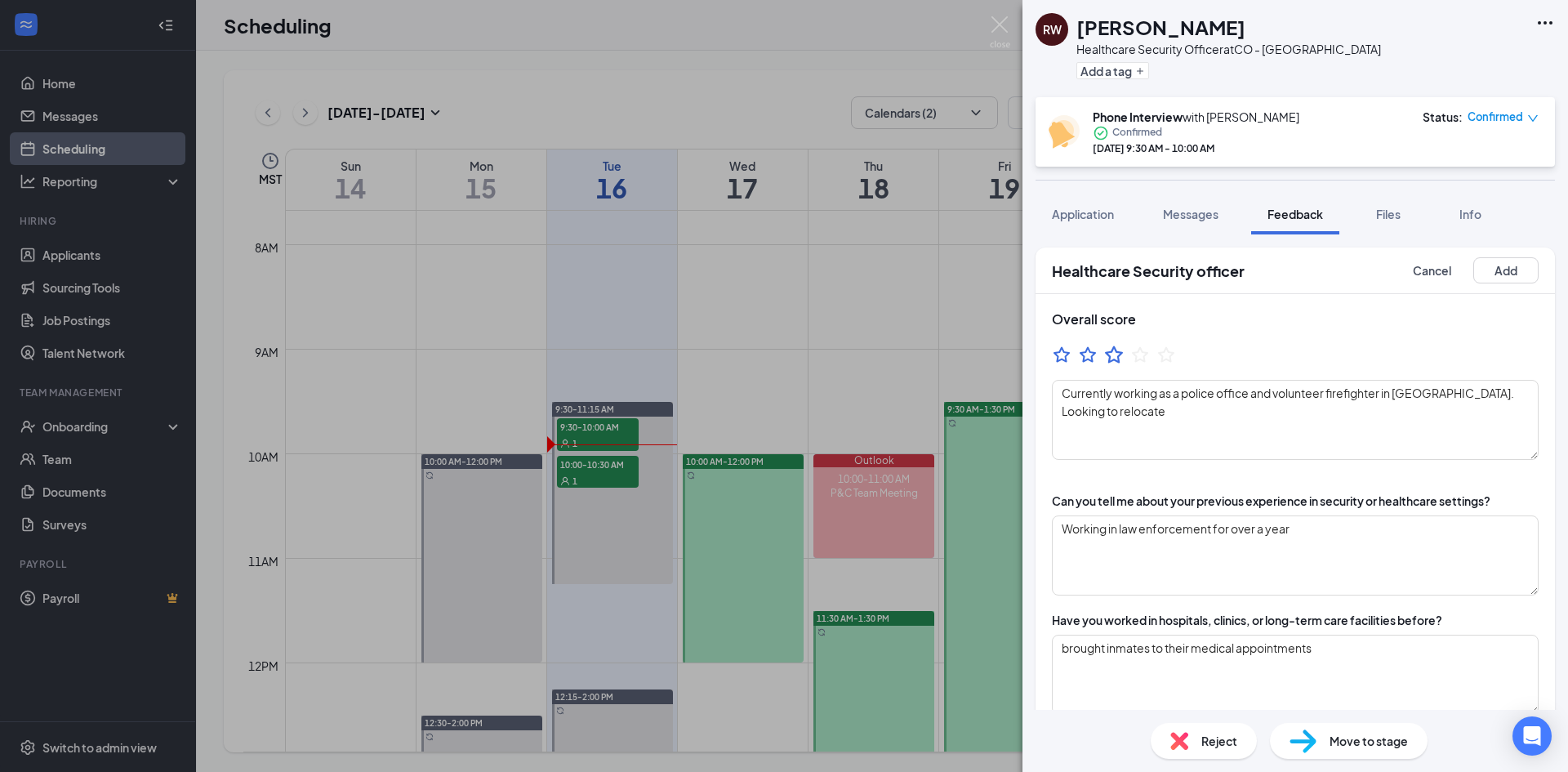
click at [1108, 351] on icon "StarBorder" at bounding box center [1114, 355] width 21 height 21
click at [1497, 271] on button "Add" at bounding box center [1505, 271] width 65 height 26
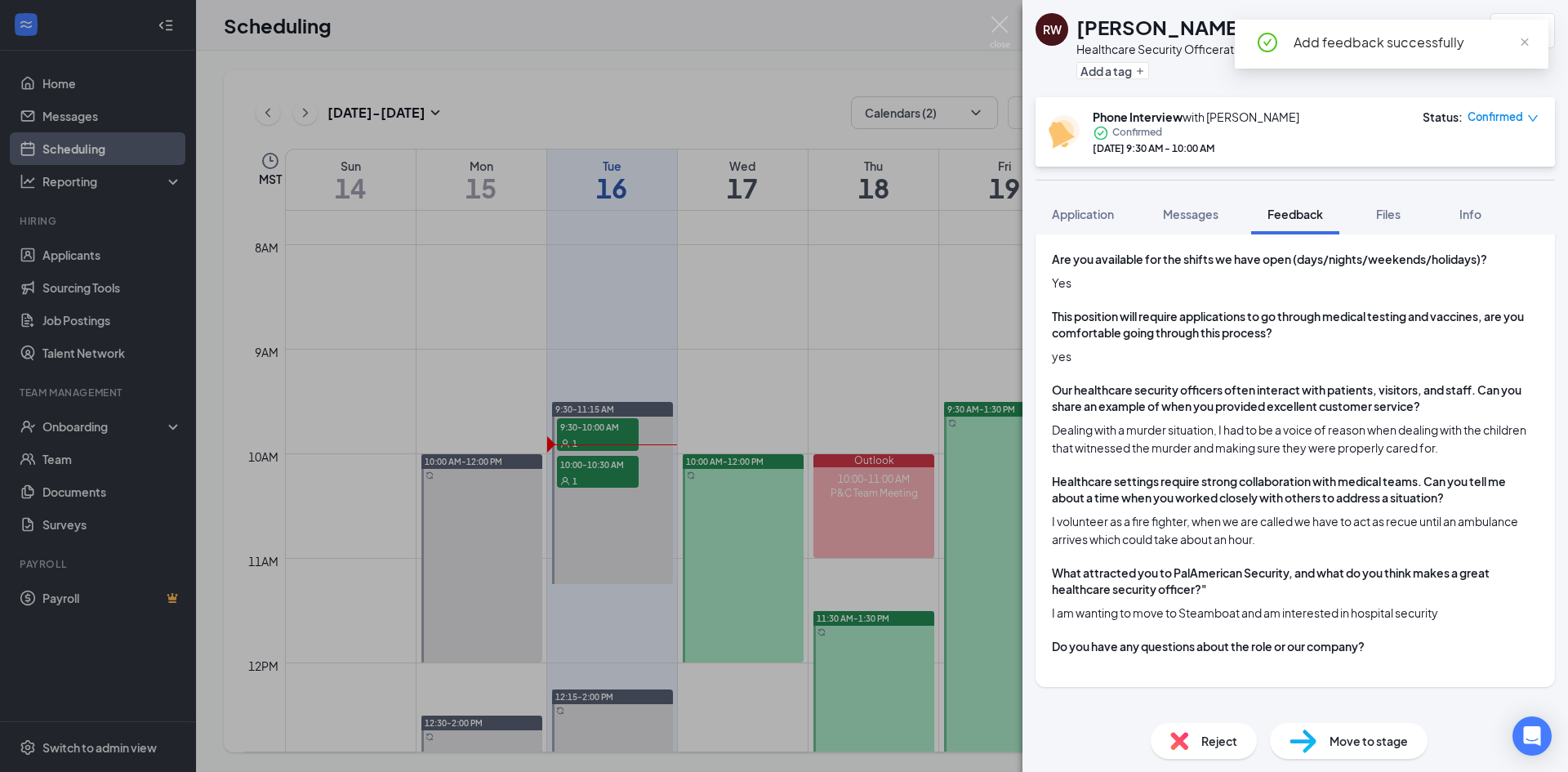
scroll to position [854, 0]
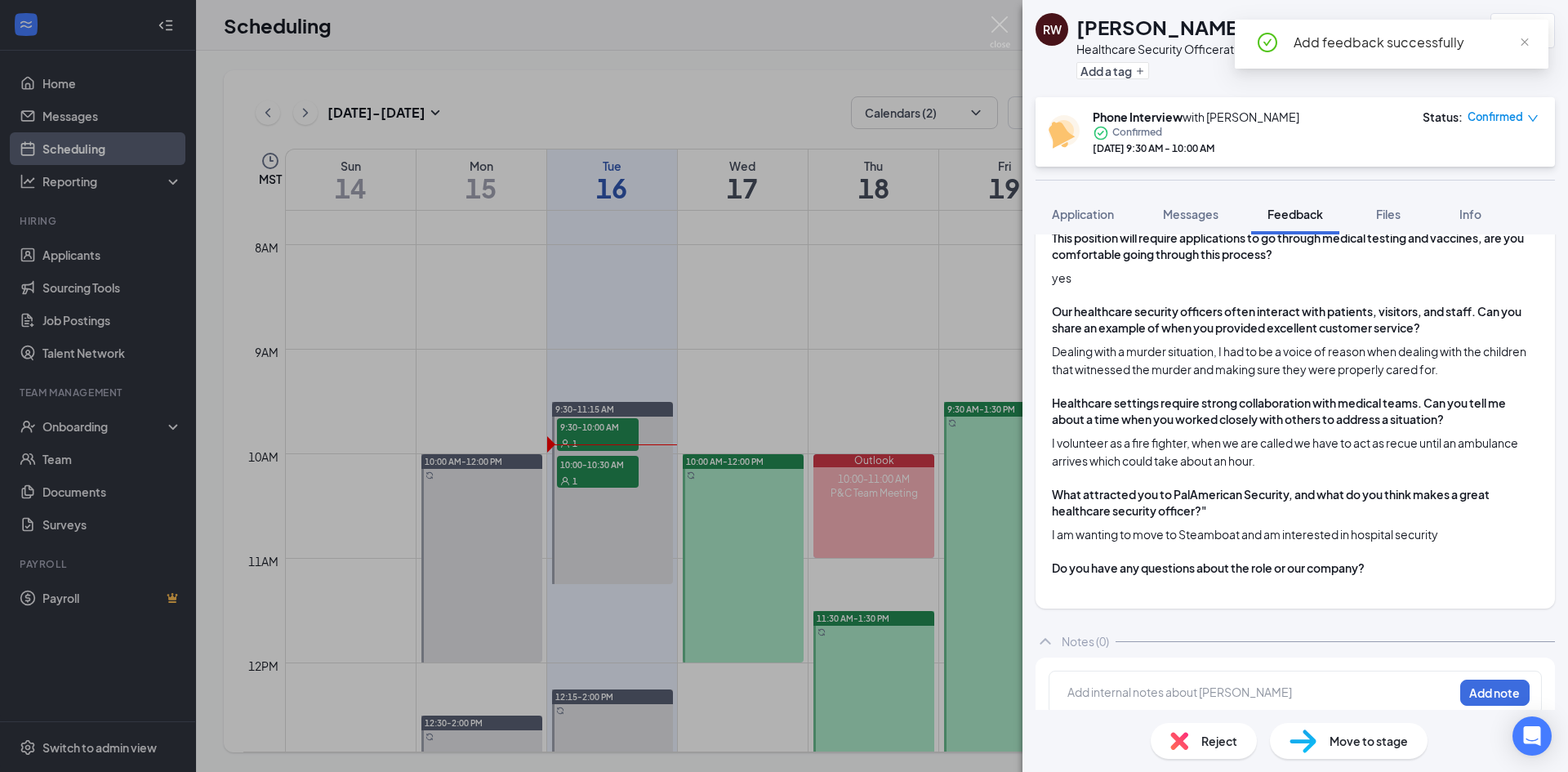
click at [1218, 684] on div at bounding box center [1260, 692] width 385 height 17
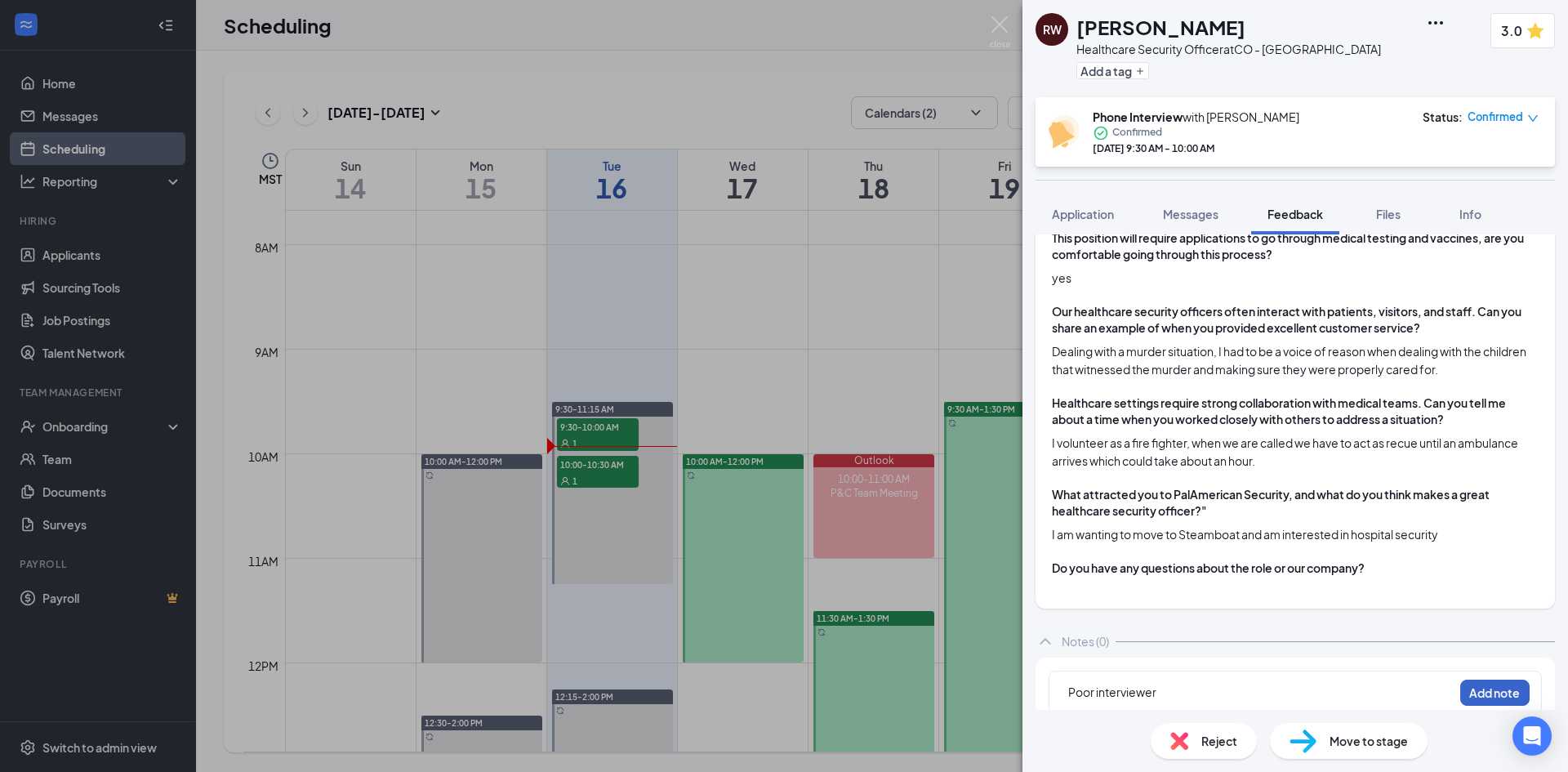
click at [1480, 682] on button "Add note" at bounding box center [1494, 693] width 70 height 26
click at [993, 26] on img at bounding box center [999, 33] width 20 height 32
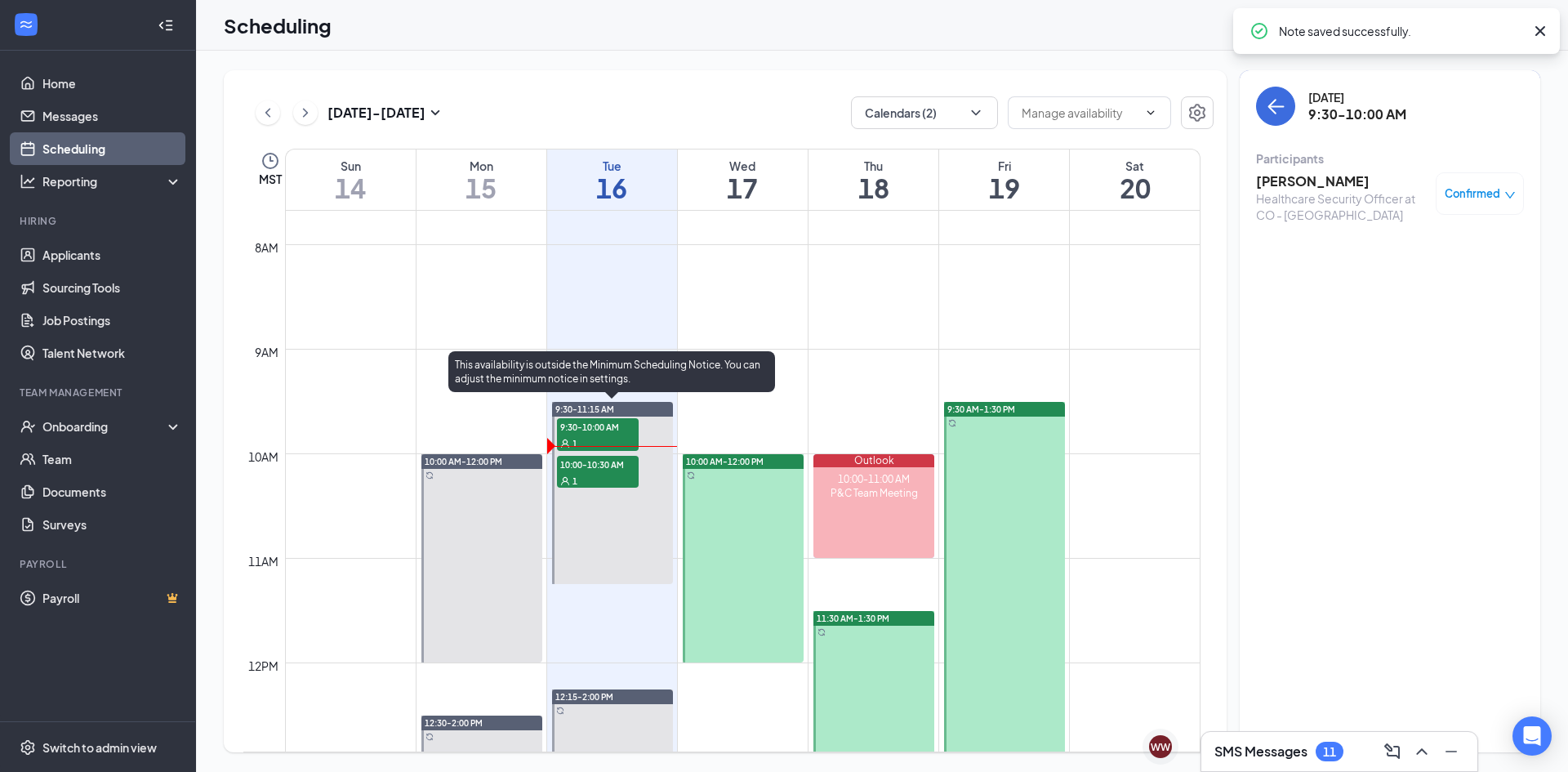
click at [612, 472] on div "1" at bounding box center [597, 480] width 82 height 17
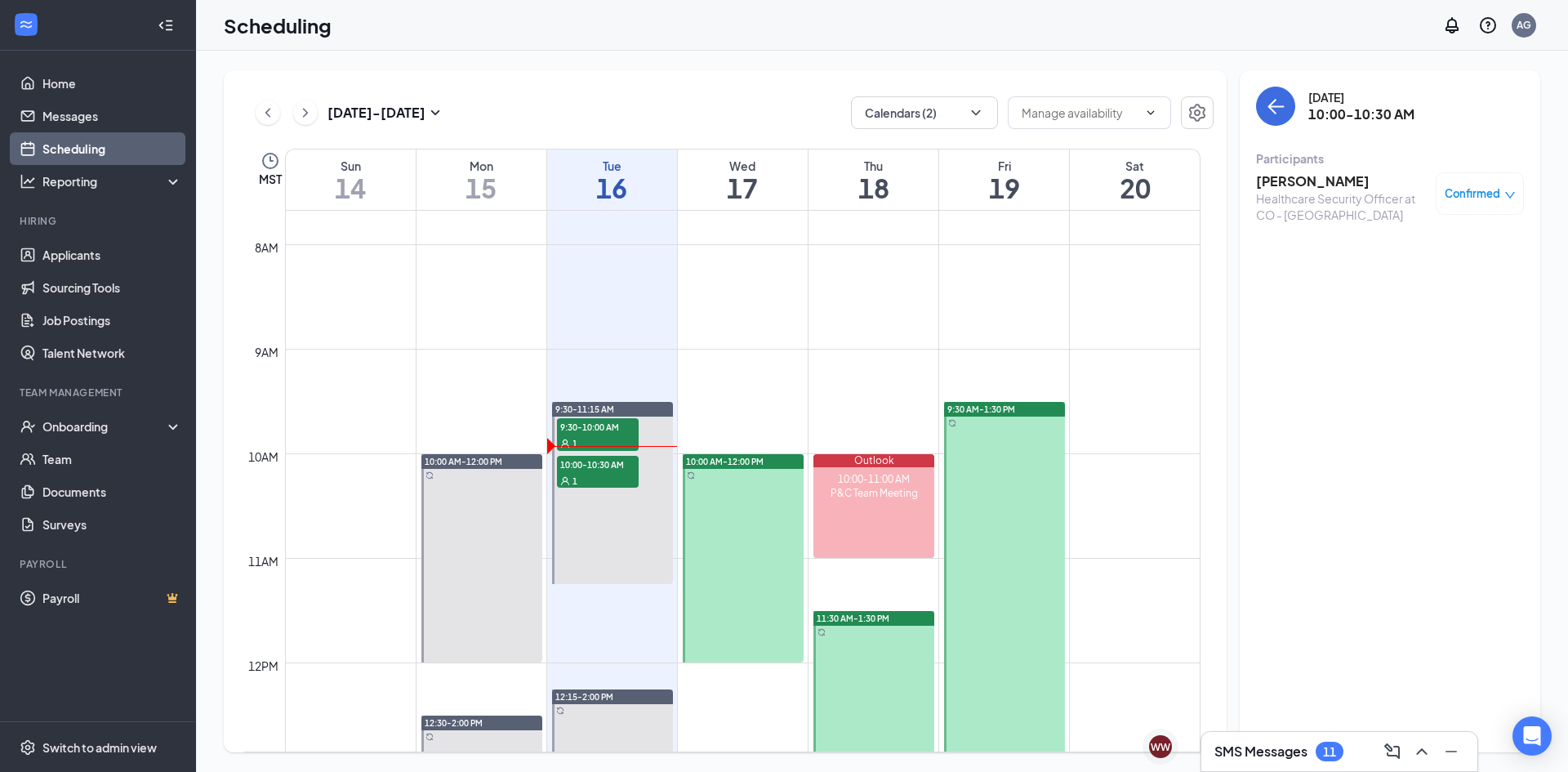
click at [1228, 746] on h3 "SMS Messages" at bounding box center [1261, 752] width 93 height 18
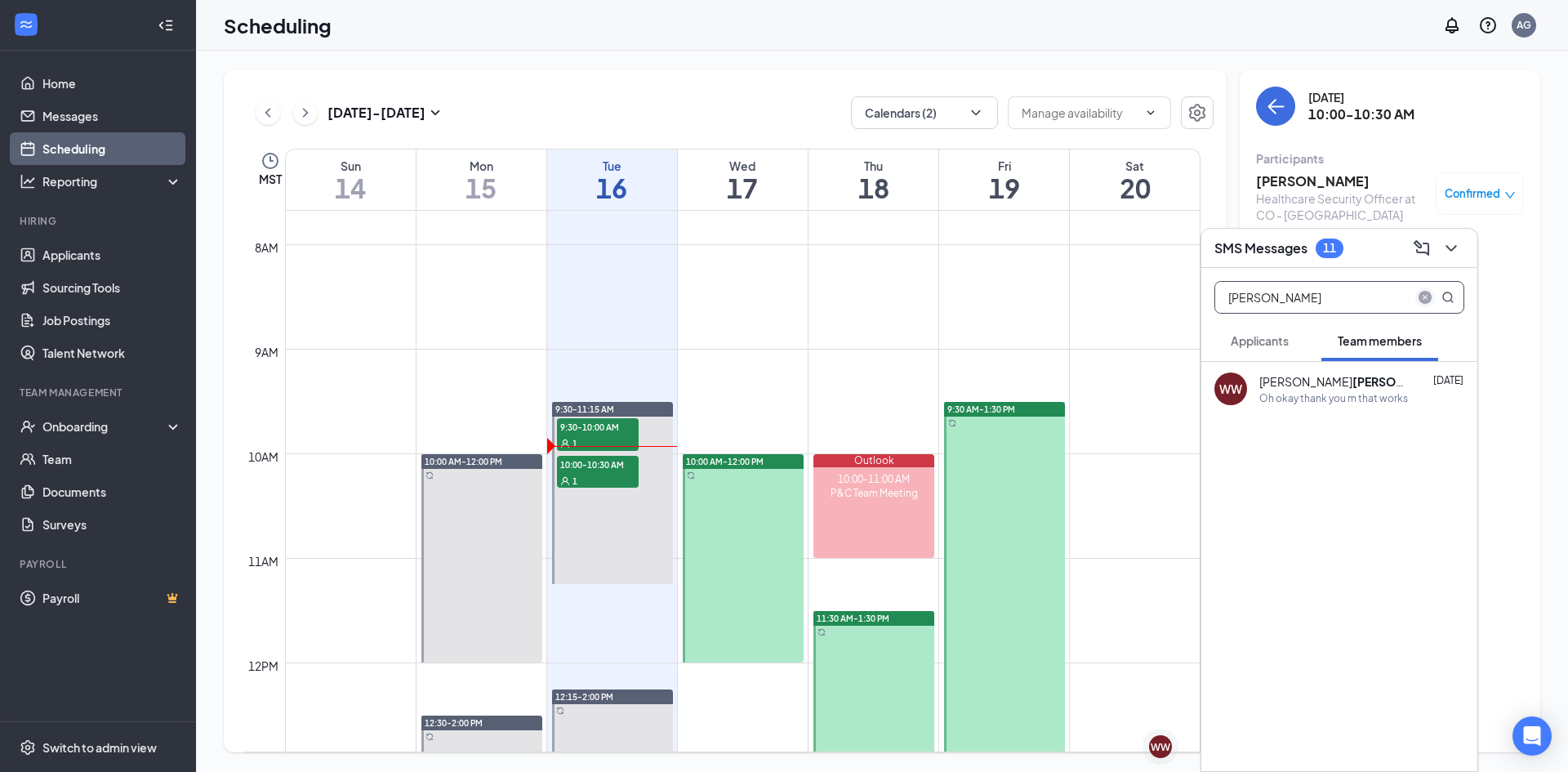
click at [1426, 295] on icon "close-circle" at bounding box center [1424, 297] width 13 height 13
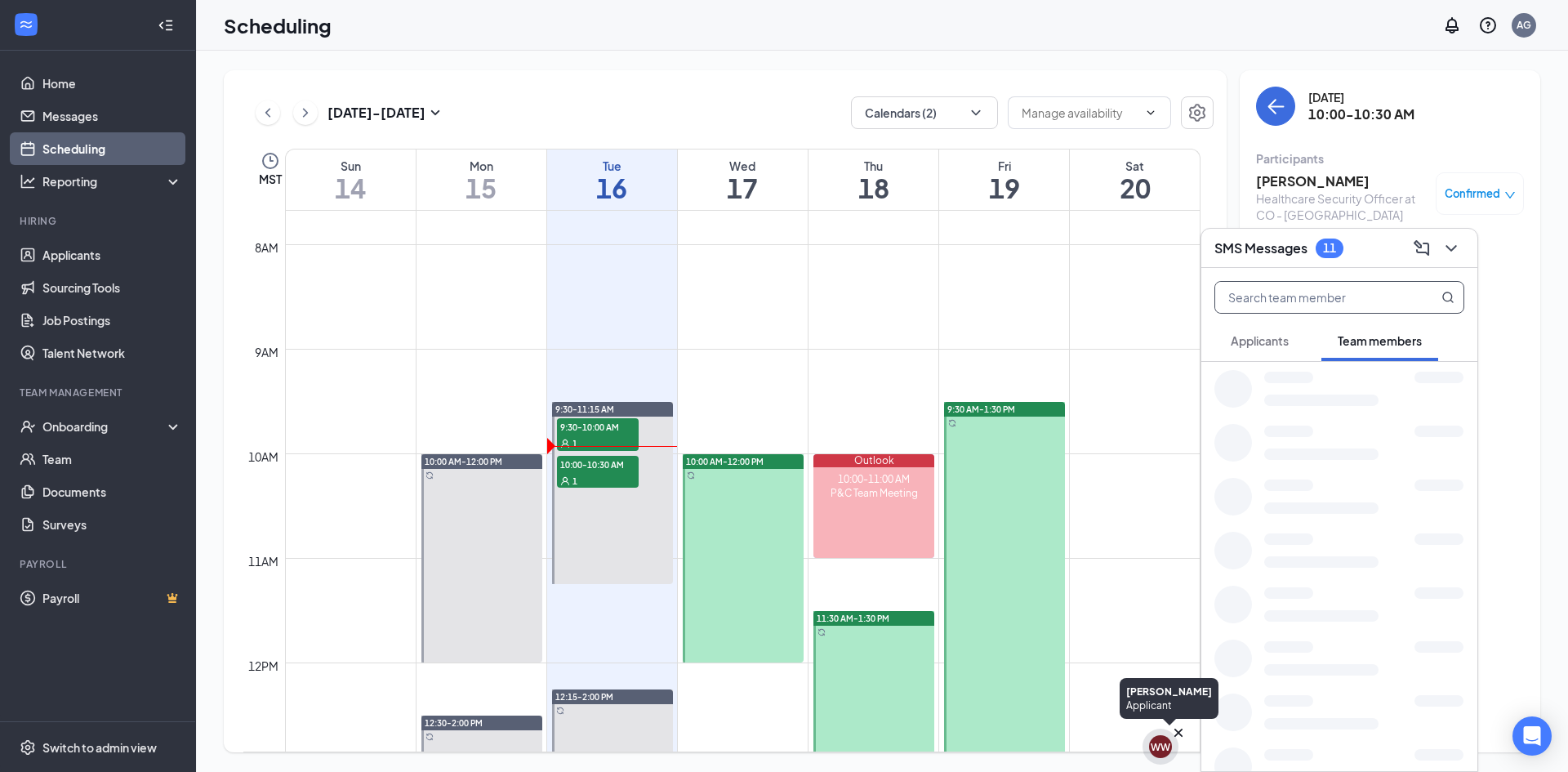
click at [1161, 746] on div "WW" at bounding box center [1161, 747] width 19 height 14
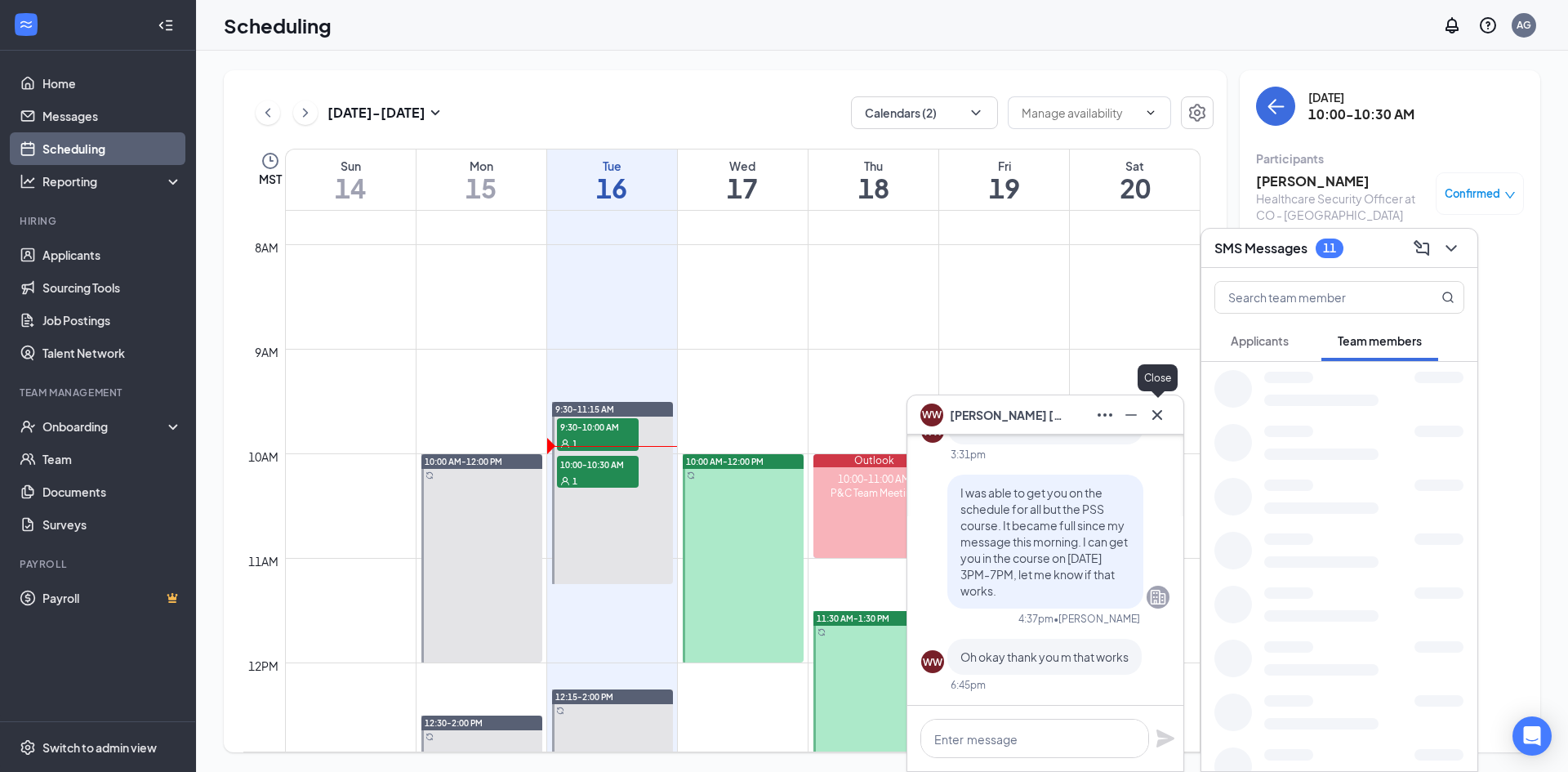
click at [1160, 422] on icon "Cross" at bounding box center [1157, 415] width 19 height 19
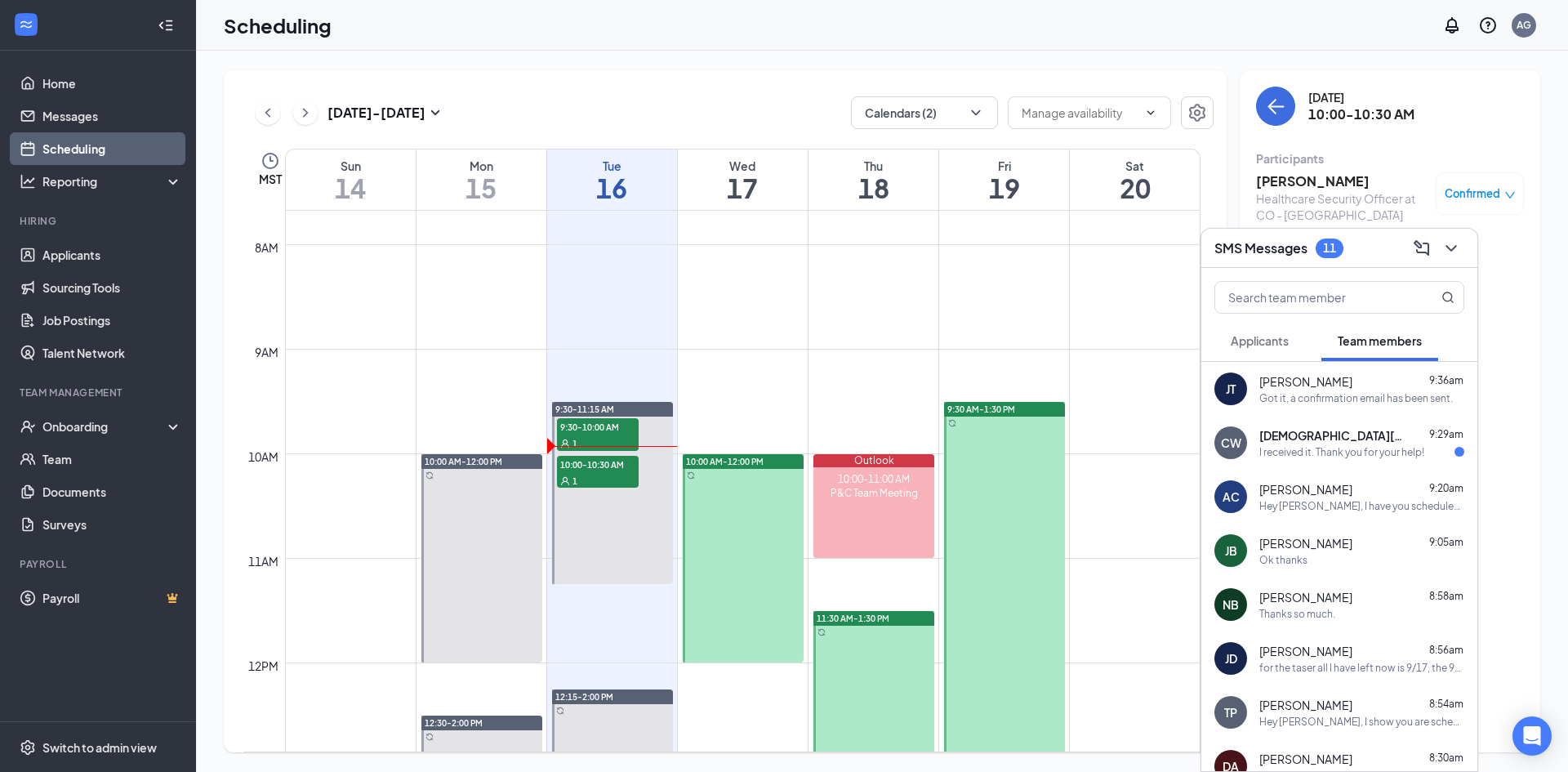
click at [1317, 443] on span "[DEMOGRAPHIC_DATA][PERSON_NAME]" at bounding box center [1333, 435] width 147 height 17
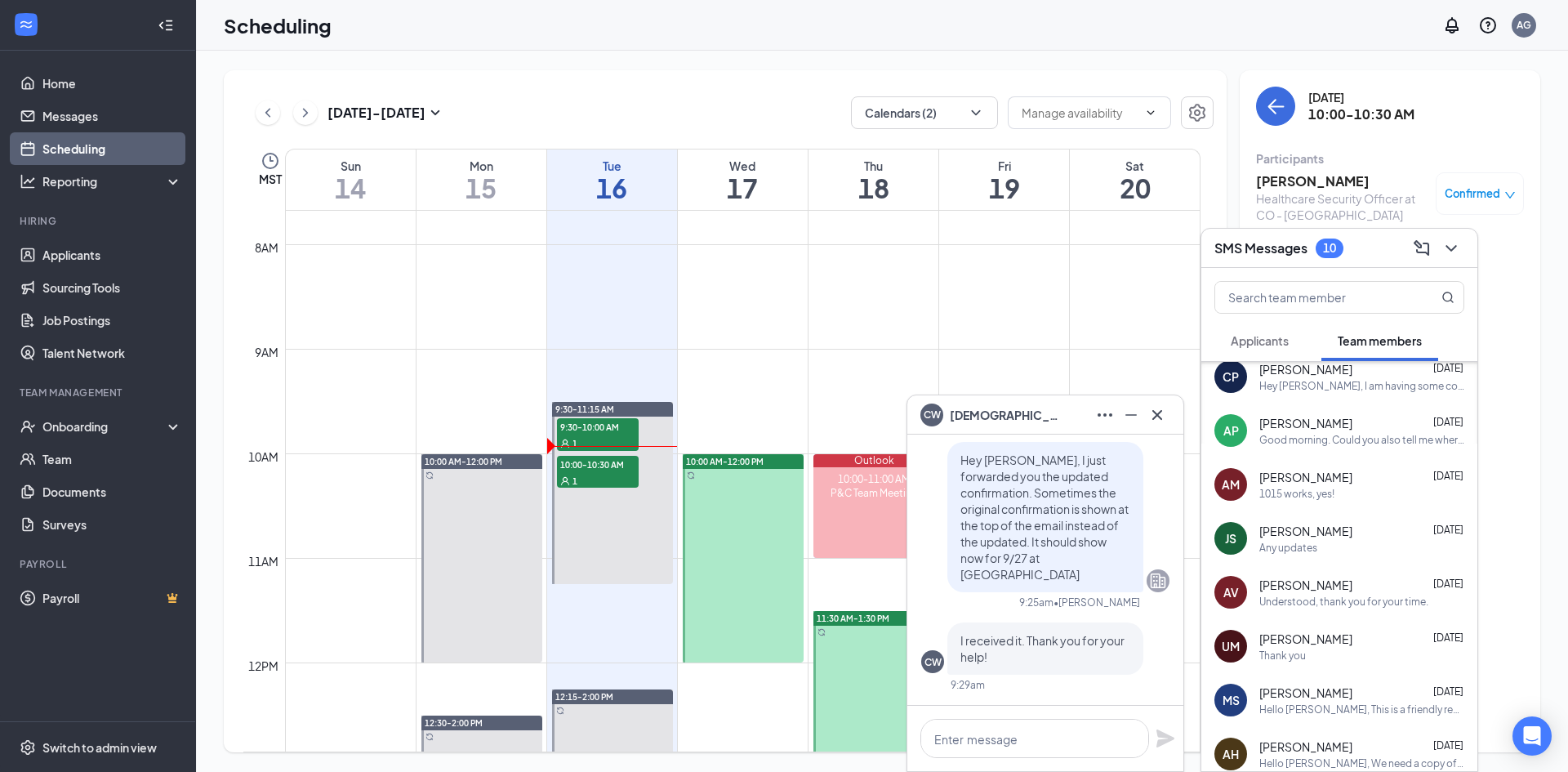
scroll to position [1649, 0]
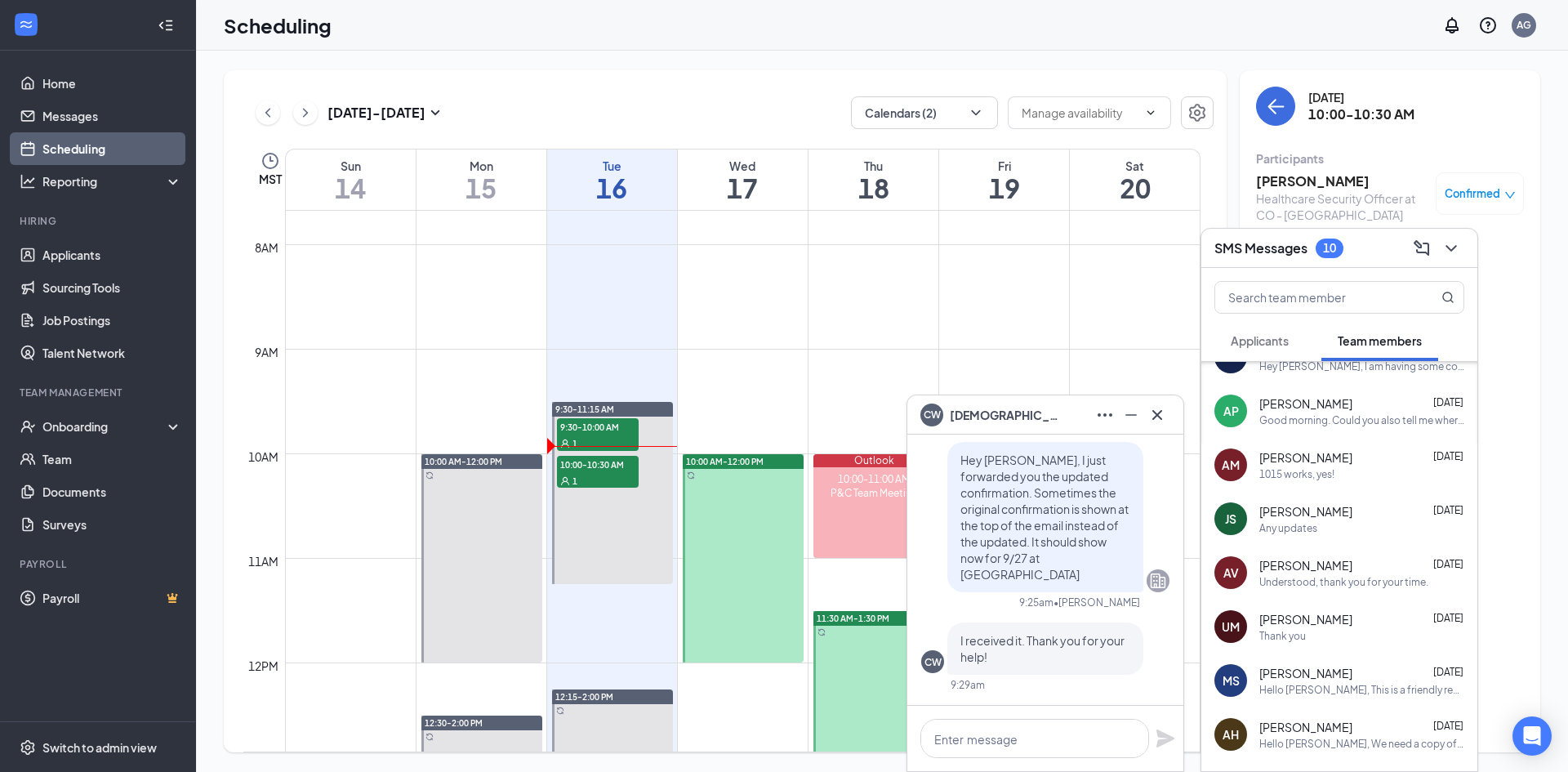
click at [1276, 341] on span "Applicants" at bounding box center [1259, 341] width 58 height 15
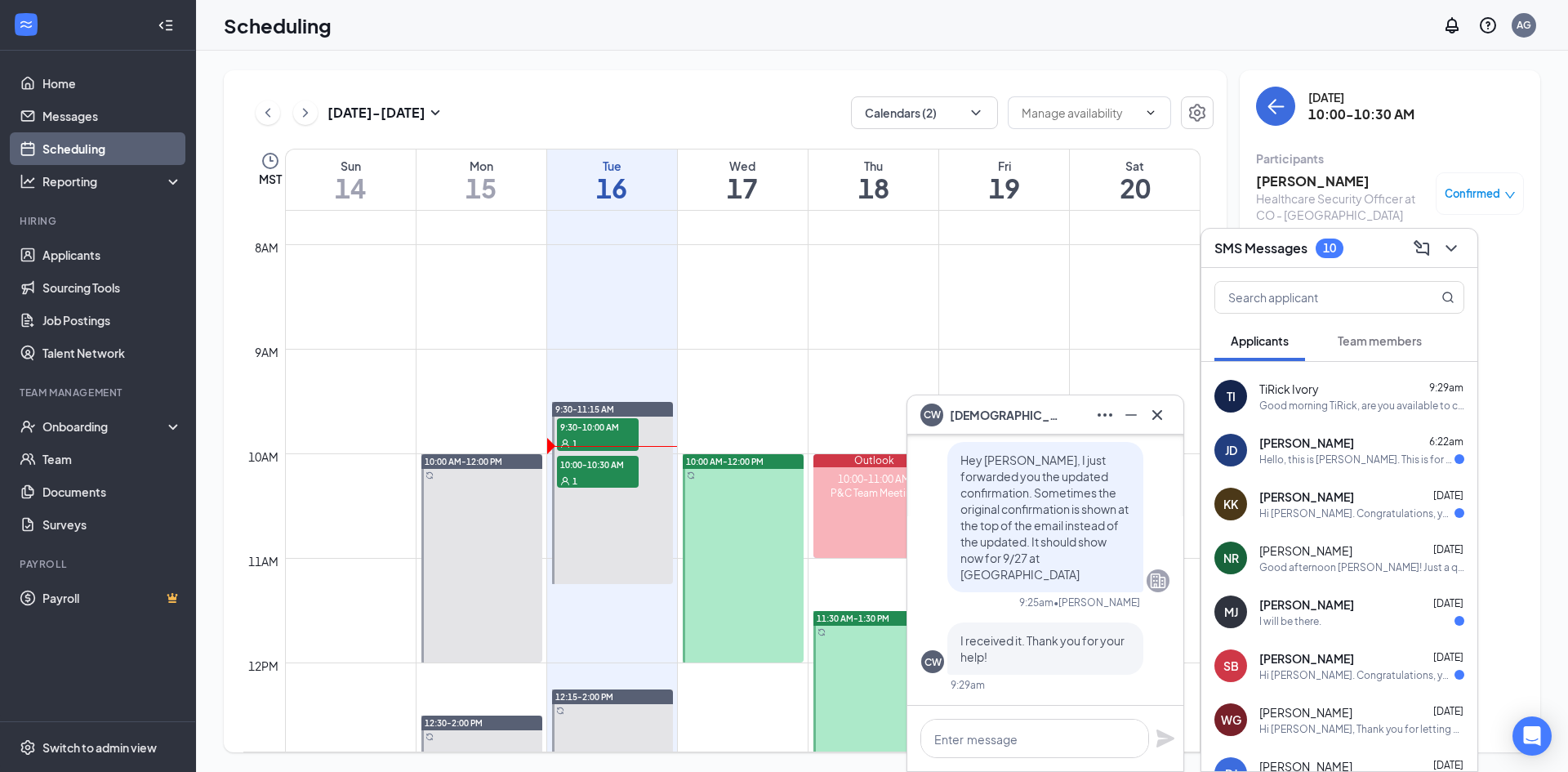
scroll to position [0, 0]
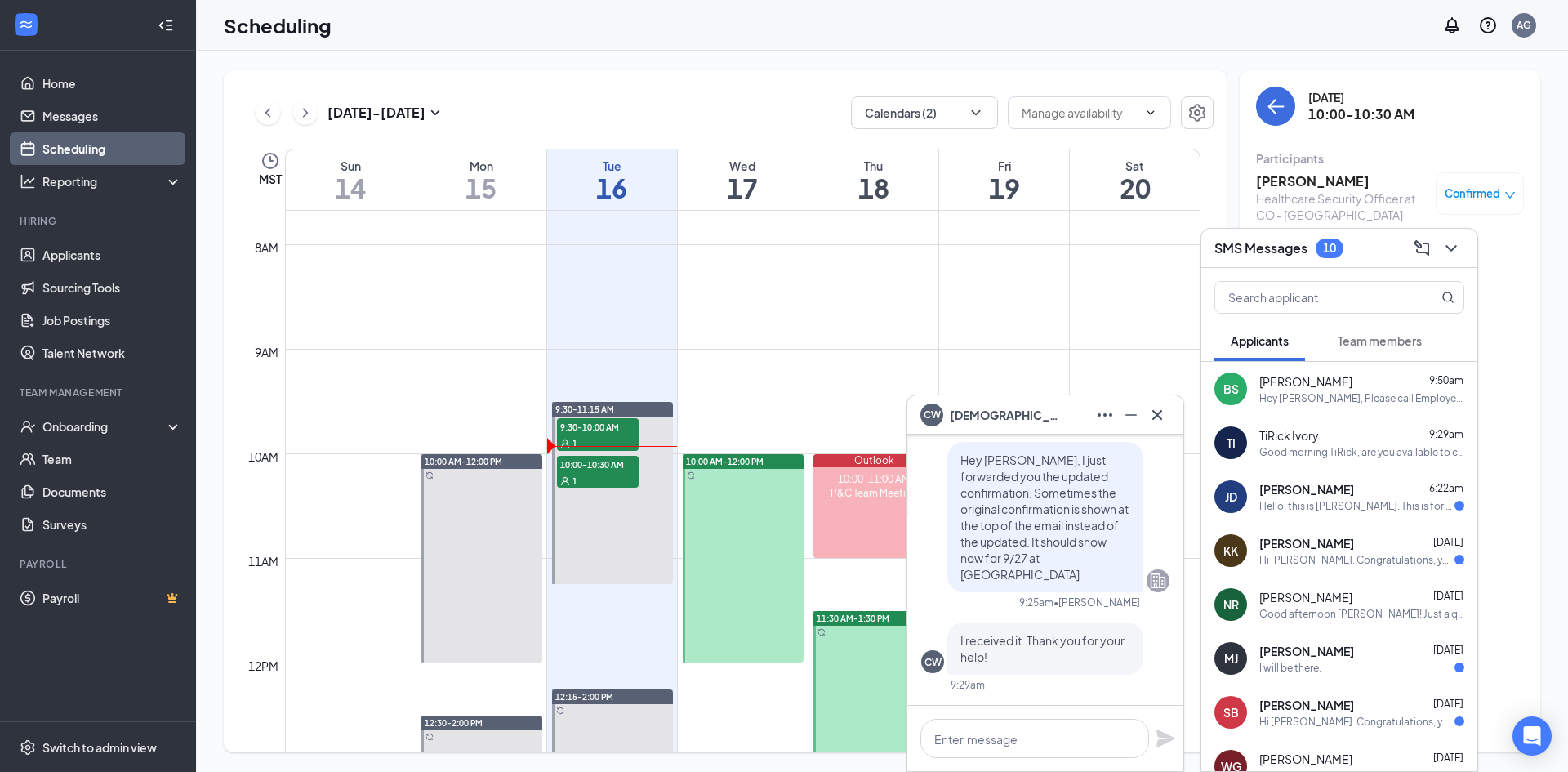
click at [1308, 495] on span "[PERSON_NAME]" at bounding box center [1306, 489] width 94 height 17
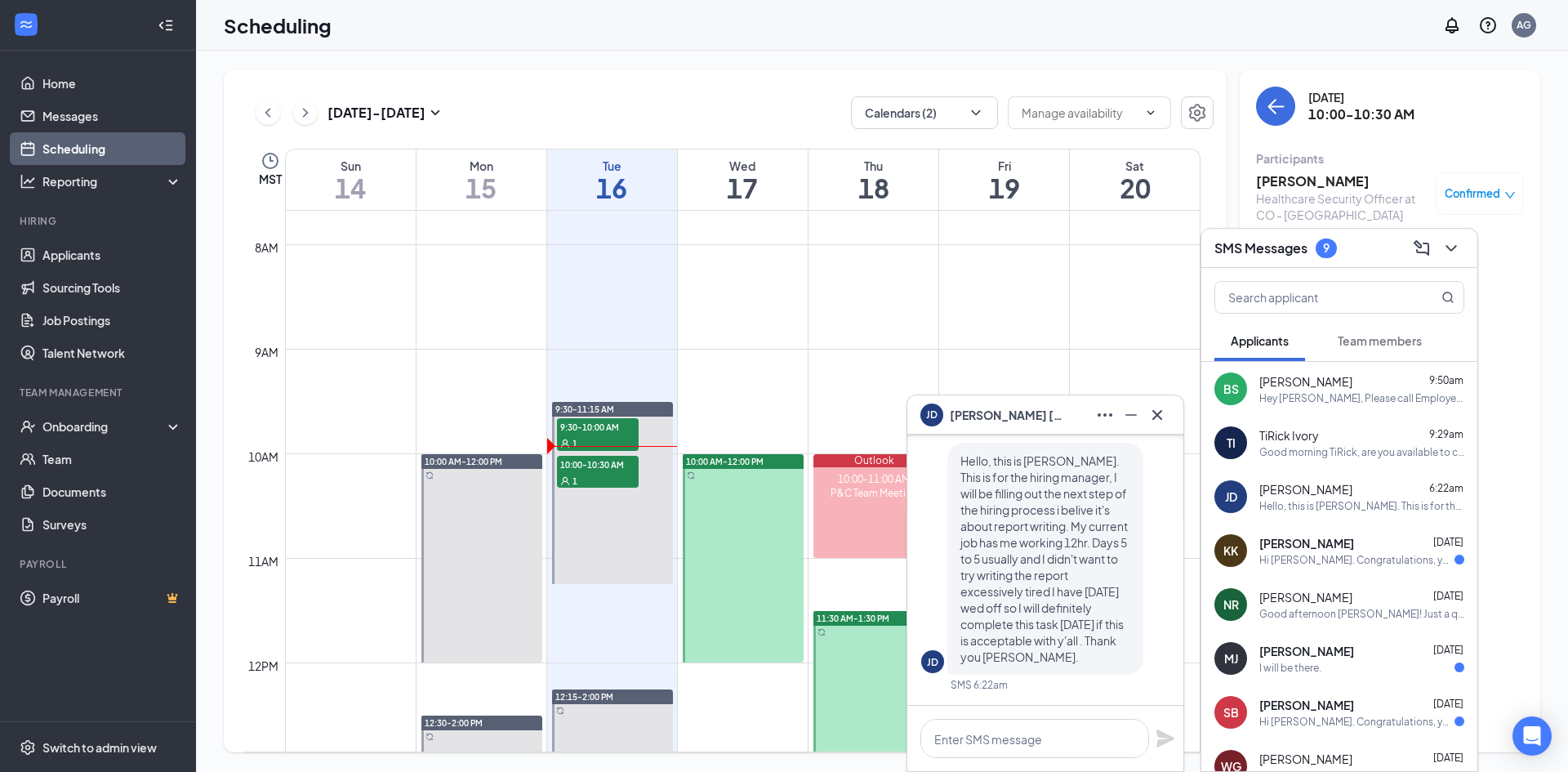
click at [1404, 334] on span "Team members" at bounding box center [1379, 341] width 84 height 15
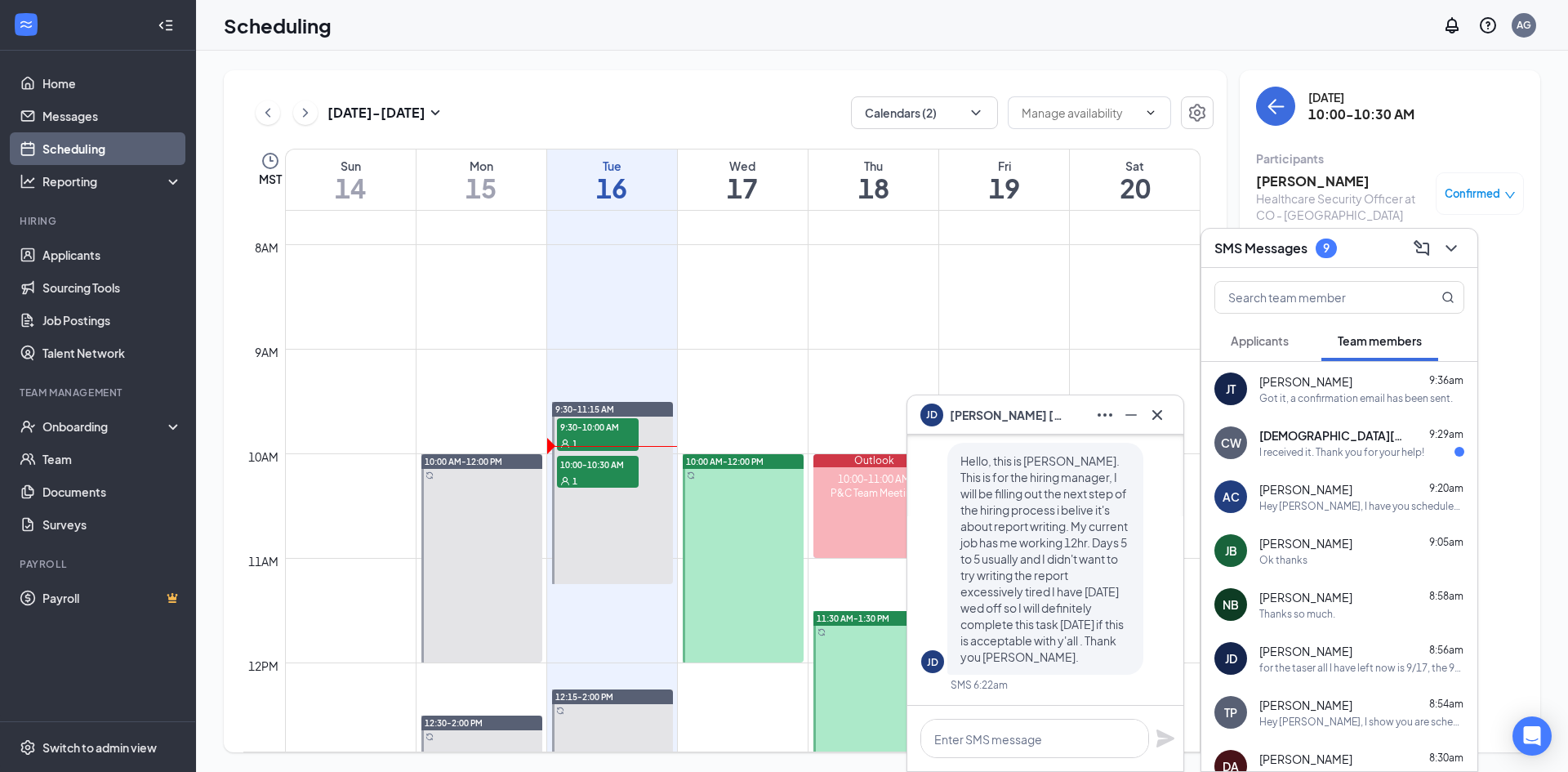
click at [1342, 460] on div "[PERSON_NAME][DEMOGRAPHIC_DATA] [PERSON_NAME] 9:29am I received it. Thank you f…" at bounding box center [1339, 442] width 276 height 54
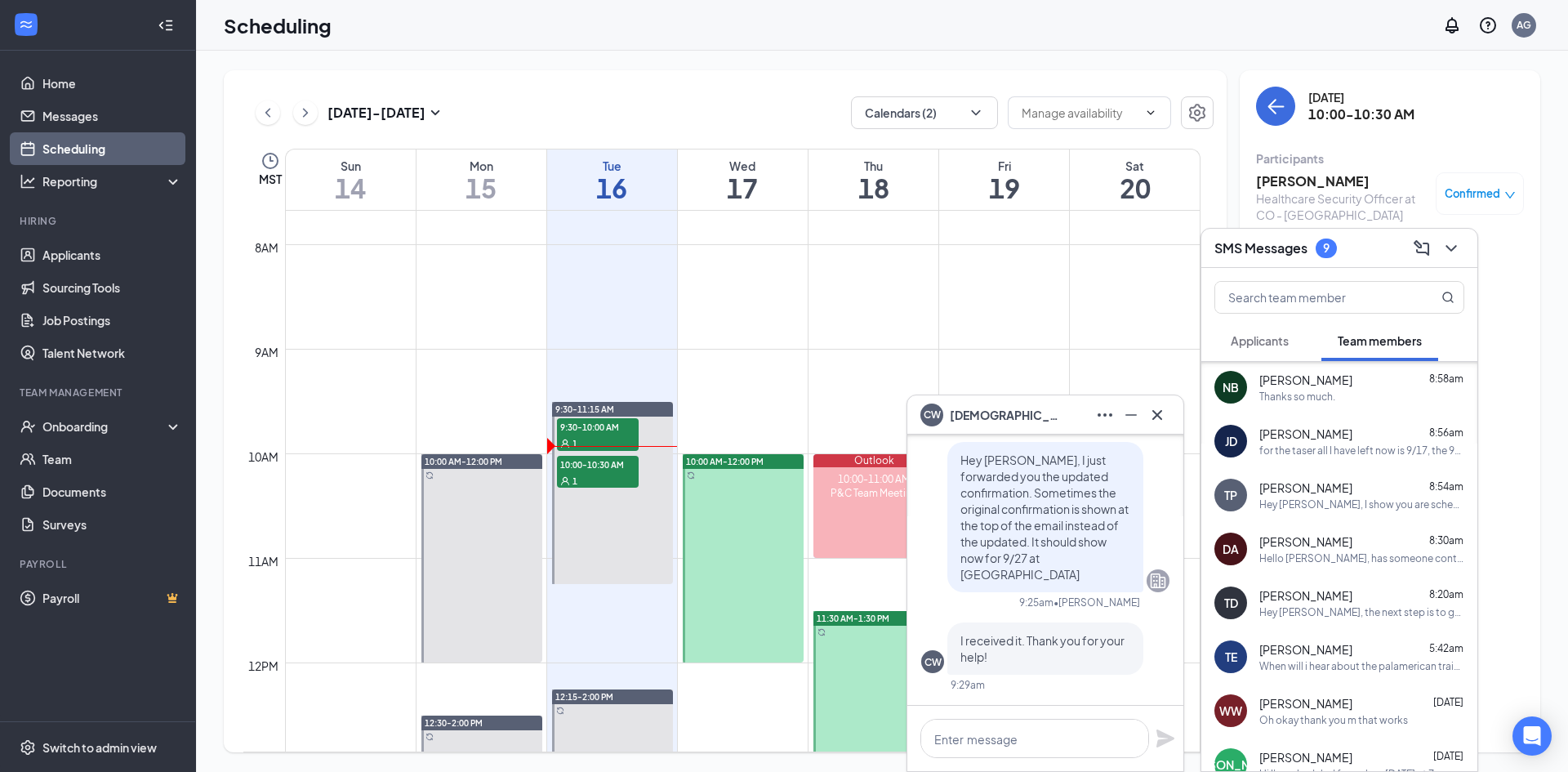
scroll to position [245, 0]
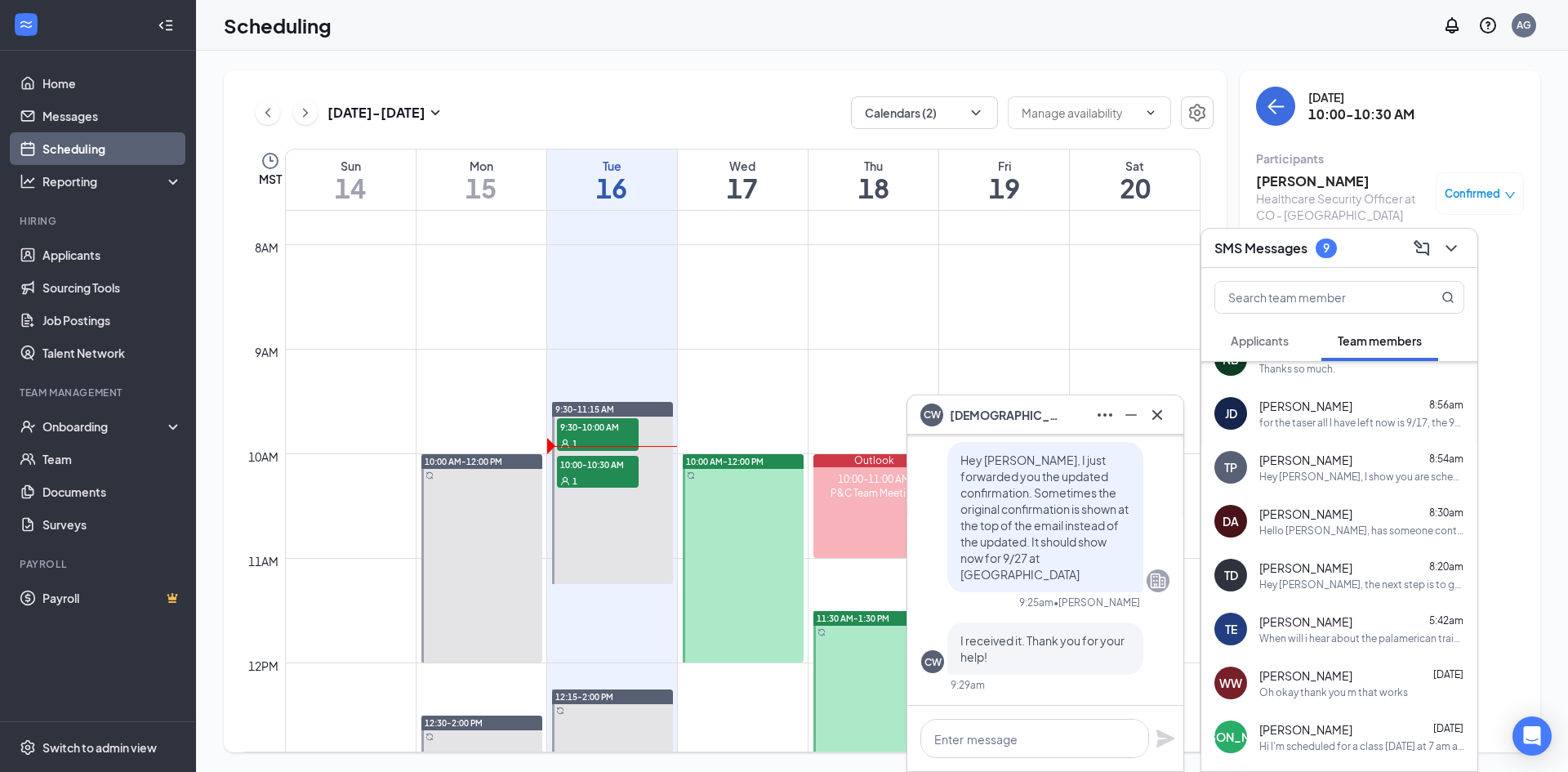
click at [1348, 483] on div "Hey [PERSON_NAME], I show you are scheduled on 9/17 from 7AM-3PM for Orientatio…" at bounding box center [1362, 476] width 205 height 14
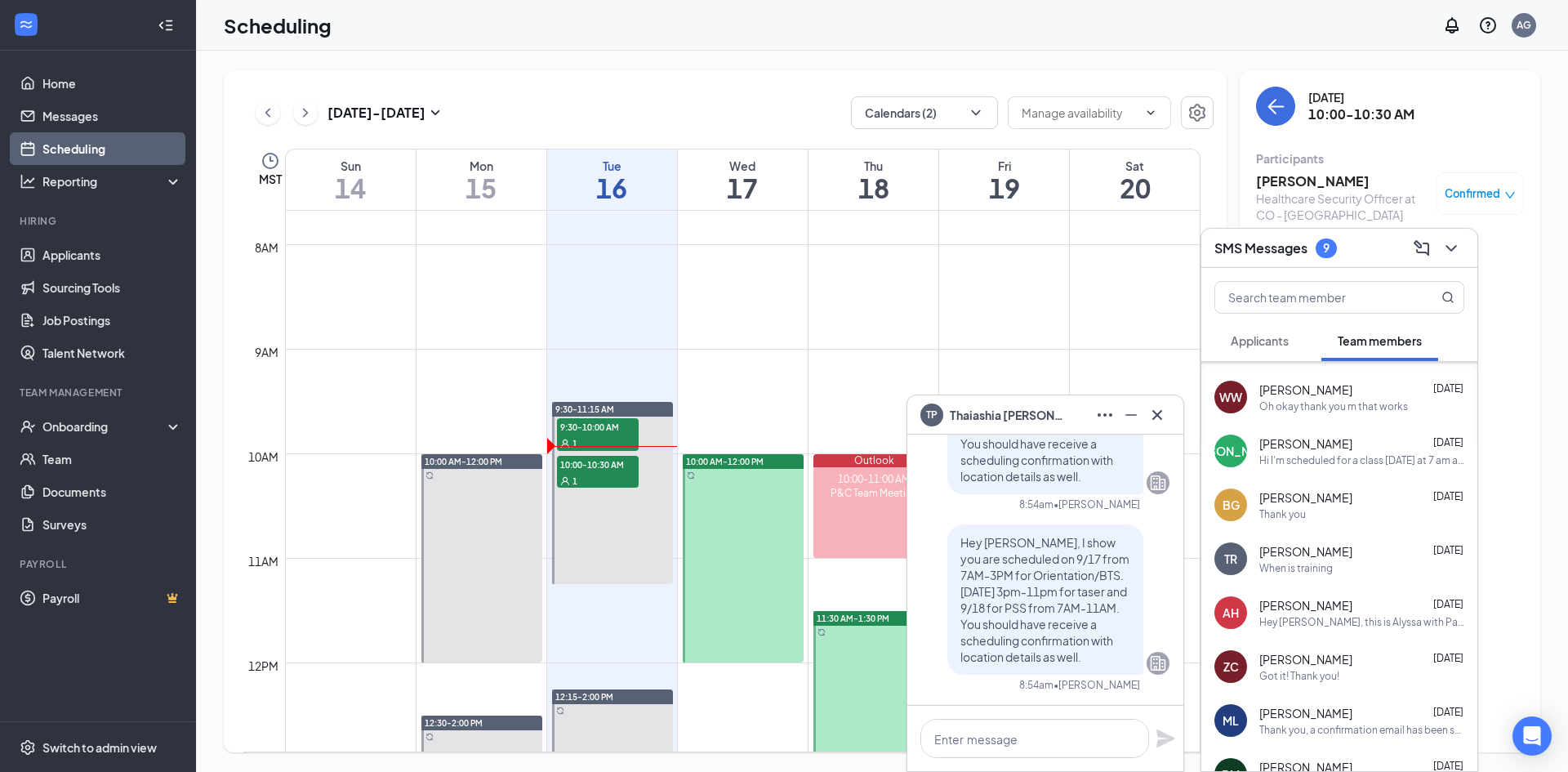
scroll to position [572, 0]
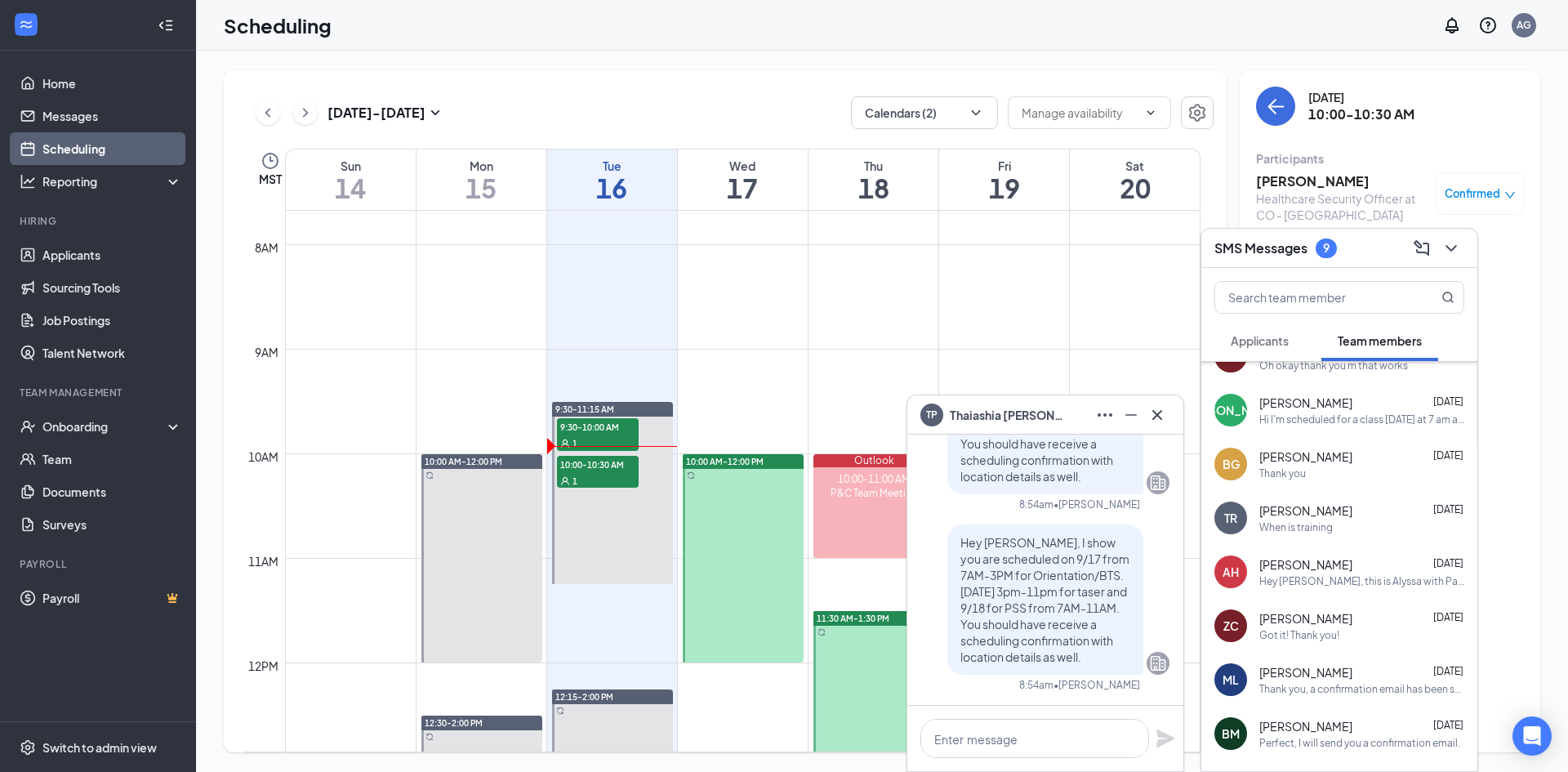
click at [1336, 534] on div "When is training" at bounding box center [1362, 528] width 205 height 14
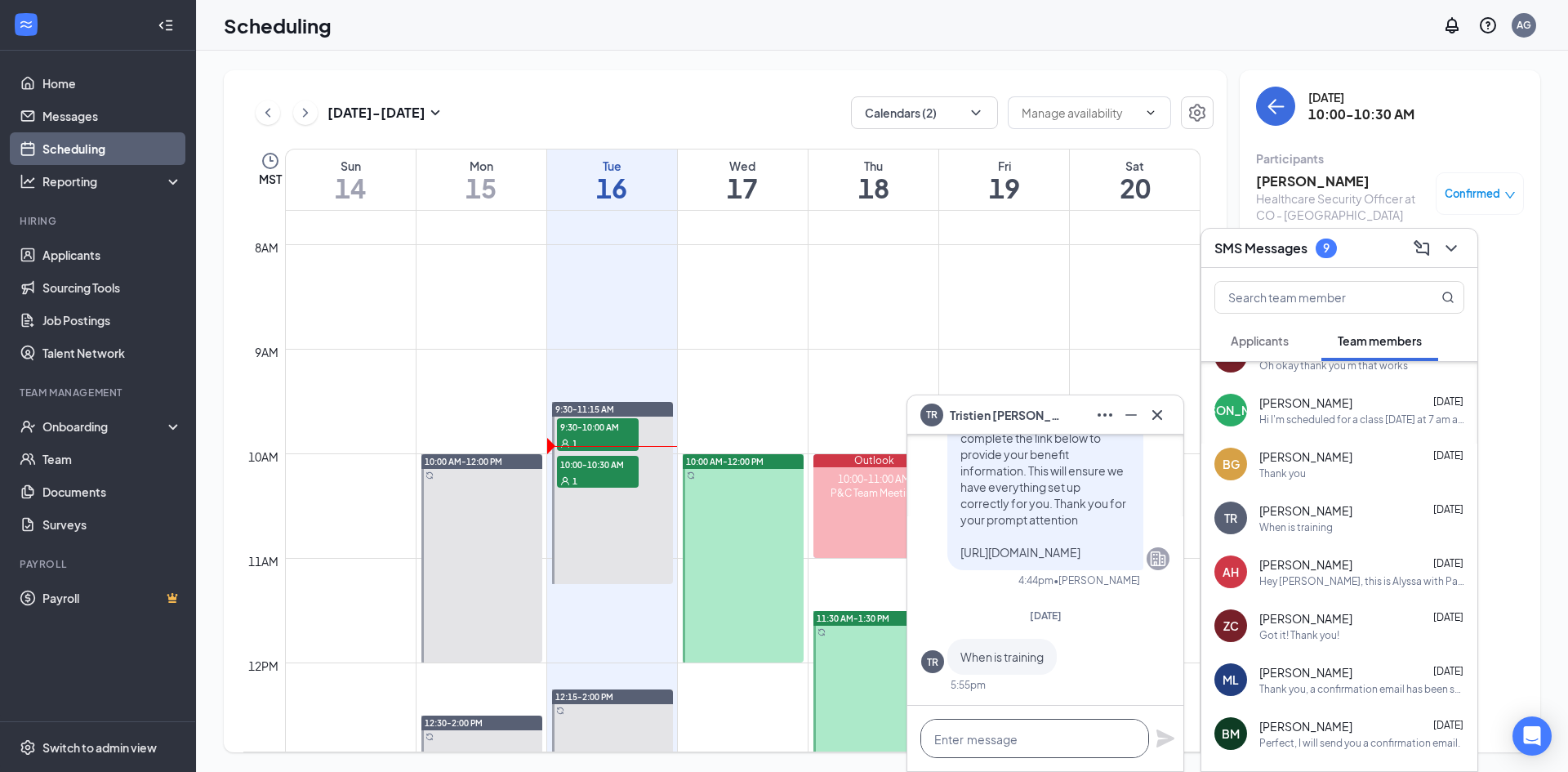
click at [1055, 742] on textarea at bounding box center [1034, 738] width 228 height 39
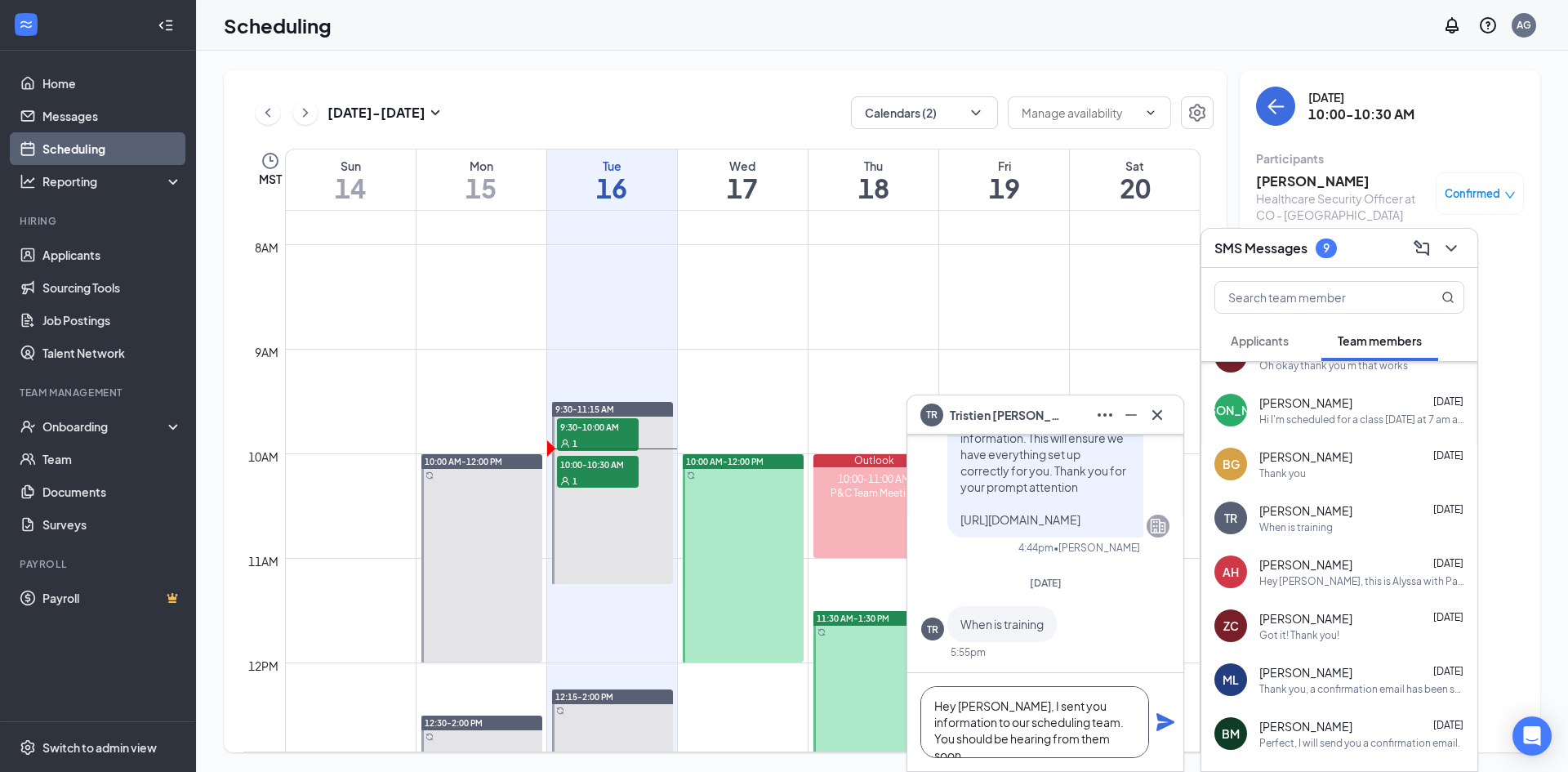
type textarea "Hey [PERSON_NAME], I sent you information to our scheduling team. You should be…"
click at [1168, 720] on icon "Plane" at bounding box center [1165, 722] width 18 height 18
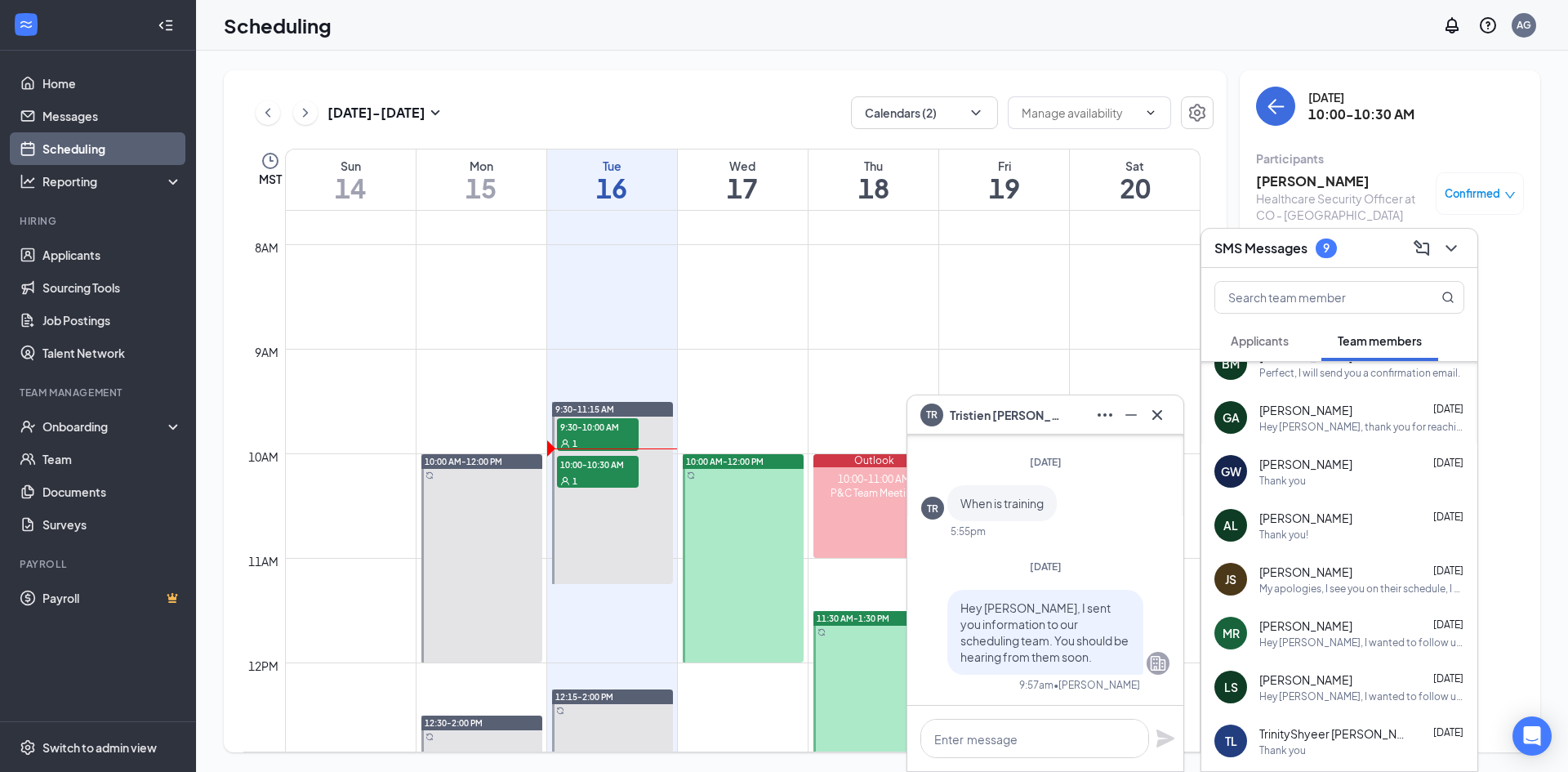
scroll to position [980, 0]
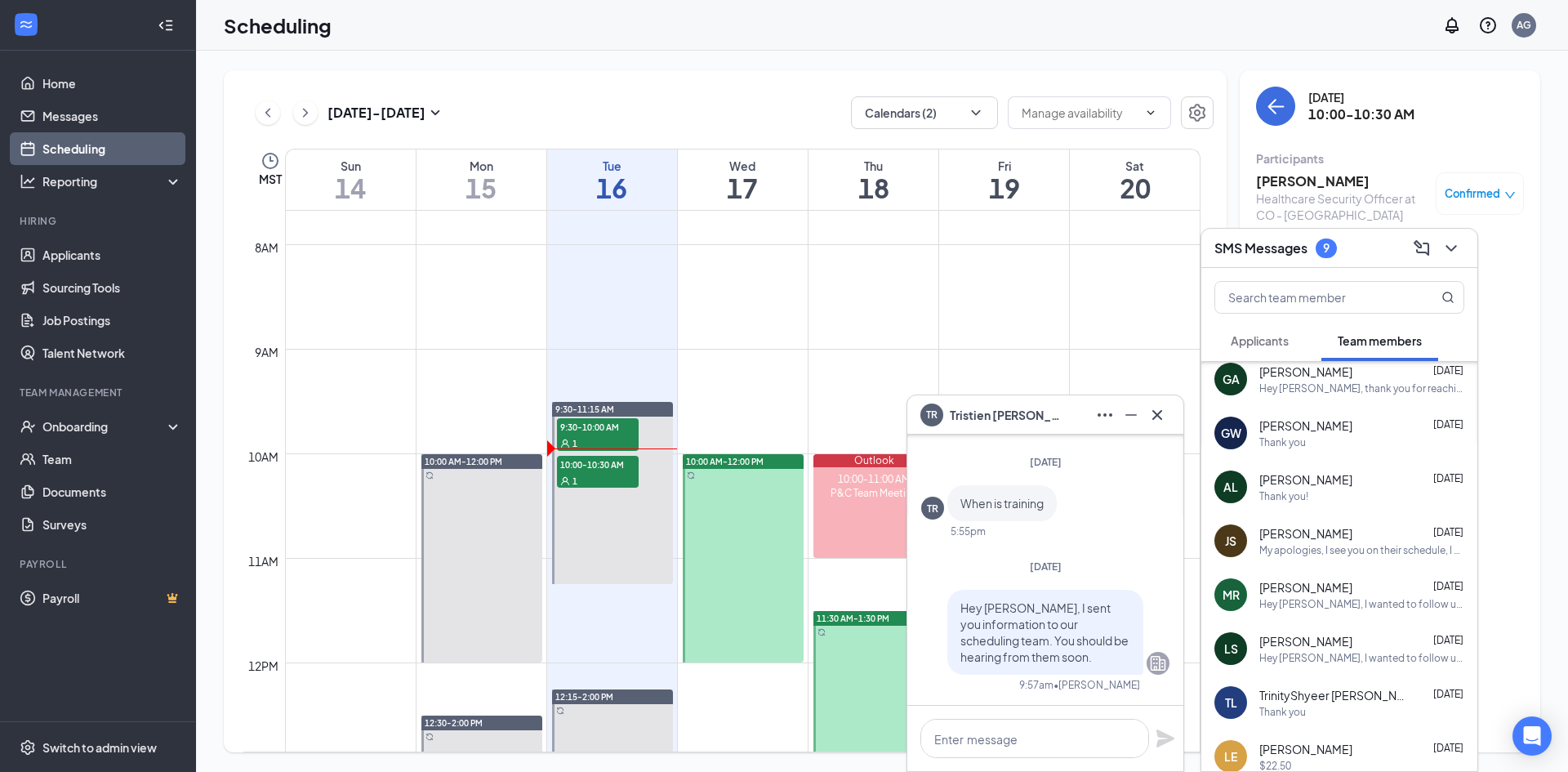
click at [1265, 329] on button "Applicants" at bounding box center [1259, 341] width 91 height 41
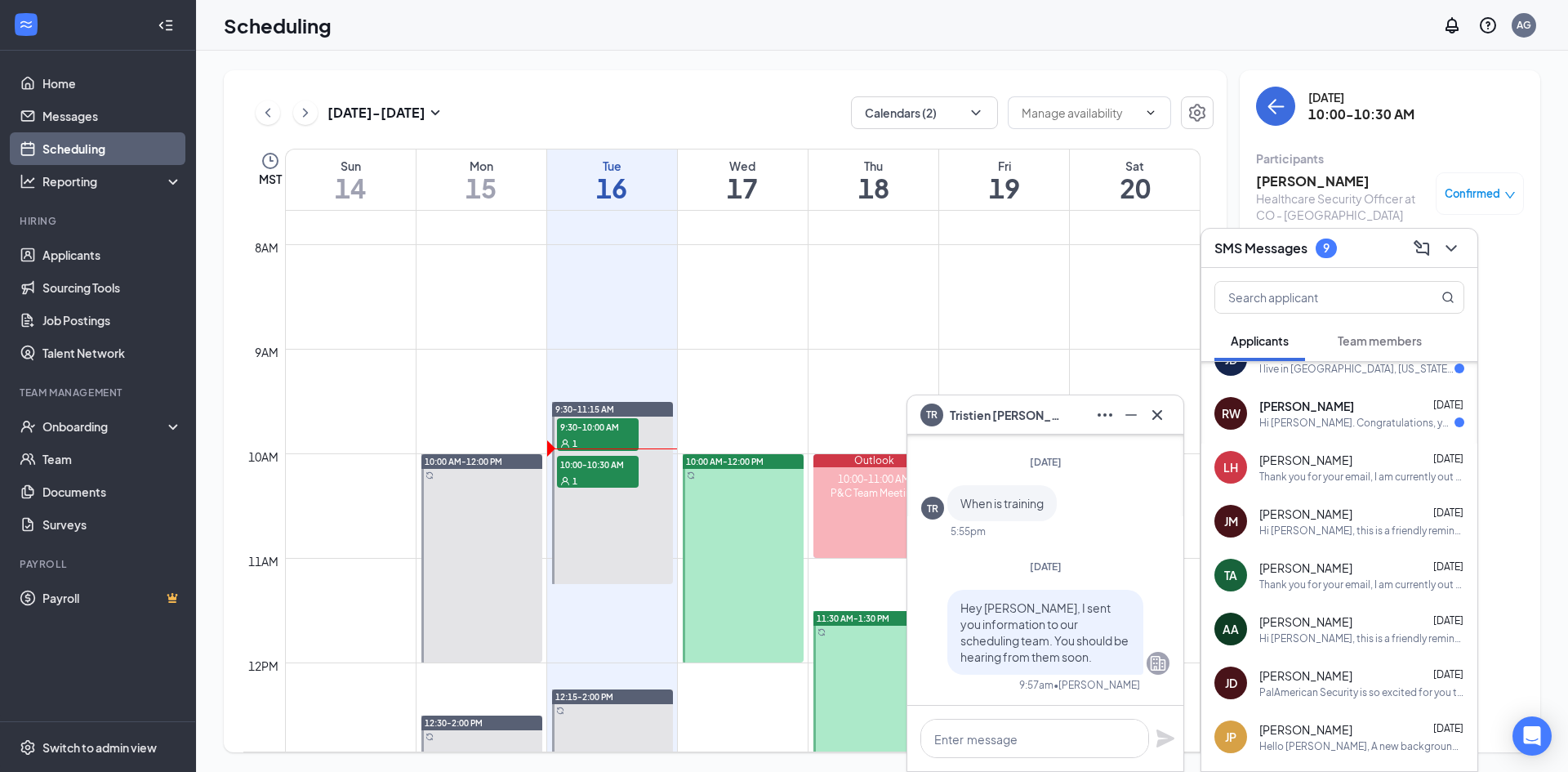
scroll to position [408, 0]
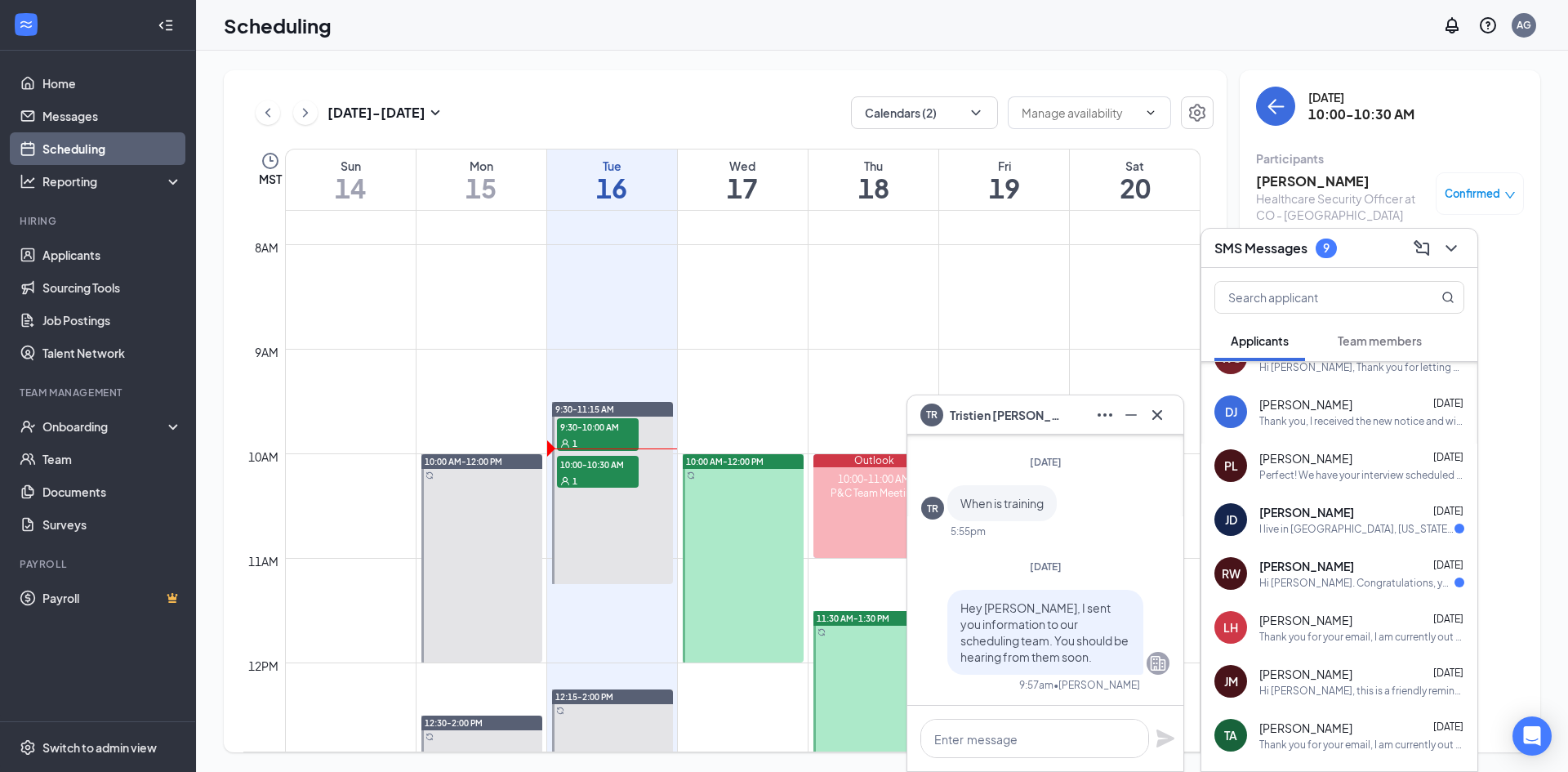
click at [1352, 536] on div "[PERSON_NAME] [DATE] I live in [GEOGRAPHIC_DATA], [US_STATE]. The springs is to…" at bounding box center [1339, 519] width 276 height 54
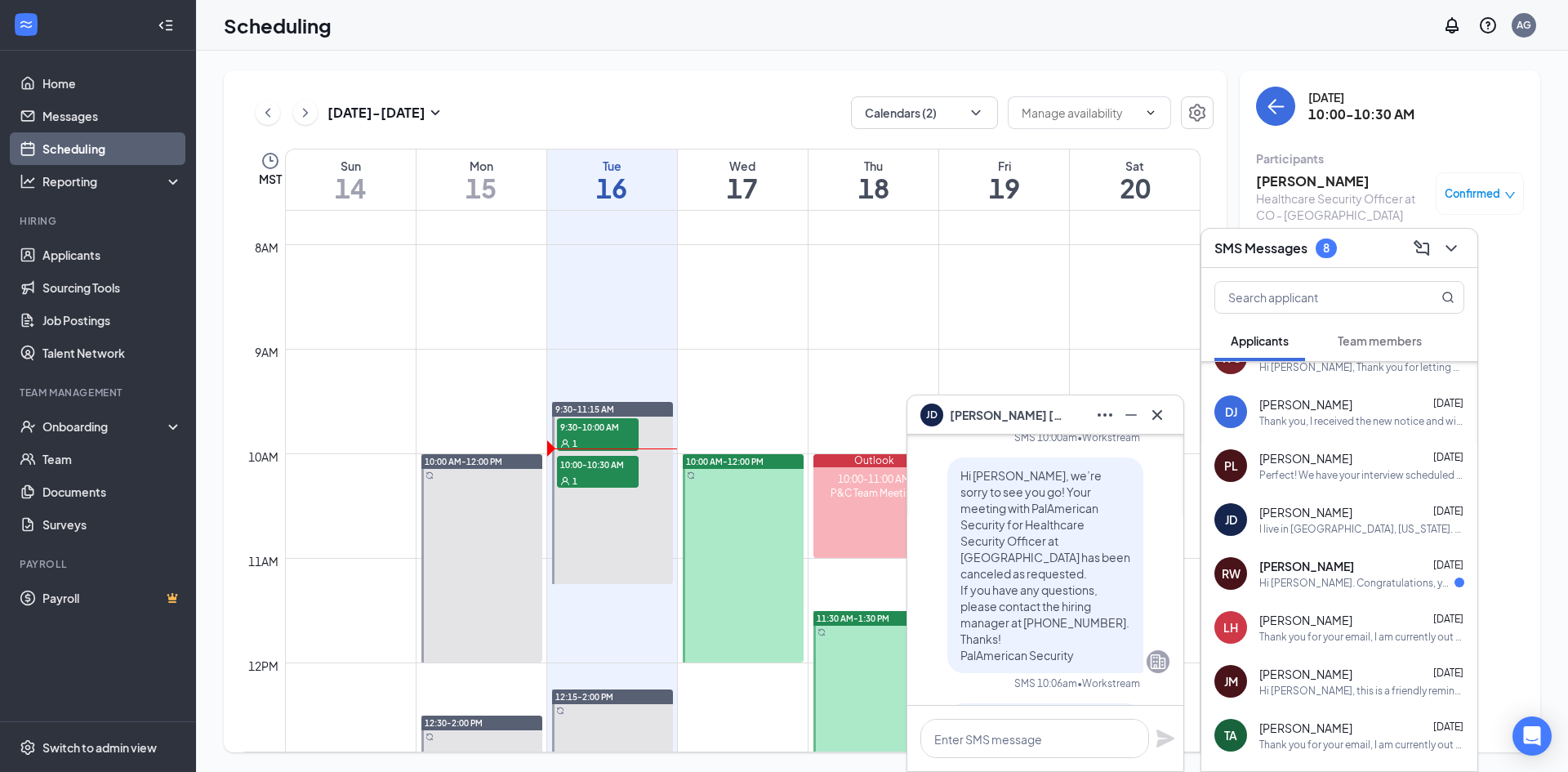
scroll to position [-491, 0]
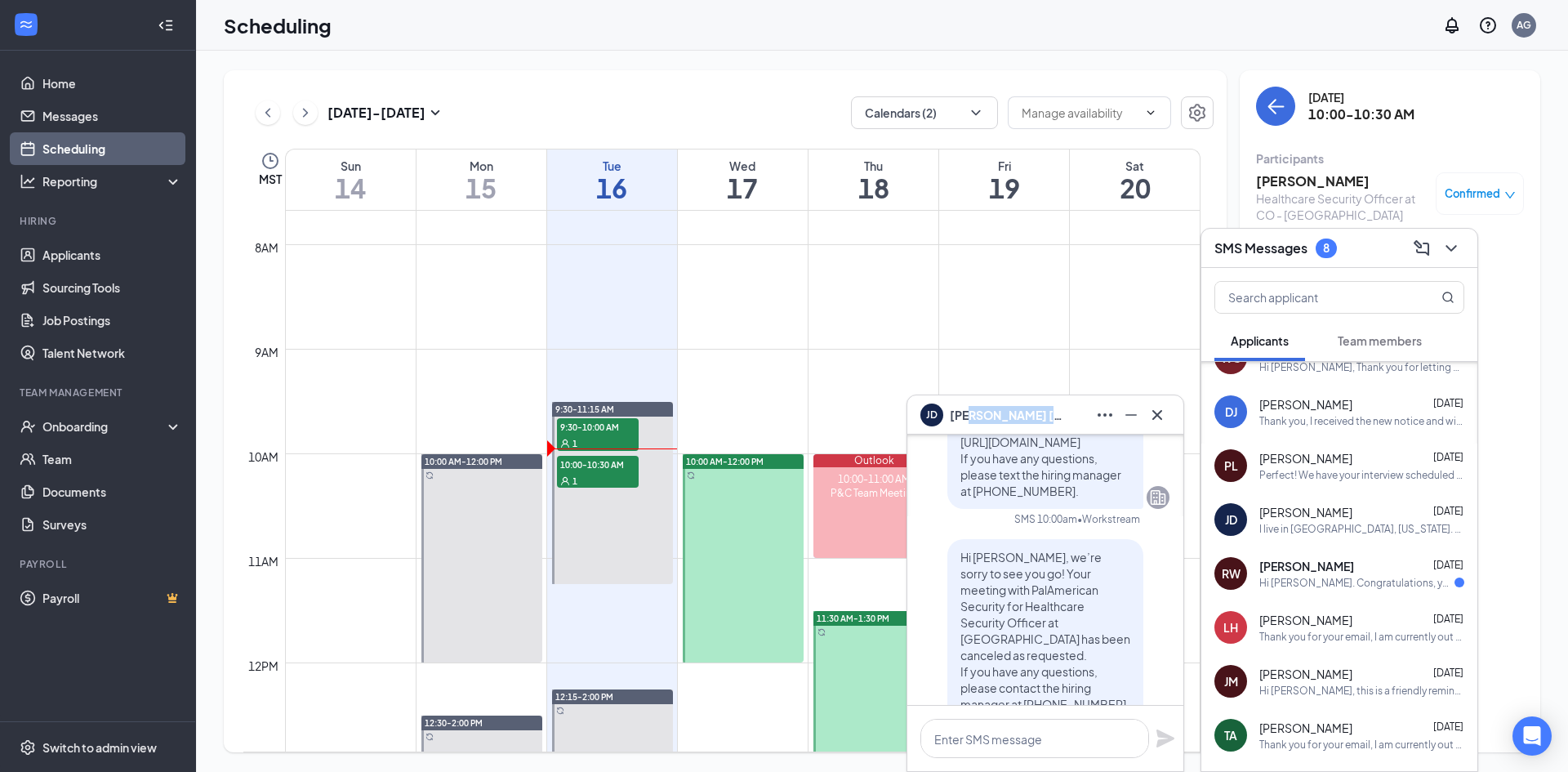
drag, startPoint x: 1050, startPoint y: 418, endPoint x: 969, endPoint y: 418, distance: 81.0
click at [969, 418] on span "[PERSON_NAME]" at bounding box center [1007, 415] width 115 height 18
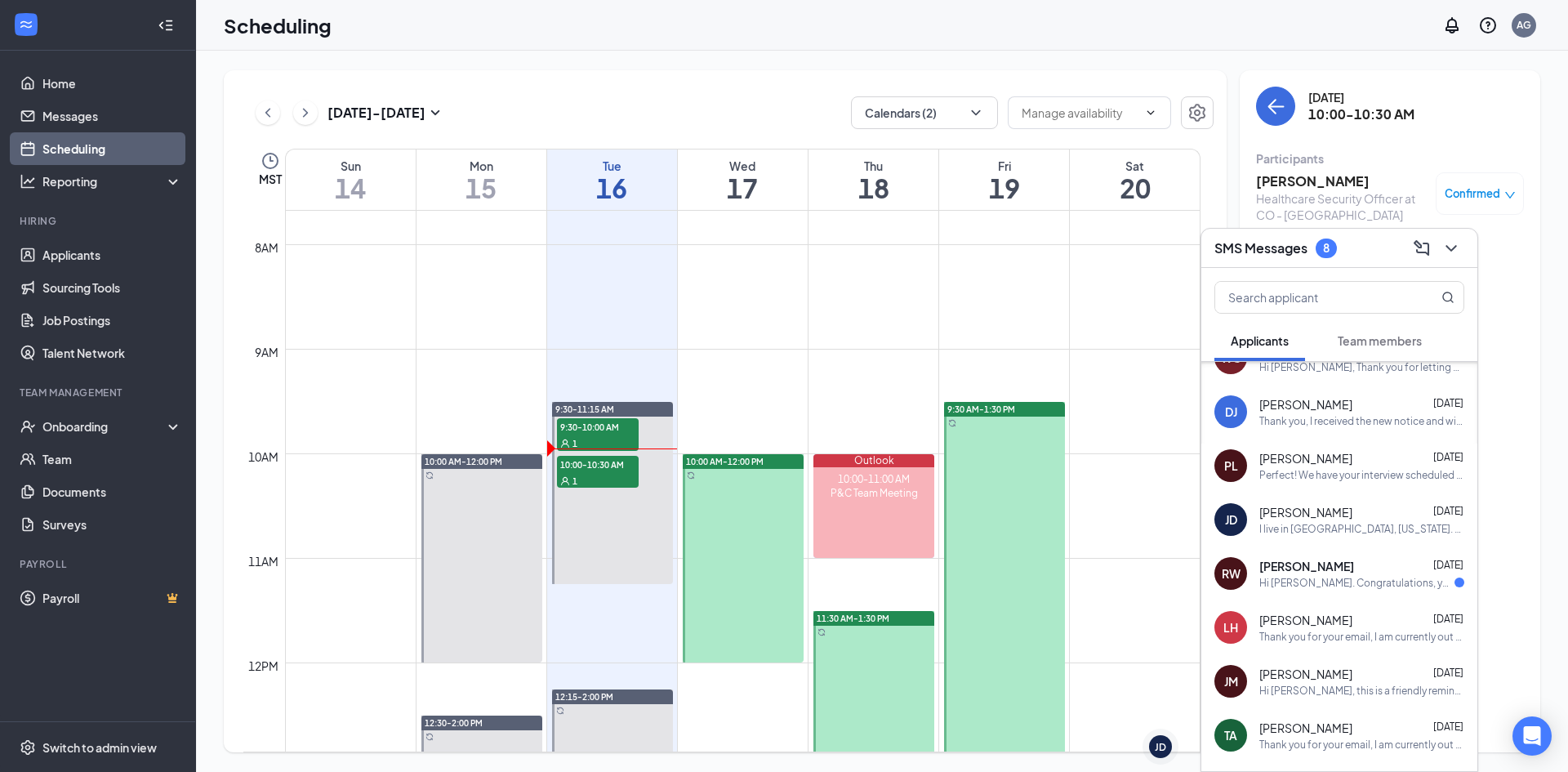
scroll to position [0, 0]
click at [1321, 582] on div "Hi [PERSON_NAME]. Congratulations, your meeting with PalAmerican Security for H…" at bounding box center [1356, 583] width 195 height 14
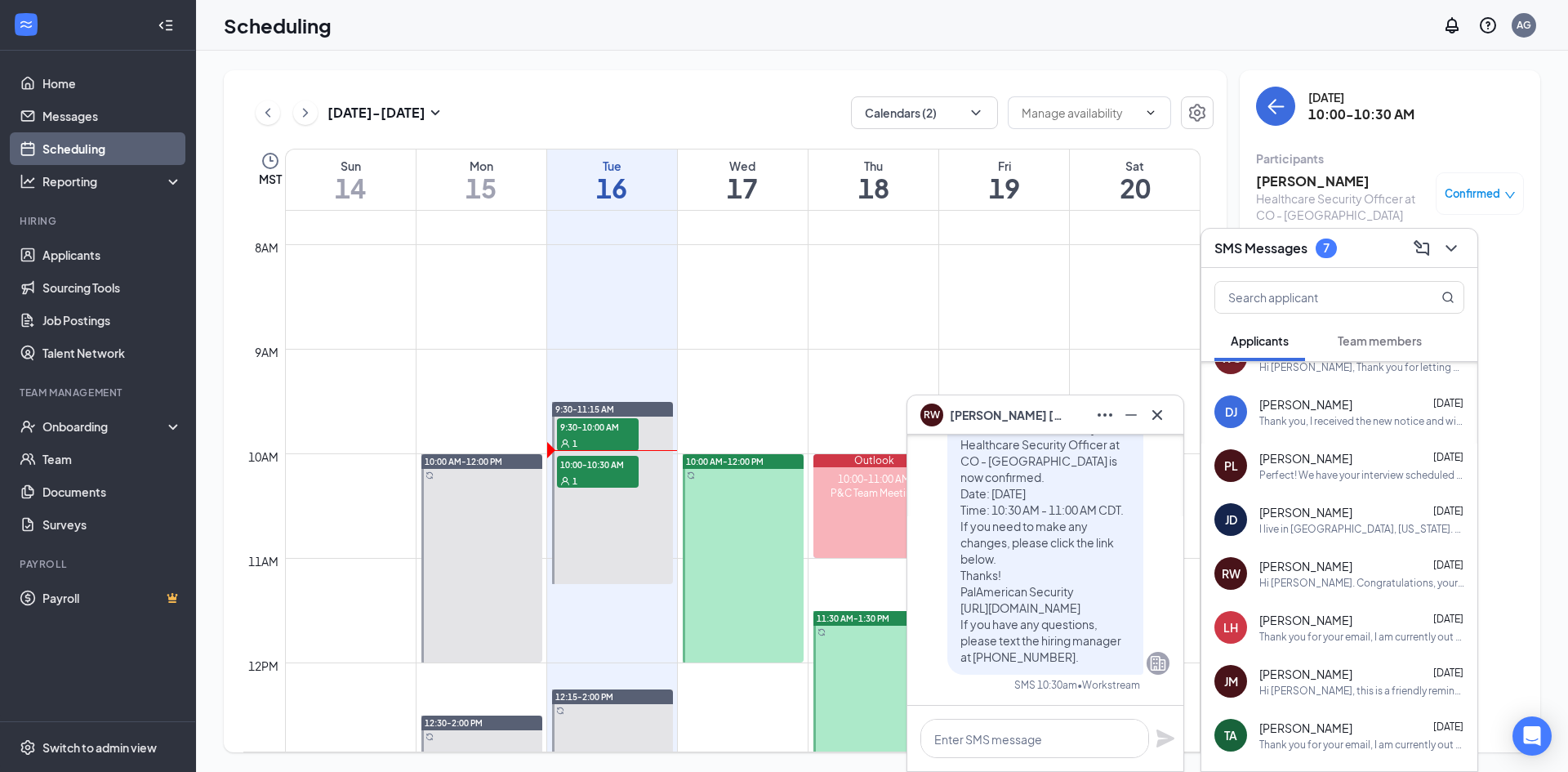
click at [1283, 513] on span "[PERSON_NAME]" at bounding box center [1306, 512] width 93 height 17
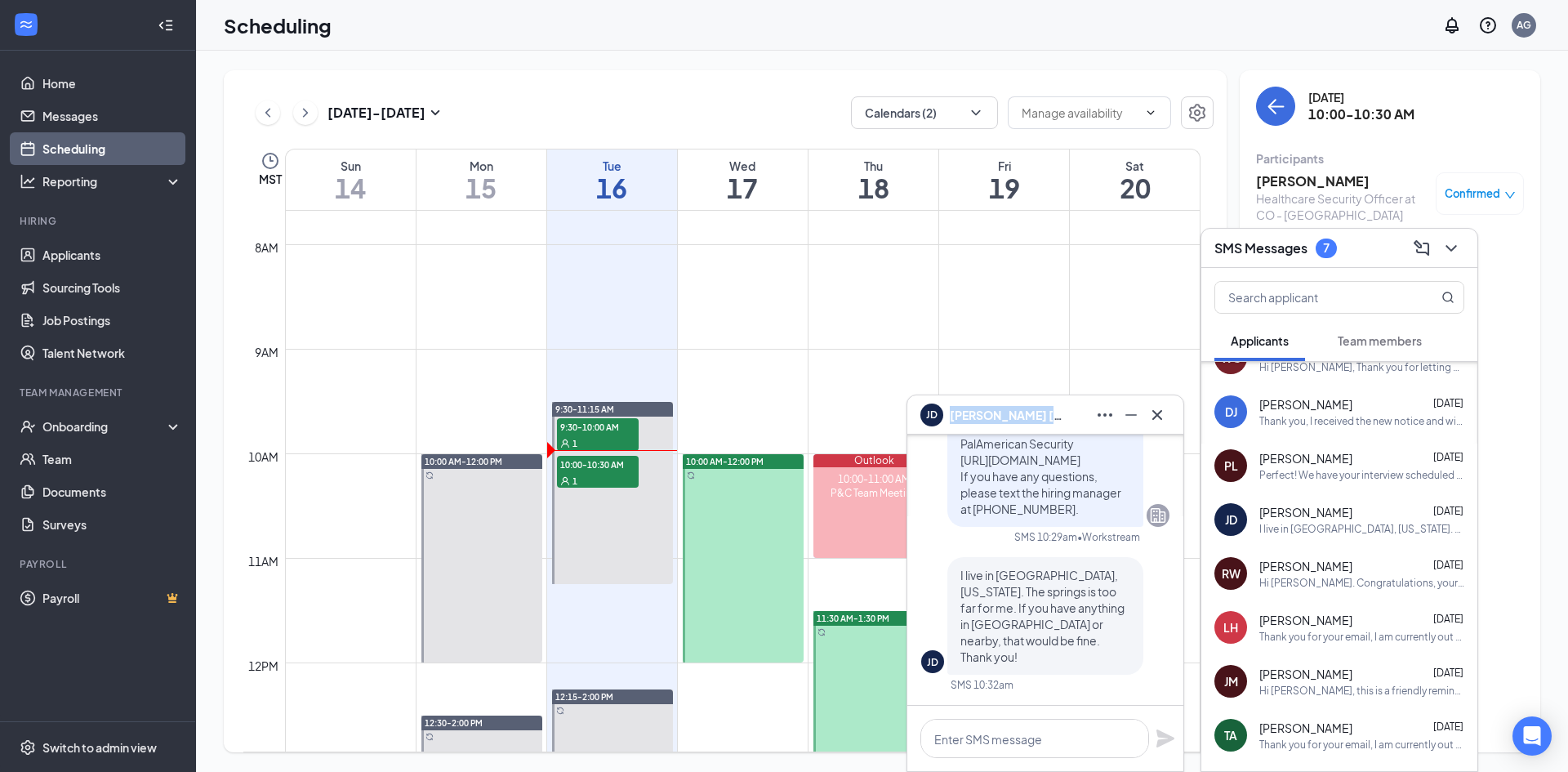
drag, startPoint x: 1069, startPoint y: 409, endPoint x: 951, endPoint y: 413, distance: 118.1
click at [951, 413] on div "[PERSON_NAME]" at bounding box center [1044, 416] width 250 height 26
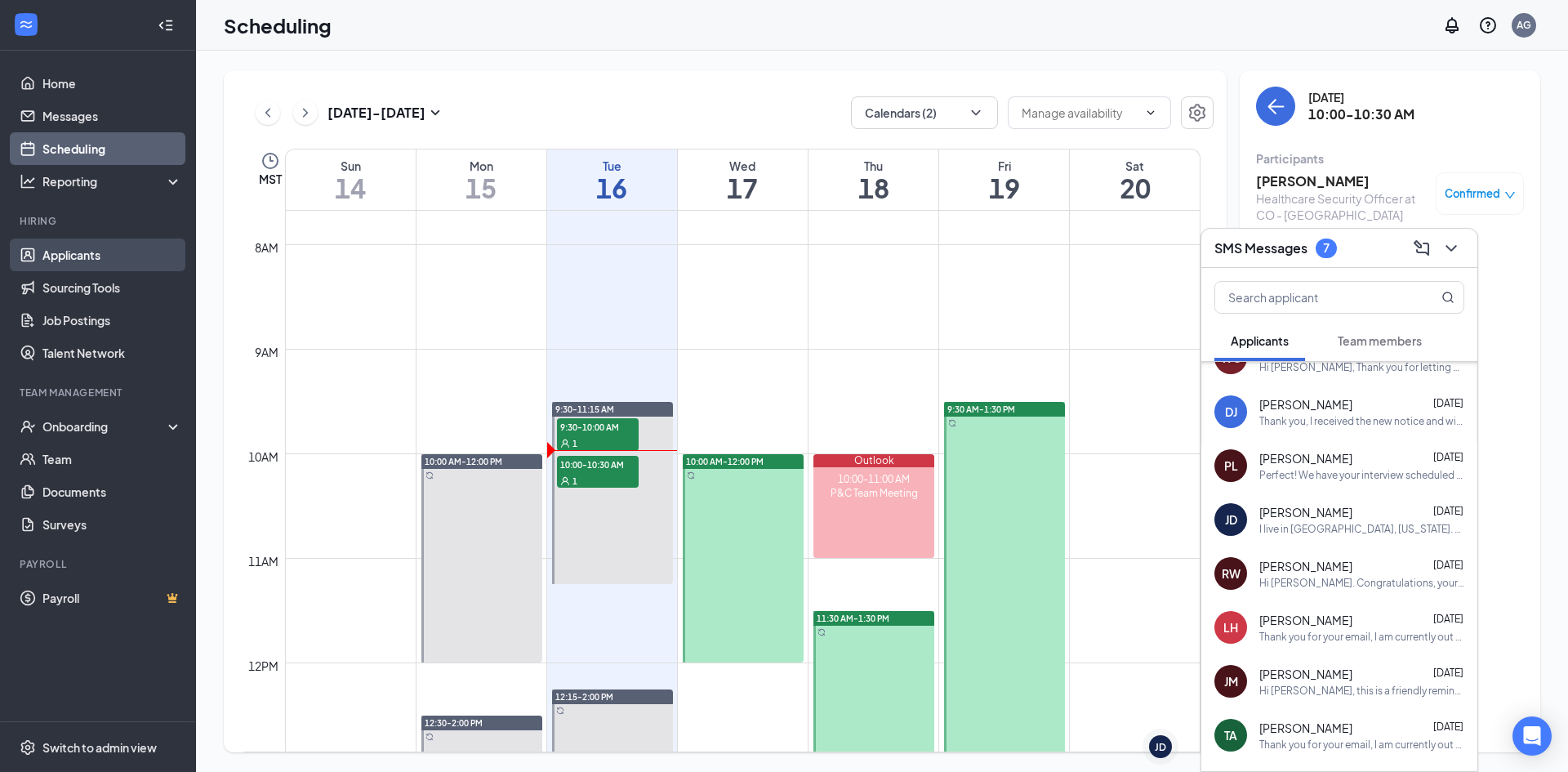
click at [86, 256] on link "Applicants" at bounding box center [112, 254] width 139 height 33
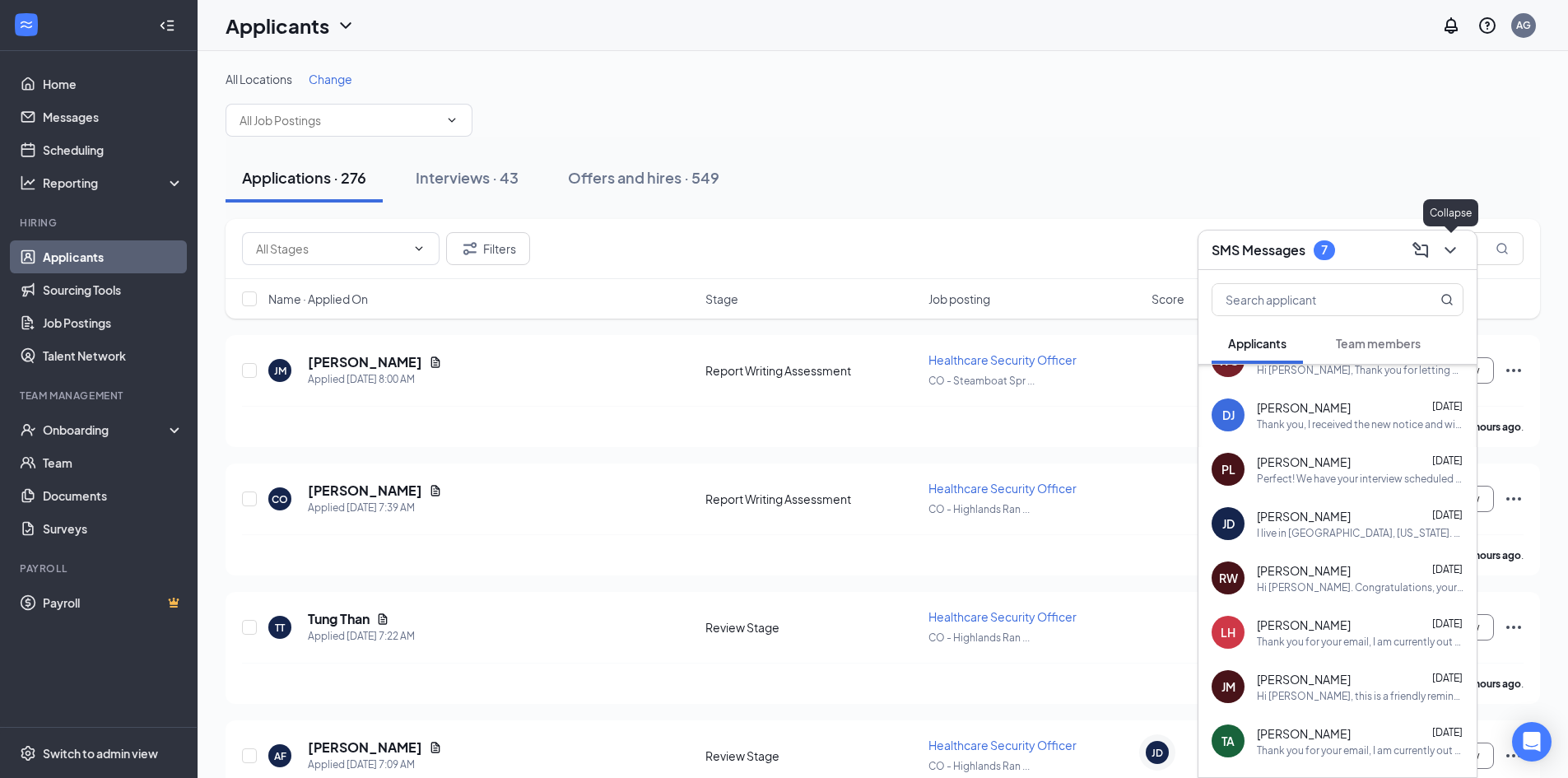
click at [1463, 250] on div "SMS Messages 7" at bounding box center [1337, 250] width 278 height 39
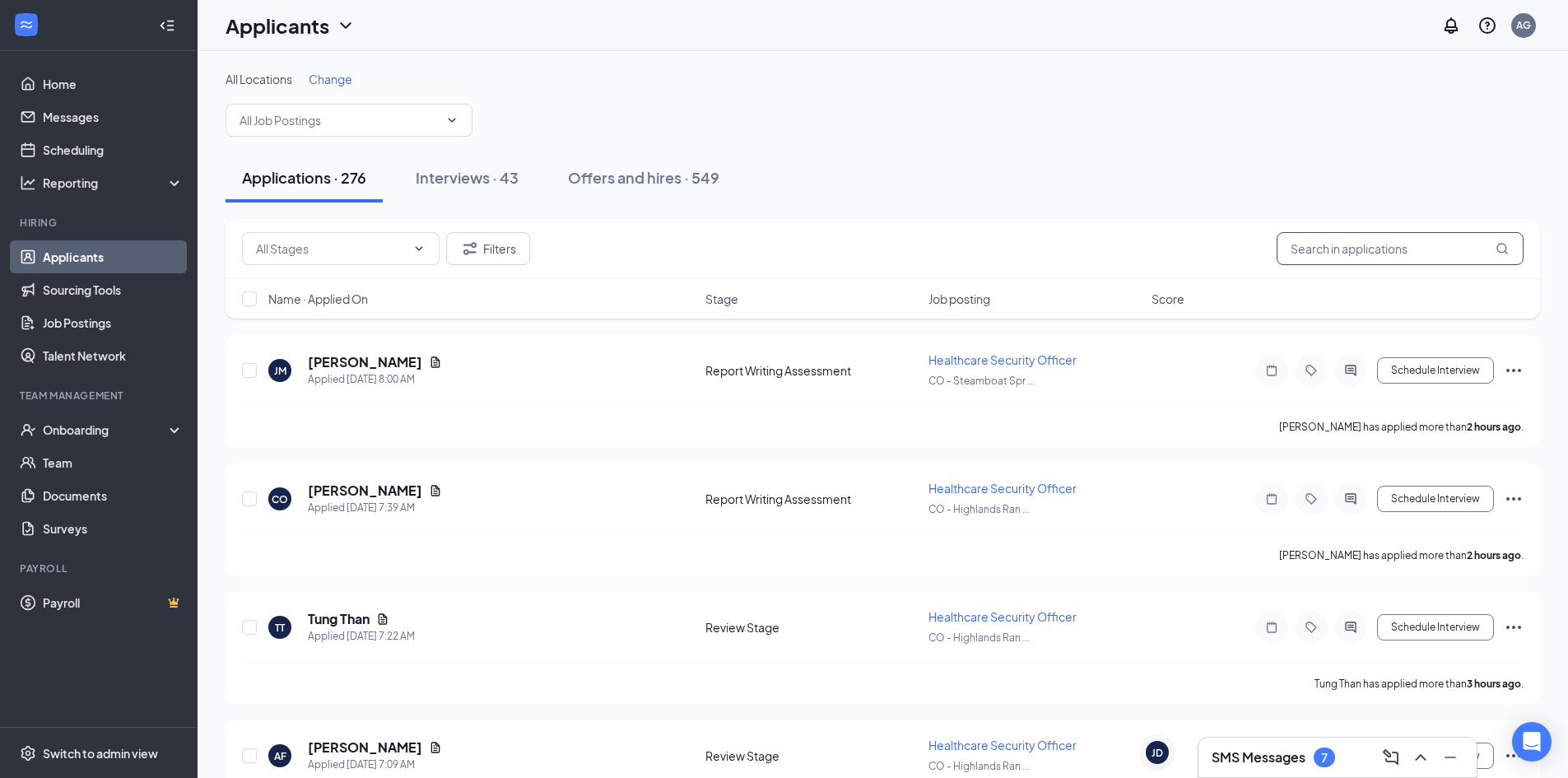
click at [1432, 250] on input "text" at bounding box center [1400, 248] width 247 height 33
paste input "[PERSON_NAME]"
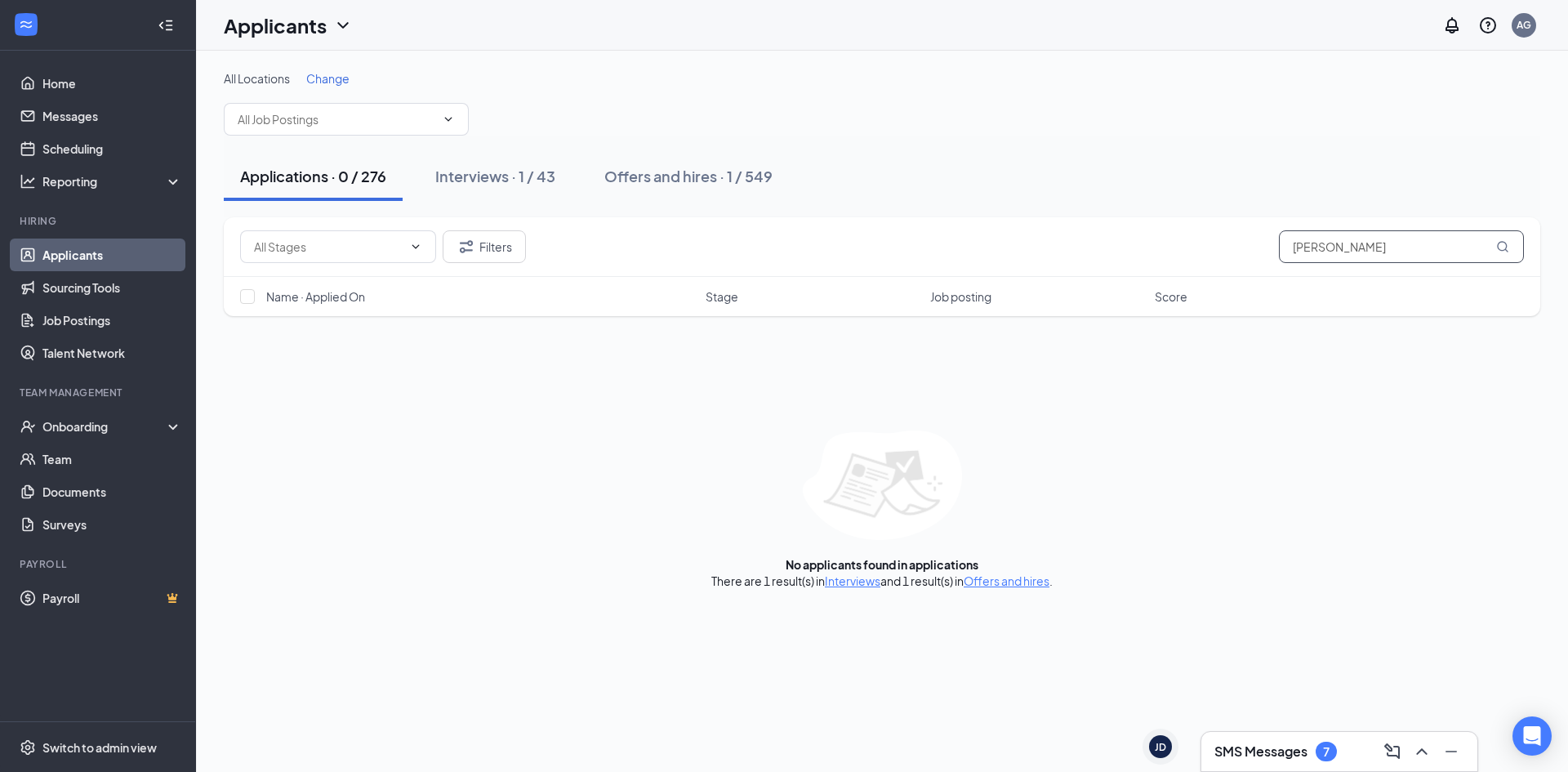
type input "[PERSON_NAME]"
click at [862, 577] on link "Interviews" at bounding box center [852, 581] width 56 height 15
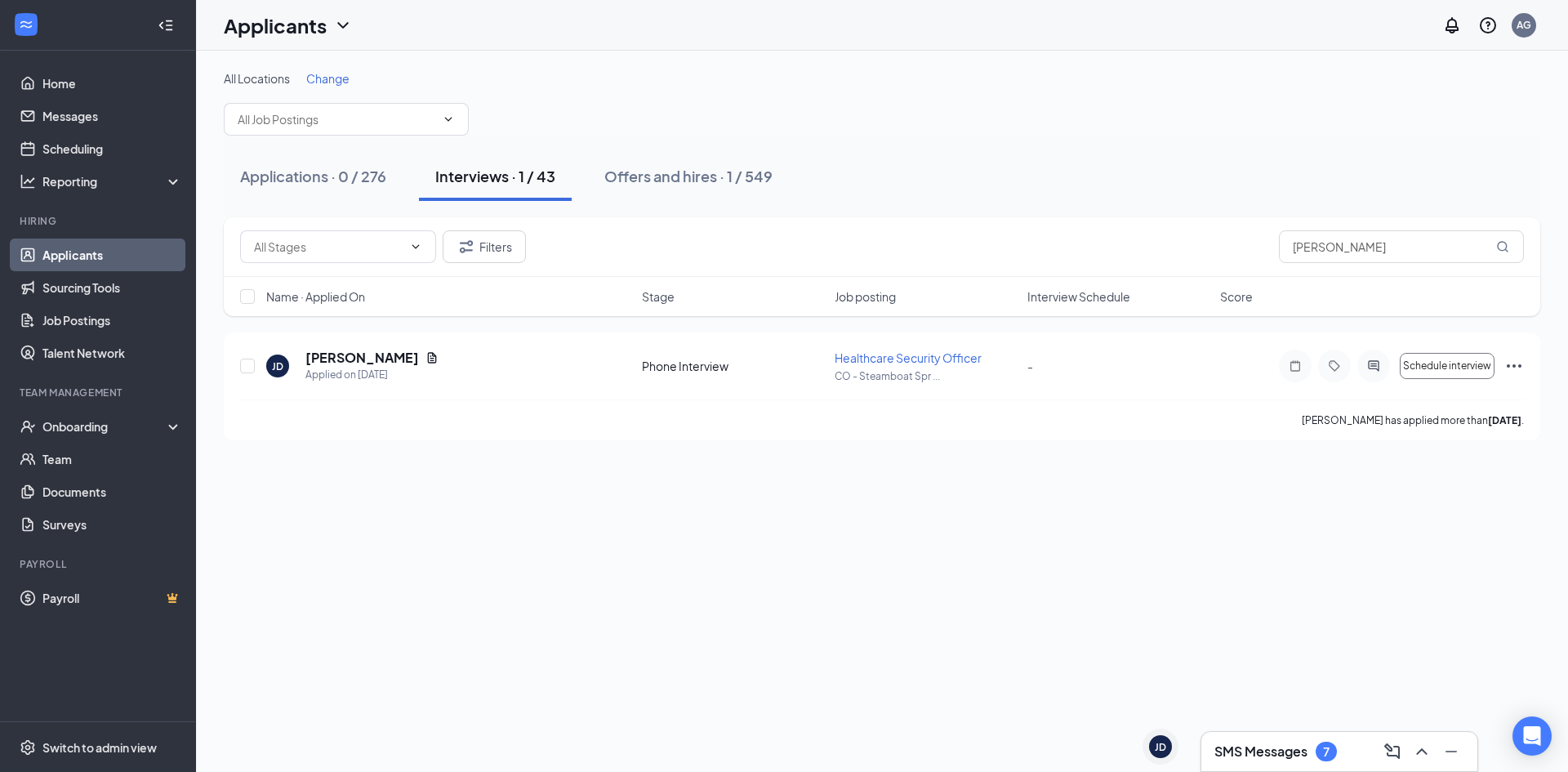
click at [1251, 742] on div "SMS Messages 7" at bounding box center [1275, 752] width 123 height 19
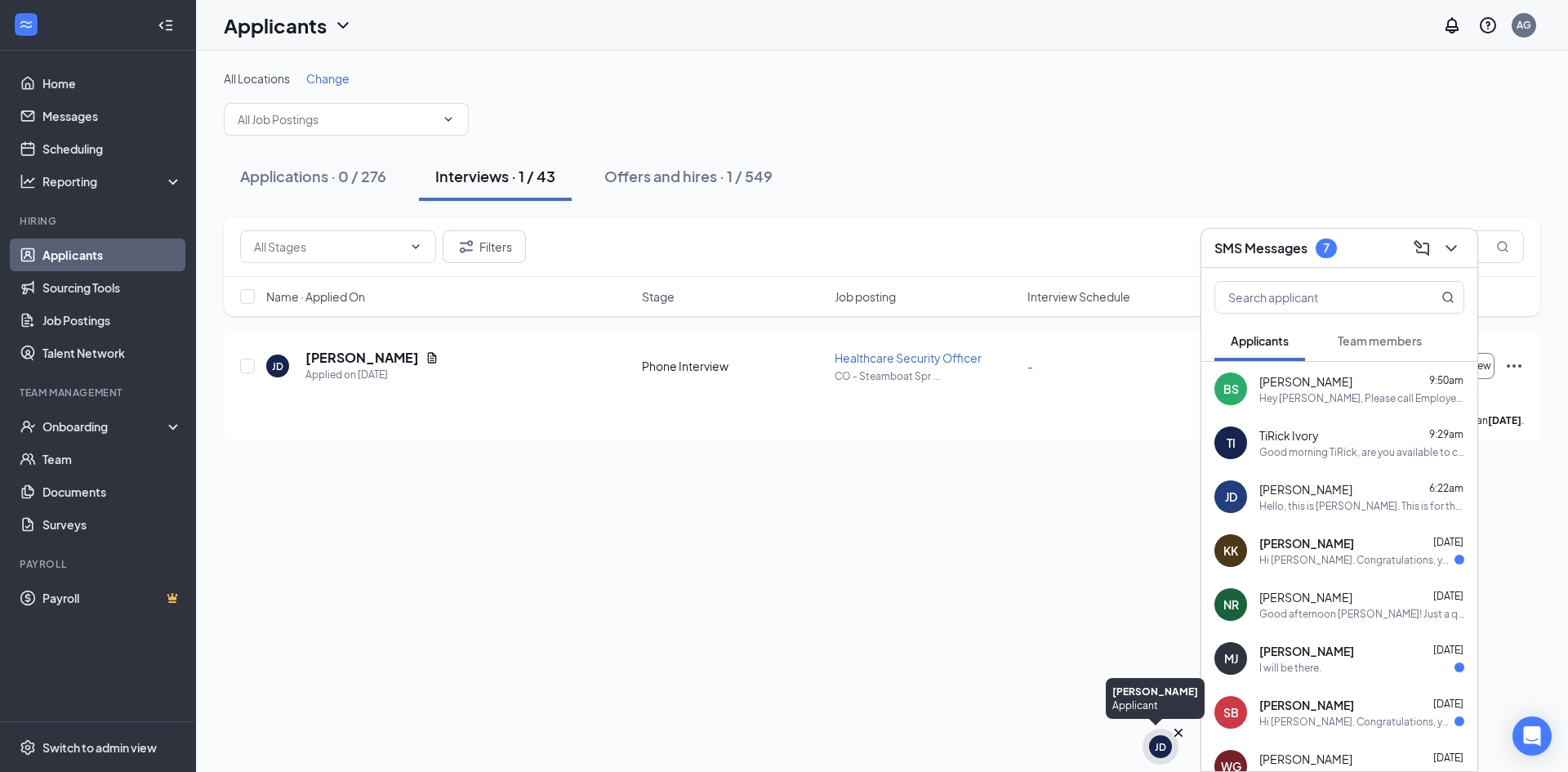
click at [1166, 744] on div "JD" at bounding box center [1161, 746] width 23 height 23
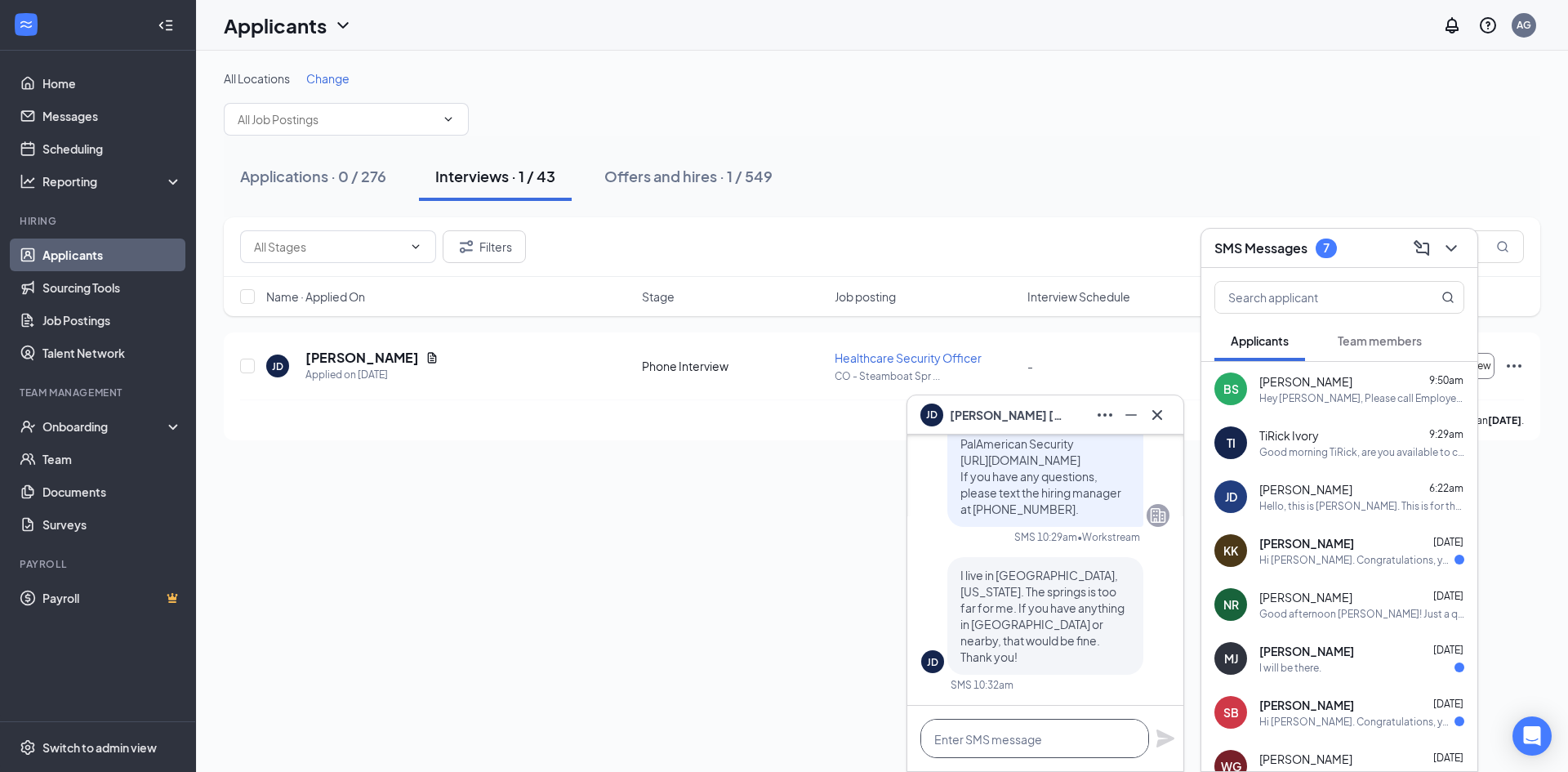
click at [1101, 731] on textarea at bounding box center [1034, 738] width 228 height 39
click at [991, 740] on textarea at bounding box center [1034, 738] width 228 height 39
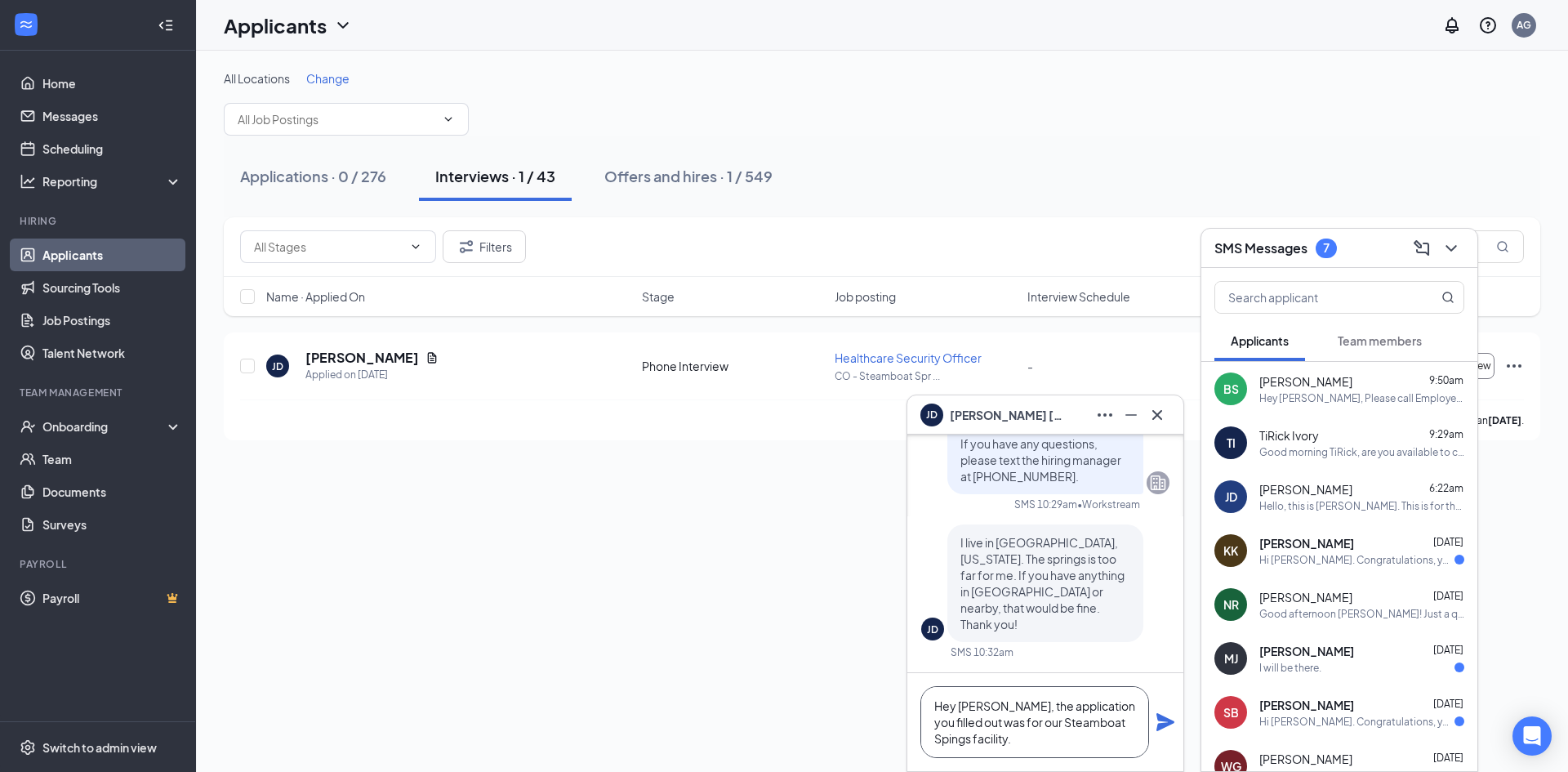
click at [1093, 722] on textarea "Hey [PERSON_NAME], the application you filled out was for our Steamboat Spings …" at bounding box center [1034, 722] width 228 height 71
type textarea "Hey [PERSON_NAME], the application you filled out was for our [GEOGRAPHIC_DATA]…"
click at [1158, 423] on icon "Cross" at bounding box center [1157, 415] width 19 height 19
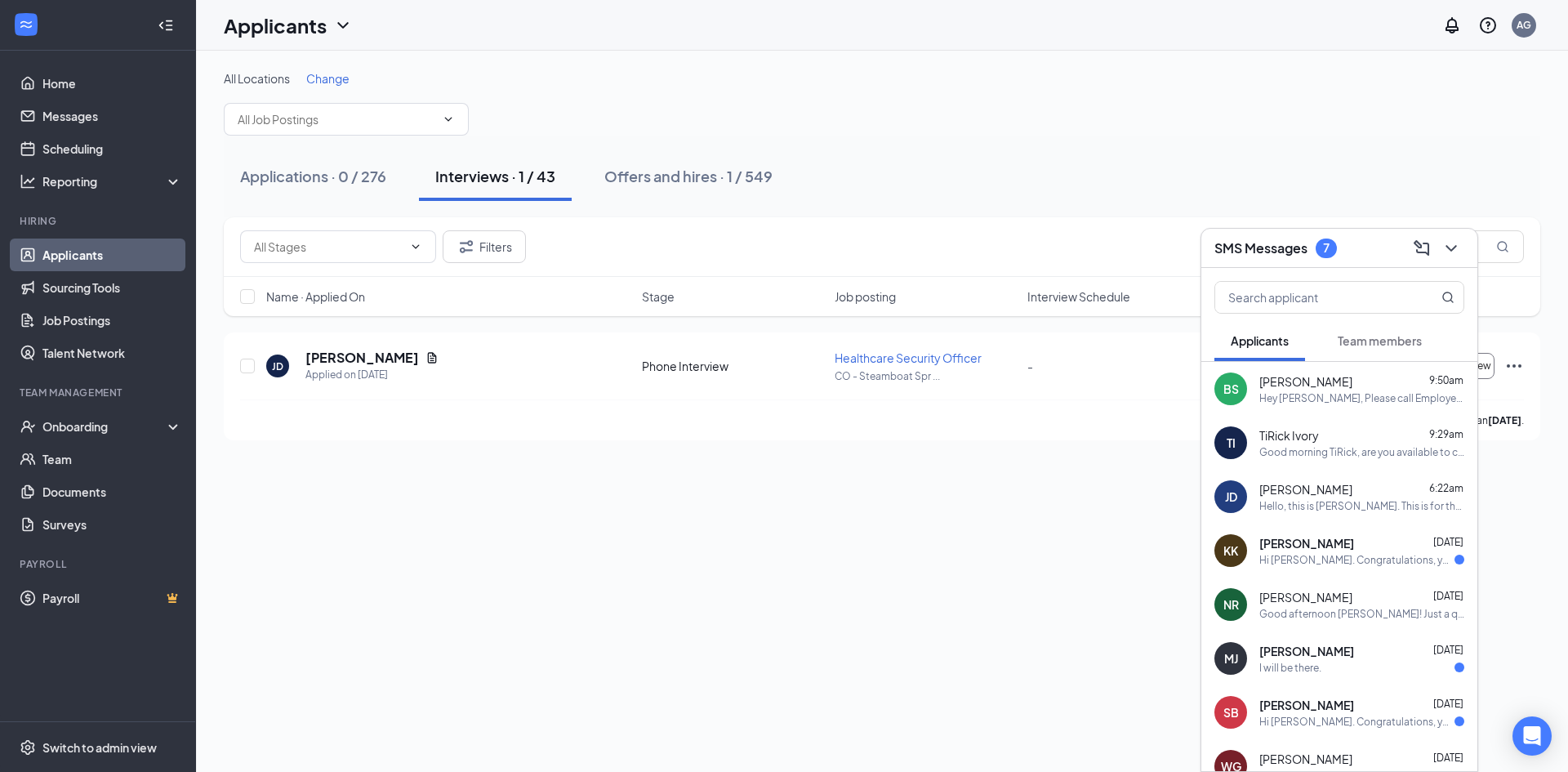
click at [1297, 555] on div "Hi [PERSON_NAME]. Congratulations, your meeting with PalAmerican Security for H…" at bounding box center [1356, 560] width 195 height 14
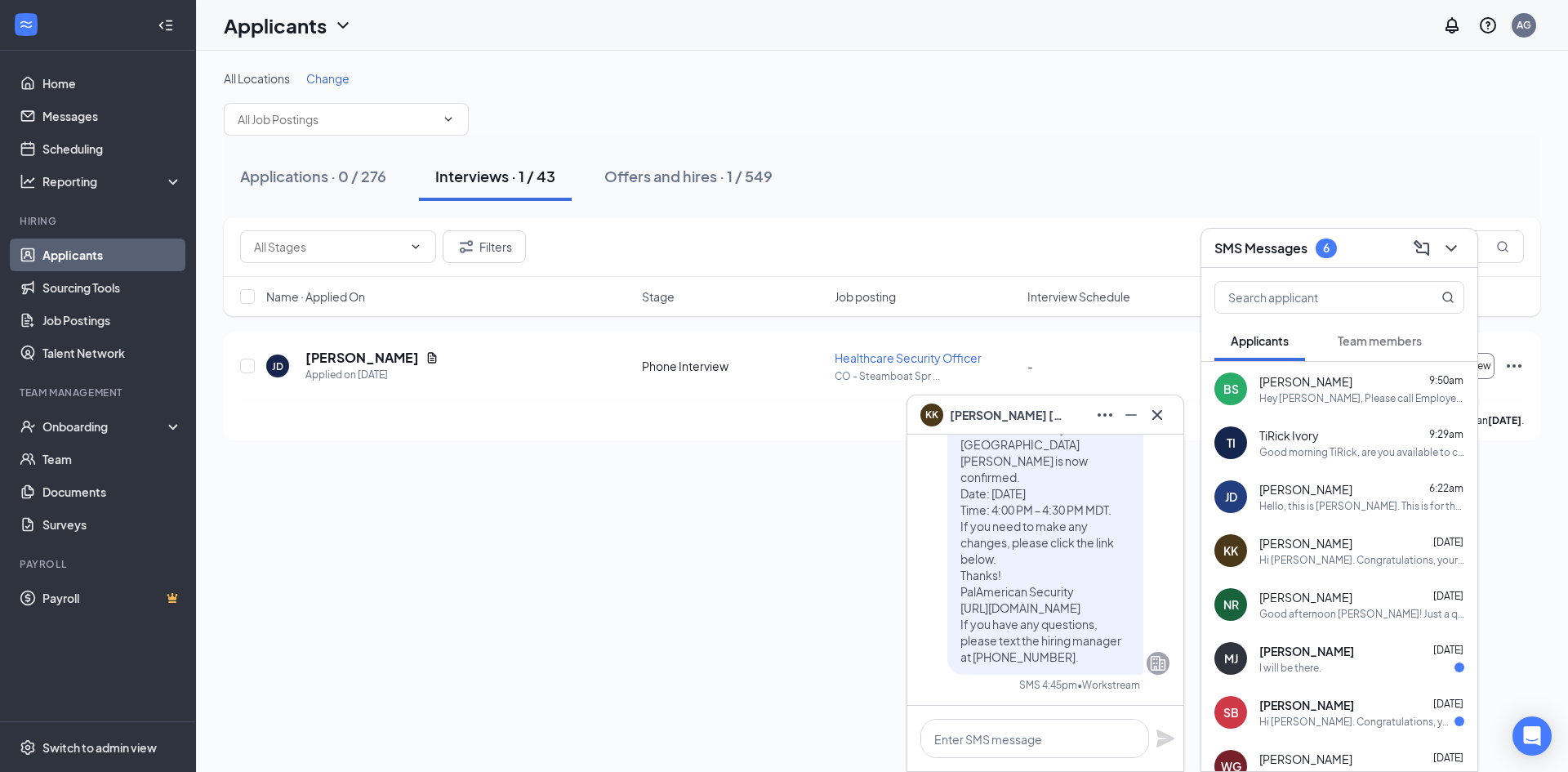
click at [1303, 678] on div "[PERSON_NAME] [DATE] I will be there." at bounding box center [1339, 658] width 276 height 54
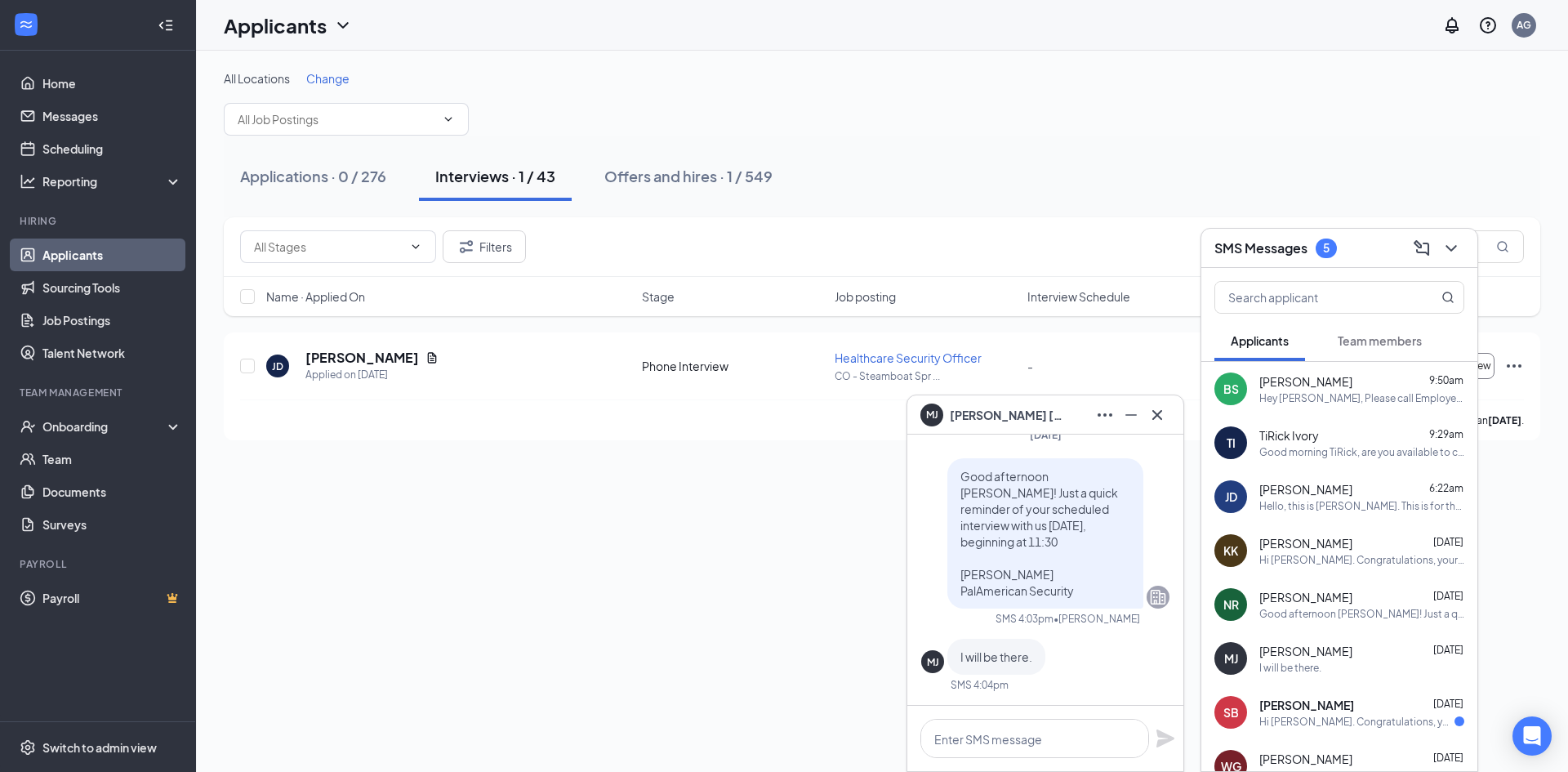
click at [1313, 736] on div "SB [PERSON_NAME] [DATE] Hi [PERSON_NAME]. Congratulations, your meeting with Pa…" at bounding box center [1339, 712] width 276 height 54
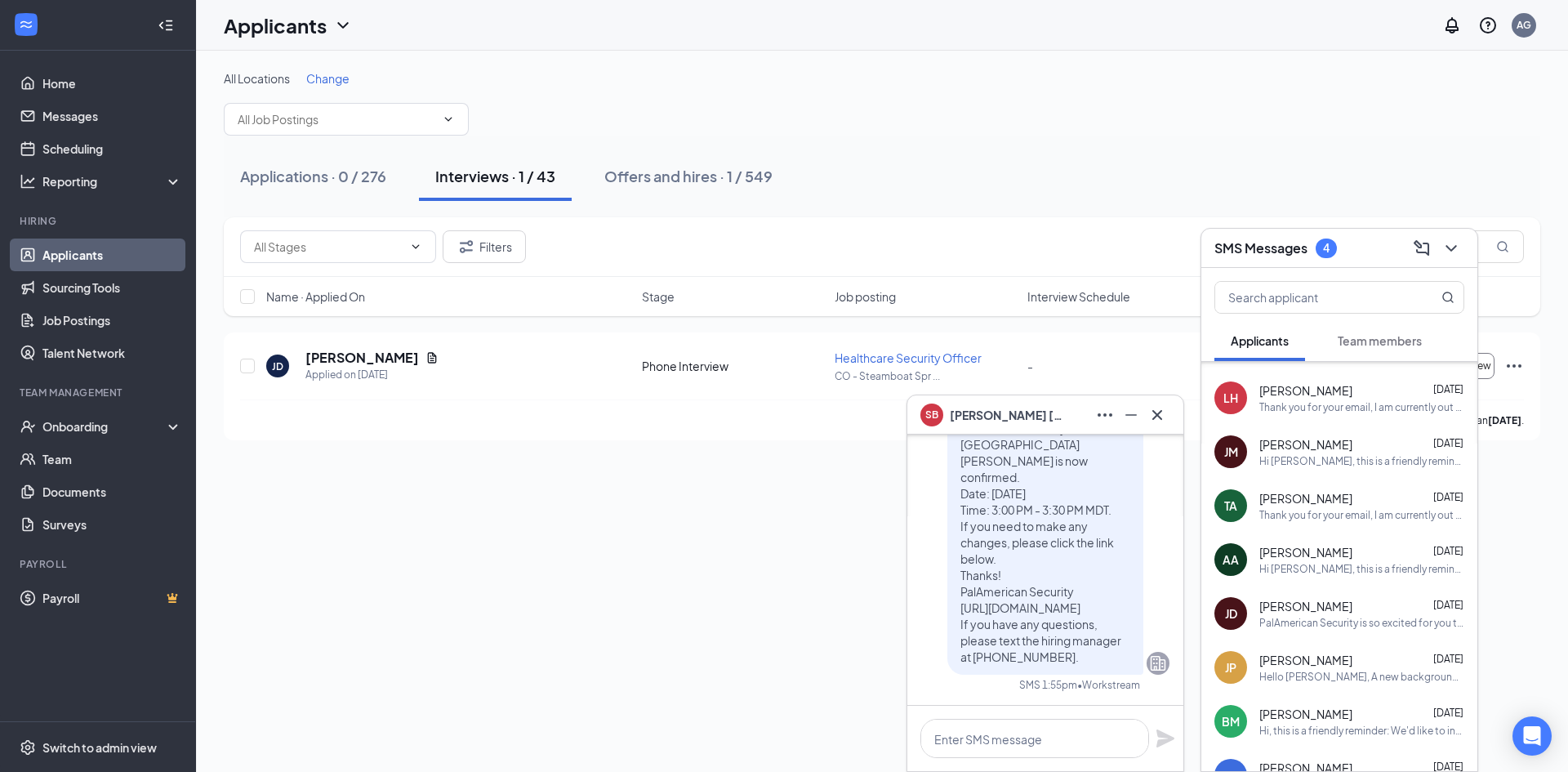
scroll to position [735, 0]
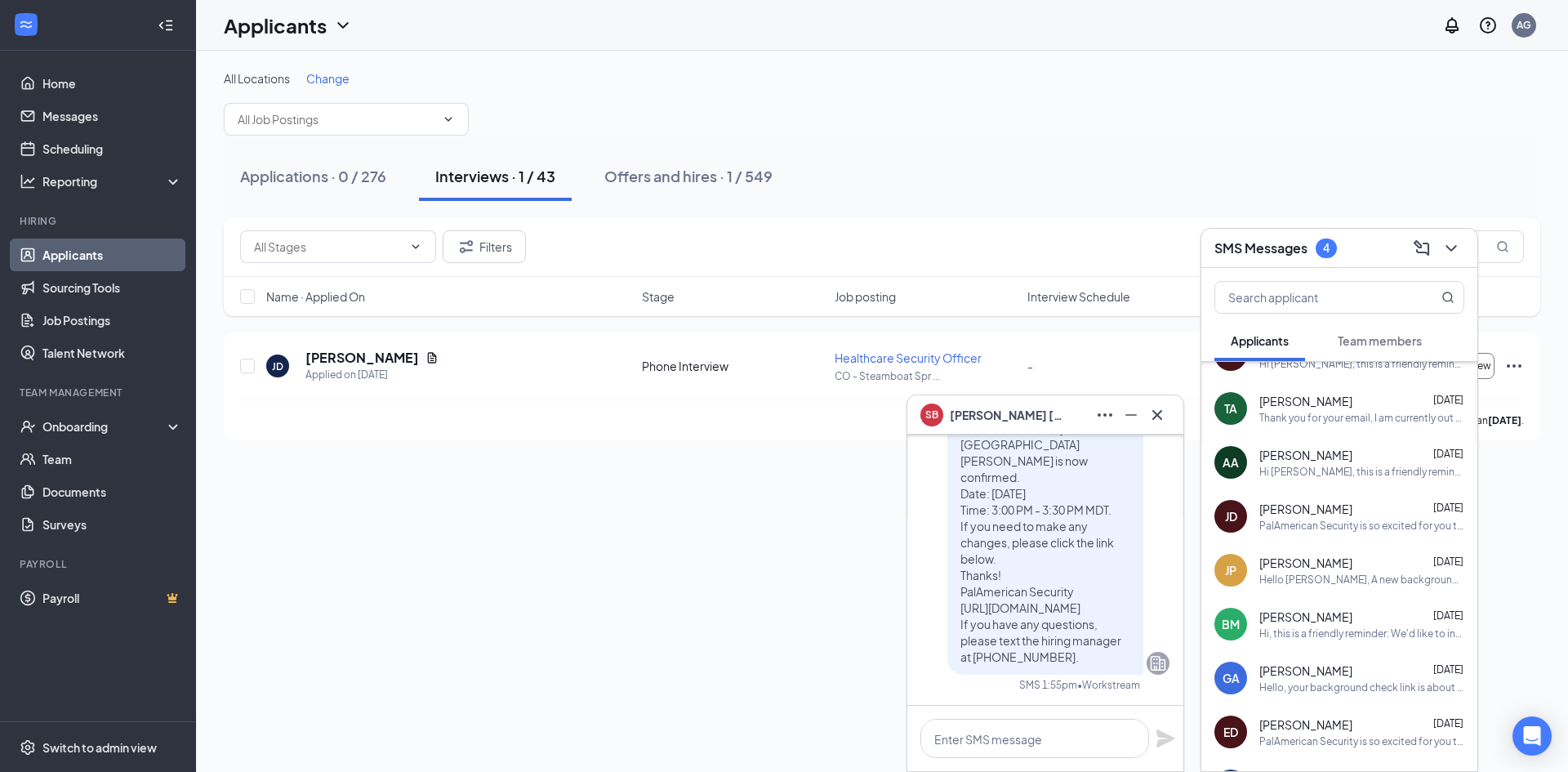
click at [820, 586] on div "All Locations Change Applications · 0 / 276 Interviews · 1 / 43 Offers and hire…" at bounding box center [881, 411] width 1371 height 722
click at [701, 483] on div "All Locations Change Applications · 0 / 276 Interviews · 1 / 43 Offers and hire…" at bounding box center [881, 411] width 1371 height 722
click at [131, 146] on link "Scheduling" at bounding box center [112, 148] width 139 height 33
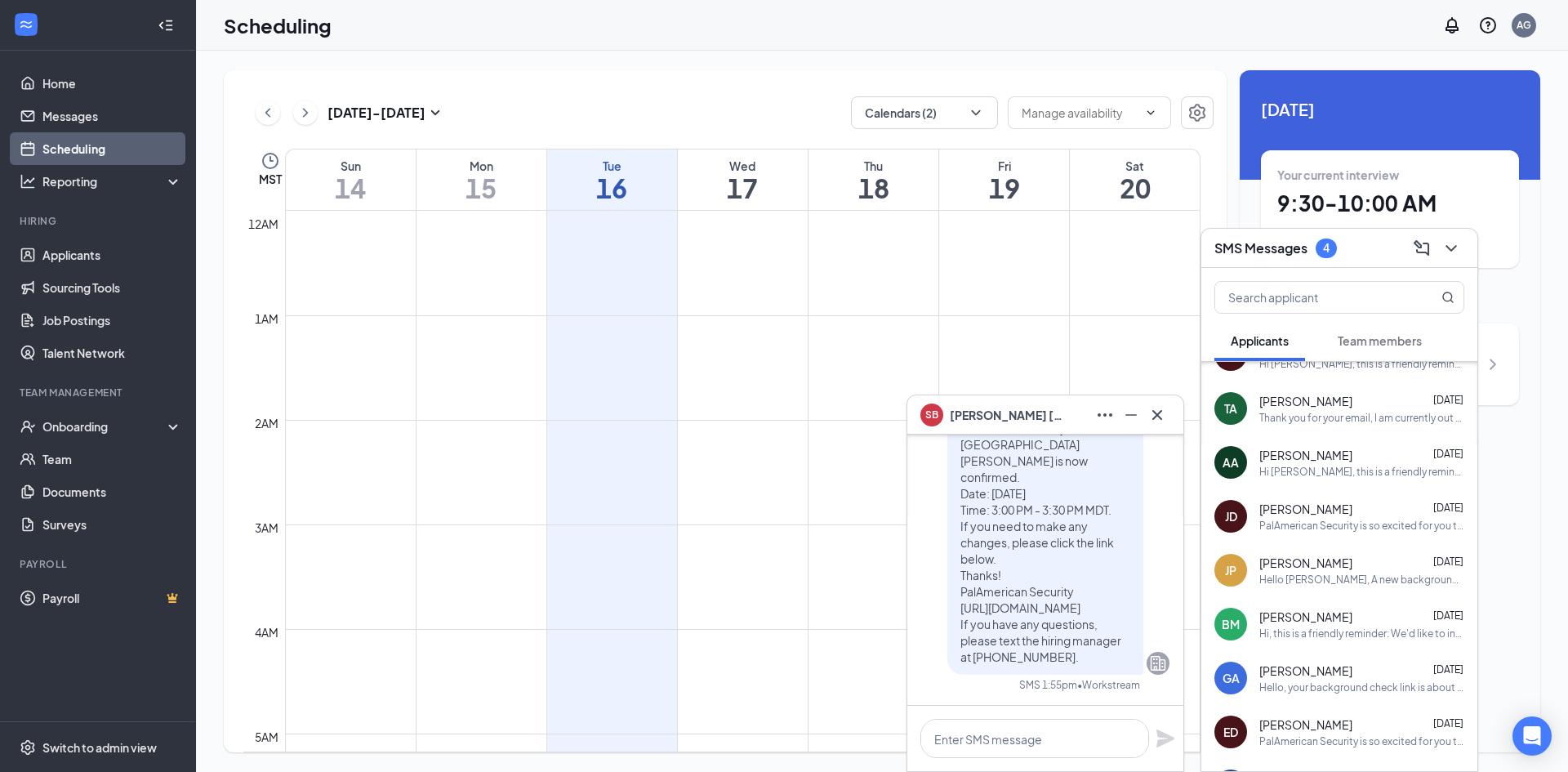
scroll to position [803, 0]
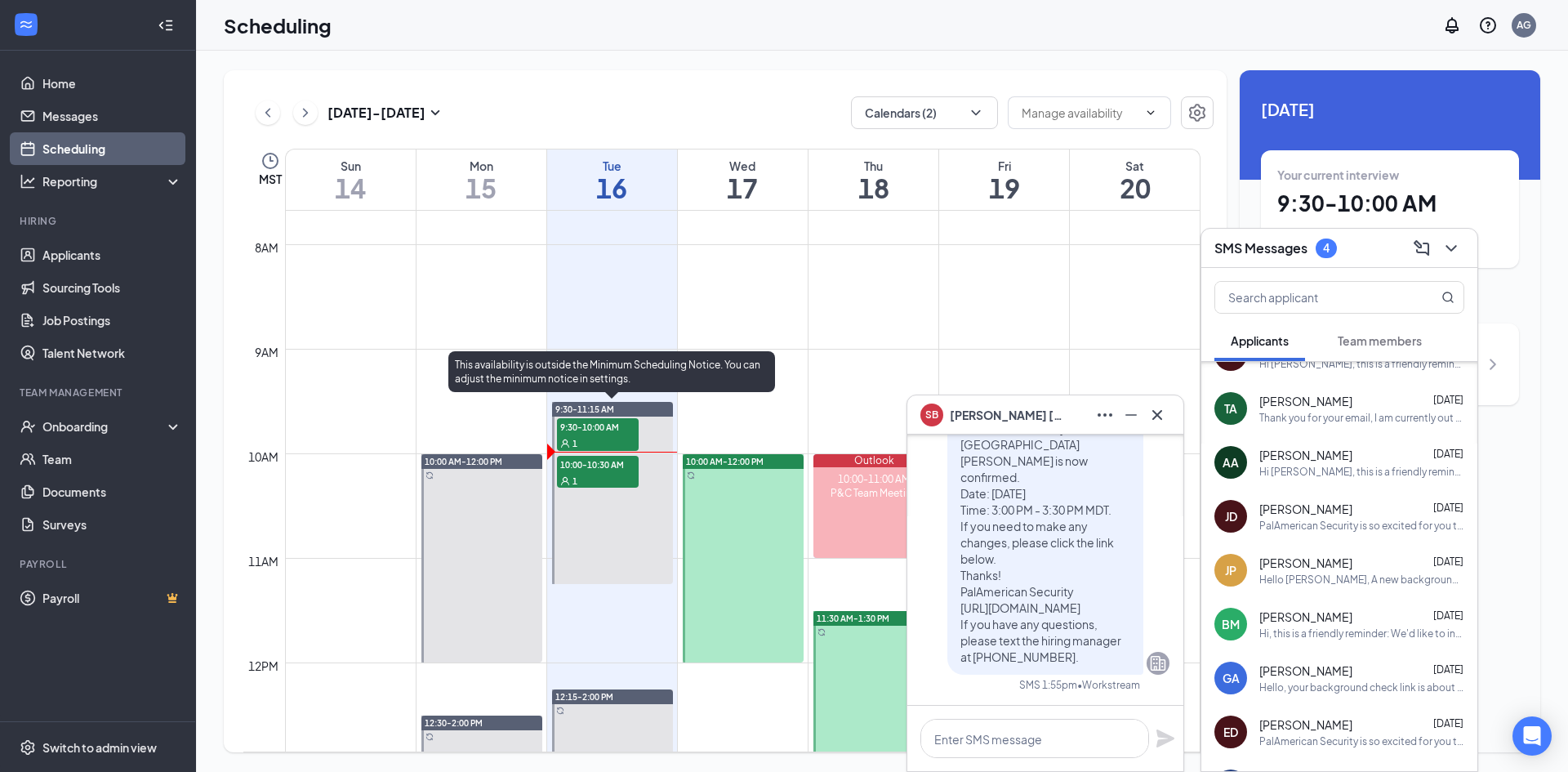
click at [601, 469] on span "10:00-10:30 AM" at bounding box center [597, 464] width 82 height 17
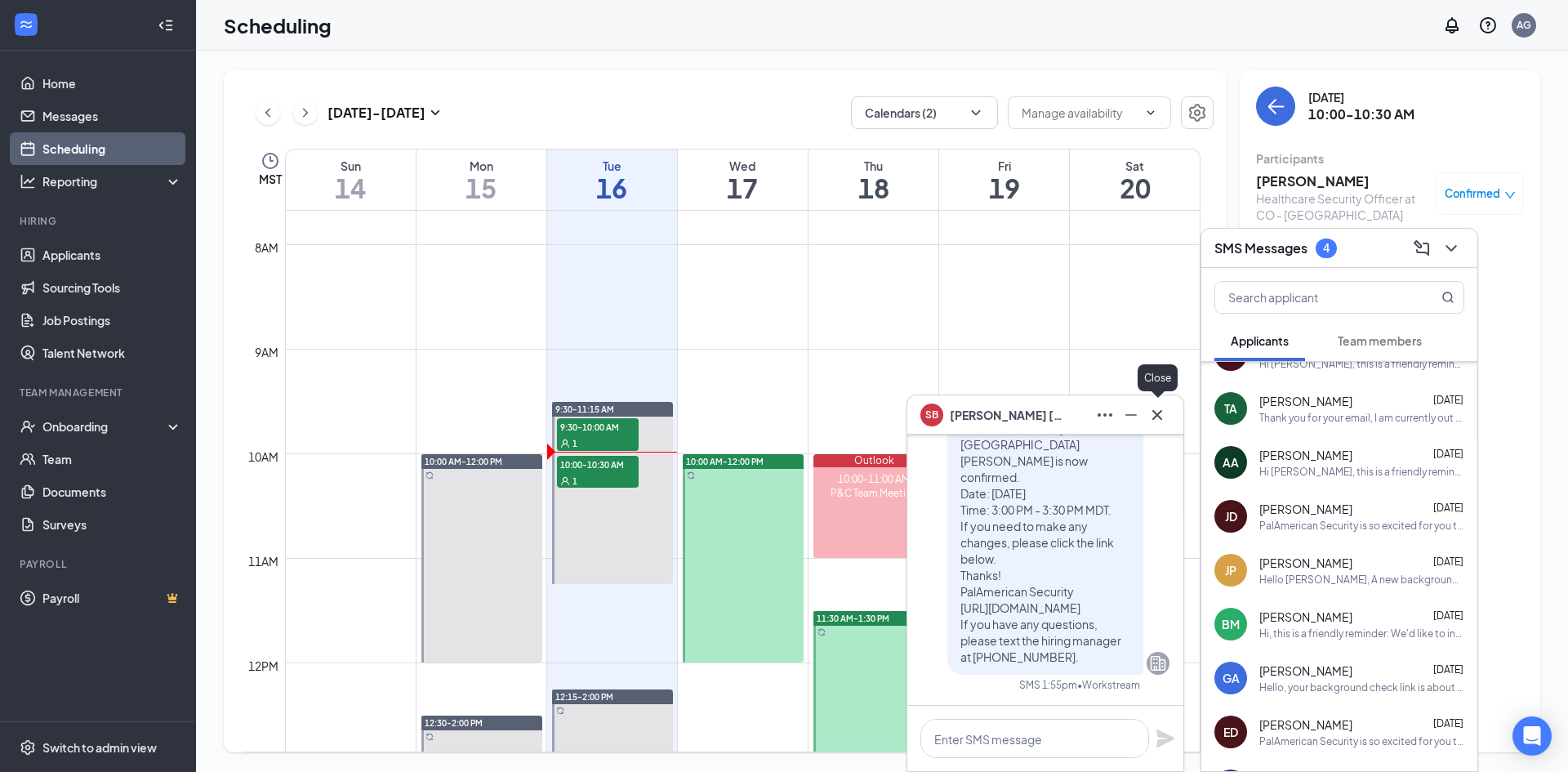
click at [1159, 416] on icon "Cross" at bounding box center [1156, 414] width 10 height 10
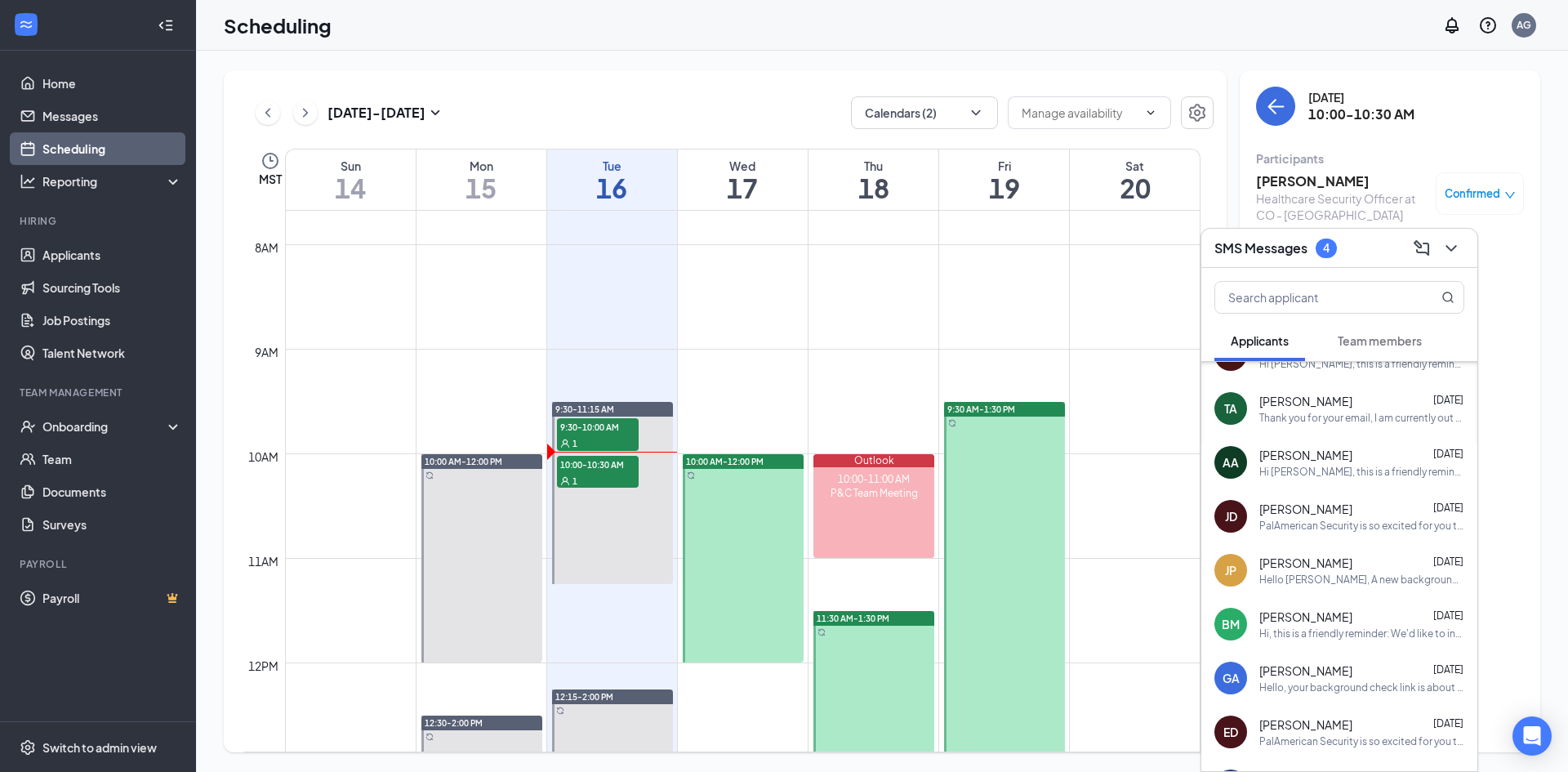
click at [1449, 244] on icon "ChevronDown" at bounding box center [1451, 248] width 19 height 19
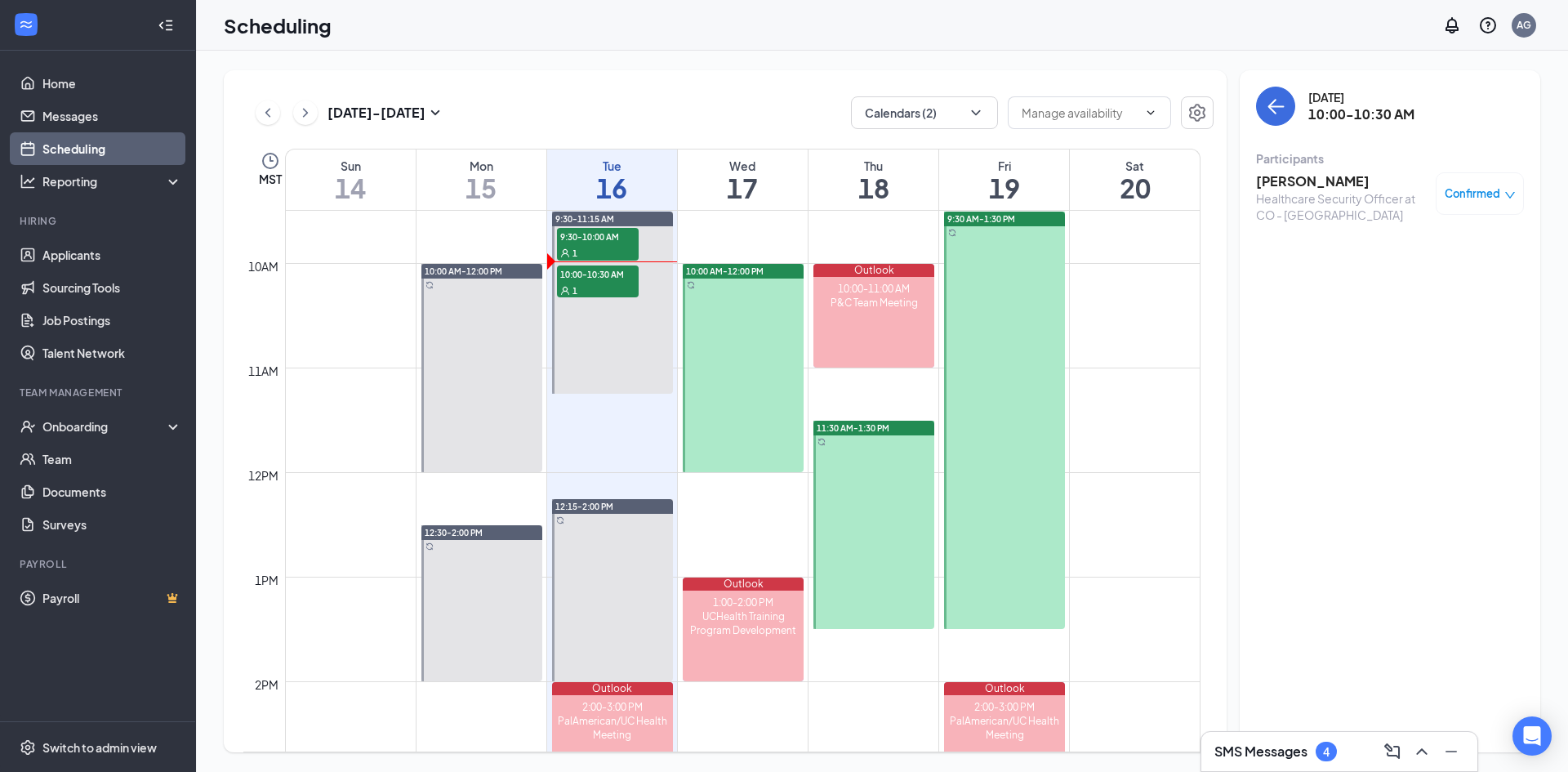
scroll to position [966, 0]
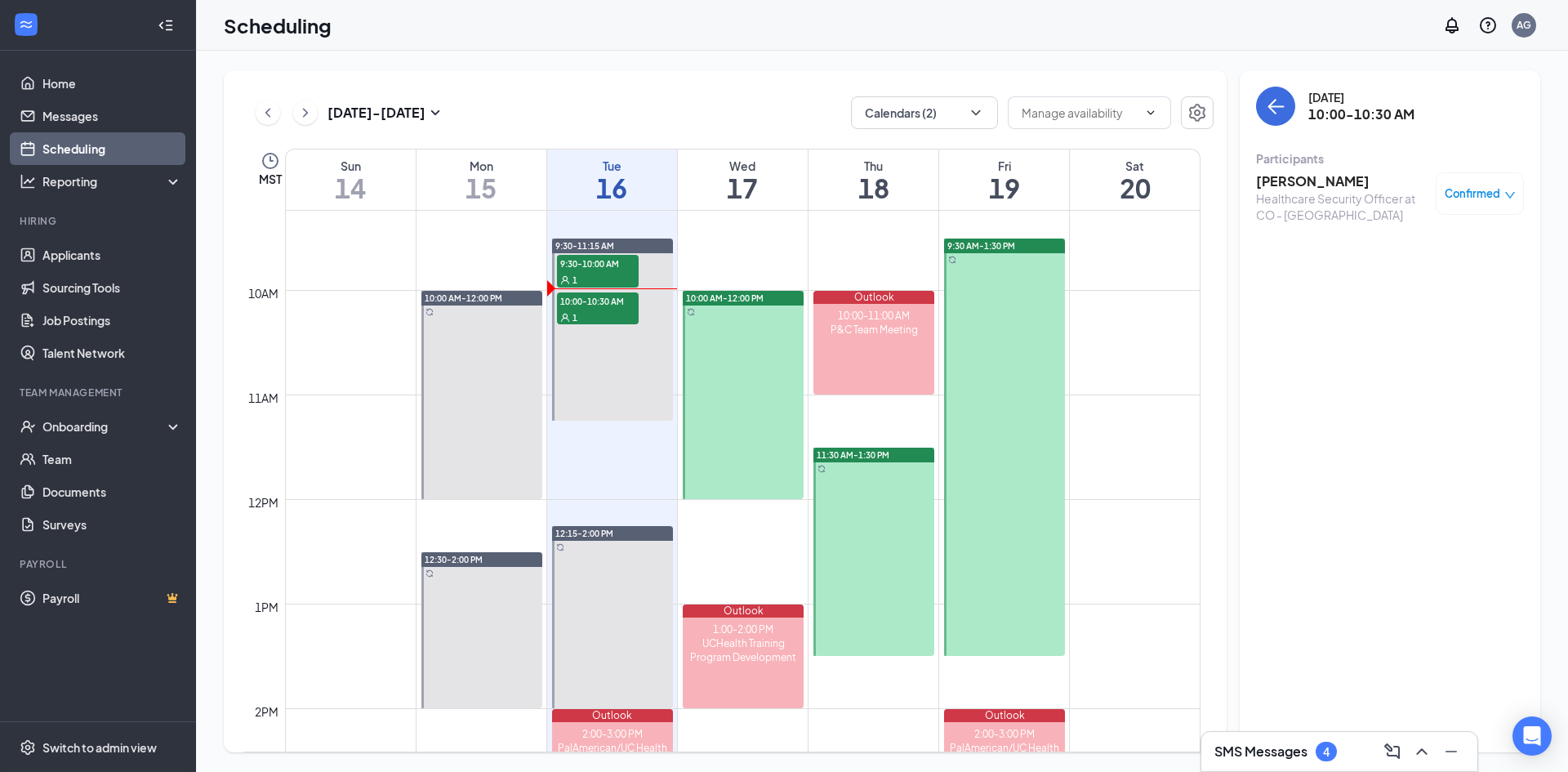
click at [1296, 187] on h3 "[PERSON_NAME]" at bounding box center [1341, 181] width 171 height 18
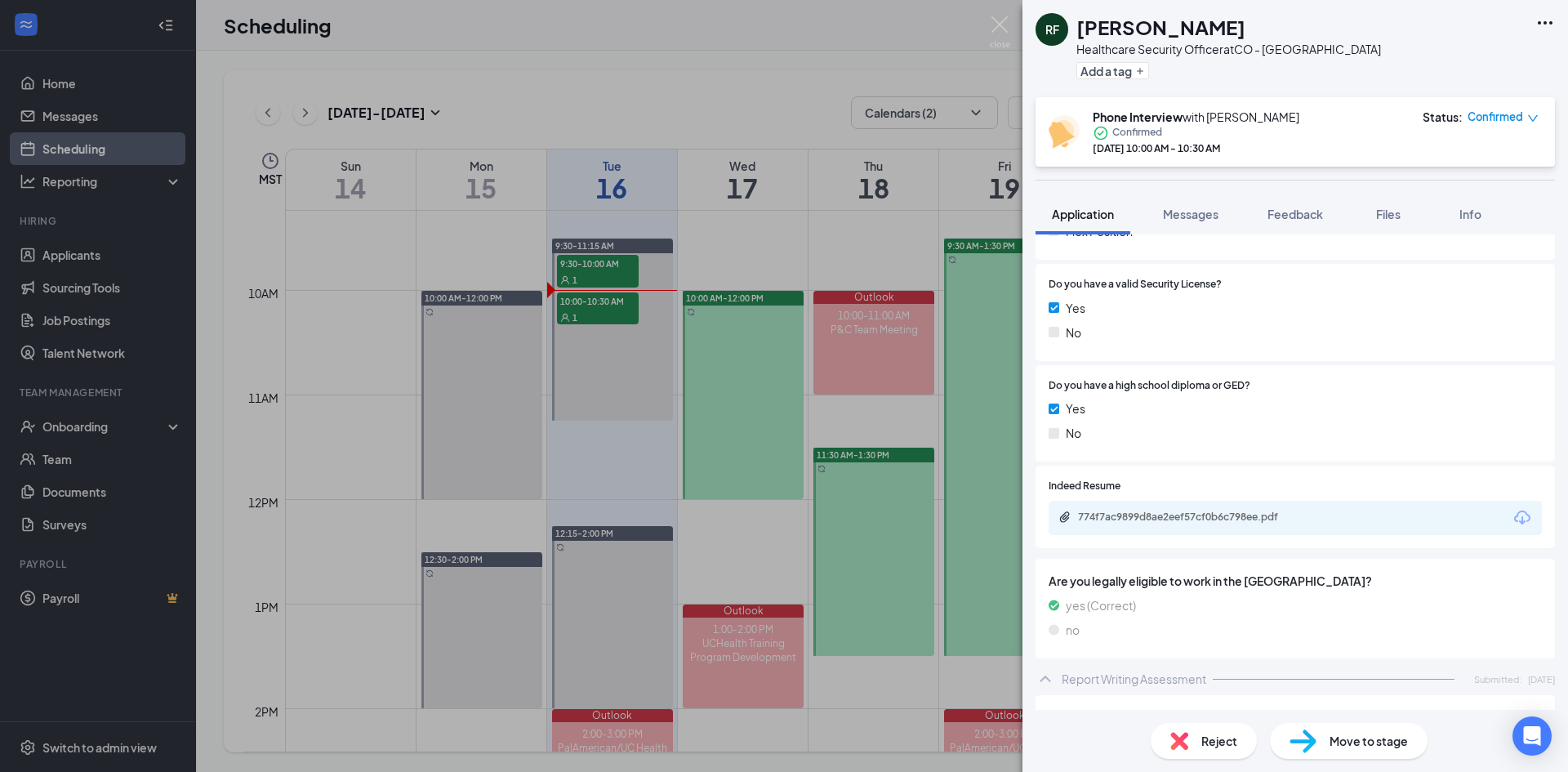
scroll to position [735, 0]
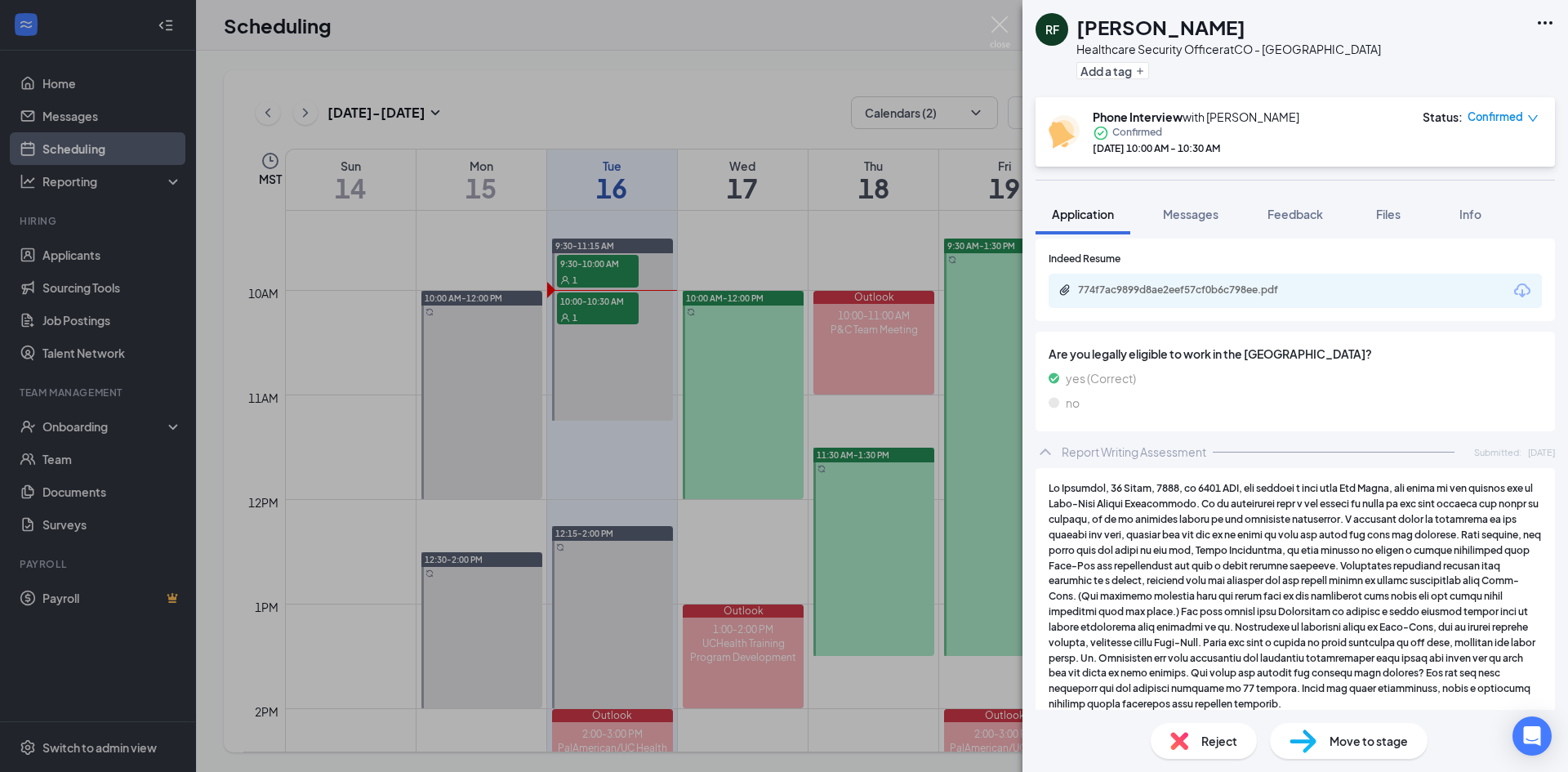
click at [1174, 279] on div "774f7ac9899d8ae2eef57cf0b6c798ee.pdf" at bounding box center [1189, 263] width 213 height 34
click at [1194, 293] on div "774f7ac9899d8ae2eef57cf0b6c798ee.pdf" at bounding box center [1191, 289] width 228 height 13
click at [1281, 215] on span "Feedback" at bounding box center [1295, 214] width 56 height 15
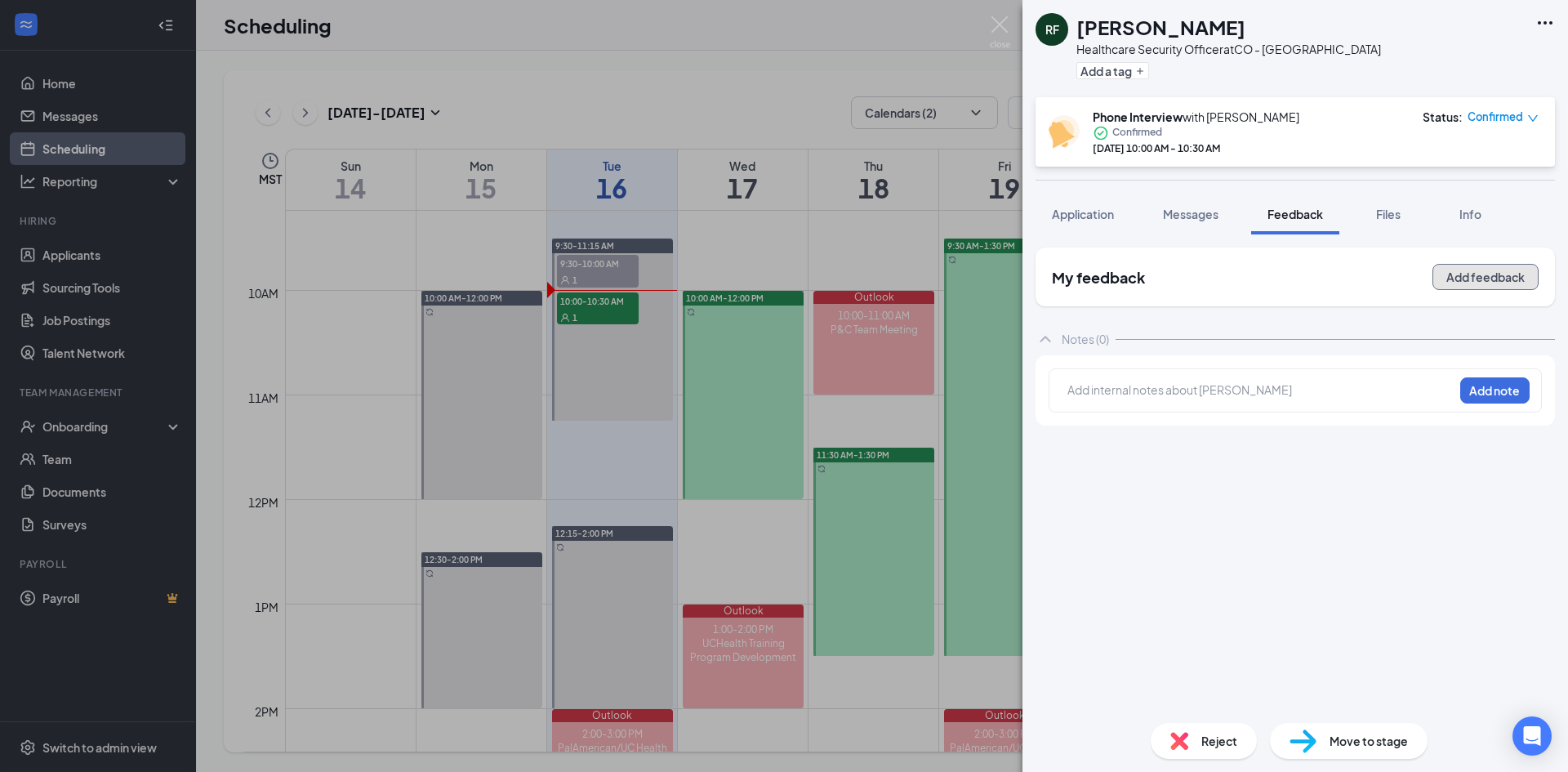
click at [1455, 280] on button "Add feedback" at bounding box center [1485, 277] width 106 height 26
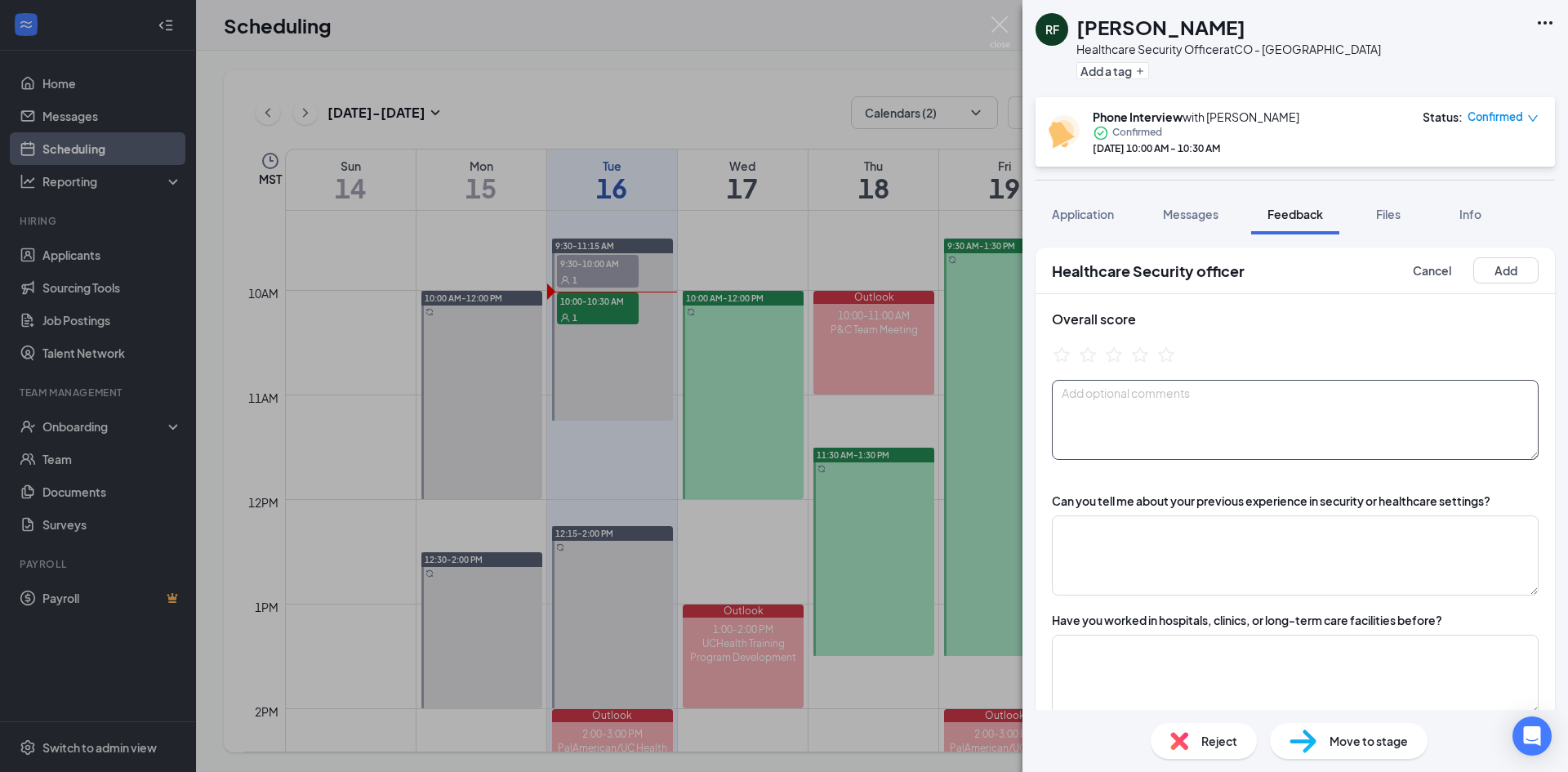
click at [1094, 411] on textarea at bounding box center [1295, 420] width 487 height 80
type textarea "S"
type textarea "J"
type textarea "j"
type textarea "s"
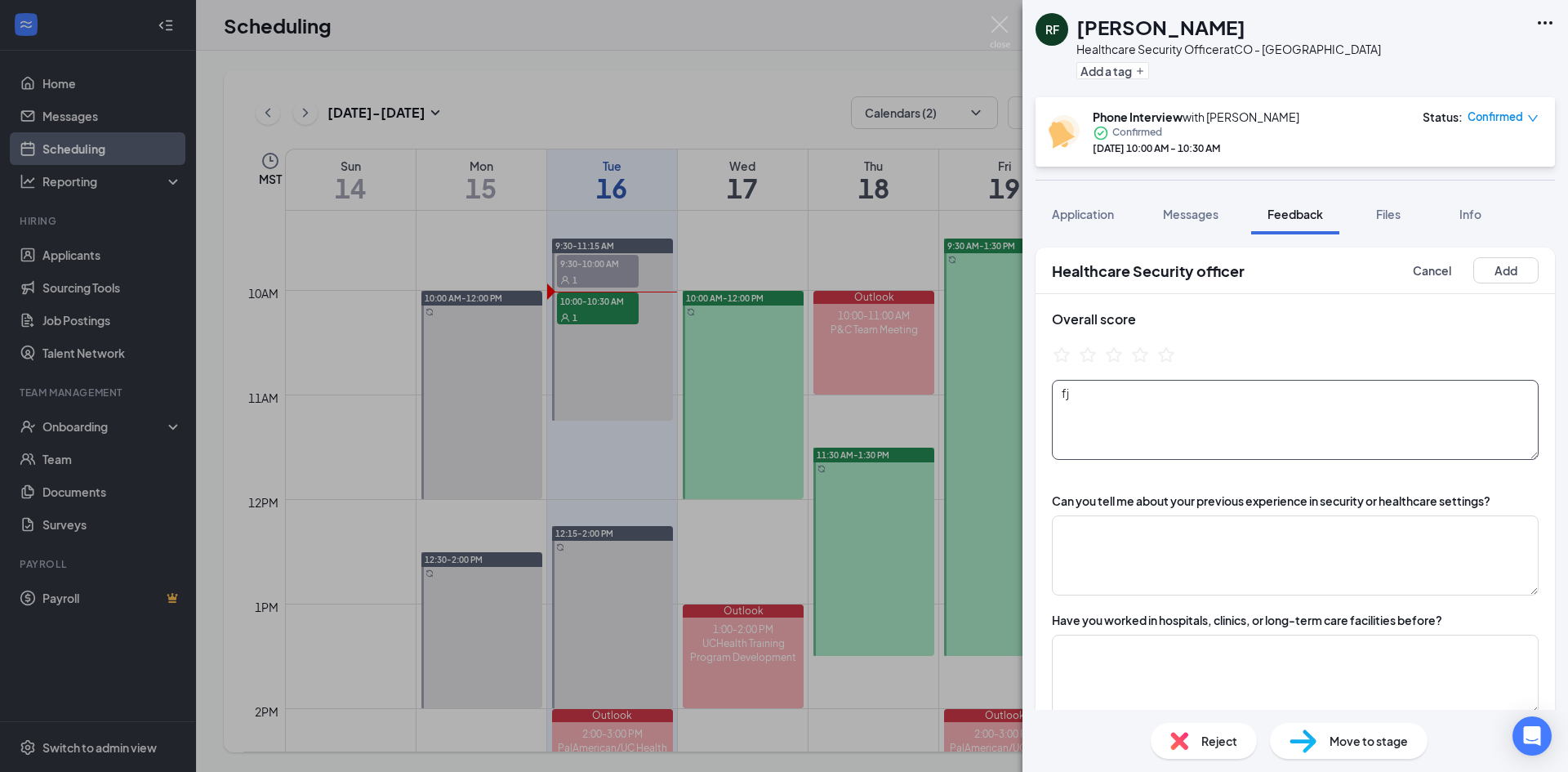
type textarea "f"
type textarea "s"
click at [1209, 414] on textarea "[US_STATE] s" at bounding box center [1295, 420] width 487 height 80
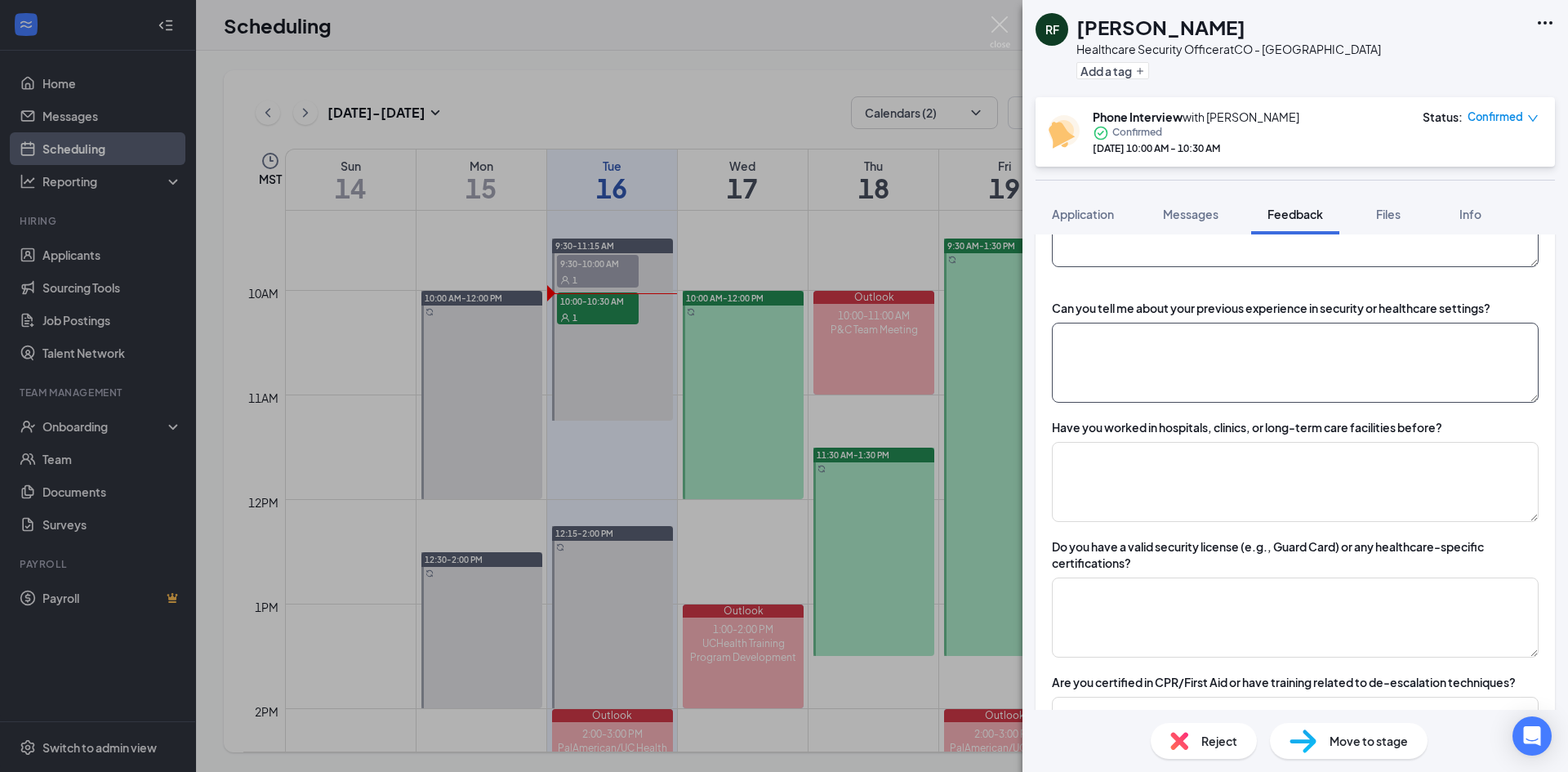
scroll to position [163, 0]
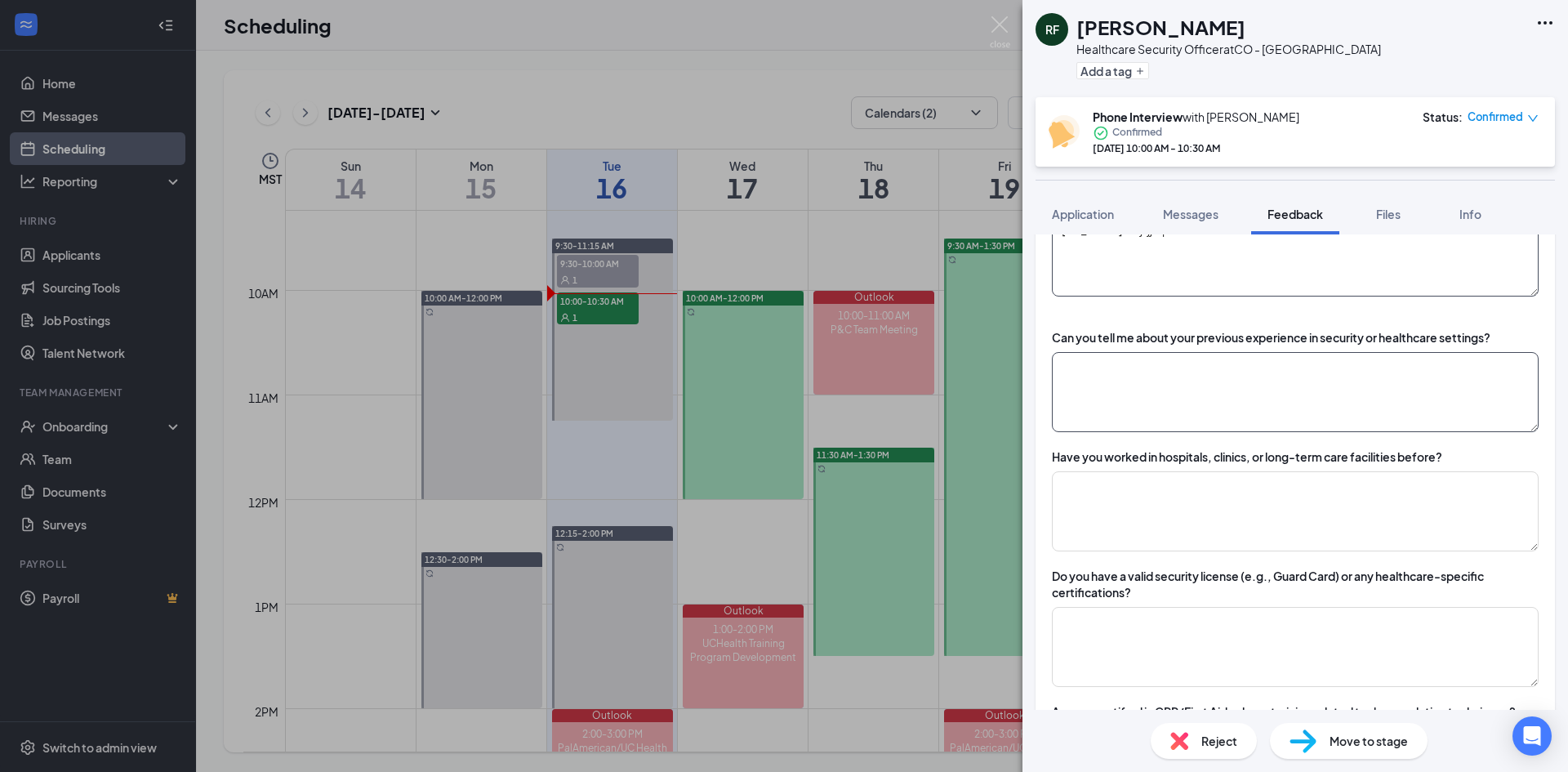
type textarea "[US_STATE] sfsjfjjiops"
click at [1241, 405] on textarea at bounding box center [1295, 392] width 487 height 80
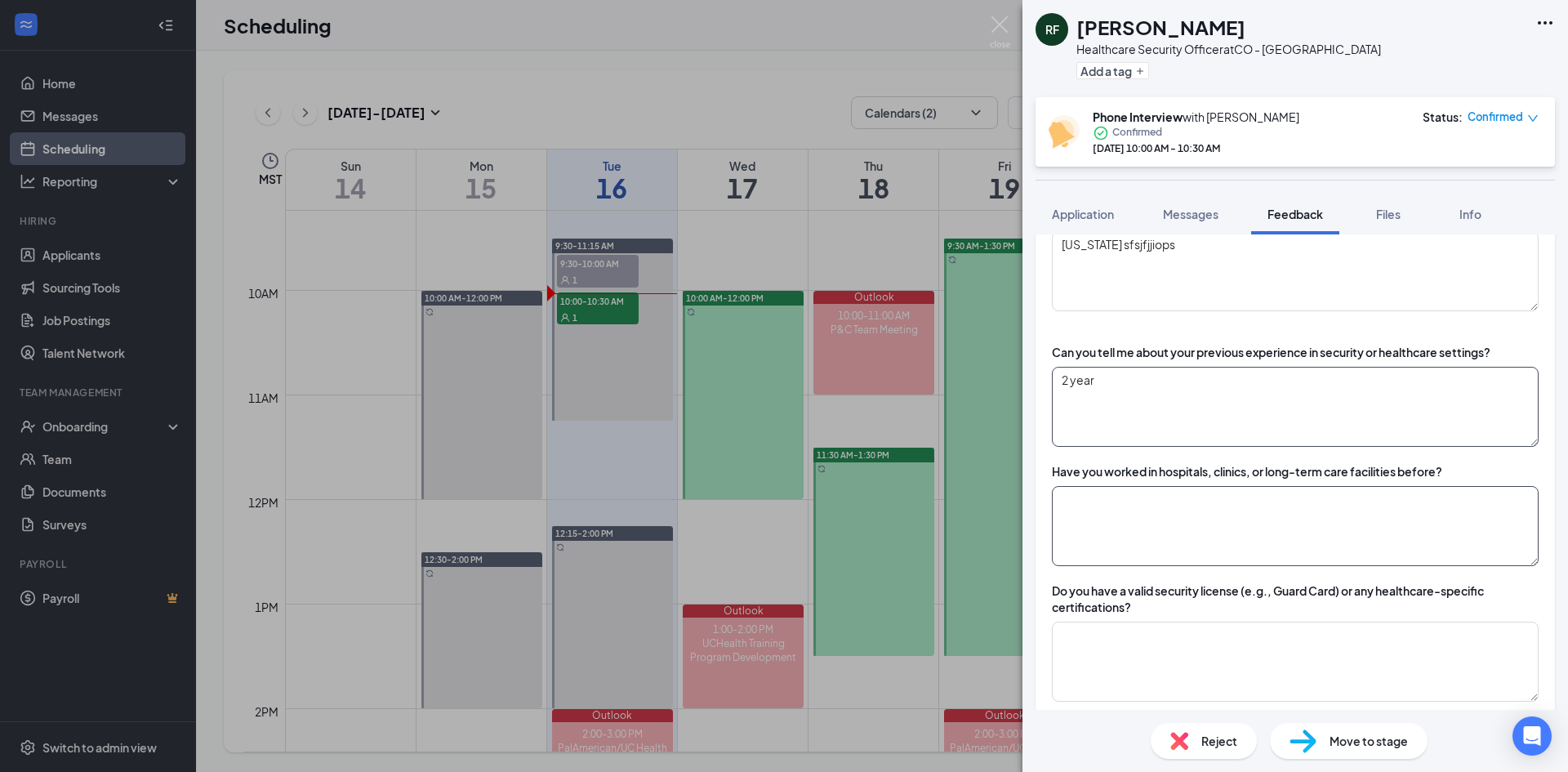
scroll to position [0, 0]
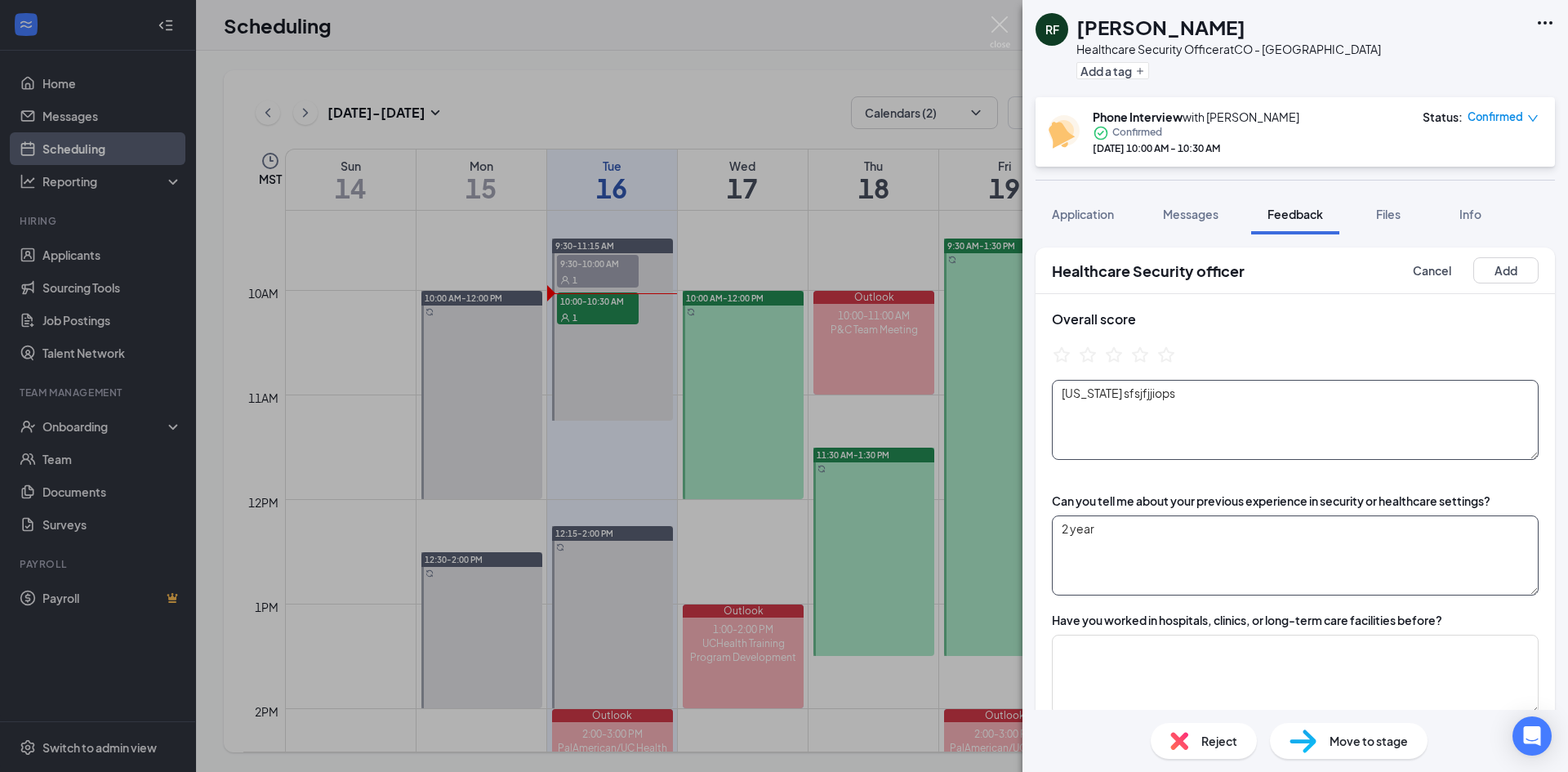
type textarea "2 year"
drag, startPoint x: 1184, startPoint y: 397, endPoint x: 1116, endPoint y: 394, distance: 68.1
click at [1116, 394] on textarea "[US_STATE] sfsjfjjiops" at bounding box center [1295, 420] width 487 height 80
type textarea "C"
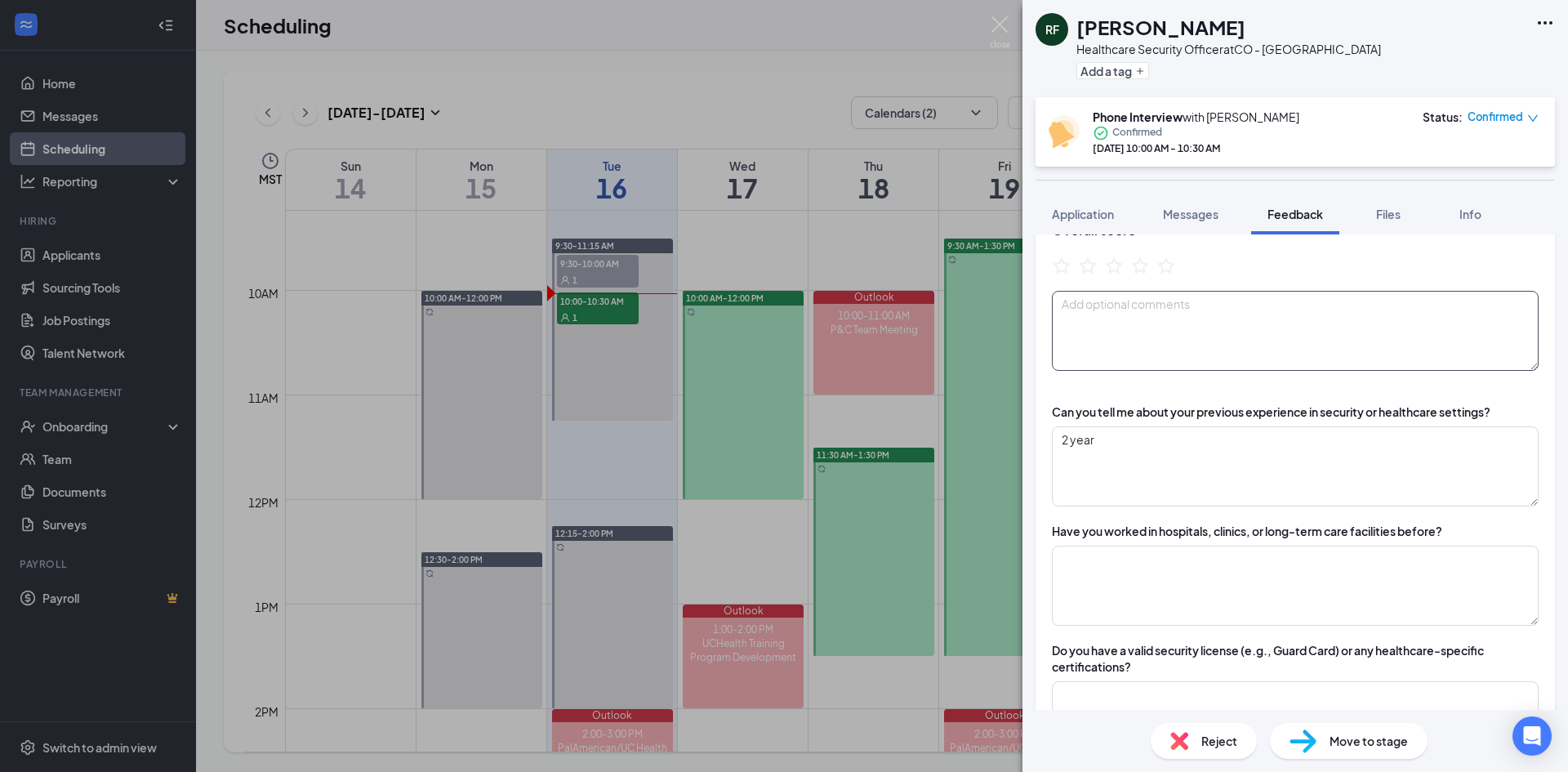
scroll to position [326, 0]
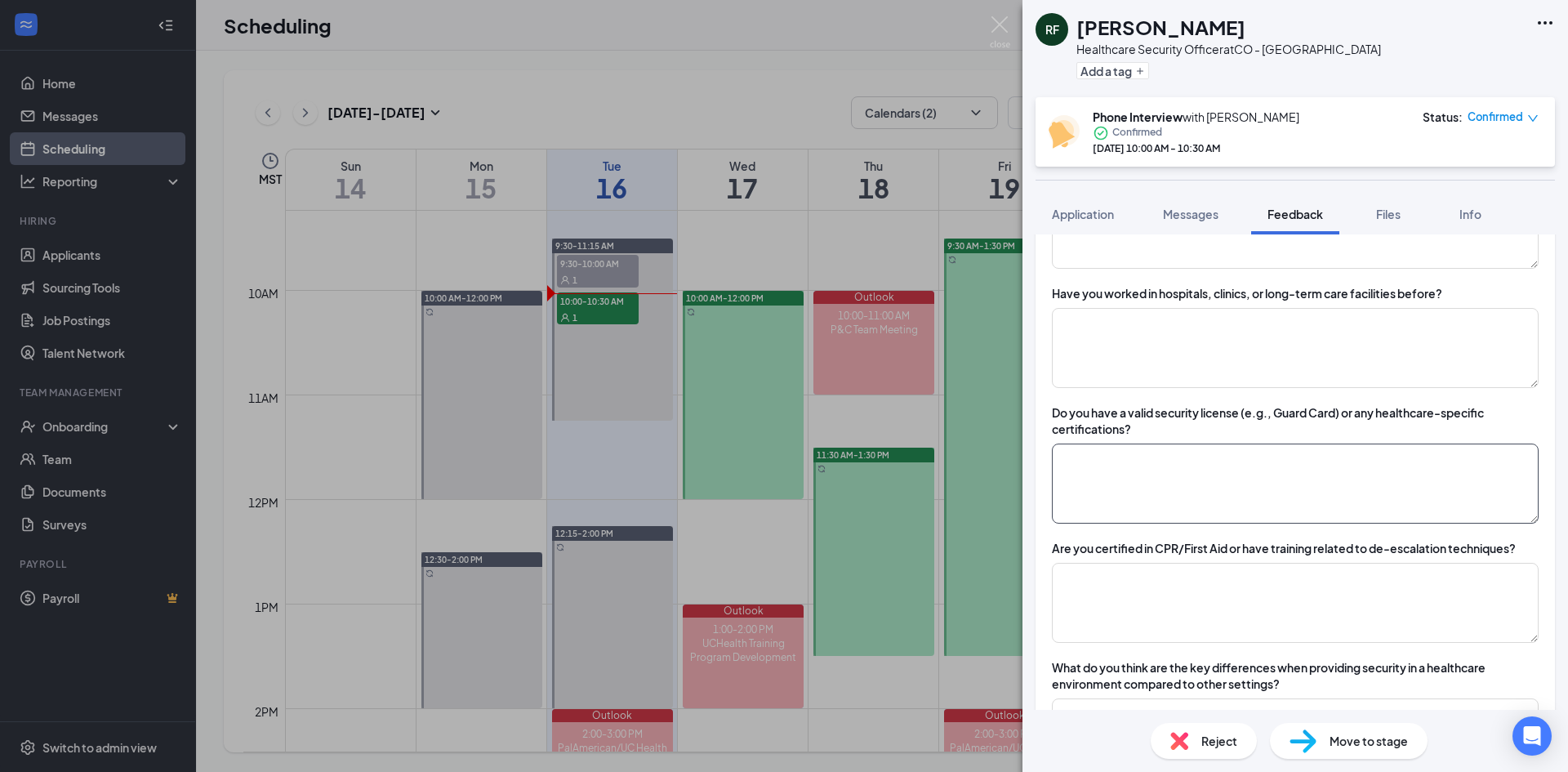
click at [1304, 455] on textarea at bounding box center [1295, 483] width 487 height 80
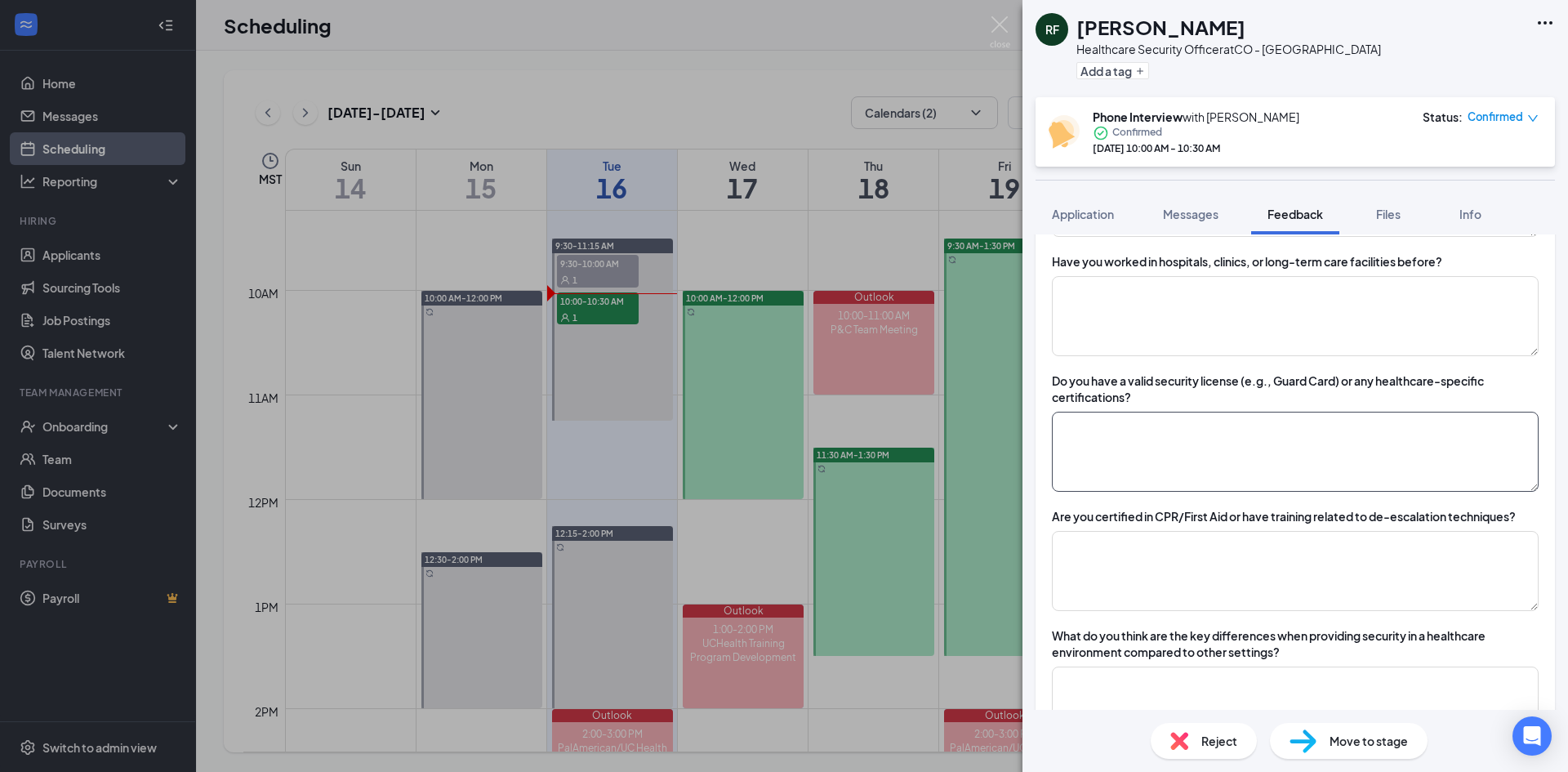
scroll to position [408, 0]
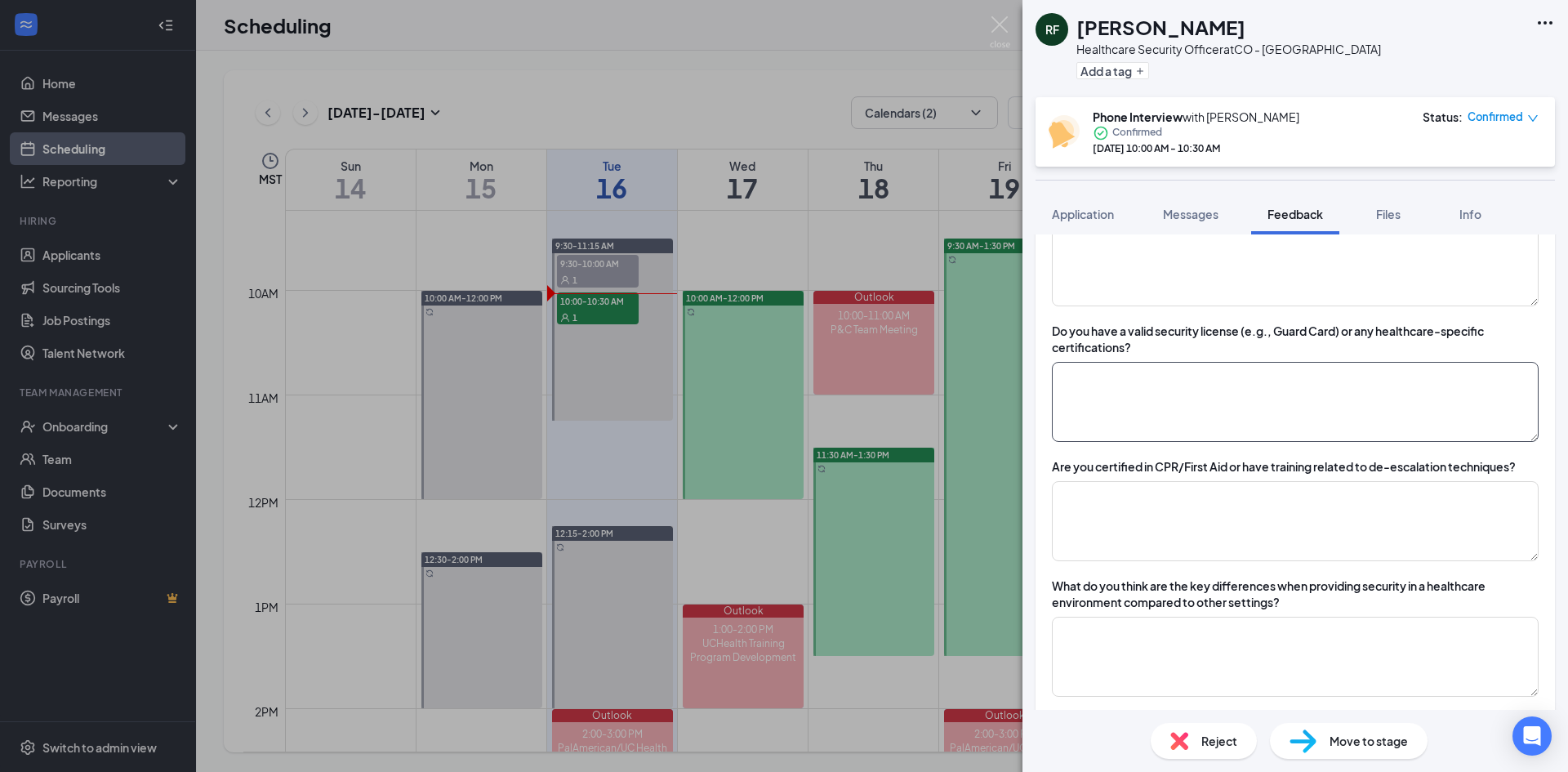
click at [1265, 421] on textarea at bounding box center [1295, 401] width 487 height 80
type textarea "b"
type textarea "s"
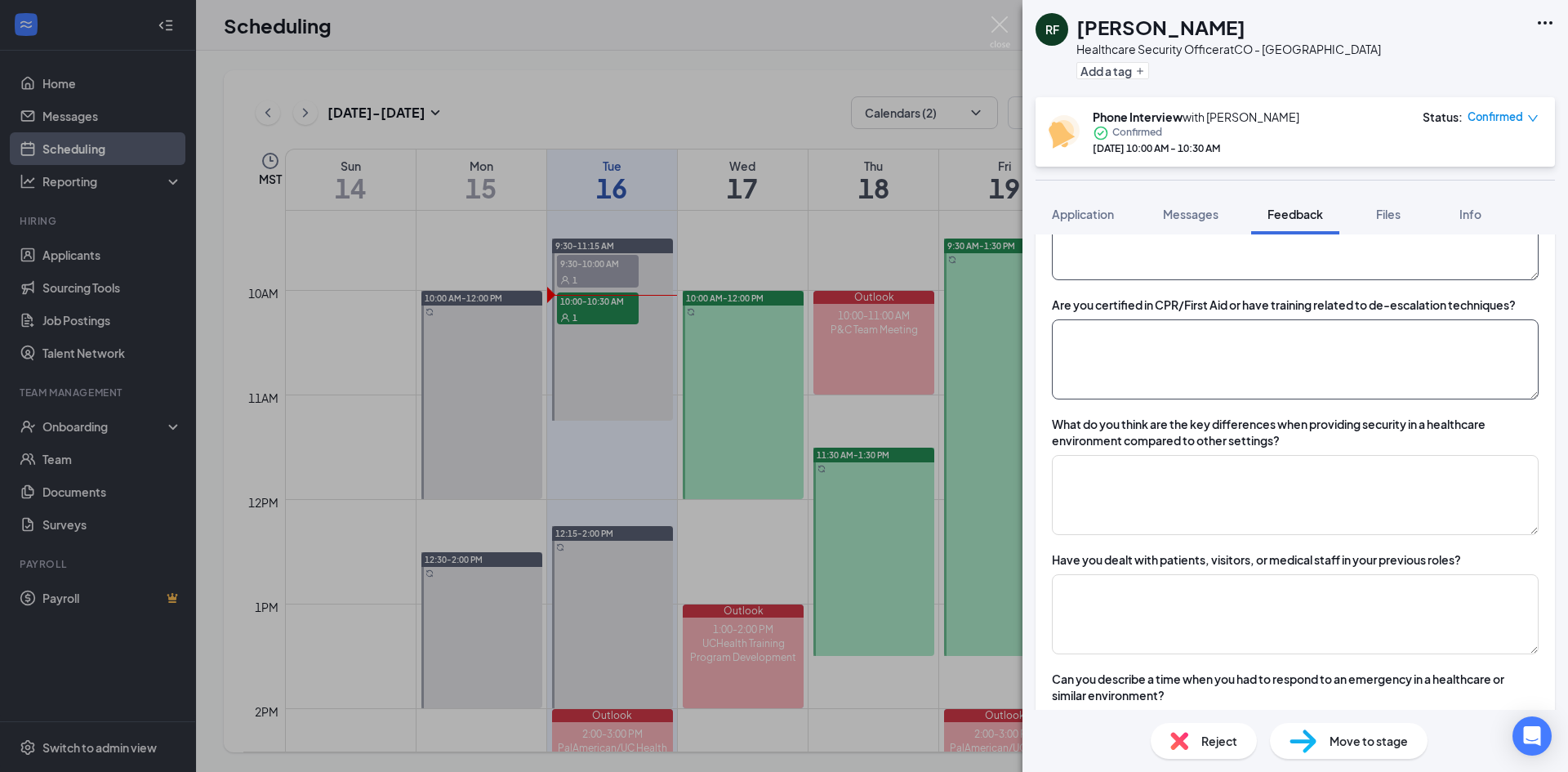
scroll to position [572, 0]
type textarea "dfdf"
click at [1247, 358] on textarea at bounding box center [1295, 357] width 487 height 80
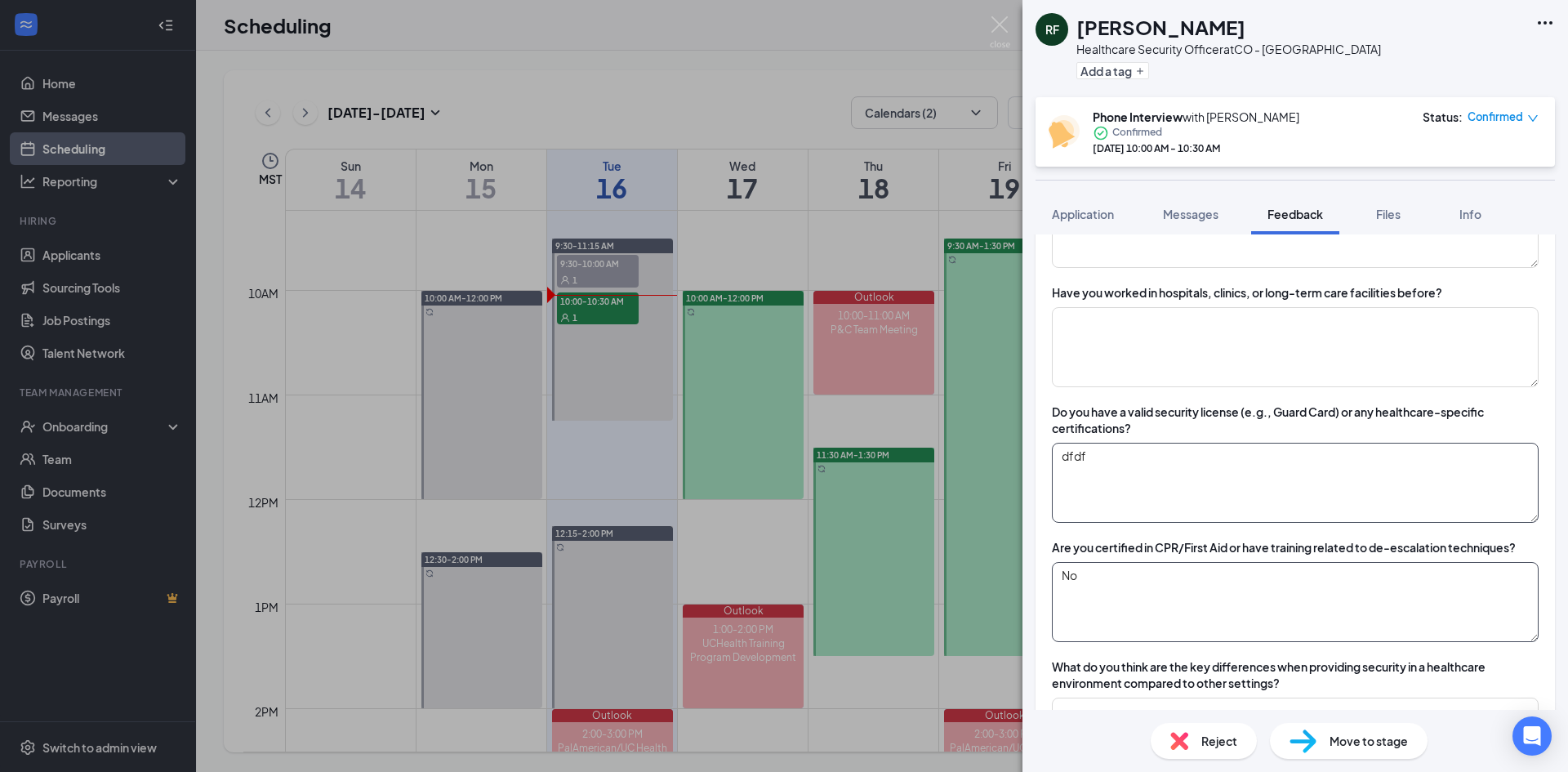
scroll to position [326, 0]
type textarea "No"
drag, startPoint x: 1124, startPoint y: 460, endPoint x: 986, endPoint y: 447, distance: 138.6
click at [986, 447] on div "RF [PERSON_NAME] Healthcare Security Officer at CO - [GEOGRAPHIC_DATA] Add a ta…" at bounding box center [784, 386] width 1568 height 772
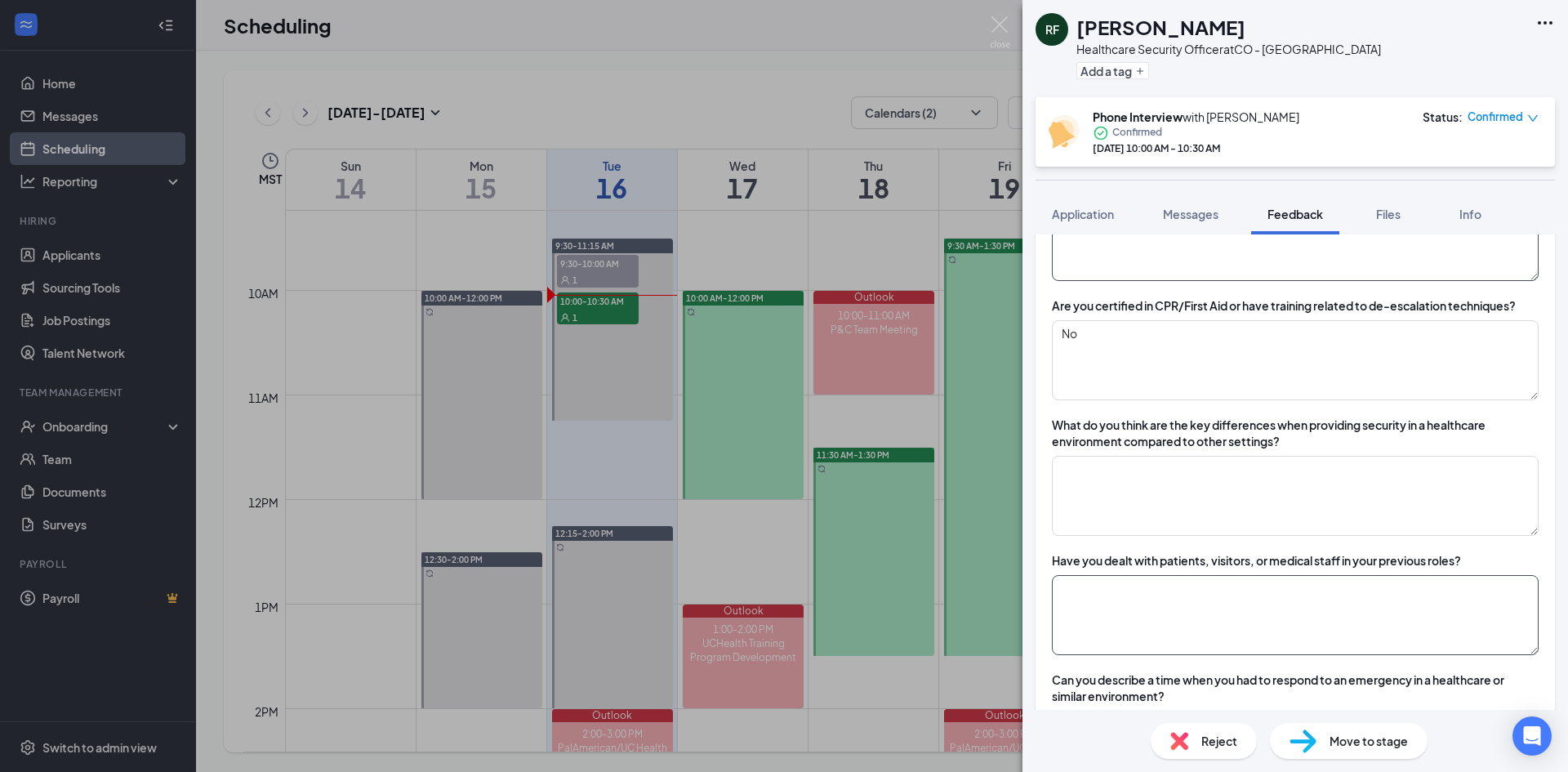
scroll to position [408, 0]
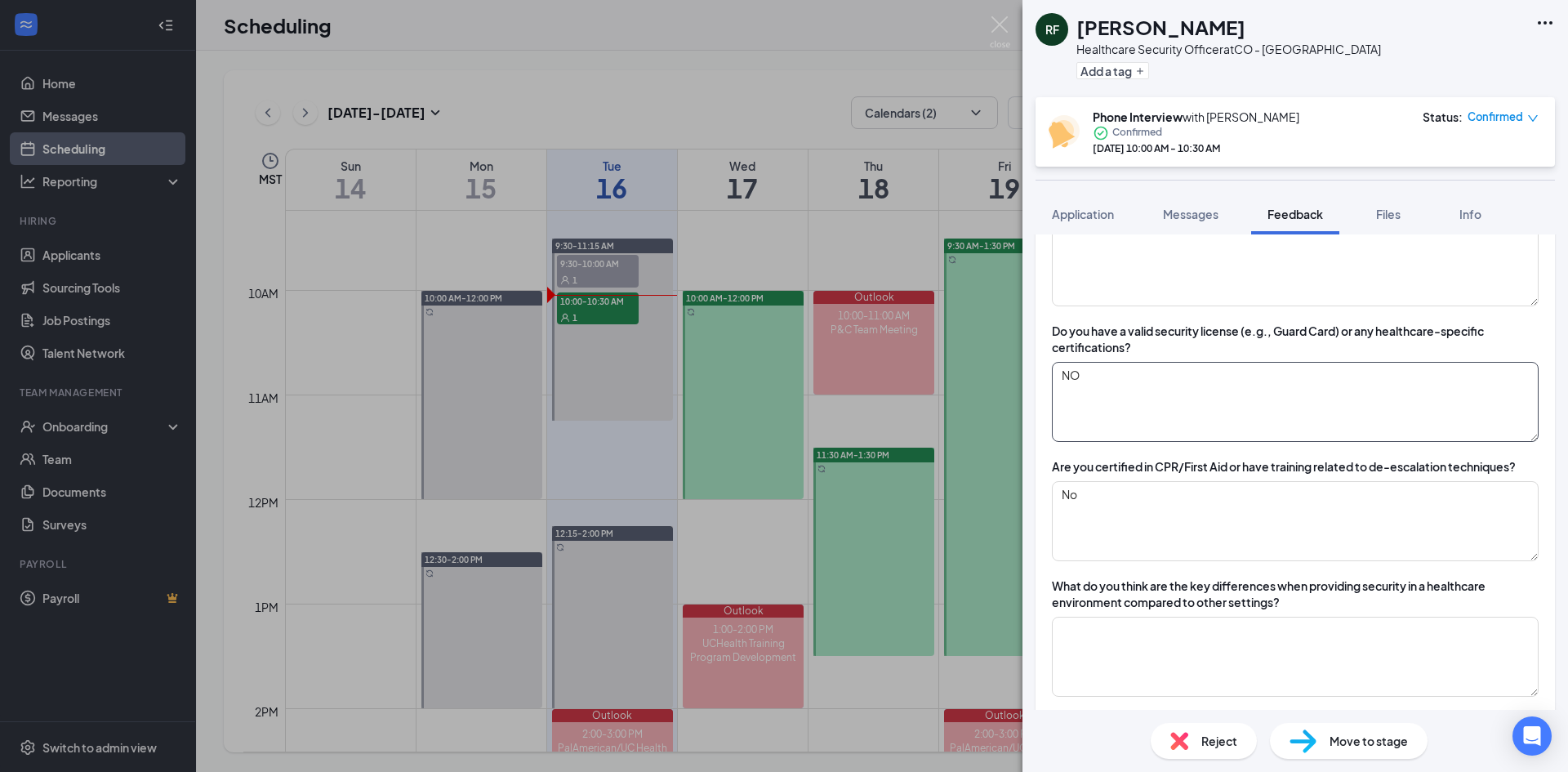
type textarea "NO"
click at [1162, 478] on div "Are you certified in CPR/First Aid or have training related to de-escalation te…" at bounding box center [1295, 509] width 487 height 103
drag, startPoint x: 1139, startPoint y: 500, endPoint x: 985, endPoint y: 491, distance: 154.3
click at [985, 491] on div "RF [PERSON_NAME] Healthcare Security Officer at CO - [GEOGRAPHIC_DATA] Add a ta…" at bounding box center [784, 386] width 1568 height 772
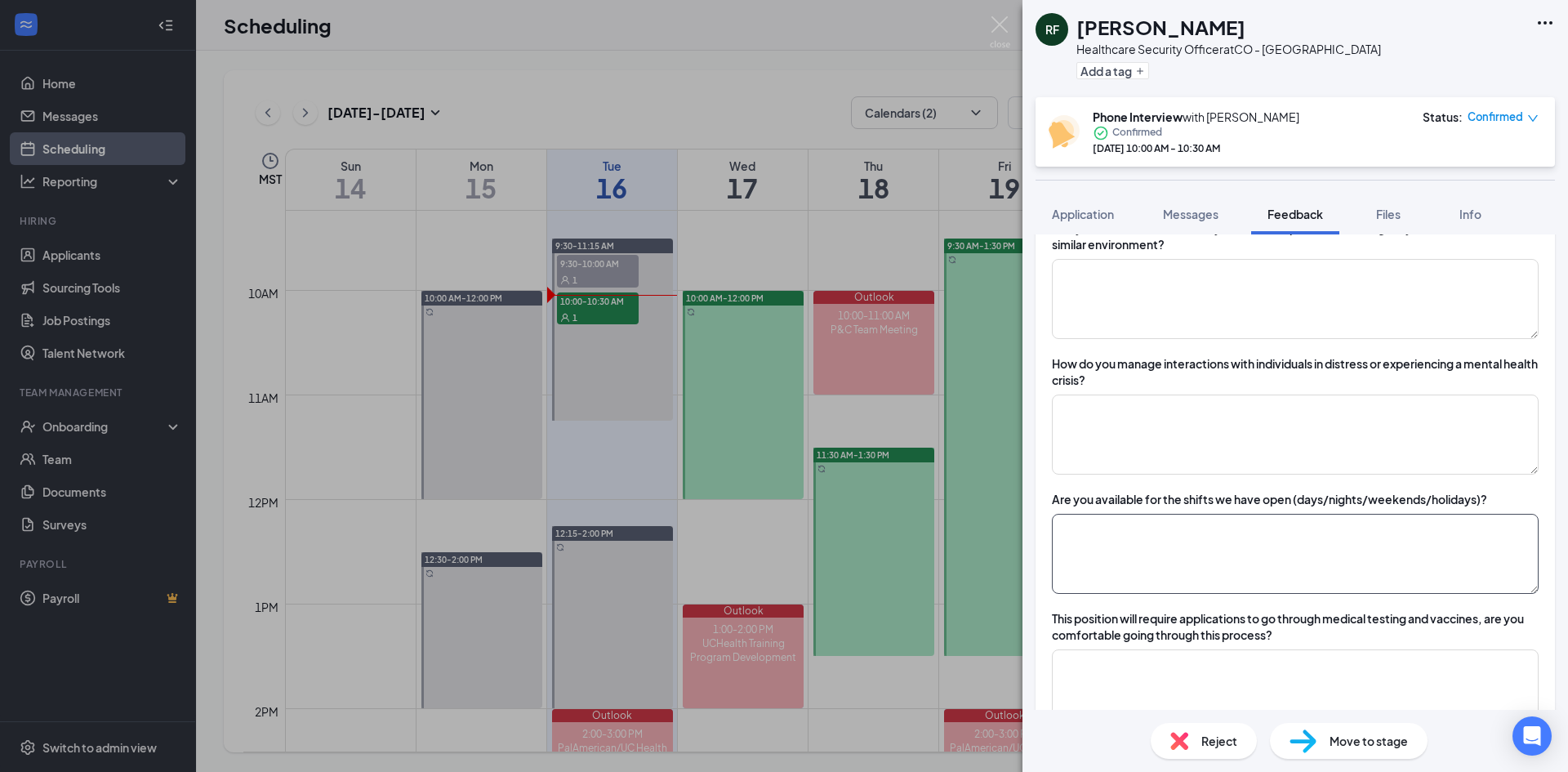
scroll to position [1062, 0]
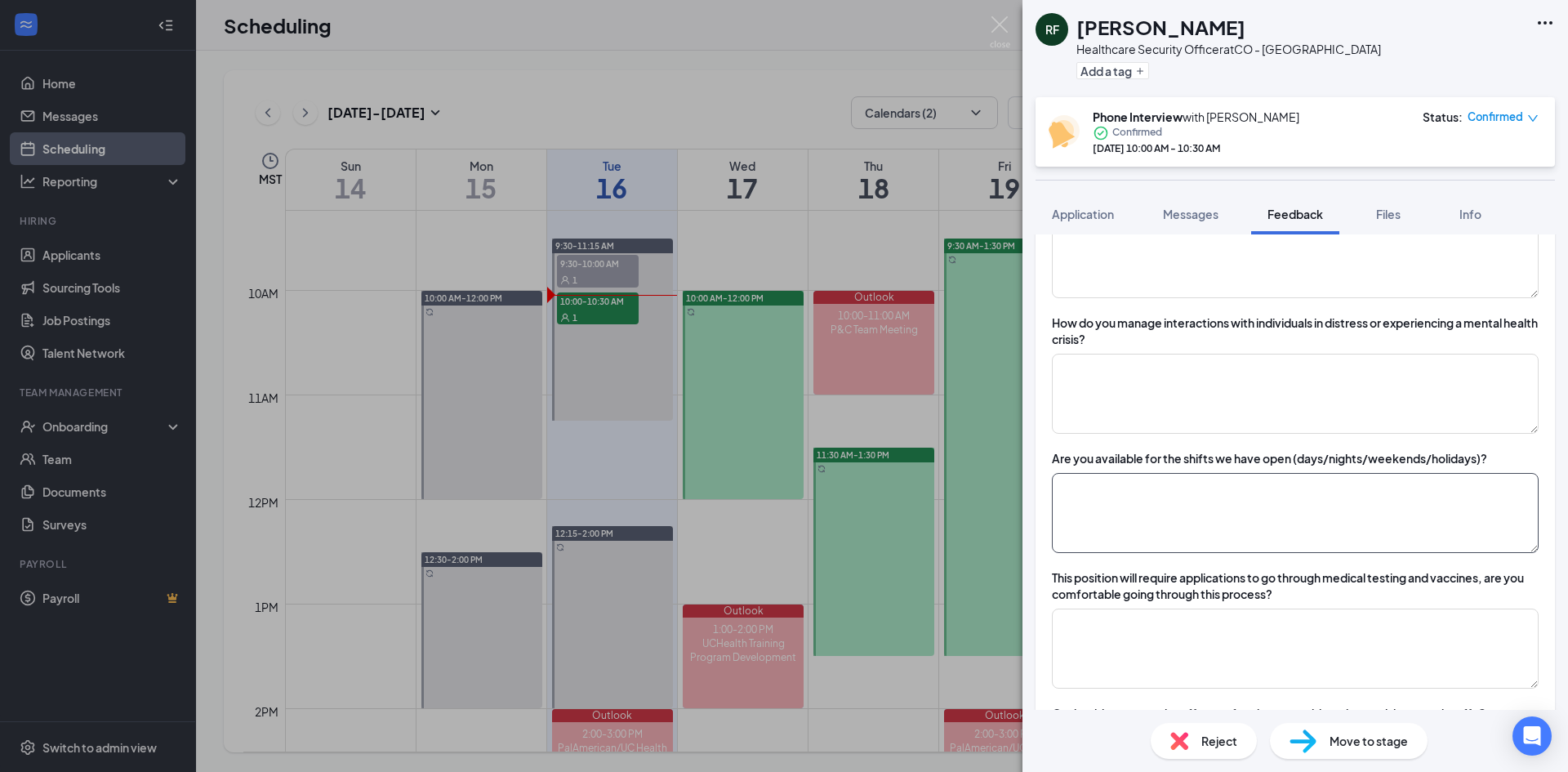
type textarea "Yes"
click at [1229, 516] on textarea at bounding box center [1295, 513] width 487 height 80
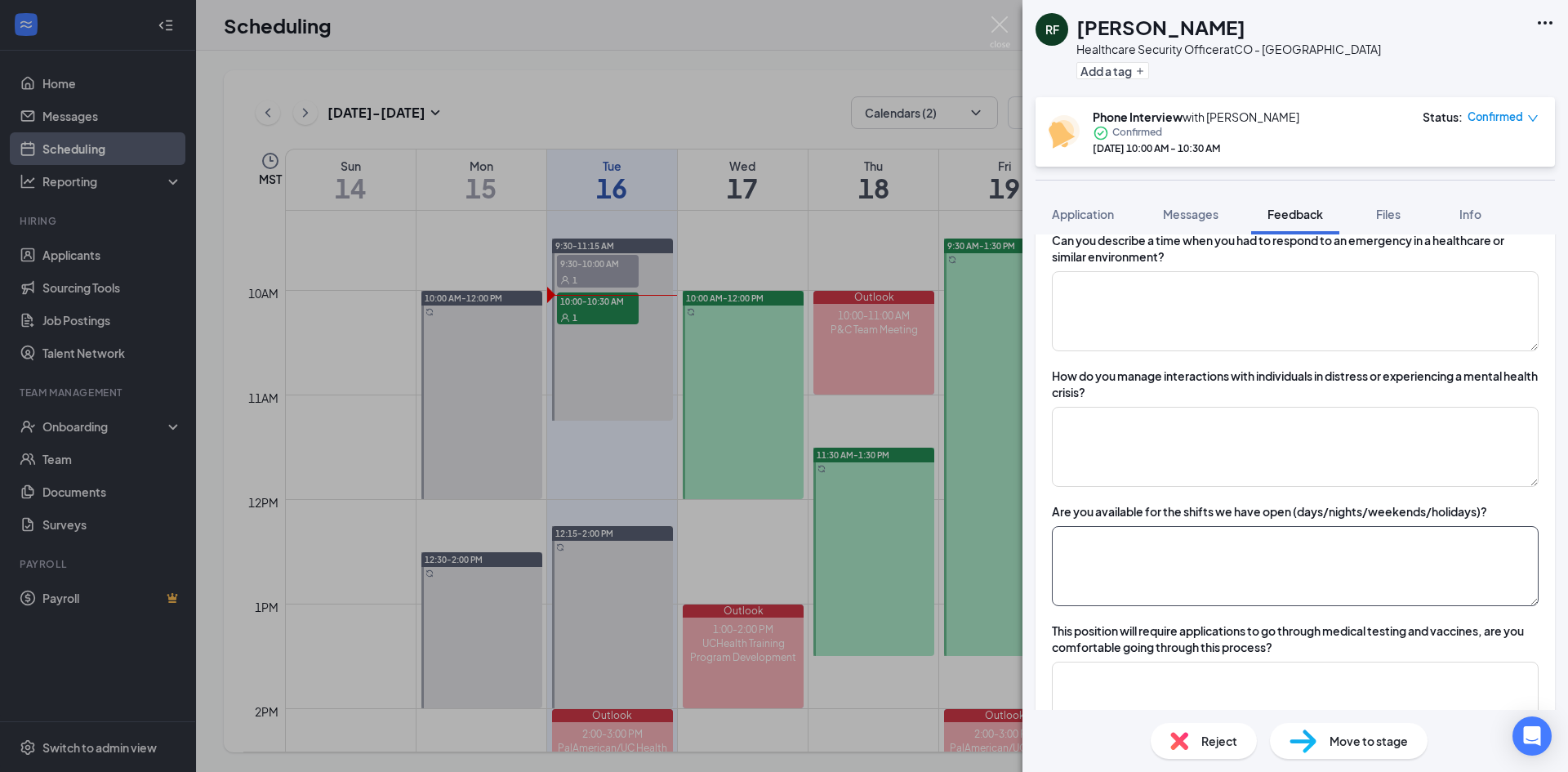
scroll to position [980, 0]
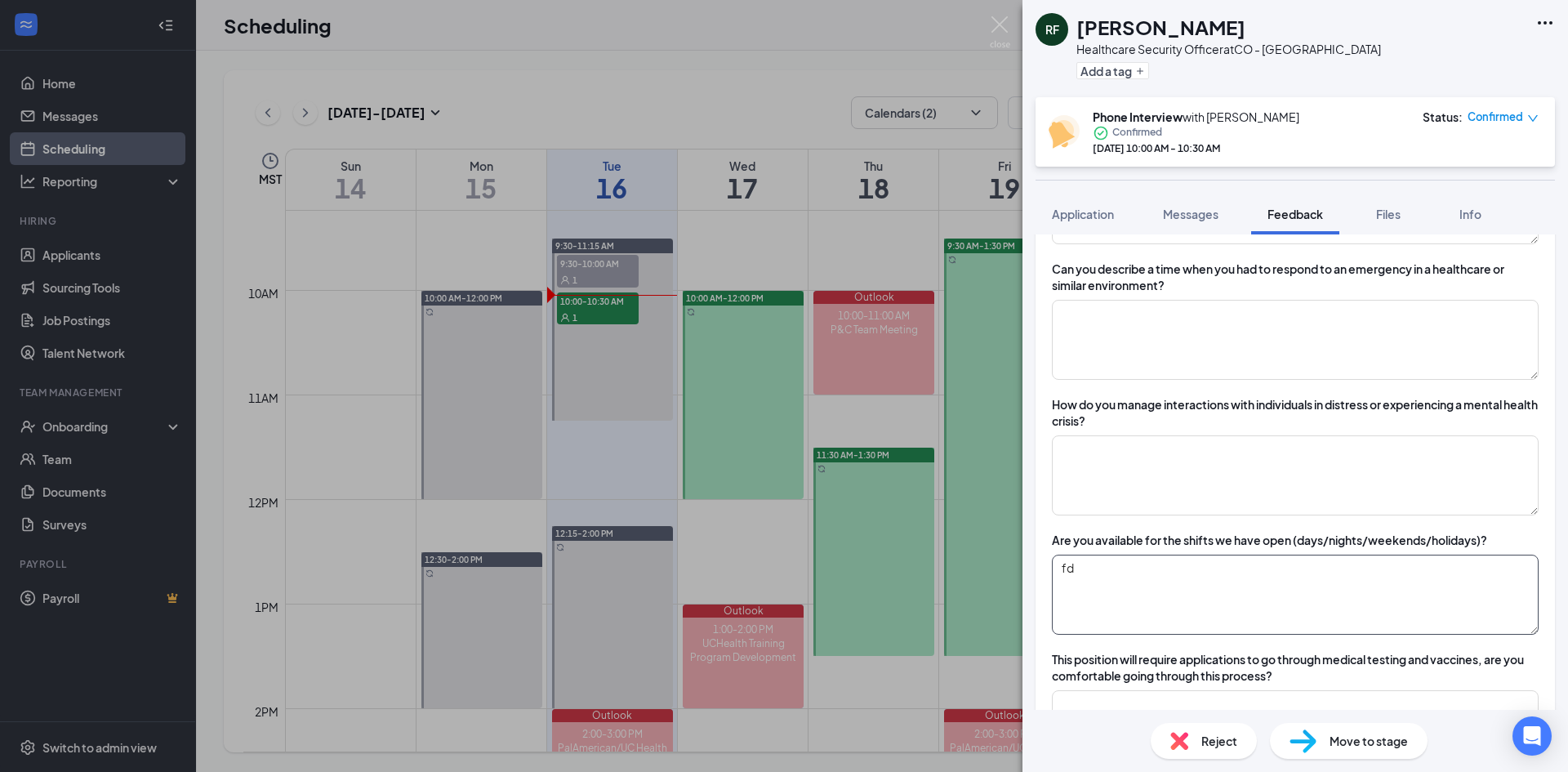
type textarea "f"
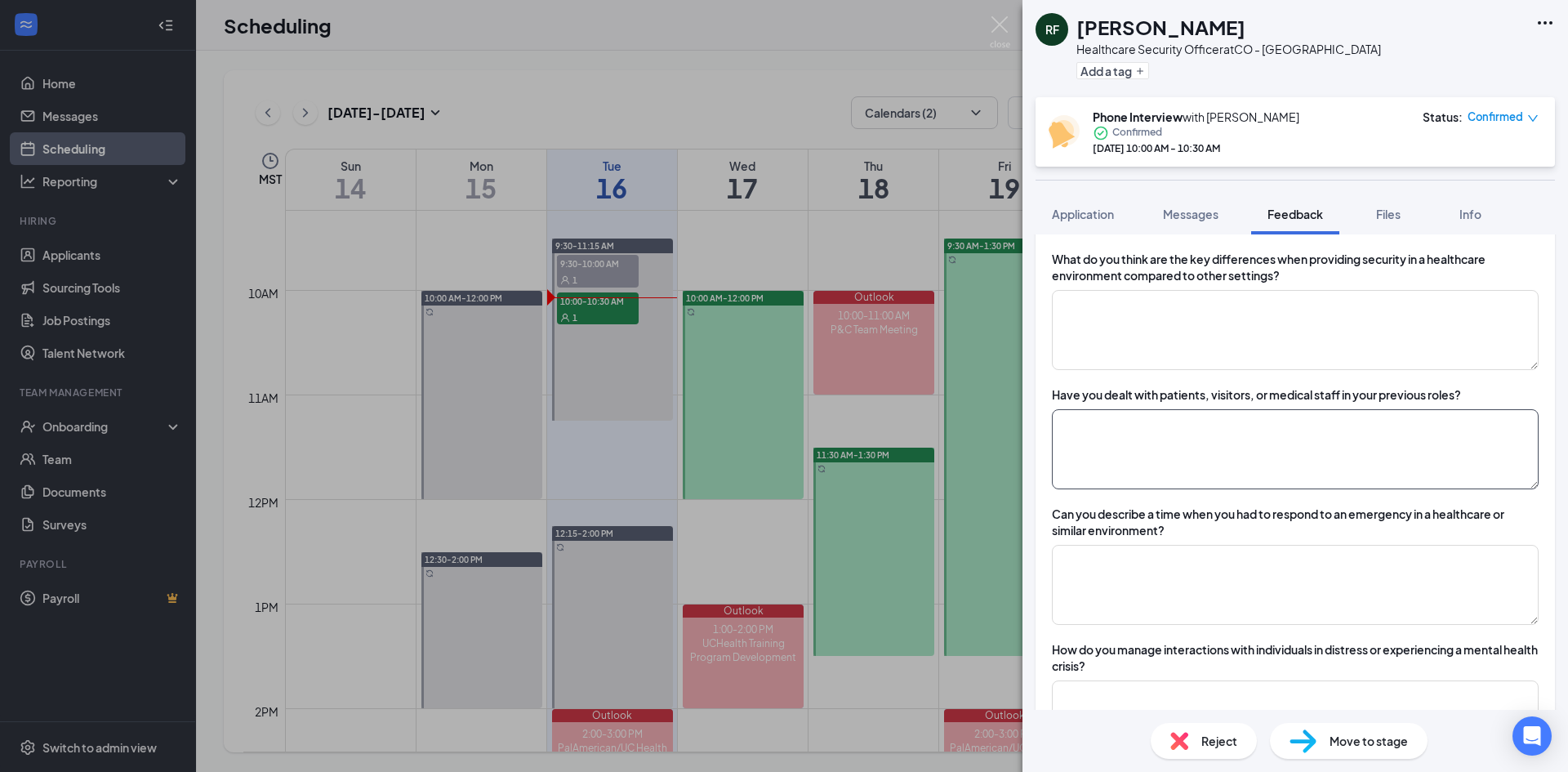
scroll to position [572, 0]
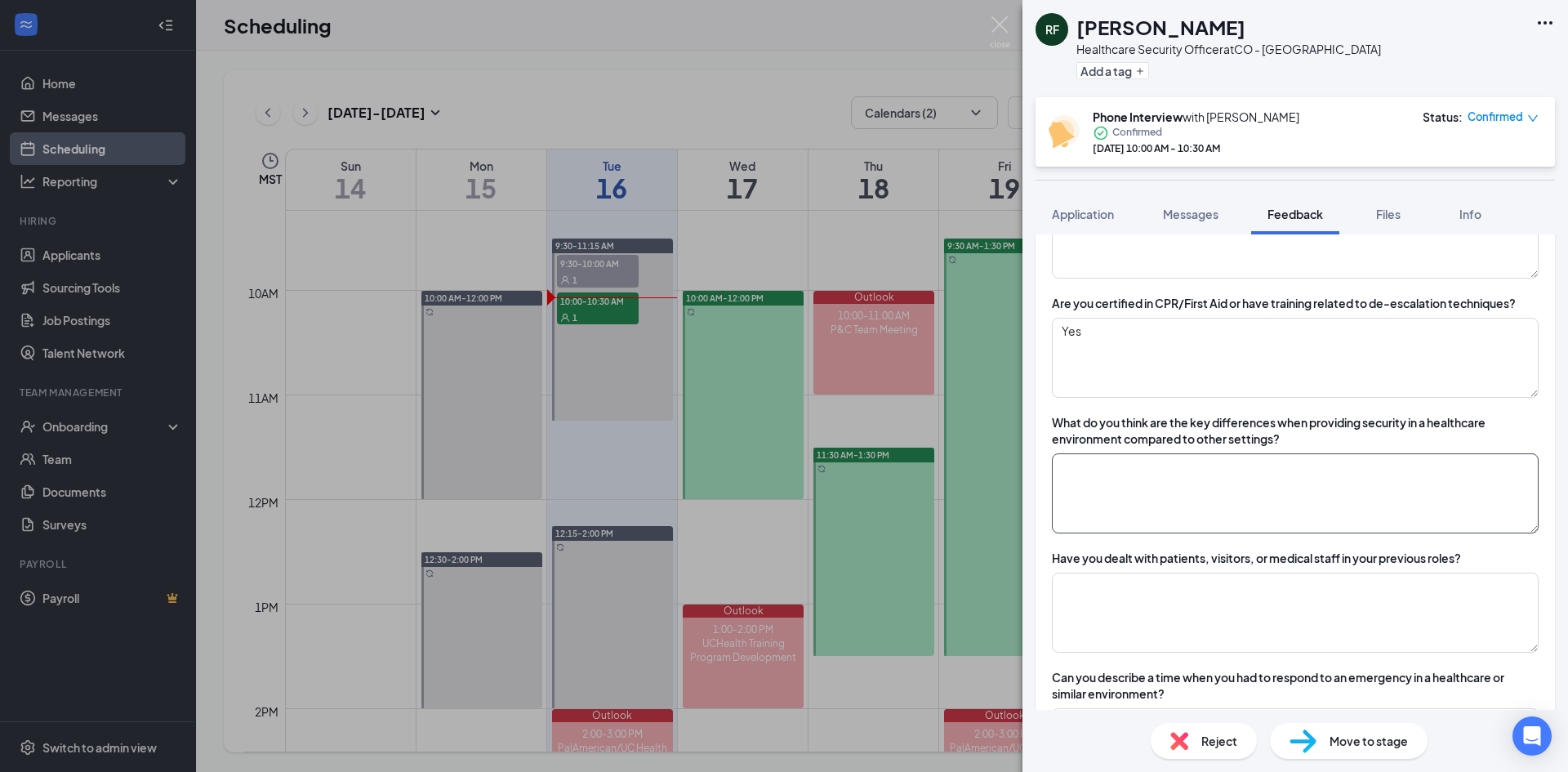
drag, startPoint x: 1142, startPoint y: 490, endPoint x: 650, endPoint y: 482, distance: 492.1
click at [1142, 490] on textarea at bounding box center [1295, 493] width 487 height 80
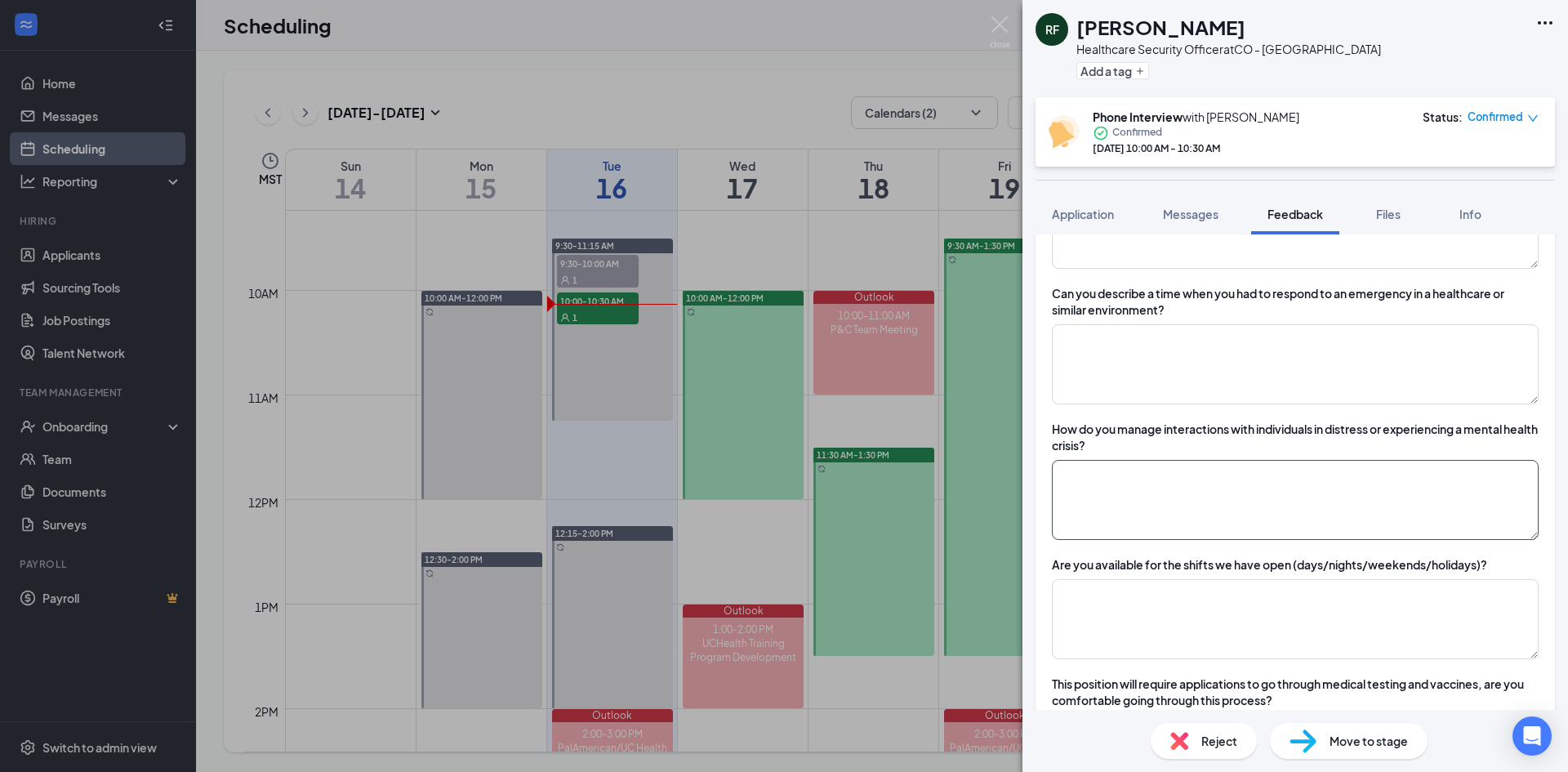
scroll to position [980, 0]
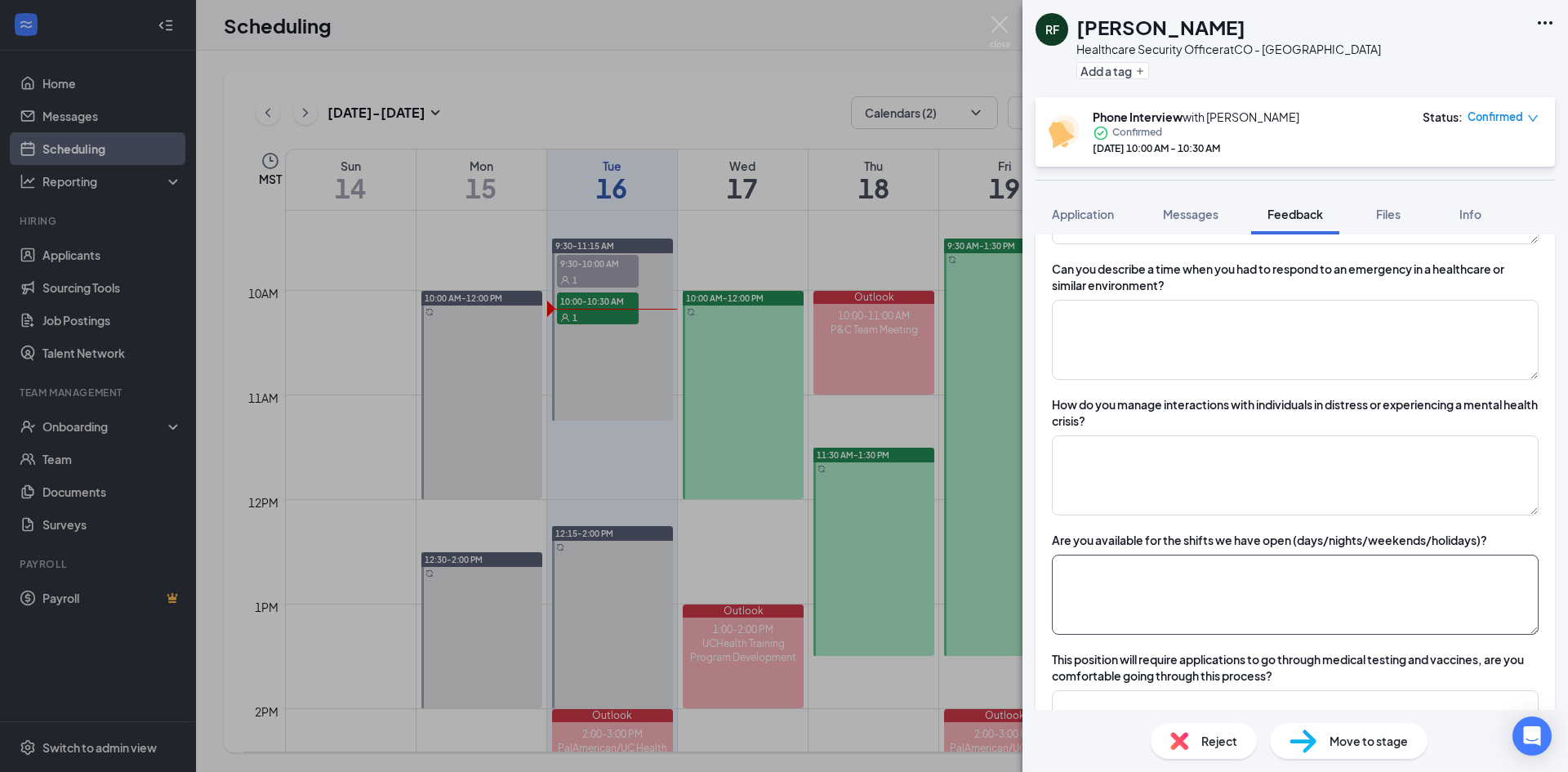
click at [1370, 569] on textarea at bounding box center [1295, 595] width 487 height 80
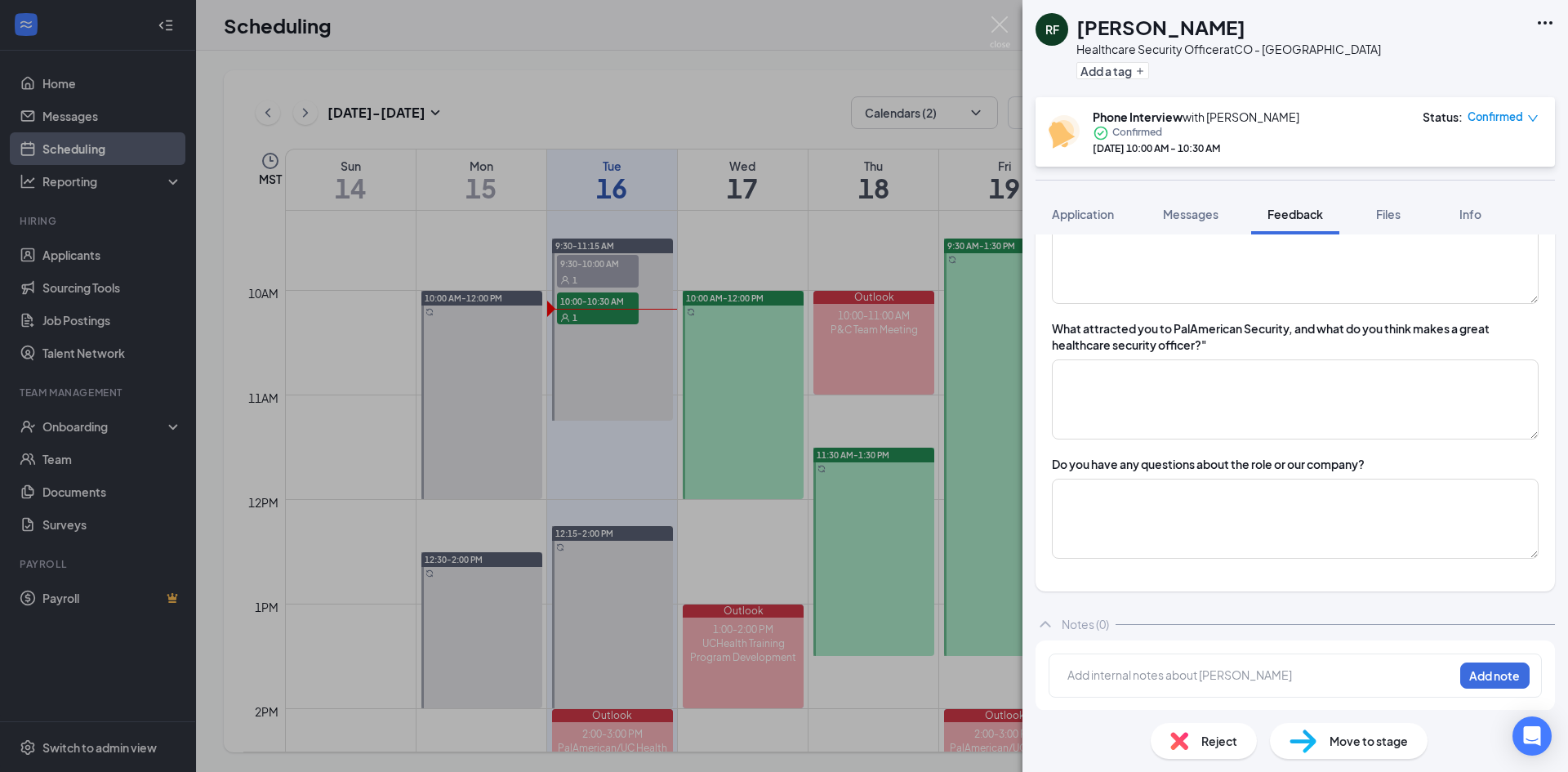
scroll to position [1719, 0]
click at [1318, 520] on textarea at bounding box center [1295, 518] width 487 height 80
type textarea "f"
click at [1176, 530] on textarea at bounding box center [1295, 518] width 487 height 80
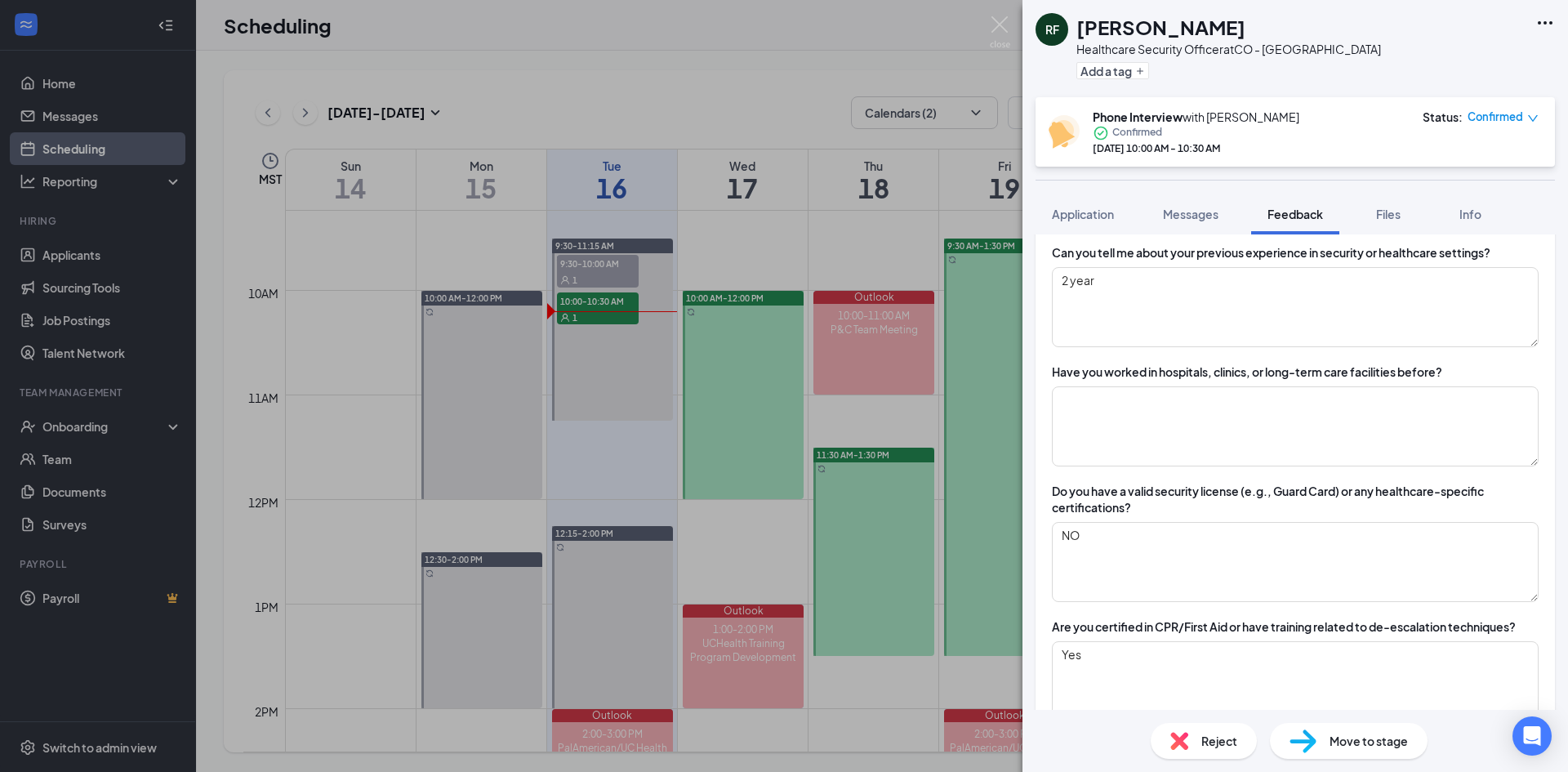
type textarea "dfd"
click at [1162, 512] on div "Do you have a valid security license (e.g., Guard Card) or any healthcare-speci…" at bounding box center [1295, 498] width 487 height 33
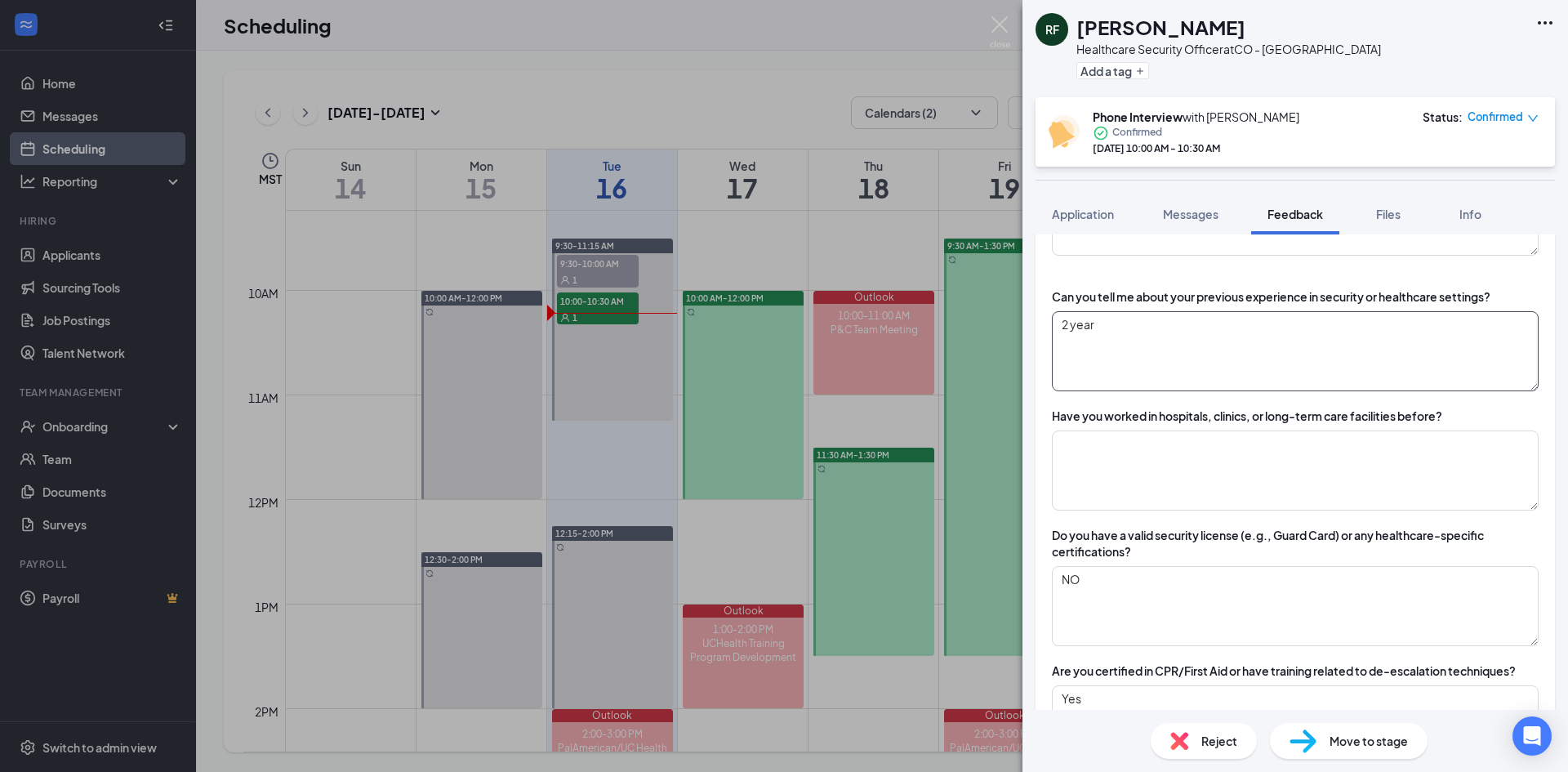
scroll to position [0, 0]
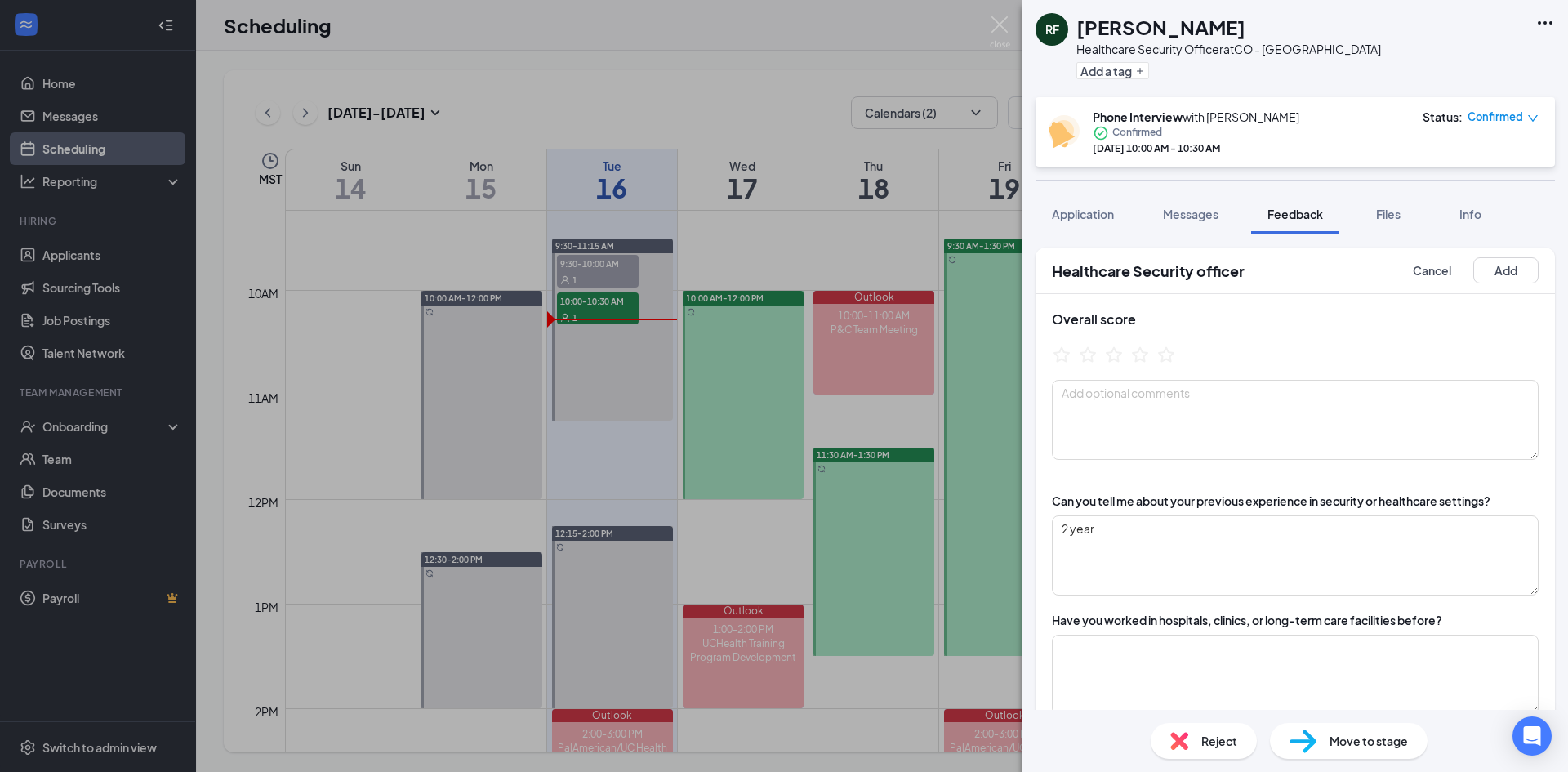
click at [1000, 25] on img at bounding box center [999, 33] width 20 height 32
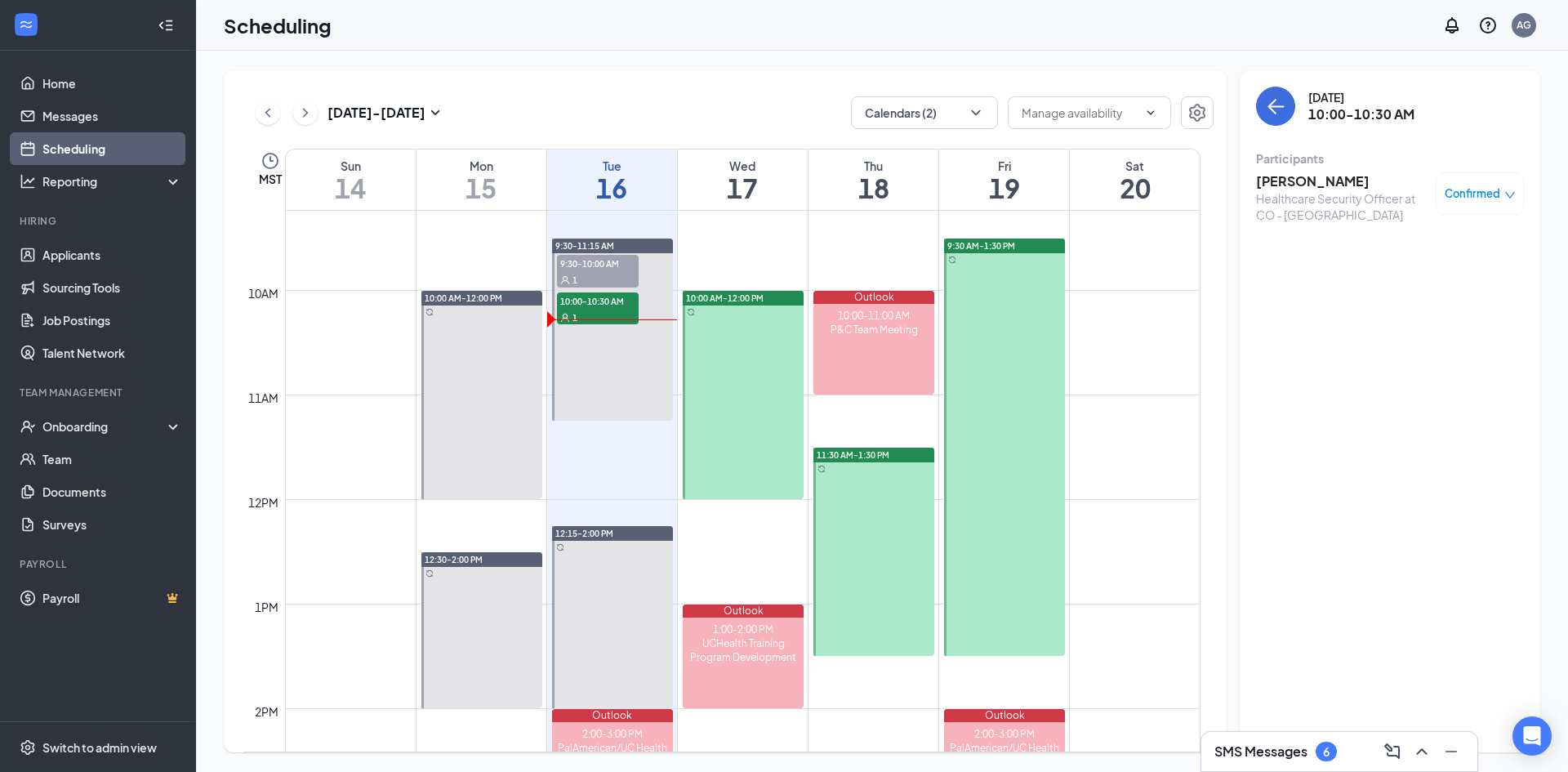
click at [1280, 748] on h3 "SMS Messages" at bounding box center [1261, 752] width 93 height 18
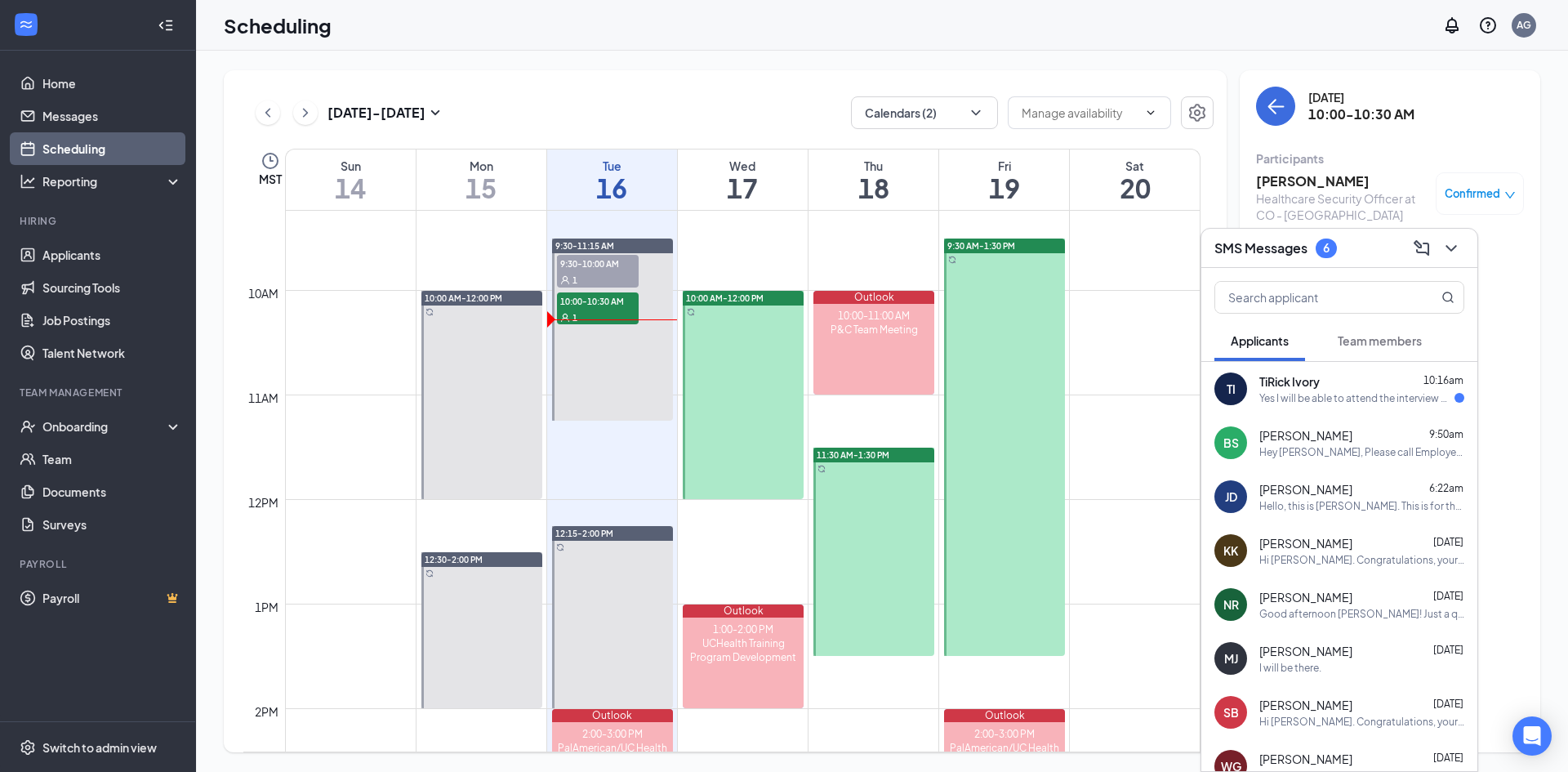
click at [1374, 341] on span "Team members" at bounding box center [1379, 341] width 84 height 15
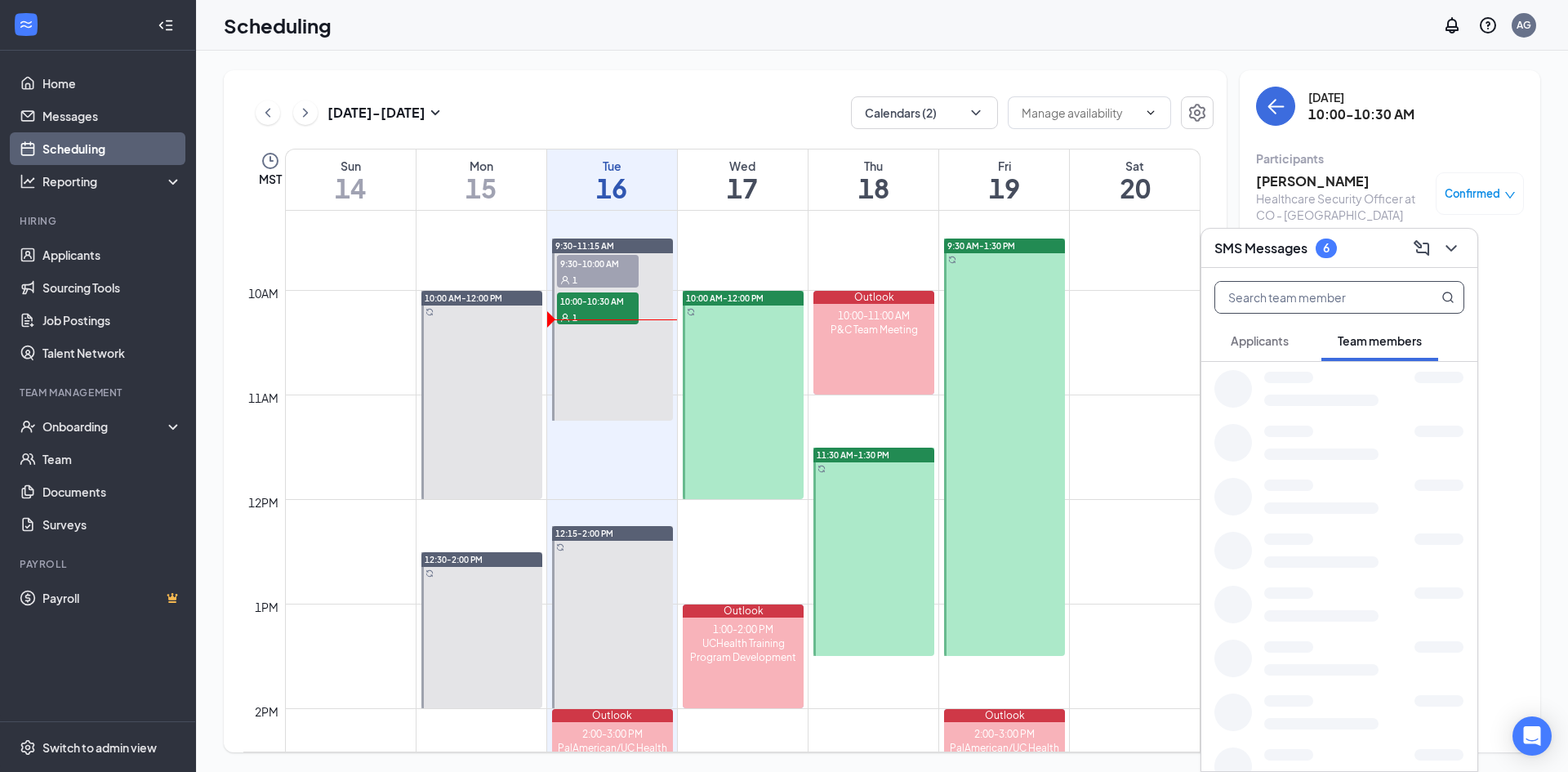
click at [1295, 294] on input "text" at bounding box center [1311, 296] width 193 height 31
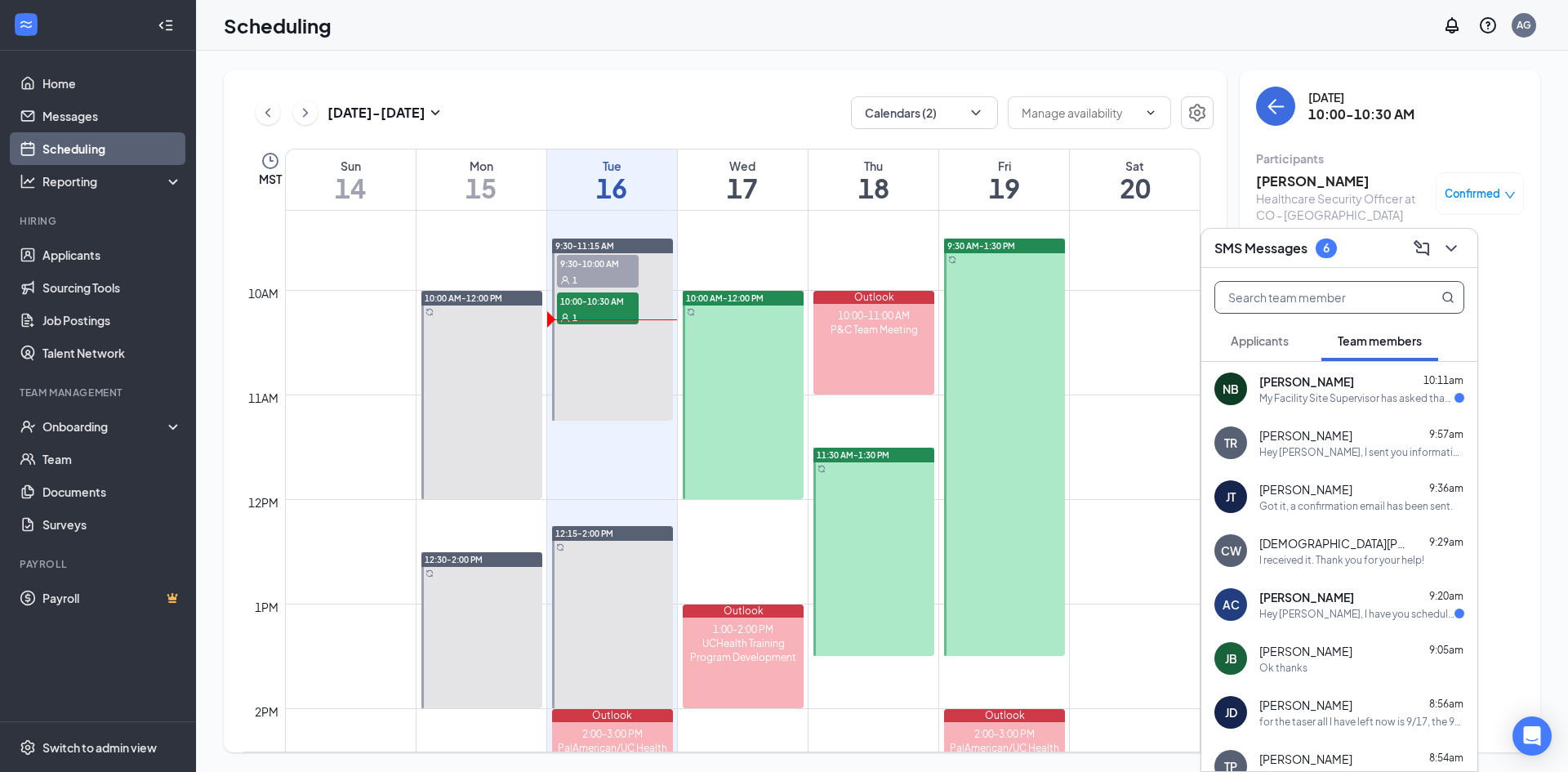
click at [1326, 396] on div "My Facility Site Supervisor has asked that I change my training days for all th…" at bounding box center [1356, 399] width 195 height 14
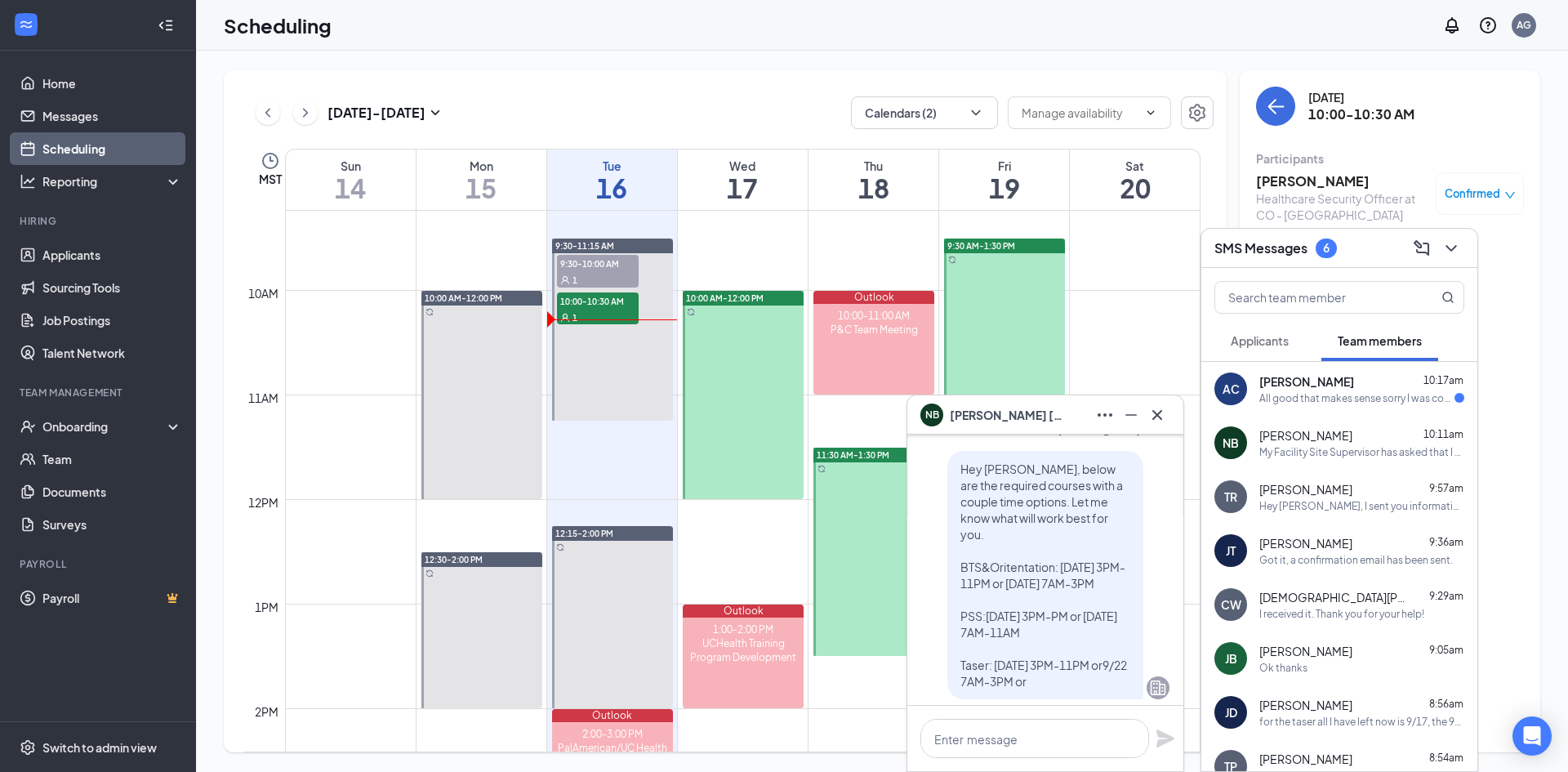
scroll to position [-572, 0]
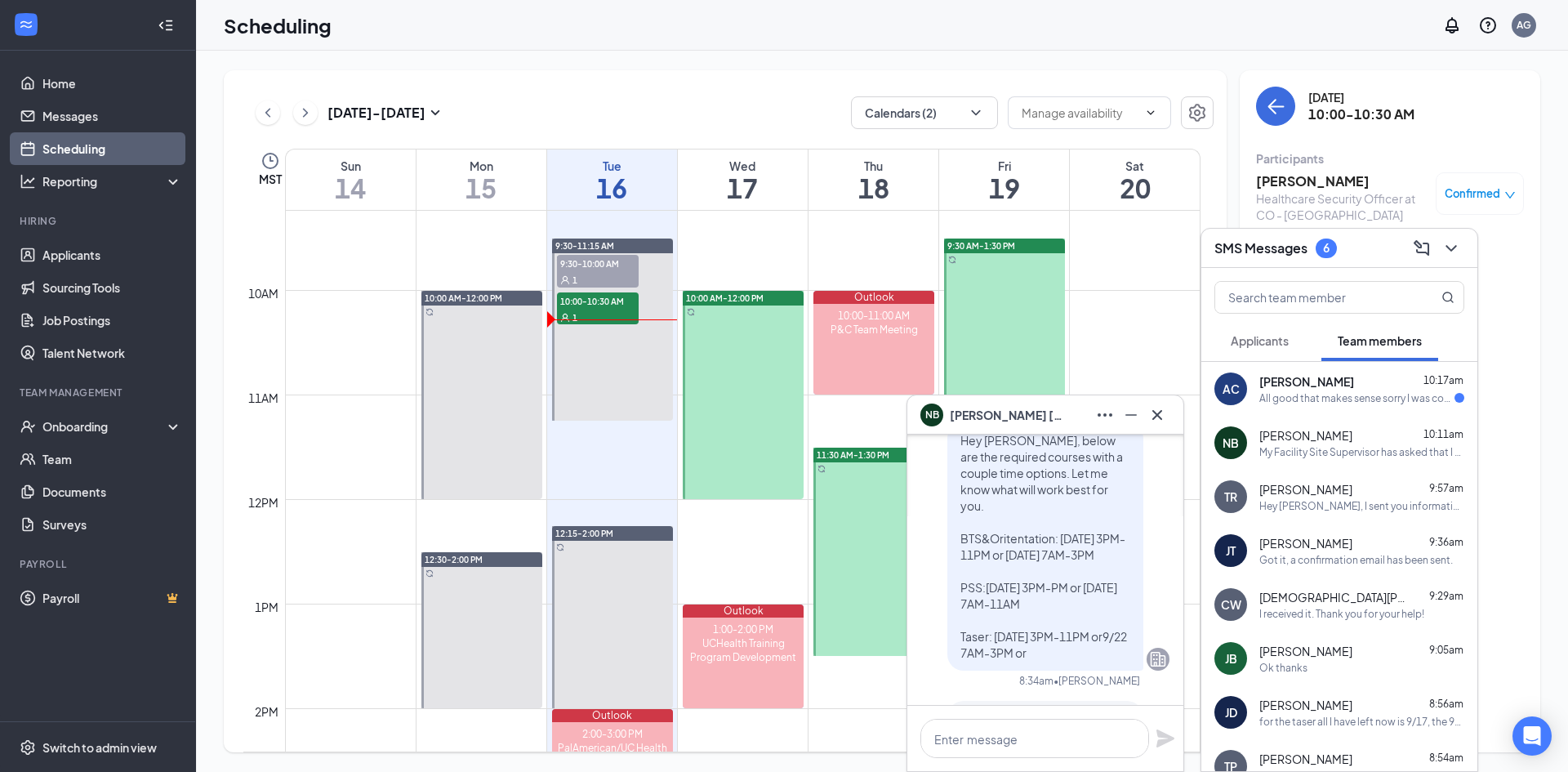
click at [1299, 404] on div "All good that makes sense sorry I was confused thank you for your help" at bounding box center [1356, 399] width 195 height 14
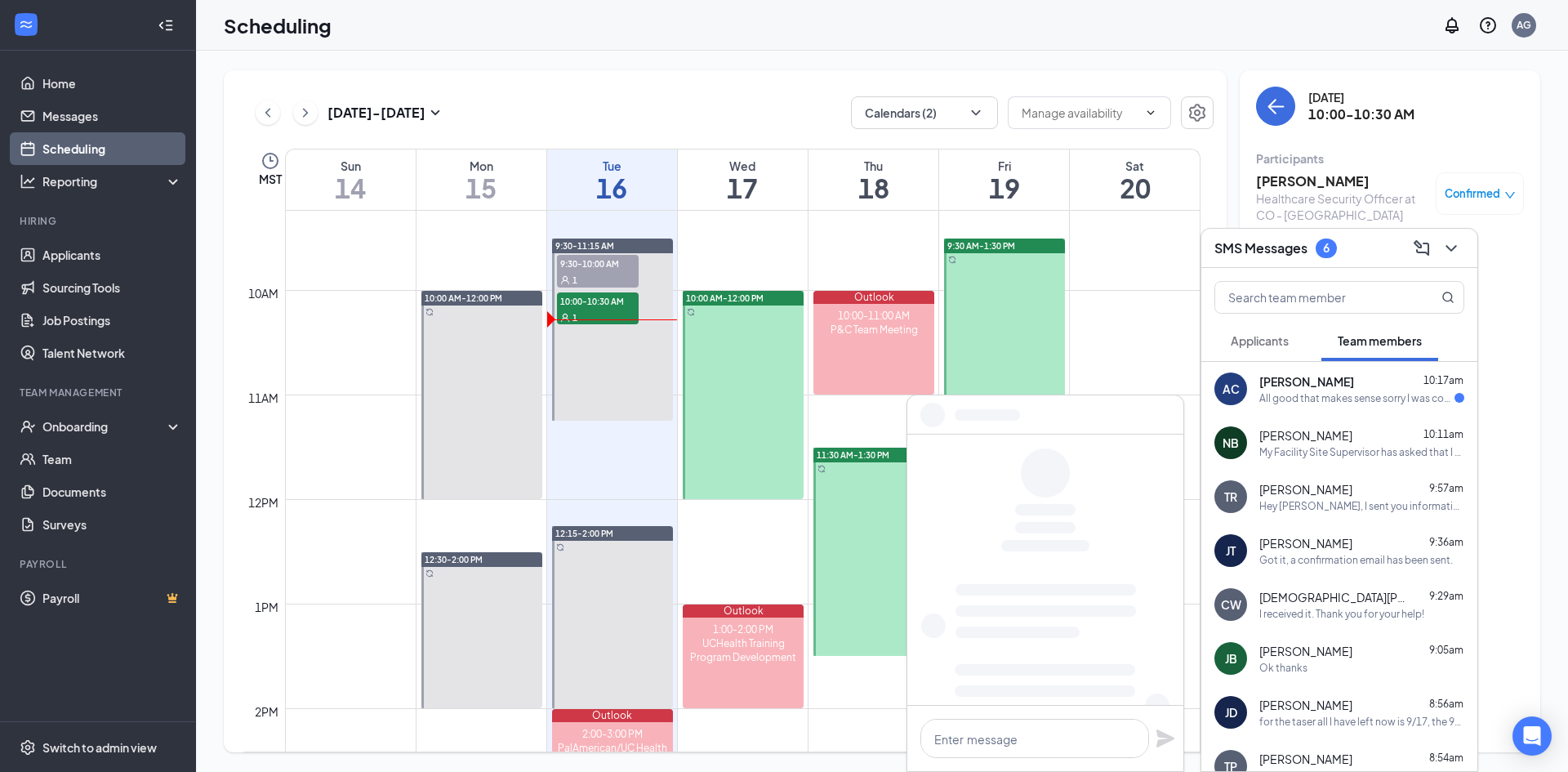
scroll to position [0, 0]
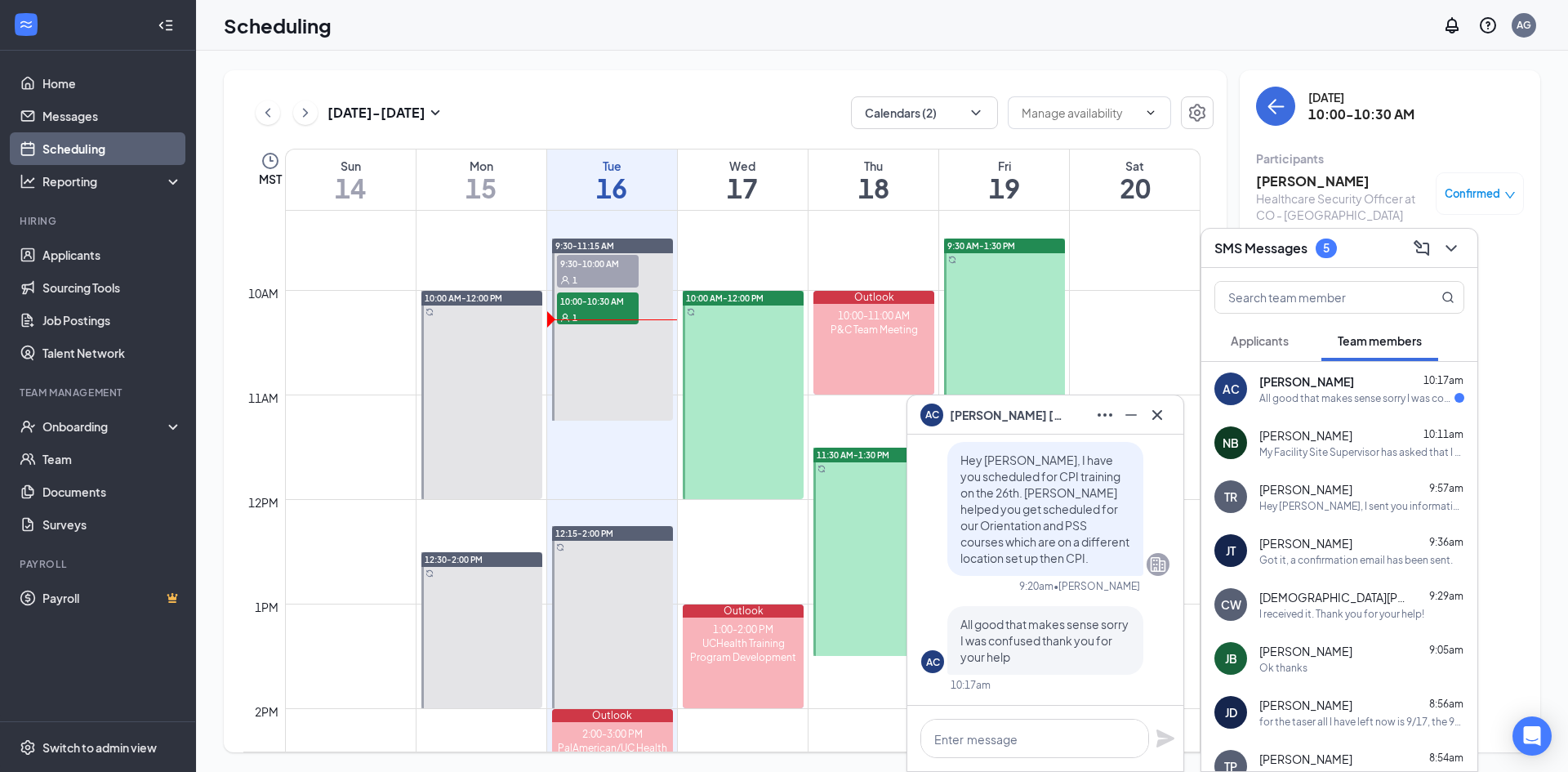
click at [1297, 448] on div "My Facility Site Supervisor has asked that I change my training days for all th…" at bounding box center [1362, 453] width 205 height 14
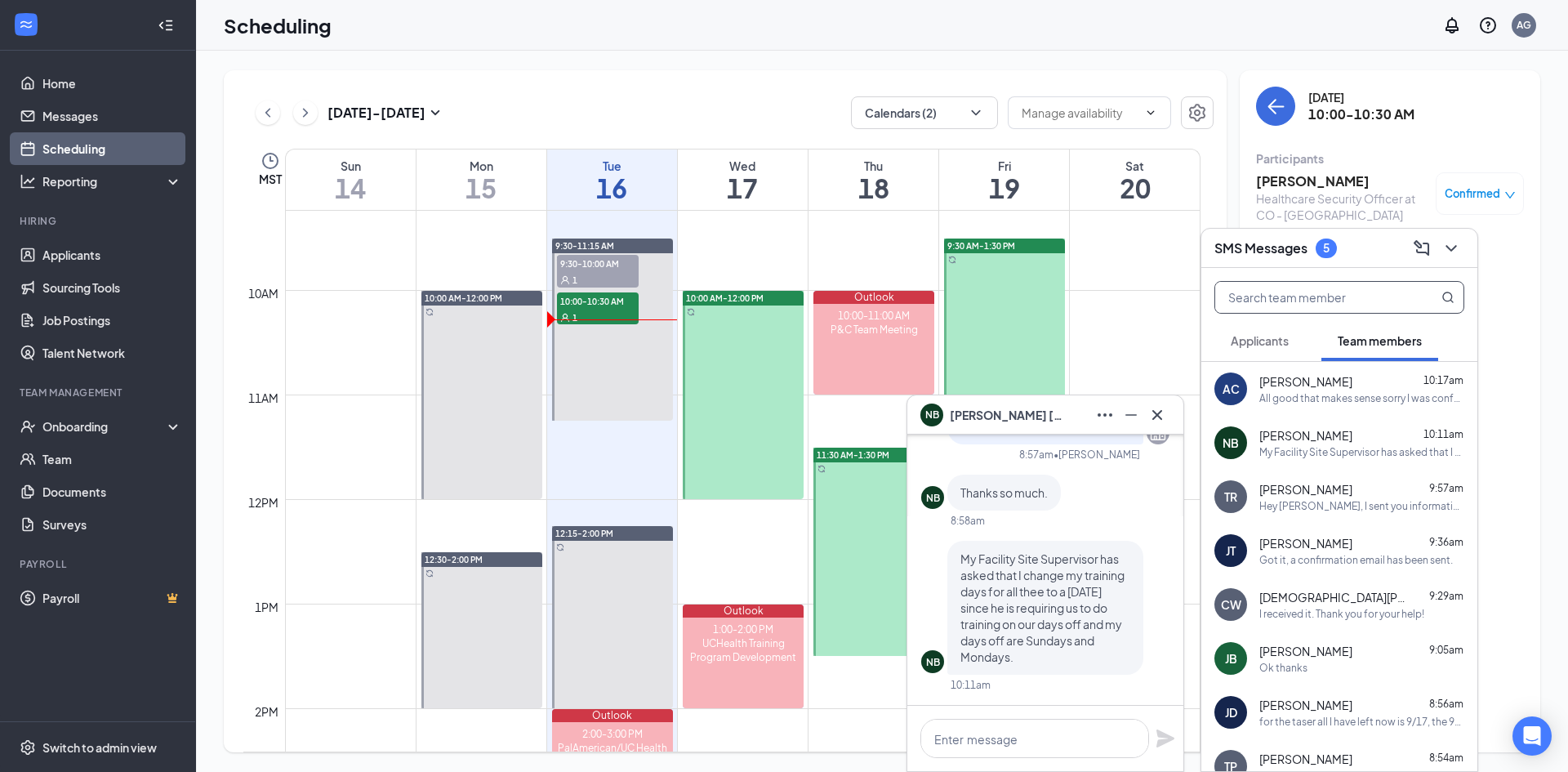
click at [1306, 299] on input "text" at bounding box center [1311, 296] width 193 height 31
paste input "[PHONE_NUMBER]"
type input "[PHONE_NUMBER]"
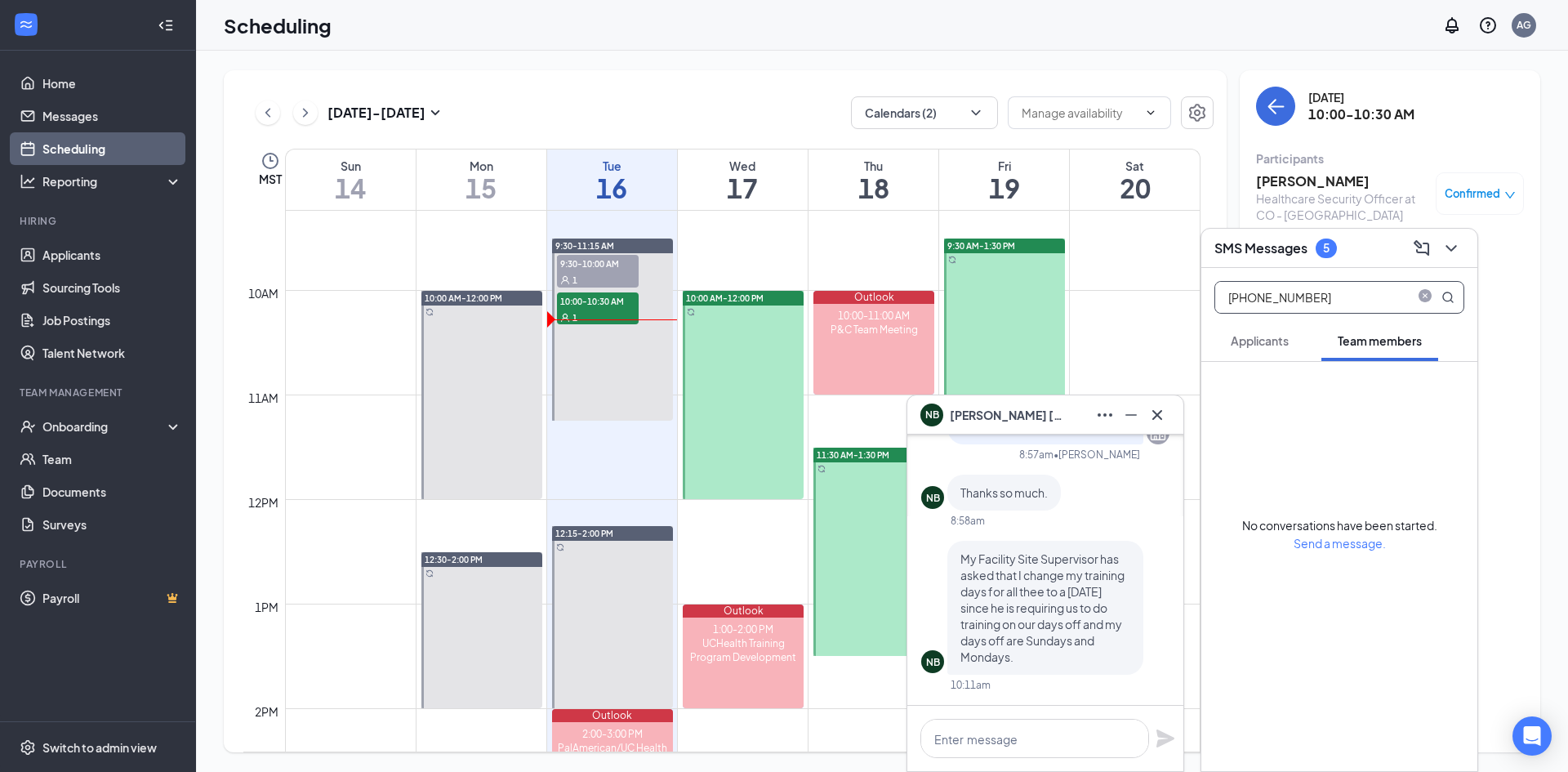
drag, startPoint x: 1330, startPoint y: 303, endPoint x: 1188, endPoint y: 304, distance: 142.0
click at [1188, 304] on div "NB [PERSON_NAME] NB [PERSON_NAME] Team member Incumbent Healthcare Security Off…" at bounding box center [881, 411] width 1371 height 722
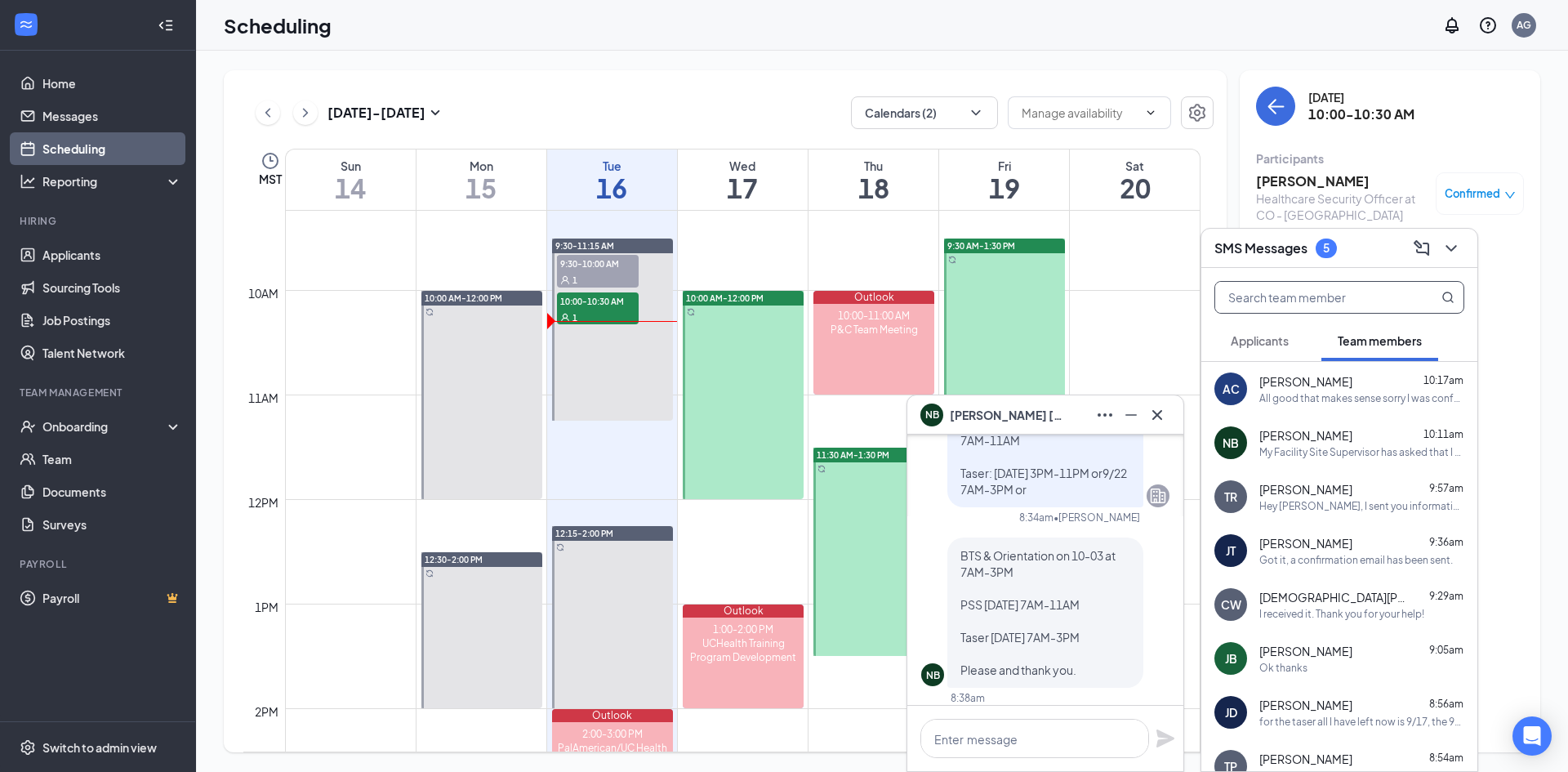
scroll to position [-491, 0]
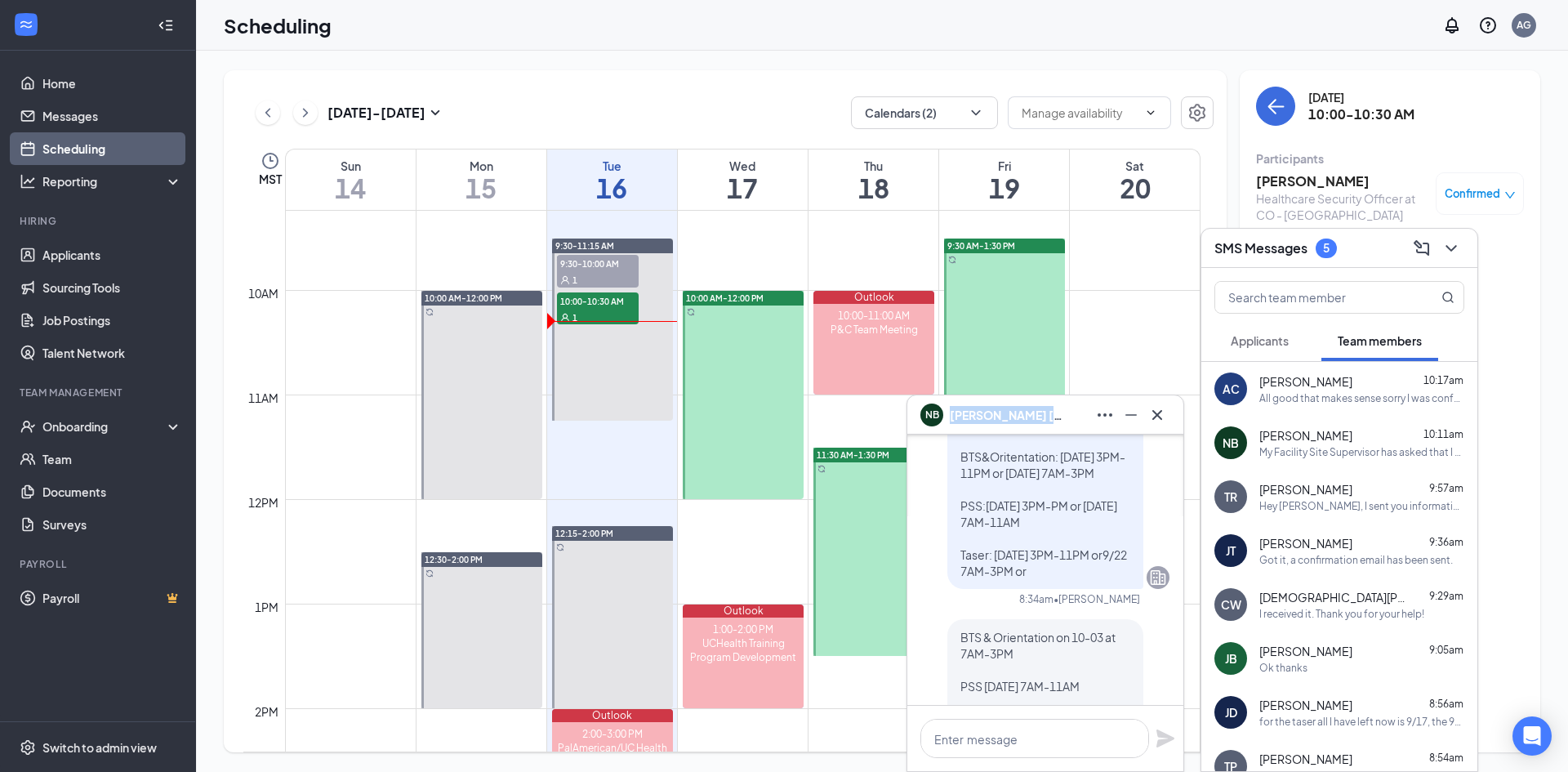
drag, startPoint x: 1056, startPoint y: 417, endPoint x: 953, endPoint y: 429, distance: 103.7
click at [953, 429] on div "NB [PERSON_NAME]" at bounding box center [1045, 415] width 276 height 39
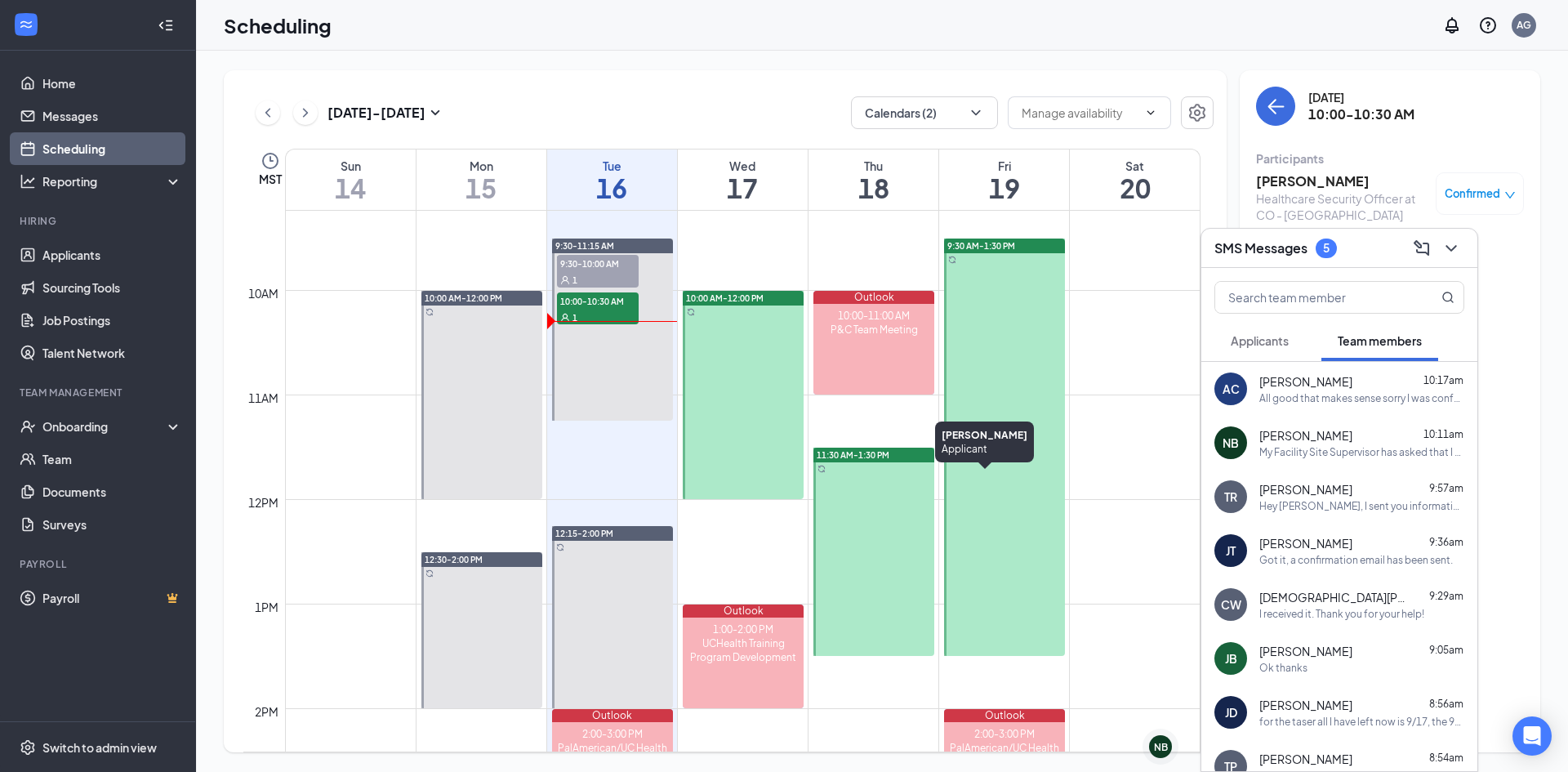
scroll to position [0, 0]
click at [1270, 444] on div "[PERSON_NAME] 10:11am My Facility Site Supervisor has asked that I change my tr…" at bounding box center [1362, 443] width 205 height 32
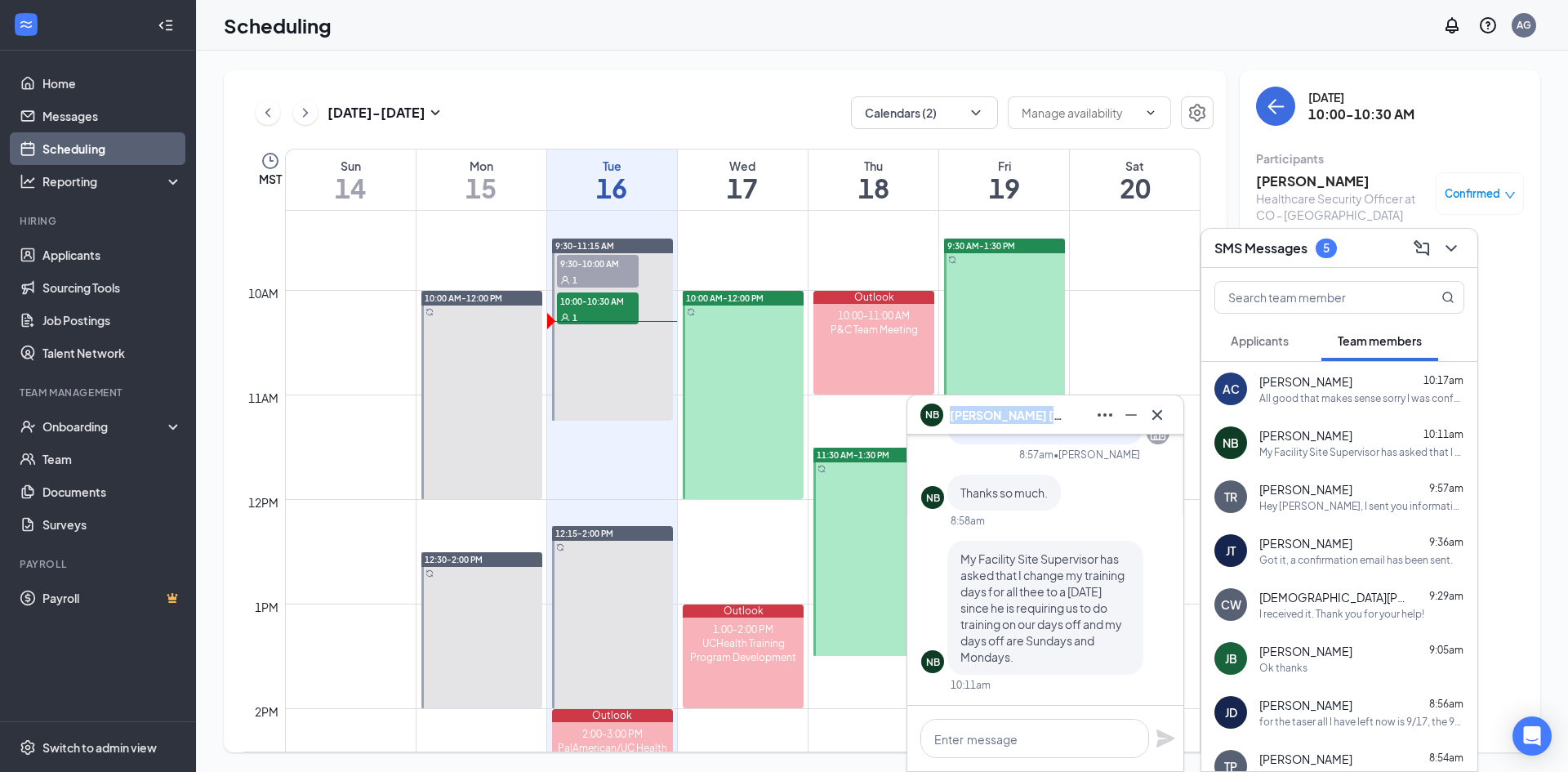
drag, startPoint x: 1060, startPoint y: 422, endPoint x: 951, endPoint y: 422, distance: 109.0
click at [952, 419] on div "NB [PERSON_NAME]" at bounding box center [1044, 416] width 250 height 26
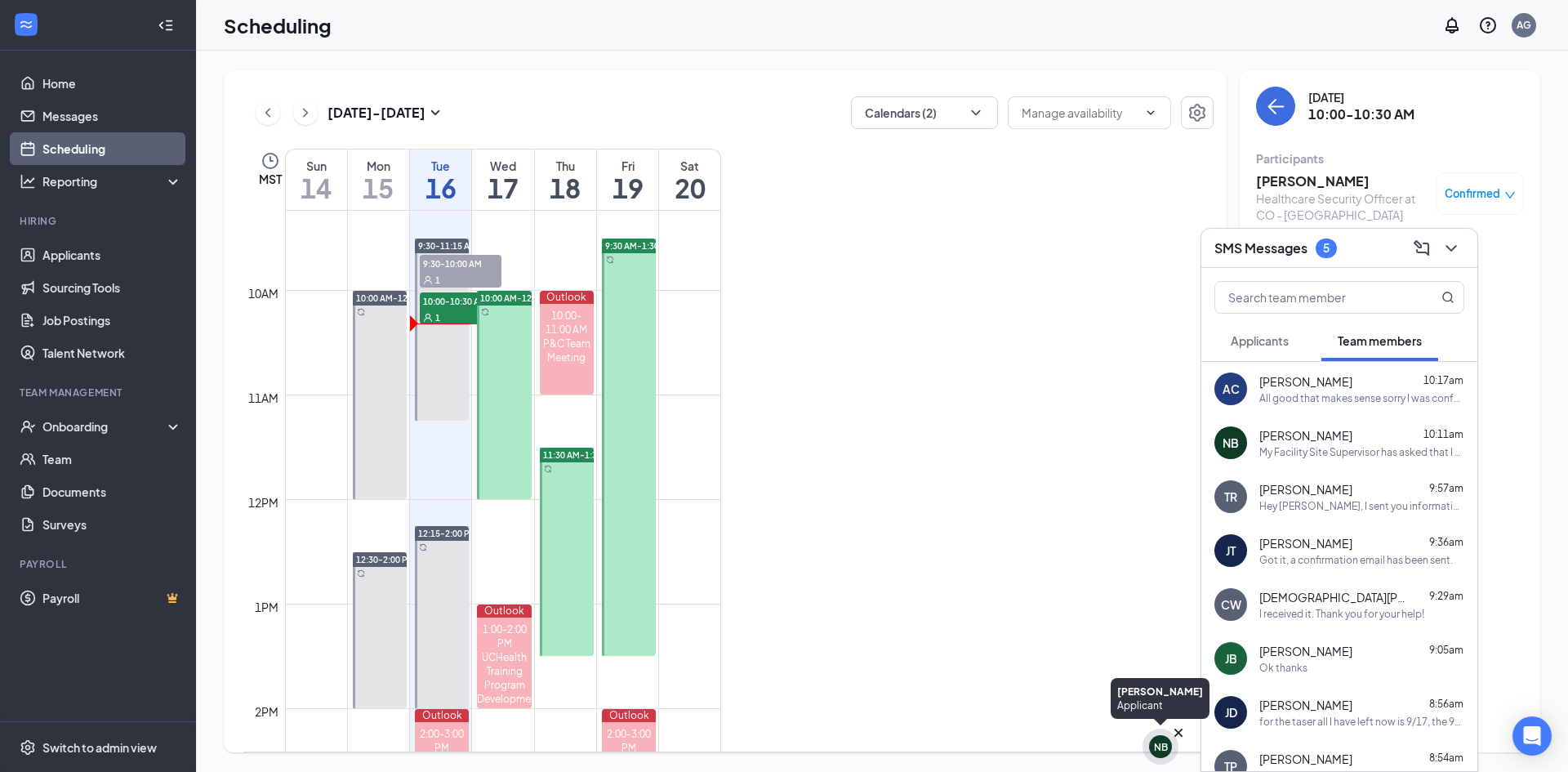
click at [1162, 746] on div "NB" at bounding box center [1161, 747] width 14 height 14
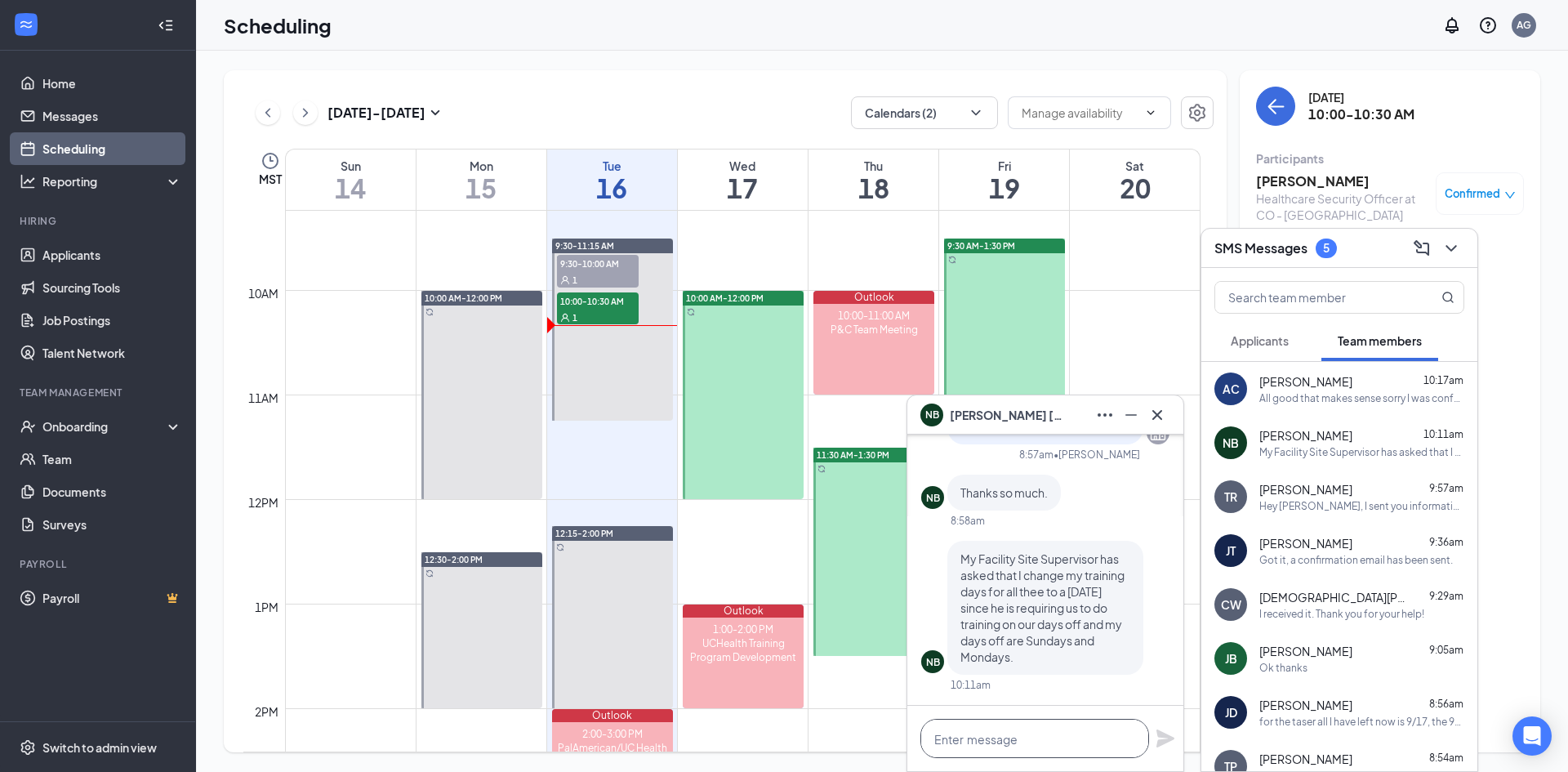
click at [1049, 742] on textarea at bounding box center [1034, 738] width 228 height 39
click at [1035, 738] on textarea at bounding box center [1034, 738] width 228 height 39
click at [1023, 735] on textarea at bounding box center [1034, 738] width 228 height 39
click at [1076, 733] on textarea at bounding box center [1034, 738] width 228 height 39
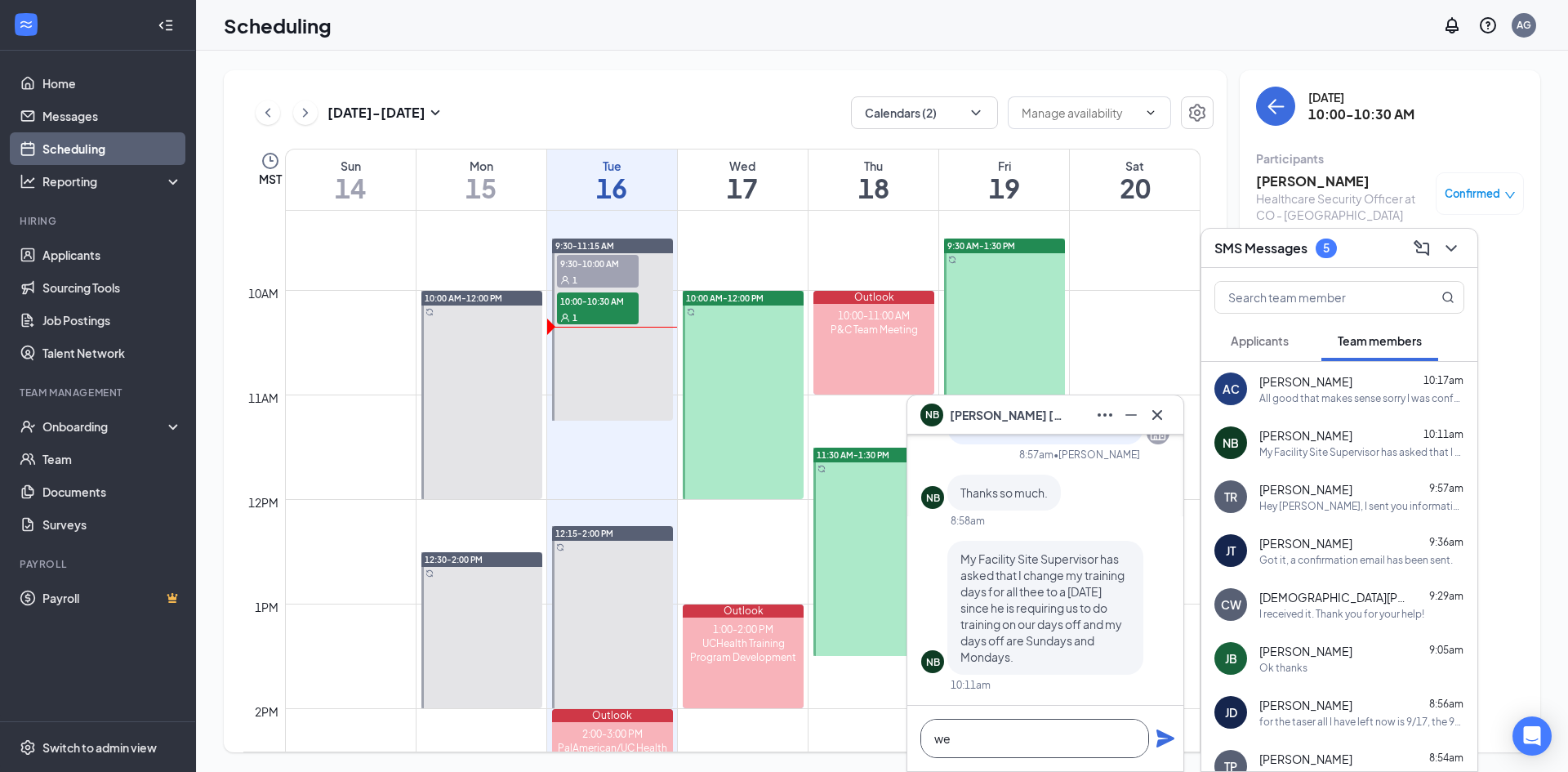
type textarea "w"
click at [1011, 742] on textarea at bounding box center [1034, 738] width 228 height 39
drag, startPoint x: 1013, startPoint y: 738, endPoint x: 918, endPoint y: 744, distance: 95.2
click at [918, 744] on div "Got it" at bounding box center [1045, 738] width 276 height 65
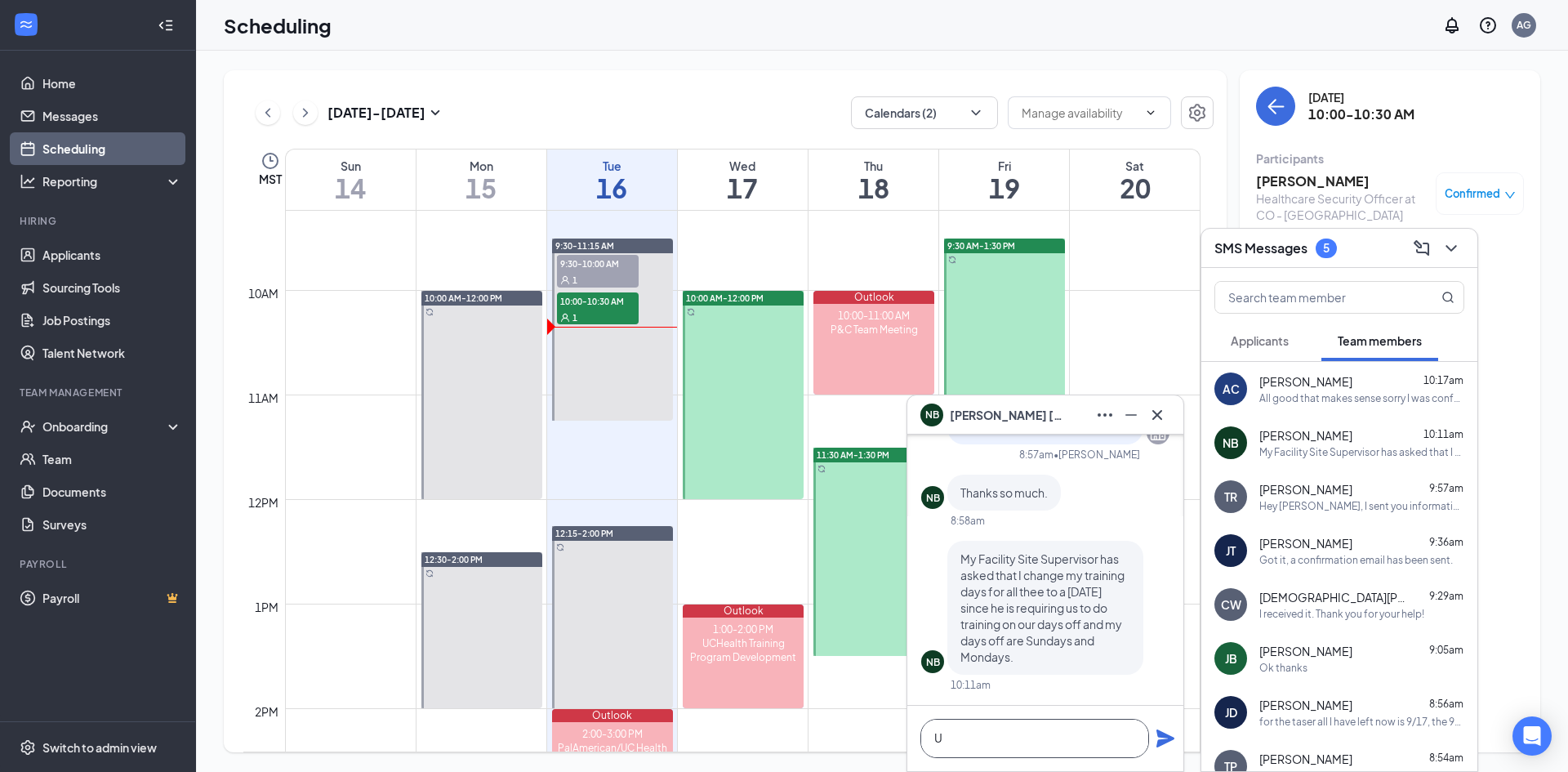
scroll to position [1, 0]
type textarea "U"
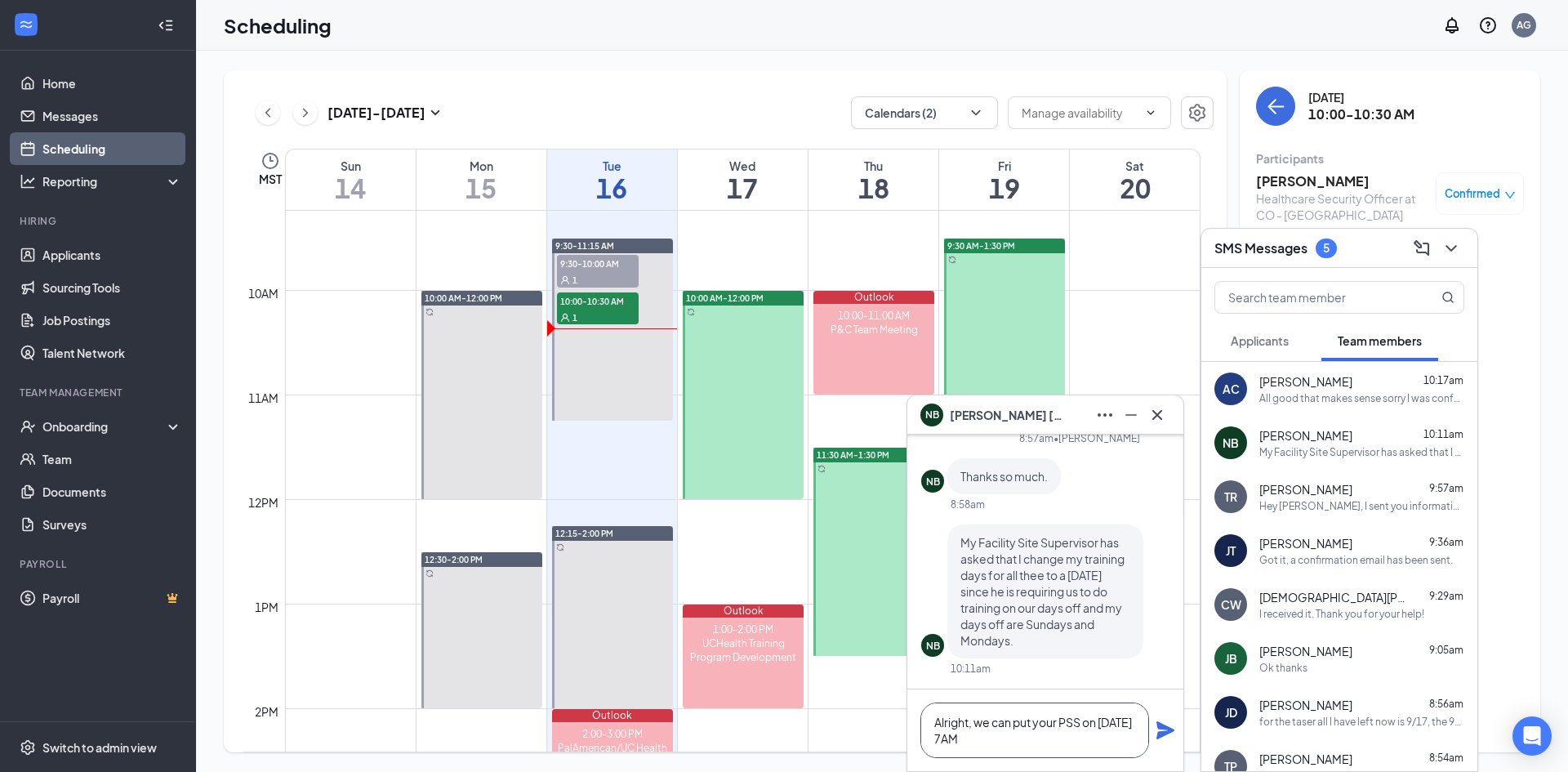
click at [1101, 722] on textarea "Alright, we can put your PSS on [DATE] 7AM" at bounding box center [1034, 730] width 228 height 56
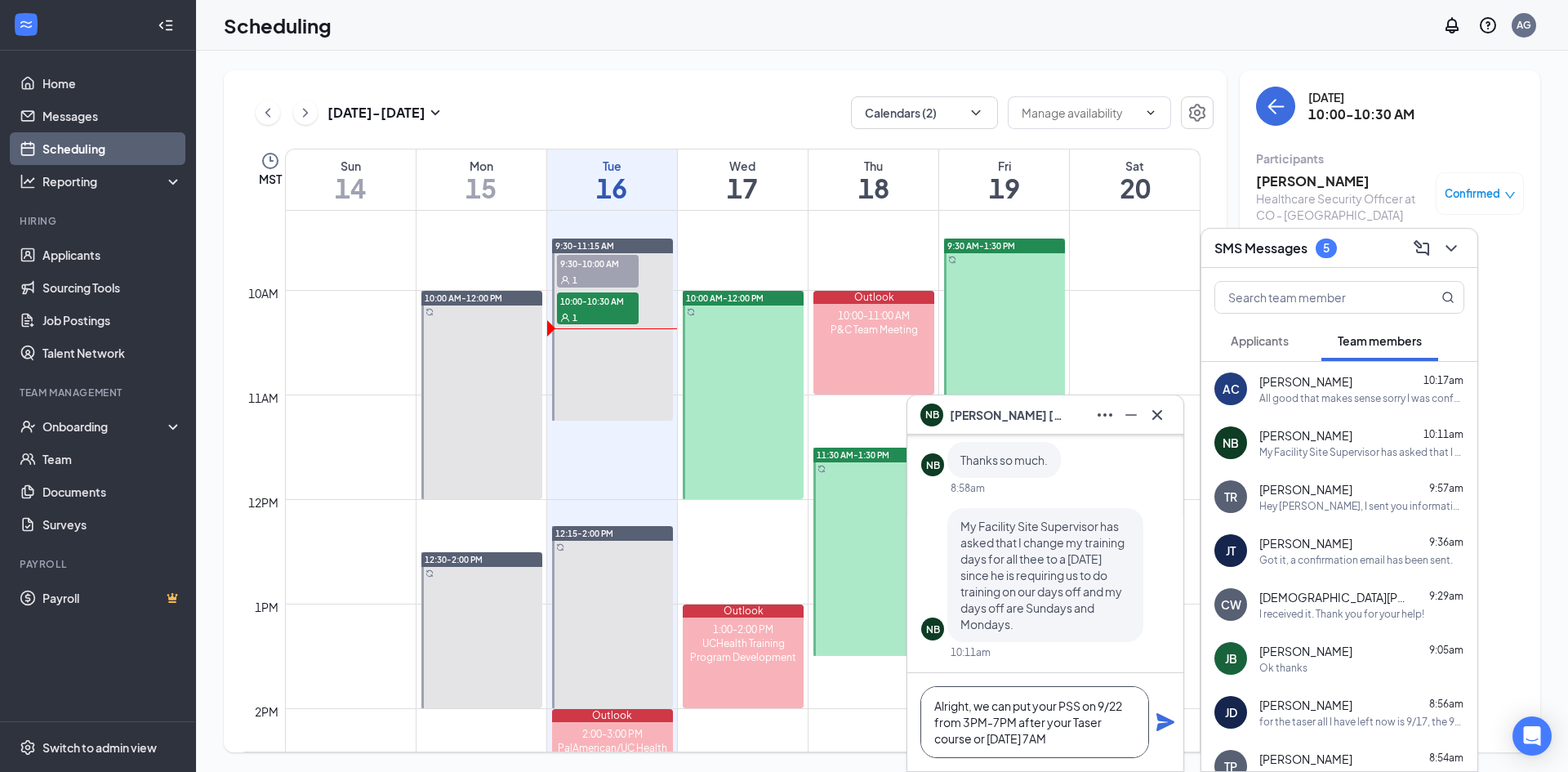
click at [1067, 740] on textarea "Alright, we can put your PSS on 9/22 from 3PM-7PM after your Taser course or [D…" at bounding box center [1034, 722] width 228 height 71
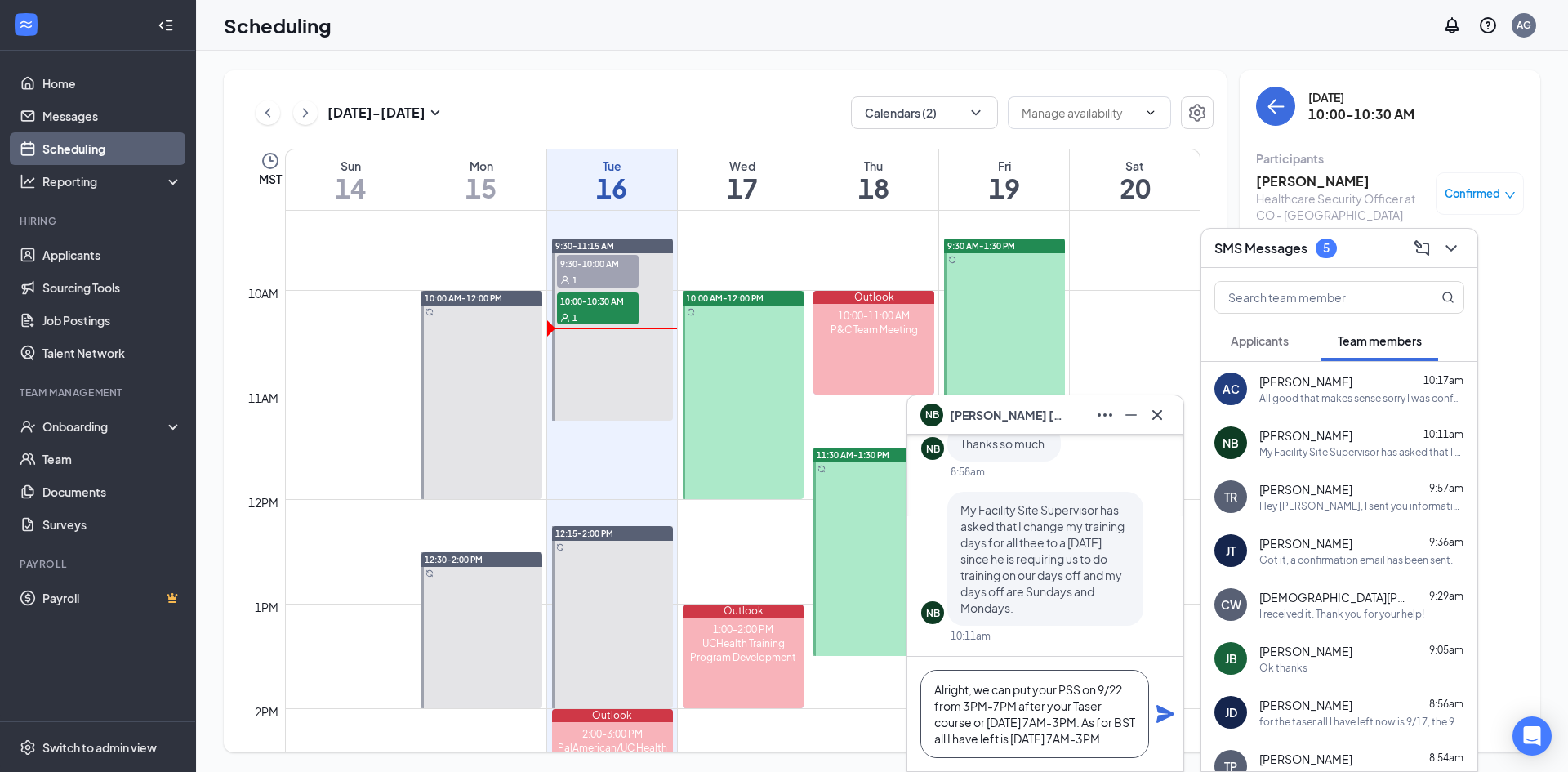
scroll to position [17, 0]
click at [1087, 706] on textarea "Alright, we can put your PSS on 9/22 from 3PM-7PM after your Taser course or [D…" at bounding box center [1034, 714] width 228 height 88
type textarea "Alright, we can put your PSS on 9/22 from 3PM-7PM after your Taser course or [D…"
click at [1157, 716] on icon "Plane" at bounding box center [1165, 714] width 19 height 19
